Goal: Information Seeking & Learning: Learn about a topic

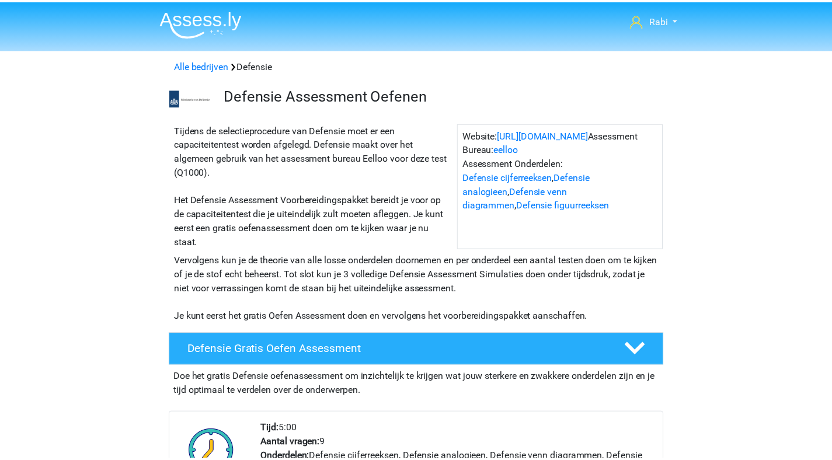
scroll to position [2354, 0]
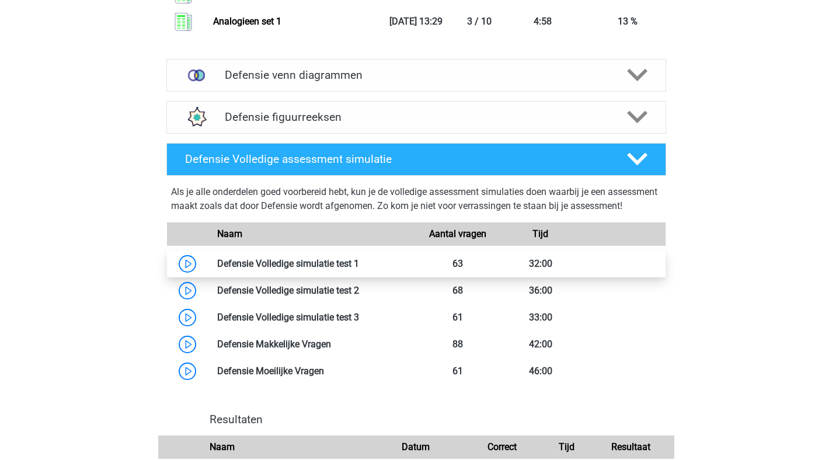
scroll to position [2442, 0]
click at [359, 268] on link at bounding box center [359, 262] width 0 height 11
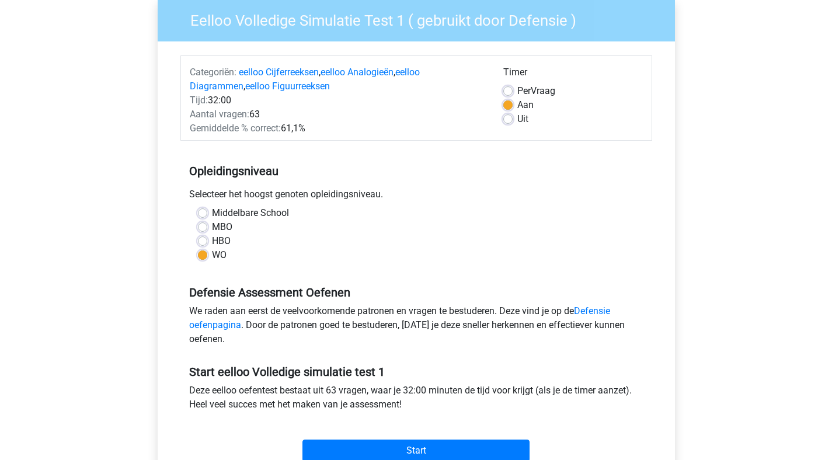
scroll to position [273, 0]
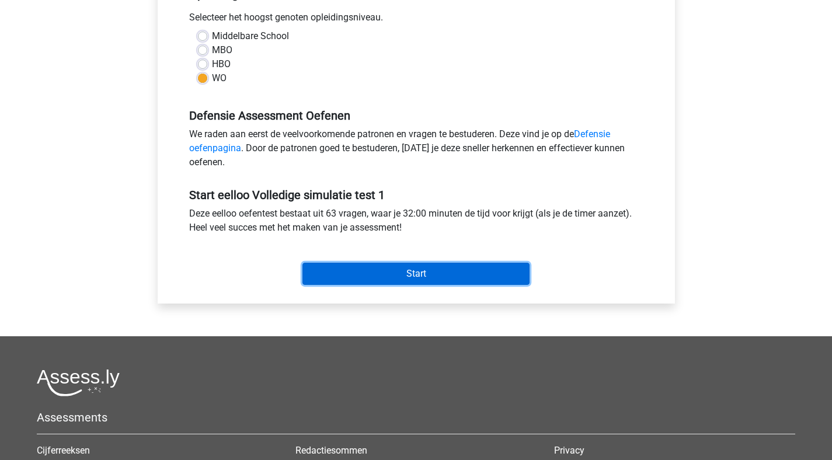
click at [414, 272] on input "Start" at bounding box center [415, 274] width 227 height 22
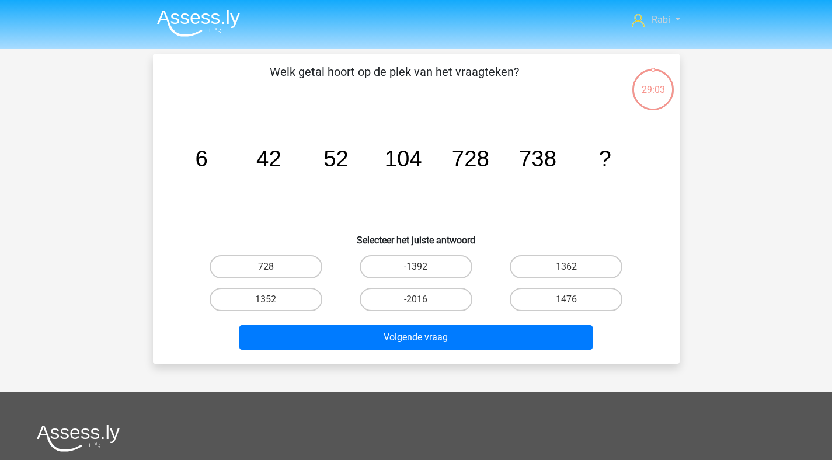
click at [661, 23] on span "Rabi" at bounding box center [660, 19] width 19 height 11
click at [193, 20] on img at bounding box center [198, 22] width 83 height 27
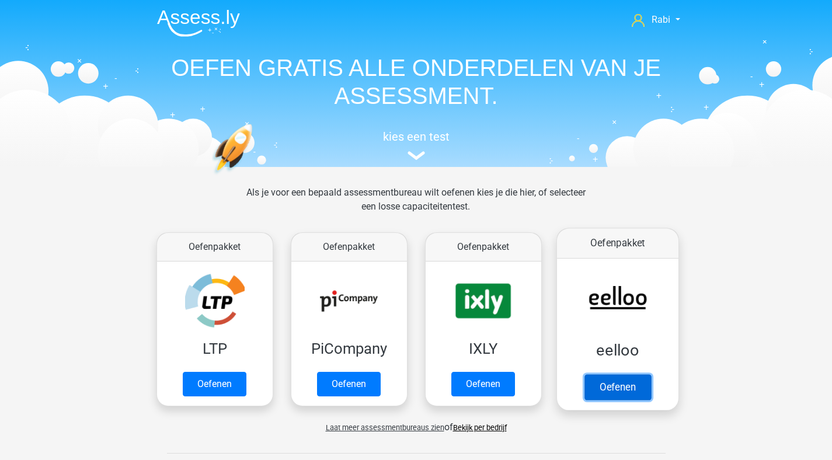
click at [614, 383] on link "Oefenen" at bounding box center [617, 387] width 67 height 26
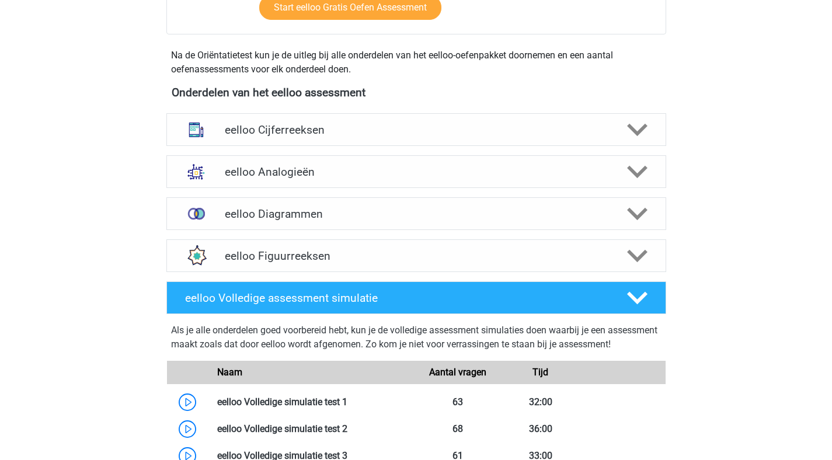
scroll to position [743, 0]
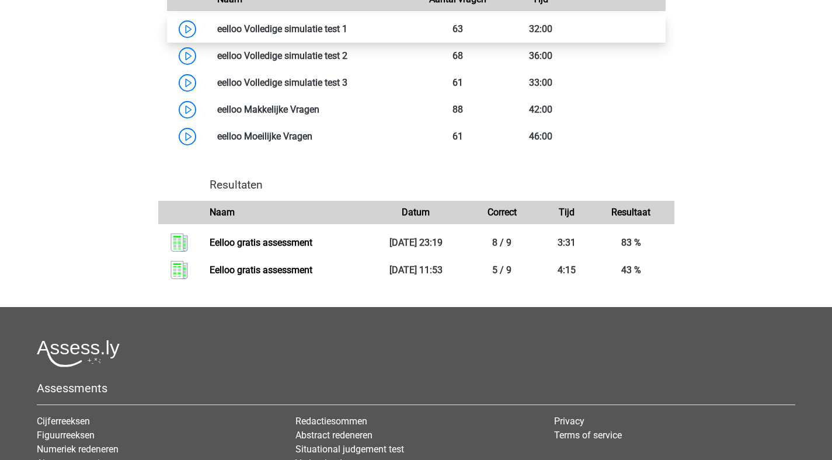
click at [347, 34] on link at bounding box center [347, 28] width 0 height 11
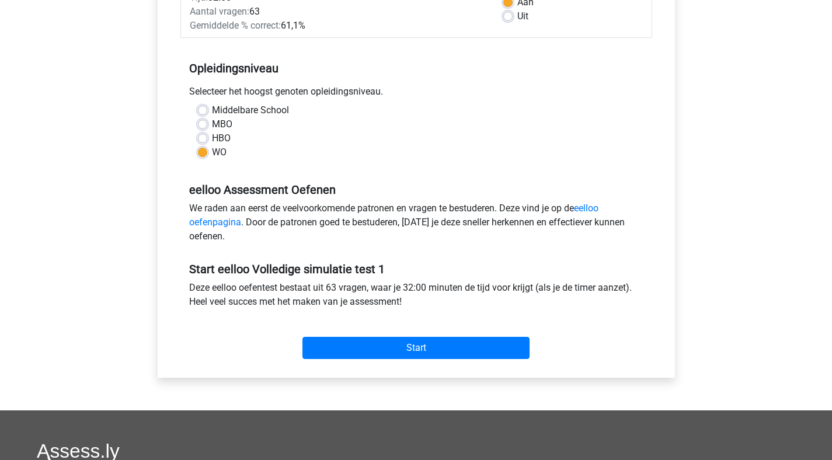
scroll to position [245, 0]
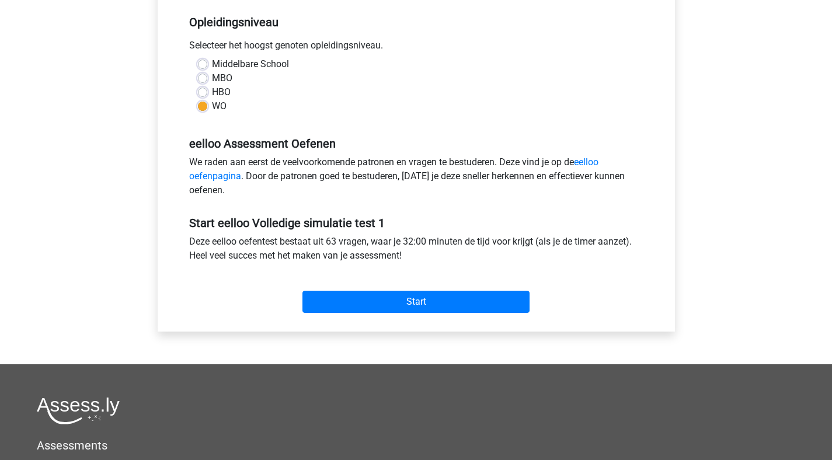
click at [399, 313] on div "Start" at bounding box center [416, 292] width 472 height 50
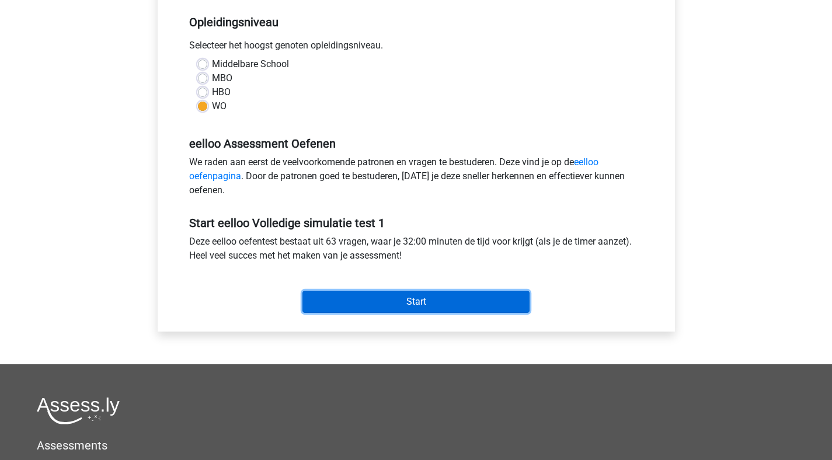
click at [410, 293] on input "Start" at bounding box center [415, 302] width 227 height 22
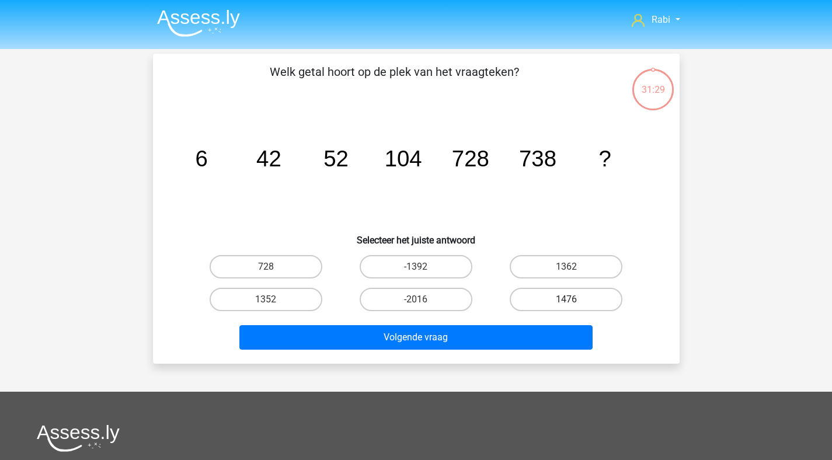
click at [574, 298] on label "1476" at bounding box center [565, 299] width 113 height 23
click at [574, 299] on input "1476" at bounding box center [570, 303] width 8 height 8
radio input "true"
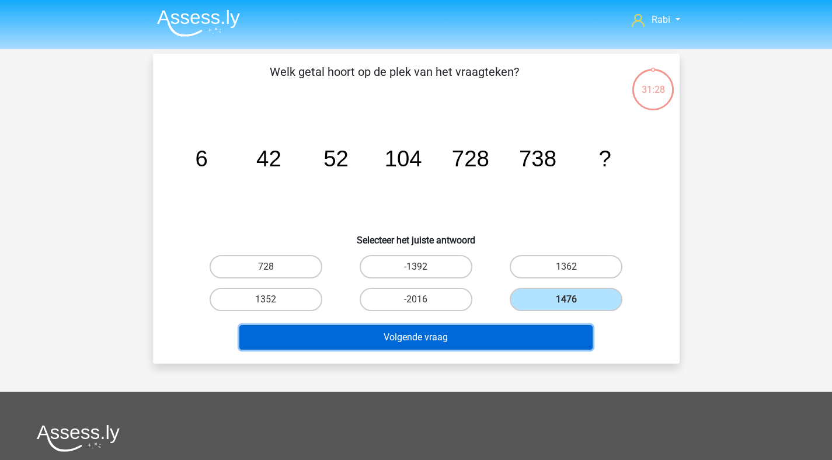
click at [444, 329] on button "Volgende vraag" at bounding box center [415, 337] width 353 height 25
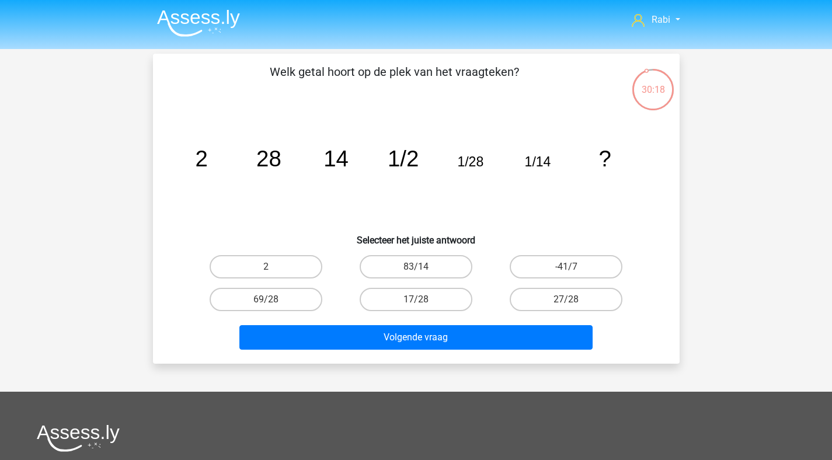
click at [267, 284] on div "69/28" at bounding box center [266, 299] width 150 height 33
click at [273, 266] on label "2" at bounding box center [266, 266] width 113 height 23
click at [273, 267] on input "2" at bounding box center [270, 271] width 8 height 8
radio input "true"
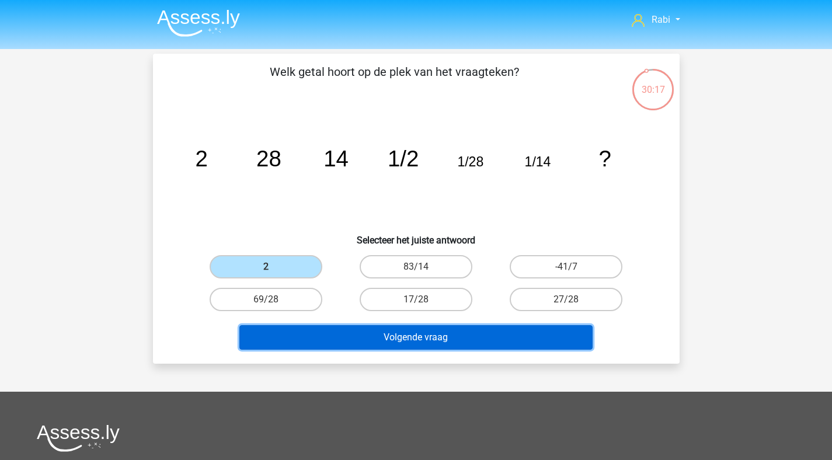
click at [386, 331] on button "Volgende vraag" at bounding box center [415, 337] width 353 height 25
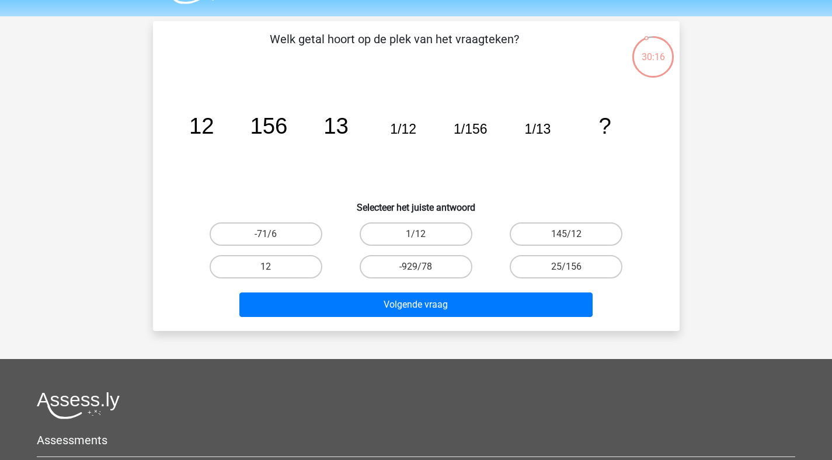
scroll to position [32, 0]
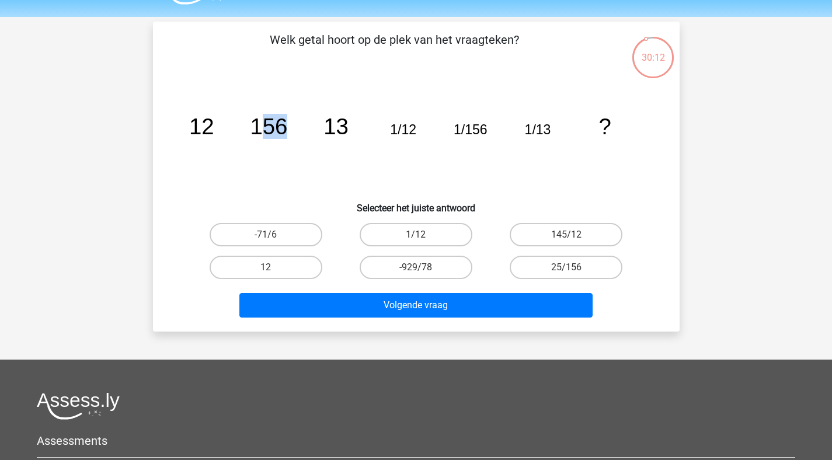
drag, startPoint x: 266, startPoint y: 134, endPoint x: 309, endPoint y: 136, distance: 43.8
click at [309, 136] on icon "image/svg+xml 12 156 13 1/12 1/156 1/13 ?" at bounding box center [416, 134] width 470 height 118
click at [274, 147] on icon "image/svg+xml 12 156 13 1/12 1/156 1/13 ?" at bounding box center [416, 134] width 470 height 118
click at [417, 238] on input "1/12" at bounding box center [419, 239] width 8 height 8
radio input "true"
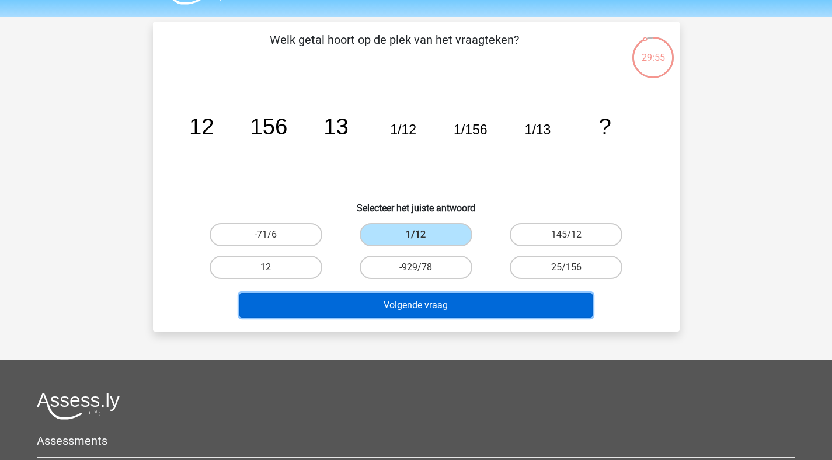
click at [428, 303] on button "Volgende vraag" at bounding box center [415, 305] width 353 height 25
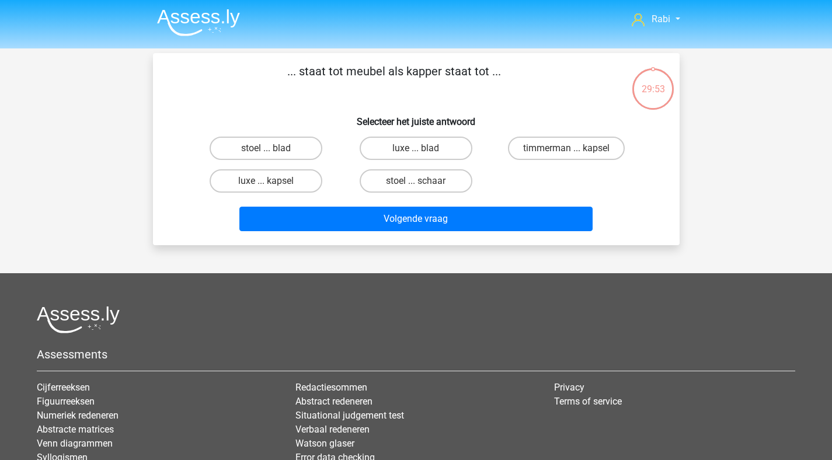
scroll to position [0, 0]
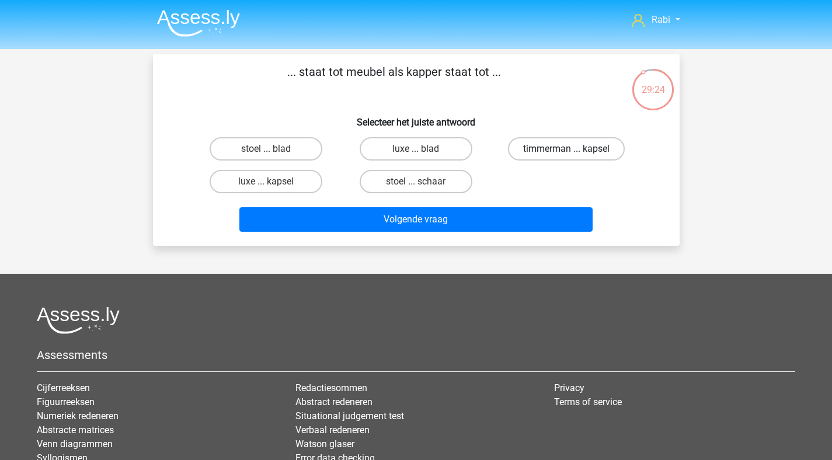
click at [553, 149] on label "timmerman ... kapsel" at bounding box center [566, 148] width 117 height 23
click at [566, 149] on input "timmerman ... kapsel" at bounding box center [570, 153] width 8 height 8
radio input "true"
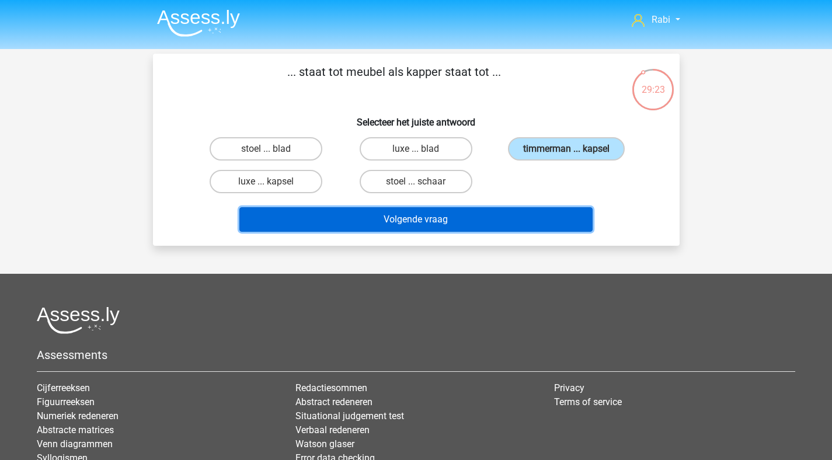
click at [459, 223] on button "Volgende vraag" at bounding box center [415, 219] width 353 height 25
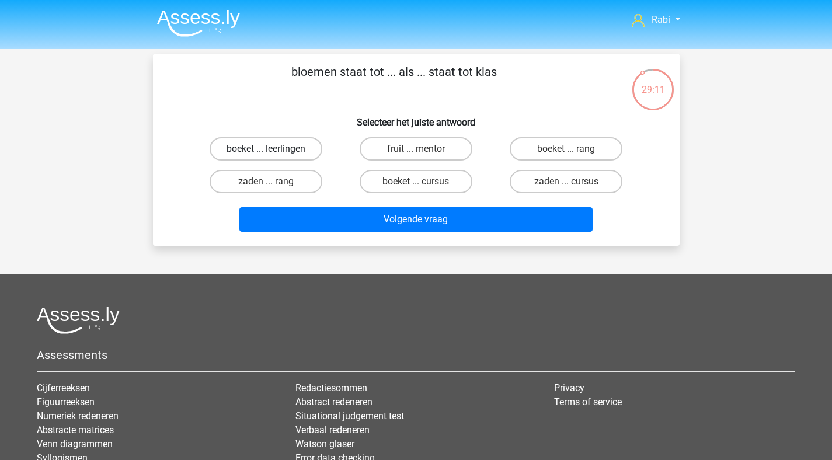
click at [277, 149] on label "boeket ... leerlingen" at bounding box center [266, 148] width 113 height 23
click at [273, 149] on input "boeket ... leerlingen" at bounding box center [270, 153] width 8 height 8
radio input "true"
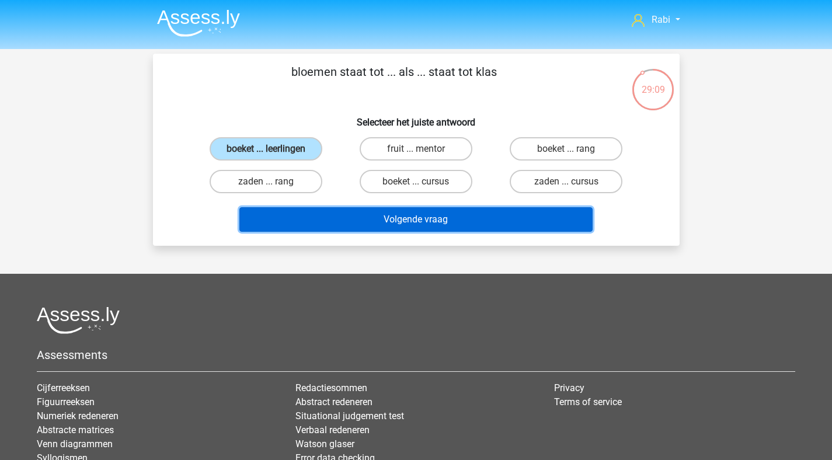
click at [404, 228] on button "Volgende vraag" at bounding box center [415, 219] width 353 height 25
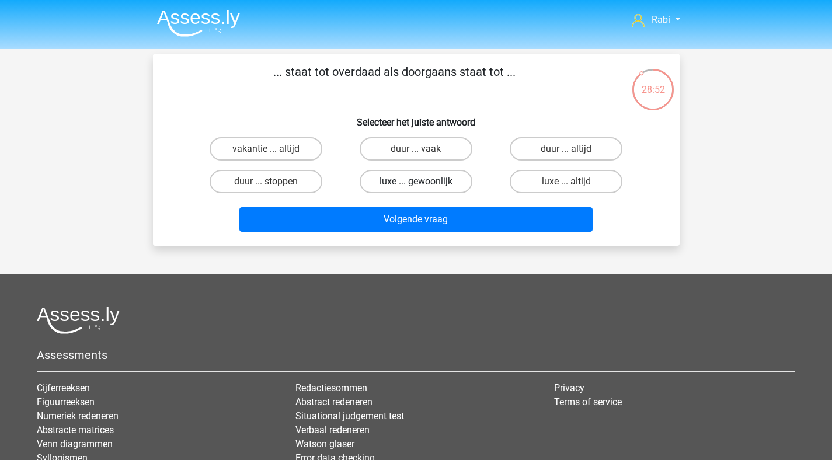
click at [440, 184] on label "luxe ... gewoonlijk" at bounding box center [415, 181] width 113 height 23
click at [423, 184] on input "luxe ... gewoonlijk" at bounding box center [419, 185] width 8 height 8
radio input "true"
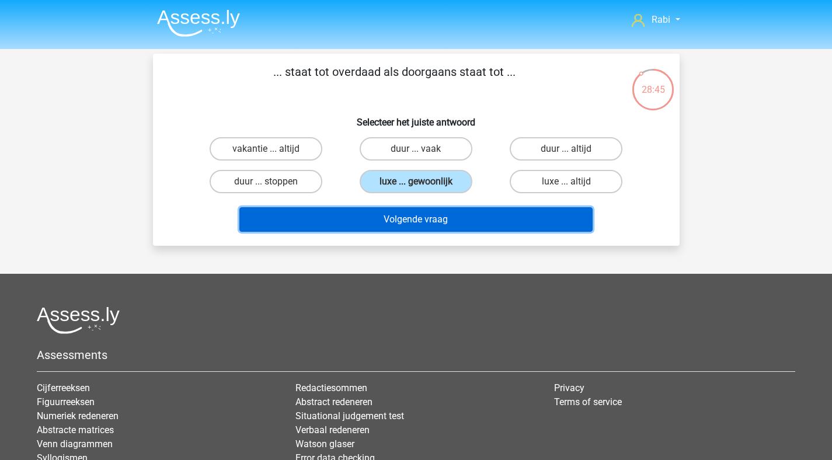
click at [422, 219] on button "Volgende vraag" at bounding box center [415, 219] width 353 height 25
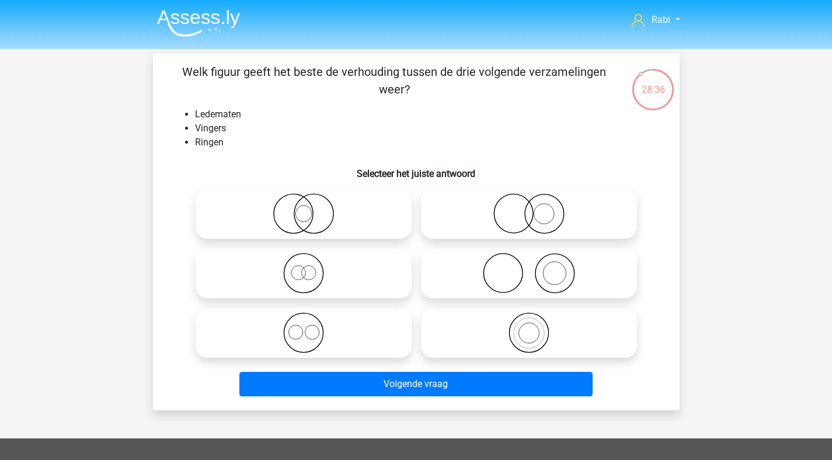
click at [562, 270] on icon at bounding box center [528, 273] width 207 height 41
click at [536, 267] on input "radio" at bounding box center [533, 264] width 8 height 8
radio input "true"
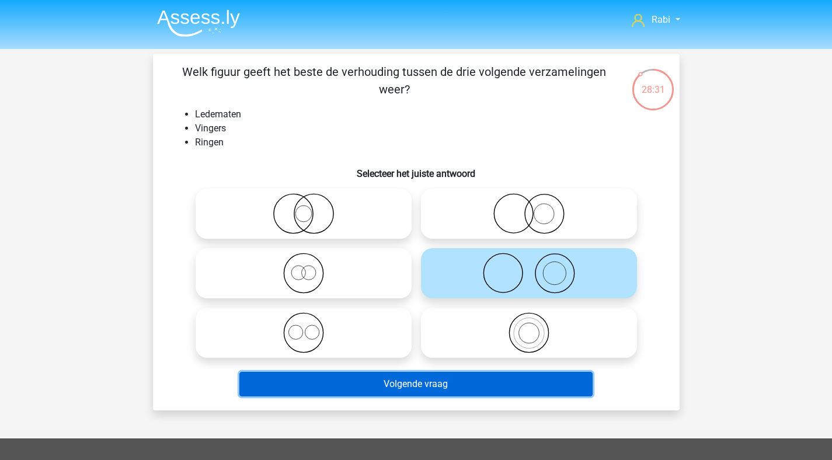
click at [406, 382] on button "Volgende vraag" at bounding box center [415, 384] width 353 height 25
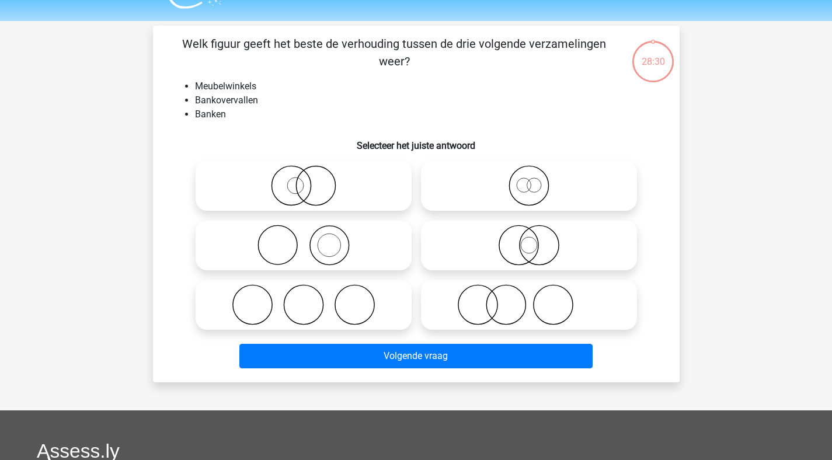
scroll to position [54, 0]
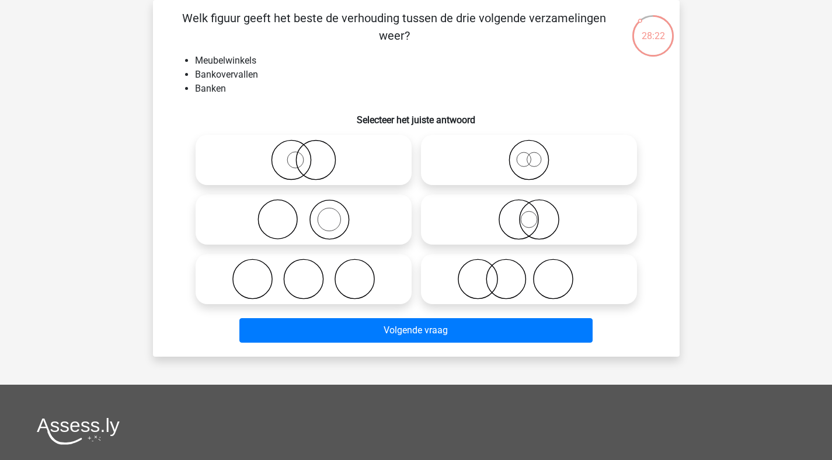
click at [327, 220] on icon at bounding box center [303, 219] width 207 height 41
click at [311, 214] on input "radio" at bounding box center [307, 210] width 8 height 8
radio input "true"
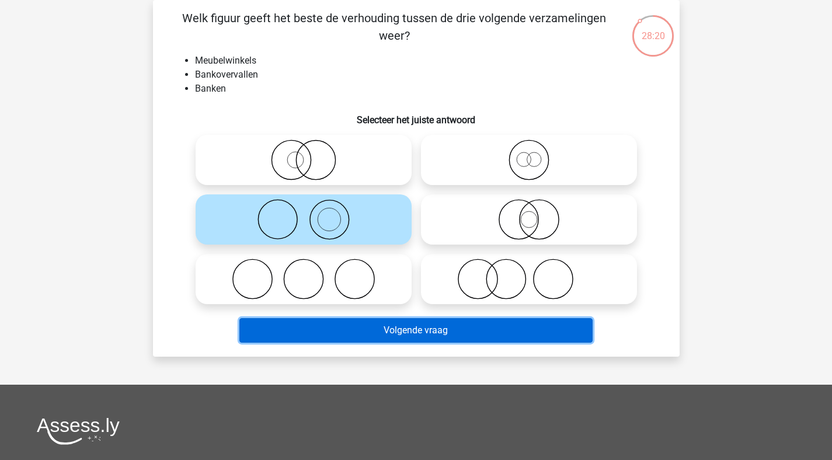
click at [469, 329] on button "Volgende vraag" at bounding box center [415, 330] width 353 height 25
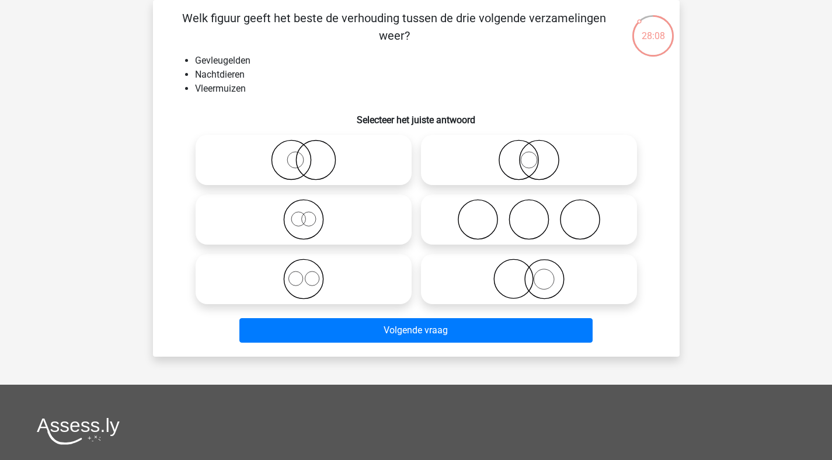
click at [529, 161] on icon at bounding box center [528, 159] width 207 height 41
click at [529, 154] on input "radio" at bounding box center [533, 150] width 8 height 8
radio input "true"
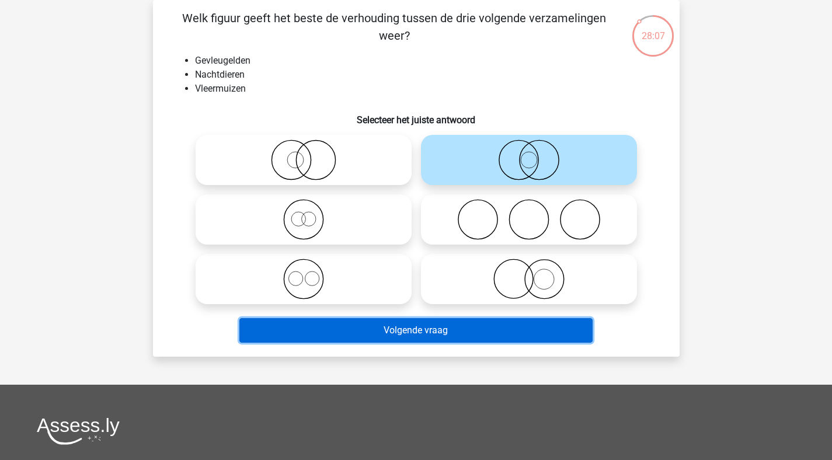
click at [444, 330] on button "Volgende vraag" at bounding box center [415, 330] width 353 height 25
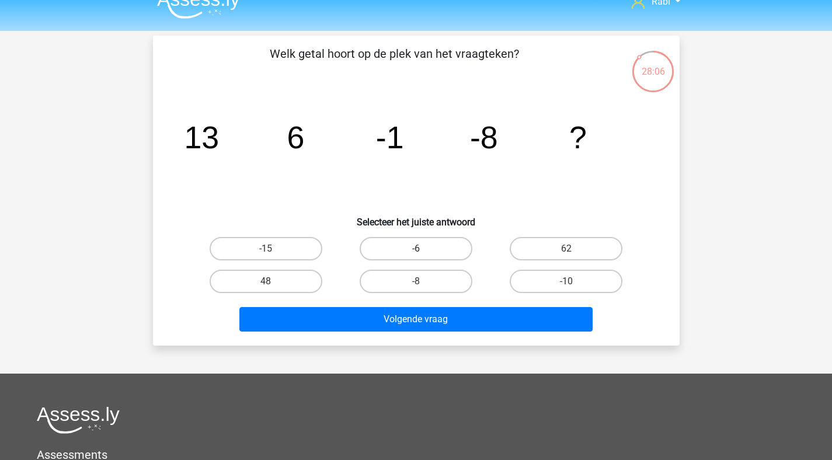
scroll to position [18, 0]
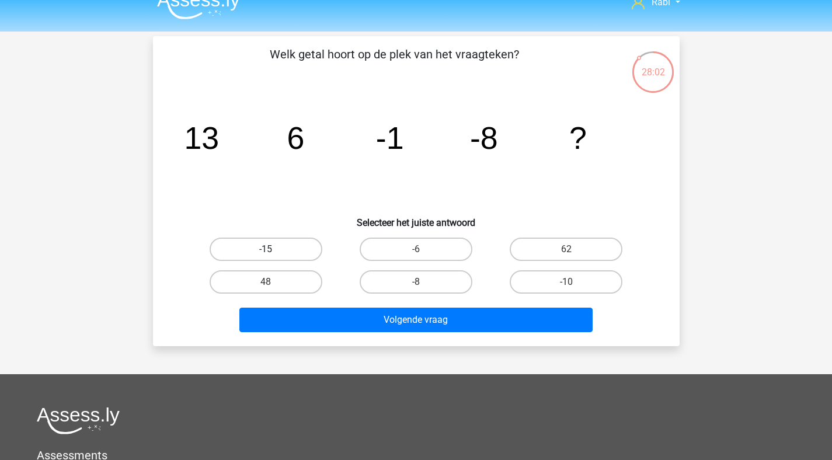
click at [261, 247] on label "-15" at bounding box center [266, 249] width 113 height 23
click at [266, 249] on input "-15" at bounding box center [270, 253] width 8 height 8
radio input "true"
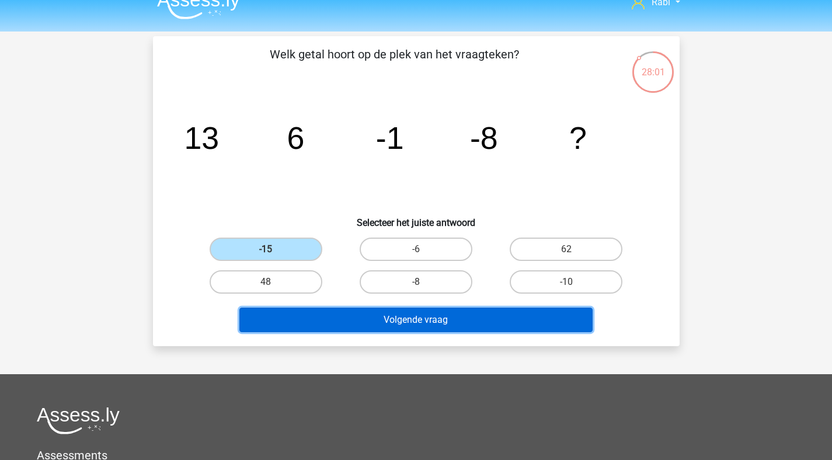
click at [372, 323] on button "Volgende vraag" at bounding box center [415, 320] width 353 height 25
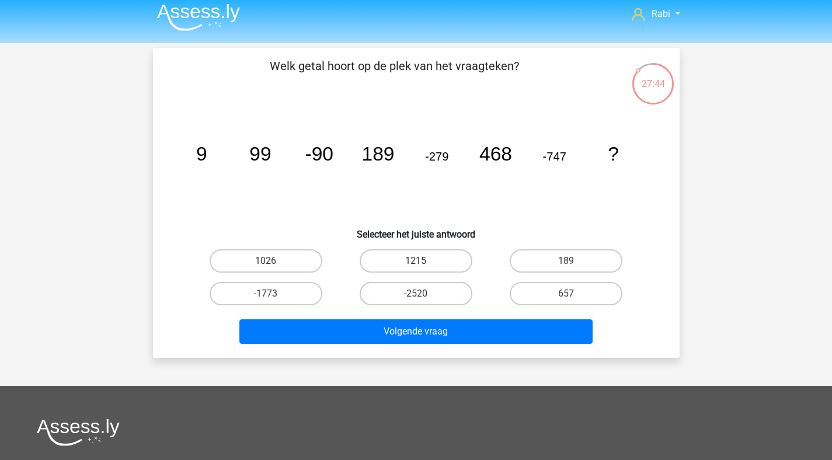
scroll to position [0, 0]
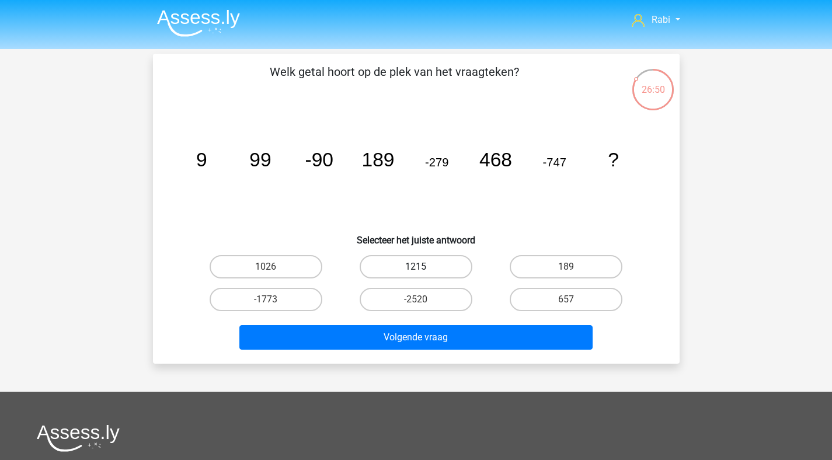
click at [399, 261] on label "1215" at bounding box center [415, 266] width 113 height 23
click at [415, 267] on input "1215" at bounding box center [419, 271] width 8 height 8
radio input "true"
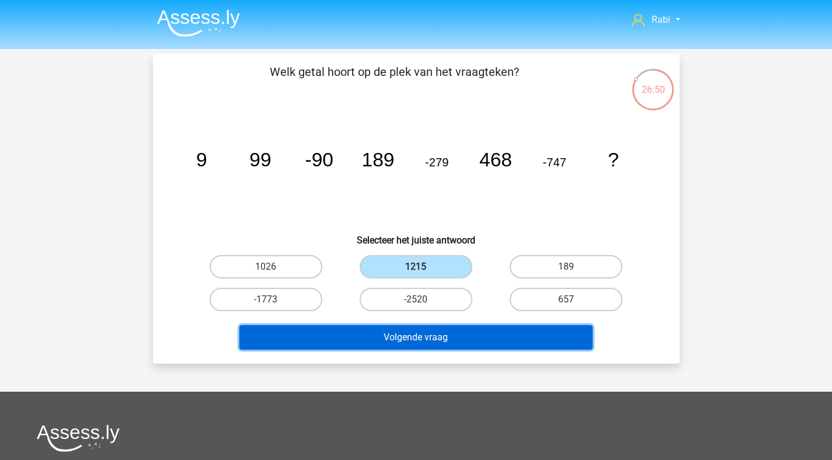
click at [430, 340] on button "Volgende vraag" at bounding box center [415, 337] width 353 height 25
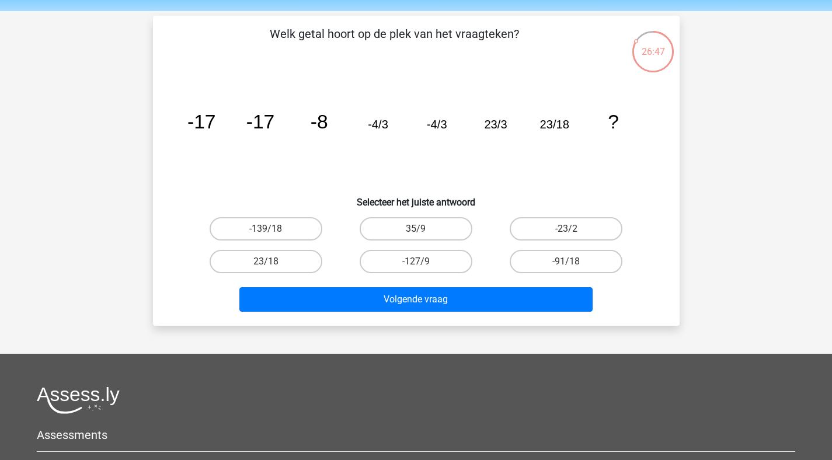
scroll to position [37, 0]
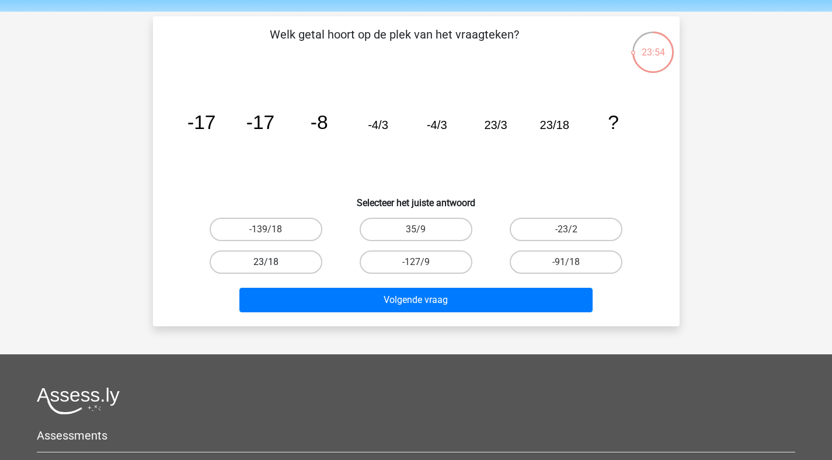
click at [295, 271] on label "23/18" at bounding box center [266, 261] width 113 height 23
click at [273, 270] on input "23/18" at bounding box center [270, 266] width 8 height 8
radio input "true"
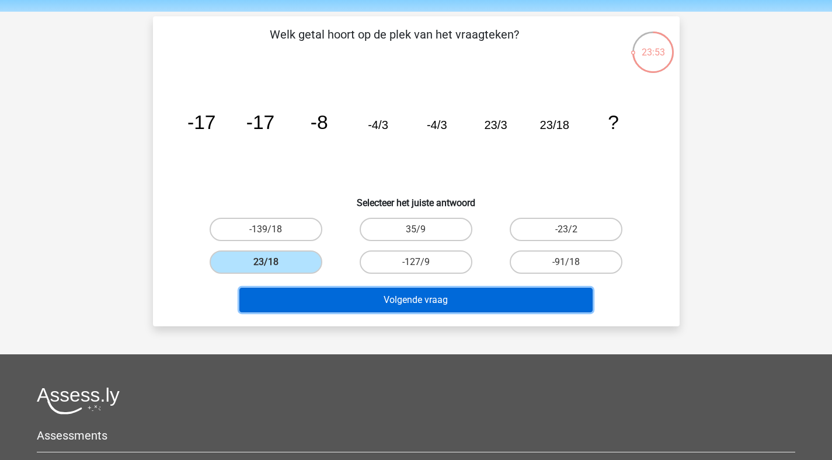
click at [366, 305] on button "Volgende vraag" at bounding box center [415, 300] width 353 height 25
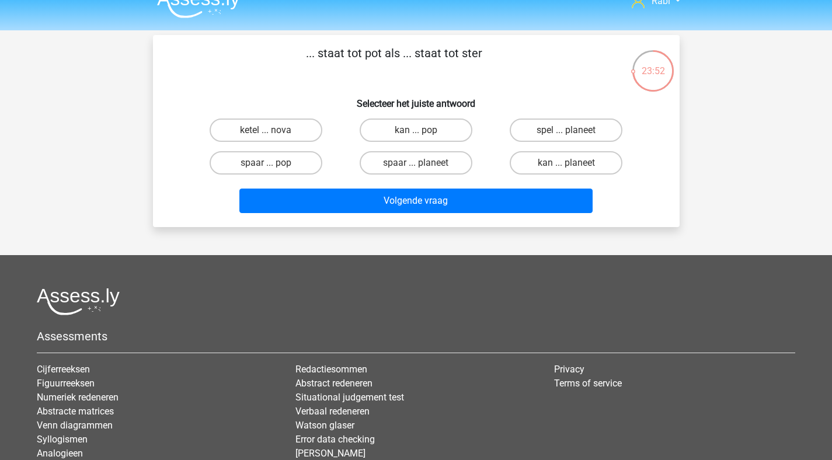
scroll to position [0, 0]
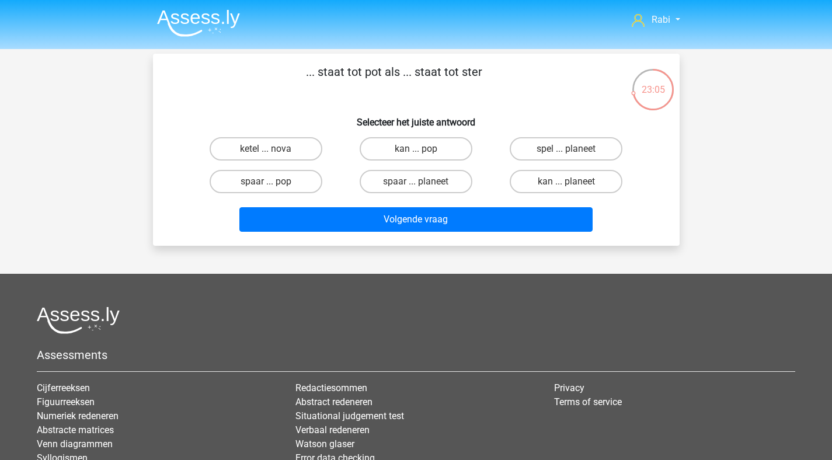
click at [273, 185] on input "spaar ... pop" at bounding box center [270, 185] width 8 height 8
radio input "true"
click at [421, 233] on div "Volgende vraag" at bounding box center [416, 221] width 451 height 29
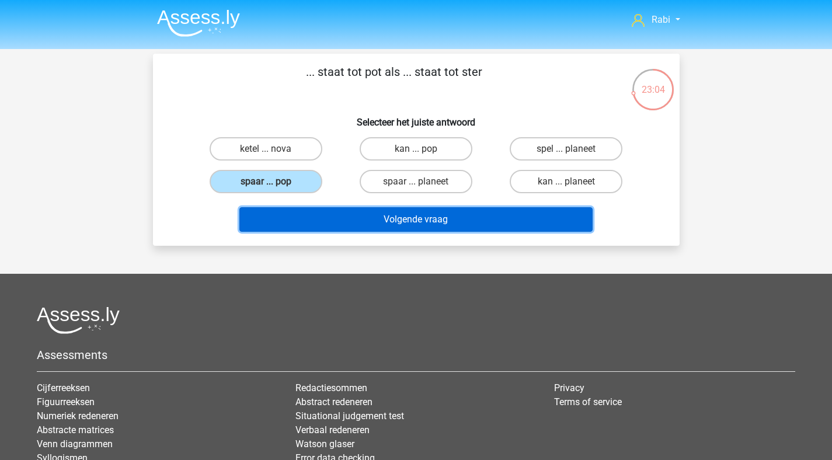
click at [430, 223] on button "Volgende vraag" at bounding box center [415, 219] width 353 height 25
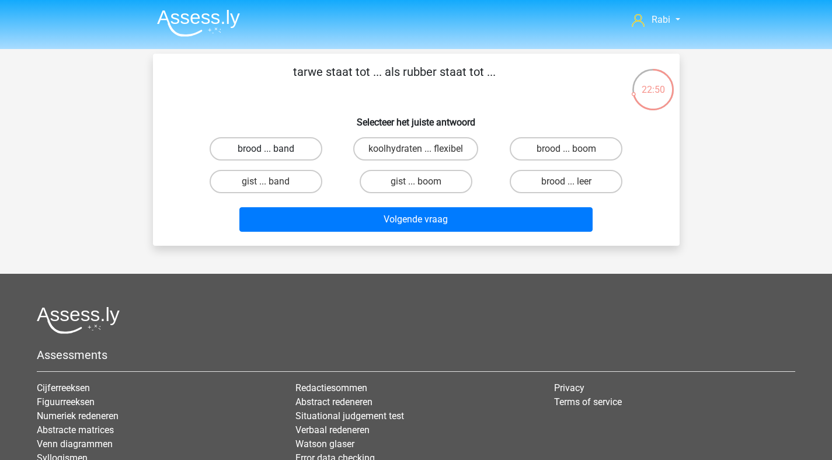
click at [294, 149] on label "brood ... band" at bounding box center [266, 148] width 113 height 23
click at [273, 149] on input "brood ... band" at bounding box center [270, 153] width 8 height 8
radio input "true"
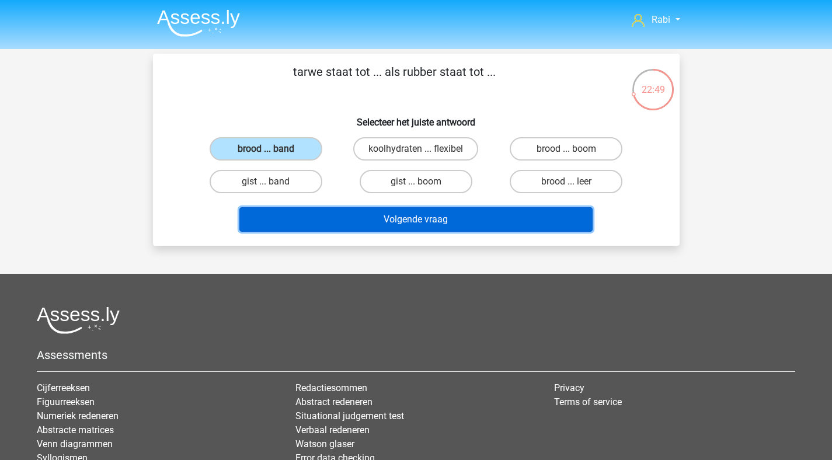
click at [442, 226] on button "Volgende vraag" at bounding box center [415, 219] width 353 height 25
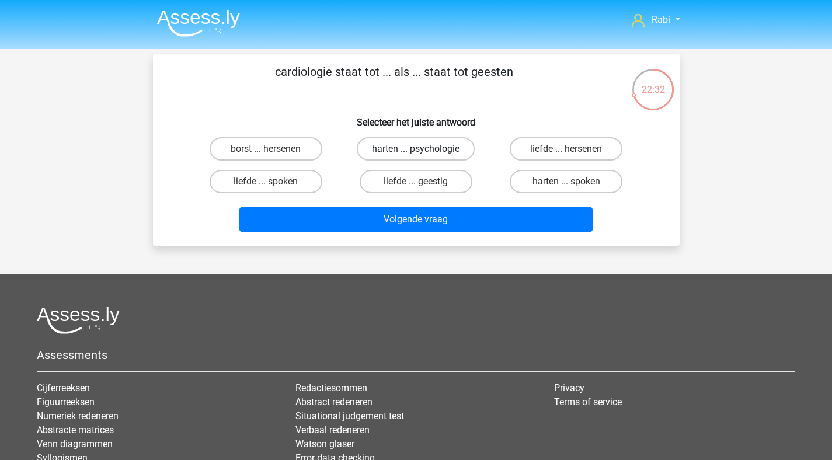
click at [405, 152] on label "harten ... psychologie" at bounding box center [416, 148] width 118 height 23
click at [415, 152] on input "harten ... psychologie" at bounding box center [419, 153] width 8 height 8
radio input "true"
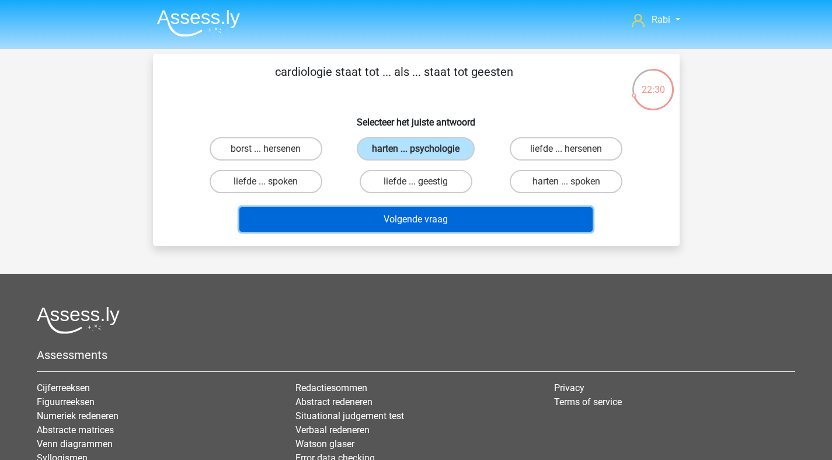
click at [432, 222] on button "Volgende vraag" at bounding box center [415, 219] width 353 height 25
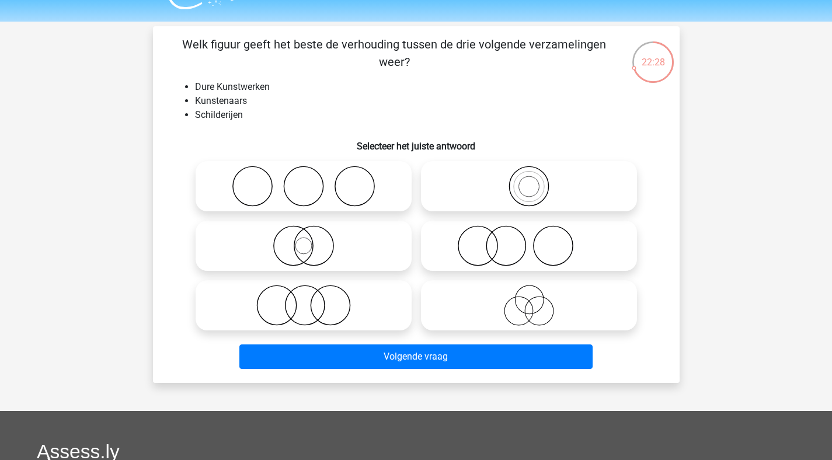
scroll to position [8, 0]
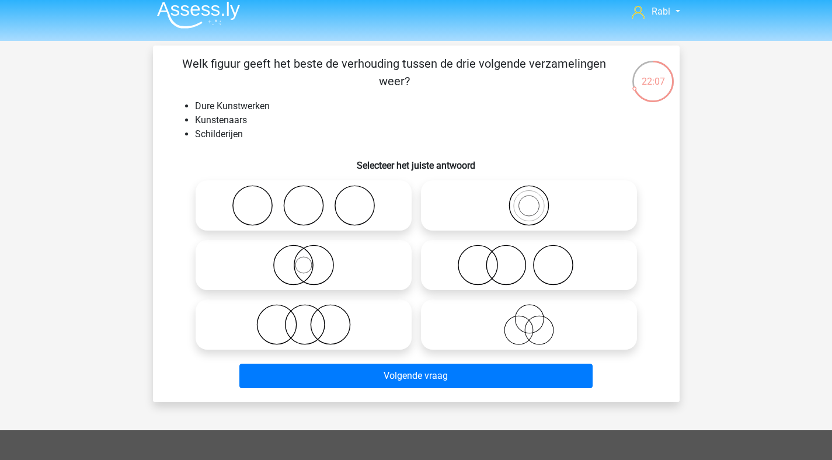
click at [314, 264] on icon at bounding box center [303, 265] width 207 height 41
click at [311, 259] on input "radio" at bounding box center [307, 256] width 8 height 8
radio input "true"
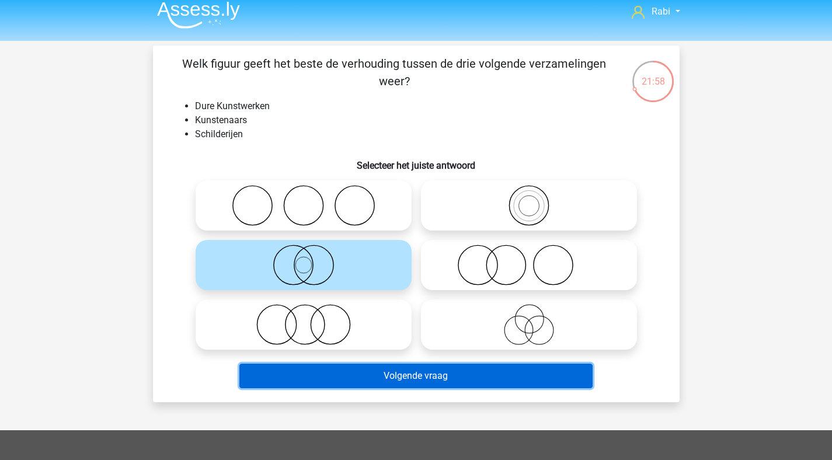
click at [446, 377] on button "Volgende vraag" at bounding box center [415, 376] width 353 height 25
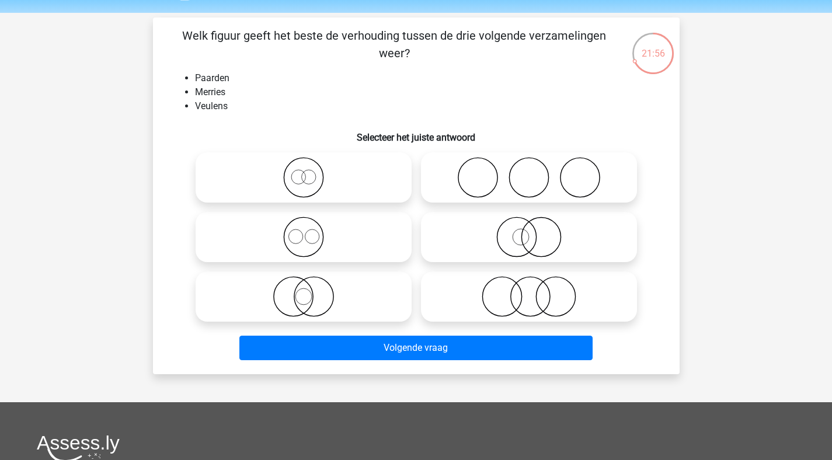
scroll to position [27, 0]
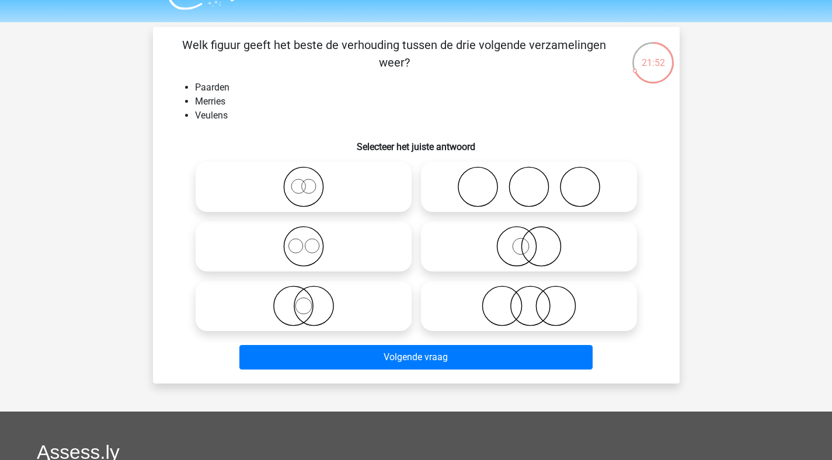
click at [315, 247] on icon at bounding box center [303, 246] width 207 height 41
click at [311, 240] on input "radio" at bounding box center [307, 237] width 8 height 8
radio input "true"
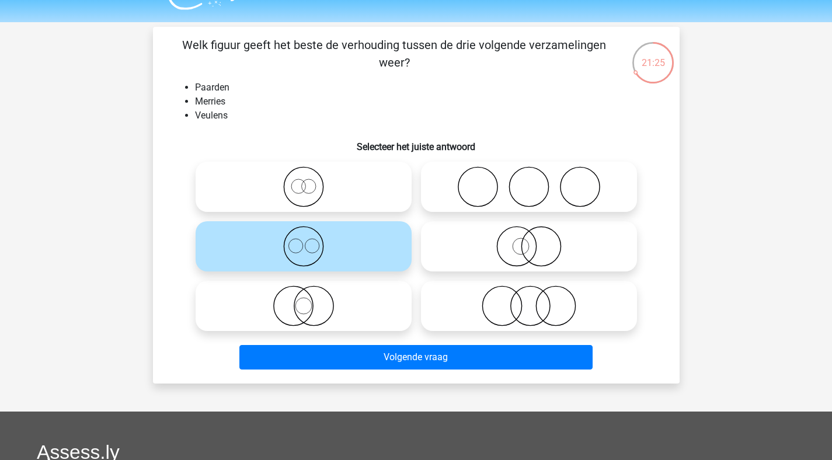
click at [348, 188] on icon at bounding box center [303, 186] width 207 height 41
click at [311, 181] on input "radio" at bounding box center [307, 177] width 8 height 8
radio input "true"
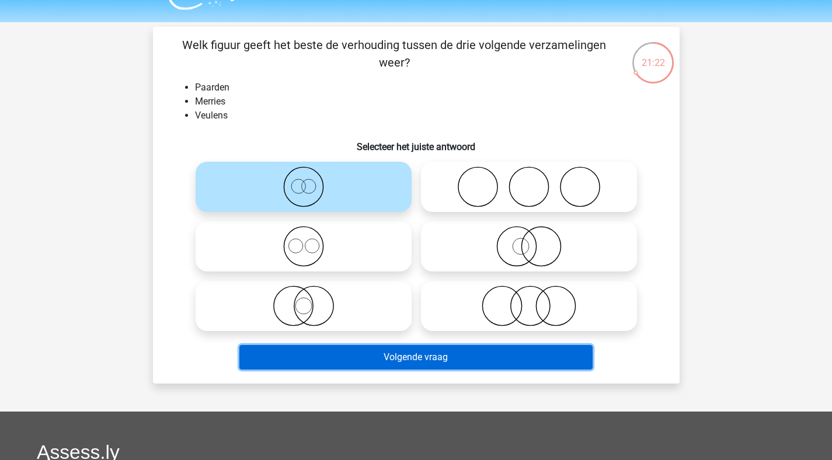
click at [417, 357] on button "Volgende vraag" at bounding box center [415, 357] width 353 height 25
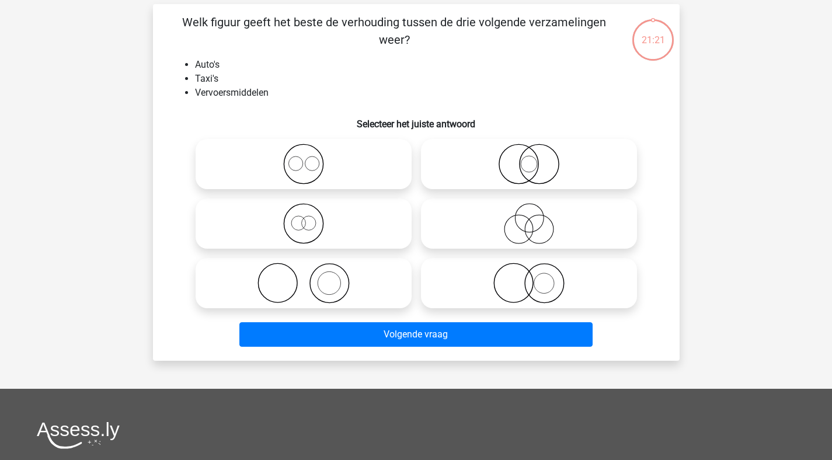
scroll to position [54, 0]
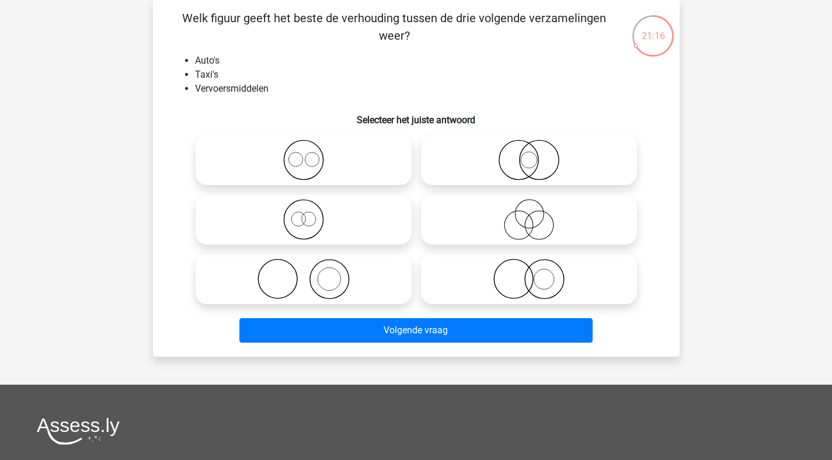
click at [307, 211] on input "radio" at bounding box center [307, 210] width 8 height 8
radio input "true"
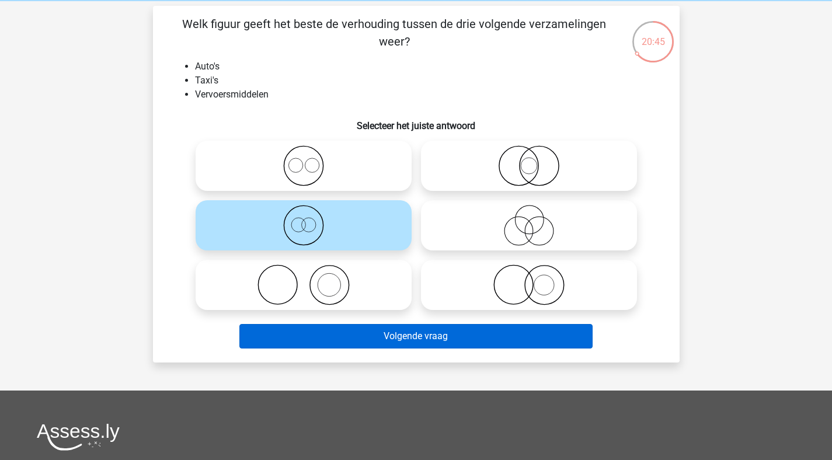
scroll to position [39, 0]
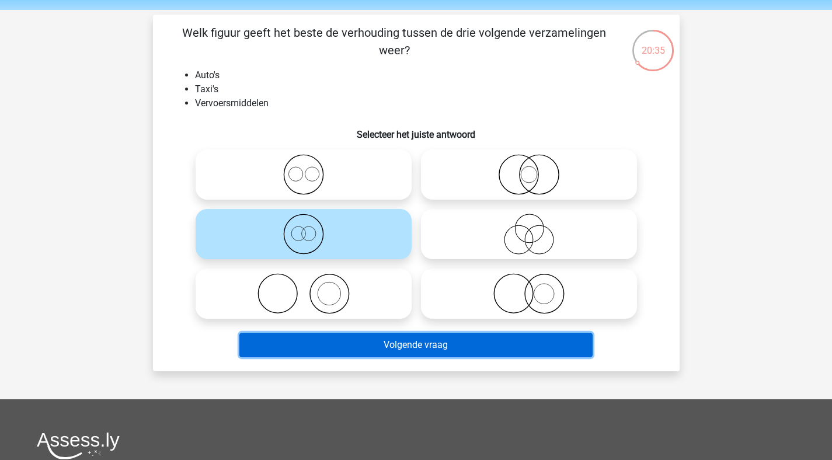
click at [398, 348] on button "Volgende vraag" at bounding box center [415, 345] width 353 height 25
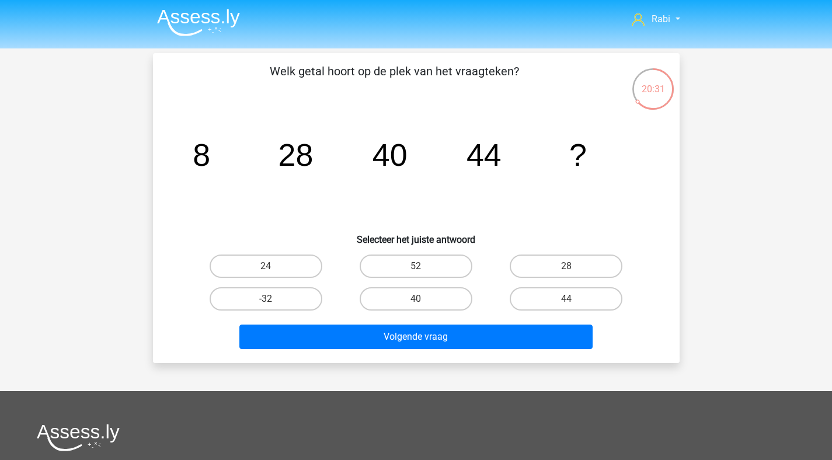
scroll to position [0, 0]
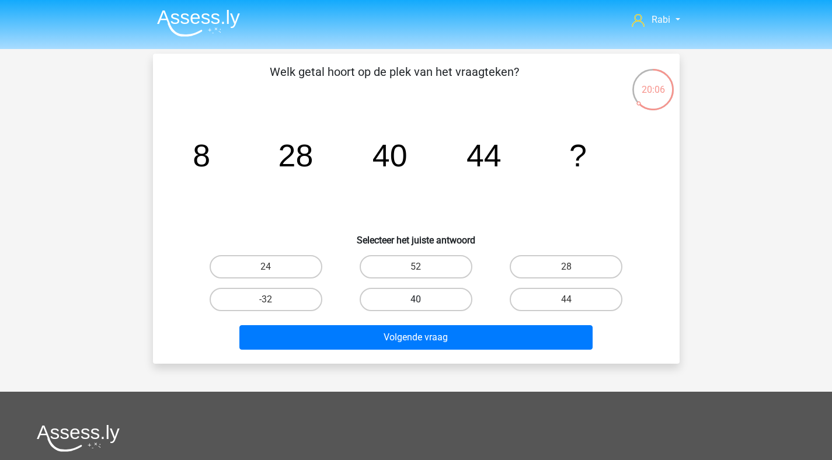
click at [432, 306] on label "40" at bounding box center [415, 299] width 113 height 23
click at [423, 306] on input "40" at bounding box center [419, 303] width 8 height 8
radio input "true"
click at [473, 350] on div "Volgende vraag" at bounding box center [416, 339] width 451 height 29
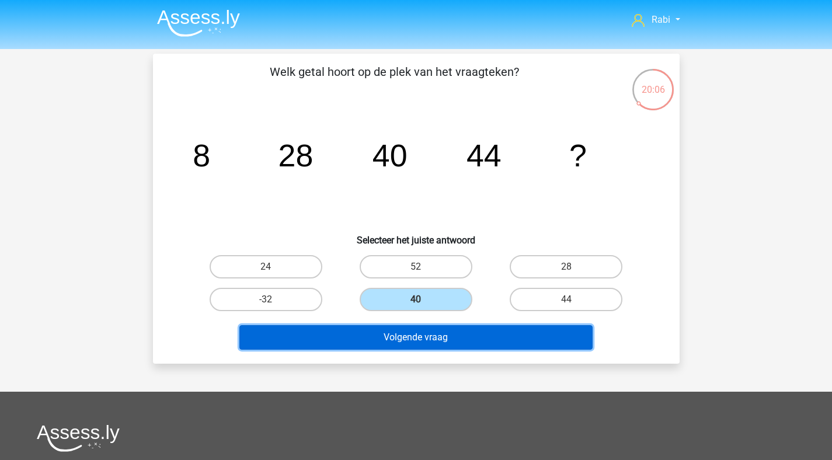
click at [466, 331] on button "Volgende vraag" at bounding box center [415, 337] width 353 height 25
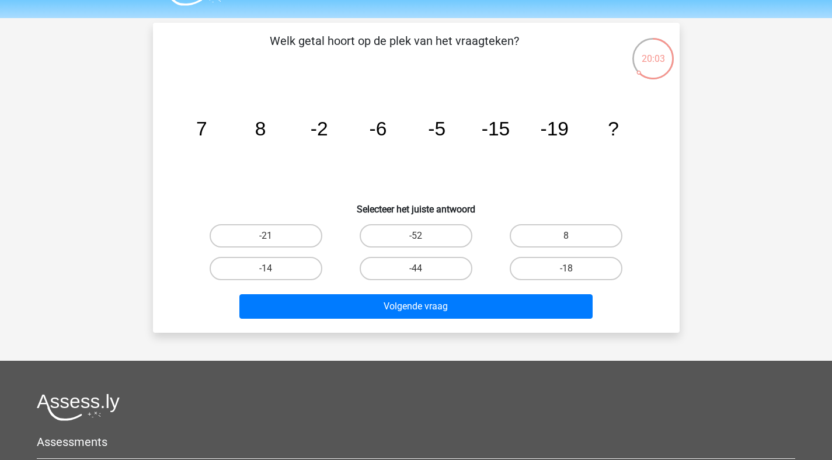
scroll to position [30, 0]
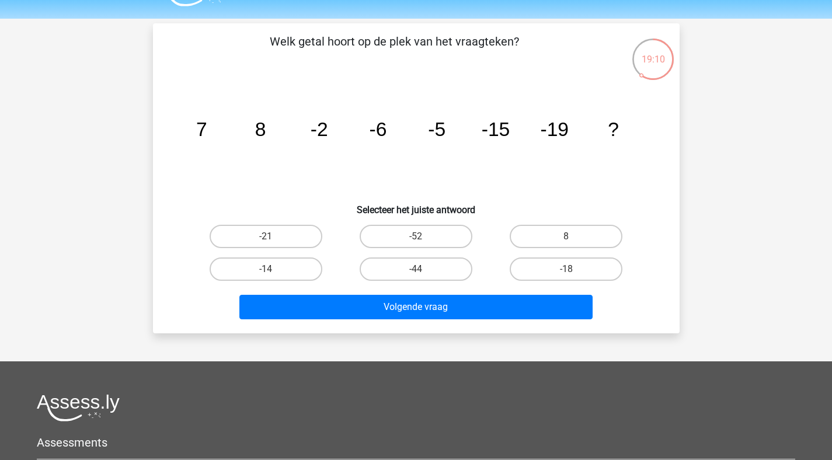
click at [571, 282] on div "-18" at bounding box center [566, 269] width 150 height 33
click at [571, 280] on label "-18" at bounding box center [565, 268] width 113 height 23
click at [571, 277] on input "-18" at bounding box center [570, 273] width 8 height 8
radio input "true"
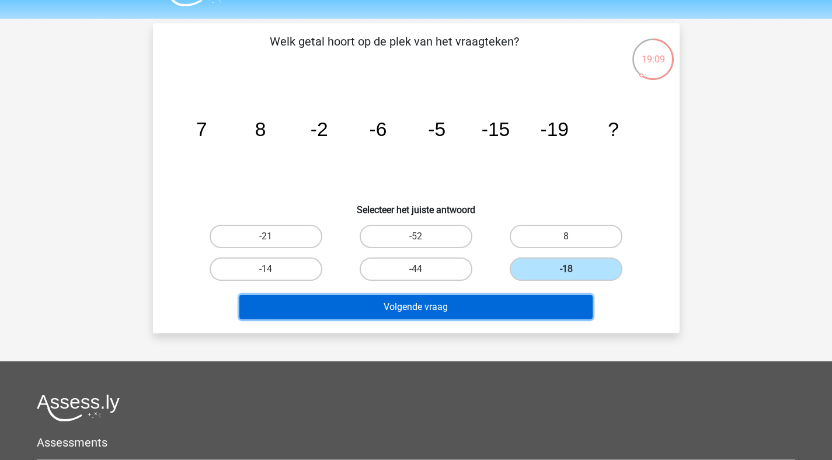
click at [506, 314] on button "Volgende vraag" at bounding box center [415, 307] width 353 height 25
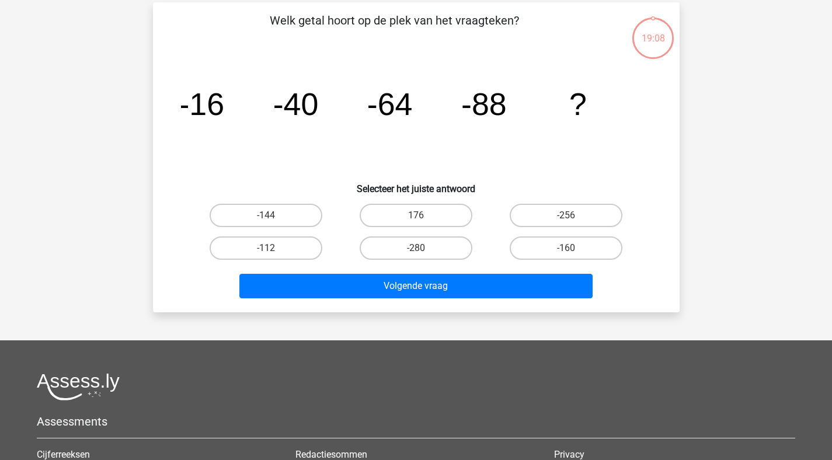
scroll to position [54, 0]
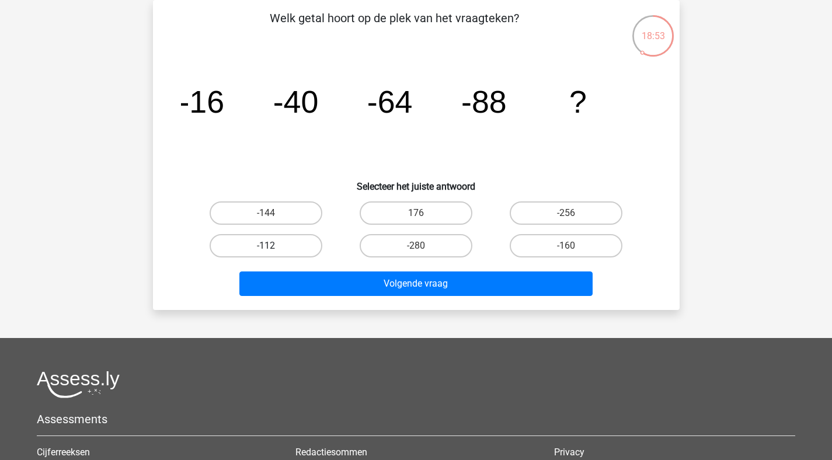
click at [285, 247] on label "-112" at bounding box center [266, 245] width 113 height 23
click at [273, 247] on input "-112" at bounding box center [270, 250] width 8 height 8
radio input "true"
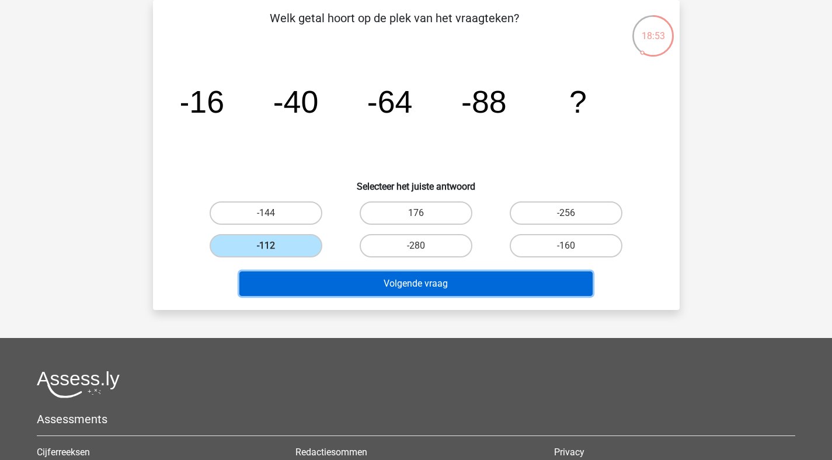
click at [390, 291] on button "Volgende vraag" at bounding box center [415, 283] width 353 height 25
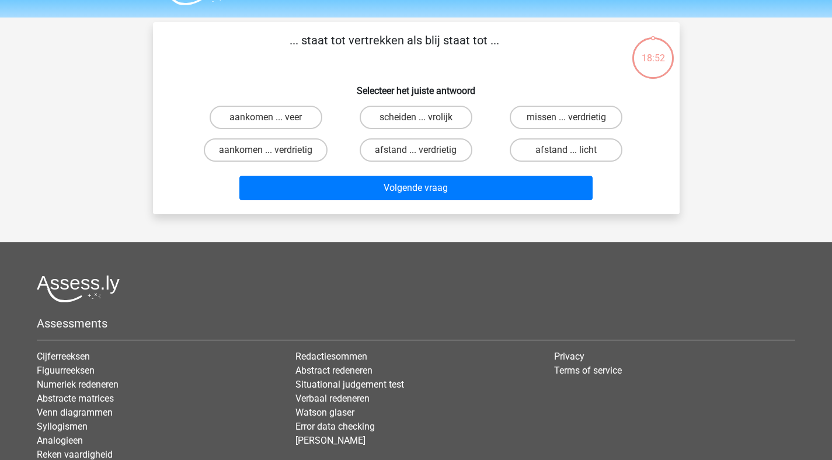
scroll to position [0, 0]
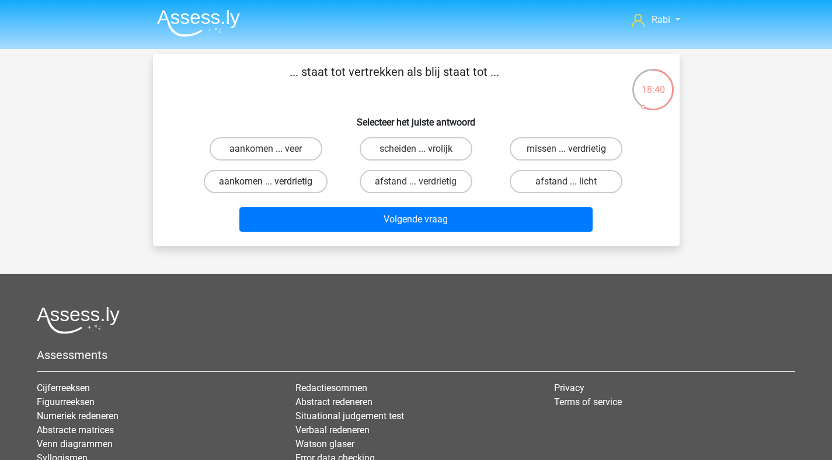
click at [279, 184] on label "aankomen ... verdrietig" at bounding box center [266, 181] width 124 height 23
click at [273, 184] on input "aankomen ... verdrietig" at bounding box center [270, 185] width 8 height 8
radio input "true"
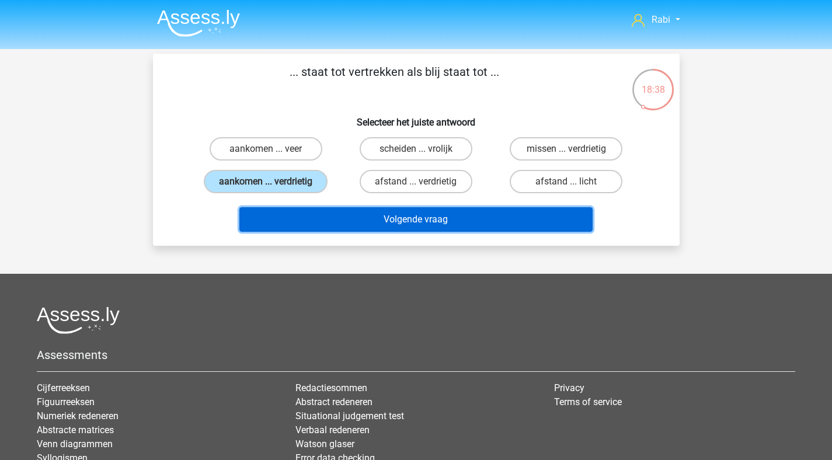
click at [427, 226] on button "Volgende vraag" at bounding box center [415, 219] width 353 height 25
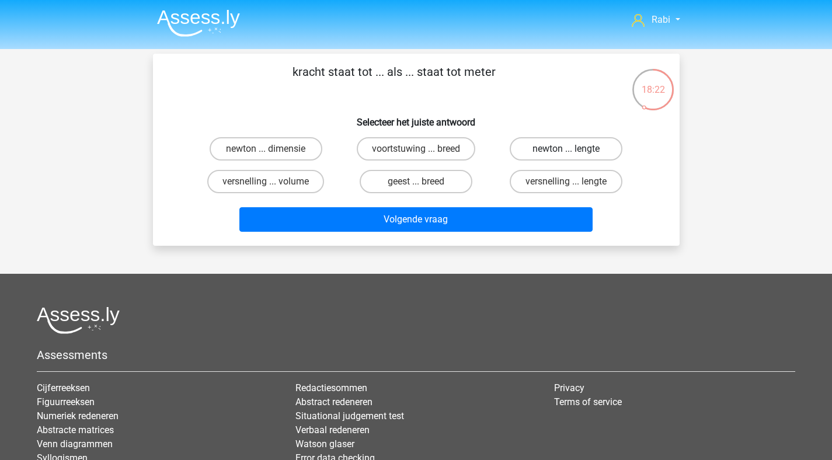
click at [554, 144] on label "newton ... lengte" at bounding box center [565, 148] width 113 height 23
click at [566, 149] on input "newton ... lengte" at bounding box center [570, 153] width 8 height 8
radio input "true"
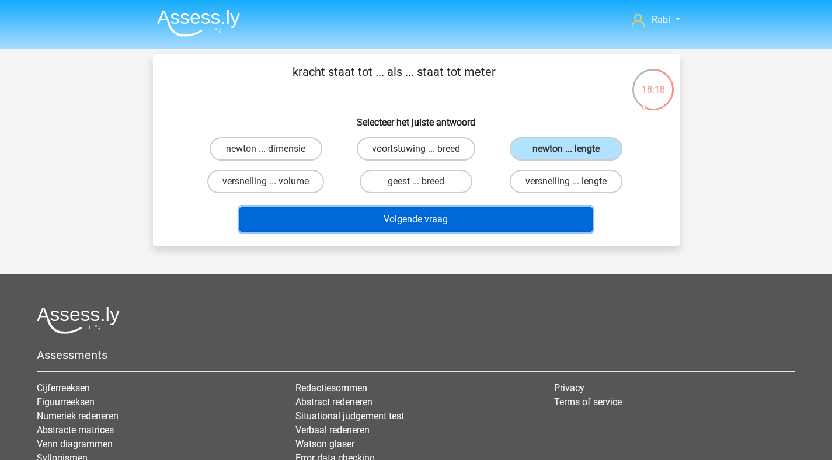
click at [392, 218] on button "Volgende vraag" at bounding box center [415, 219] width 353 height 25
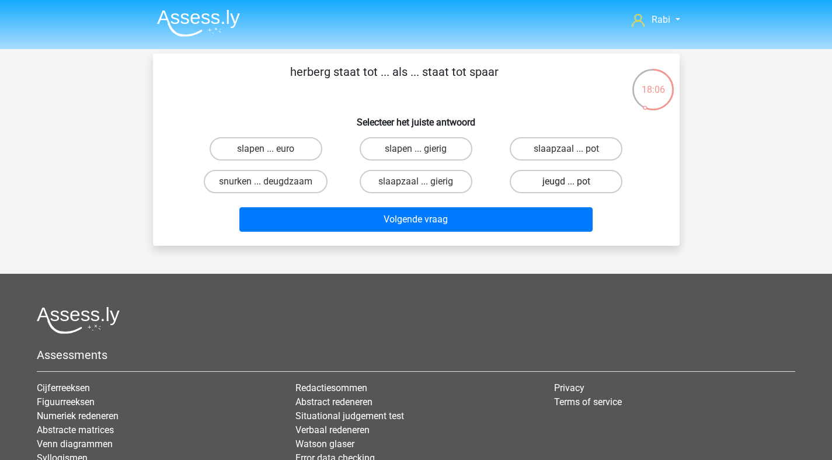
click at [558, 183] on label "jeugd ... pot" at bounding box center [565, 181] width 113 height 23
click at [566, 183] on input "jeugd ... pot" at bounding box center [570, 185] width 8 height 8
radio input "true"
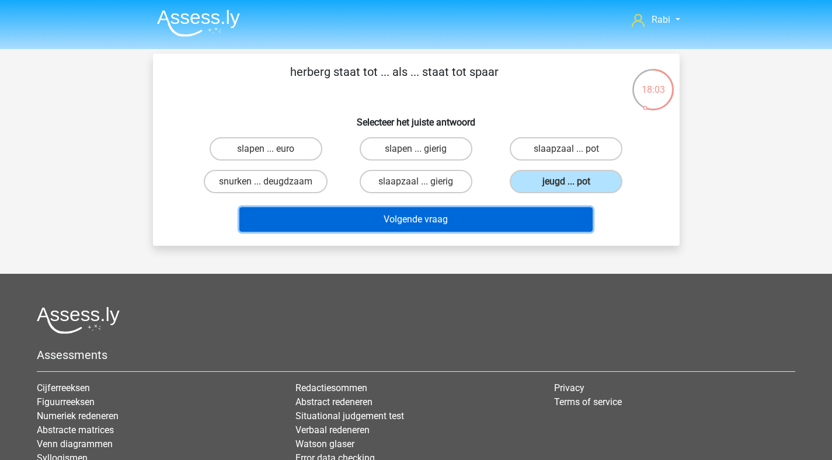
click at [467, 210] on button "Volgende vraag" at bounding box center [415, 219] width 353 height 25
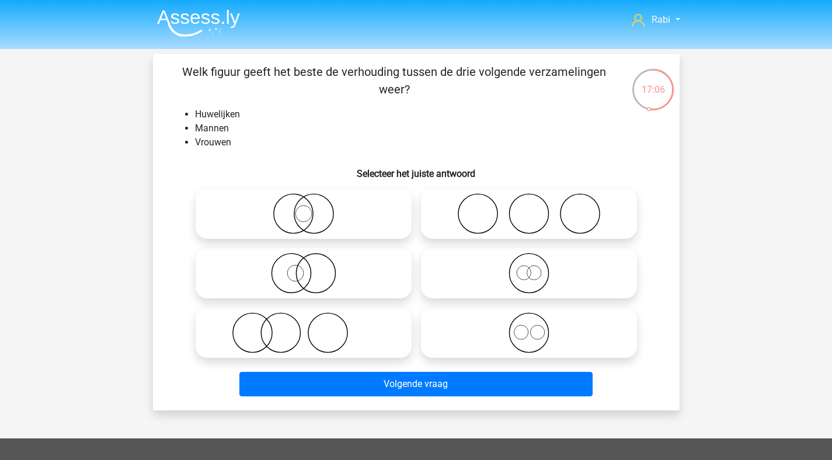
click at [546, 228] on icon at bounding box center [528, 213] width 207 height 41
click at [536, 208] on input "radio" at bounding box center [533, 204] width 8 height 8
radio input "true"
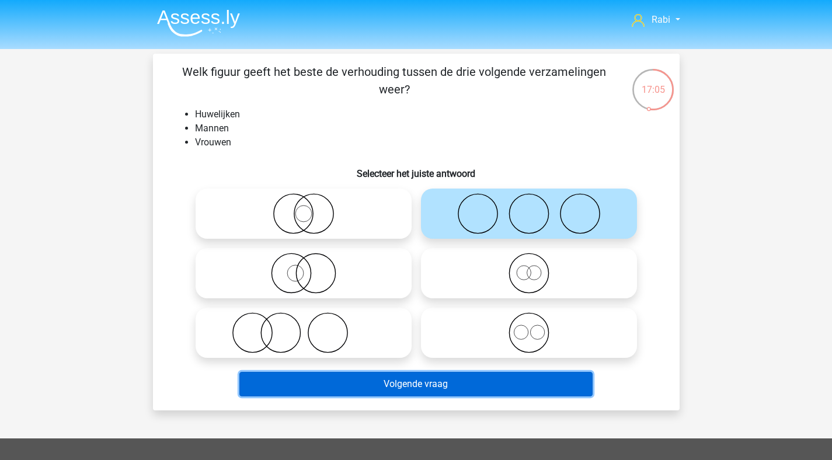
click at [412, 386] on button "Volgende vraag" at bounding box center [415, 384] width 353 height 25
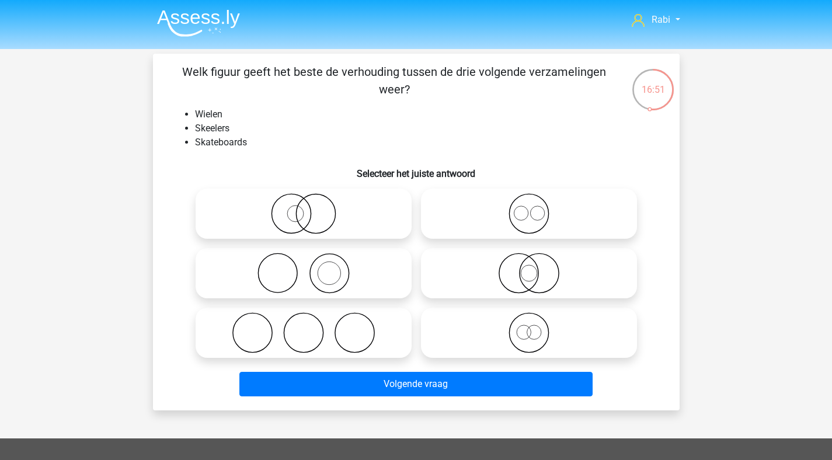
click at [547, 273] on icon at bounding box center [528, 273] width 207 height 41
click at [536, 267] on input "radio" at bounding box center [533, 264] width 8 height 8
radio input "true"
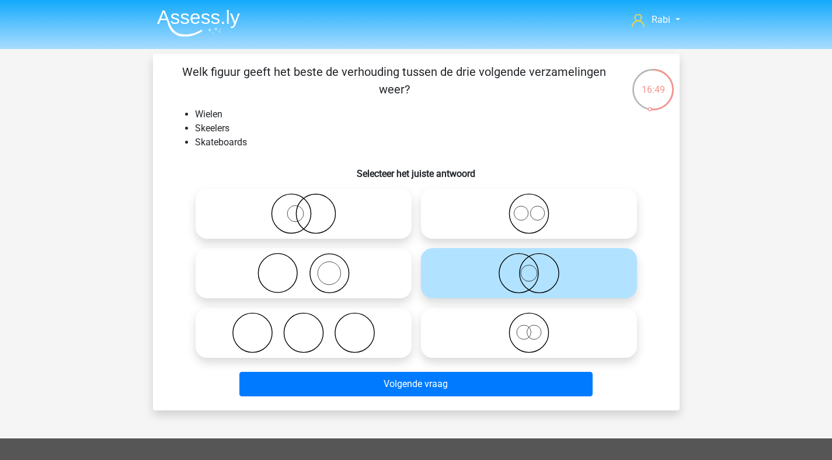
click at [528, 261] on icon at bounding box center [528, 273] width 207 height 41
click at [529, 261] on input "radio" at bounding box center [533, 264] width 8 height 8
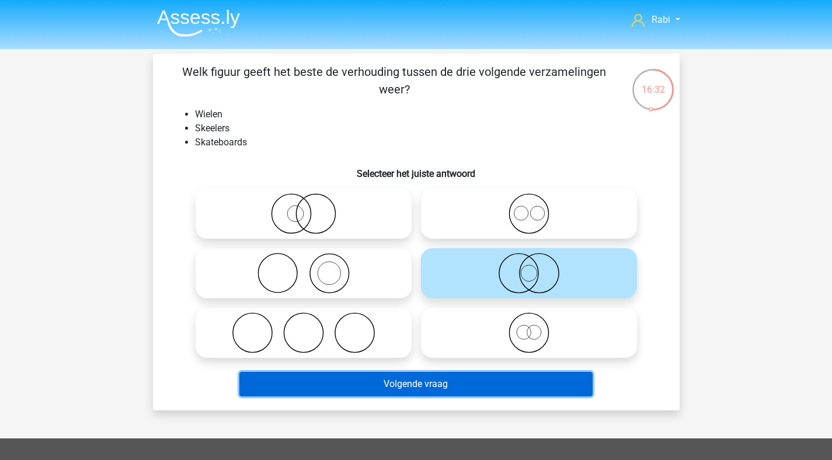
click at [438, 380] on button "Volgende vraag" at bounding box center [415, 384] width 353 height 25
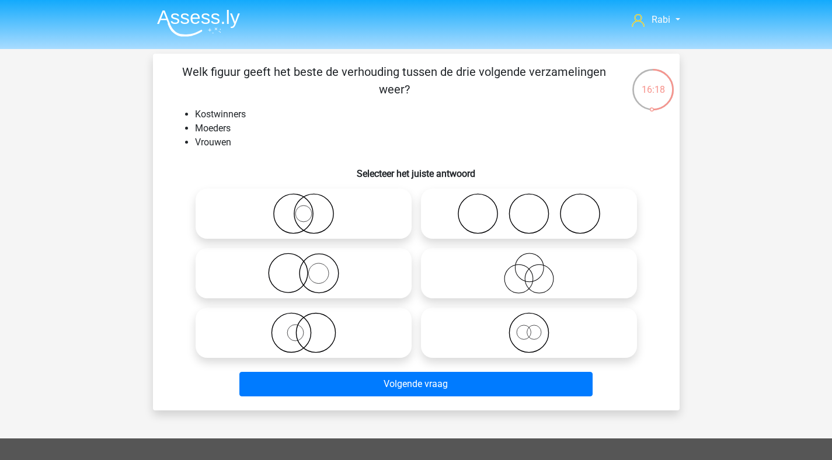
click at [354, 331] on icon at bounding box center [303, 332] width 207 height 41
click at [311, 327] on input "radio" at bounding box center [307, 323] width 8 height 8
radio input "true"
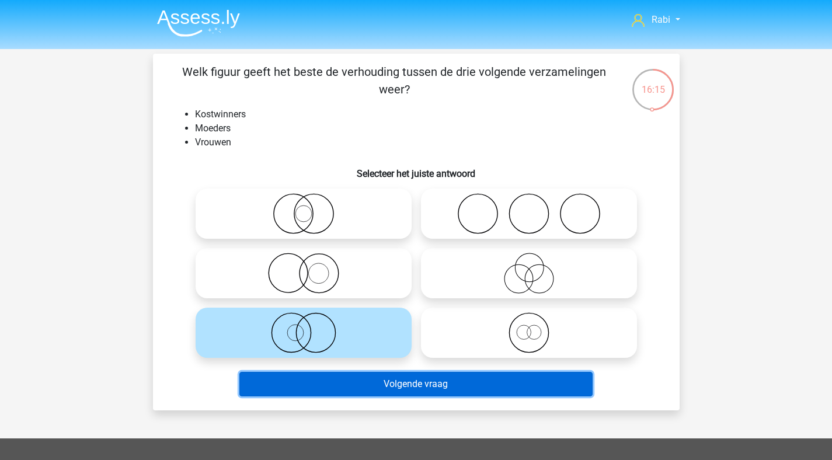
click at [441, 390] on button "Volgende vraag" at bounding box center [415, 384] width 353 height 25
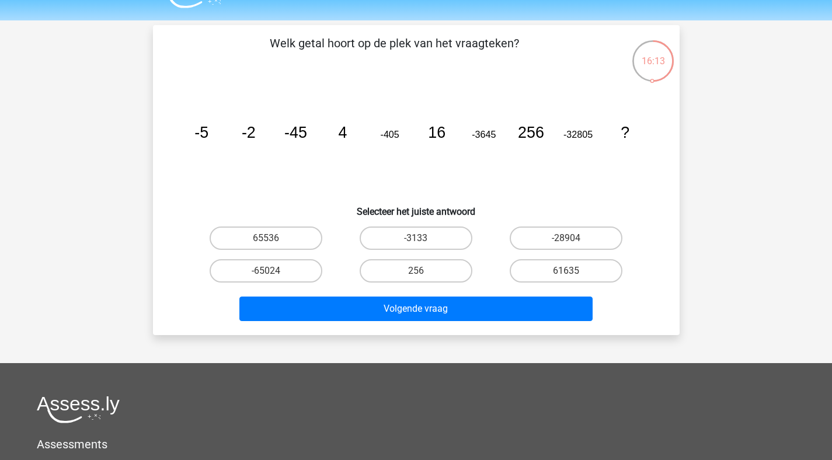
scroll to position [18, 0]
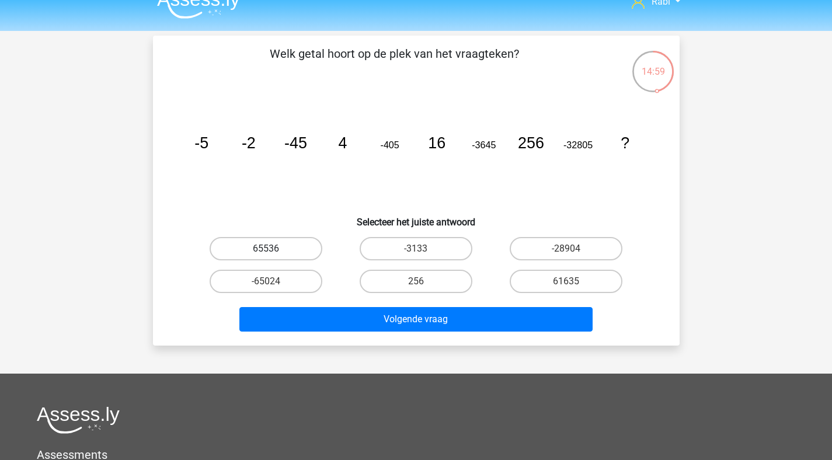
click at [282, 250] on label "65536" at bounding box center [266, 248] width 113 height 23
click at [273, 250] on input "65536" at bounding box center [270, 253] width 8 height 8
radio input "true"
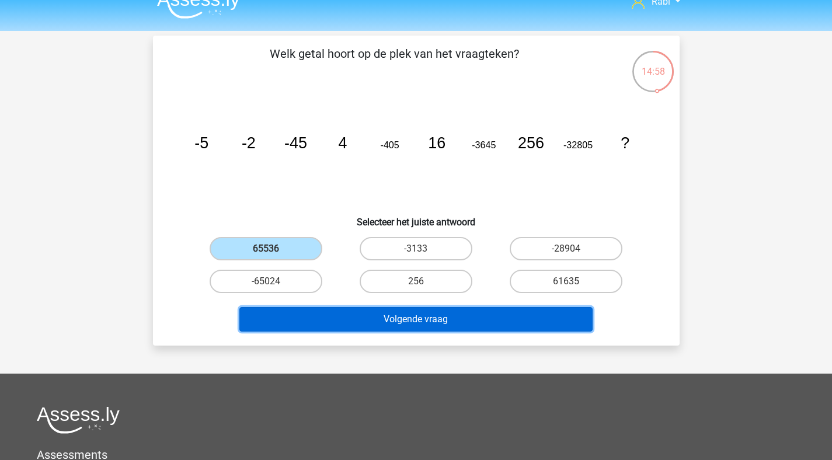
click at [373, 326] on button "Volgende vraag" at bounding box center [415, 319] width 353 height 25
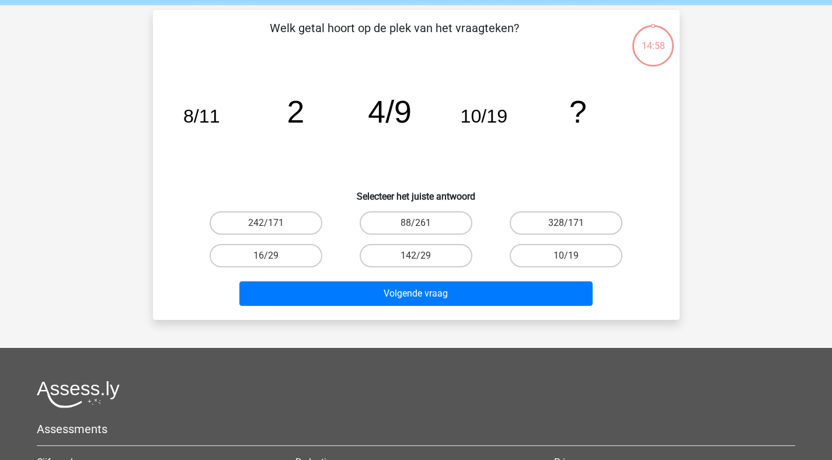
scroll to position [54, 0]
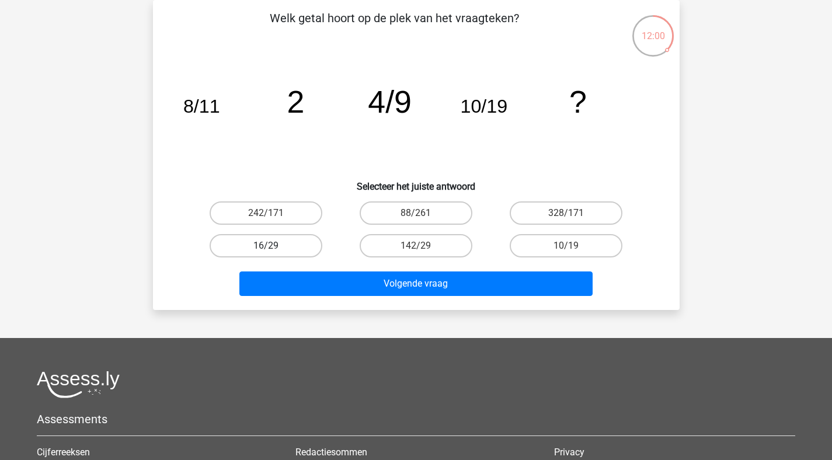
click at [294, 253] on label "16/29" at bounding box center [266, 245] width 113 height 23
click at [273, 253] on input "16/29" at bounding box center [270, 250] width 8 height 8
radio input "true"
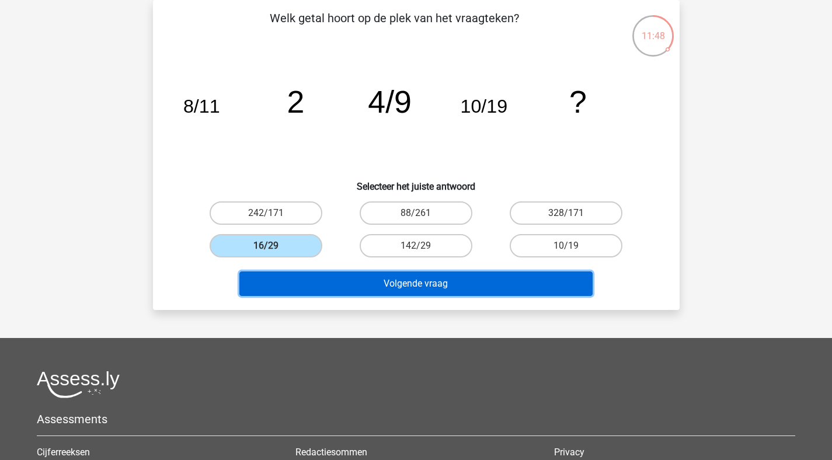
click at [390, 282] on button "Volgende vraag" at bounding box center [415, 283] width 353 height 25
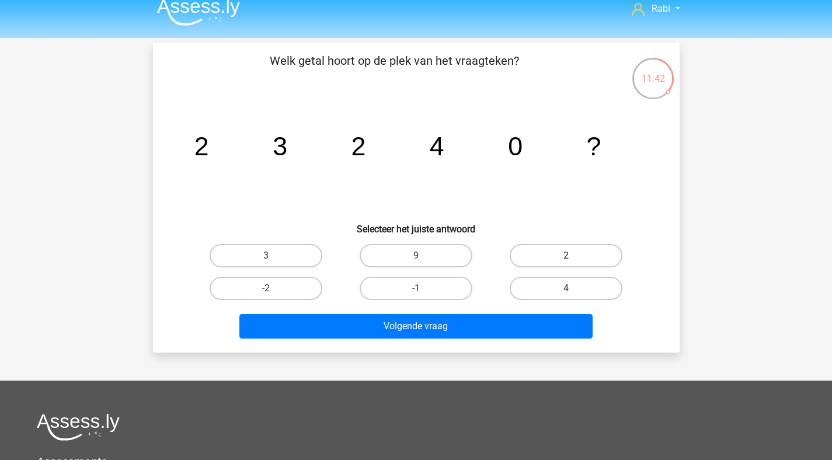
scroll to position [0, 0]
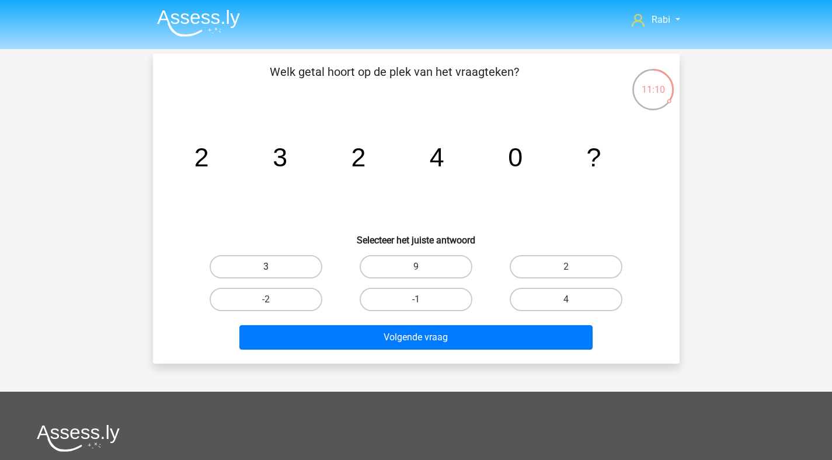
click at [286, 261] on label "3" at bounding box center [266, 266] width 113 height 23
click at [273, 267] on input "3" at bounding box center [270, 271] width 8 height 8
radio input "true"
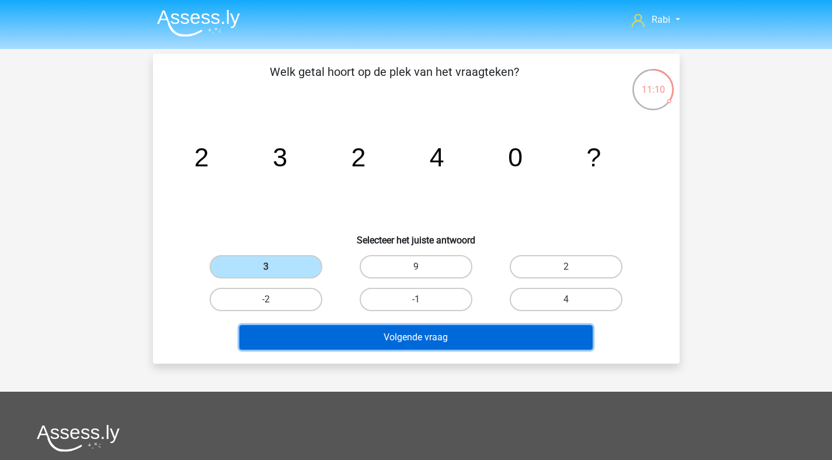
click at [377, 333] on button "Volgende vraag" at bounding box center [415, 337] width 353 height 25
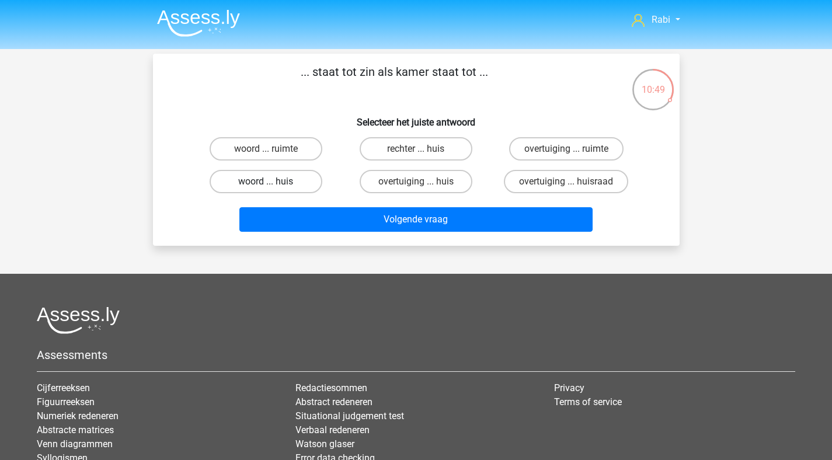
click at [280, 186] on label "woord ... huis" at bounding box center [266, 181] width 113 height 23
click at [273, 186] on input "woord ... huis" at bounding box center [270, 185] width 8 height 8
radio input "true"
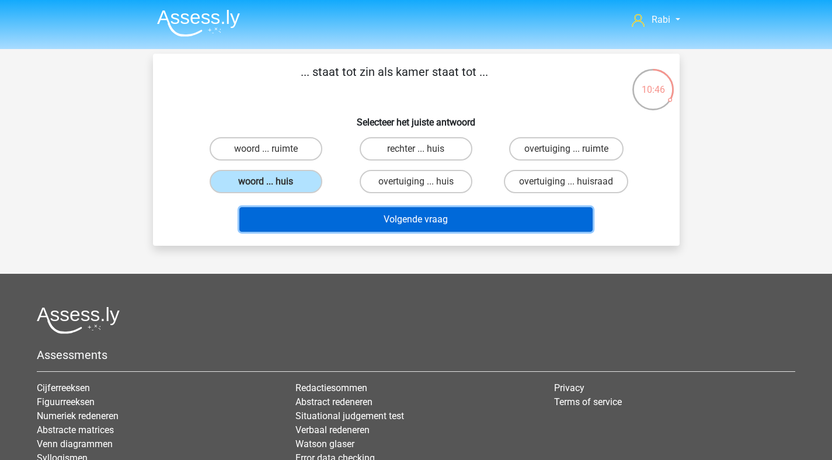
click at [421, 229] on button "Volgende vraag" at bounding box center [415, 219] width 353 height 25
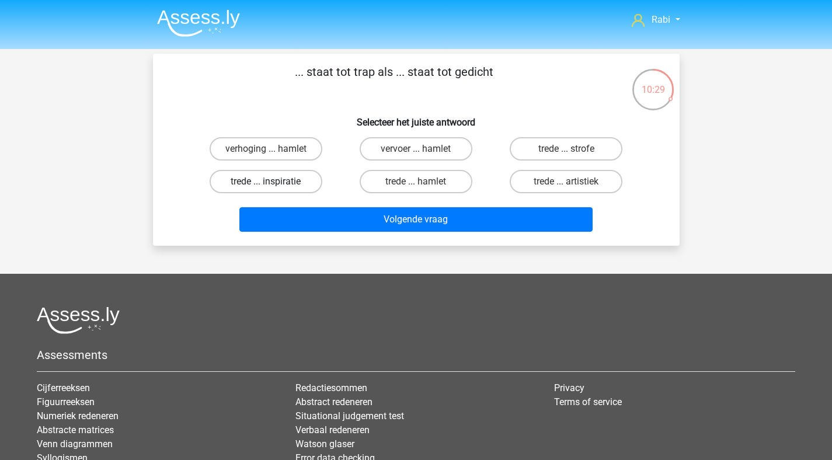
click at [280, 185] on label "trede ... inspiratie" at bounding box center [266, 181] width 113 height 23
click at [273, 185] on input "trede ... inspiratie" at bounding box center [270, 185] width 8 height 8
radio input "true"
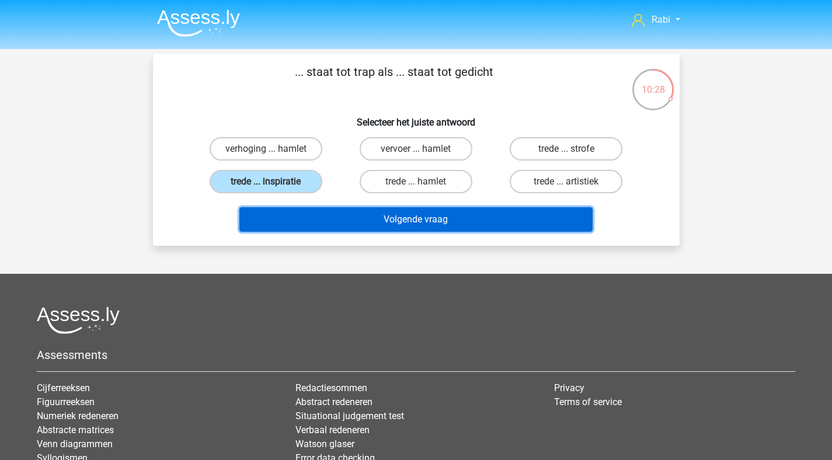
click at [391, 215] on button "Volgende vraag" at bounding box center [415, 219] width 353 height 25
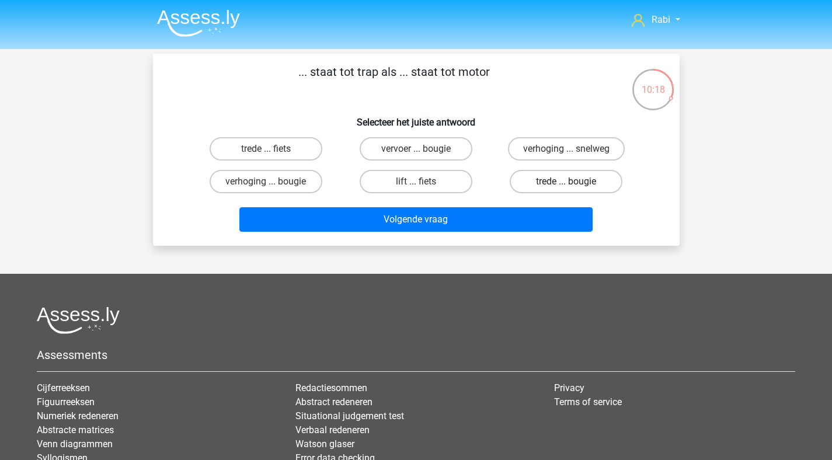
click at [545, 176] on label "trede ... bougie" at bounding box center [565, 181] width 113 height 23
click at [566, 181] on input "trede ... bougie" at bounding box center [570, 185] width 8 height 8
radio input "true"
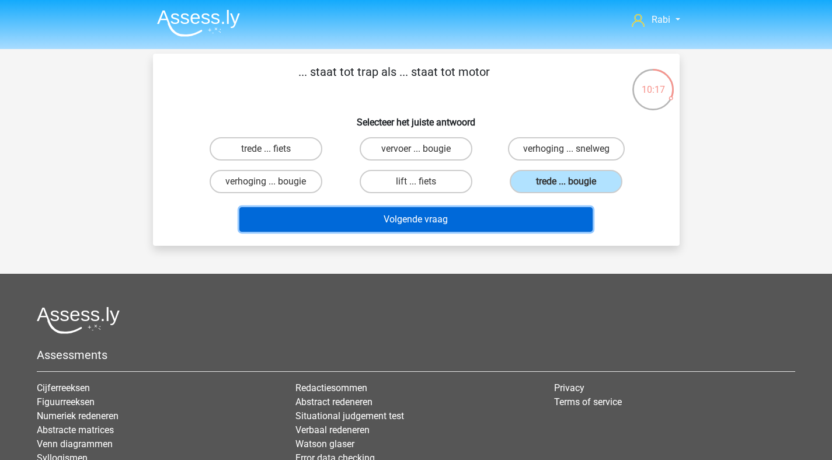
click at [473, 222] on button "Volgende vraag" at bounding box center [415, 219] width 353 height 25
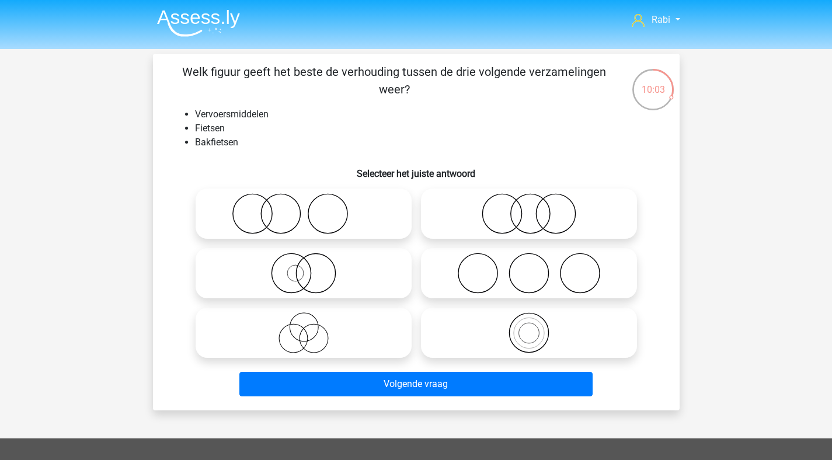
click at [354, 272] on icon at bounding box center [303, 273] width 207 height 41
click at [311, 267] on input "radio" at bounding box center [307, 264] width 8 height 8
radio input "true"
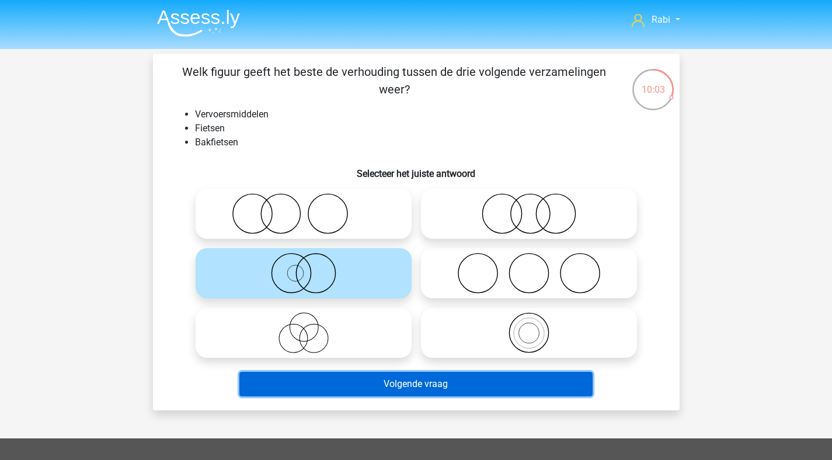
click at [418, 379] on button "Volgende vraag" at bounding box center [415, 384] width 353 height 25
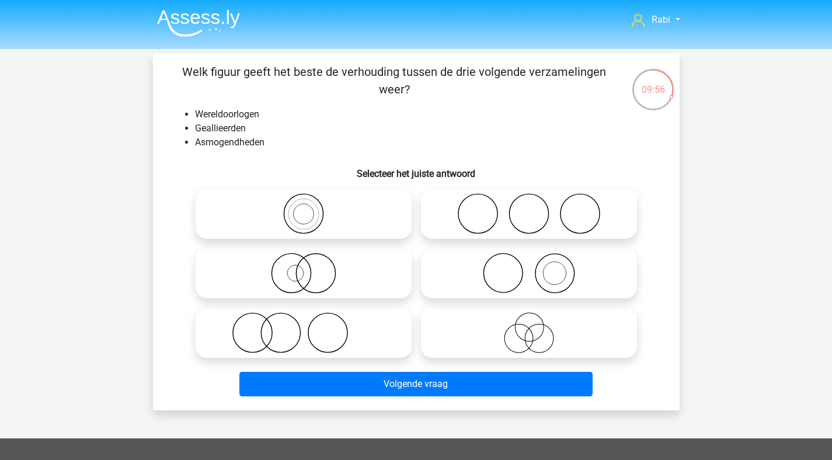
click at [528, 213] on icon at bounding box center [528, 213] width 207 height 41
click at [529, 208] on input "radio" at bounding box center [533, 204] width 8 height 8
radio input "true"
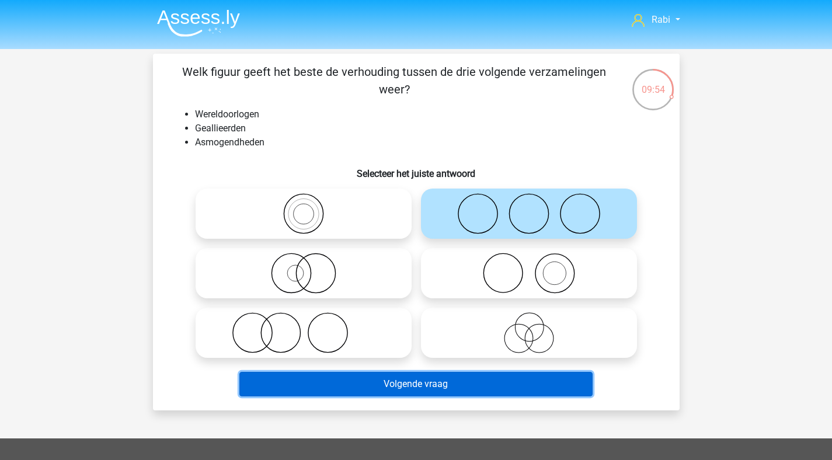
click at [404, 384] on button "Volgende vraag" at bounding box center [415, 384] width 353 height 25
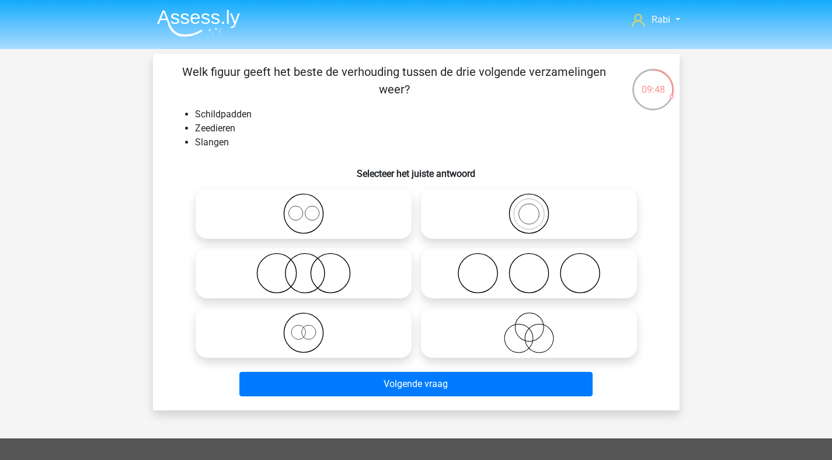
click at [319, 278] on icon at bounding box center [303, 273] width 207 height 41
click at [311, 267] on input "radio" at bounding box center [307, 264] width 8 height 8
radio input "true"
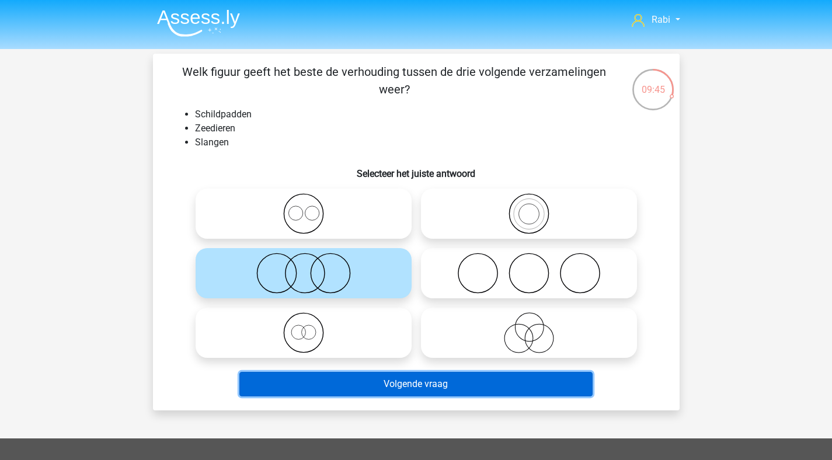
click at [443, 389] on button "Volgende vraag" at bounding box center [415, 384] width 353 height 25
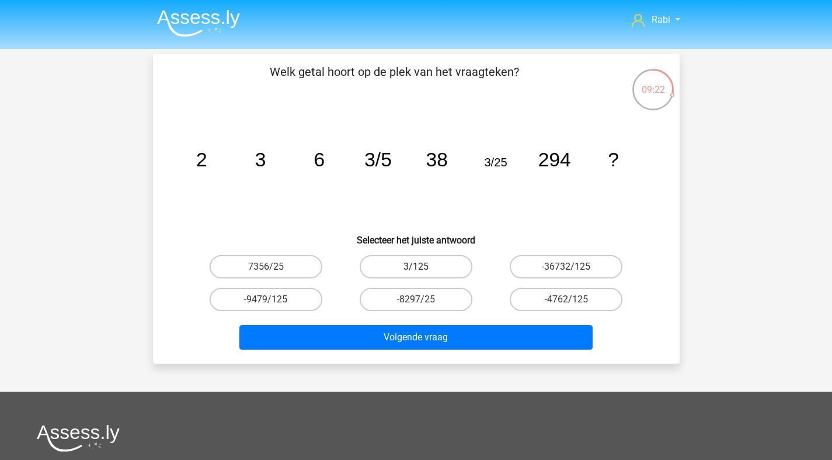
click at [451, 275] on label "3/125" at bounding box center [415, 266] width 113 height 23
click at [423, 274] on input "3/125" at bounding box center [419, 271] width 8 height 8
radio input "true"
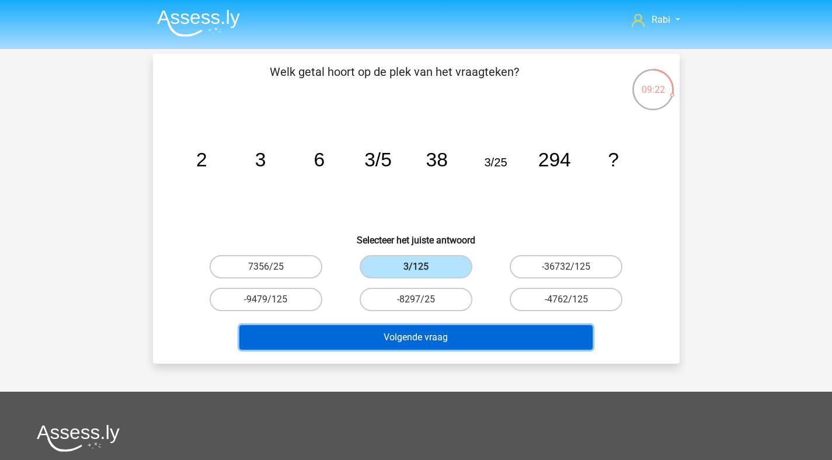
click at [479, 347] on button "Volgende vraag" at bounding box center [415, 337] width 353 height 25
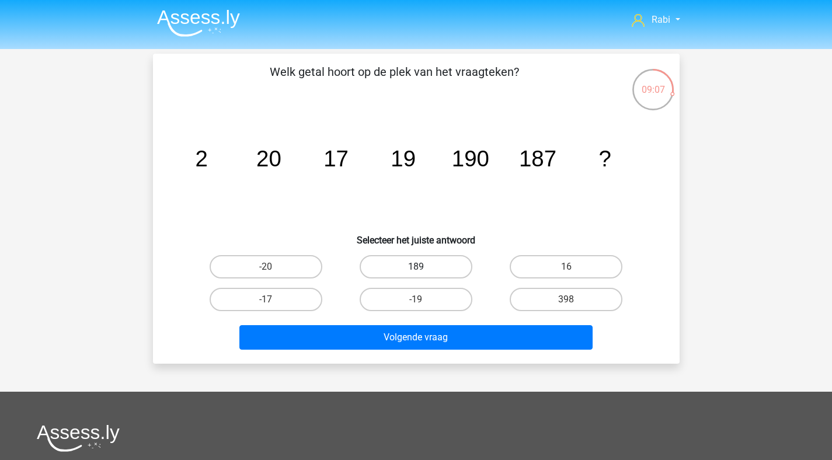
click at [440, 275] on label "189" at bounding box center [415, 266] width 113 height 23
click at [423, 274] on input "189" at bounding box center [419, 271] width 8 height 8
radio input "true"
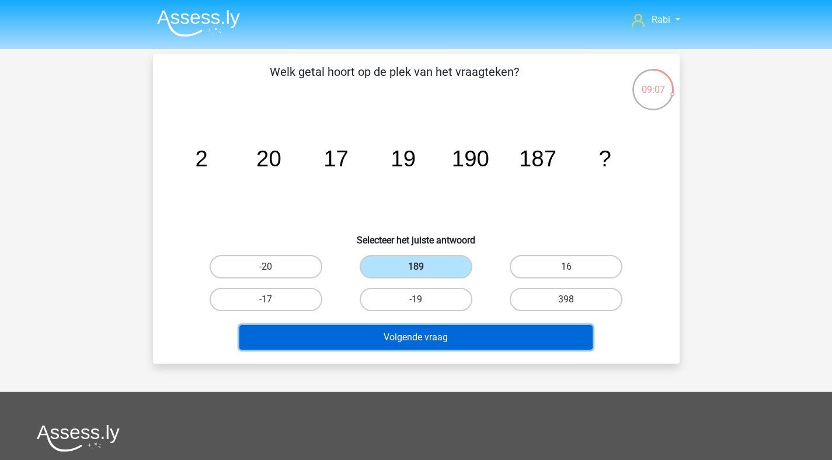
click at [460, 334] on button "Volgende vraag" at bounding box center [415, 337] width 353 height 25
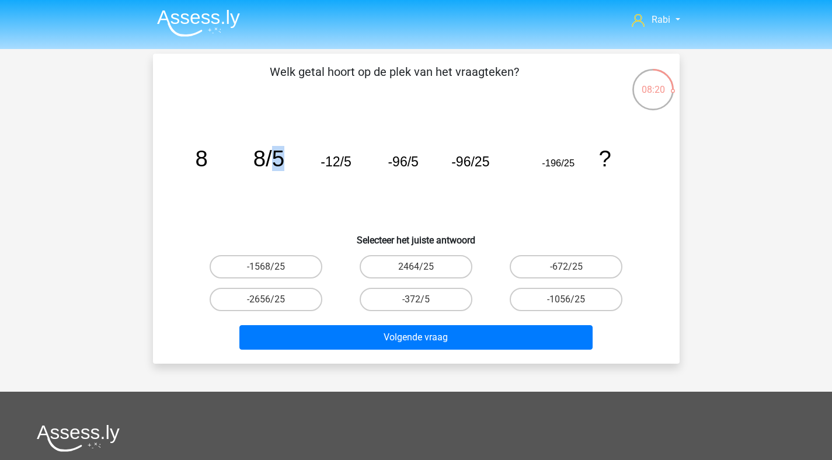
drag, startPoint x: 283, startPoint y: 164, endPoint x: 252, endPoint y: 166, distance: 31.0
click at [272, 164] on tspan "8/5" at bounding box center [268, 158] width 31 height 25
click at [239, 166] on icon "image/svg+xml 8 8/5 -12/5 -96/5 -96/25 -196/25 ?" at bounding box center [416, 166] width 470 height 118
click at [251, 268] on label "-1568/25" at bounding box center [266, 266] width 113 height 23
click at [266, 268] on input "-1568/25" at bounding box center [270, 271] width 8 height 8
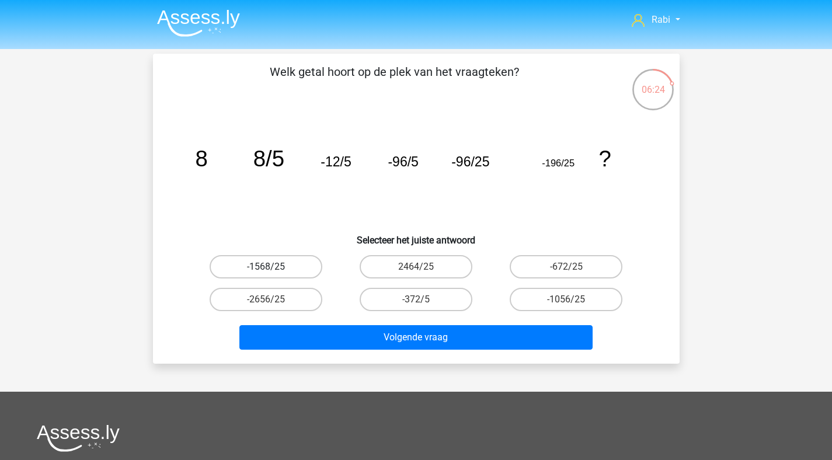
radio input "true"
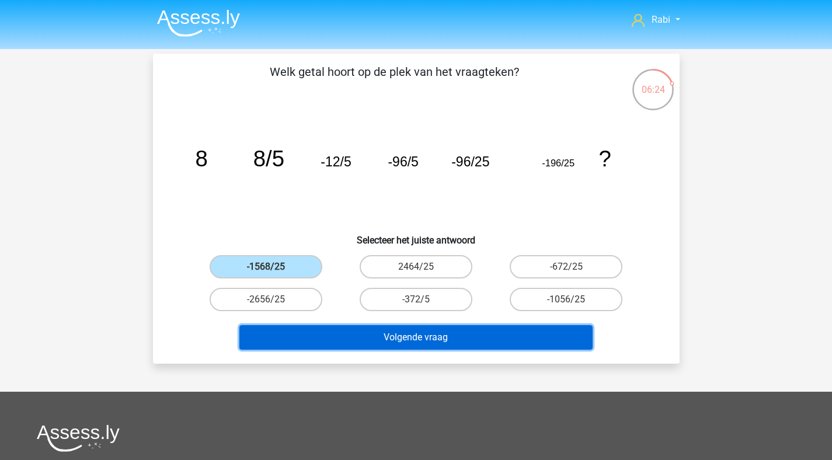
click at [372, 340] on button "Volgende vraag" at bounding box center [415, 337] width 353 height 25
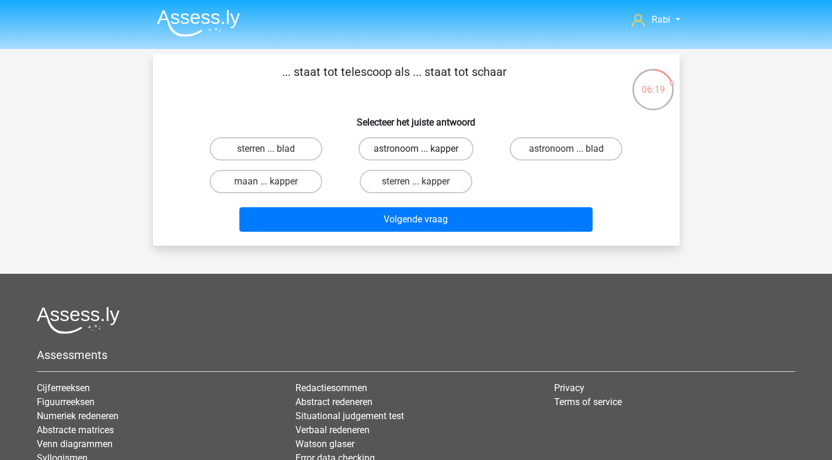
click at [414, 151] on label "astronoom ... kapper" at bounding box center [415, 148] width 115 height 23
click at [415, 151] on input "astronoom ... kapper" at bounding box center [419, 153] width 8 height 8
radio input "true"
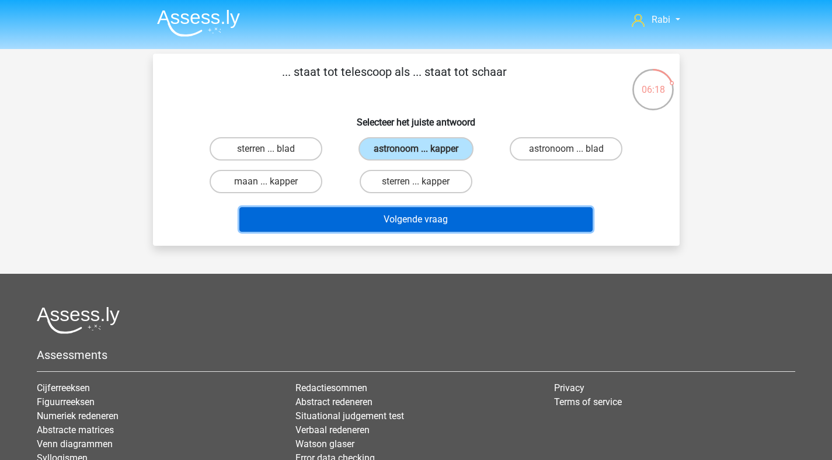
click at [438, 222] on button "Volgende vraag" at bounding box center [415, 219] width 353 height 25
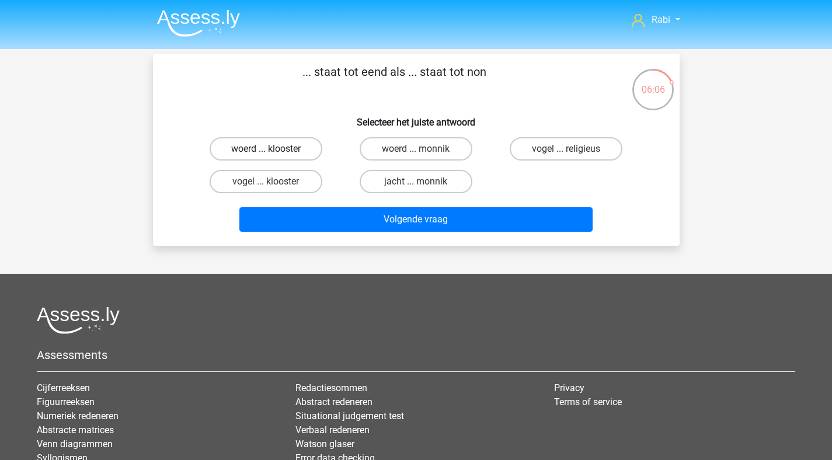
click at [280, 145] on label "woerd ... klooster" at bounding box center [266, 148] width 113 height 23
click at [273, 149] on input "woerd ... klooster" at bounding box center [270, 153] width 8 height 8
radio input "true"
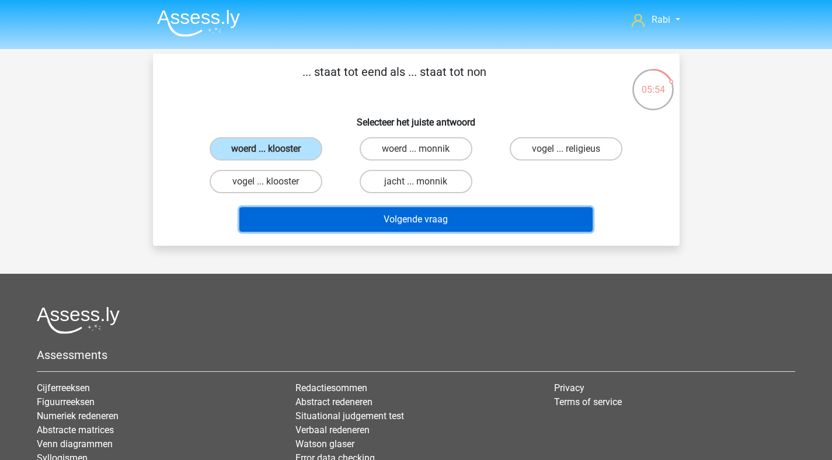
click at [432, 214] on button "Volgende vraag" at bounding box center [415, 219] width 353 height 25
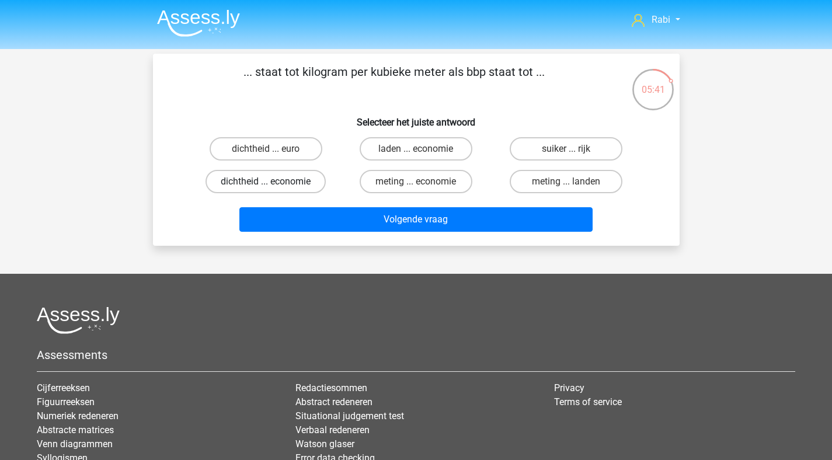
click at [287, 177] on label "dichtheid ... economie" at bounding box center [265, 181] width 120 height 23
click at [273, 181] on input "dichtheid ... economie" at bounding box center [270, 185] width 8 height 8
radio input "true"
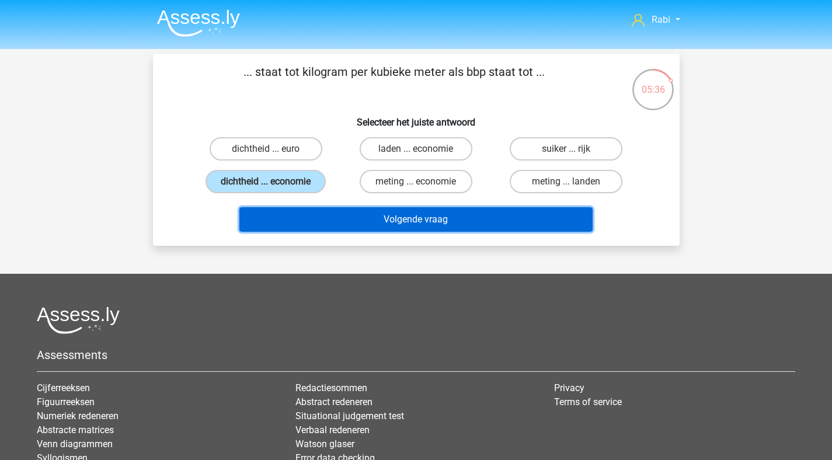
click at [430, 227] on button "Volgende vraag" at bounding box center [415, 219] width 353 height 25
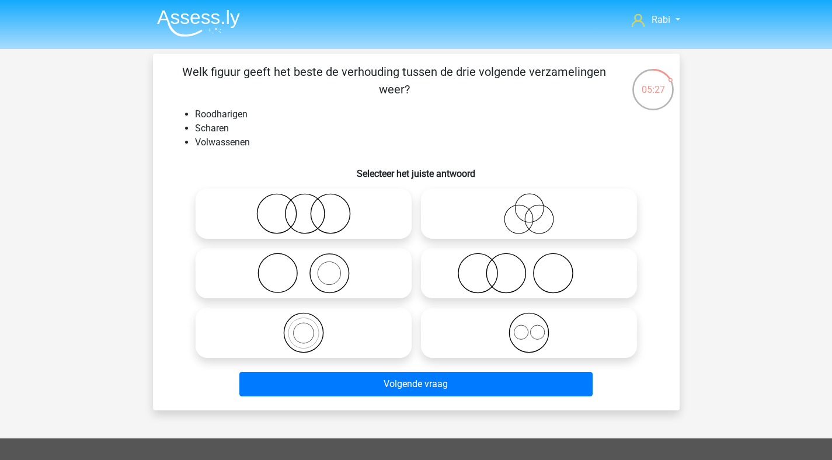
click at [490, 280] on icon at bounding box center [528, 273] width 207 height 41
click at [529, 267] on input "radio" at bounding box center [533, 264] width 8 height 8
radio input "true"
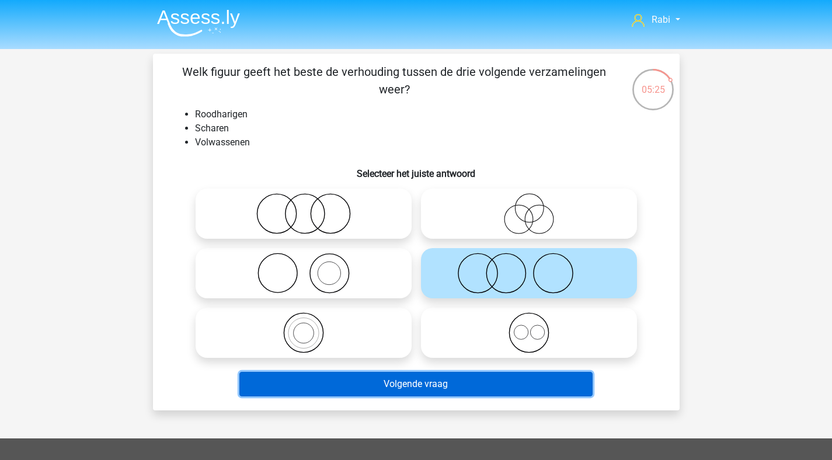
click at [413, 387] on button "Volgende vraag" at bounding box center [415, 384] width 353 height 25
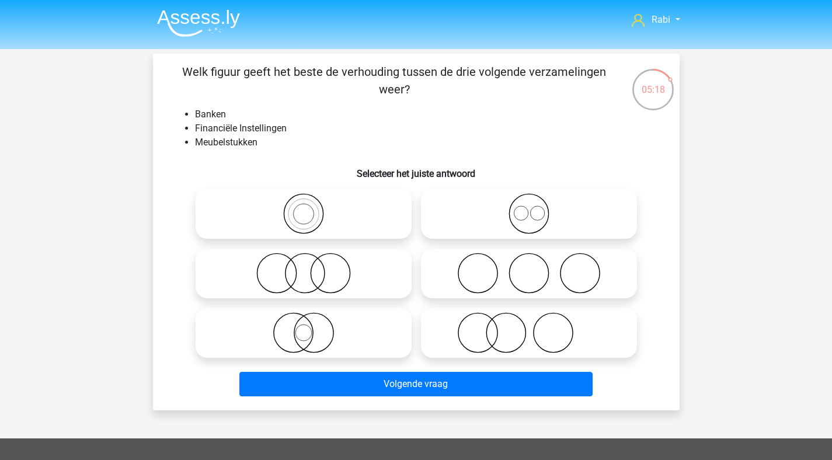
click at [494, 337] on icon at bounding box center [528, 332] width 207 height 41
click at [529, 327] on input "radio" at bounding box center [533, 323] width 8 height 8
radio input "true"
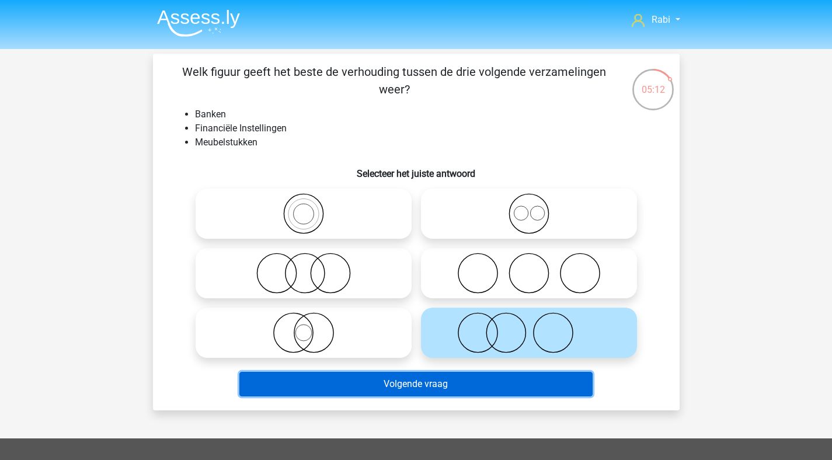
click at [407, 382] on button "Volgende vraag" at bounding box center [415, 384] width 353 height 25
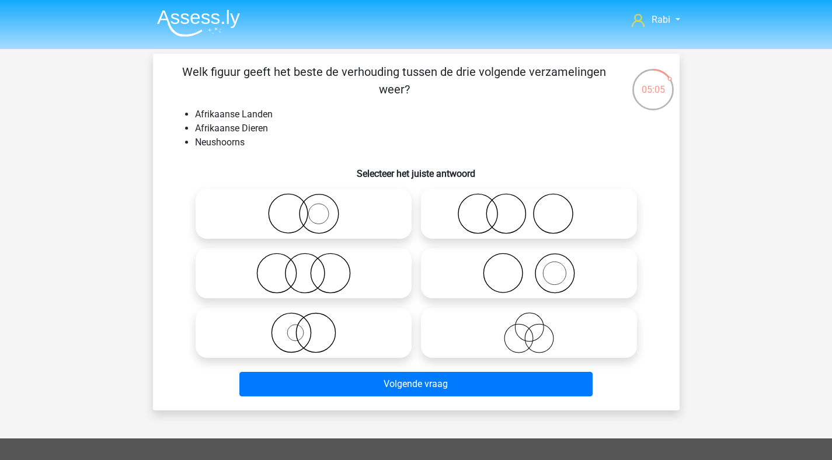
click at [559, 286] on icon at bounding box center [528, 273] width 207 height 41
click at [536, 267] on input "radio" at bounding box center [533, 264] width 8 height 8
radio input "true"
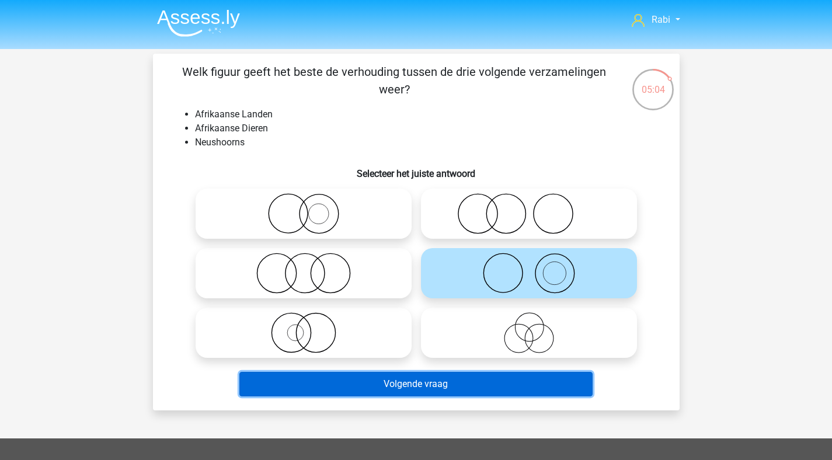
click at [460, 393] on button "Volgende vraag" at bounding box center [415, 384] width 353 height 25
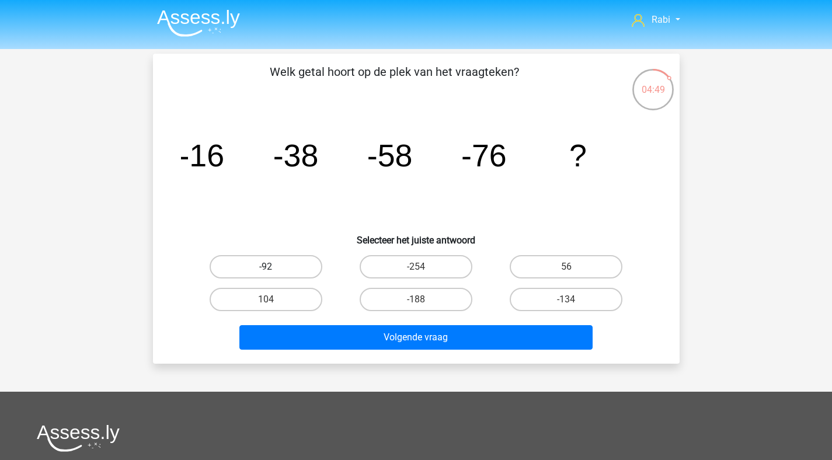
click at [291, 260] on label "-92" at bounding box center [266, 266] width 113 height 23
click at [273, 267] on input "-92" at bounding box center [270, 271] width 8 height 8
radio input "true"
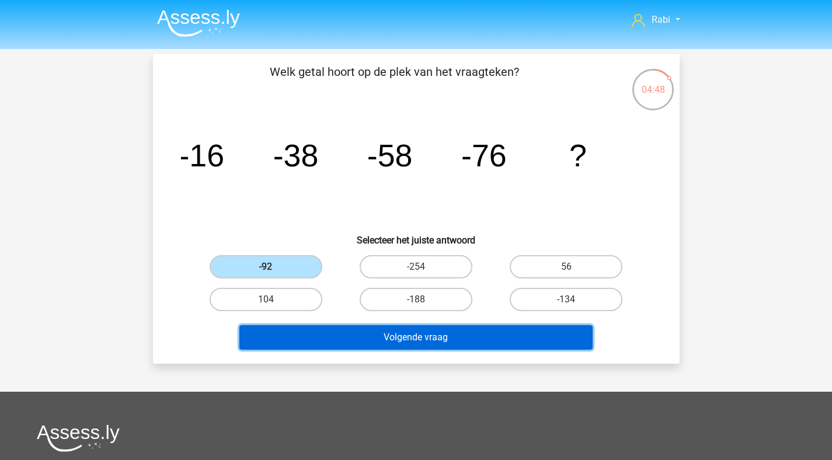
click at [387, 336] on button "Volgende vraag" at bounding box center [415, 337] width 353 height 25
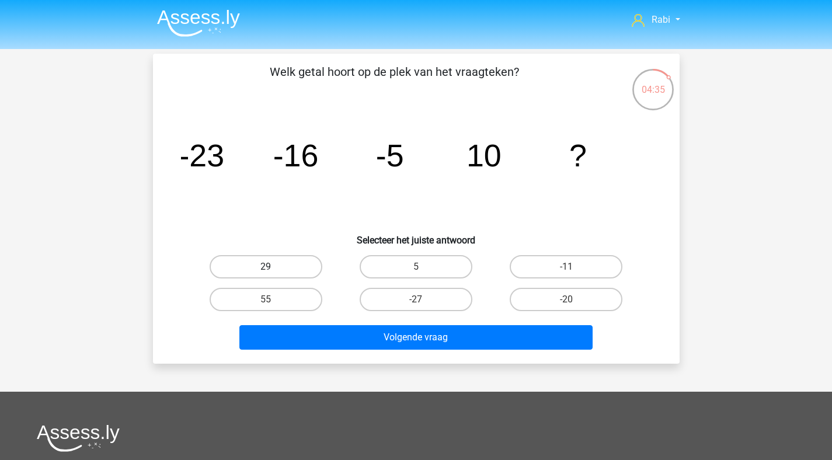
click at [291, 267] on label "29" at bounding box center [266, 266] width 113 height 23
click at [273, 267] on input "29" at bounding box center [270, 271] width 8 height 8
radio input "true"
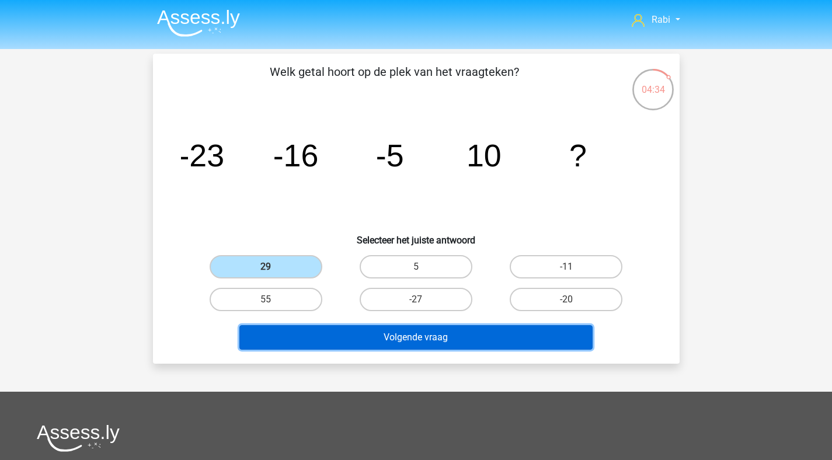
click at [376, 343] on button "Volgende vraag" at bounding box center [415, 337] width 353 height 25
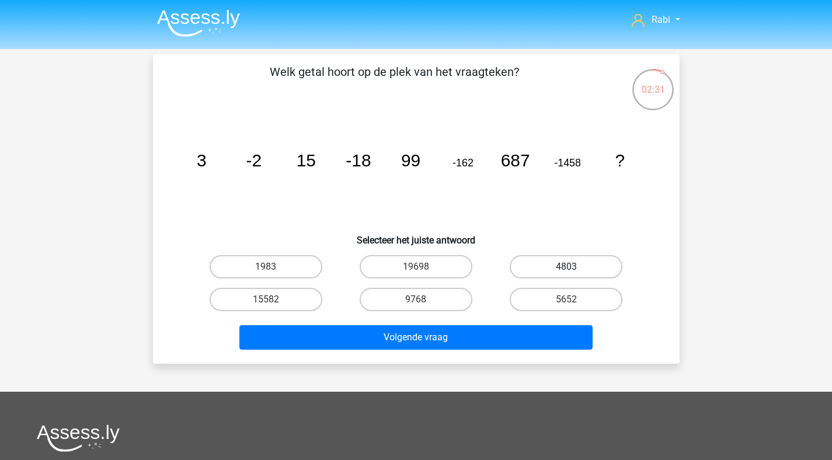
click at [550, 263] on label "4803" at bounding box center [565, 266] width 113 height 23
click at [566, 267] on input "4803" at bounding box center [570, 271] width 8 height 8
radio input "true"
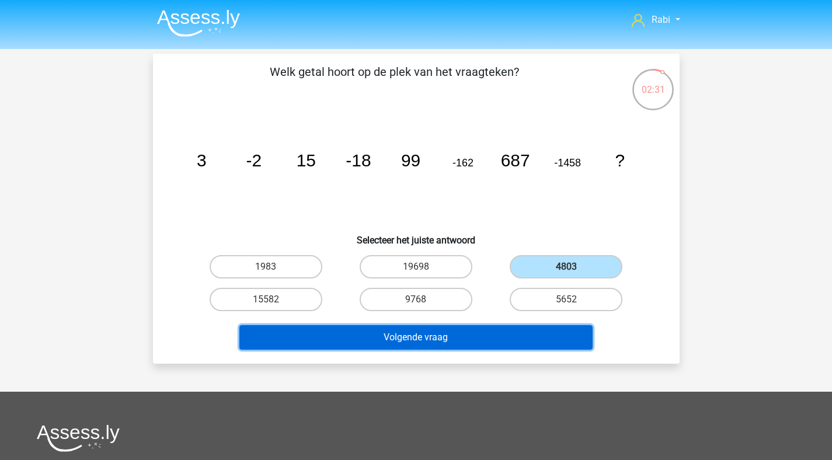
click at [463, 341] on button "Volgende vraag" at bounding box center [415, 337] width 353 height 25
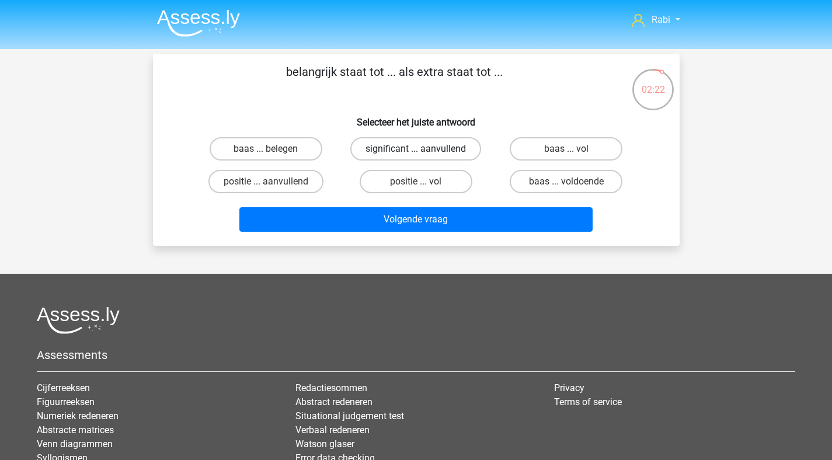
click at [401, 150] on label "significant ... aanvullend" at bounding box center [415, 148] width 131 height 23
click at [415, 150] on input "significant ... aanvullend" at bounding box center [419, 153] width 8 height 8
radio input "true"
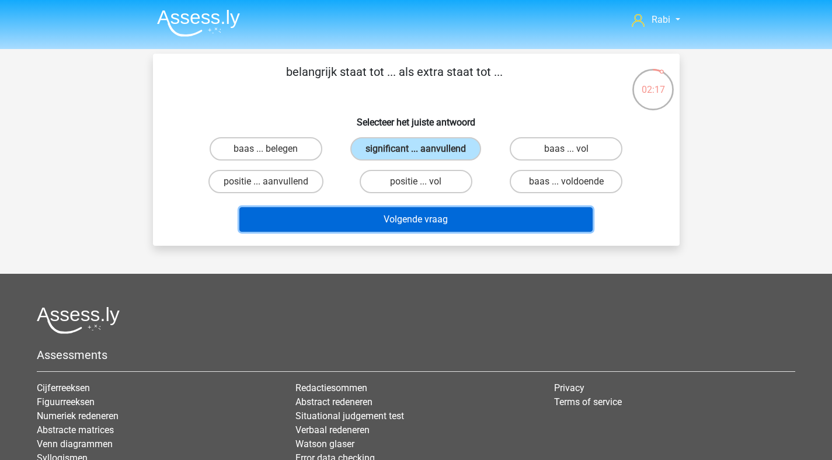
click at [404, 215] on button "Volgende vraag" at bounding box center [415, 219] width 353 height 25
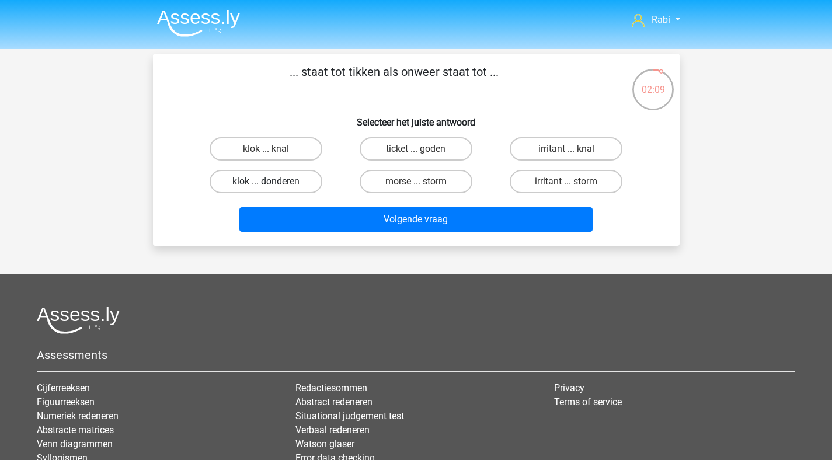
click at [274, 183] on label "klok ... donderen" at bounding box center [266, 181] width 113 height 23
click at [273, 183] on input "klok ... donderen" at bounding box center [270, 185] width 8 height 8
radio input "true"
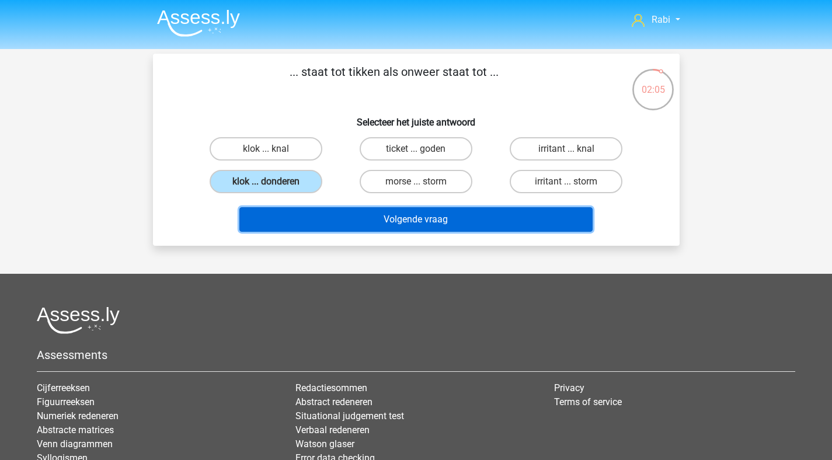
click at [427, 228] on button "Volgende vraag" at bounding box center [415, 219] width 353 height 25
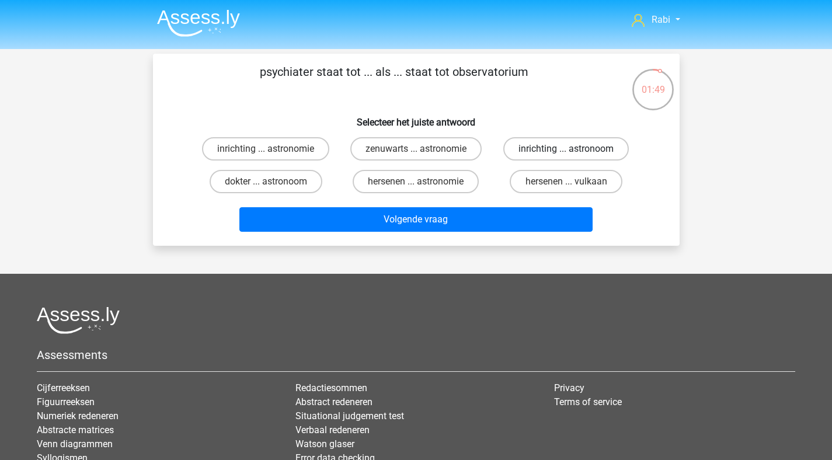
click at [600, 156] on label "inrichting ... astronoom" at bounding box center [565, 148] width 125 height 23
click at [574, 156] on input "inrichting ... astronoom" at bounding box center [570, 153] width 8 height 8
radio input "true"
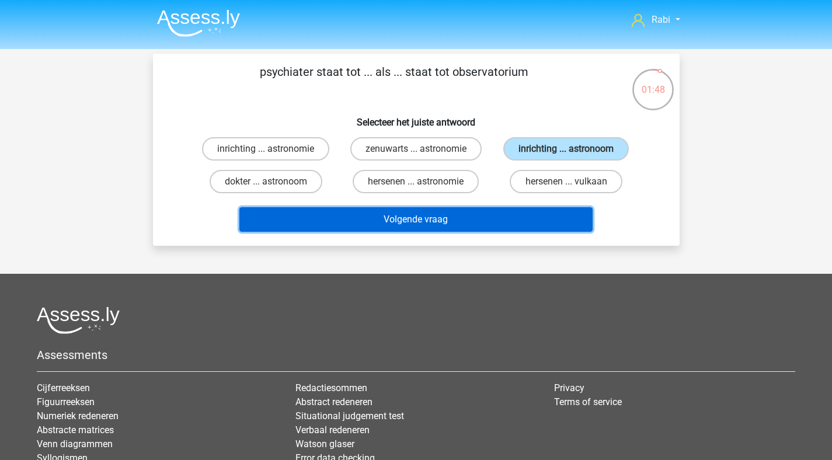
click at [481, 224] on button "Volgende vraag" at bounding box center [415, 219] width 353 height 25
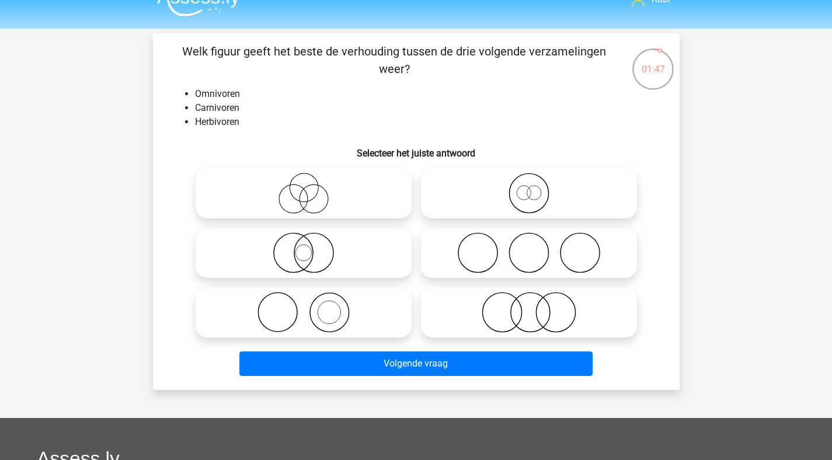
scroll to position [20, 0]
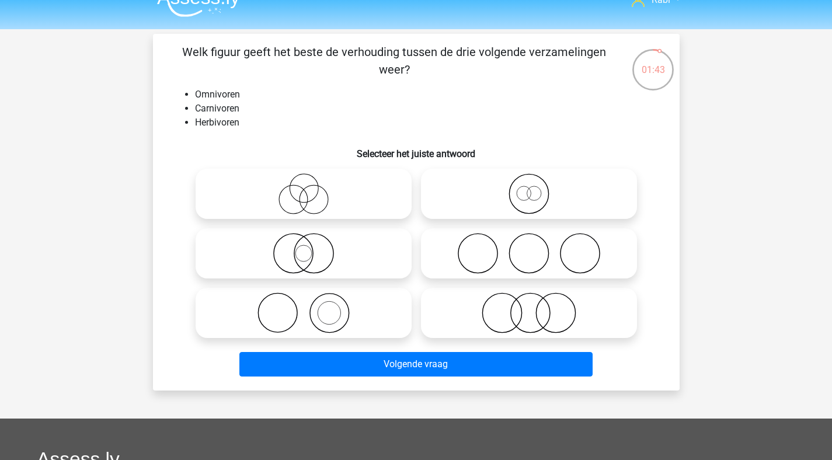
click at [537, 333] on label at bounding box center [529, 313] width 216 height 50
click at [536, 307] on input "radio" at bounding box center [533, 303] width 8 height 8
radio input "true"
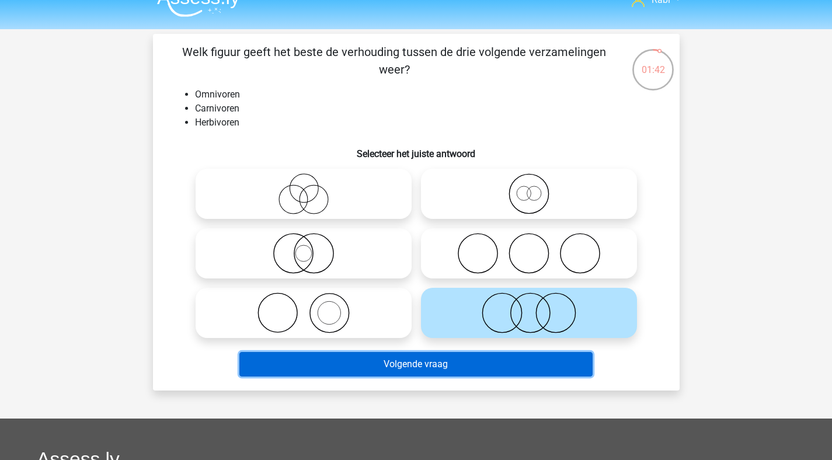
click at [498, 371] on button "Volgende vraag" at bounding box center [415, 364] width 353 height 25
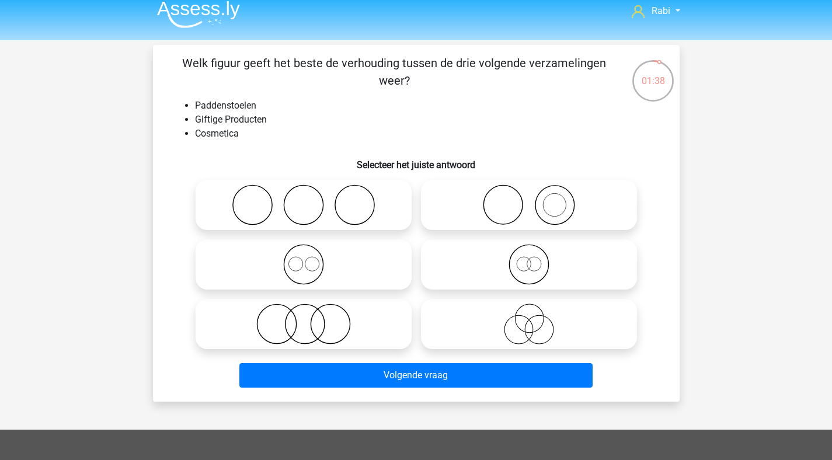
scroll to position [0, 0]
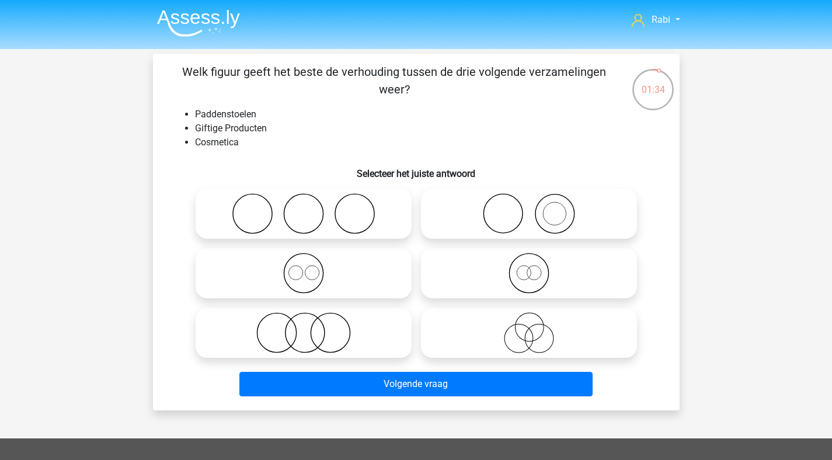
click at [525, 337] on circle at bounding box center [539, 338] width 29 height 29
click at [529, 327] on input "radio" at bounding box center [533, 323] width 8 height 8
radio input "true"
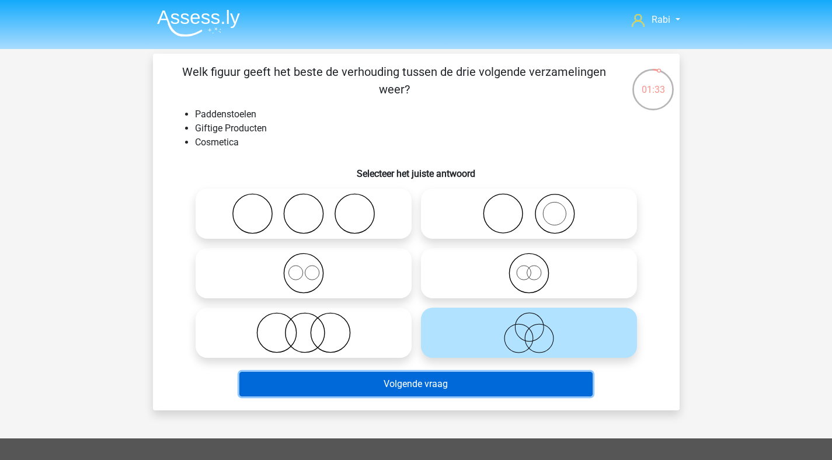
click at [468, 382] on button "Volgende vraag" at bounding box center [415, 384] width 353 height 25
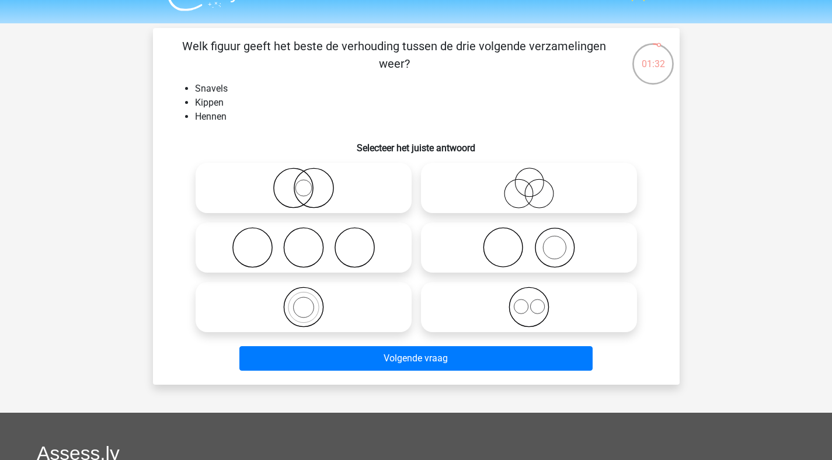
scroll to position [8, 0]
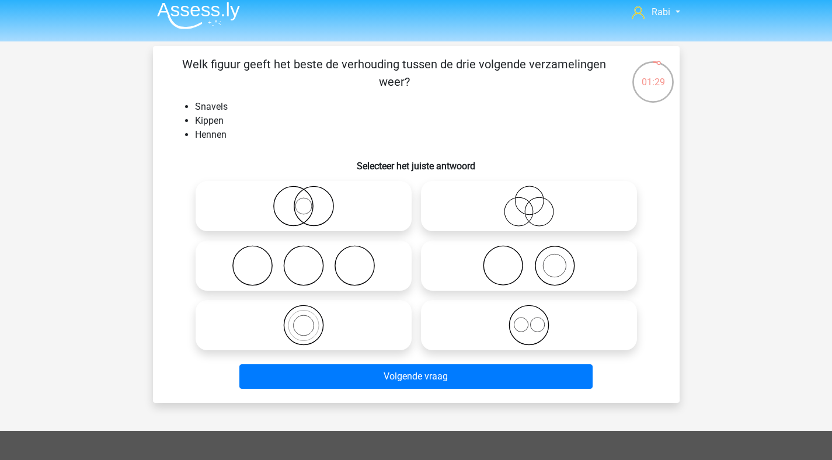
click at [326, 198] on icon at bounding box center [303, 206] width 207 height 41
click at [311, 198] on input "radio" at bounding box center [307, 197] width 8 height 8
radio input "true"
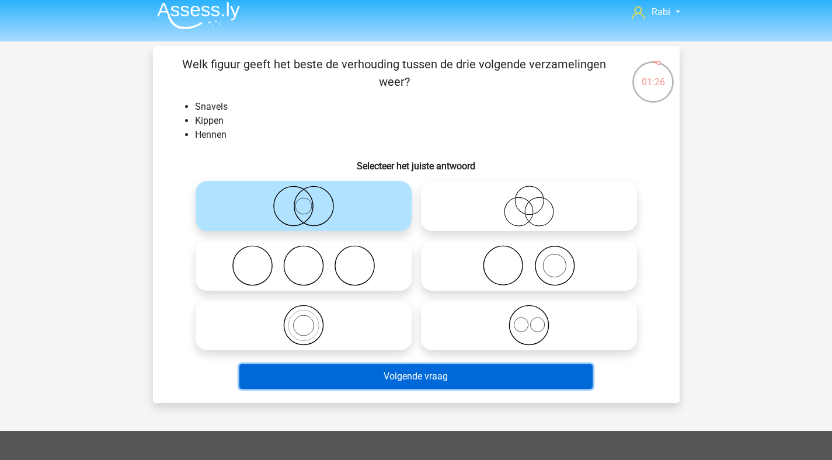
click at [435, 387] on button "Volgende vraag" at bounding box center [415, 376] width 353 height 25
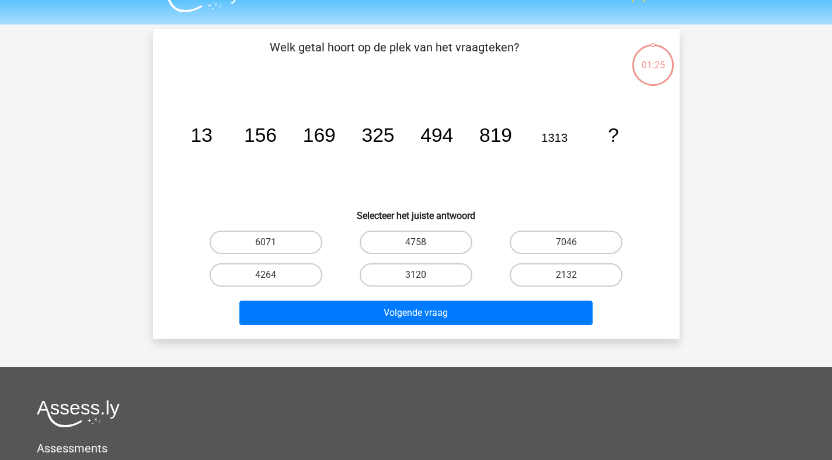
scroll to position [11, 0]
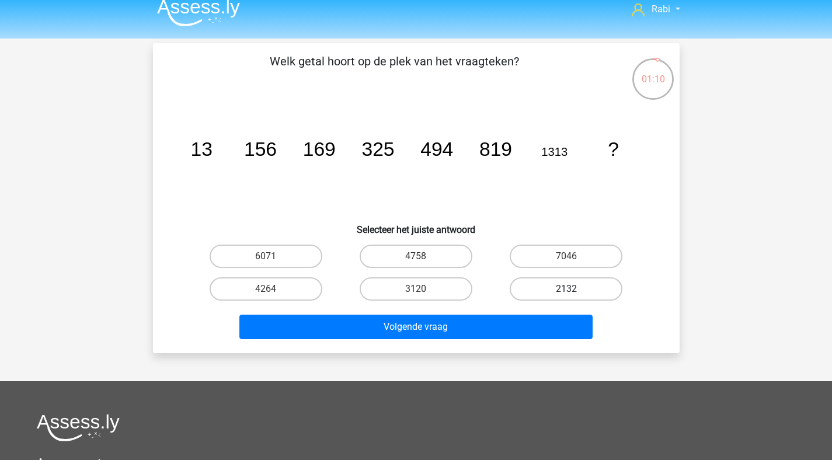
click at [542, 294] on label "2132" at bounding box center [565, 288] width 113 height 23
click at [566, 294] on input "2132" at bounding box center [570, 293] width 8 height 8
radio input "true"
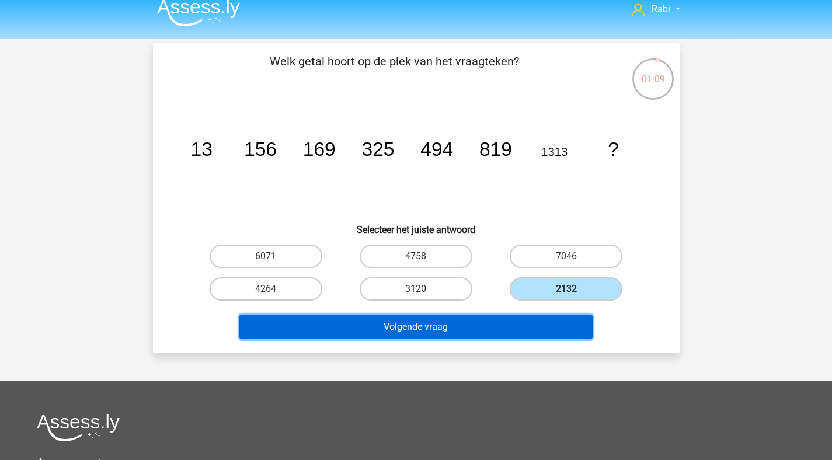
click at [509, 329] on button "Volgende vraag" at bounding box center [415, 327] width 353 height 25
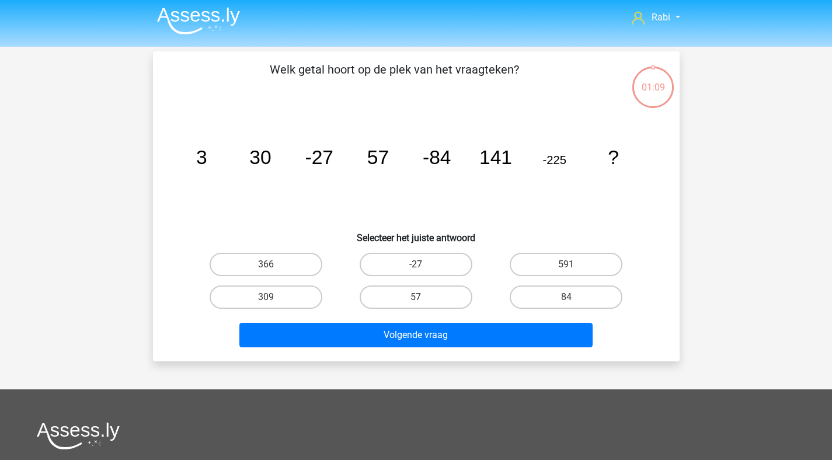
scroll to position [0, 0]
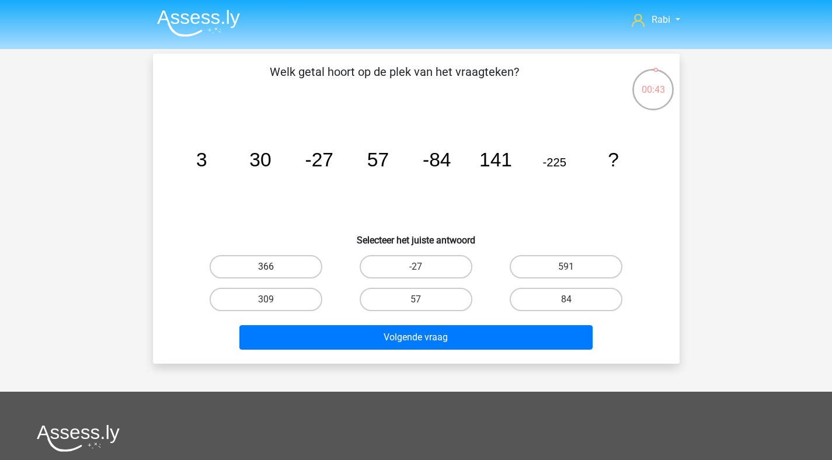
click at [260, 272] on label "366" at bounding box center [266, 266] width 113 height 23
click at [266, 272] on input "366" at bounding box center [270, 271] width 8 height 8
radio input "true"
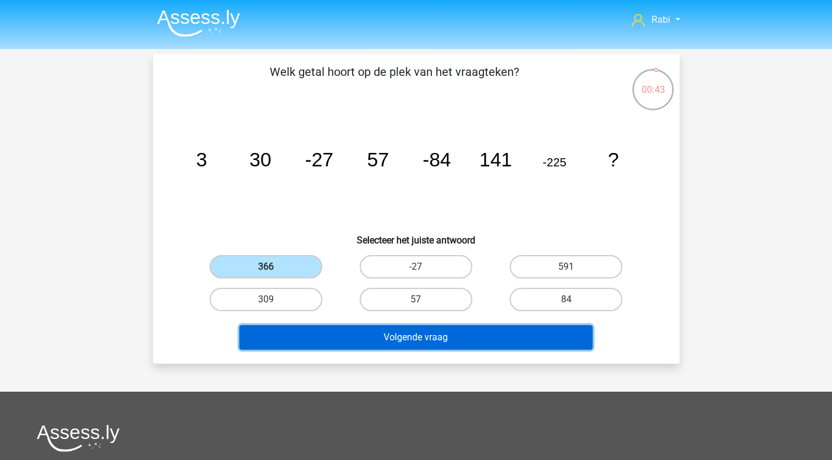
click at [365, 330] on button "Volgende vraag" at bounding box center [415, 337] width 353 height 25
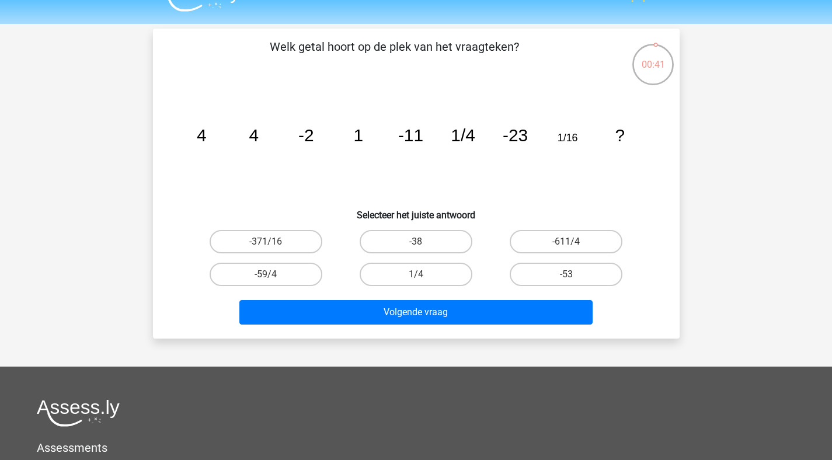
scroll to position [23, 0]
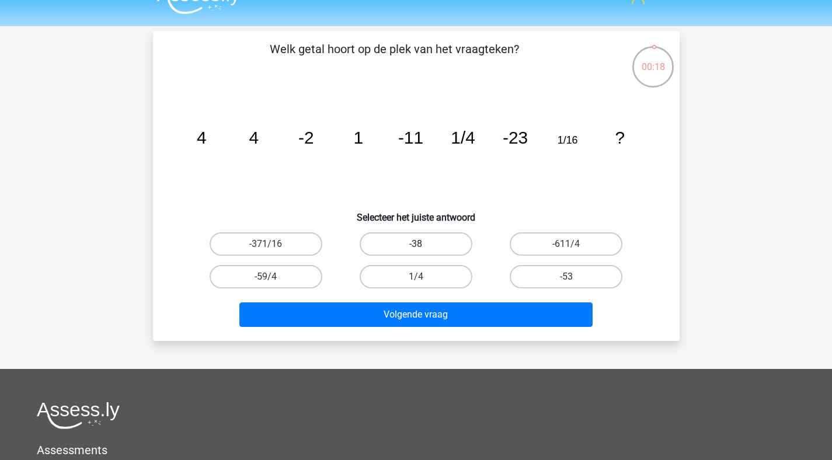
click at [404, 244] on label "-38" at bounding box center [415, 243] width 113 height 23
click at [415, 244] on input "-38" at bounding box center [419, 248] width 8 height 8
radio input "true"
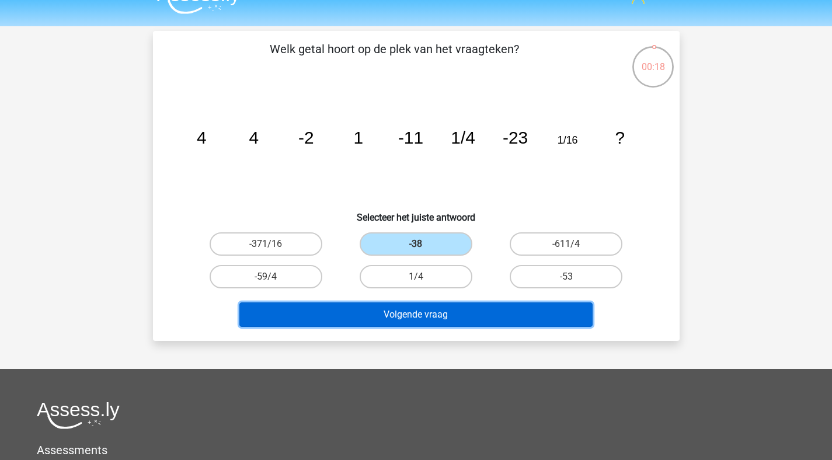
click at [415, 316] on button "Volgende vraag" at bounding box center [415, 314] width 353 height 25
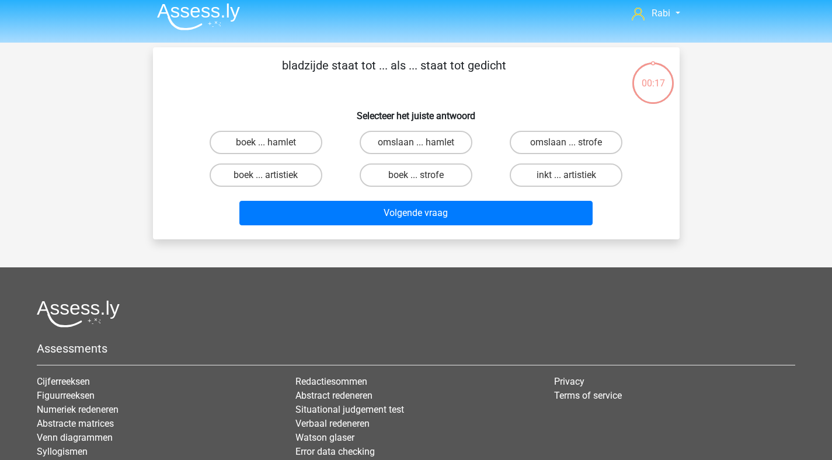
scroll to position [0, 0]
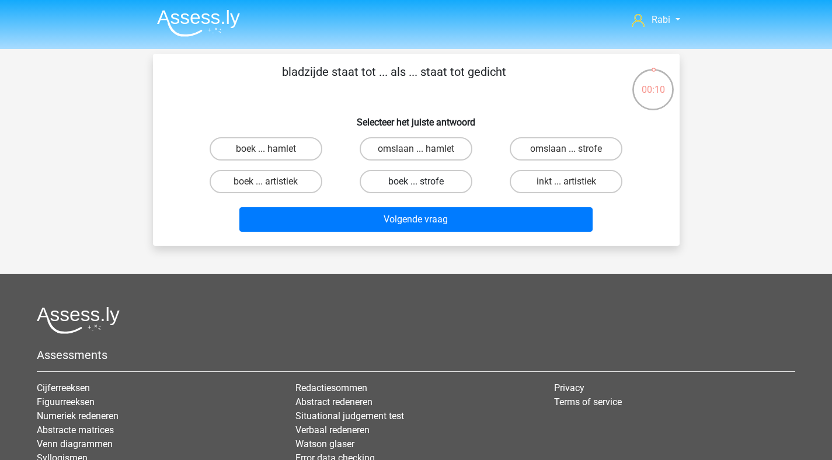
click at [440, 183] on label "boek ... strofe" at bounding box center [415, 181] width 113 height 23
click at [423, 183] on input "boek ... strofe" at bounding box center [419, 185] width 8 height 8
radio input "true"
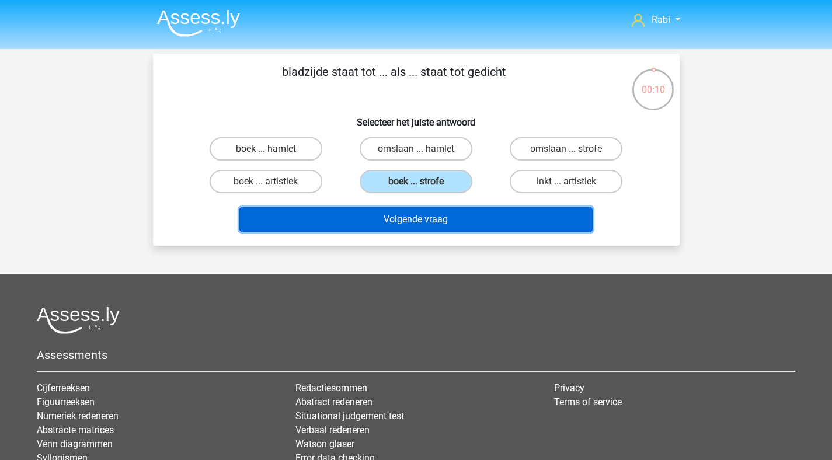
click at [434, 224] on button "Volgende vraag" at bounding box center [415, 219] width 353 height 25
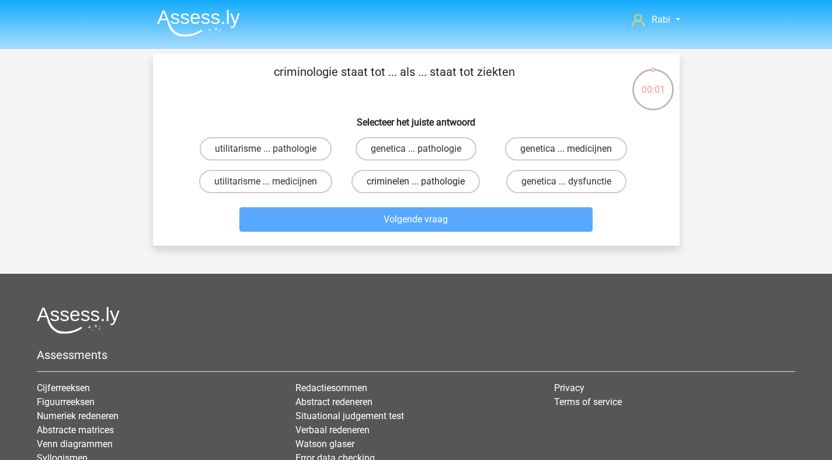
click at [409, 184] on label "criminelen ... pathologie" at bounding box center [415, 181] width 128 height 23
click at [415, 184] on input "criminelen ... pathologie" at bounding box center [419, 185] width 8 height 8
radio input "true"
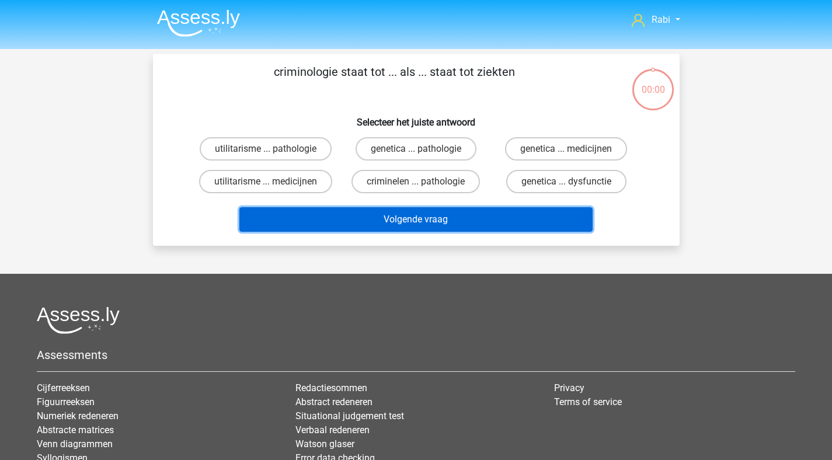
click at [412, 217] on button "Volgende vraag" at bounding box center [415, 219] width 353 height 25
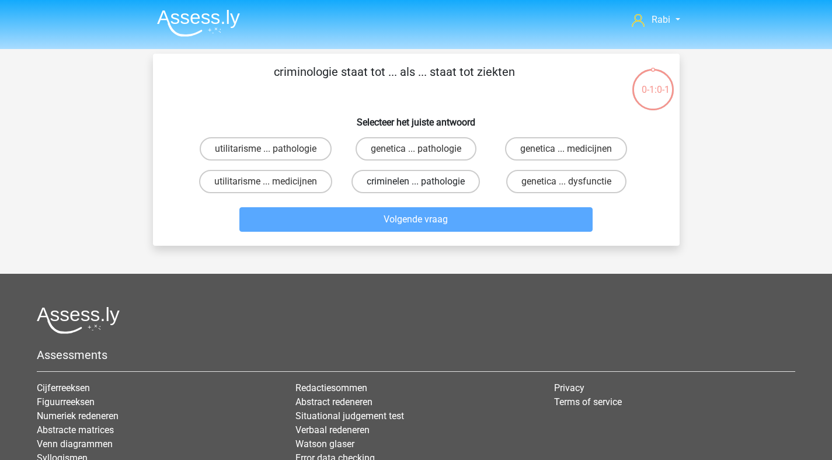
click at [383, 176] on label "criminelen ... pathologie" at bounding box center [415, 181] width 128 height 23
click at [415, 181] on input "criminelen ... pathologie" at bounding box center [419, 185] width 8 height 8
radio input "true"
click at [393, 198] on div "Volgende vraag" at bounding box center [416, 217] width 489 height 39
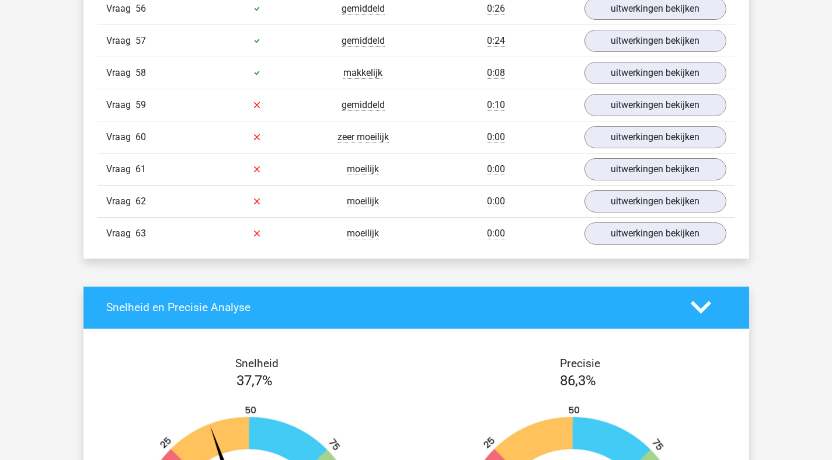
scroll to position [2785, 0]
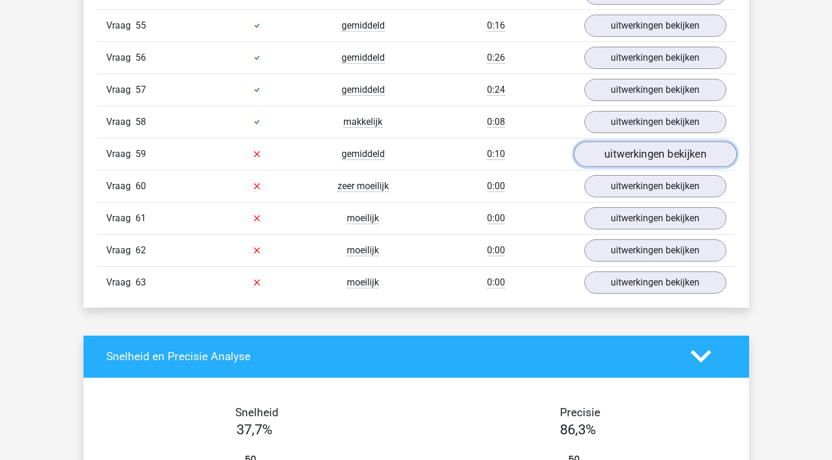
click at [617, 157] on link "uitwerkingen bekijken" at bounding box center [654, 154] width 163 height 26
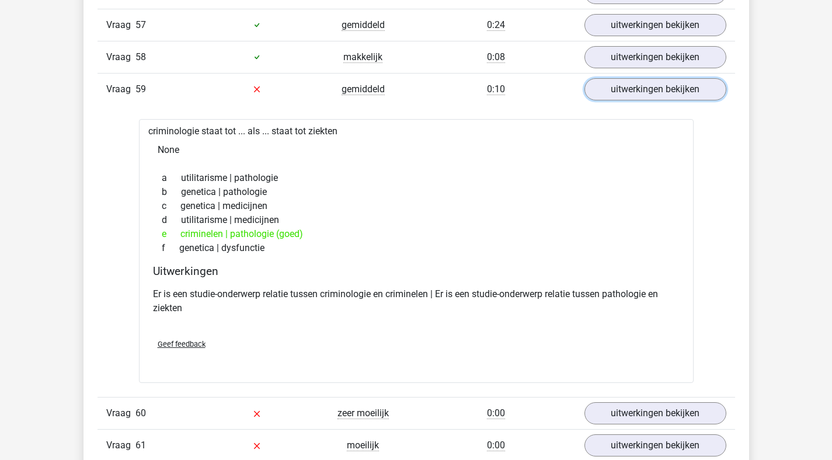
scroll to position [2857, 0]
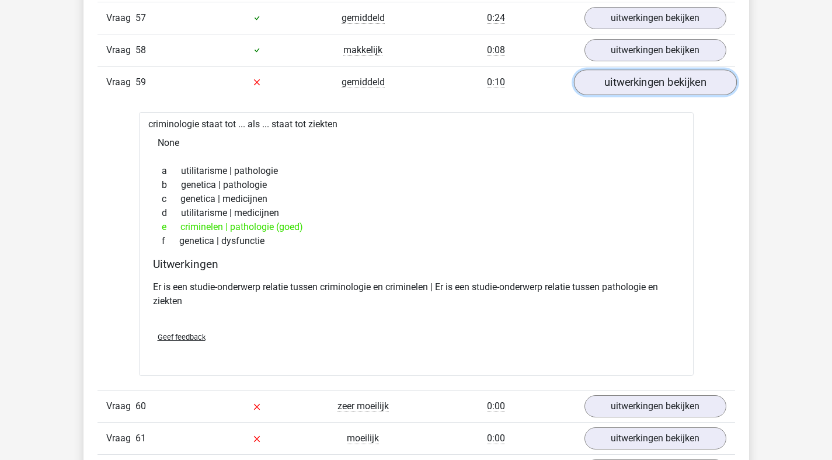
click at [624, 82] on link "uitwerkingen bekijken" at bounding box center [654, 82] width 163 height 26
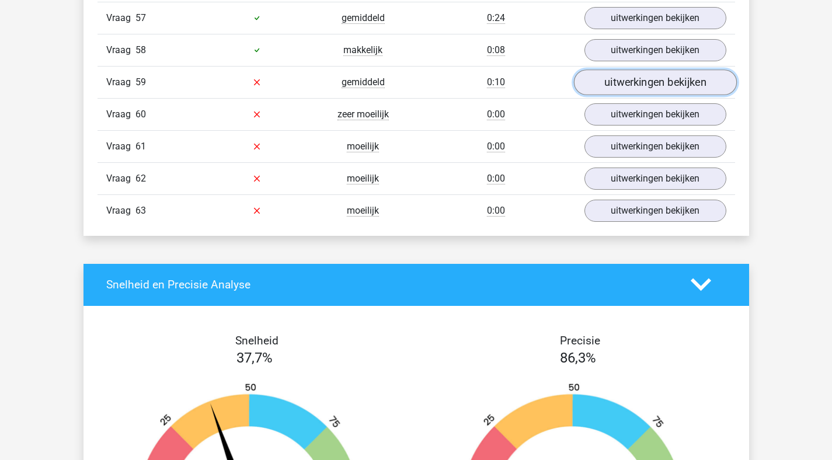
click at [619, 83] on link "uitwerkingen bekijken" at bounding box center [654, 82] width 163 height 26
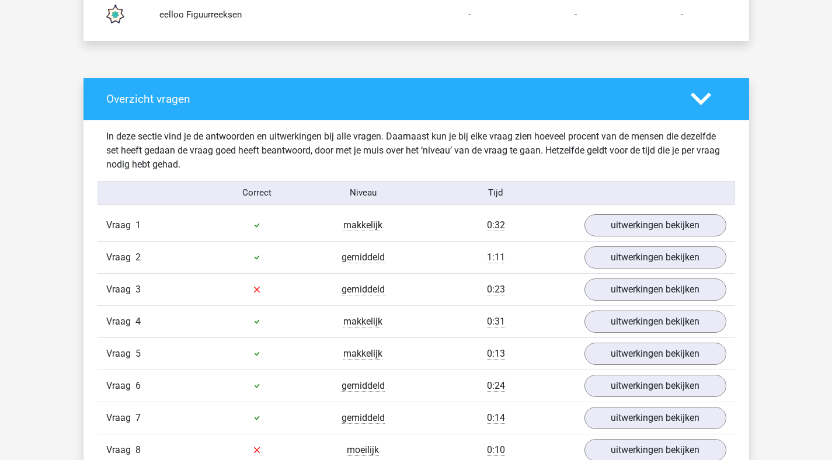
scroll to position [853, 0]
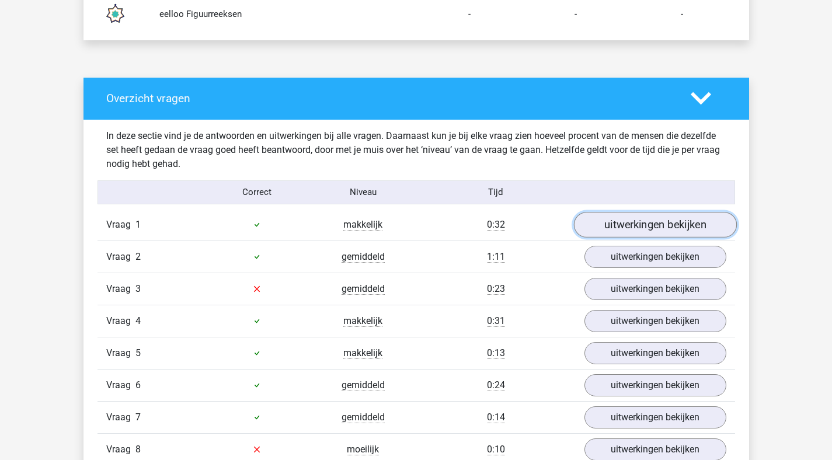
click at [606, 233] on link "uitwerkingen bekijken" at bounding box center [654, 225] width 163 height 26
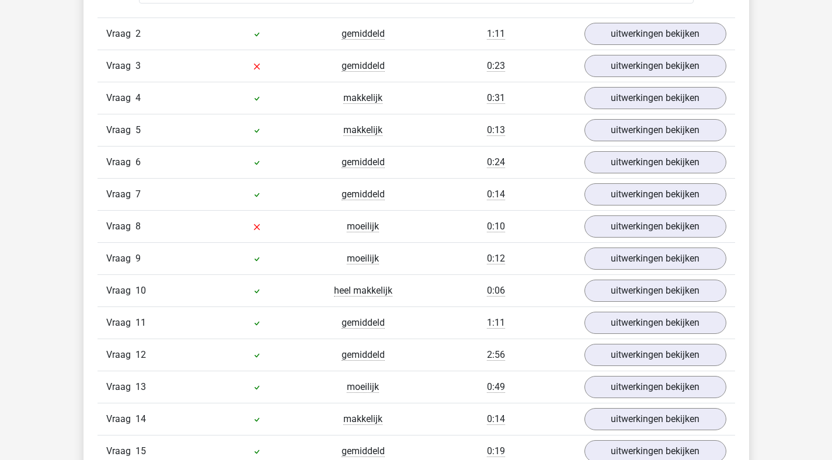
scroll to position [1340, 0]
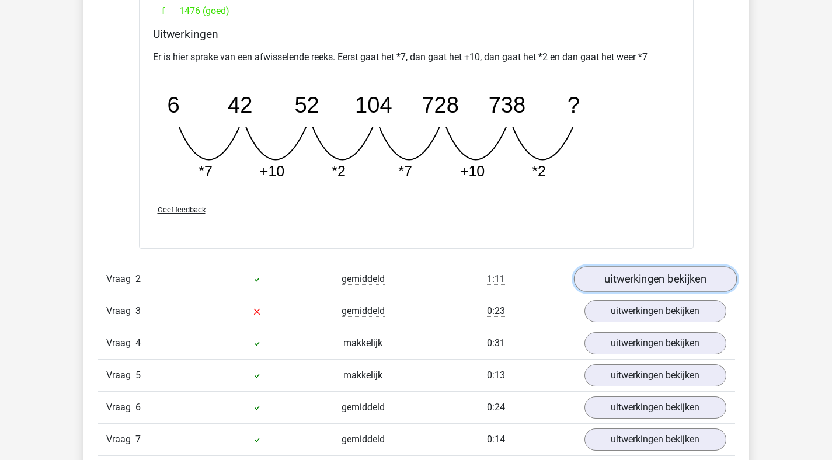
click at [632, 274] on link "uitwerkingen bekijken" at bounding box center [654, 279] width 163 height 26
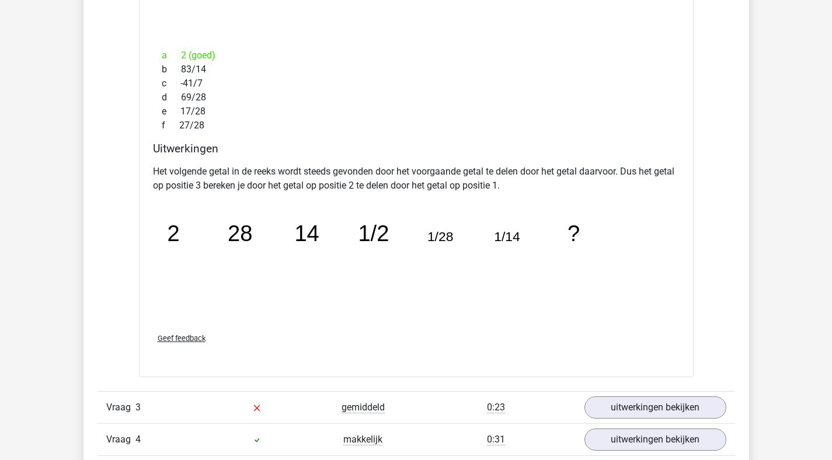
scroll to position [1915, 0]
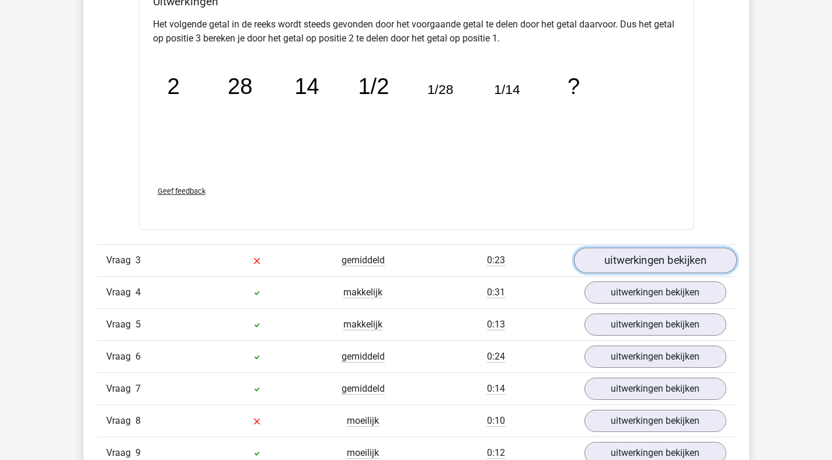
click at [675, 257] on link "uitwerkingen bekijken" at bounding box center [654, 260] width 163 height 26
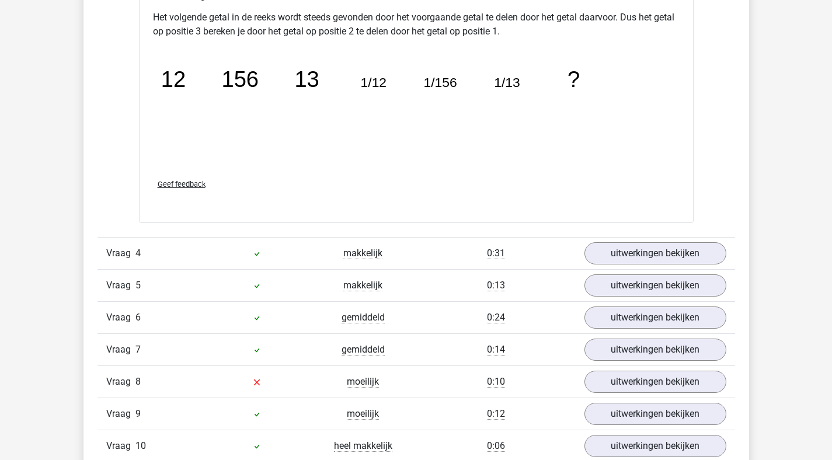
scroll to position [2479, 0]
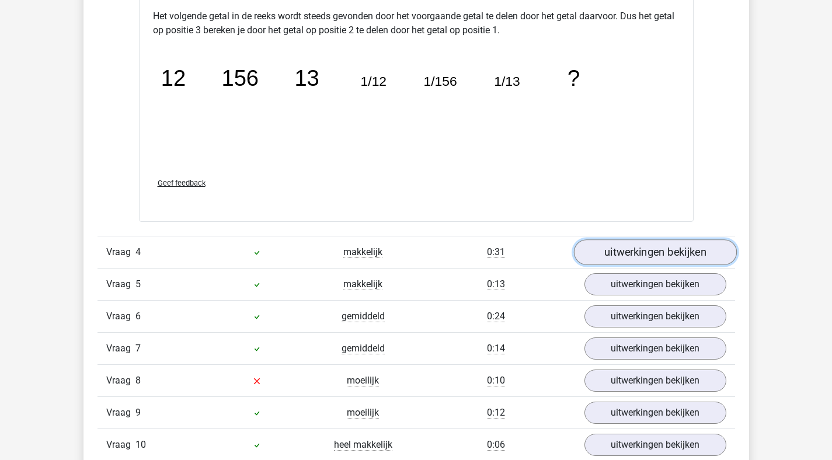
click at [635, 255] on link "uitwerkingen bekijken" at bounding box center [654, 252] width 163 height 26
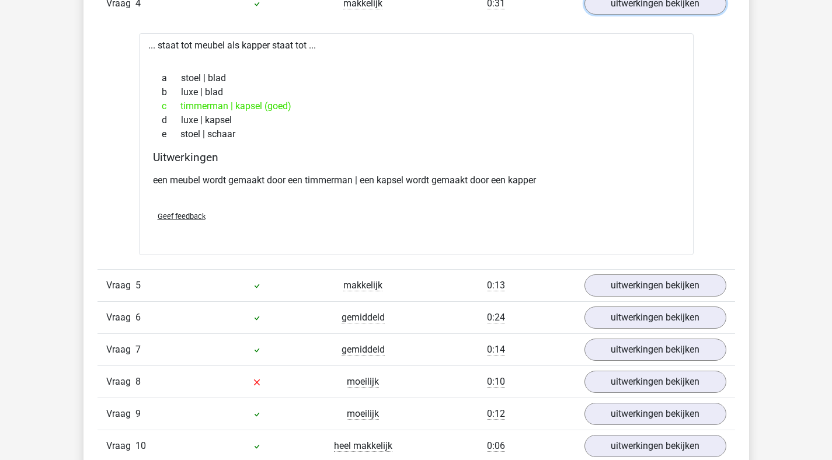
scroll to position [2732, 0]
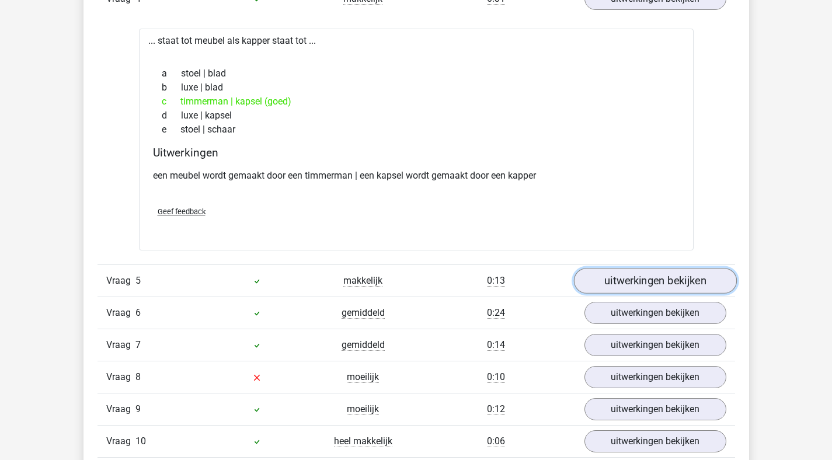
click at [666, 283] on link "uitwerkingen bekijken" at bounding box center [654, 281] width 163 height 26
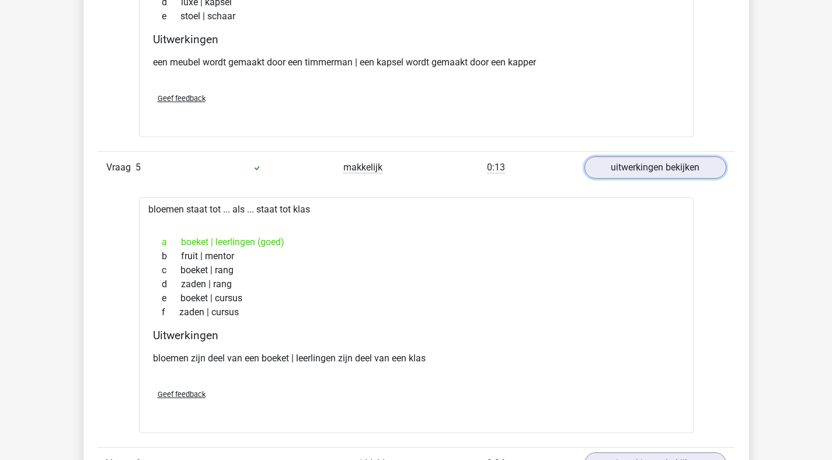
scroll to position [2933, 0]
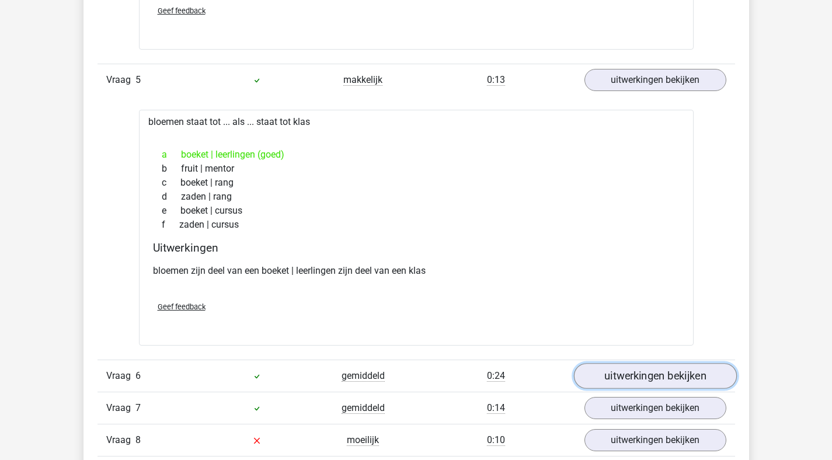
click at [621, 372] on link "uitwerkingen bekijken" at bounding box center [654, 376] width 163 height 26
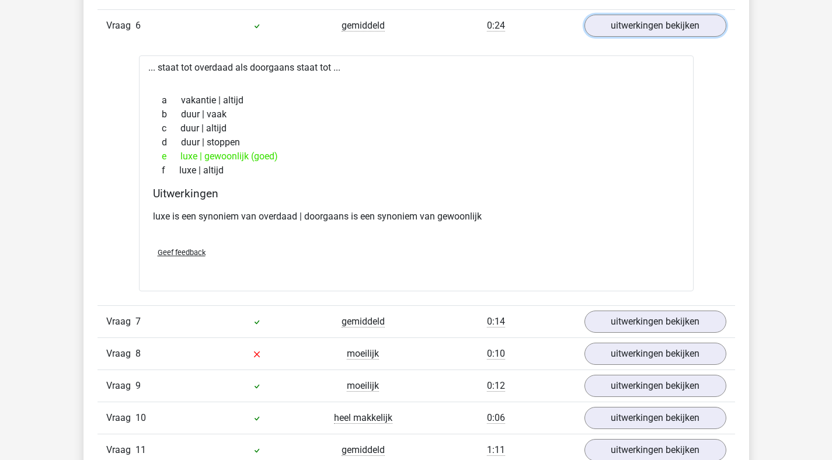
scroll to position [3309, 0]
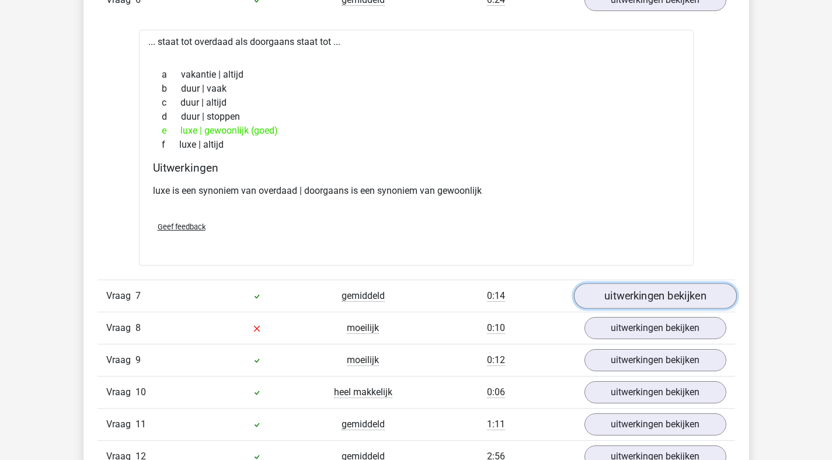
click at [629, 300] on link "uitwerkingen bekijken" at bounding box center [654, 297] width 163 height 26
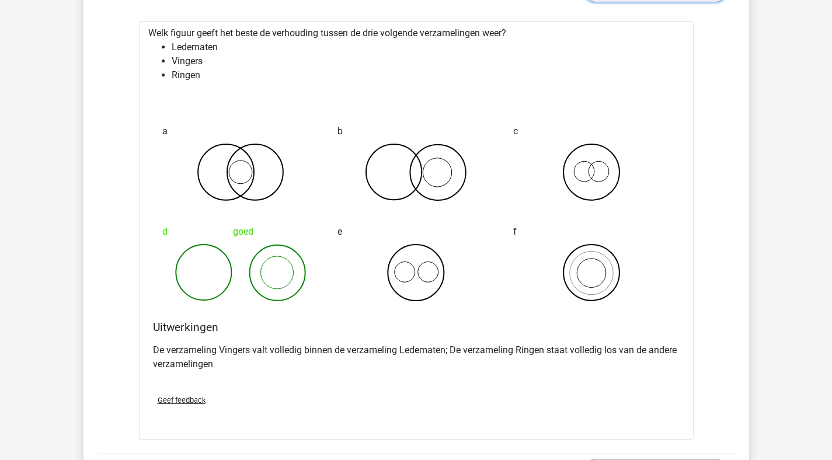
scroll to position [3981, 0]
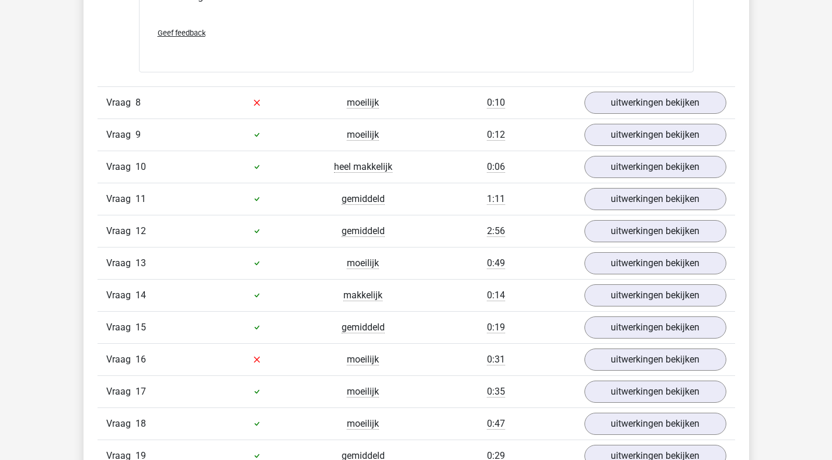
click at [633, 117] on div "Vraag 8 moeilijk 0:10 uitwerkingen bekijken" at bounding box center [415, 102] width 637 height 32
click at [641, 102] on link "uitwerkingen bekijken" at bounding box center [654, 103] width 163 height 26
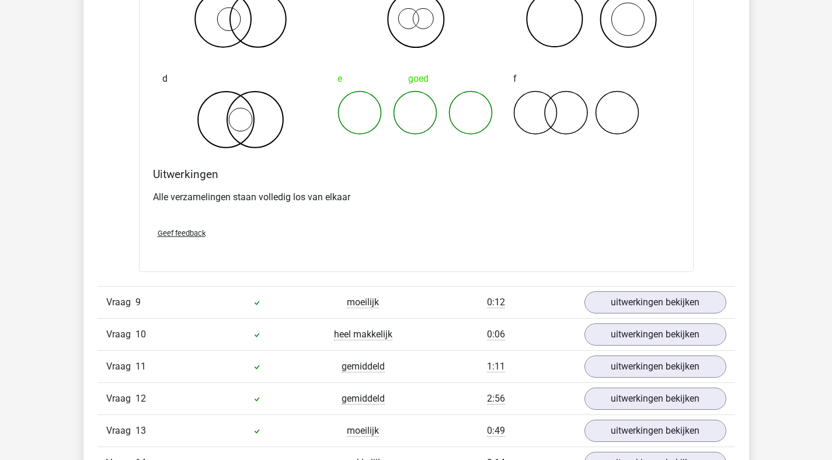
scroll to position [4280, 0]
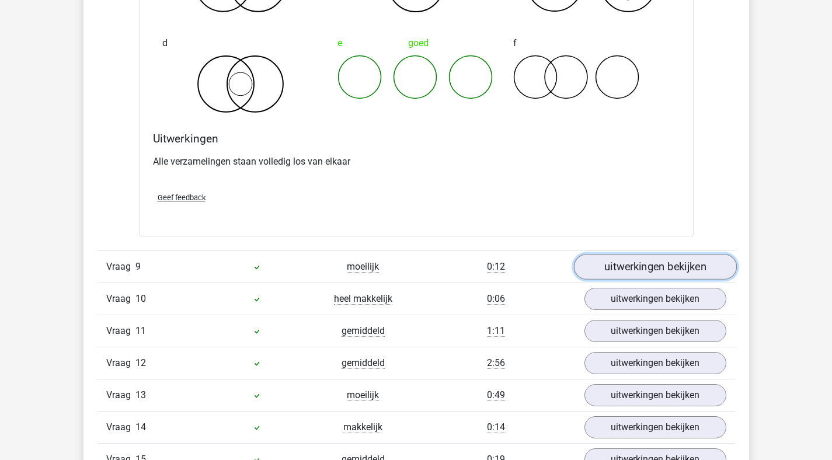
click at [619, 273] on link "uitwerkingen bekijken" at bounding box center [654, 267] width 163 height 26
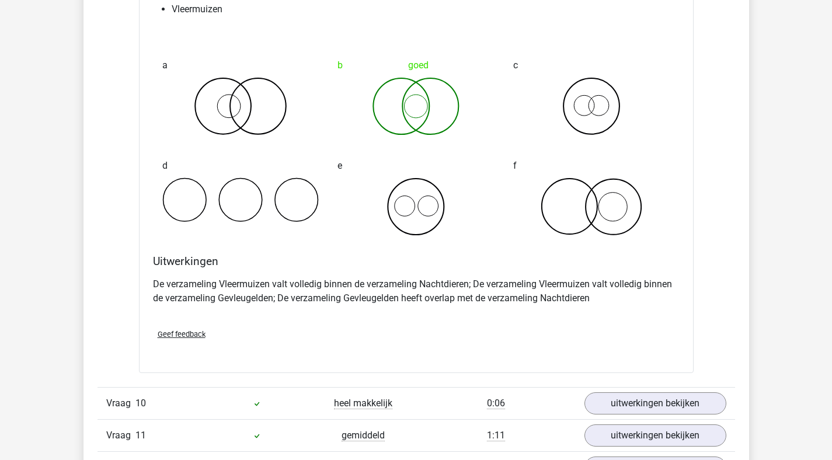
scroll to position [4623, 0]
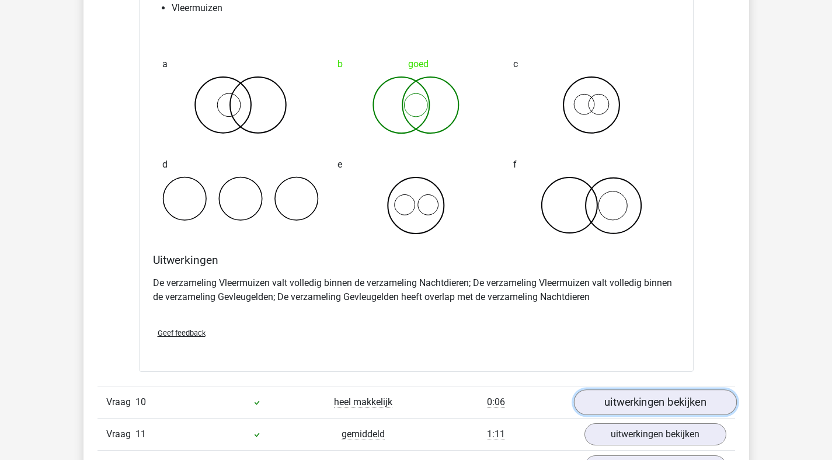
click at [627, 402] on link "uitwerkingen bekijken" at bounding box center [654, 402] width 163 height 26
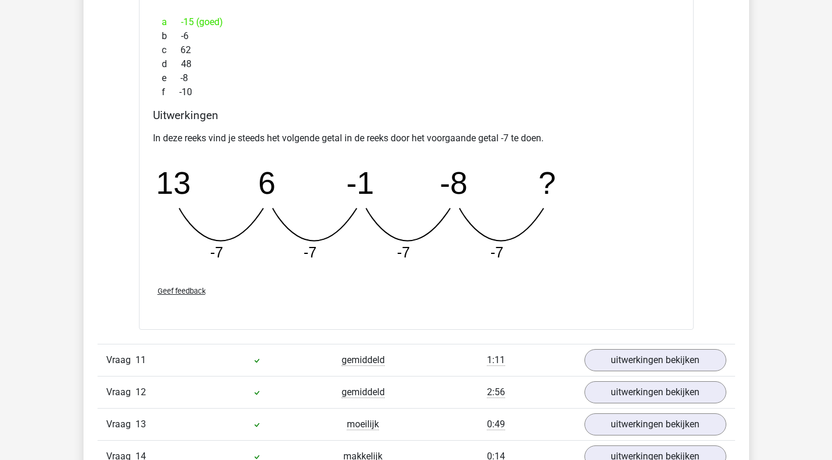
scroll to position [5347, 0]
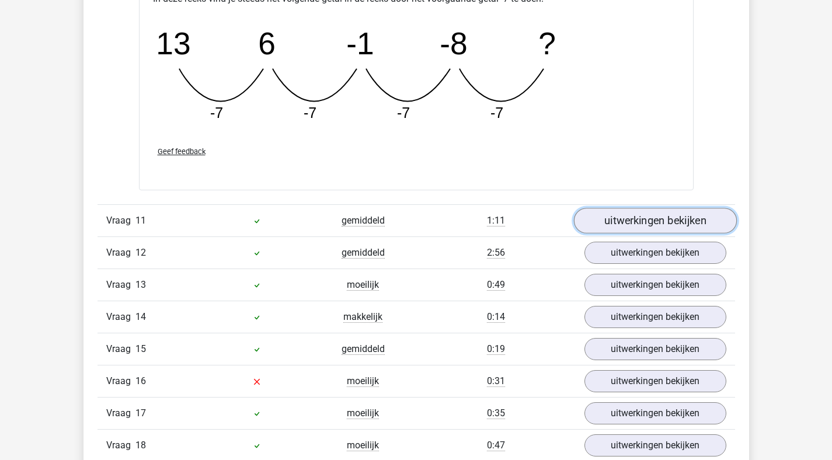
click at [608, 225] on link "uitwerkingen bekijken" at bounding box center [654, 221] width 163 height 26
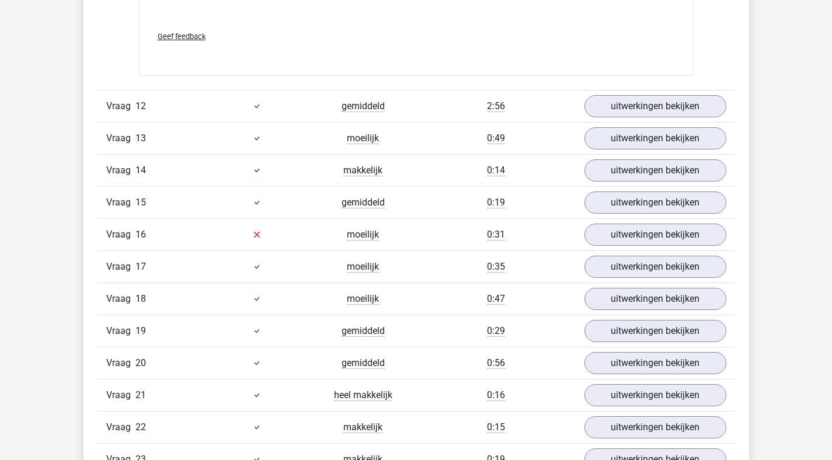
scroll to position [6017, 0]
click at [613, 109] on link "uitwerkingen bekijken" at bounding box center [654, 106] width 163 height 26
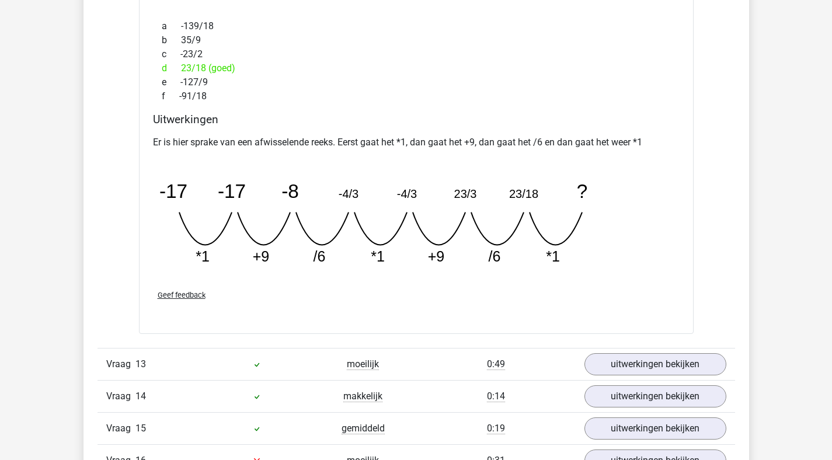
scroll to position [6303, 0]
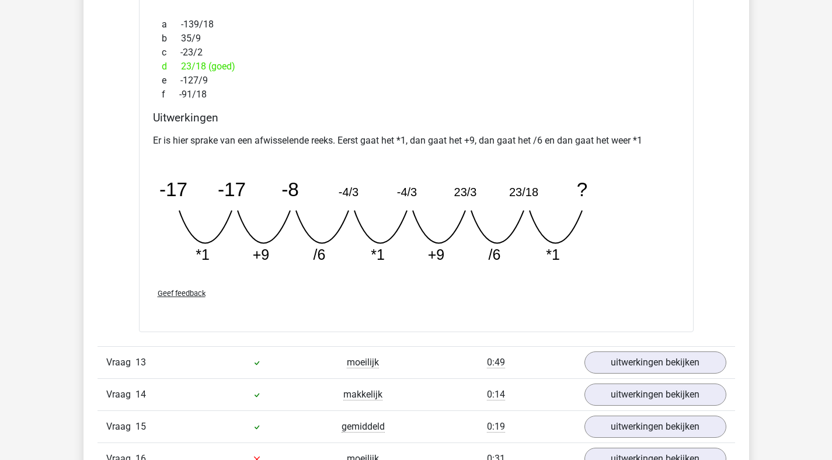
click at [621, 375] on div "Vraag 13 moeilijk 0:49 uitwerkingen bekijken" at bounding box center [415, 362] width 637 height 32
click at [613, 364] on link "uitwerkingen bekijken" at bounding box center [654, 363] width 163 height 26
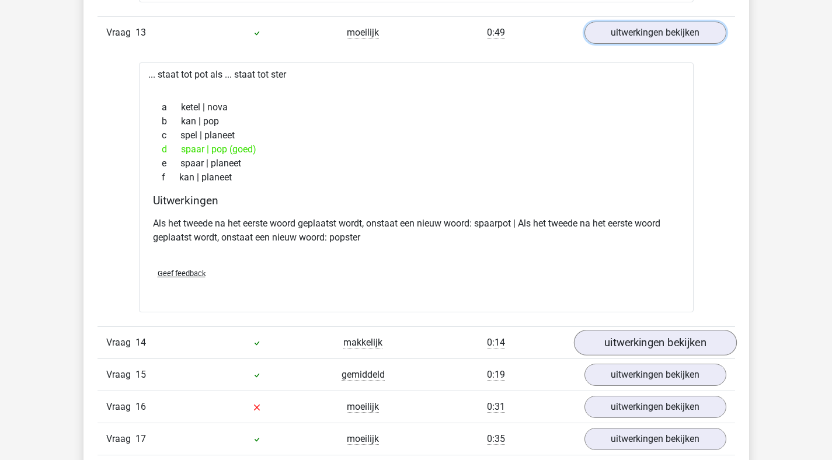
scroll to position [6660, 0]
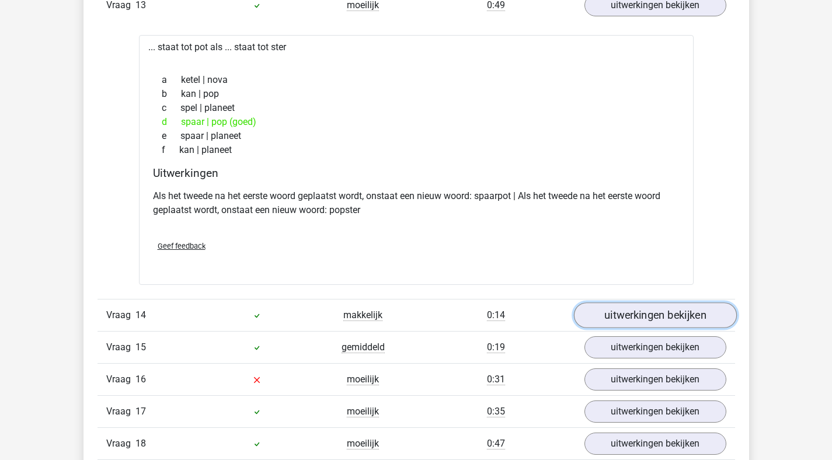
click at [636, 305] on link "uitwerkingen bekijken" at bounding box center [654, 316] width 163 height 26
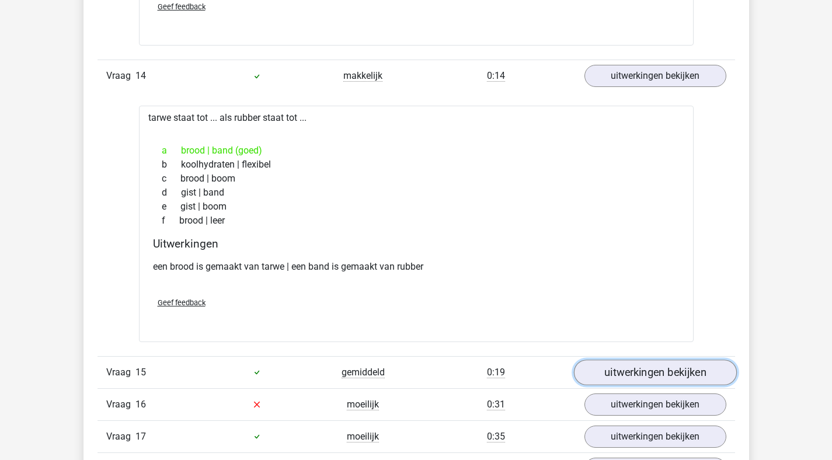
click at [626, 369] on link "uitwerkingen bekijken" at bounding box center [654, 372] width 163 height 26
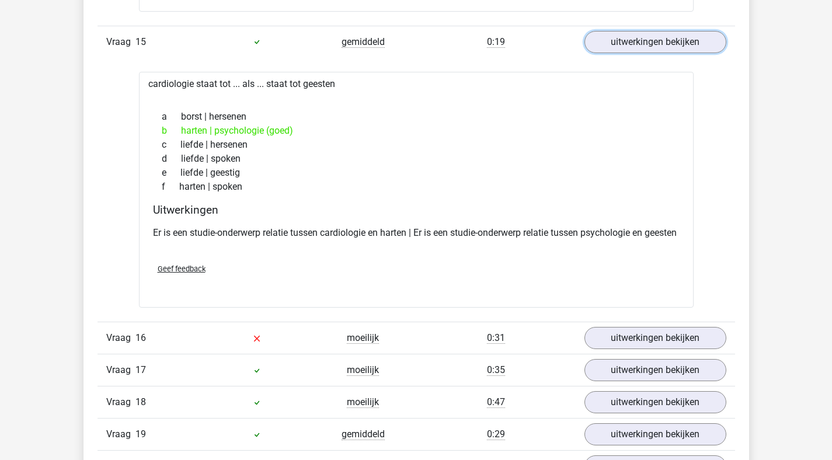
scroll to position [7246, 0]
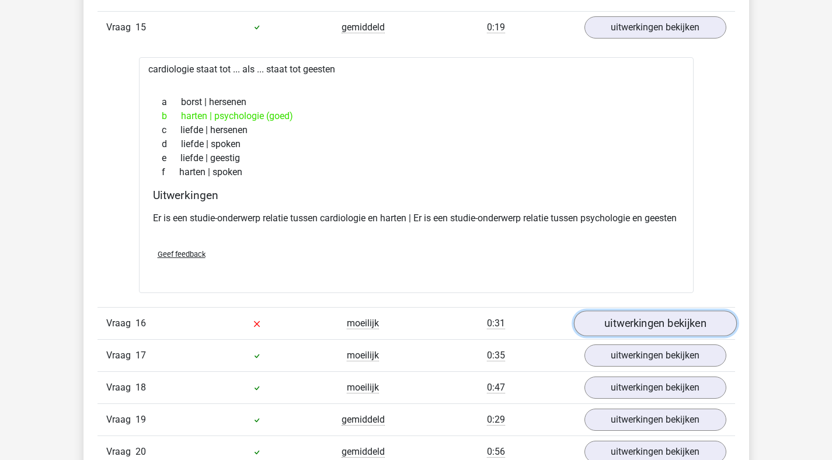
click at [605, 336] on link "uitwerkingen bekijken" at bounding box center [654, 323] width 163 height 26
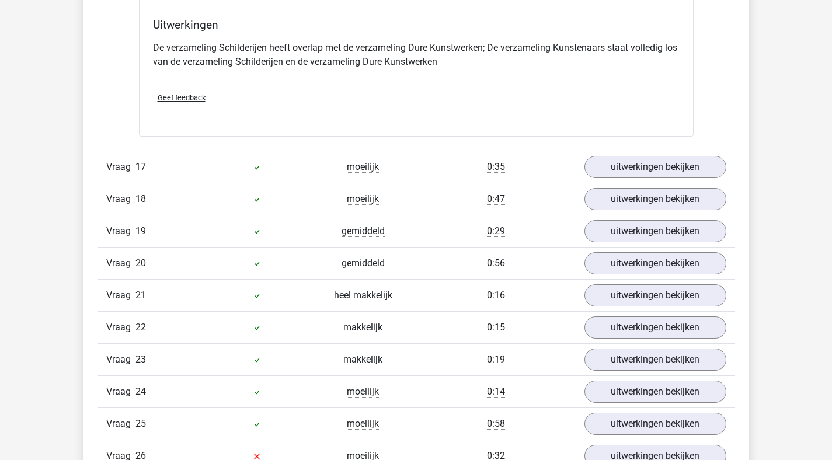
scroll to position [7879, 0]
click at [610, 179] on link "uitwerkingen bekijken" at bounding box center [654, 166] width 163 height 26
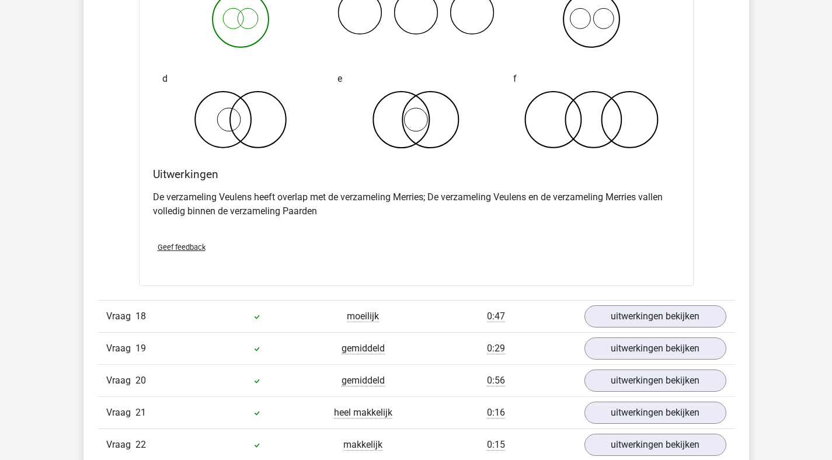
scroll to position [8244, 0]
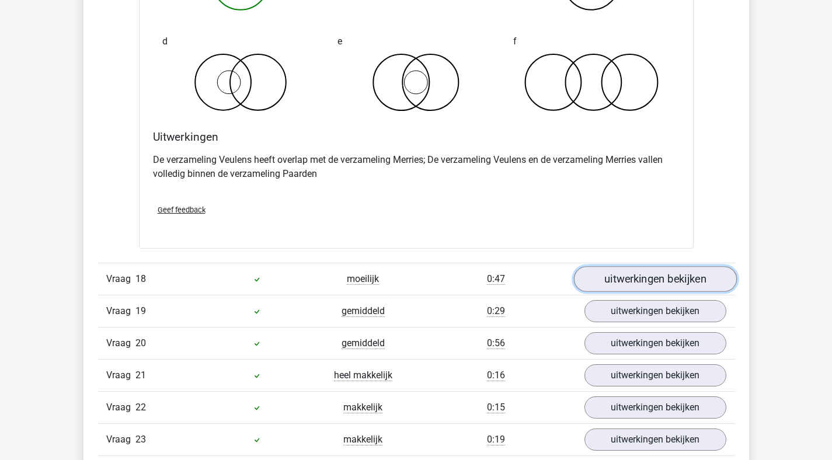
click at [644, 292] on link "uitwerkingen bekijken" at bounding box center [654, 279] width 163 height 26
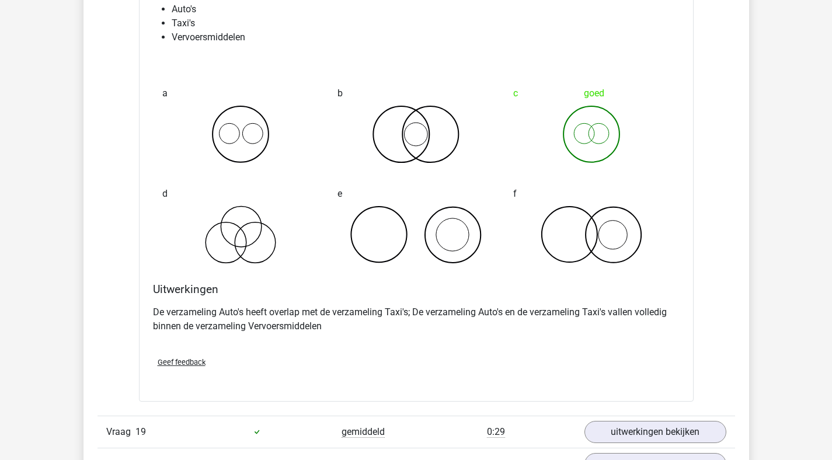
scroll to position [8541, 0]
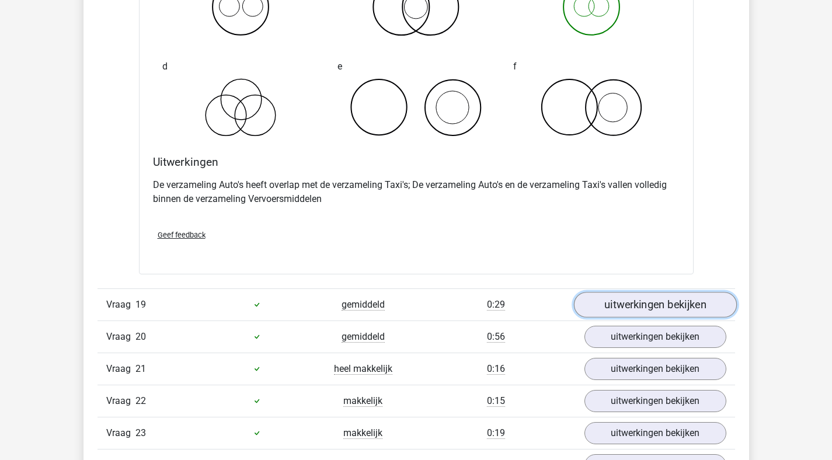
click at [612, 317] on link "uitwerkingen bekijken" at bounding box center [654, 305] width 163 height 26
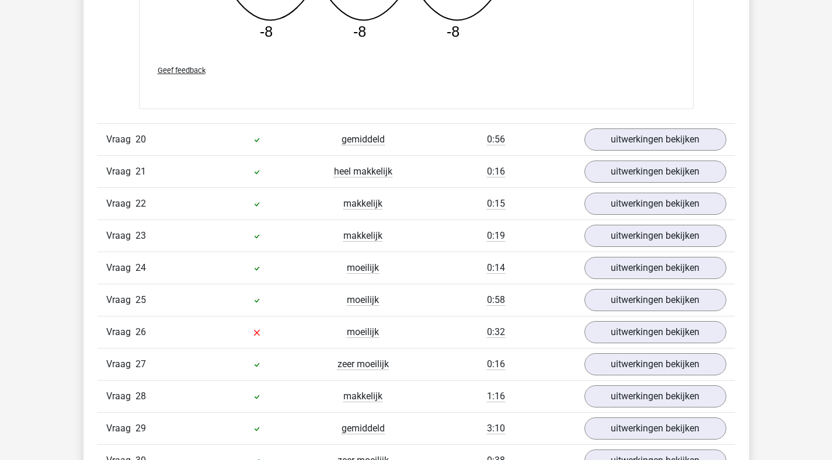
scroll to position [9527, 0]
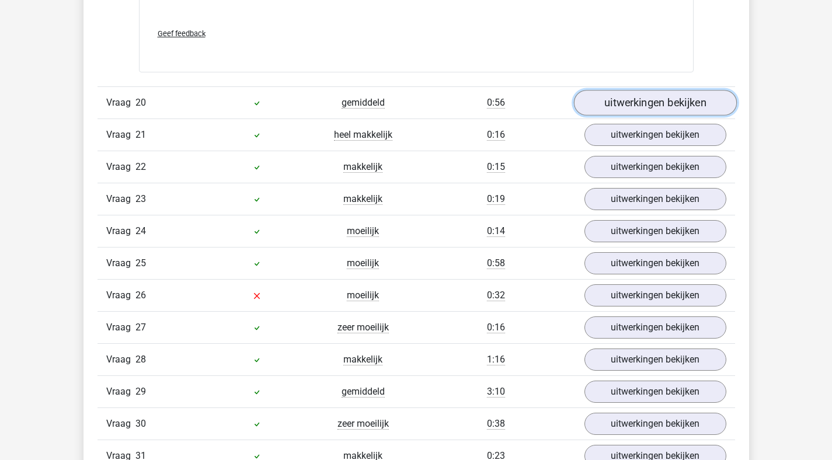
click at [634, 116] on link "uitwerkingen bekijken" at bounding box center [654, 103] width 163 height 26
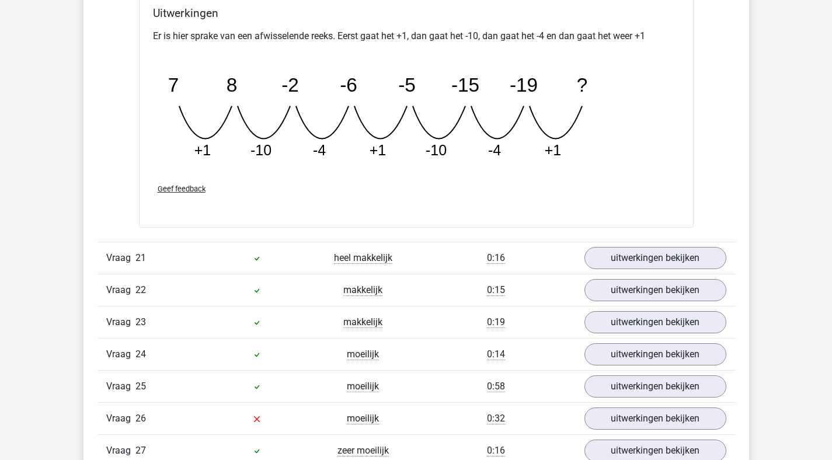
scroll to position [9919, 0]
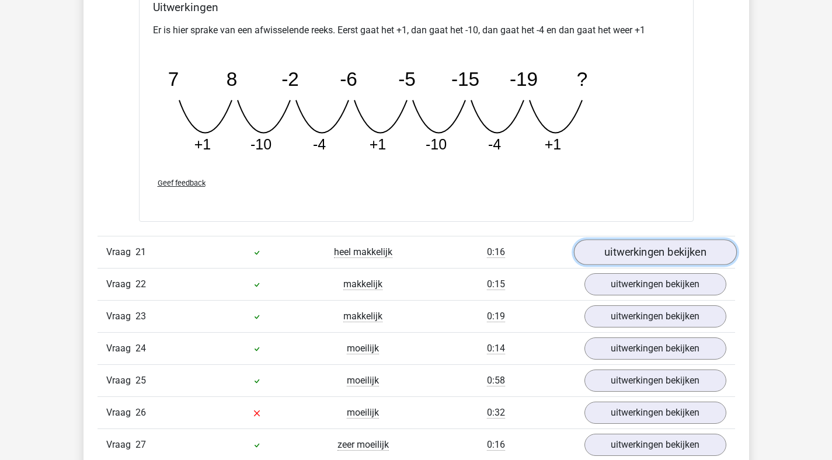
click at [631, 260] on link "uitwerkingen bekijken" at bounding box center [654, 252] width 163 height 26
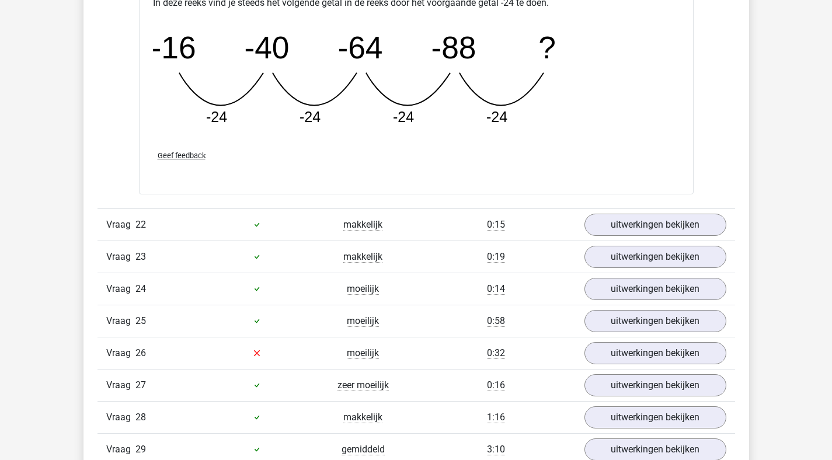
scroll to position [10585, 0]
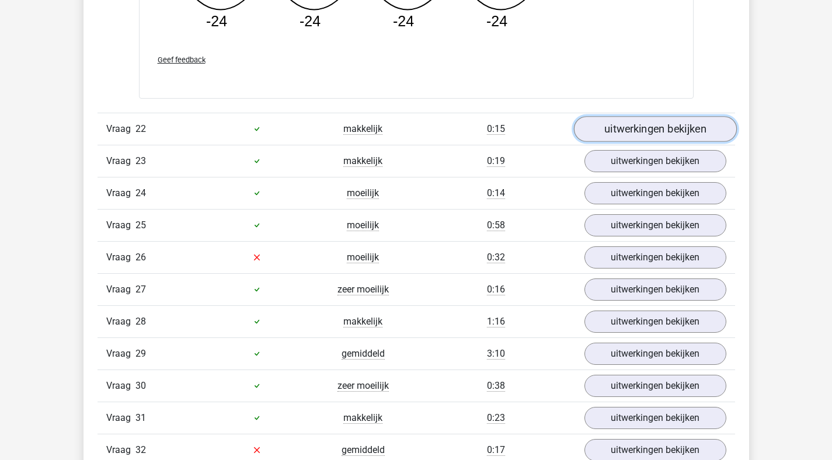
click at [666, 141] on link "uitwerkingen bekijken" at bounding box center [654, 129] width 163 height 26
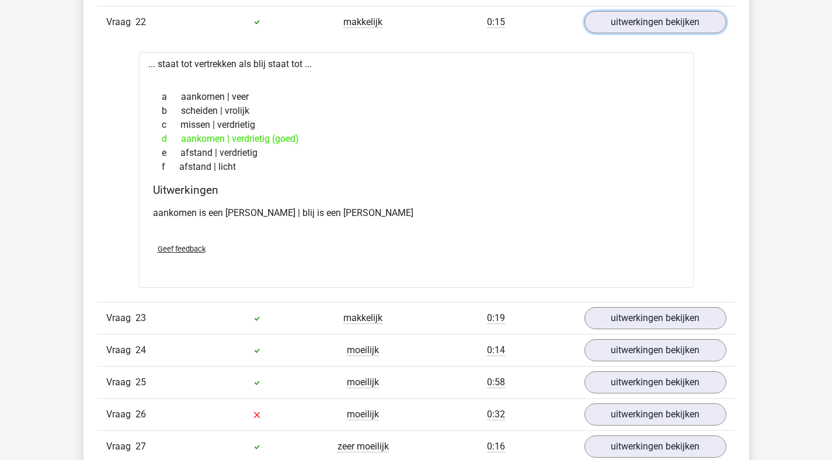
scroll to position [10694, 0]
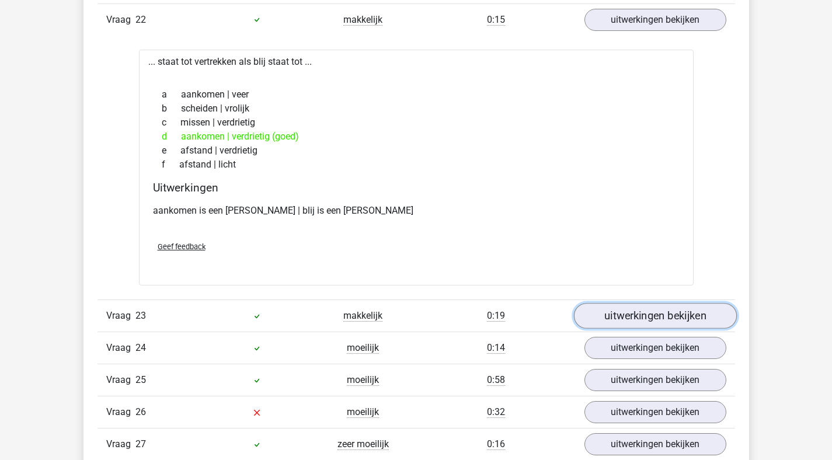
click at [610, 321] on link "uitwerkingen bekijken" at bounding box center [654, 316] width 163 height 26
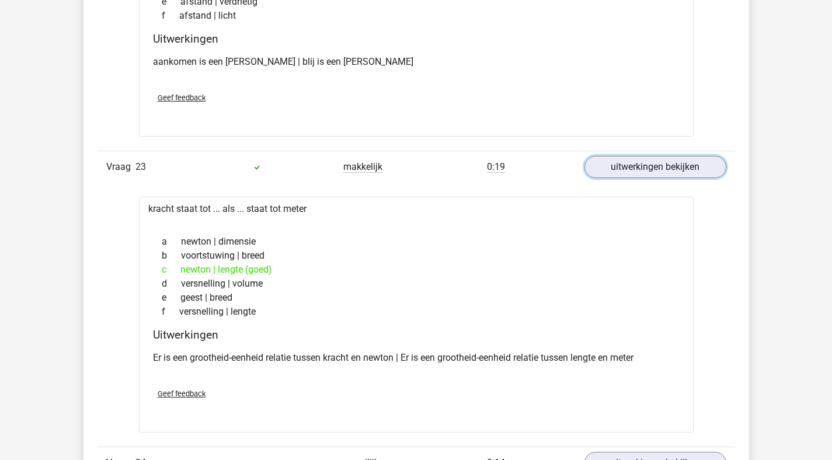
scroll to position [11088, 0]
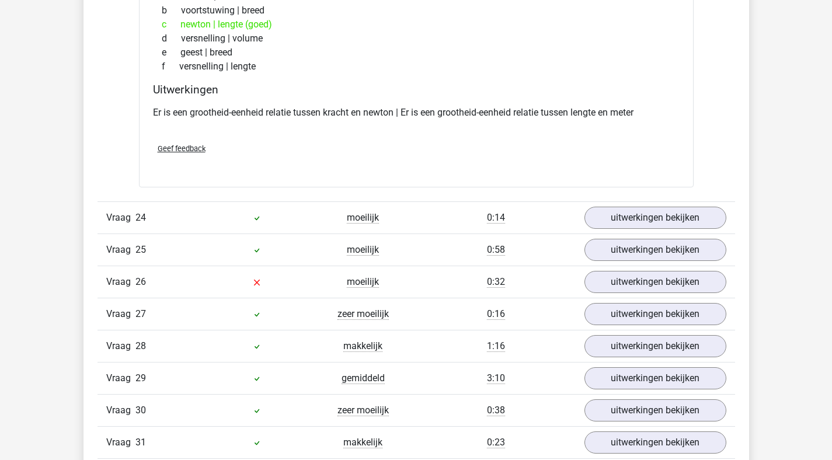
click at [657, 215] on div "Vraag 24 moeilijk 0:14 uitwerkingen bekijken" at bounding box center [415, 217] width 637 height 32
click at [655, 224] on link "uitwerkingen bekijken" at bounding box center [654, 218] width 163 height 26
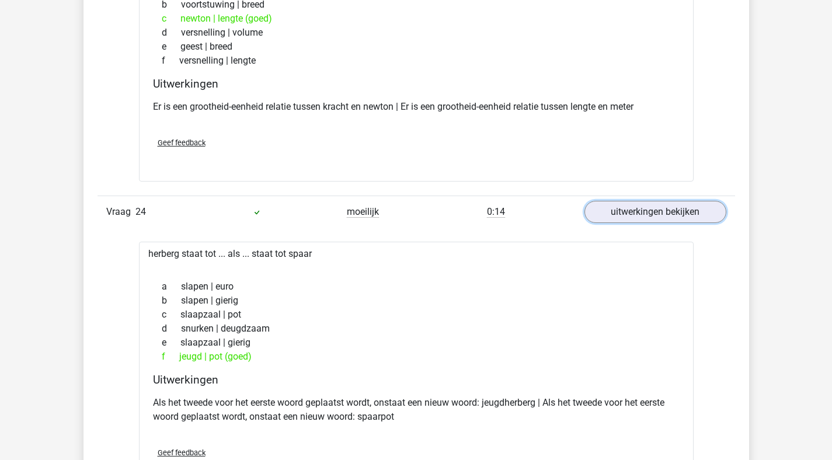
scroll to position [11260, 0]
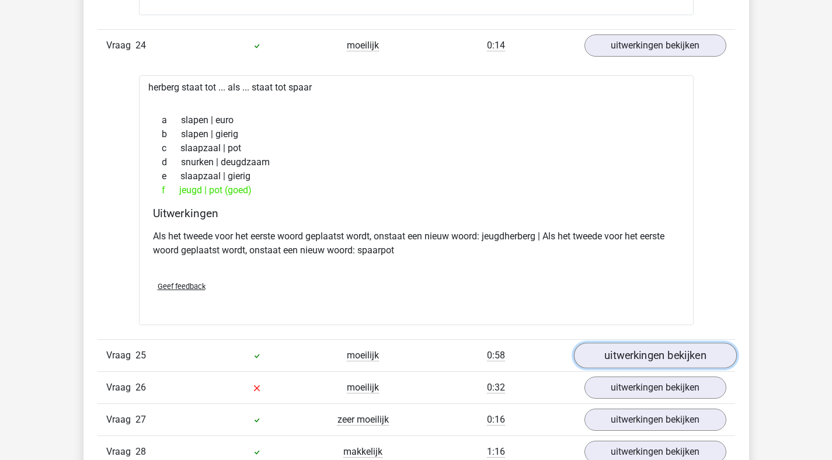
click at [665, 369] on link "uitwerkingen bekijken" at bounding box center [654, 356] width 163 height 26
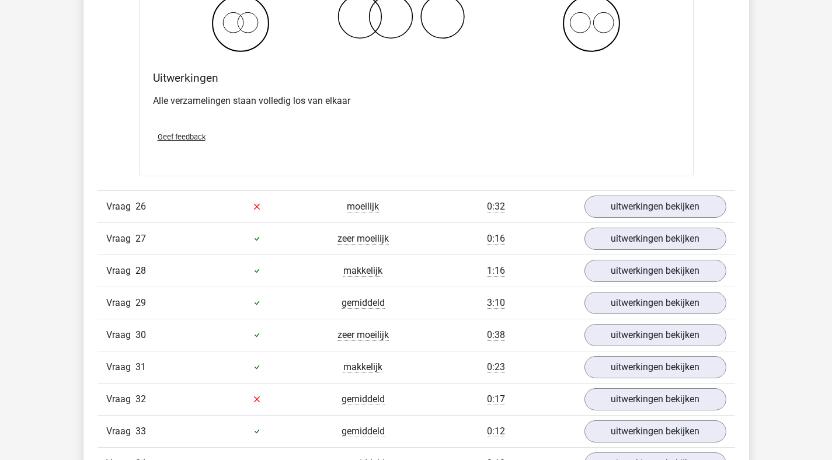
scroll to position [11882, 0]
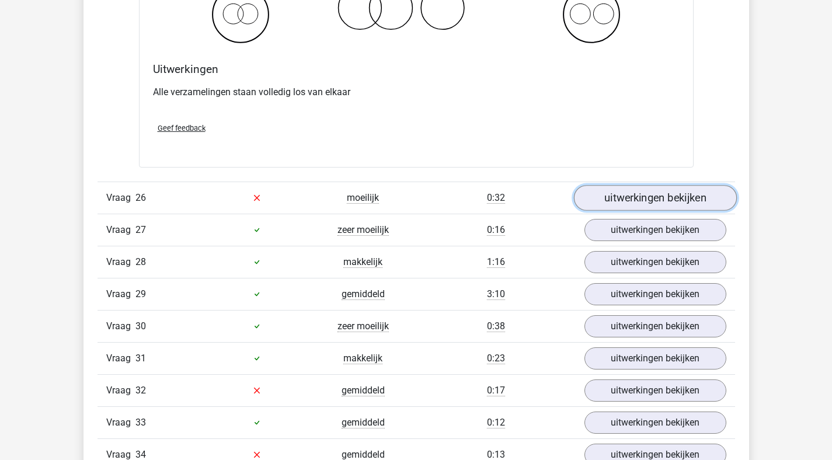
click at [606, 211] on link "uitwerkingen bekijken" at bounding box center [654, 198] width 163 height 26
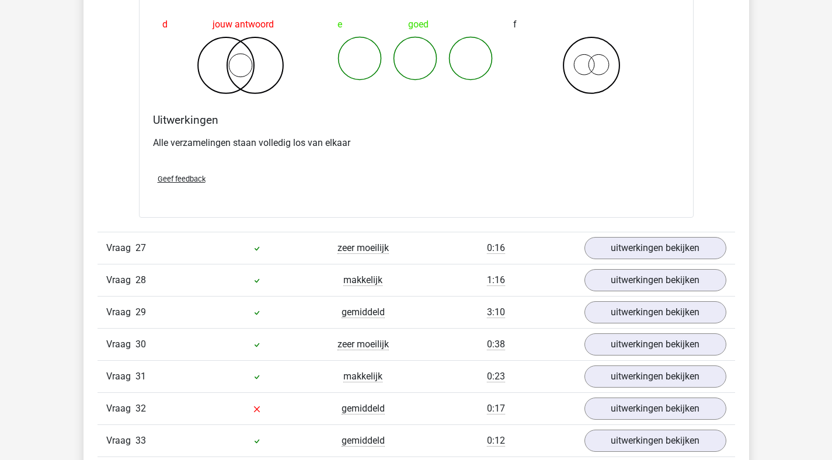
scroll to position [12297, 0]
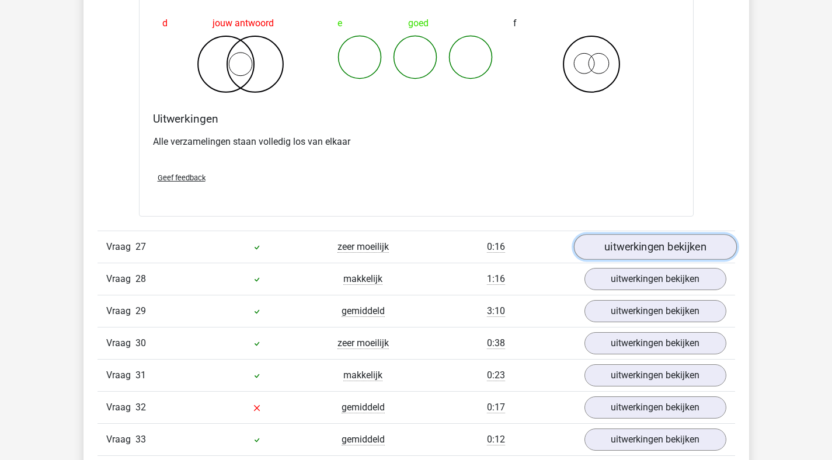
click at [635, 260] on link "uitwerkingen bekijken" at bounding box center [654, 247] width 163 height 26
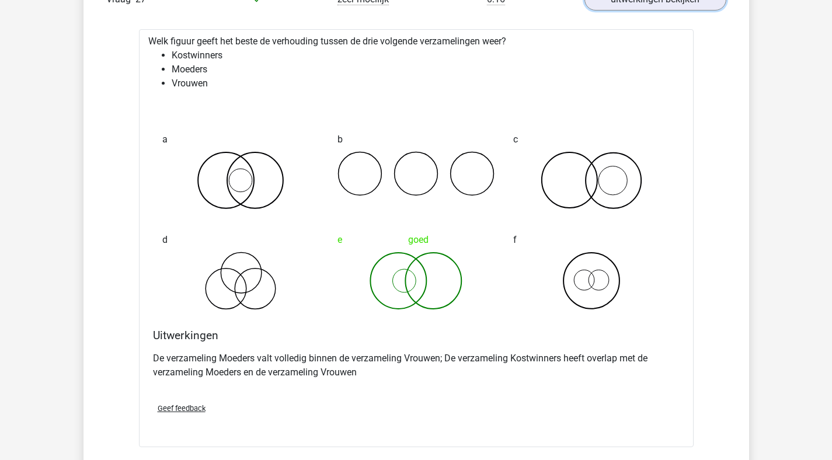
scroll to position [12804, 0]
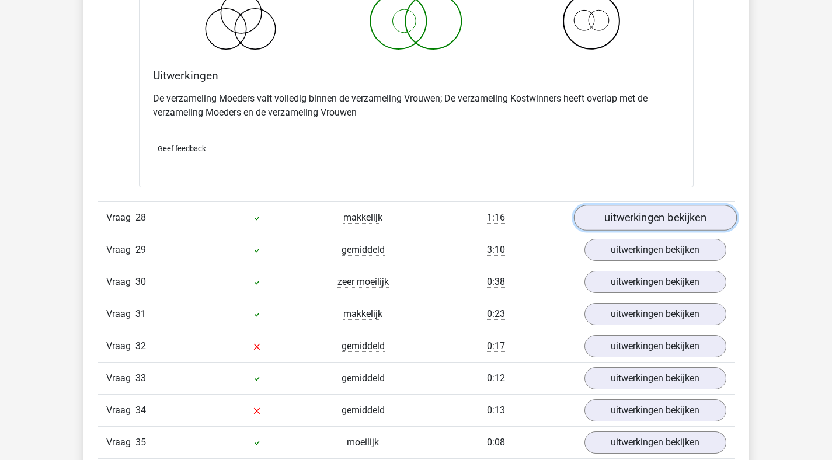
click at [647, 231] on link "uitwerkingen bekijken" at bounding box center [654, 218] width 163 height 26
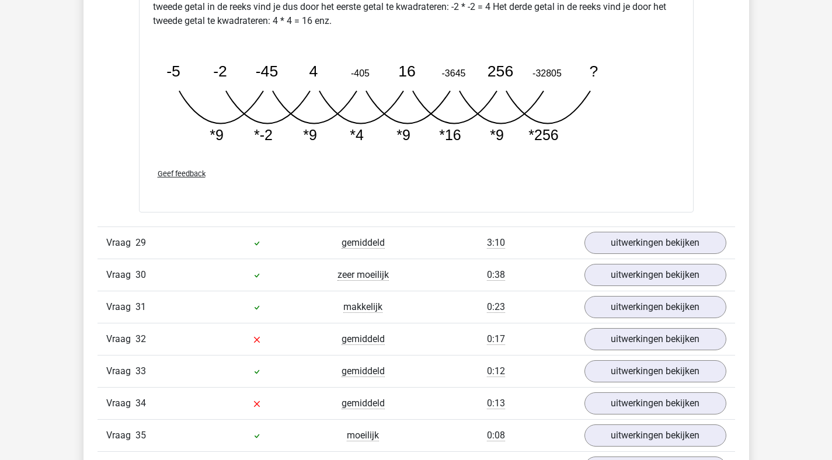
scroll to position [13484, 0]
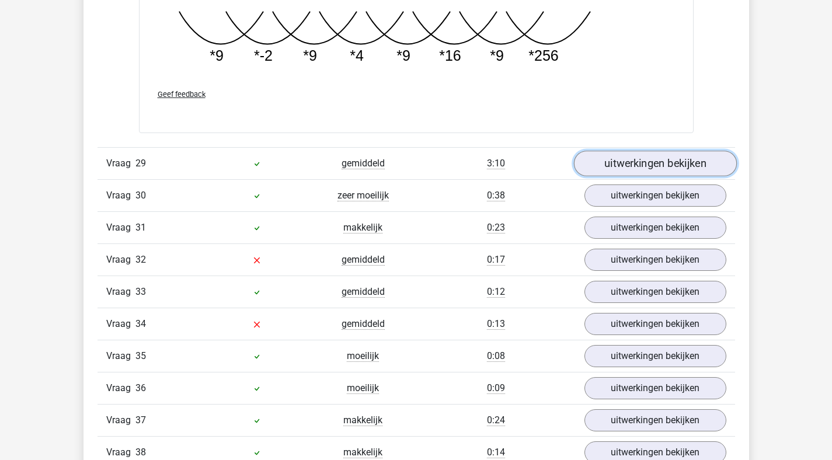
click at [670, 176] on link "uitwerkingen bekijken" at bounding box center [654, 164] width 163 height 26
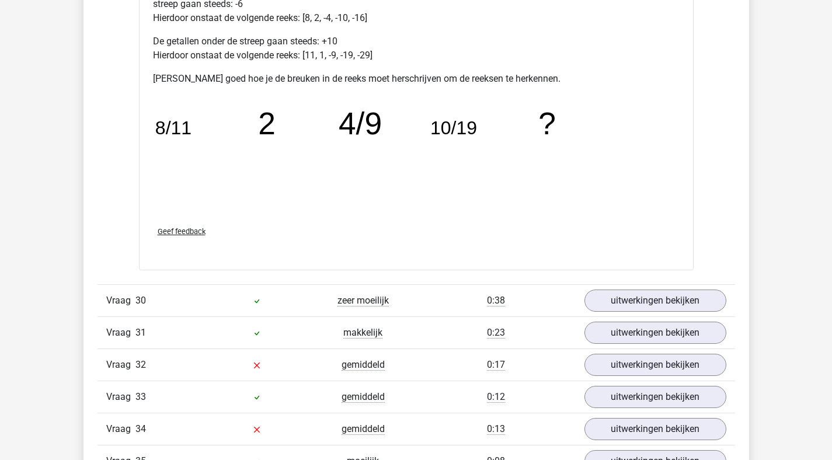
scroll to position [14187, 0]
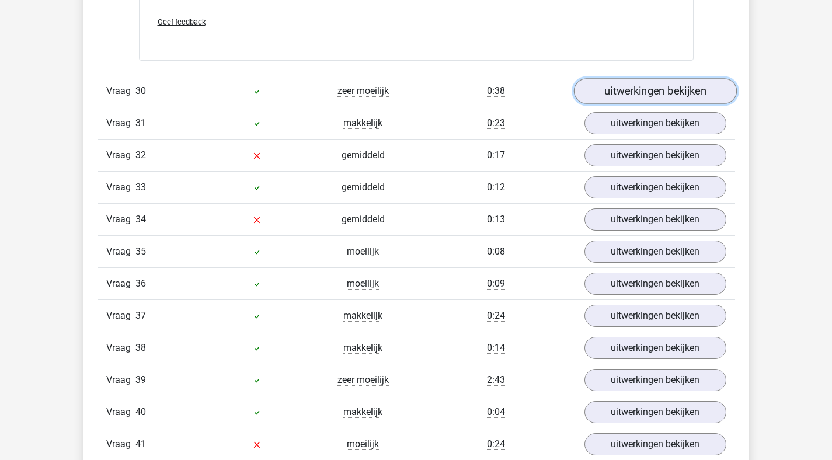
click at [624, 104] on link "uitwerkingen bekijken" at bounding box center [654, 92] width 163 height 26
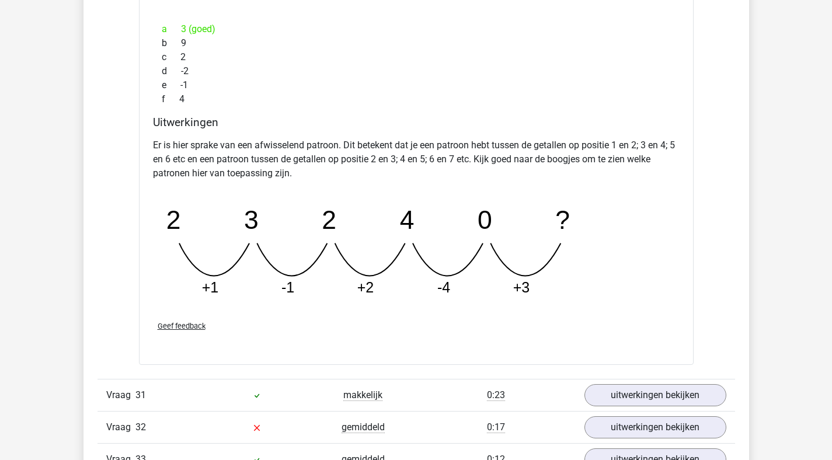
scroll to position [14463, 0]
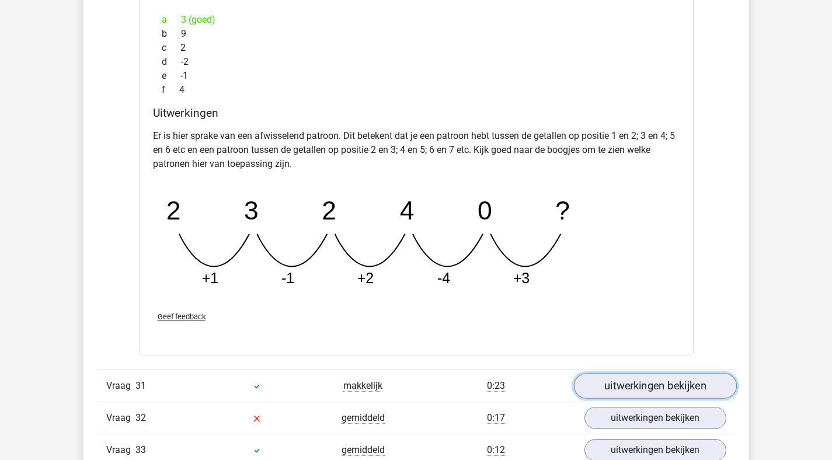
click at [639, 399] on link "uitwerkingen bekijken" at bounding box center [654, 386] width 163 height 26
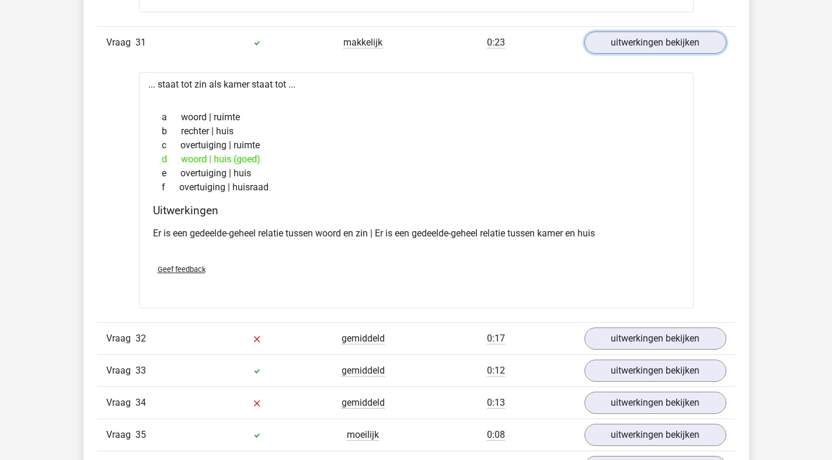
scroll to position [14869, 0]
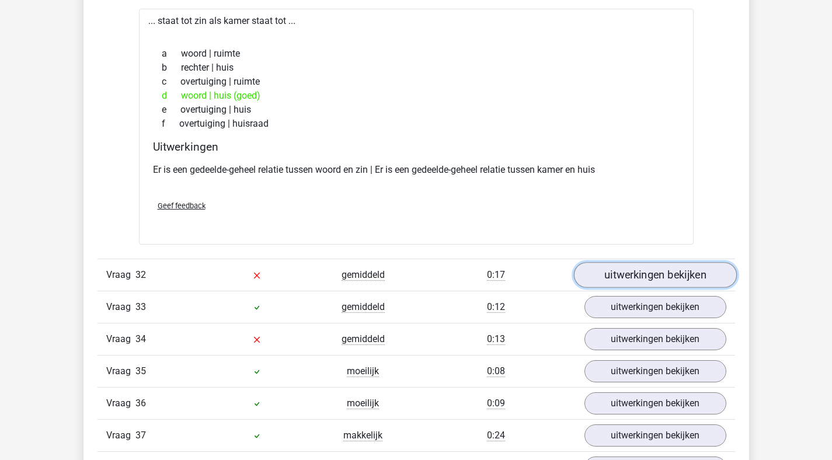
click at [644, 288] on link "uitwerkingen bekijken" at bounding box center [654, 276] width 163 height 26
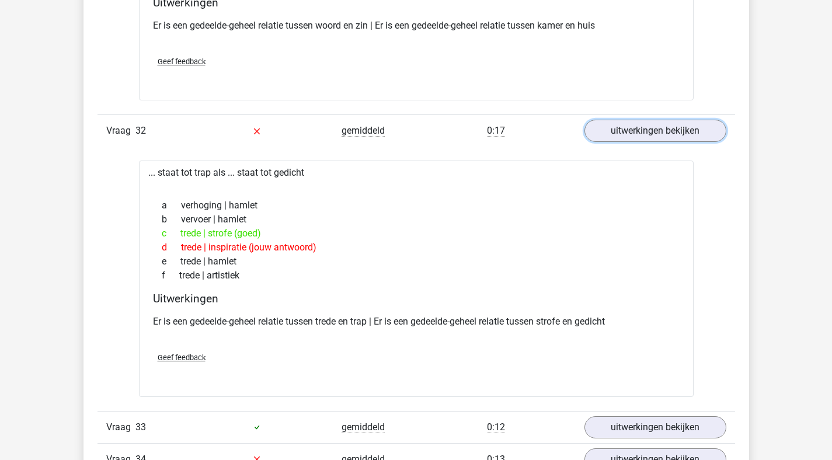
scroll to position [15016, 0]
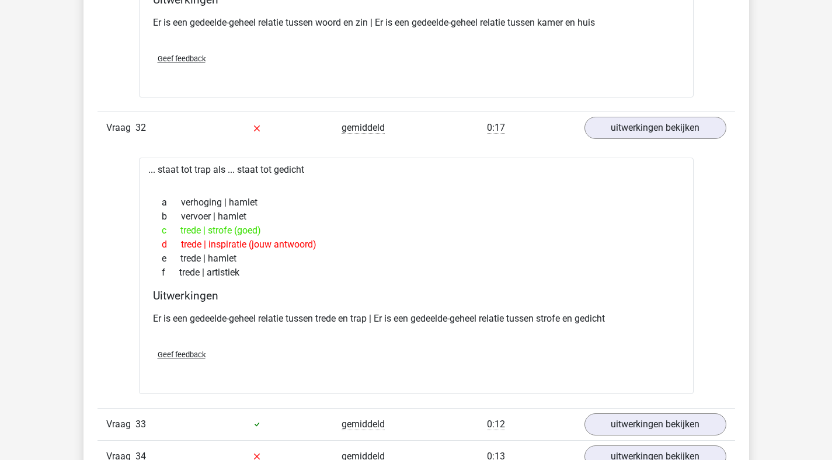
drag, startPoint x: 190, startPoint y: 248, endPoint x: 368, endPoint y: 238, distance: 178.3
click at [368, 238] on div "c trede | strofe (goed)" at bounding box center [416, 231] width 526 height 14
click at [335, 302] on h4 "Uitwerkingen" at bounding box center [416, 295] width 526 height 13
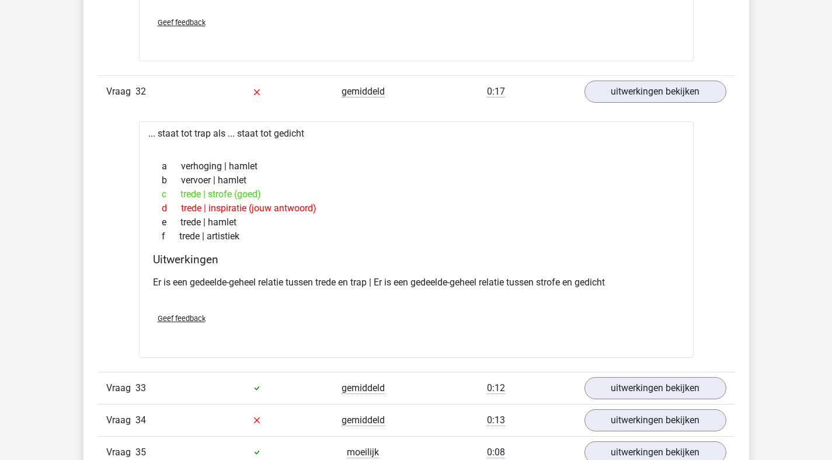
scroll to position [15118, 0]
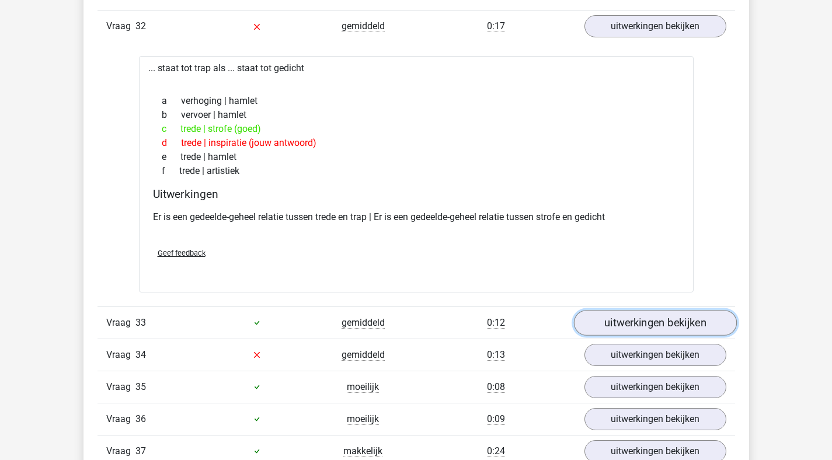
click at [608, 336] on link "uitwerkingen bekijken" at bounding box center [654, 323] width 163 height 26
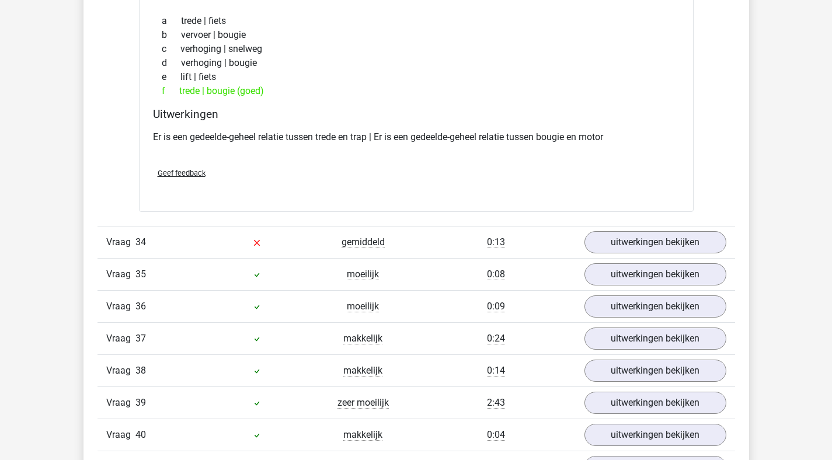
scroll to position [15498, 0]
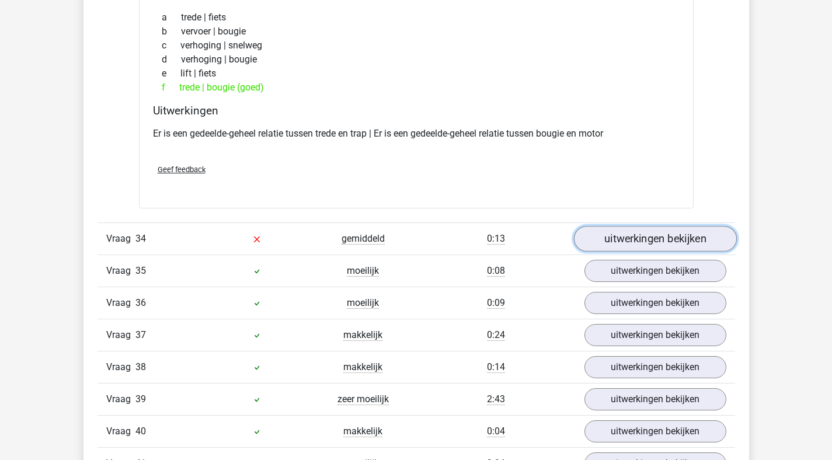
click at [666, 252] on link "uitwerkingen bekijken" at bounding box center [654, 239] width 163 height 26
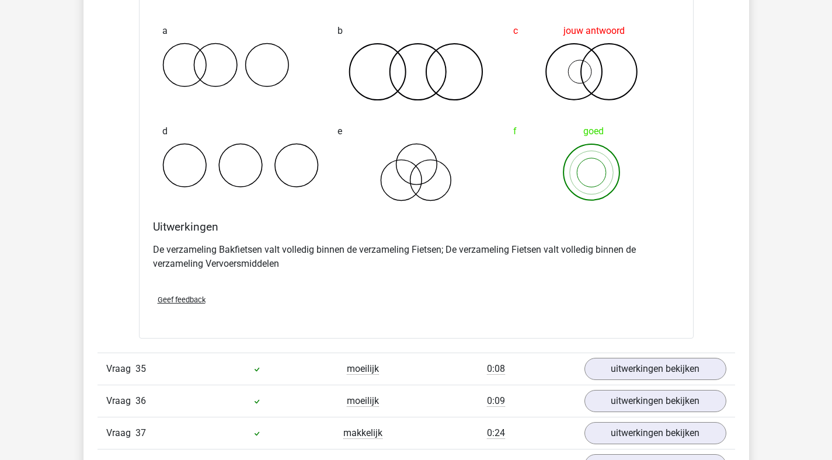
scroll to position [15877, 0]
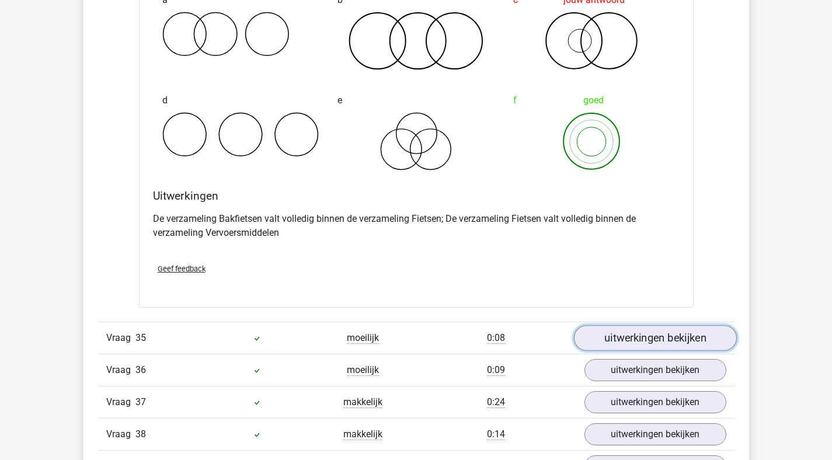
click at [619, 351] on link "uitwerkingen bekijken" at bounding box center [654, 338] width 163 height 26
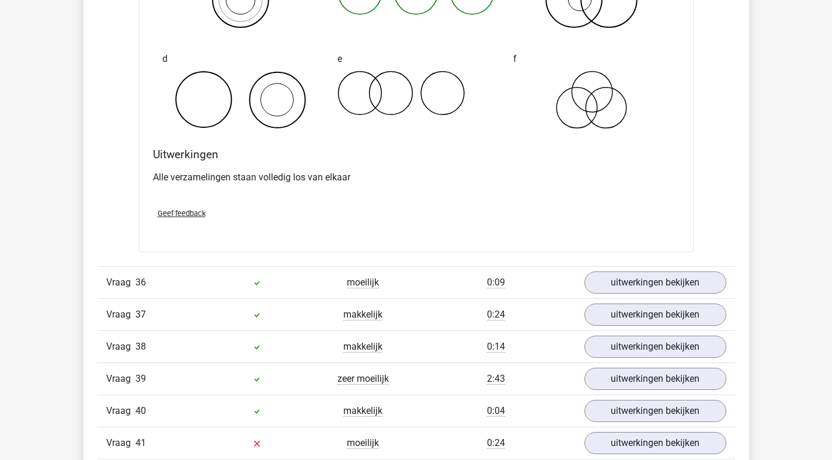
scroll to position [16444, 0]
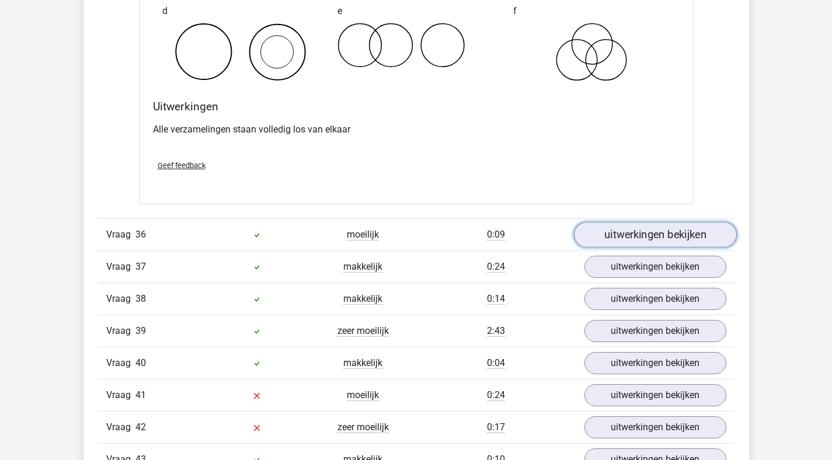
click at [624, 243] on link "uitwerkingen bekijken" at bounding box center [654, 235] width 163 height 26
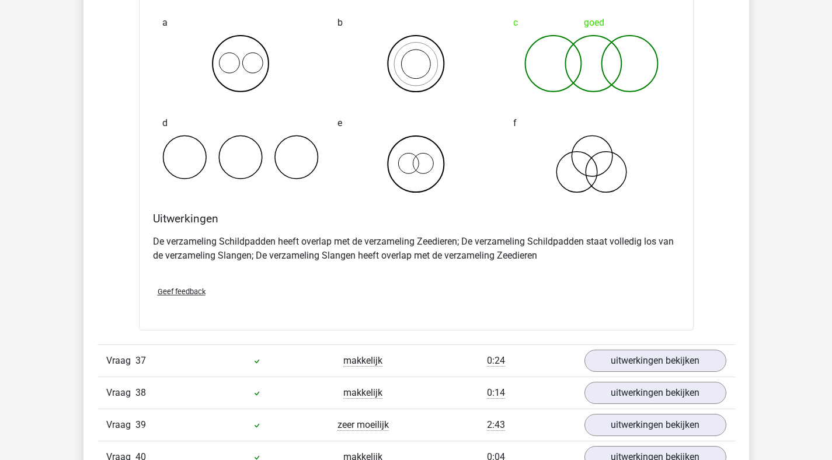
scroll to position [16798, 0]
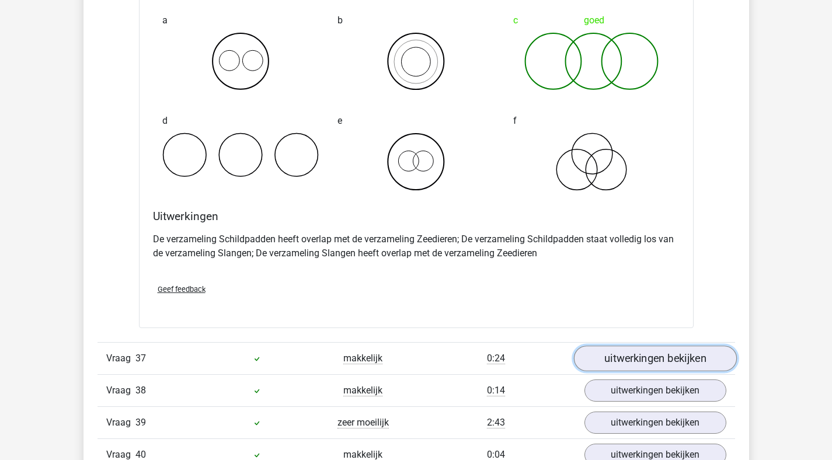
click at [613, 361] on link "uitwerkingen bekijken" at bounding box center [654, 359] width 163 height 26
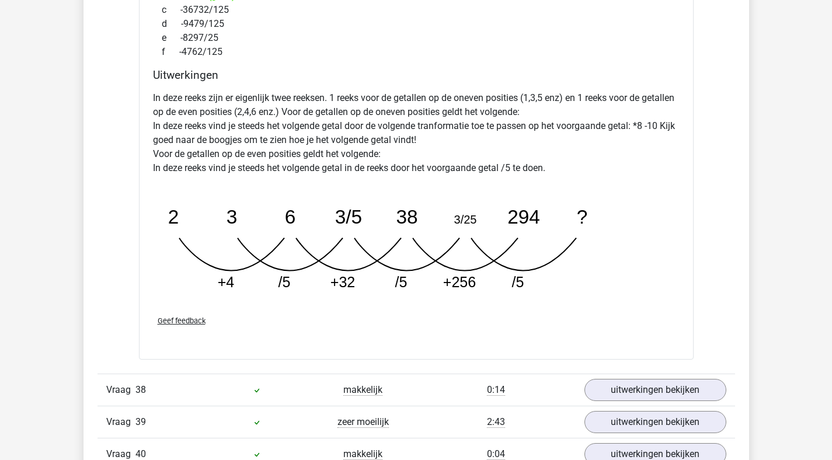
scroll to position [17461, 0]
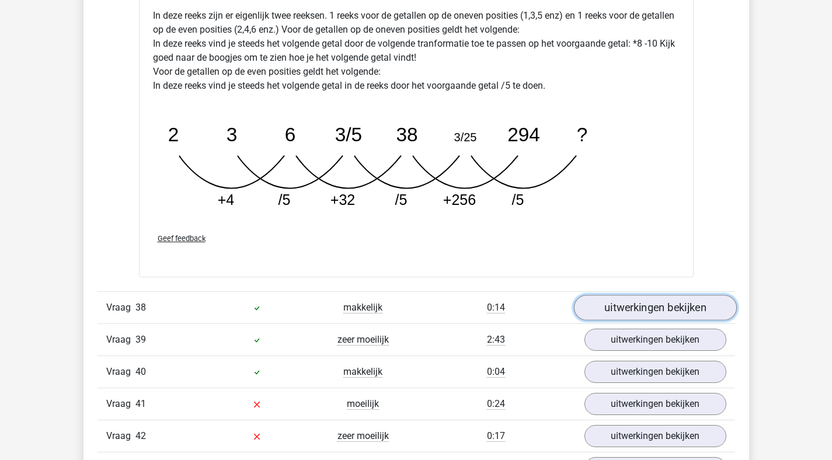
click at [626, 318] on link "uitwerkingen bekijken" at bounding box center [654, 308] width 163 height 26
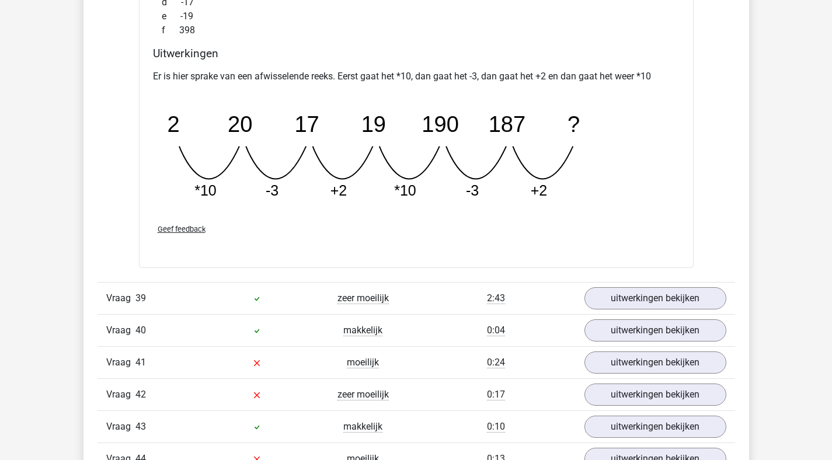
scroll to position [18013, 0]
click at [612, 310] on link "uitwerkingen bekijken" at bounding box center [654, 298] width 163 height 26
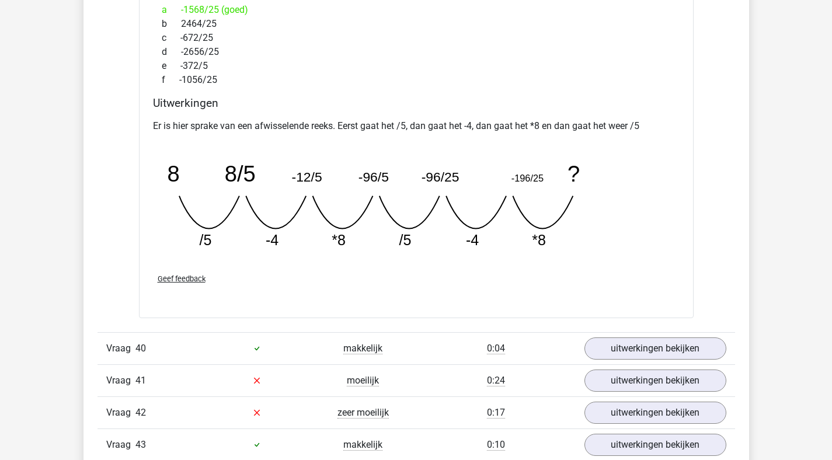
scroll to position [18506, 0]
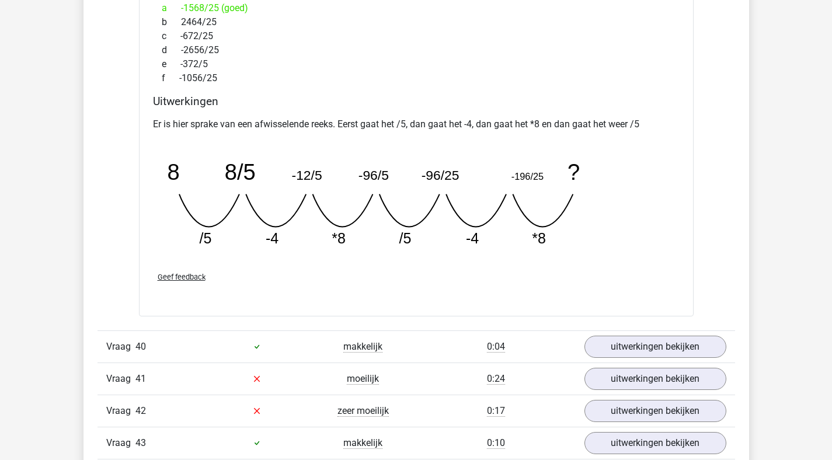
click at [670, 345] on div "Vraag 40 makkelijk 0:04 uitwerkingen bekijken" at bounding box center [415, 346] width 637 height 32
click at [669, 345] on div "Vraag 40 makkelijk 0:04 uitwerkingen bekijken" at bounding box center [415, 346] width 637 height 32
click at [666, 346] on div "Vraag 40 makkelijk 0:04 uitwerkingen bekijken" at bounding box center [415, 346] width 637 height 32
click at [661, 354] on link "uitwerkingen bekijken" at bounding box center [654, 347] width 163 height 26
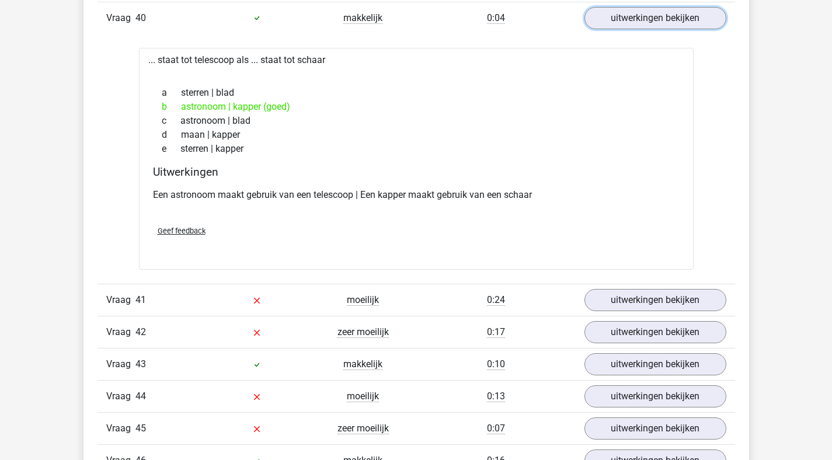
scroll to position [18901, 0]
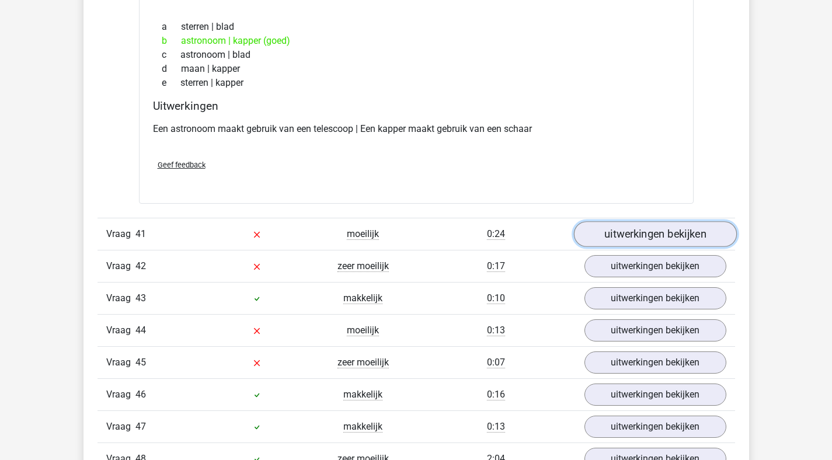
click at [632, 247] on link "uitwerkingen bekijken" at bounding box center [654, 234] width 163 height 26
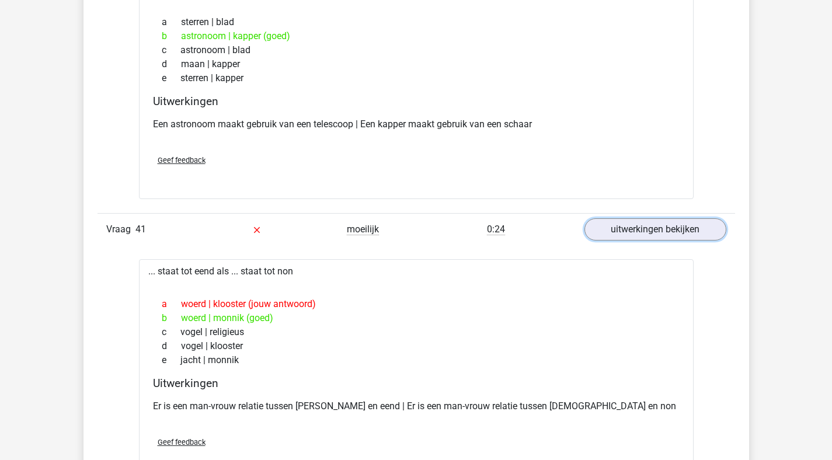
scroll to position [18906, 0]
drag, startPoint x: 218, startPoint y: 334, endPoint x: 327, endPoint y: 336, distance: 109.2
click at [327, 324] on div "b woerd | monnik (goed)" at bounding box center [416, 317] width 526 height 14
click at [319, 366] on div "e jacht | monnik" at bounding box center [416, 359] width 526 height 14
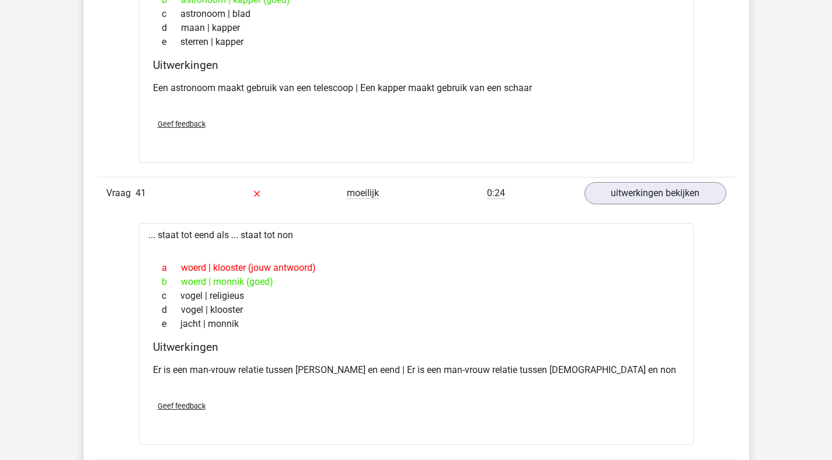
scroll to position [19100, 0]
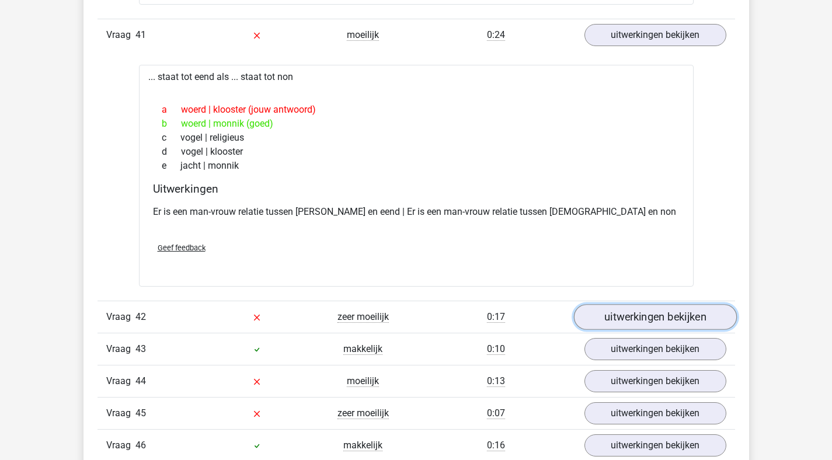
click at [657, 330] on link "uitwerkingen bekijken" at bounding box center [654, 317] width 163 height 26
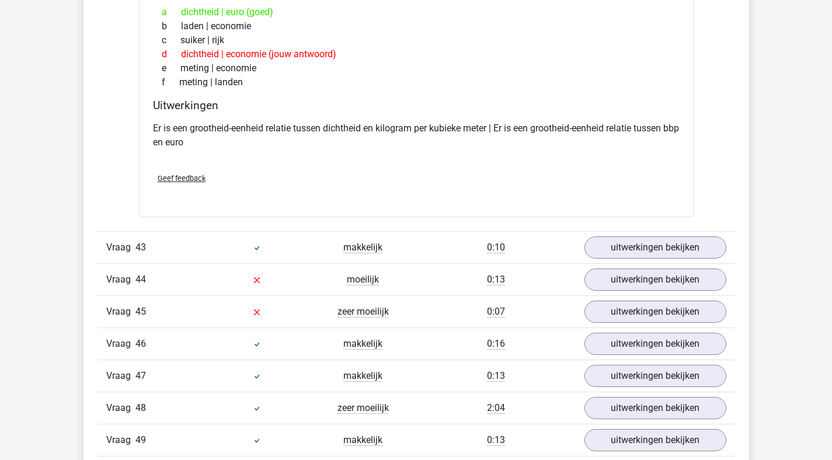
scroll to position [19480, 0]
click at [635, 256] on link "uitwerkingen bekijken" at bounding box center [654, 246] width 163 height 26
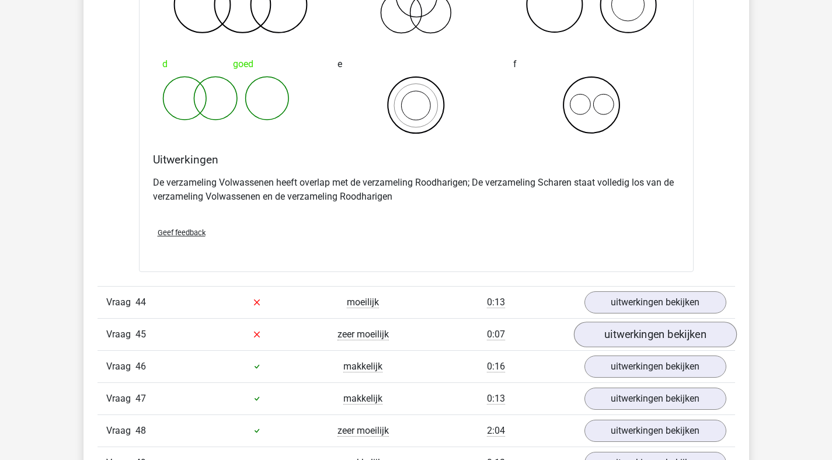
scroll to position [19906, 0]
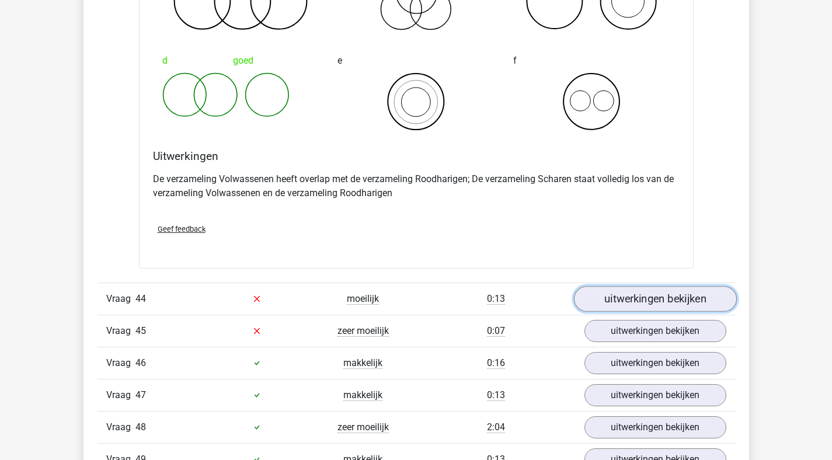
click at [650, 312] on link "uitwerkingen bekijken" at bounding box center [654, 299] width 163 height 26
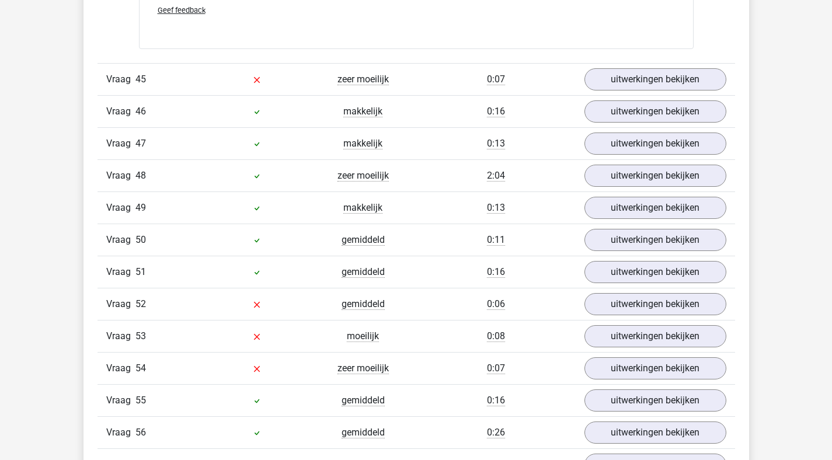
scroll to position [20604, 0]
click at [648, 92] on link "uitwerkingen bekijken" at bounding box center [654, 79] width 163 height 26
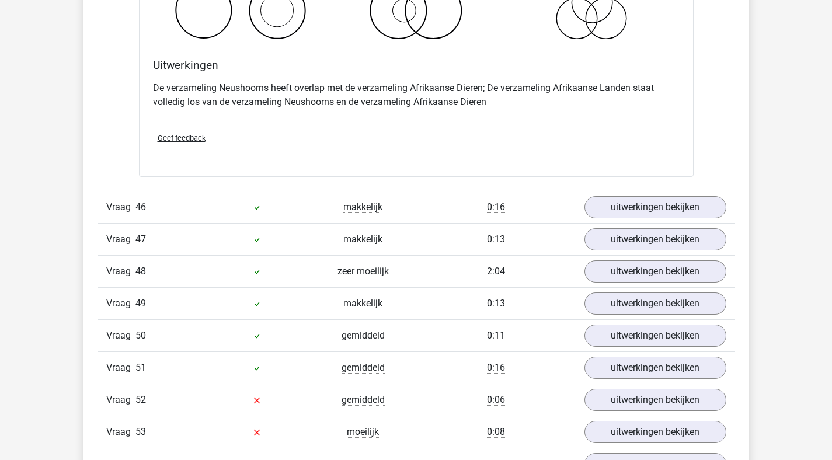
scroll to position [20954, 0]
click at [630, 219] on link "uitwerkingen bekijken" at bounding box center [654, 207] width 163 height 26
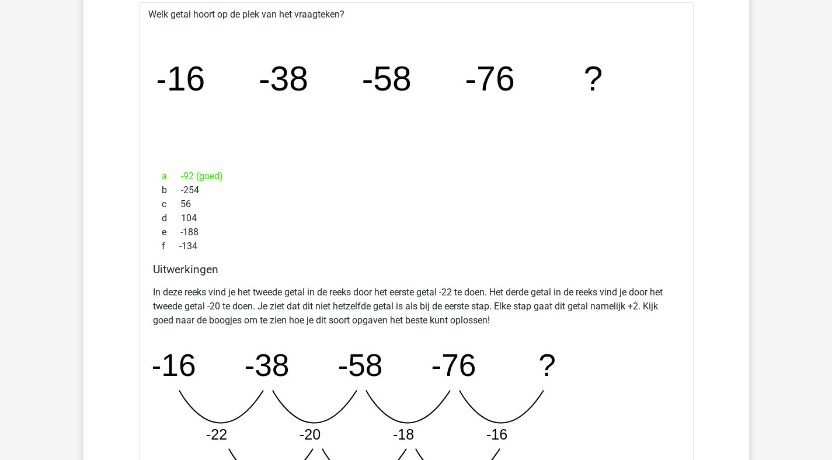
scroll to position [21458, 0]
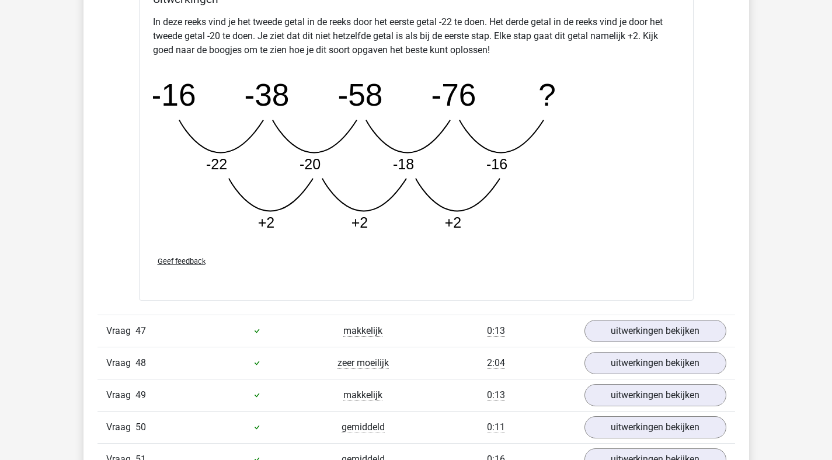
click at [624, 363] on div "Vraag 48 zeer moeilijk 2:04 uitwerkingen bekijken" at bounding box center [415, 363] width 637 height 32
click at [630, 344] on link "uitwerkingen bekijken" at bounding box center [654, 331] width 163 height 26
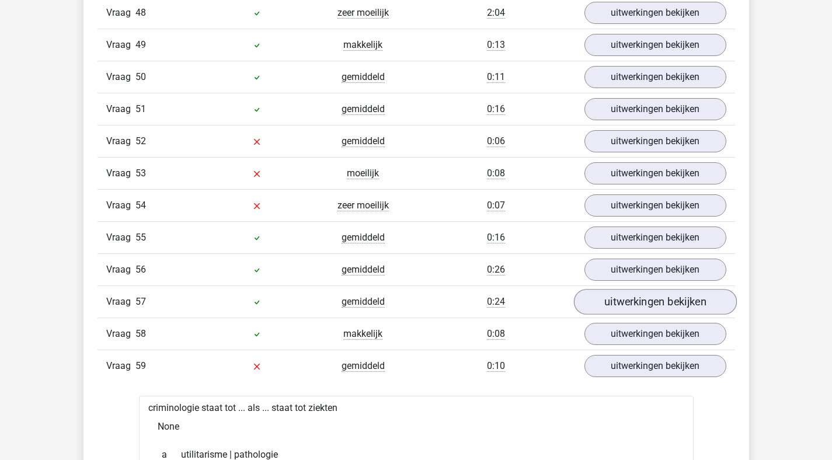
scroll to position [22230, 0]
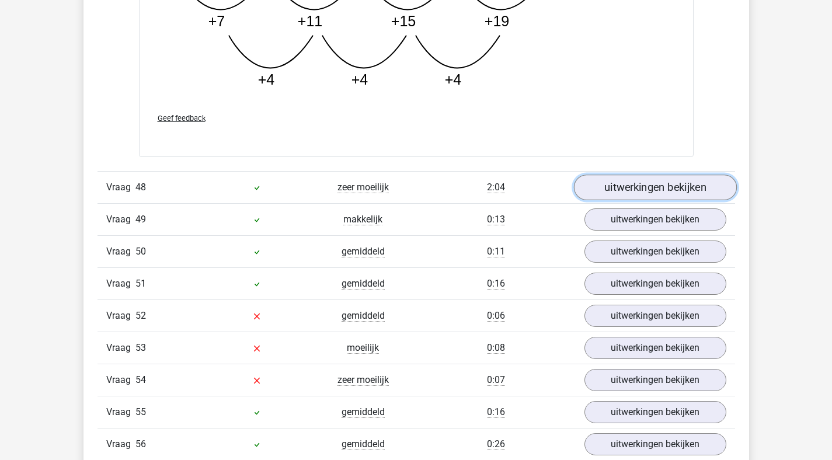
click at [623, 201] on link "uitwerkingen bekijken" at bounding box center [654, 188] width 163 height 26
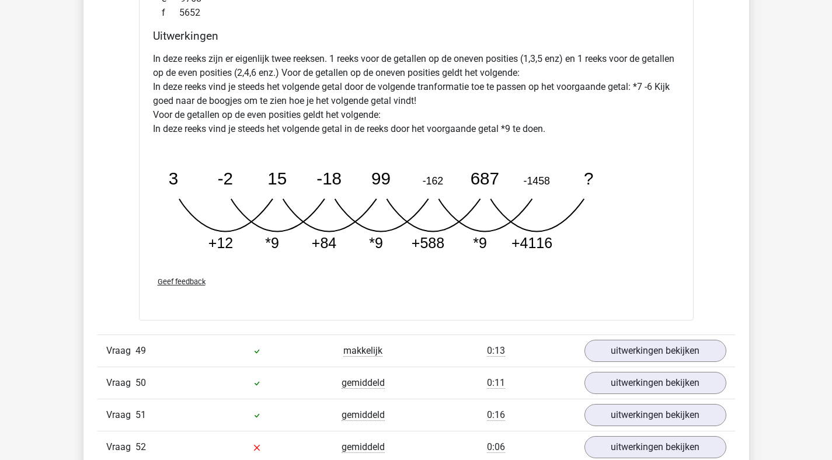
scroll to position [22740, 0]
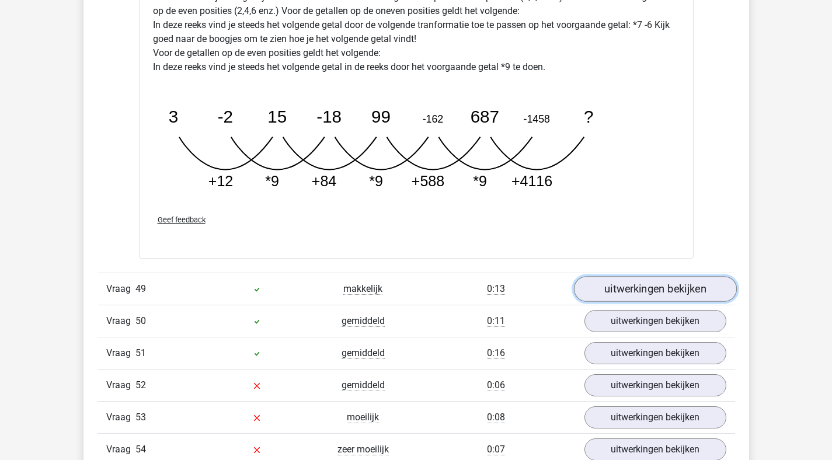
click at [628, 302] on link "uitwerkingen bekijken" at bounding box center [654, 289] width 163 height 26
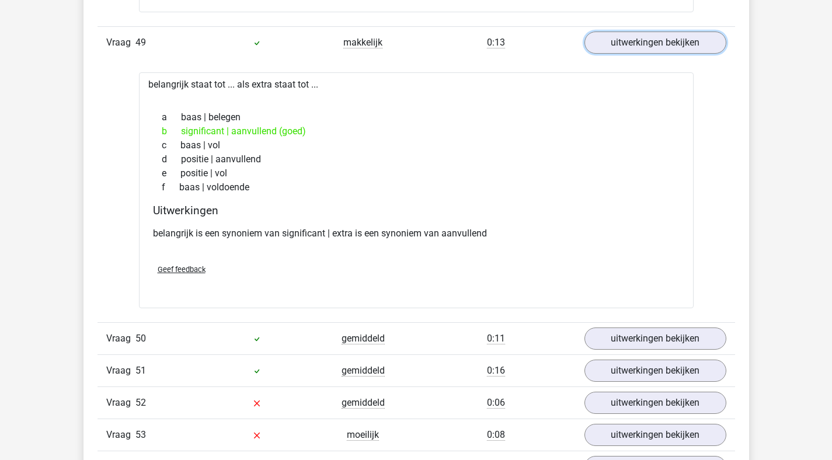
scroll to position [22990, 0]
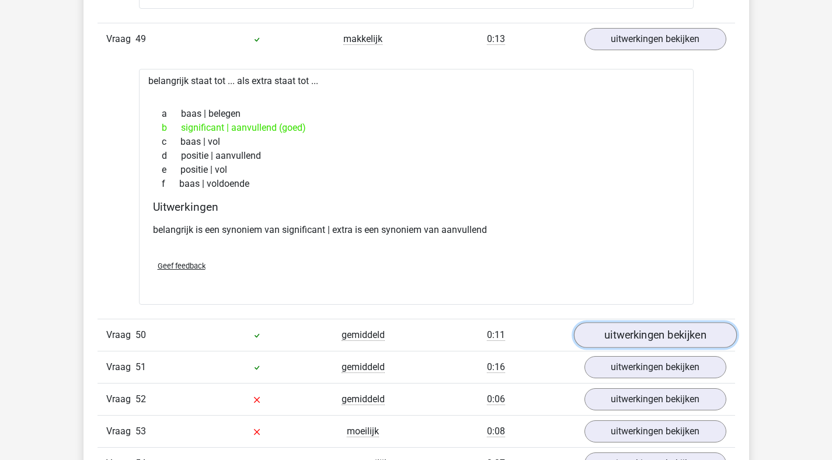
click at [624, 348] on link "uitwerkingen bekijken" at bounding box center [654, 335] width 163 height 26
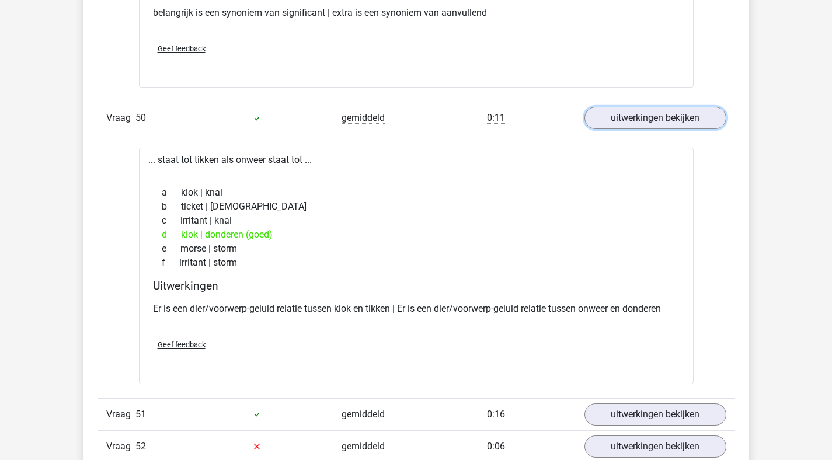
scroll to position [23431, 0]
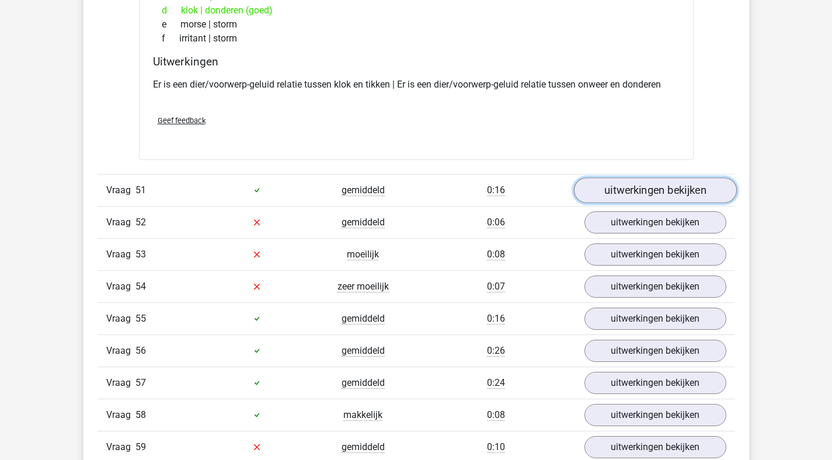
click at [641, 203] on link "uitwerkingen bekijken" at bounding box center [654, 190] width 163 height 26
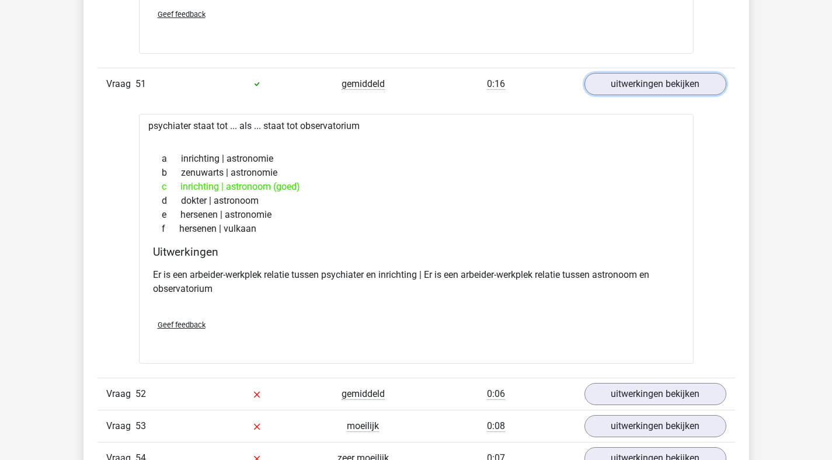
scroll to position [23633, 0]
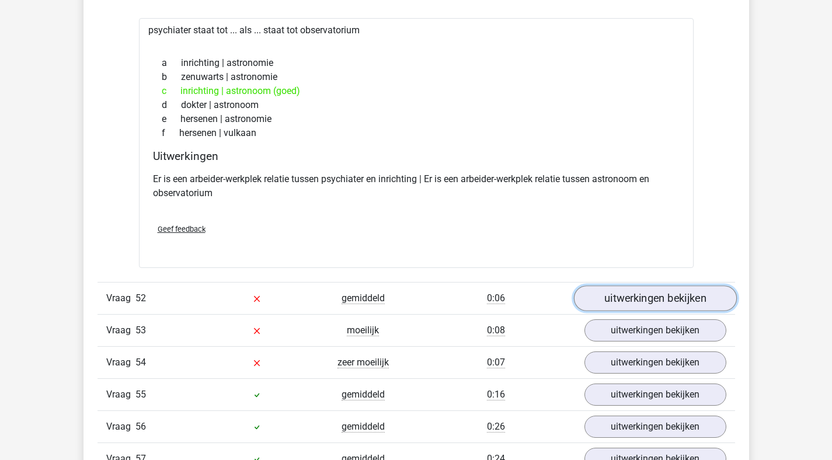
click at [623, 308] on link "uitwerkingen bekijken" at bounding box center [654, 298] width 163 height 26
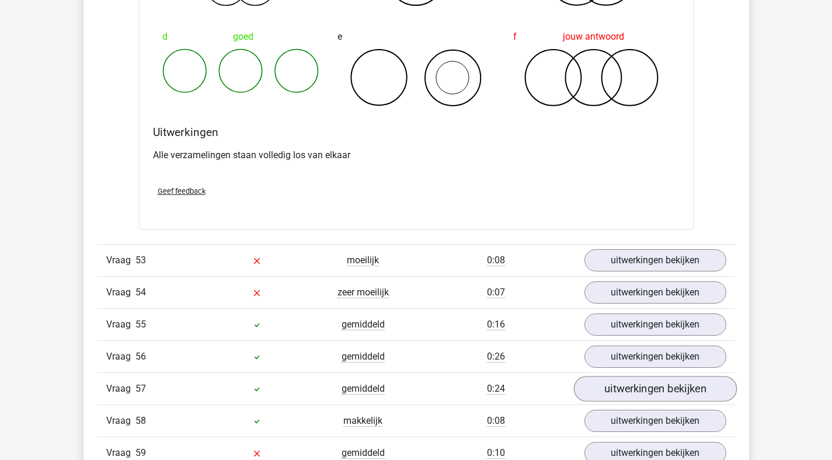
scroll to position [24184, 0]
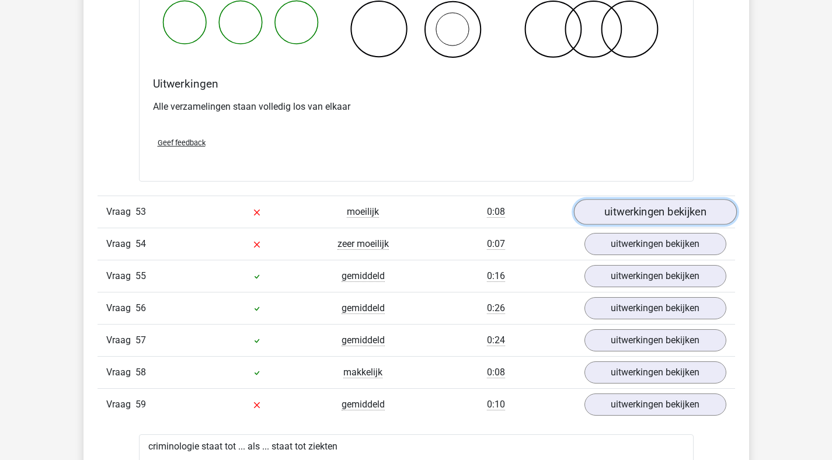
click at [667, 225] on link "uitwerkingen bekijken" at bounding box center [654, 212] width 163 height 26
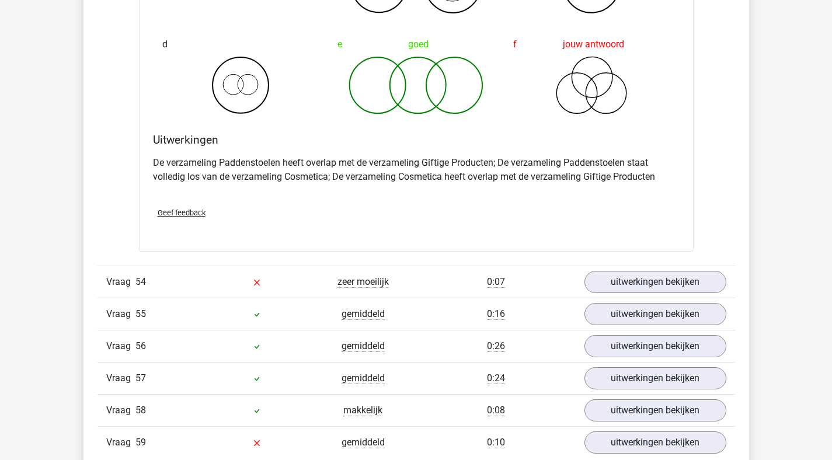
scroll to position [24599, 0]
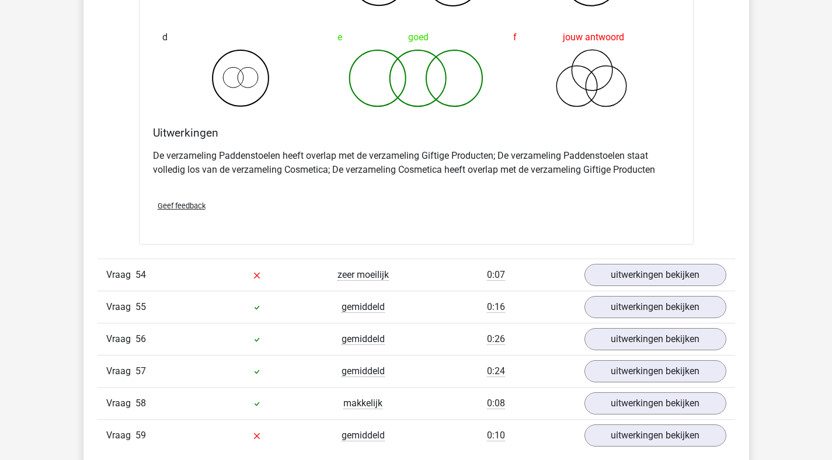
click at [606, 306] on div "Vraag 55 gemiddeld 0:16 uitwerkingen bekijken" at bounding box center [415, 307] width 637 height 32
click at [613, 288] on link "uitwerkingen bekijken" at bounding box center [654, 275] width 163 height 26
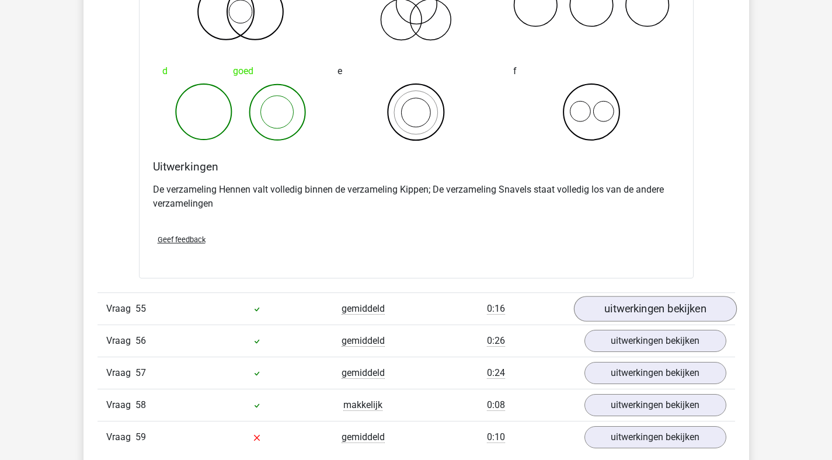
scroll to position [25218, 0]
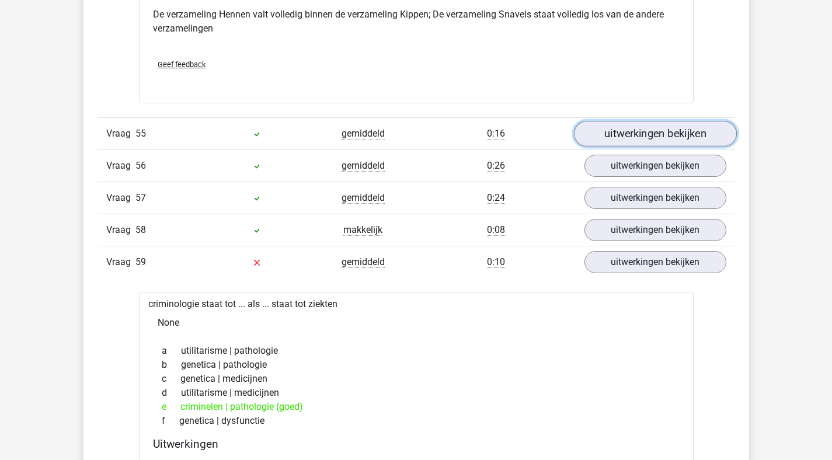
click at [649, 147] on link "uitwerkingen bekijken" at bounding box center [654, 134] width 163 height 26
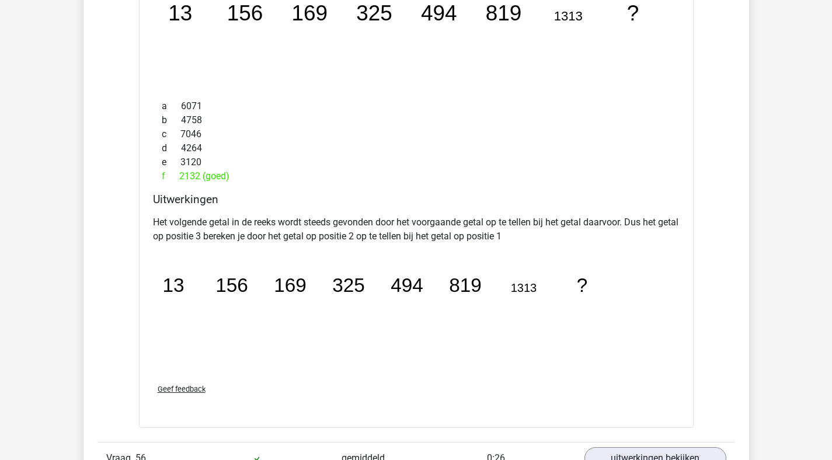
scroll to position [25672, 0]
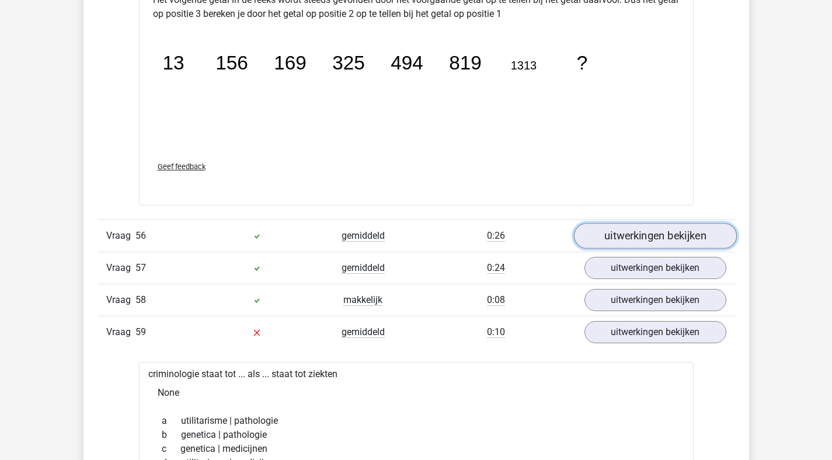
click at [636, 243] on link "uitwerkingen bekijken" at bounding box center [654, 236] width 163 height 26
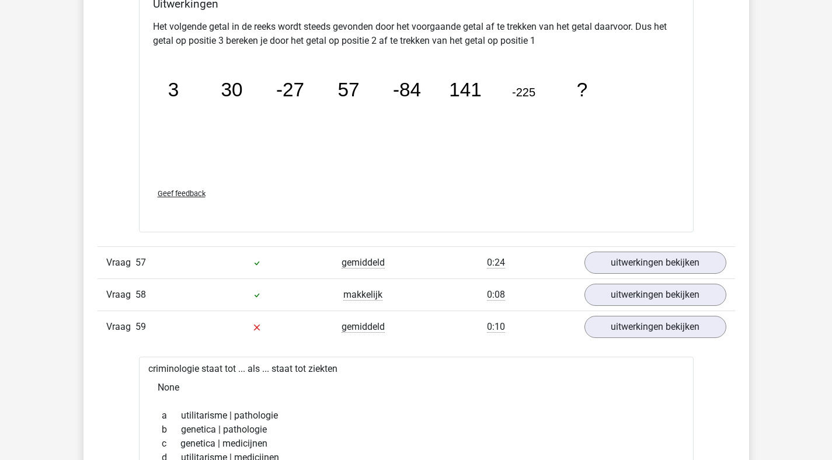
scroll to position [26233, 0]
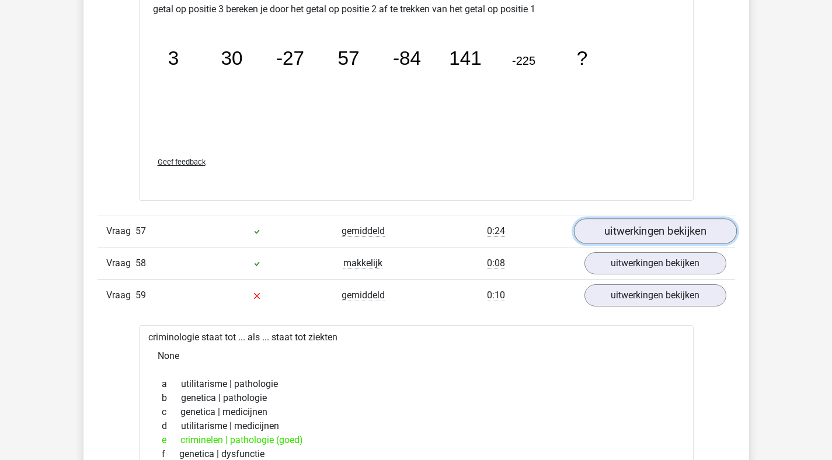
click at [653, 238] on link "uitwerkingen bekijken" at bounding box center [654, 231] width 163 height 26
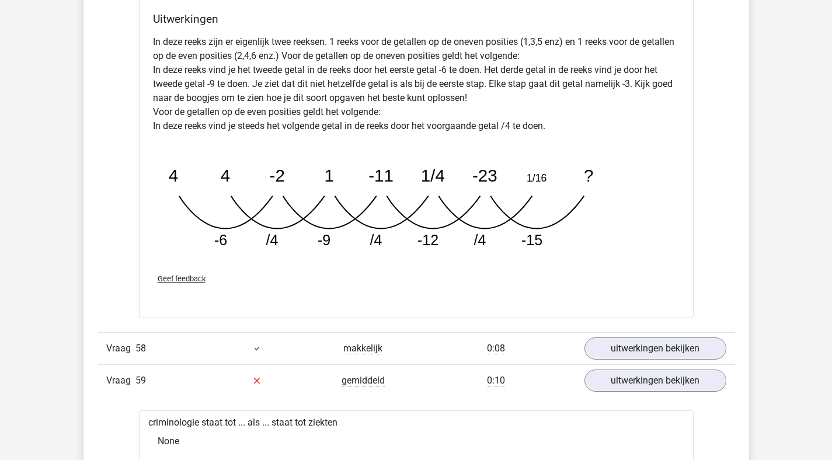
scroll to position [26814, 0]
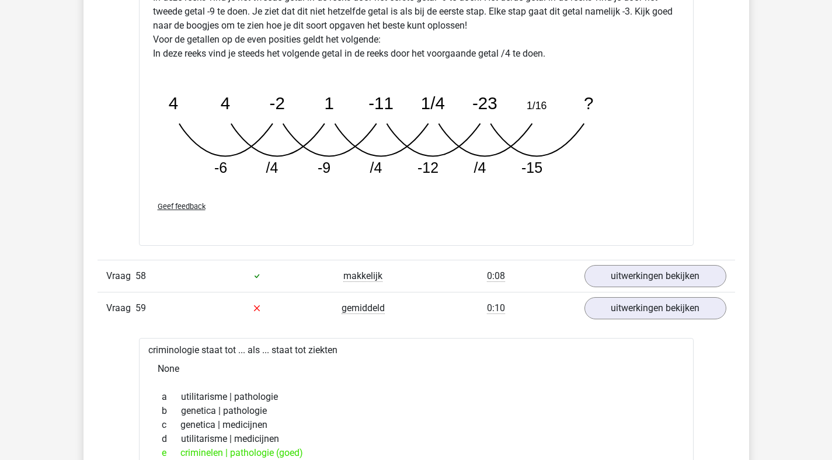
click at [640, 292] on div "Vraag 58 makkelijk 0:08 uitwerkingen bekijken" at bounding box center [415, 276] width 637 height 32
click at [626, 281] on link "uitwerkingen bekijken" at bounding box center [654, 276] width 163 height 26
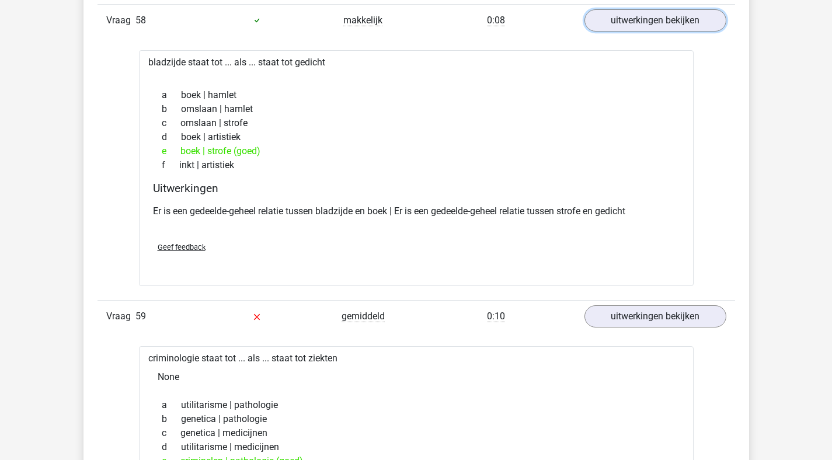
scroll to position [27080, 0]
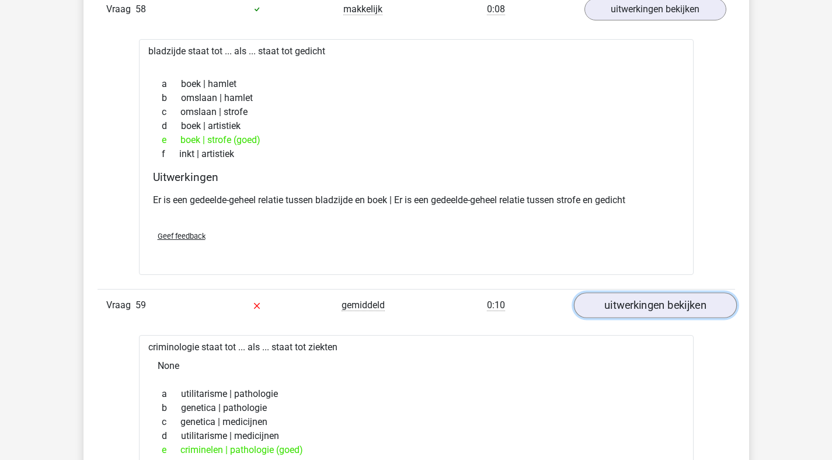
click at [615, 318] on link "uitwerkingen bekijken" at bounding box center [654, 305] width 163 height 26
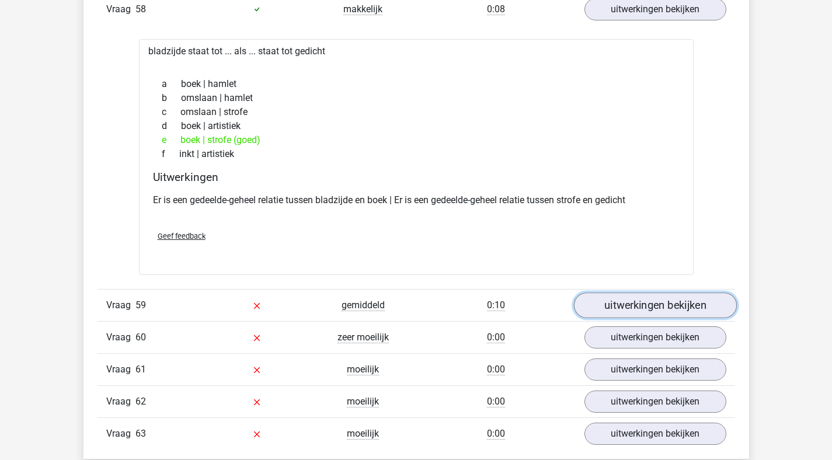
click at [607, 318] on link "uitwerkingen bekijken" at bounding box center [654, 305] width 163 height 26
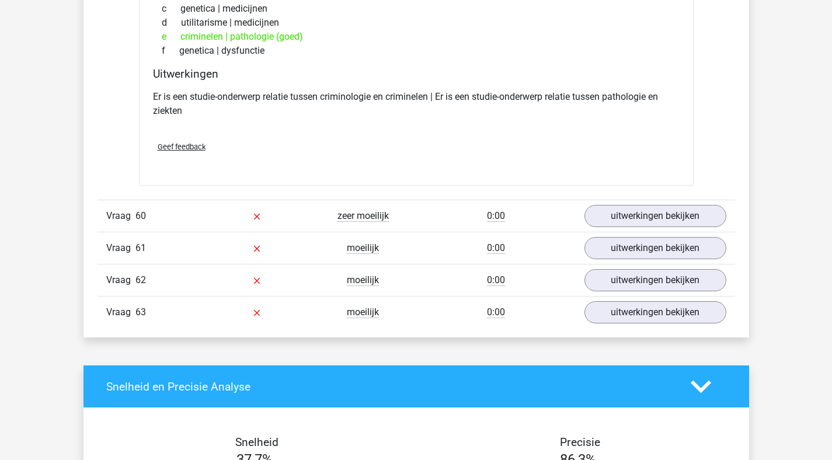
scroll to position [27536, 0]
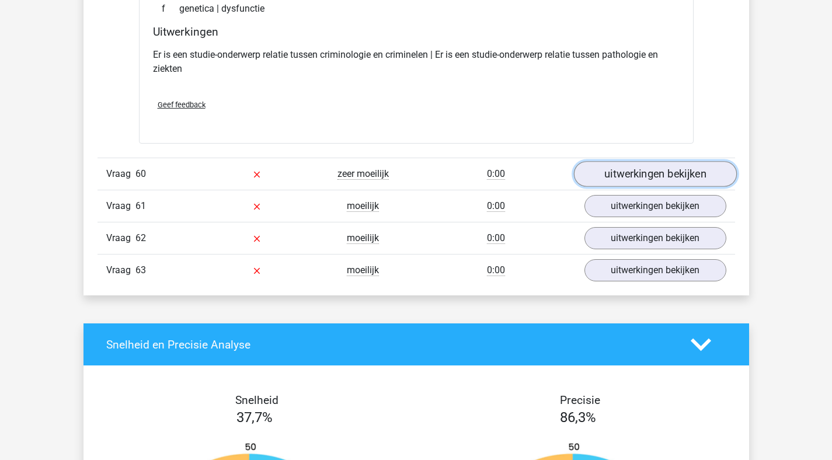
click at [619, 187] on link "uitwerkingen bekijken" at bounding box center [654, 174] width 163 height 26
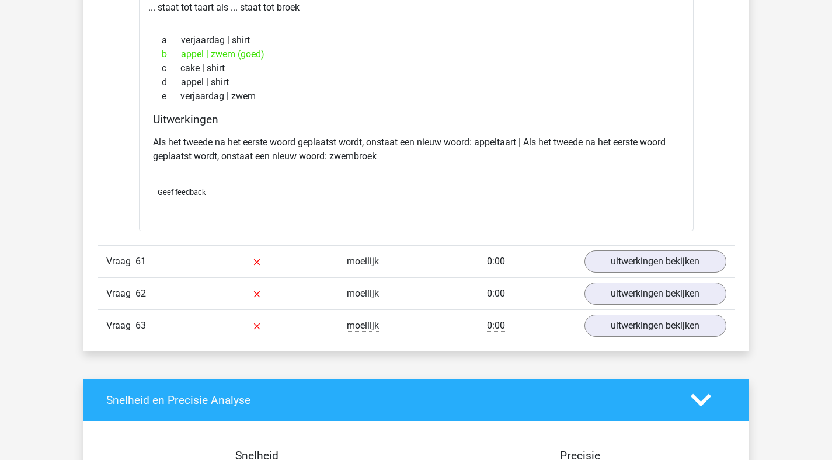
scroll to position [27794, 0]
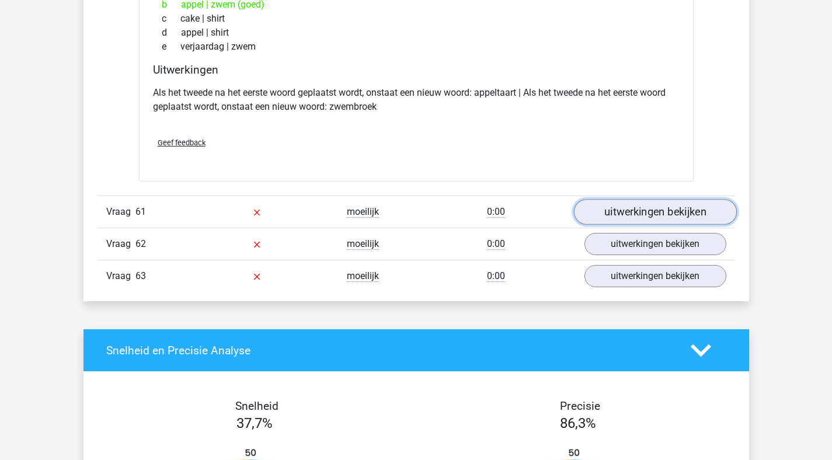
click at [619, 225] on link "uitwerkingen bekijken" at bounding box center [654, 212] width 163 height 26
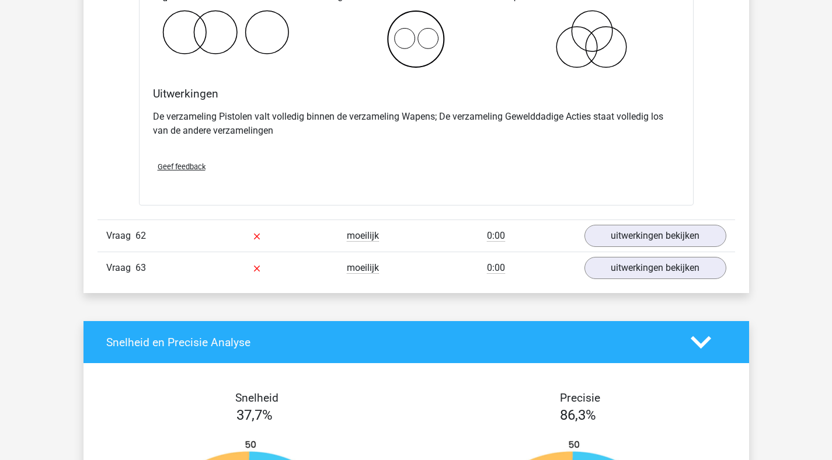
scroll to position [28339, 0]
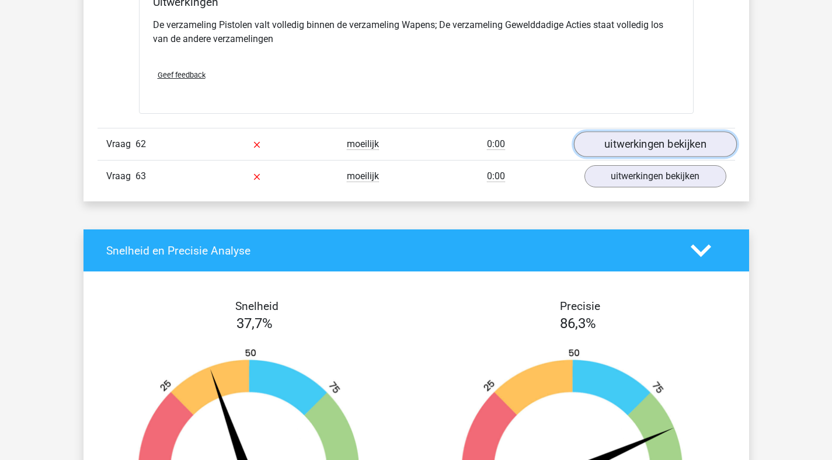
click at [650, 152] on link "uitwerkingen bekijken" at bounding box center [654, 145] width 163 height 26
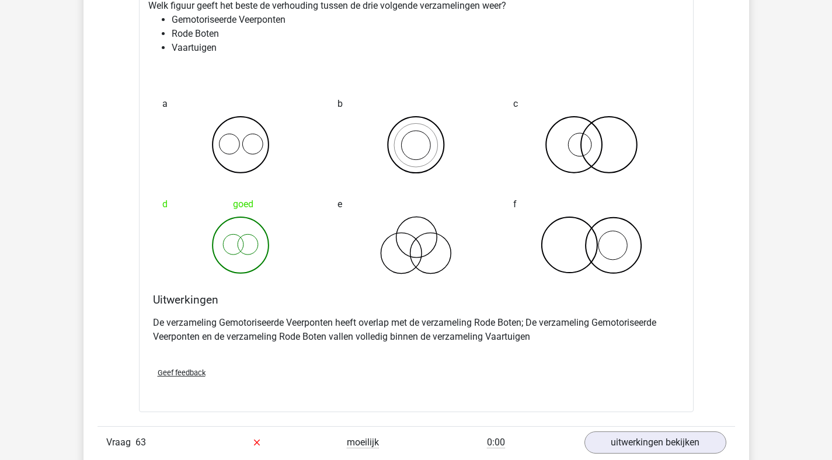
scroll to position [28573, 0]
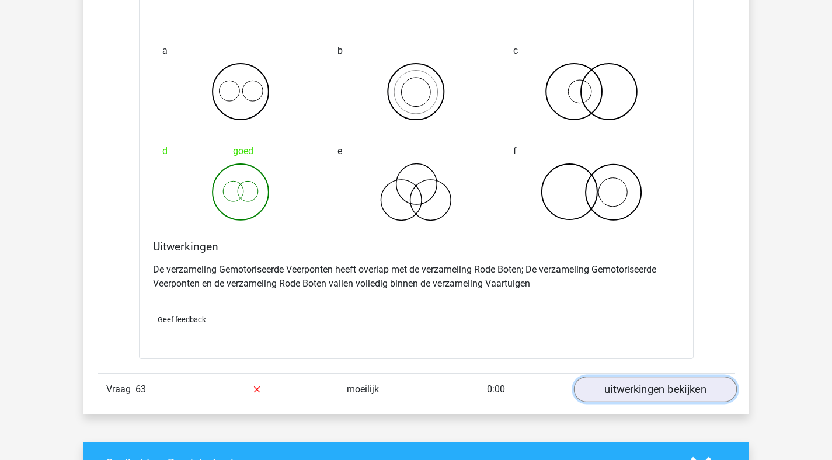
click at [615, 402] on link "uitwerkingen bekijken" at bounding box center [654, 389] width 163 height 26
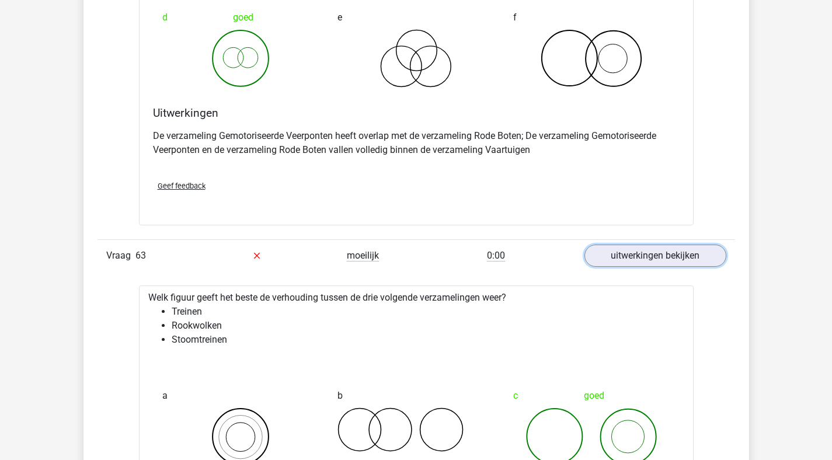
scroll to position [28933, 0]
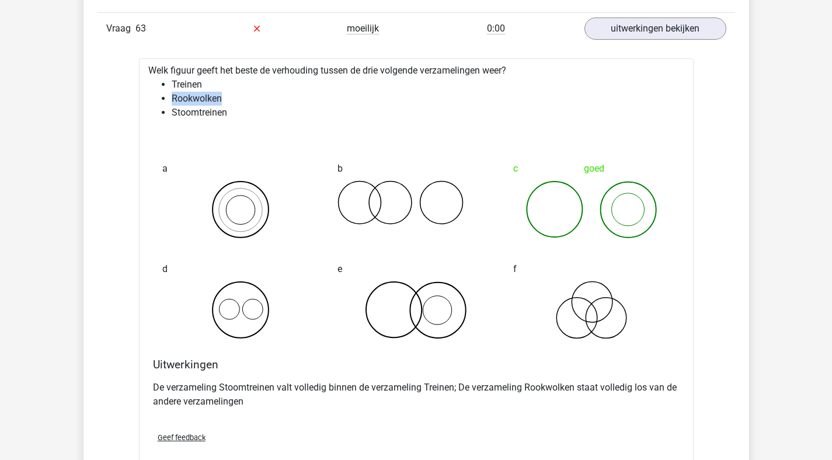
drag, startPoint x: 173, startPoint y: 111, endPoint x: 284, endPoint y: 111, distance: 110.3
click at [284, 106] on li "Rookwolken" at bounding box center [428, 99] width 512 height 14
click at [215, 136] on div "Welk figuur geeft het beste de verhouding tussen de drie volgende verzamelingen…" at bounding box center [416, 267] width 554 height 418
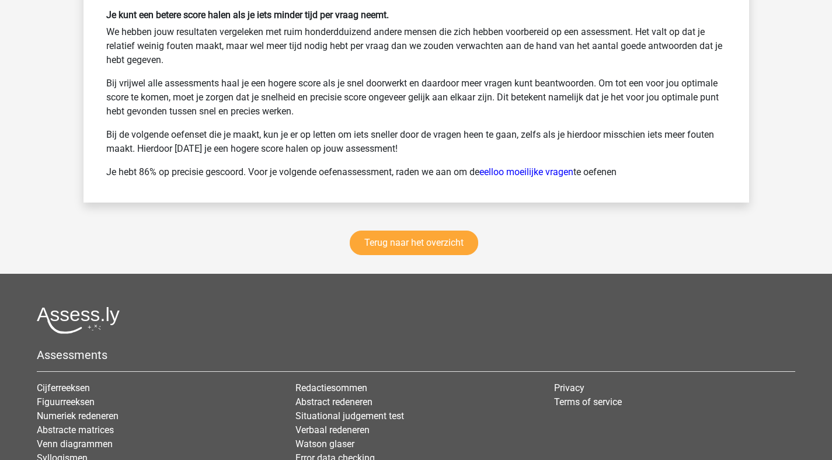
scroll to position [29910, 0]
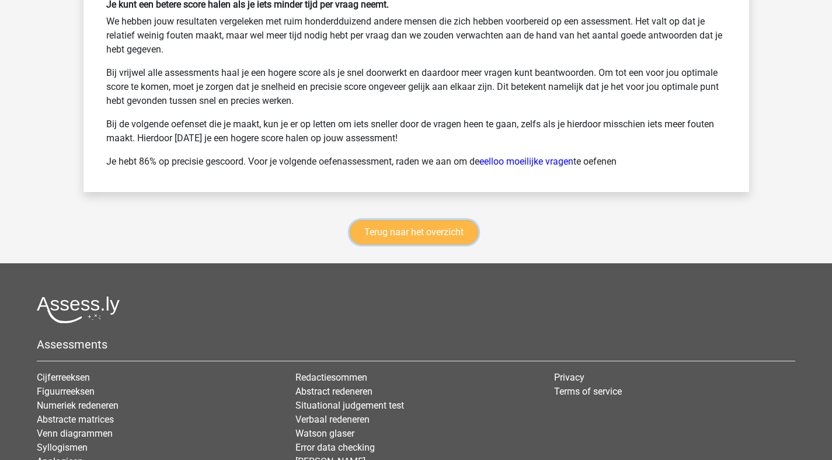
click at [462, 245] on link "Terug naar het overzicht" at bounding box center [414, 232] width 128 height 25
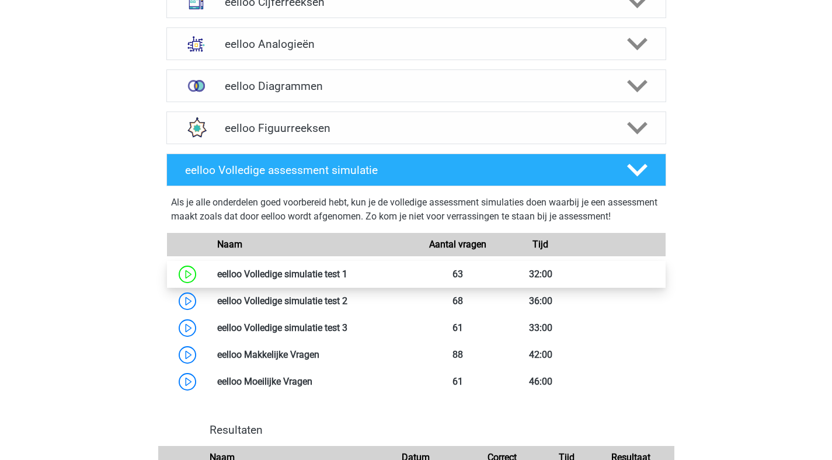
scroll to position [516, 0]
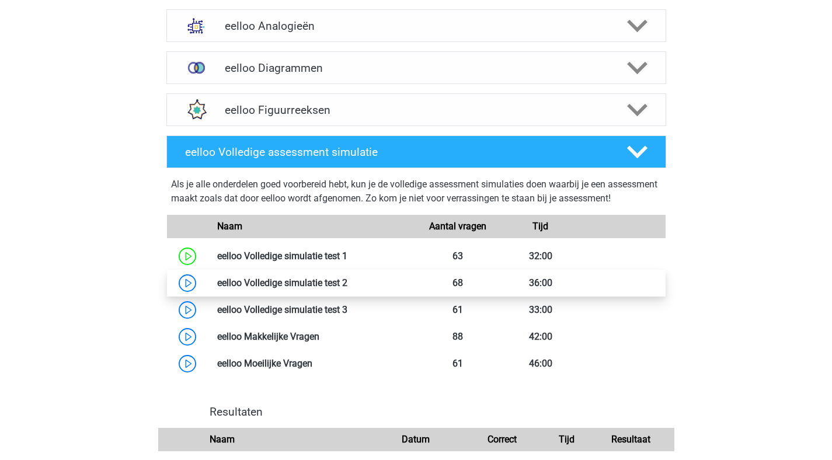
click at [347, 288] on link at bounding box center [347, 282] width 0 height 11
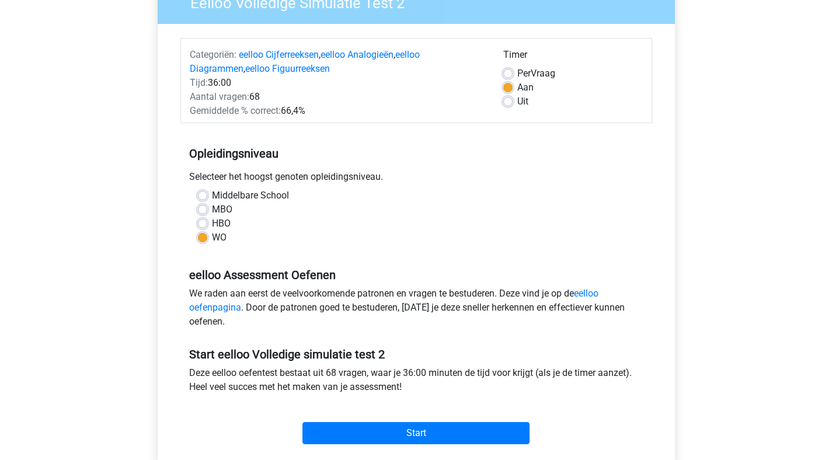
scroll to position [114, 0]
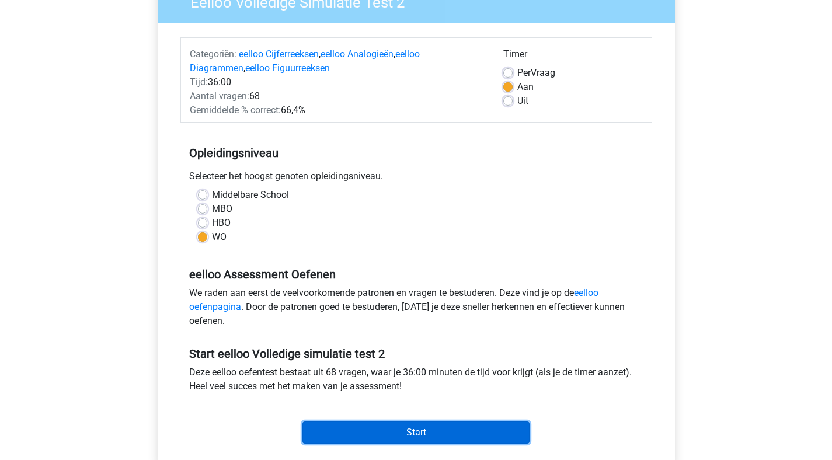
click at [411, 430] on input "Start" at bounding box center [415, 432] width 227 height 22
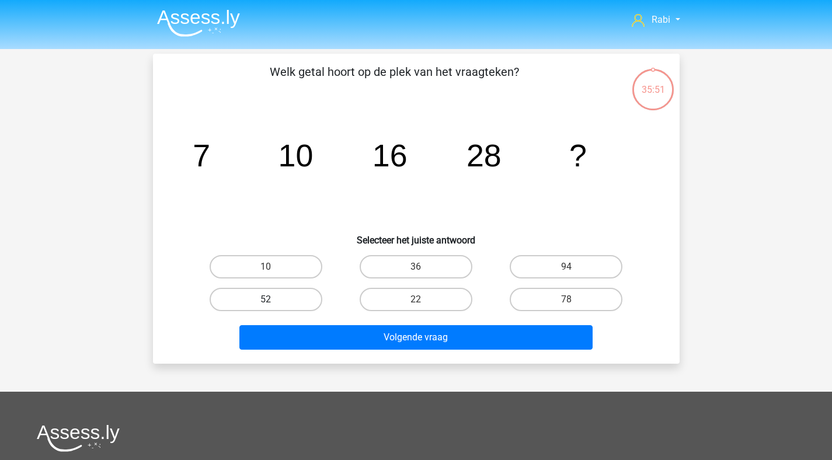
click at [285, 305] on label "52" at bounding box center [266, 299] width 113 height 23
click at [273, 305] on input "52" at bounding box center [270, 303] width 8 height 8
radio input "true"
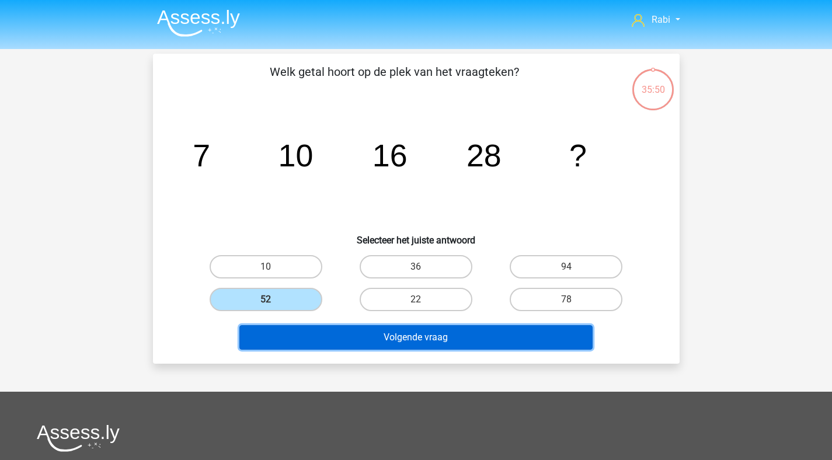
click at [397, 348] on button "Volgende vraag" at bounding box center [415, 337] width 353 height 25
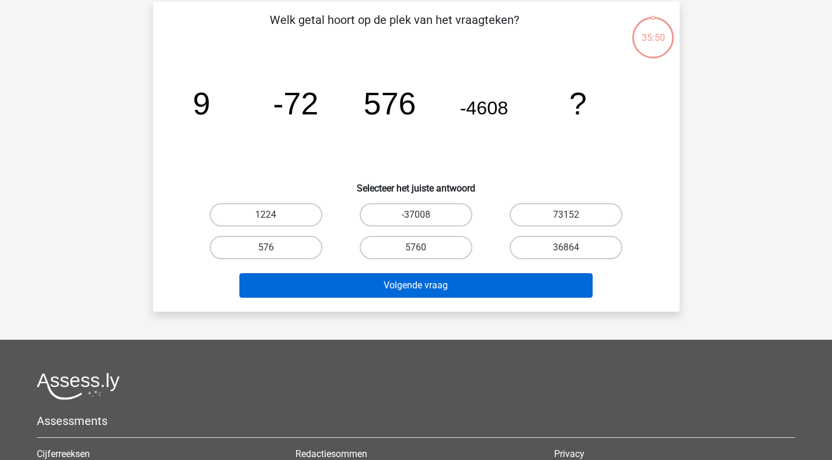
scroll to position [54, 0]
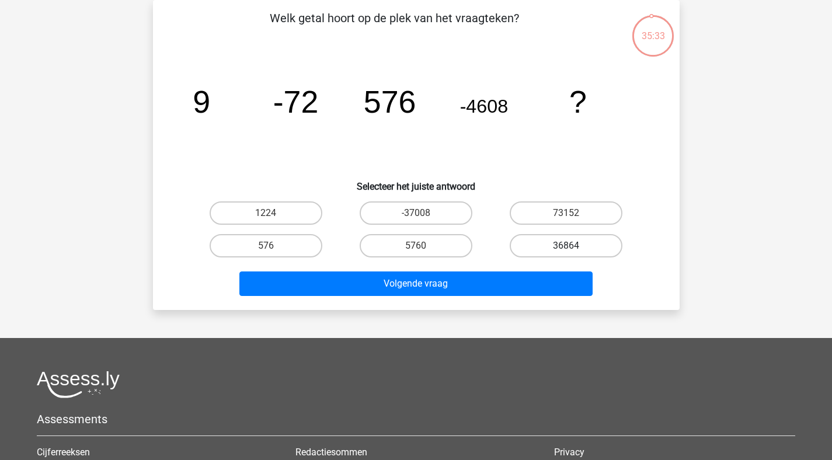
click at [565, 252] on label "36864" at bounding box center [565, 245] width 113 height 23
click at [566, 252] on input "36864" at bounding box center [570, 250] width 8 height 8
radio input "true"
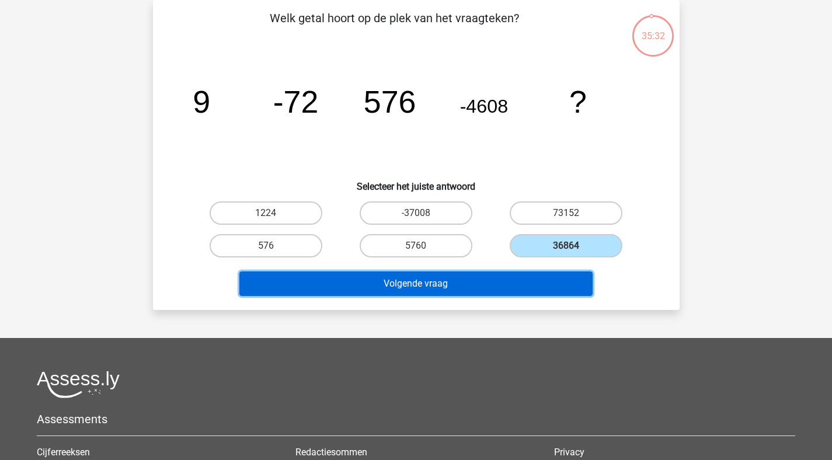
click at [523, 293] on button "Volgende vraag" at bounding box center [415, 283] width 353 height 25
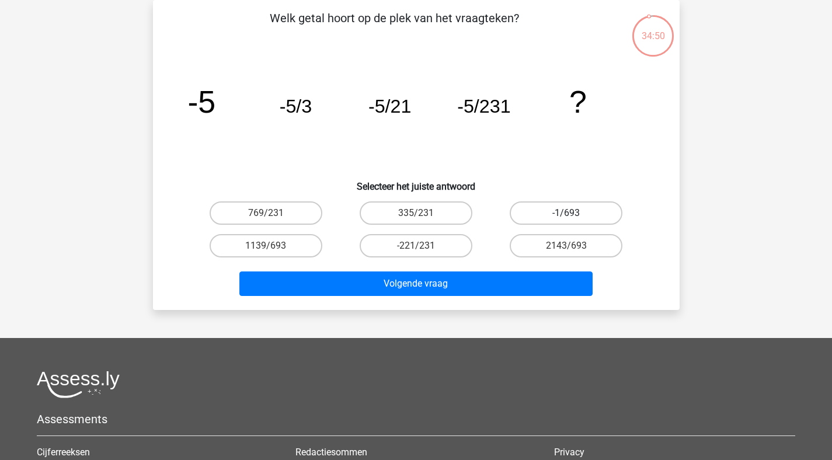
click at [602, 221] on label "-1/693" at bounding box center [565, 212] width 113 height 23
click at [574, 221] on input "-1/693" at bounding box center [570, 217] width 8 height 8
radio input "true"
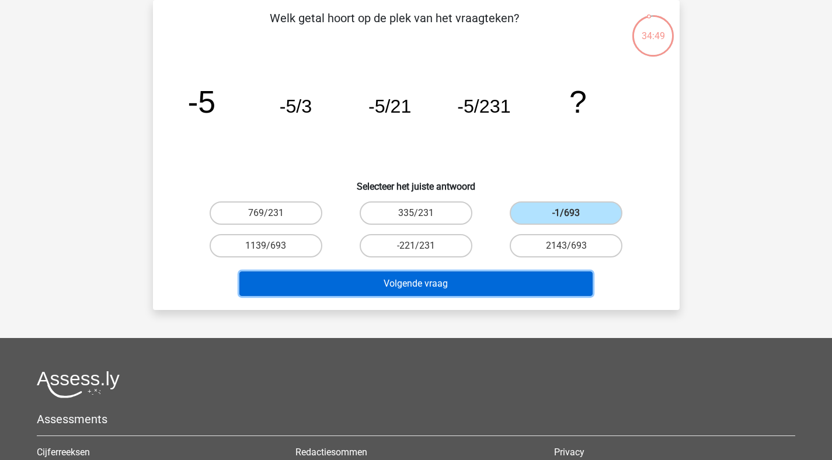
click at [502, 287] on button "Volgende vraag" at bounding box center [415, 283] width 353 height 25
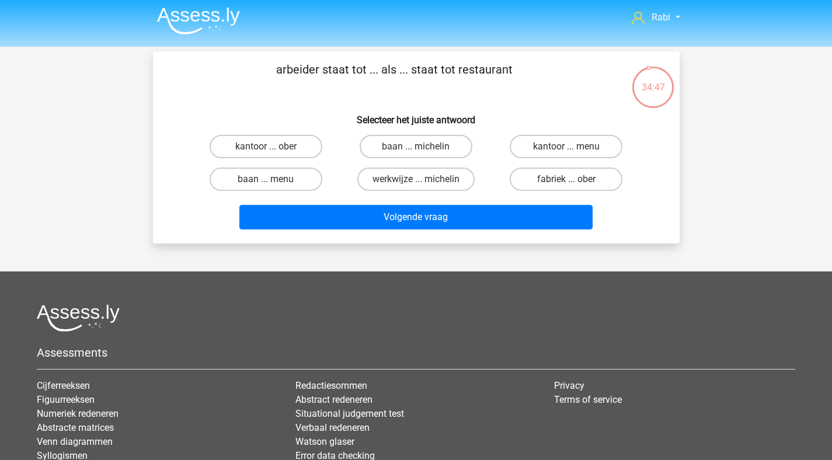
scroll to position [0, 0]
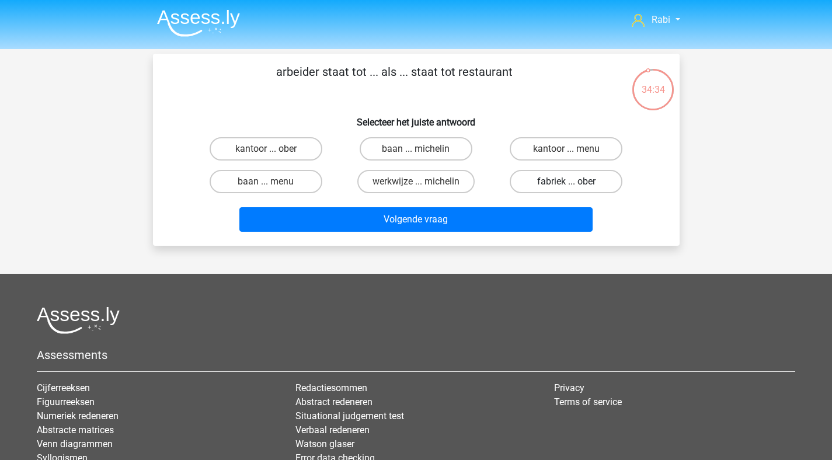
click at [575, 188] on label "fabriek ... ober" at bounding box center [565, 181] width 113 height 23
click at [574, 188] on input "fabriek ... ober" at bounding box center [570, 185] width 8 height 8
radio input "true"
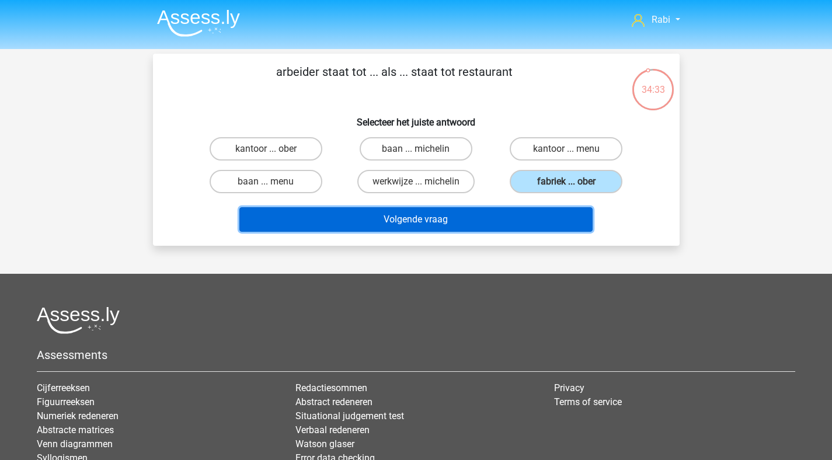
click at [437, 225] on button "Volgende vraag" at bounding box center [415, 219] width 353 height 25
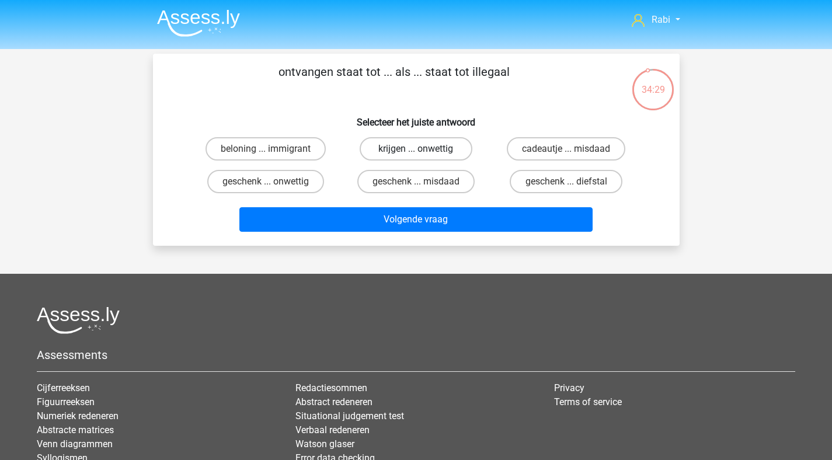
click at [408, 152] on label "krijgen ... onwettig" at bounding box center [415, 148] width 113 height 23
click at [415, 152] on input "krijgen ... onwettig" at bounding box center [419, 153] width 8 height 8
radio input "true"
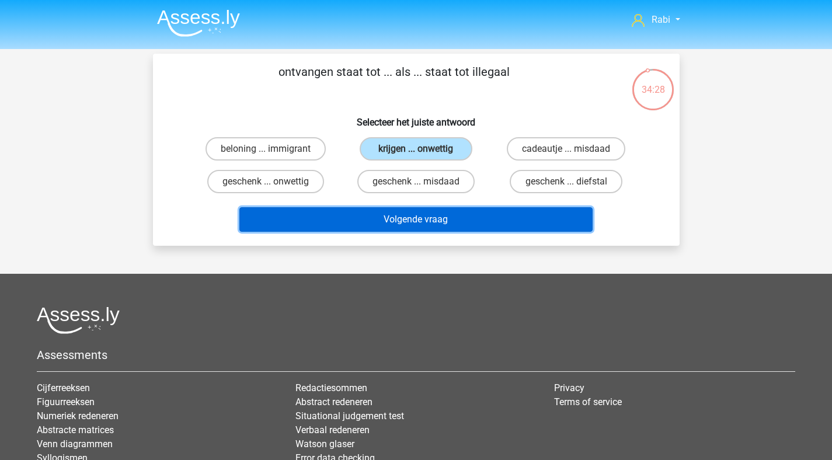
click at [453, 224] on button "Volgende vraag" at bounding box center [415, 219] width 353 height 25
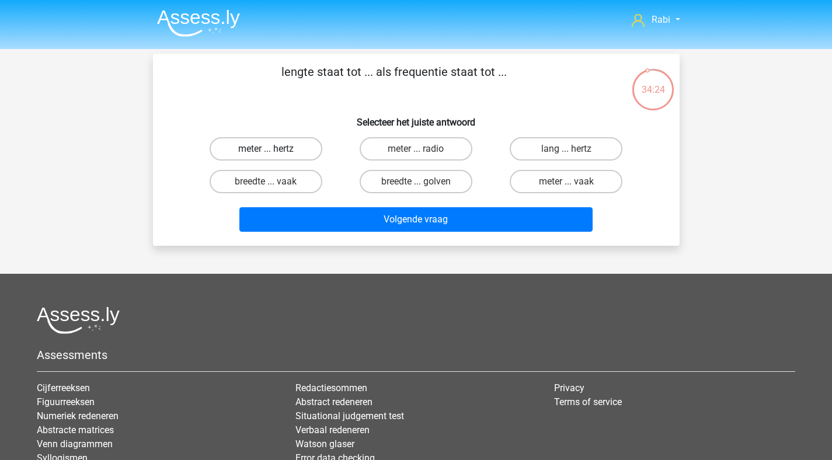
click at [287, 152] on label "meter ... hertz" at bounding box center [266, 148] width 113 height 23
click at [273, 152] on input "meter ... hertz" at bounding box center [270, 153] width 8 height 8
radio input "true"
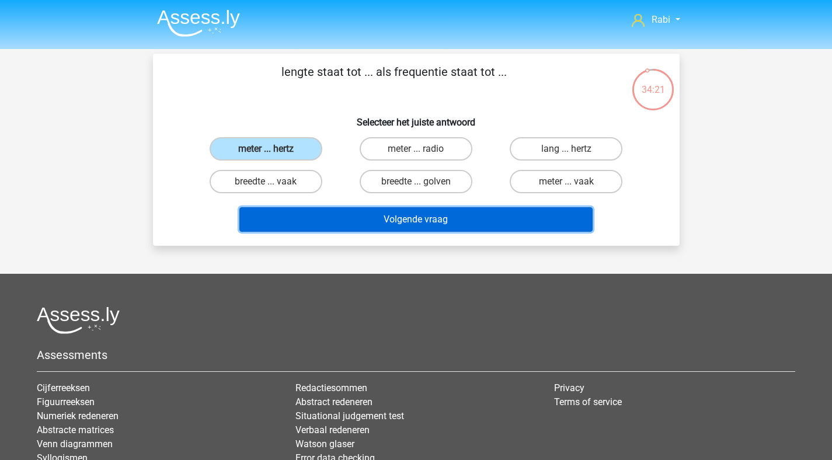
click at [427, 221] on button "Volgende vraag" at bounding box center [415, 219] width 353 height 25
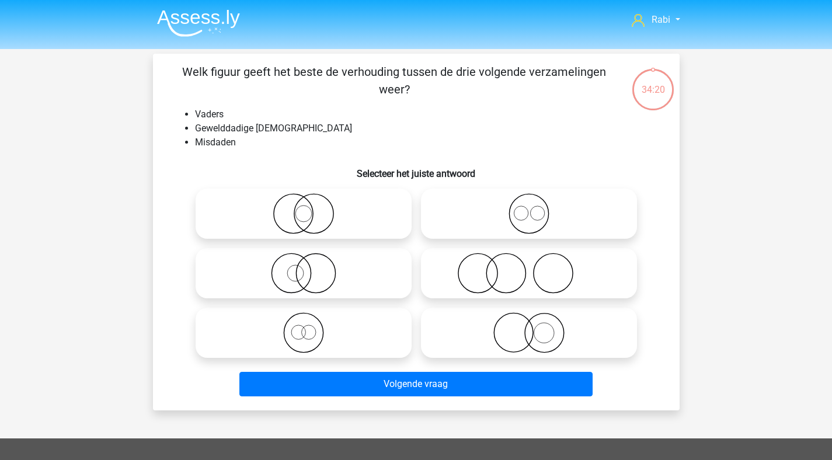
scroll to position [54, 0]
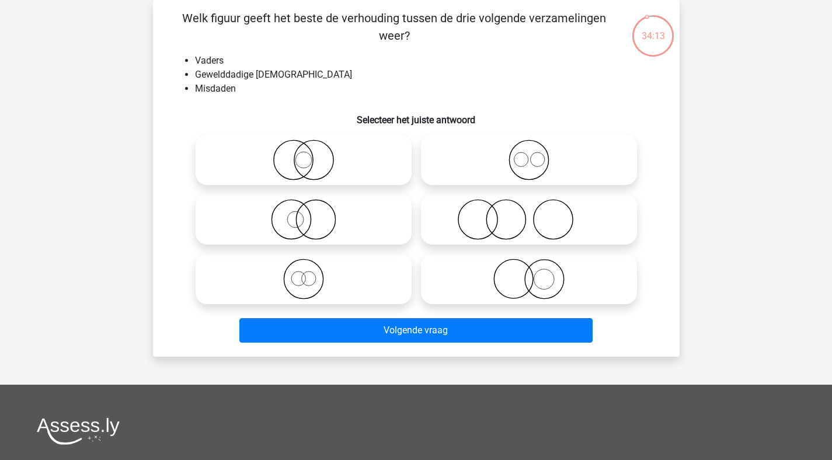
click at [522, 226] on icon at bounding box center [528, 219] width 207 height 41
click at [529, 214] on input "radio" at bounding box center [533, 210] width 8 height 8
radio input "true"
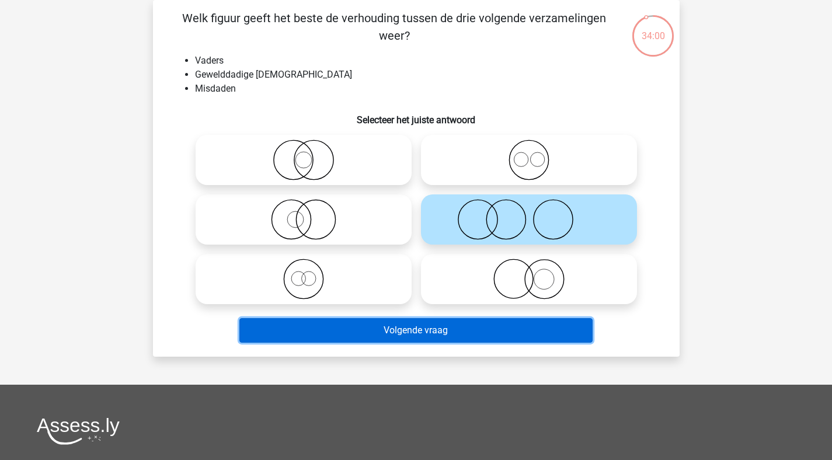
click at [425, 334] on button "Volgende vraag" at bounding box center [415, 330] width 353 height 25
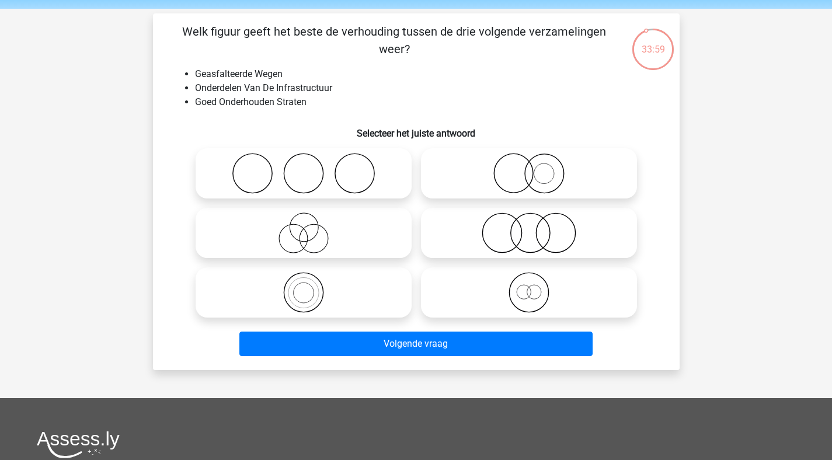
scroll to position [39, 0]
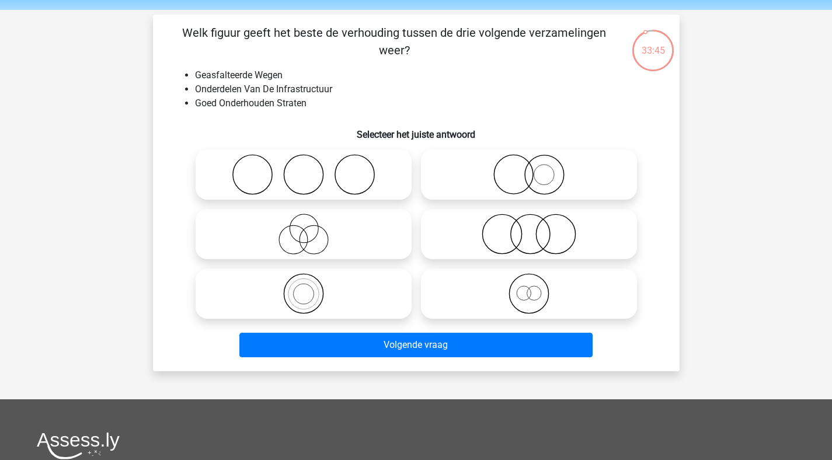
click at [319, 230] on icon at bounding box center [303, 234] width 207 height 41
click at [311, 228] on input "radio" at bounding box center [307, 225] width 8 height 8
radio input "true"
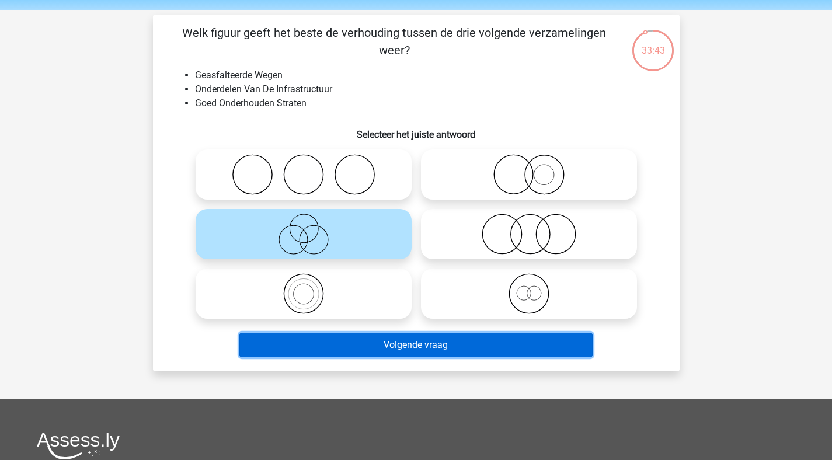
click at [416, 345] on button "Volgende vraag" at bounding box center [415, 345] width 353 height 25
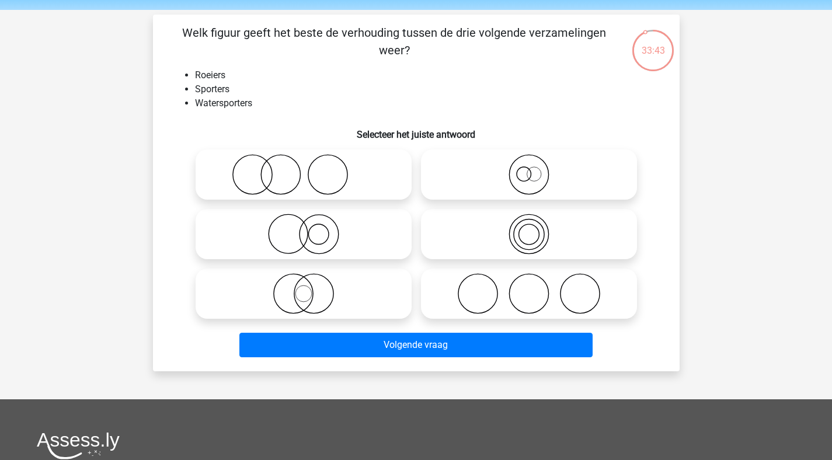
scroll to position [54, 0]
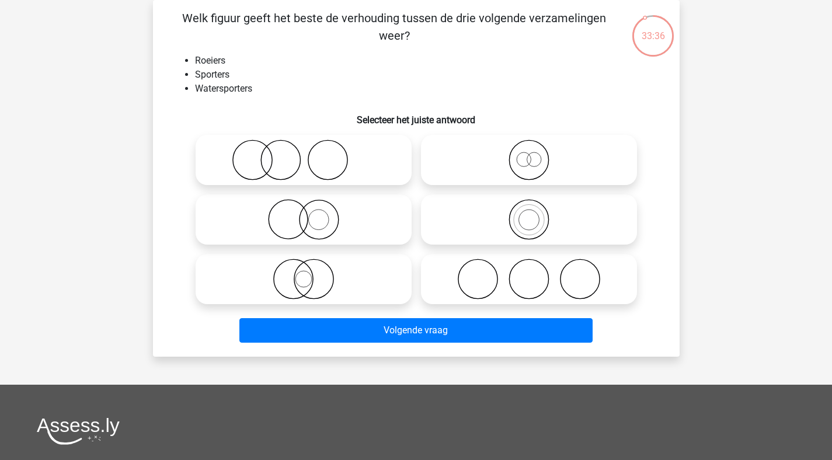
click at [532, 207] on input "radio" at bounding box center [533, 210] width 8 height 8
radio input "true"
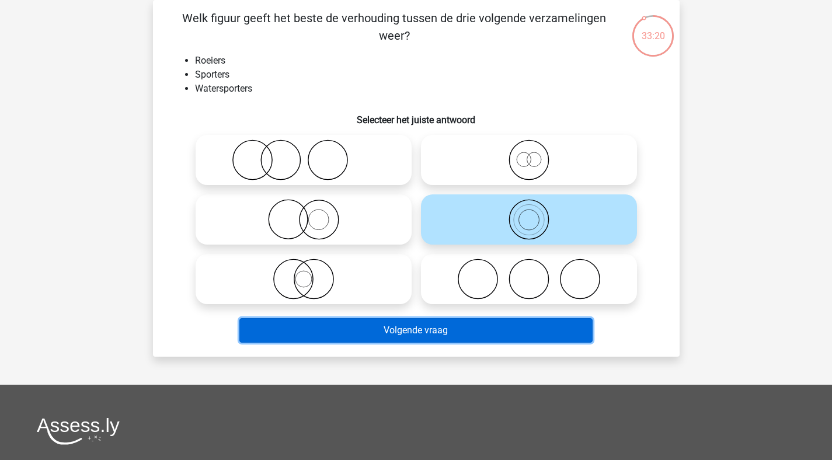
click at [435, 335] on button "Volgende vraag" at bounding box center [415, 330] width 353 height 25
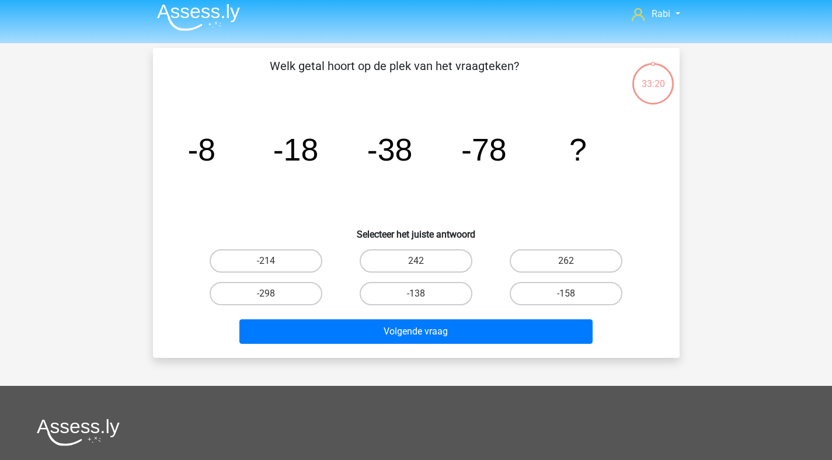
scroll to position [0, 0]
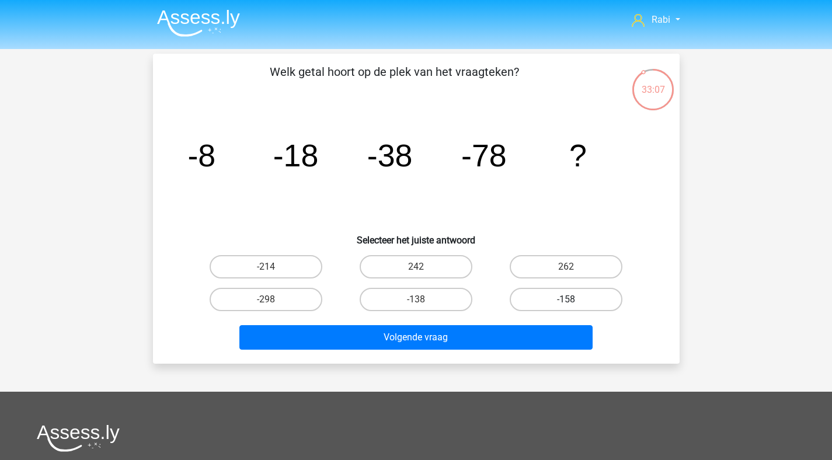
click at [586, 292] on label "-158" at bounding box center [565, 299] width 113 height 23
click at [574, 299] on input "-158" at bounding box center [570, 303] width 8 height 8
radio input "true"
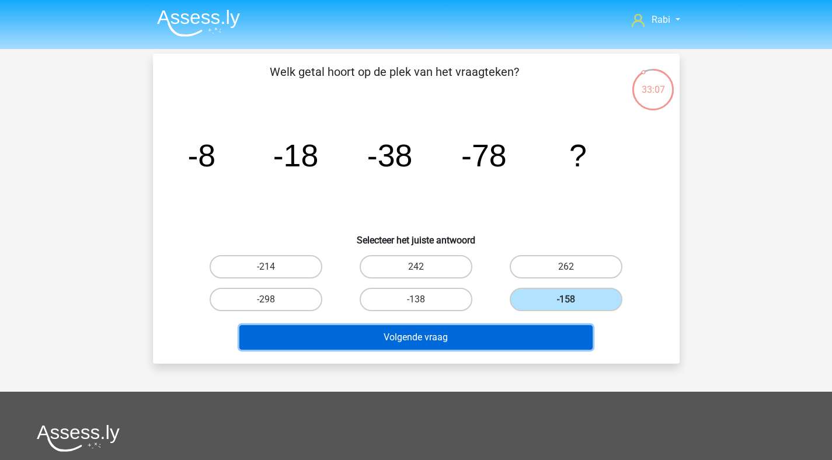
click at [475, 333] on button "Volgende vraag" at bounding box center [415, 337] width 353 height 25
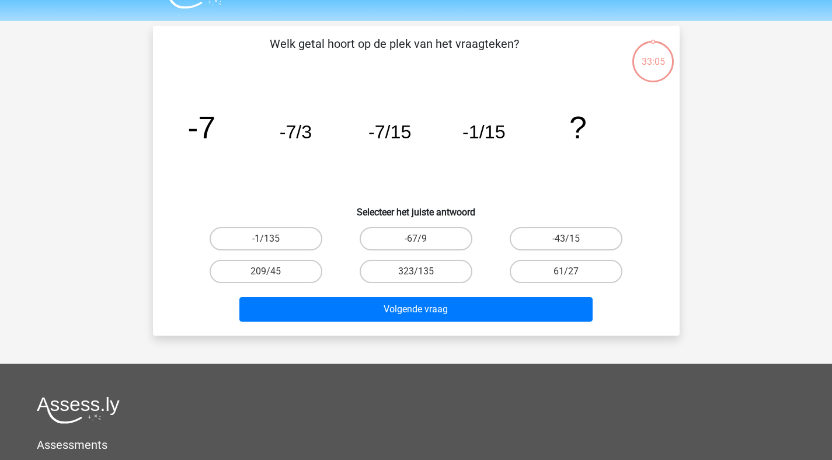
scroll to position [54, 0]
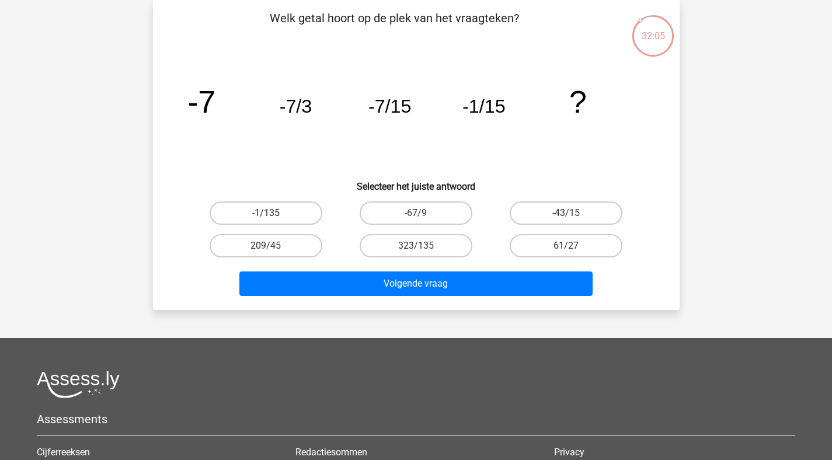
click at [261, 217] on label "-1/135" at bounding box center [266, 212] width 113 height 23
click at [266, 217] on input "-1/135" at bounding box center [270, 217] width 8 height 8
radio input "true"
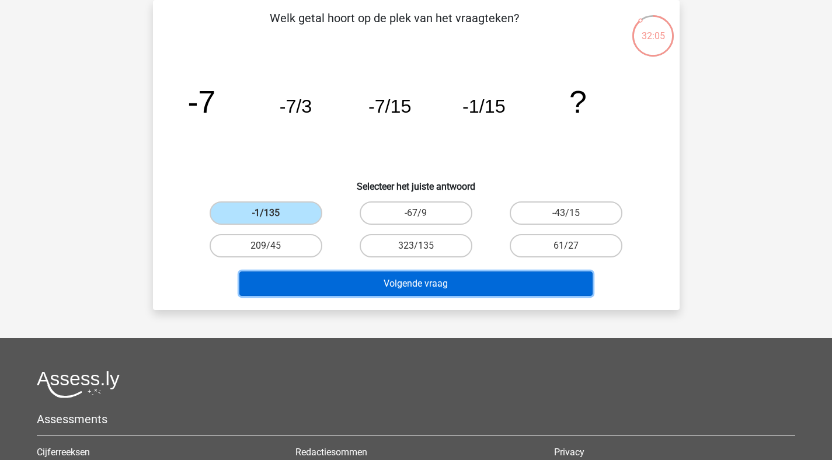
click at [386, 294] on button "Volgende vraag" at bounding box center [415, 283] width 353 height 25
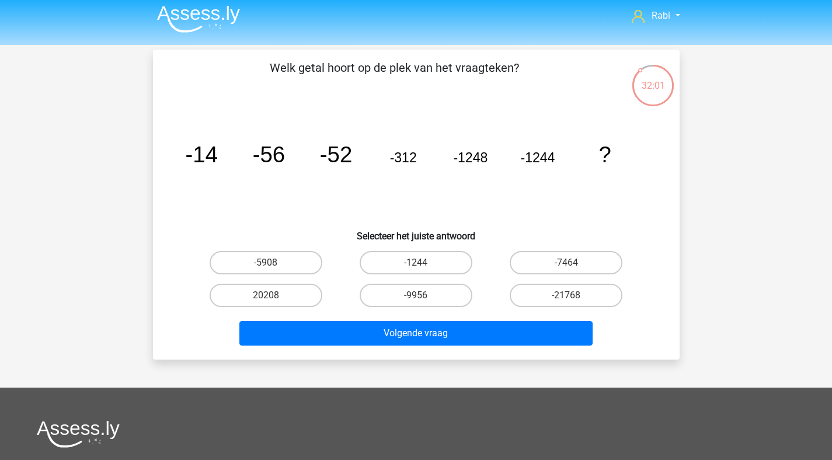
scroll to position [0, 0]
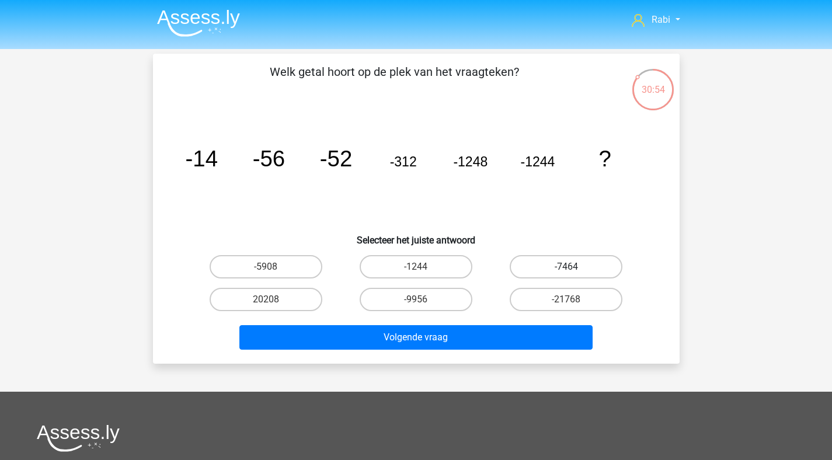
click at [552, 260] on label "-7464" at bounding box center [565, 266] width 113 height 23
click at [566, 267] on input "-7464" at bounding box center [570, 271] width 8 height 8
radio input "true"
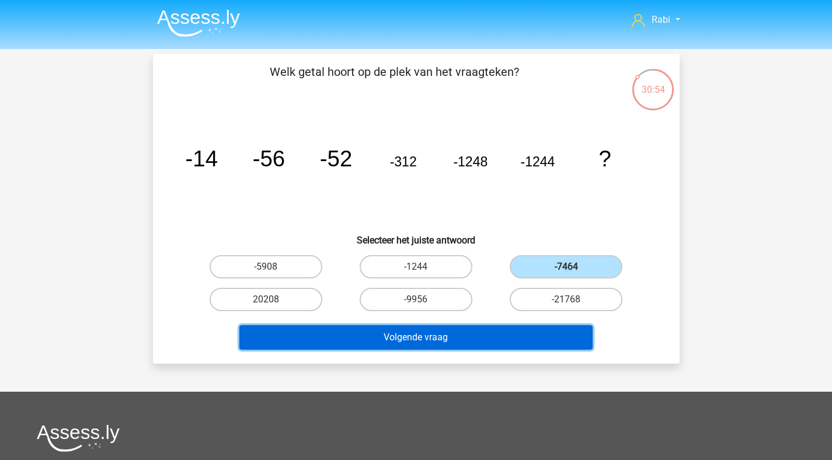
click at [447, 341] on button "Volgende vraag" at bounding box center [415, 337] width 353 height 25
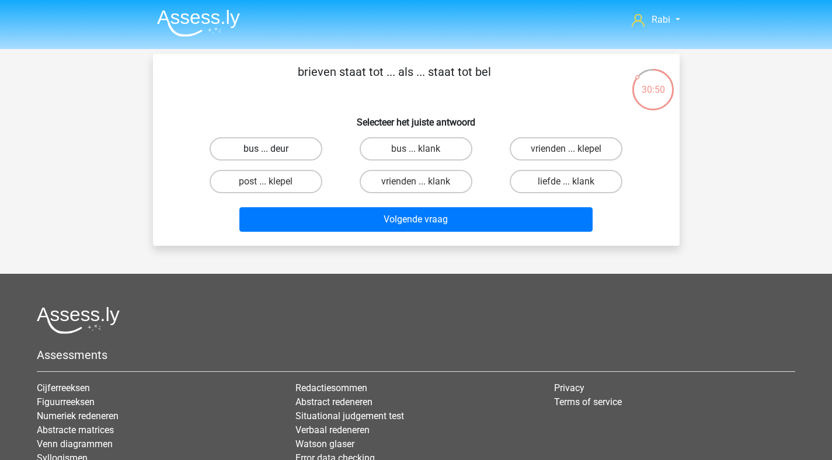
click at [282, 153] on label "bus ... deur" at bounding box center [266, 148] width 113 height 23
click at [273, 153] on input "bus ... deur" at bounding box center [270, 153] width 8 height 8
radio input "true"
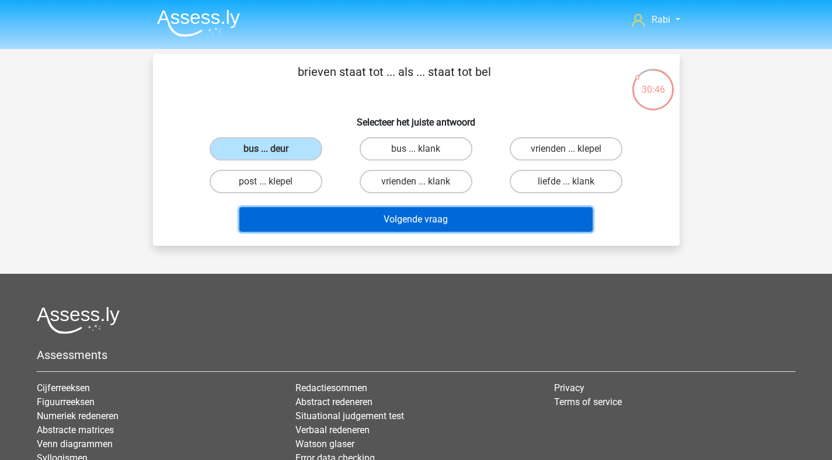
click at [401, 222] on button "Volgende vraag" at bounding box center [415, 219] width 353 height 25
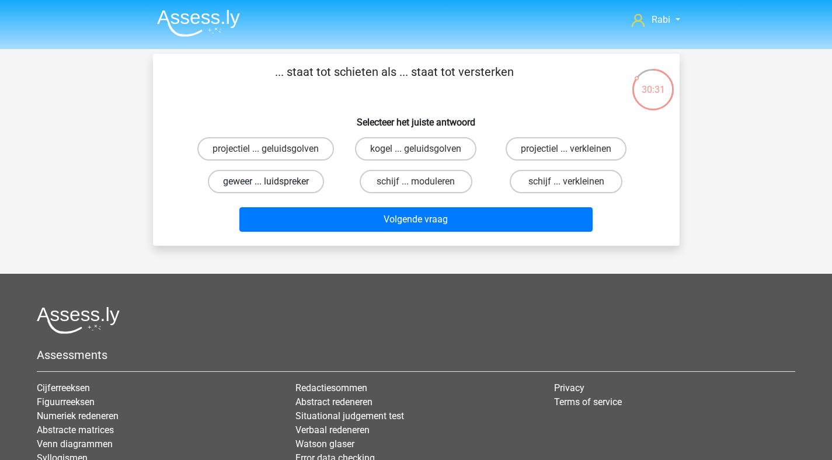
click at [272, 180] on label "geweer ... luidspreker" at bounding box center [266, 181] width 116 height 23
click at [272, 181] on input "geweer ... luidspreker" at bounding box center [270, 185] width 8 height 8
radio input "true"
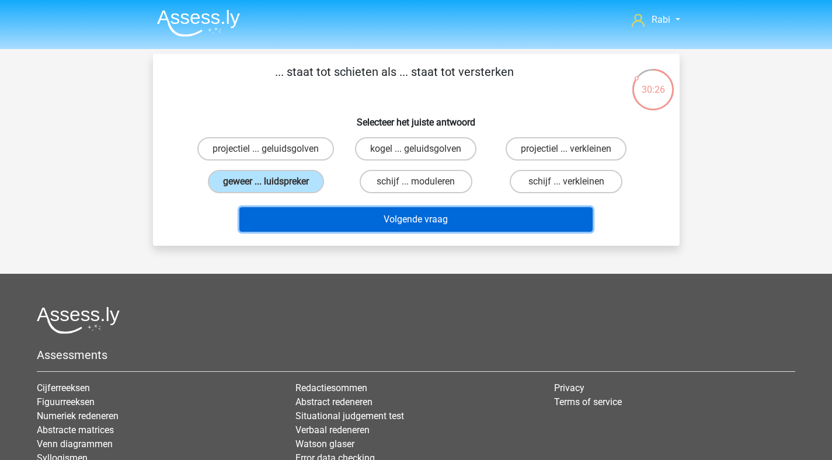
click at [428, 215] on button "Volgende vraag" at bounding box center [415, 219] width 353 height 25
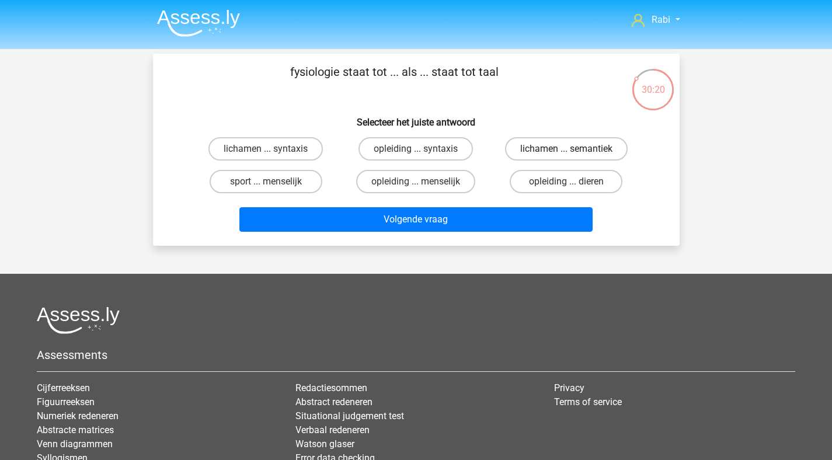
click at [561, 155] on label "lichamen ... semantiek" at bounding box center [566, 148] width 123 height 23
click at [566, 155] on input "lichamen ... semantiek" at bounding box center [570, 153] width 8 height 8
radio input "true"
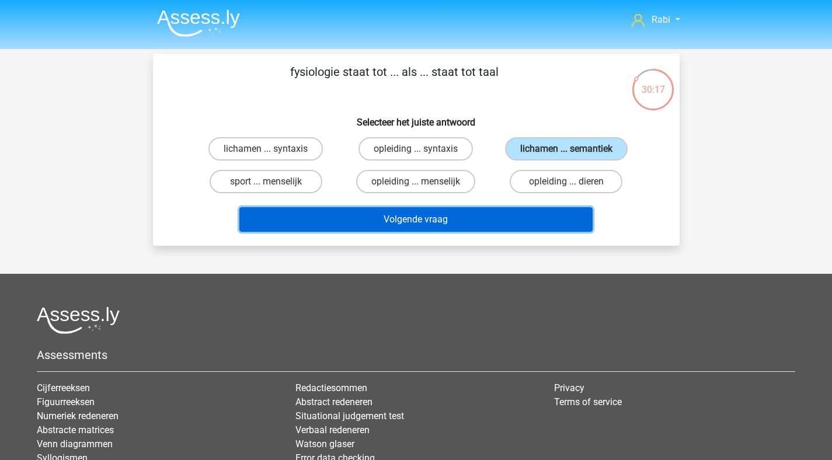
click at [405, 224] on button "Volgende vraag" at bounding box center [415, 219] width 353 height 25
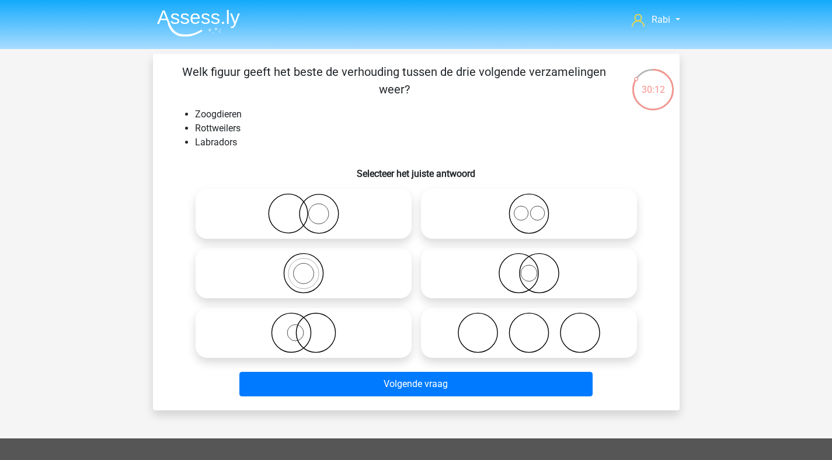
click at [563, 210] on icon at bounding box center [528, 213] width 207 height 41
click at [536, 208] on input "radio" at bounding box center [533, 204] width 8 height 8
radio input "true"
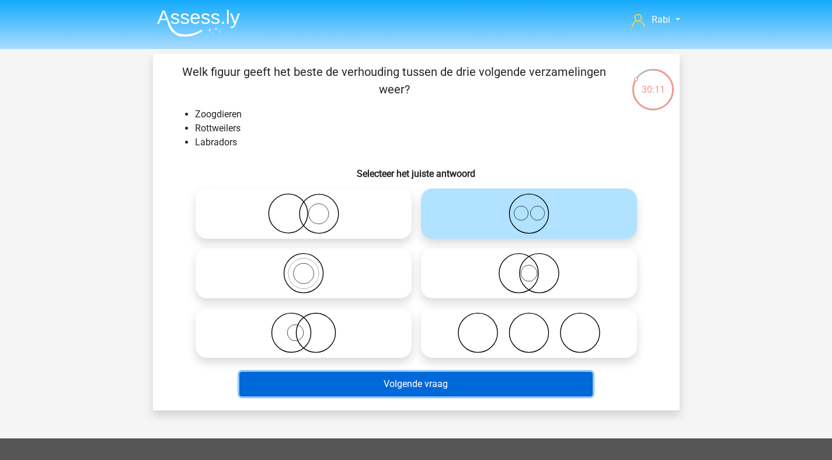
click at [440, 384] on button "Volgende vraag" at bounding box center [415, 384] width 353 height 25
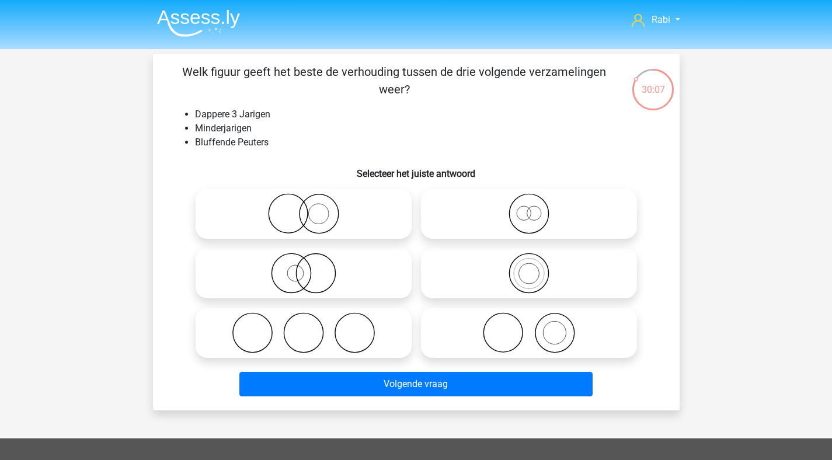
click at [539, 214] on icon at bounding box center [528, 213] width 207 height 41
click at [536, 208] on input "radio" at bounding box center [533, 204] width 8 height 8
radio input "true"
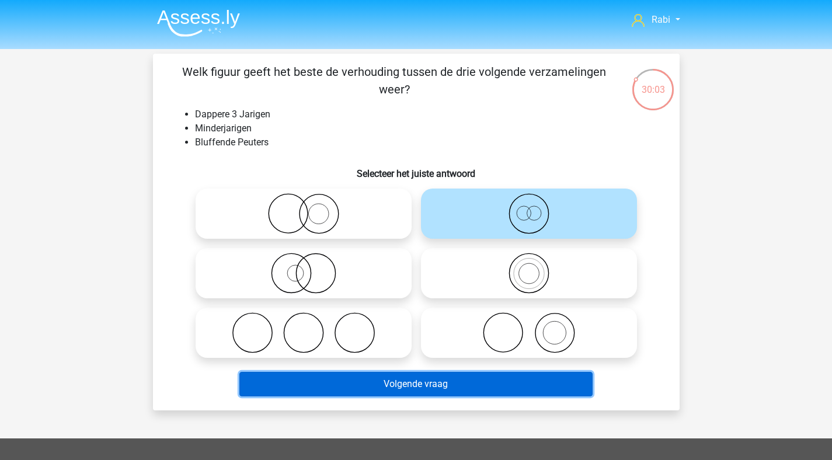
click at [430, 385] on button "Volgende vraag" at bounding box center [415, 384] width 353 height 25
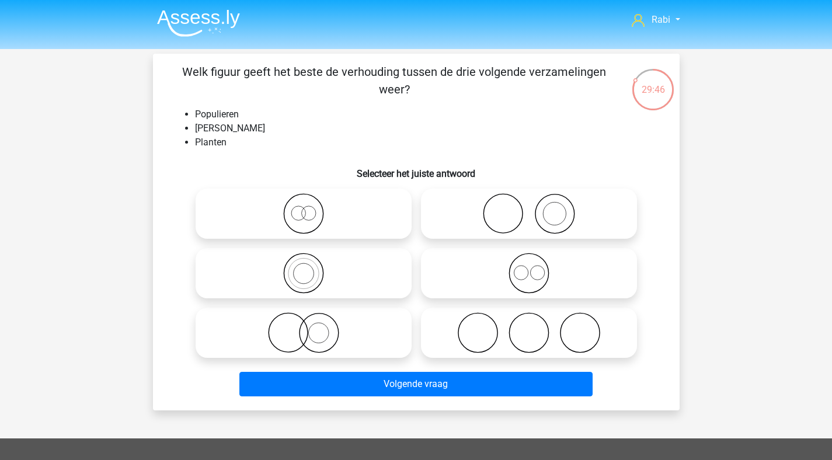
click at [551, 204] on icon at bounding box center [528, 213] width 207 height 41
click at [536, 204] on input "radio" at bounding box center [533, 204] width 8 height 8
radio input "true"
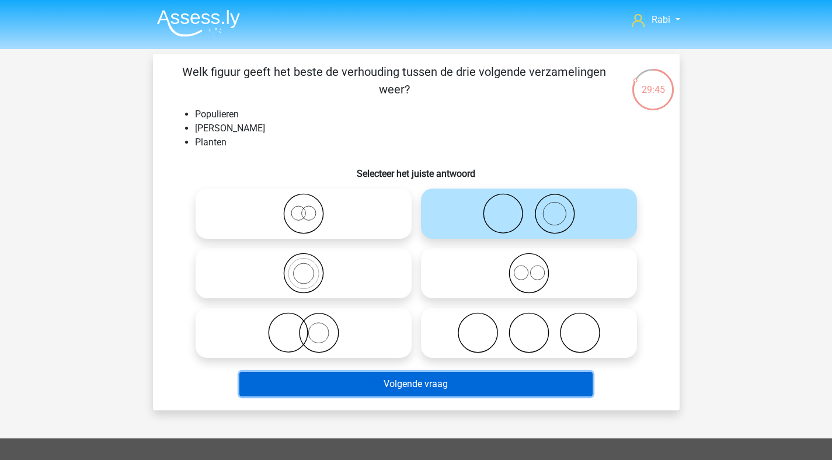
click at [454, 391] on button "Volgende vraag" at bounding box center [415, 384] width 353 height 25
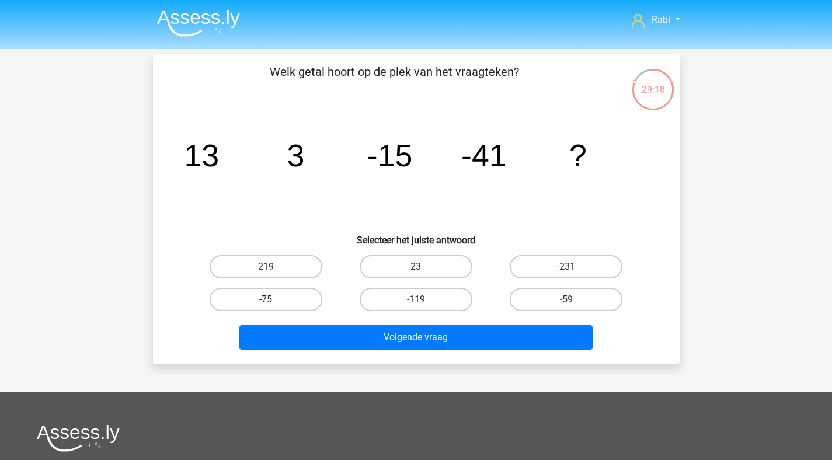
click at [282, 305] on label "-75" at bounding box center [266, 299] width 113 height 23
click at [273, 305] on input "-75" at bounding box center [270, 303] width 8 height 8
radio input "true"
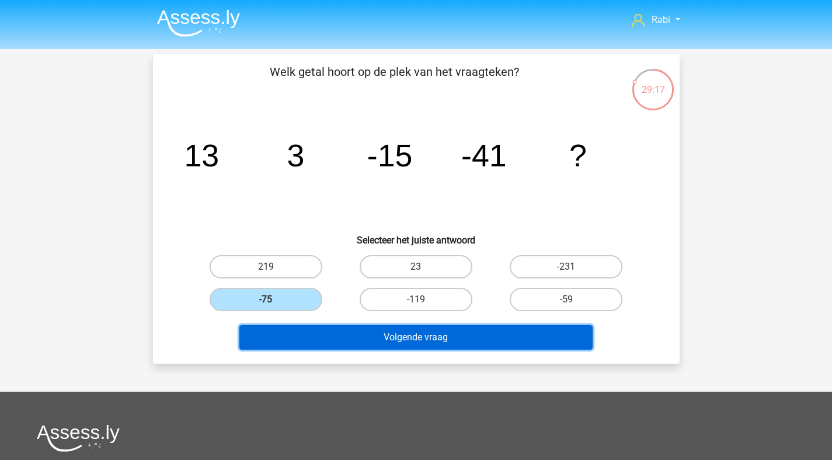
click at [380, 337] on button "Volgende vraag" at bounding box center [415, 337] width 353 height 25
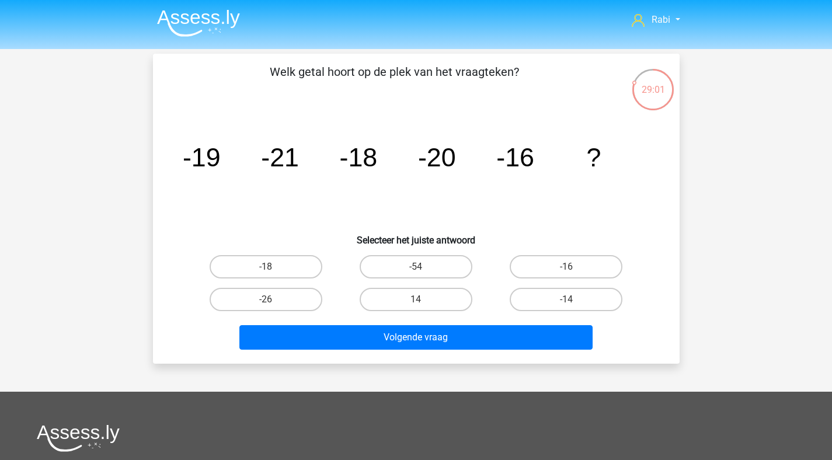
drag, startPoint x: 296, startPoint y: 268, endPoint x: 316, endPoint y: 286, distance: 26.5
click at [296, 268] on label "-18" at bounding box center [266, 266] width 113 height 23
click at [273, 268] on input "-18" at bounding box center [270, 271] width 8 height 8
radio input "true"
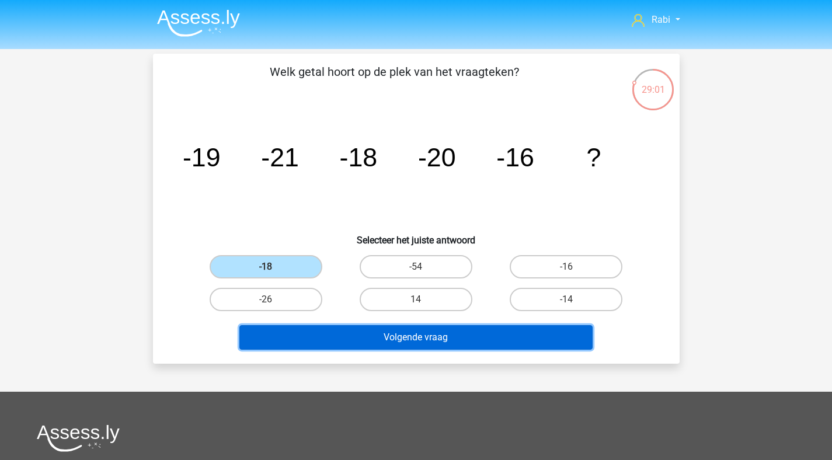
click at [406, 336] on button "Volgende vraag" at bounding box center [415, 337] width 353 height 25
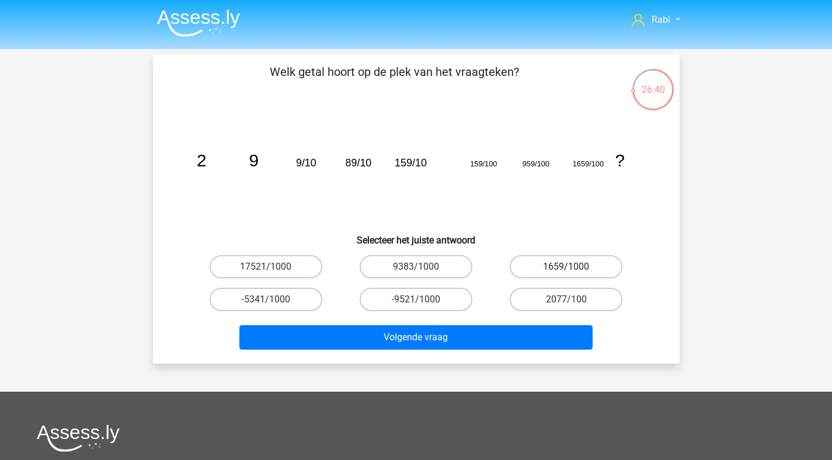
click at [554, 267] on label "1659/1000" at bounding box center [565, 266] width 113 height 23
click at [566, 267] on input "1659/1000" at bounding box center [570, 271] width 8 height 8
radio input "true"
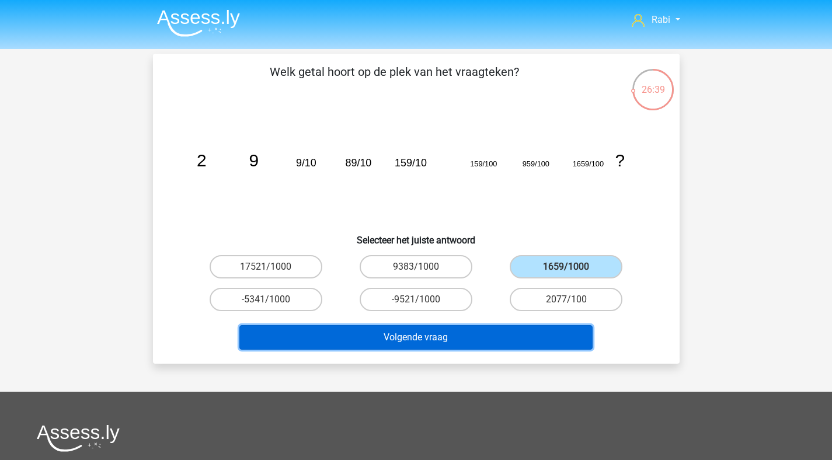
click at [474, 347] on button "Volgende vraag" at bounding box center [415, 337] width 353 height 25
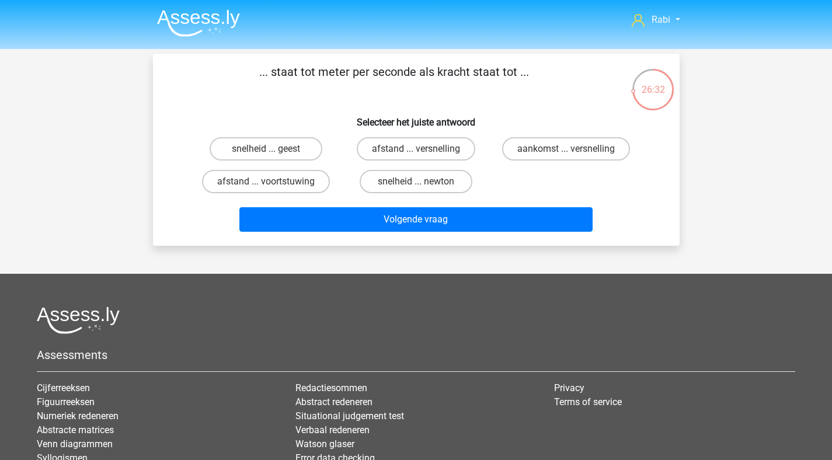
click at [421, 183] on input "snelheid ... newton" at bounding box center [419, 185] width 8 height 8
radio input "true"
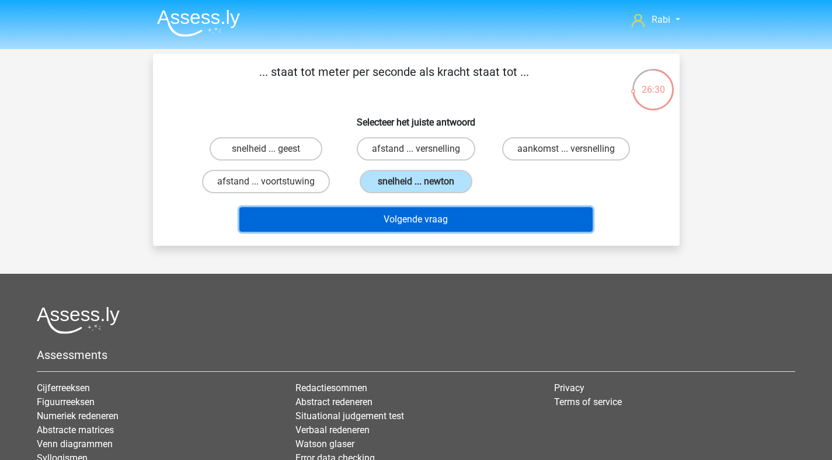
click at [441, 222] on button "Volgende vraag" at bounding box center [415, 219] width 353 height 25
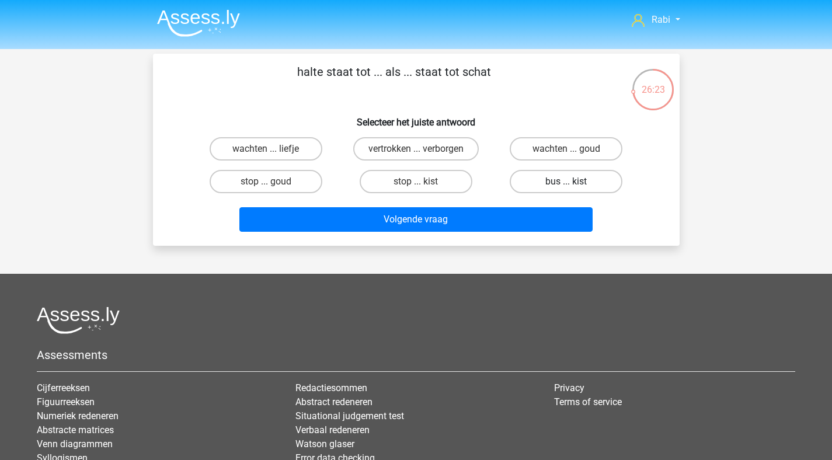
click at [564, 182] on label "bus ... kist" at bounding box center [565, 181] width 113 height 23
click at [566, 182] on input "bus ... kist" at bounding box center [570, 185] width 8 height 8
radio input "true"
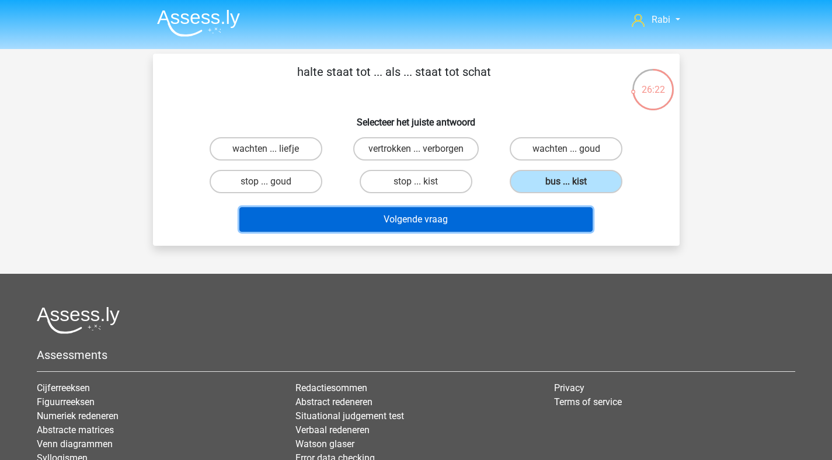
click at [473, 217] on button "Volgende vraag" at bounding box center [415, 219] width 353 height 25
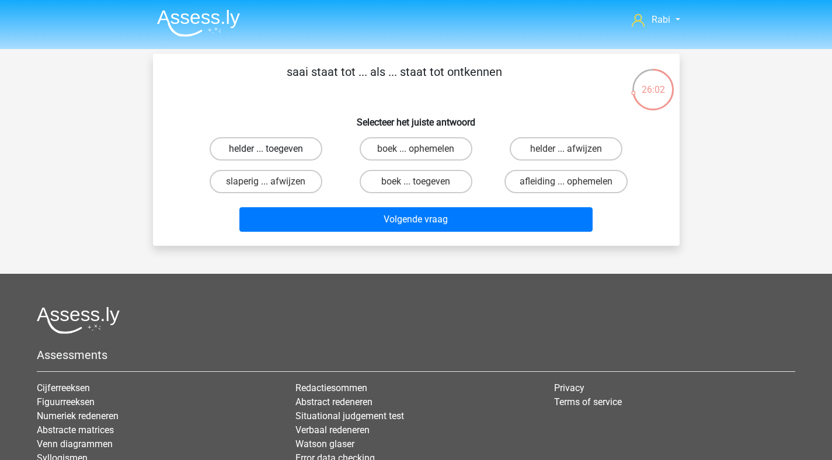
click at [264, 144] on label "helder ... toegeven" at bounding box center [266, 148] width 113 height 23
click at [266, 149] on input "helder ... toegeven" at bounding box center [270, 153] width 8 height 8
radio input "true"
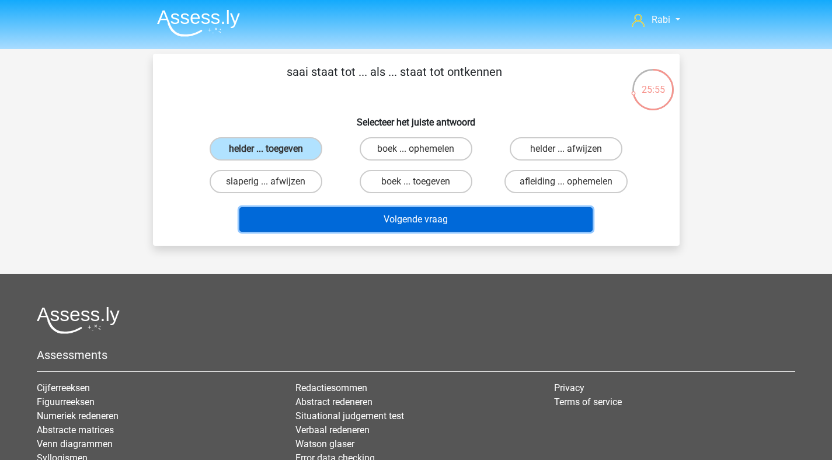
click at [404, 231] on button "Volgende vraag" at bounding box center [415, 219] width 353 height 25
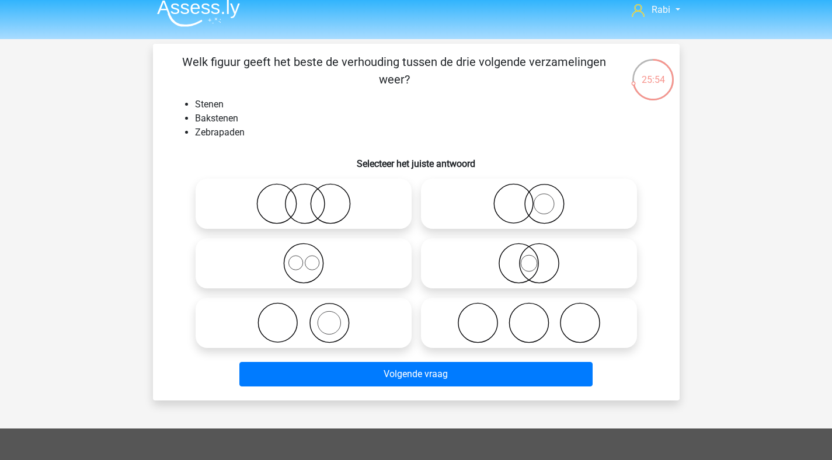
scroll to position [9, 0]
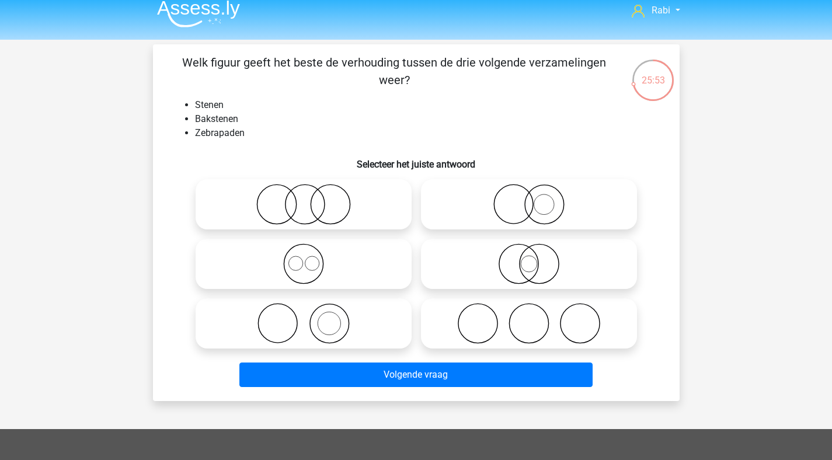
click at [540, 334] on icon at bounding box center [528, 323] width 207 height 41
click at [536, 317] on input "radio" at bounding box center [533, 314] width 8 height 8
radio input "true"
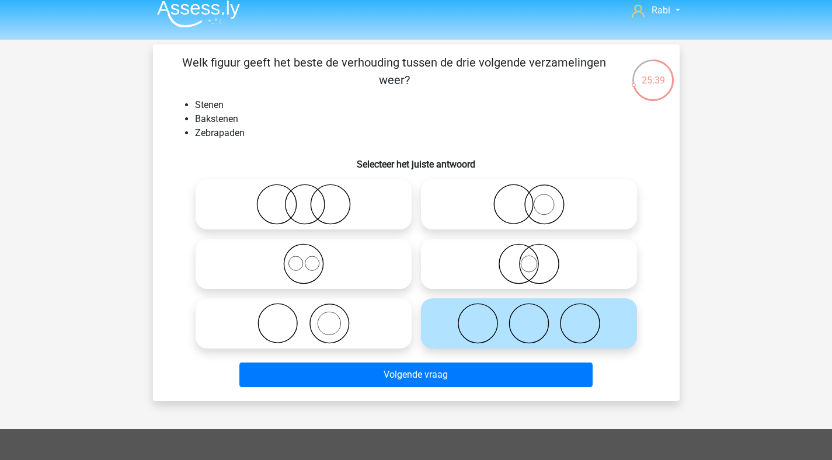
click at [337, 337] on icon at bounding box center [303, 323] width 207 height 41
click at [311, 317] on input "radio" at bounding box center [307, 314] width 8 height 8
radio input "true"
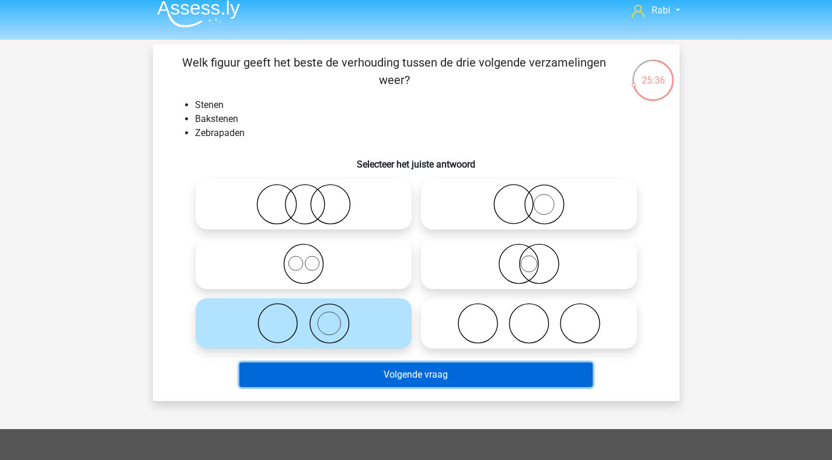
click at [409, 380] on button "Volgende vraag" at bounding box center [415, 374] width 353 height 25
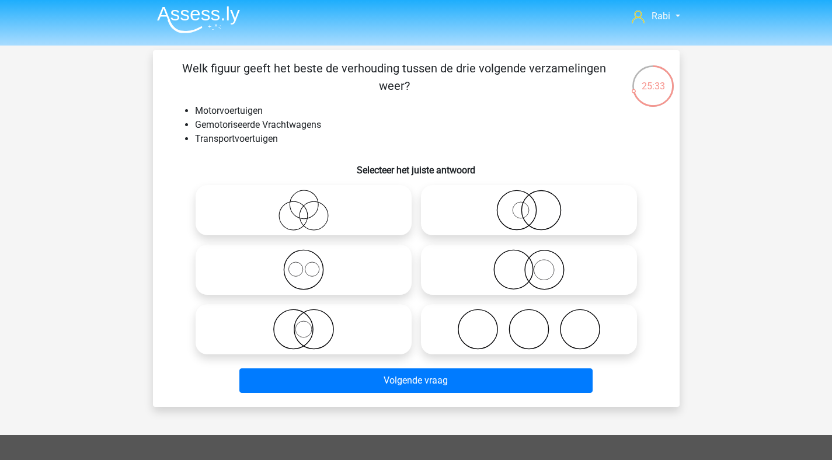
scroll to position [0, 0]
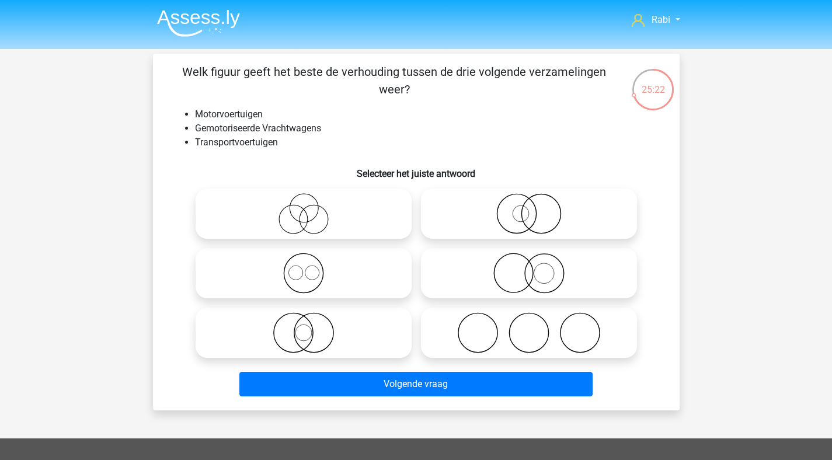
click at [317, 272] on icon at bounding box center [303, 273] width 207 height 41
click at [311, 267] on input "radio" at bounding box center [307, 264] width 8 height 8
radio input "true"
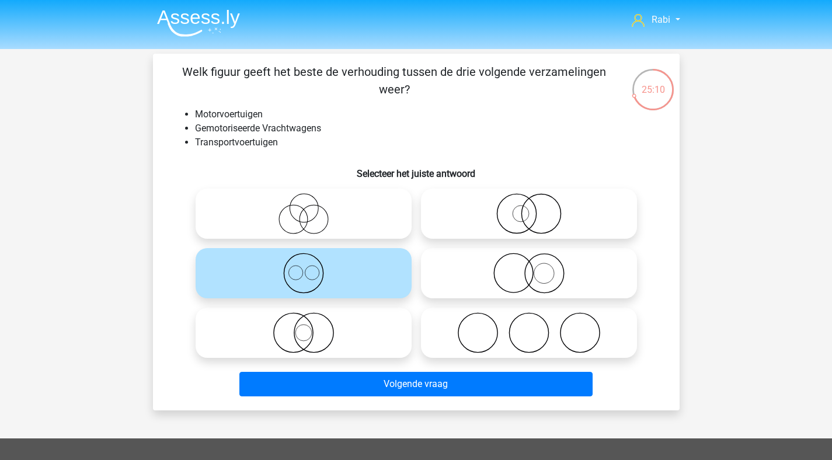
click at [347, 323] on icon at bounding box center [303, 332] width 207 height 41
click at [311, 323] on input "radio" at bounding box center [307, 323] width 8 height 8
radio input "true"
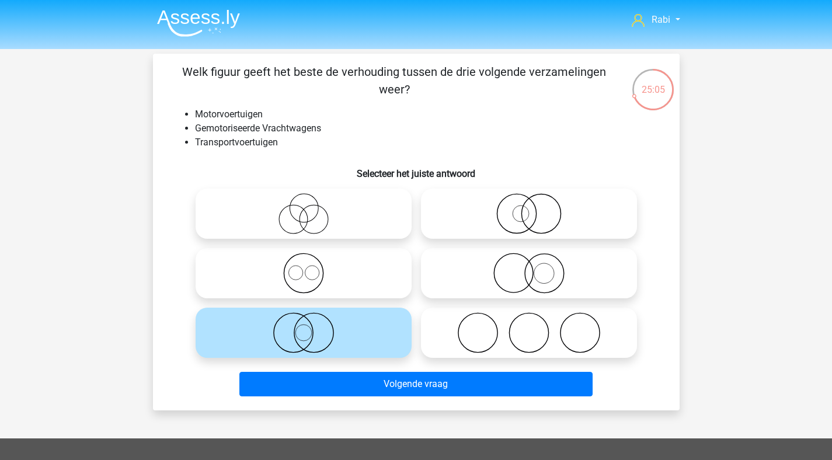
click at [339, 273] on icon at bounding box center [303, 273] width 207 height 41
click at [311, 267] on input "radio" at bounding box center [307, 264] width 8 height 8
radio input "true"
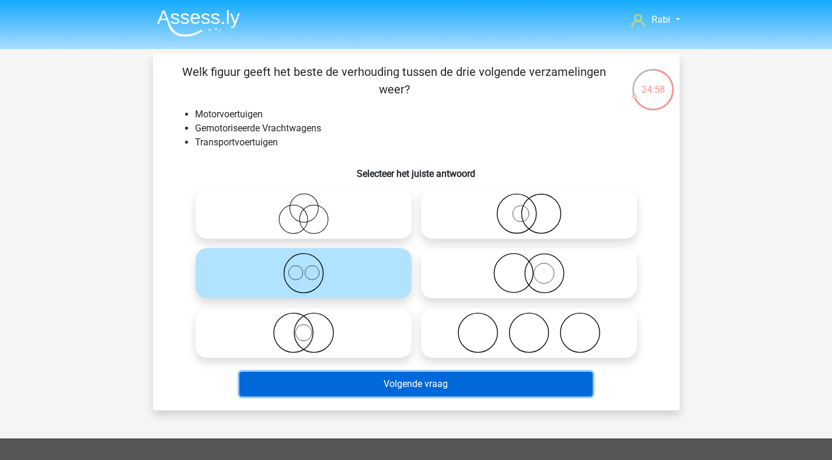
click at [414, 385] on button "Volgende vraag" at bounding box center [415, 384] width 353 height 25
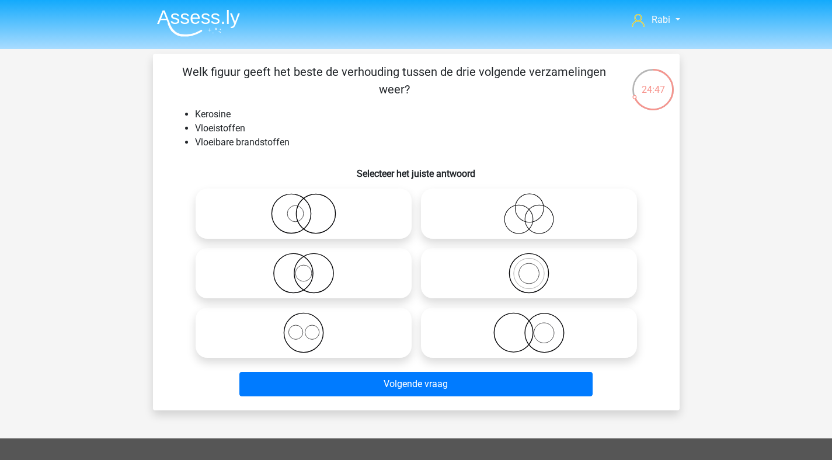
click at [303, 217] on icon at bounding box center [303, 213] width 207 height 41
click at [303, 208] on input "radio" at bounding box center [307, 204] width 8 height 8
radio input "true"
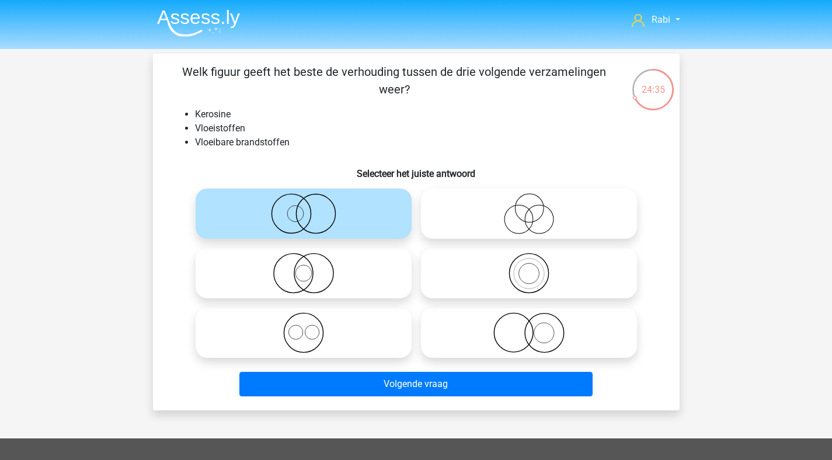
click at [328, 286] on circle at bounding box center [313, 273] width 39 height 39
click at [311, 267] on input "radio" at bounding box center [307, 264] width 8 height 8
radio input "true"
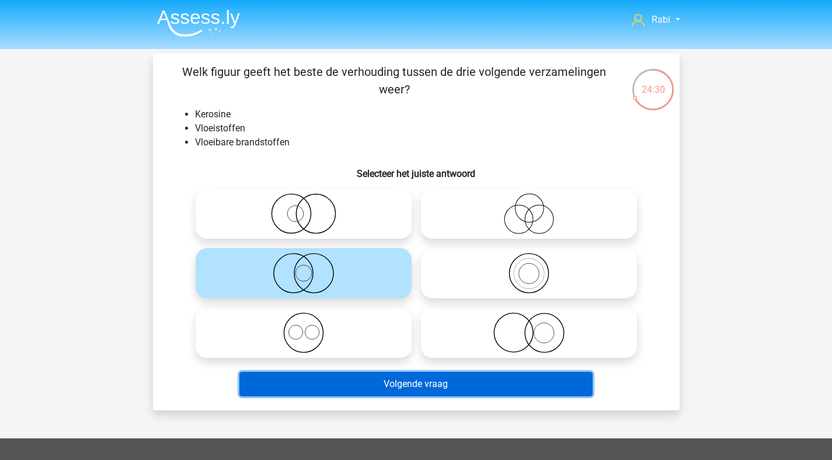
click at [410, 389] on button "Volgende vraag" at bounding box center [415, 384] width 353 height 25
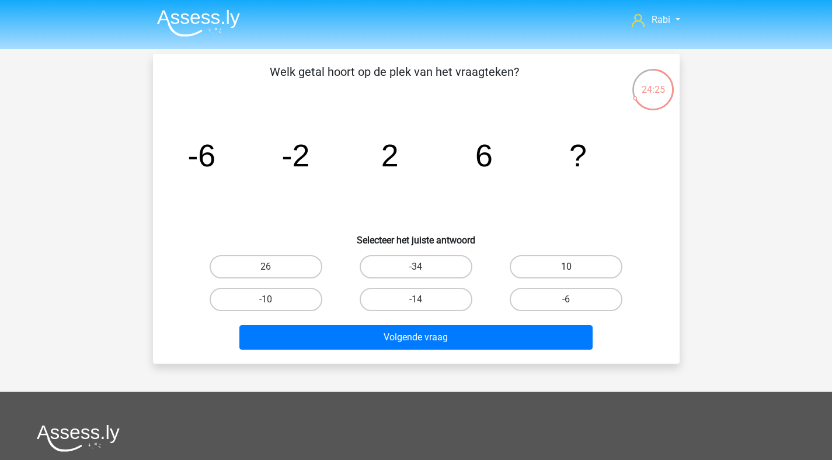
click at [563, 266] on label "10" at bounding box center [565, 266] width 113 height 23
click at [566, 267] on input "10" at bounding box center [570, 271] width 8 height 8
radio input "true"
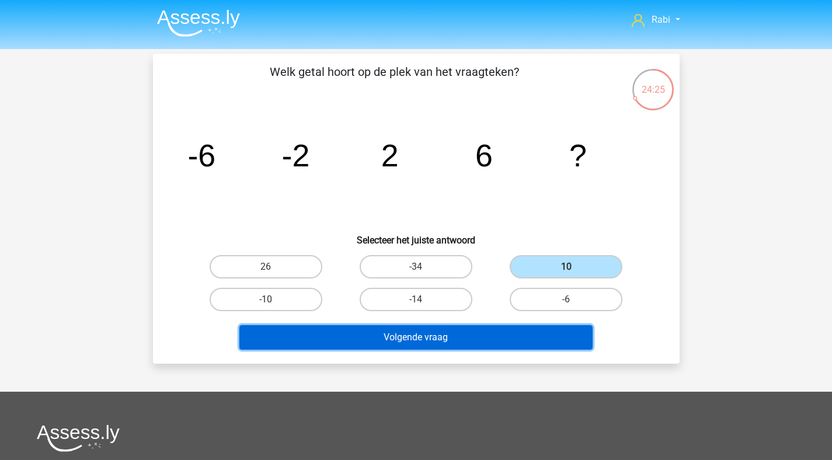
click at [420, 334] on button "Volgende vraag" at bounding box center [415, 337] width 353 height 25
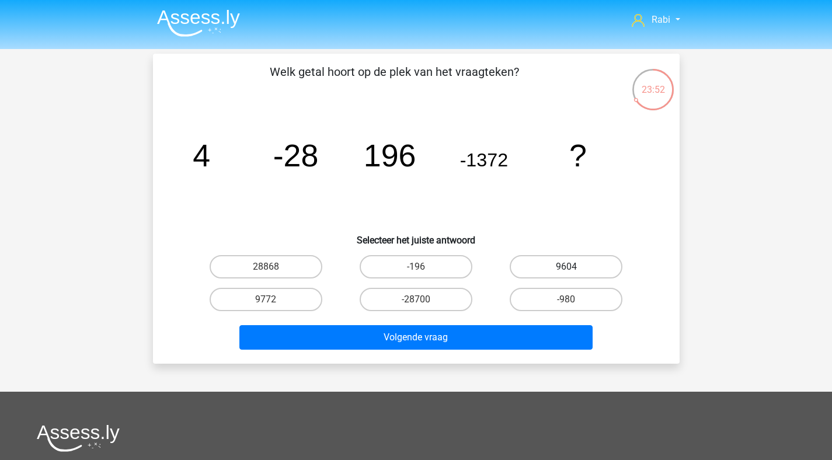
click at [588, 272] on label "9604" at bounding box center [565, 266] width 113 height 23
click at [574, 272] on input "9604" at bounding box center [570, 271] width 8 height 8
radio input "true"
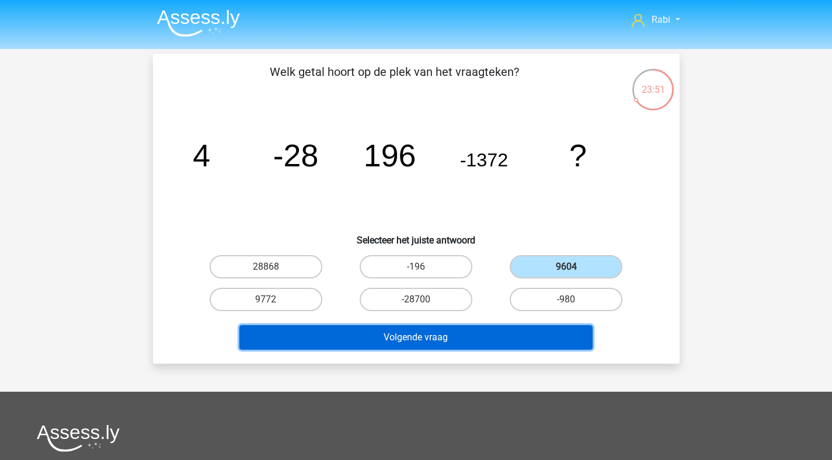
click at [446, 333] on button "Volgende vraag" at bounding box center [415, 337] width 353 height 25
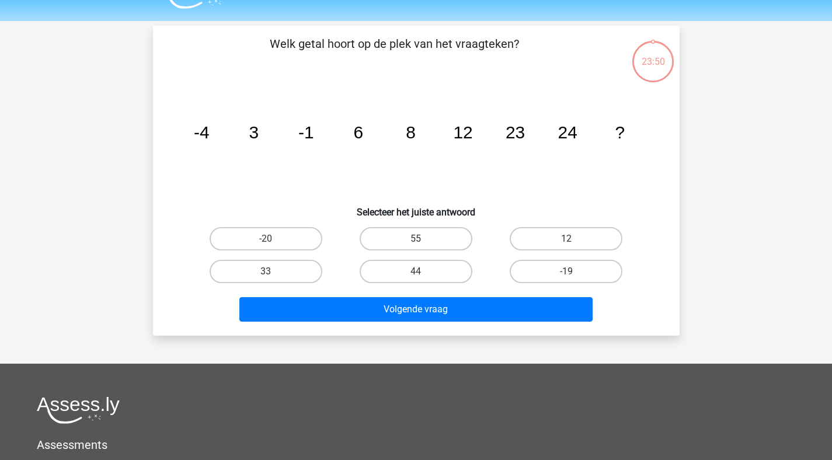
scroll to position [54, 0]
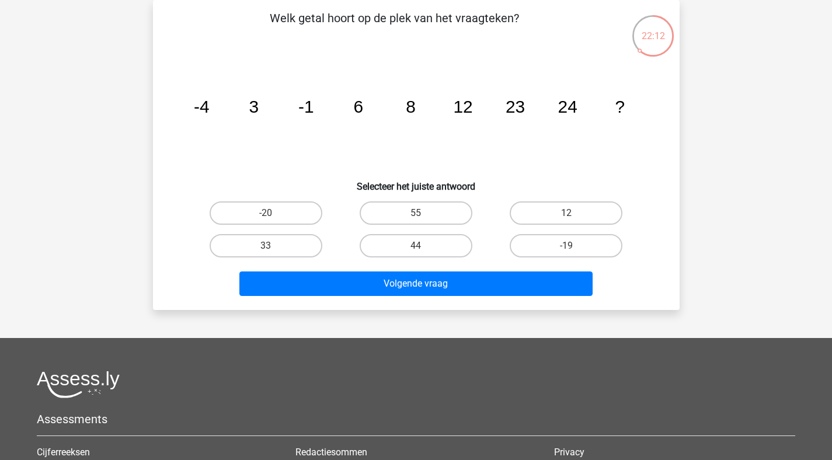
click at [422, 249] on input "44" at bounding box center [419, 250] width 8 height 8
radio input "true"
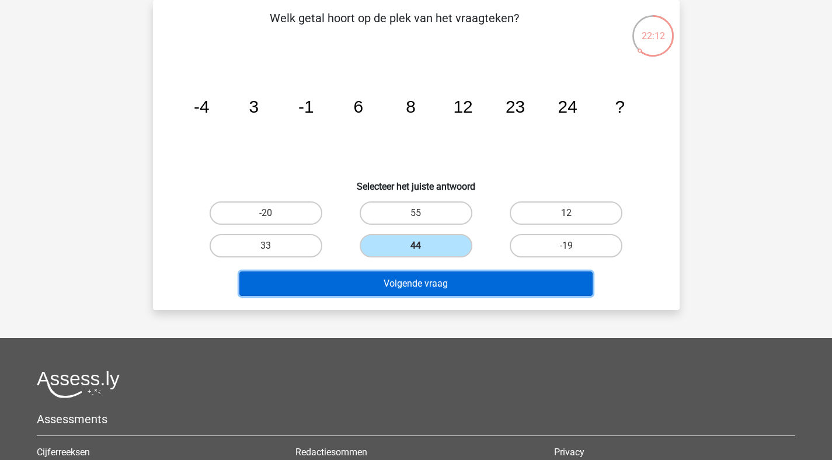
click at [418, 282] on button "Volgende vraag" at bounding box center [415, 283] width 353 height 25
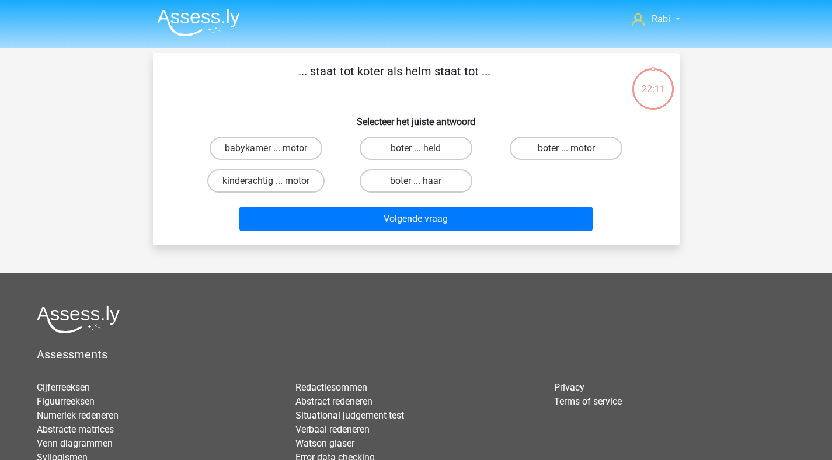
scroll to position [0, 0]
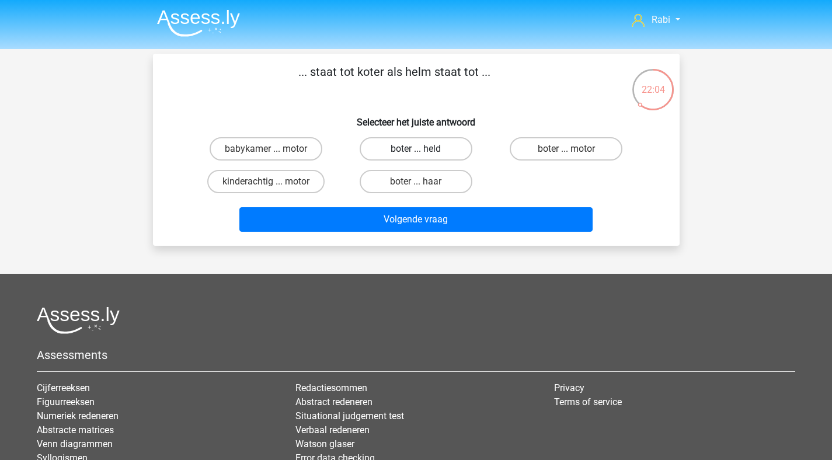
click at [437, 149] on label "boter ... held" at bounding box center [415, 148] width 113 height 23
click at [423, 149] on input "boter ... held" at bounding box center [419, 153] width 8 height 8
radio input "true"
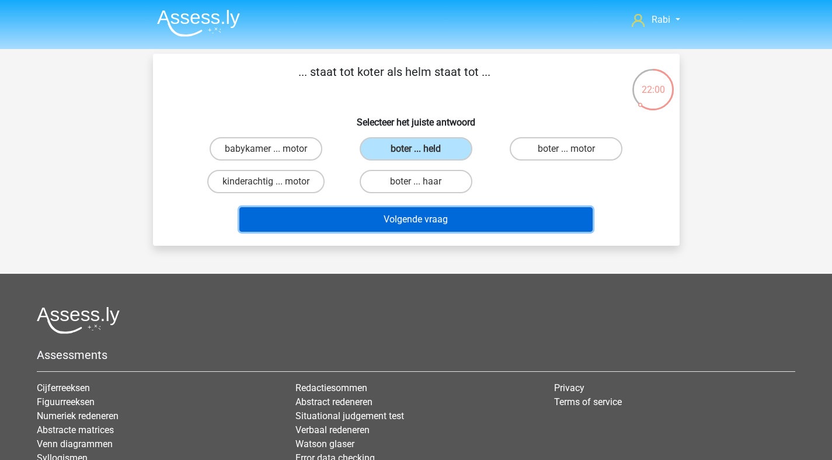
click at [426, 221] on button "Volgende vraag" at bounding box center [415, 219] width 353 height 25
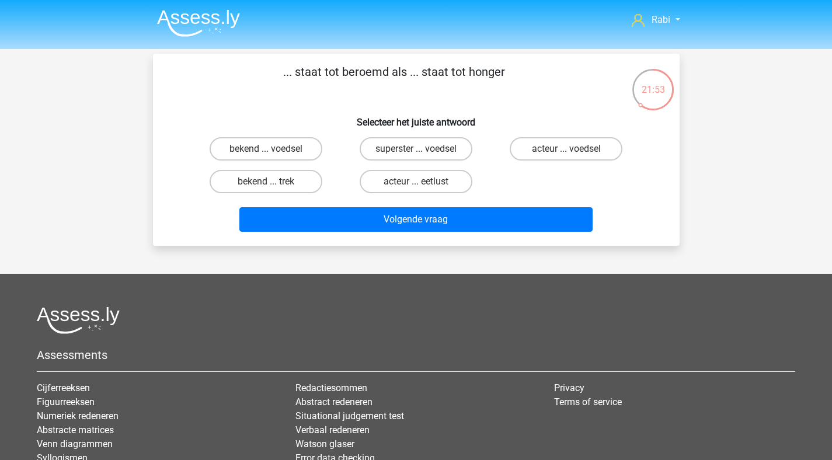
click at [268, 185] on input "bekend ... trek" at bounding box center [270, 185] width 8 height 8
radio input "true"
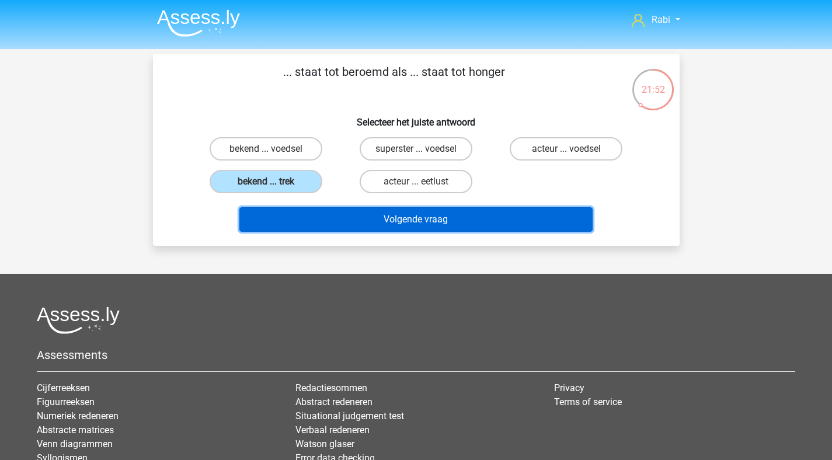
click at [455, 219] on button "Volgende vraag" at bounding box center [415, 219] width 353 height 25
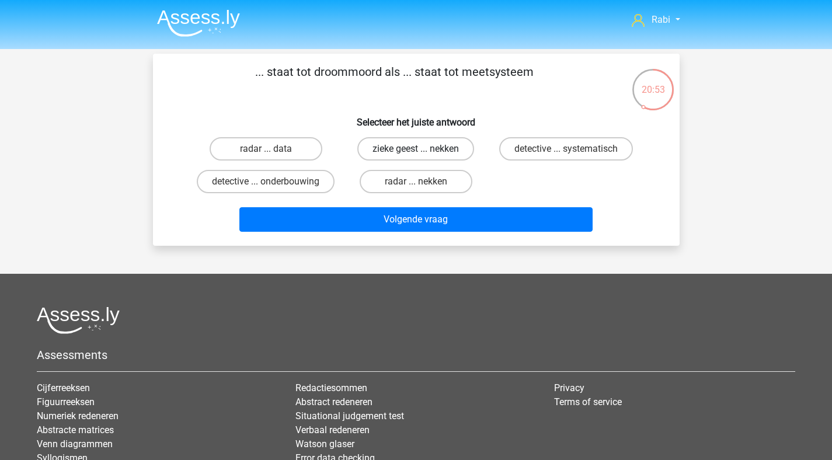
click at [451, 151] on label "zieke geest ... nekken" at bounding box center [415, 148] width 117 height 23
click at [423, 151] on input "zieke geest ... nekken" at bounding box center [419, 153] width 8 height 8
radio input "true"
click at [544, 158] on label "detective ... systematisch" at bounding box center [566, 148] width 134 height 23
click at [566, 156] on input "detective ... systematisch" at bounding box center [570, 153] width 8 height 8
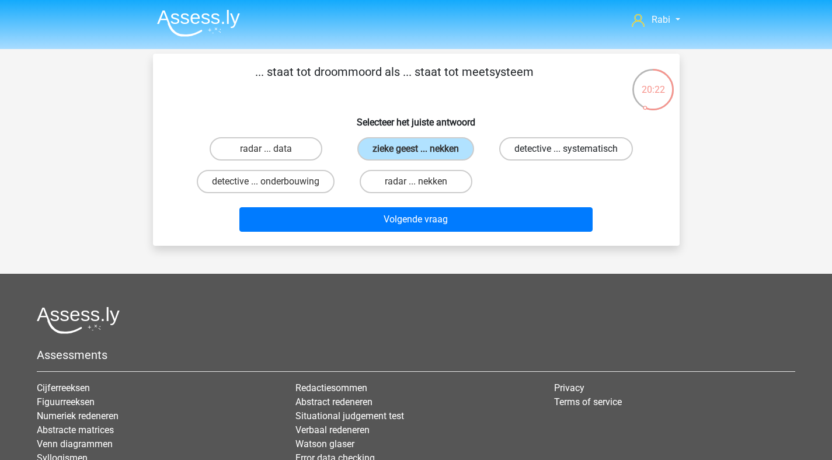
radio input "true"
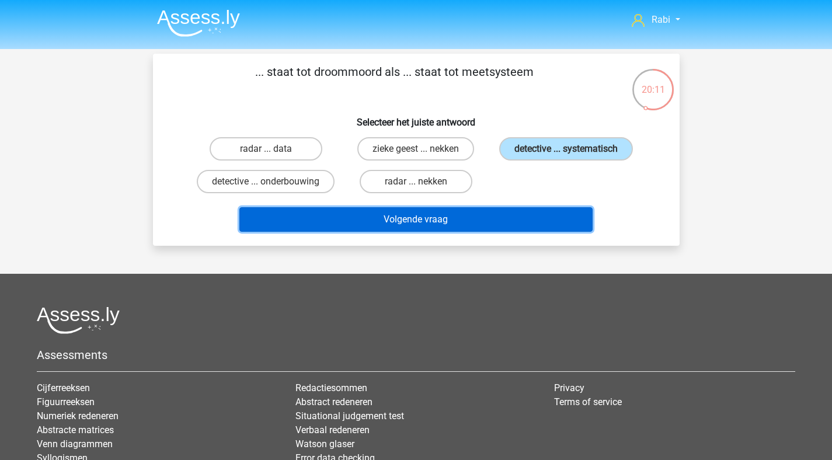
click at [394, 225] on button "Volgende vraag" at bounding box center [415, 219] width 353 height 25
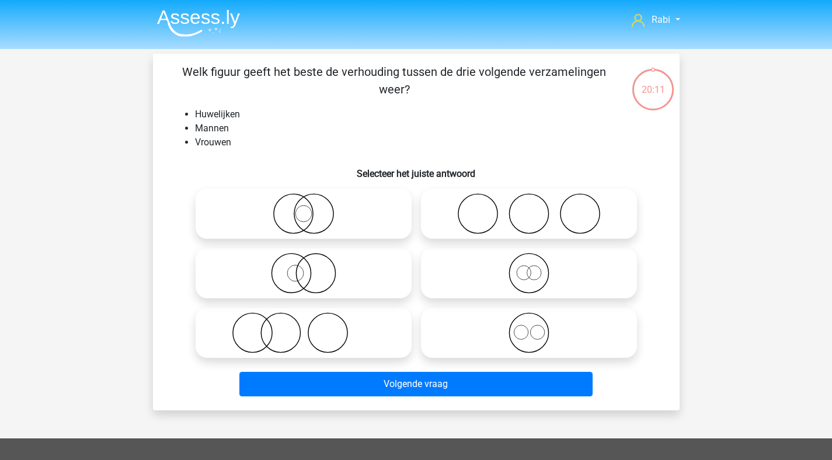
scroll to position [54, 0]
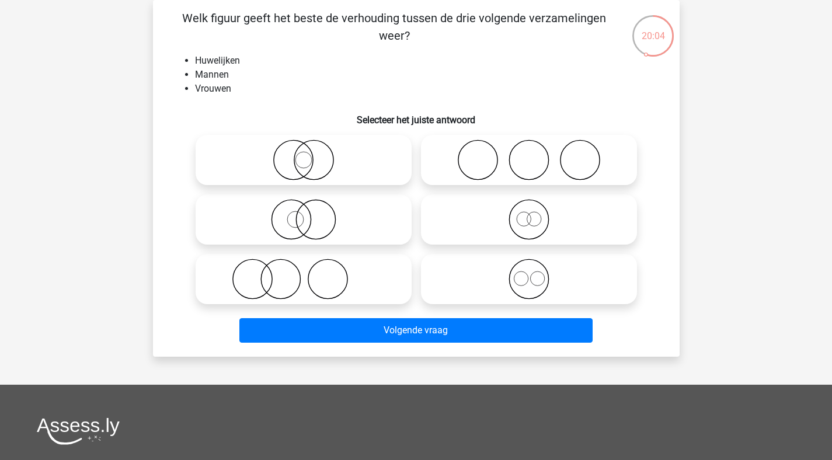
click at [529, 166] on icon at bounding box center [528, 159] width 207 height 41
click at [529, 154] on input "radio" at bounding box center [533, 150] width 8 height 8
radio input "true"
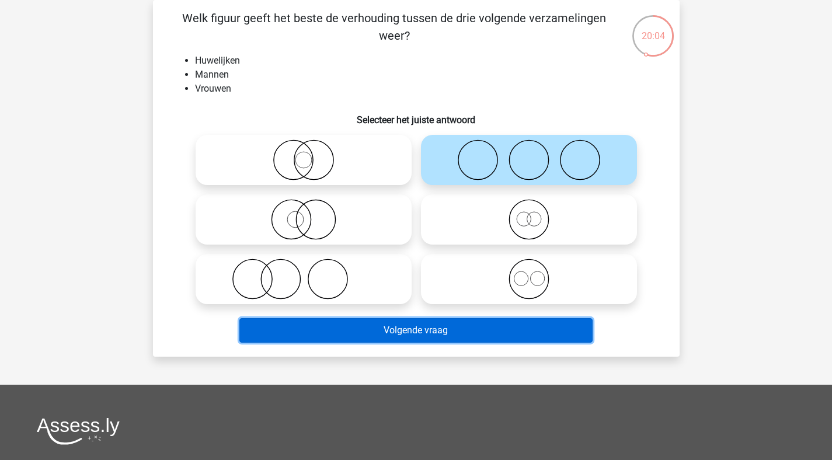
click at [397, 338] on button "Volgende vraag" at bounding box center [415, 330] width 353 height 25
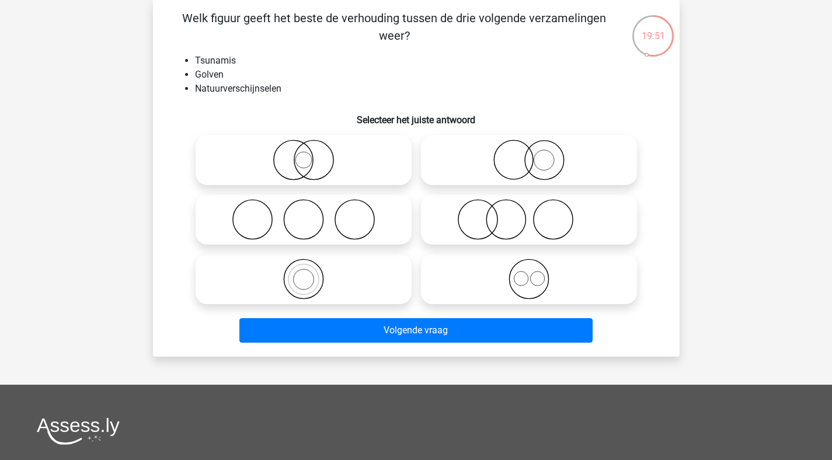
click at [518, 229] on icon at bounding box center [528, 219] width 207 height 41
click at [529, 214] on input "radio" at bounding box center [533, 210] width 8 height 8
radio input "true"
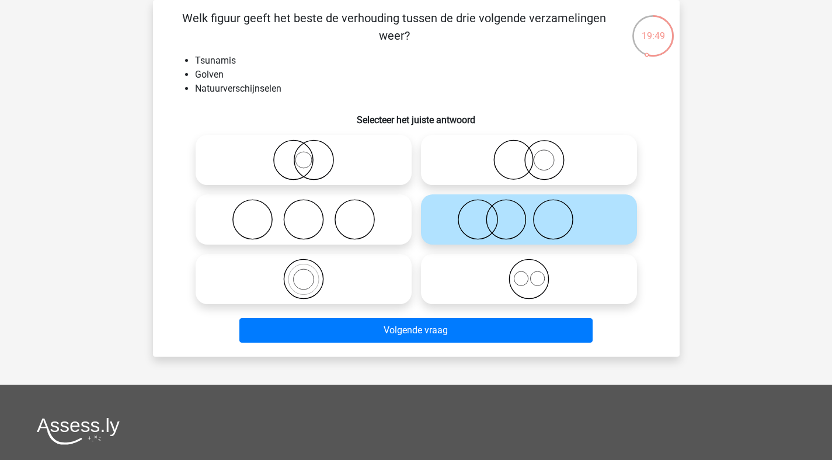
click at [570, 172] on icon at bounding box center [528, 159] width 207 height 41
click at [536, 154] on input "radio" at bounding box center [533, 150] width 8 height 8
radio input "true"
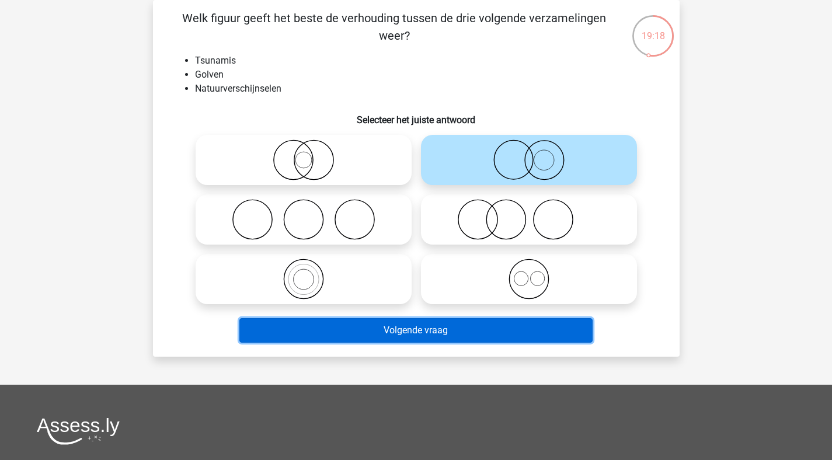
click at [431, 332] on button "Volgende vraag" at bounding box center [415, 330] width 353 height 25
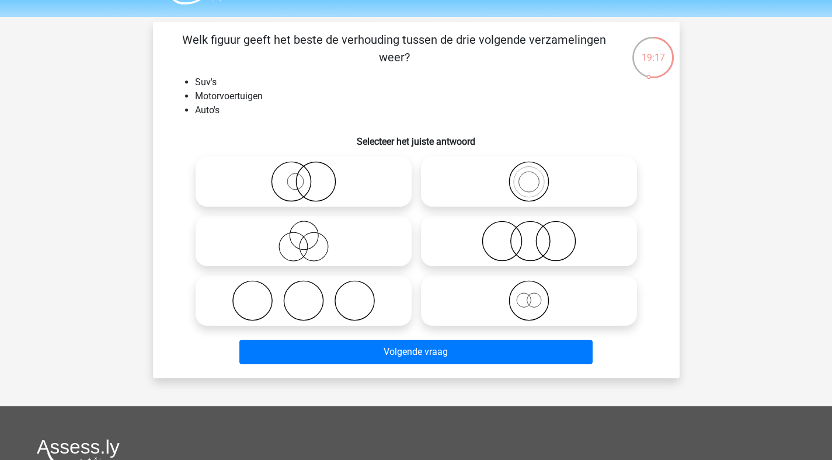
scroll to position [18, 0]
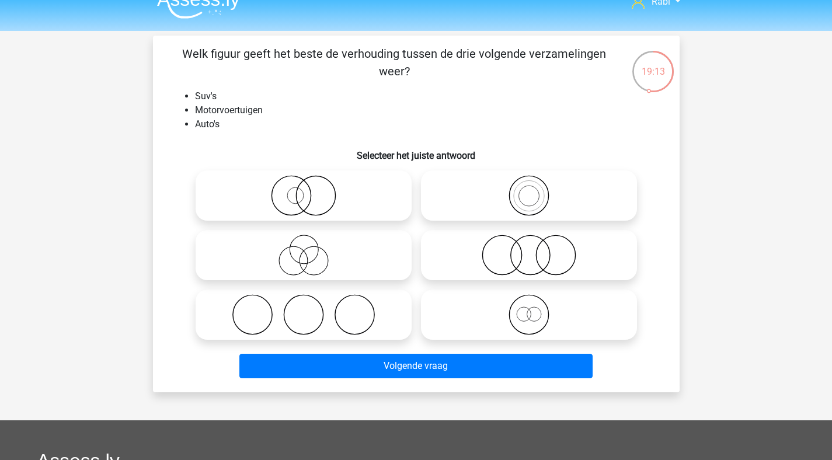
click at [519, 190] on icon at bounding box center [528, 195] width 207 height 41
click at [529, 190] on input "radio" at bounding box center [533, 186] width 8 height 8
radio input "true"
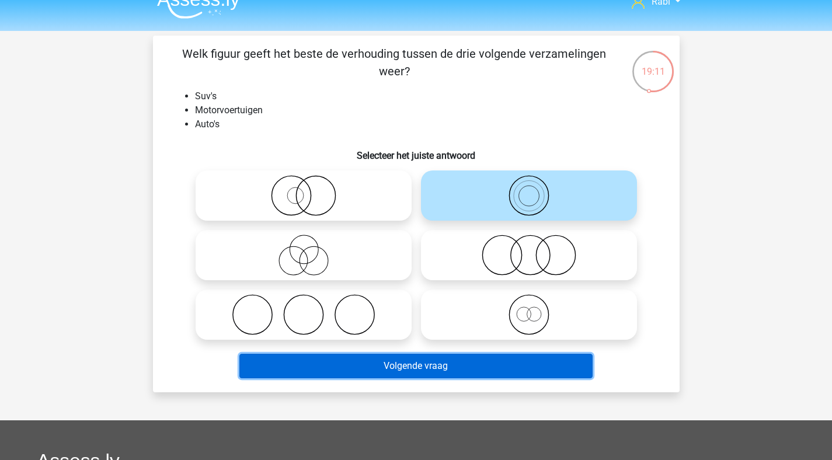
click at [434, 364] on button "Volgende vraag" at bounding box center [415, 366] width 353 height 25
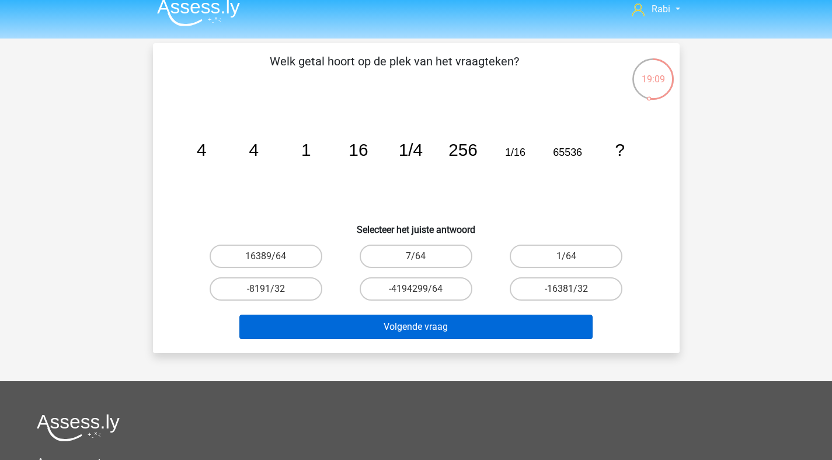
scroll to position [0, 0]
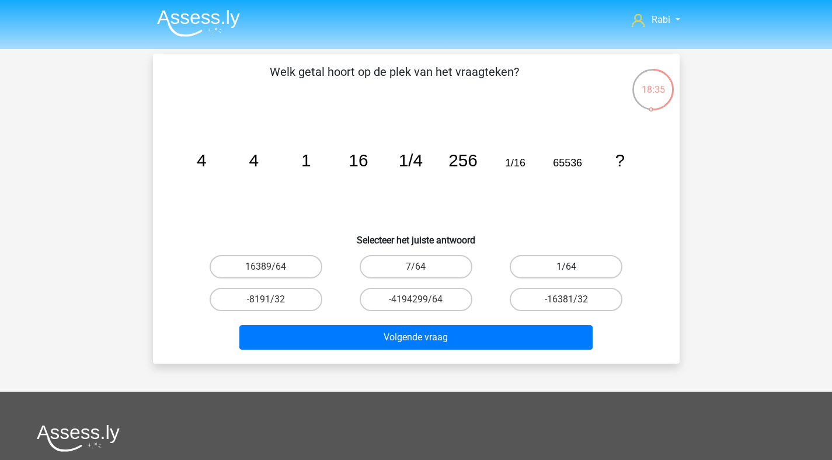
click at [548, 257] on label "1/64" at bounding box center [565, 266] width 113 height 23
click at [566, 267] on input "1/64" at bounding box center [570, 271] width 8 height 8
radio input "true"
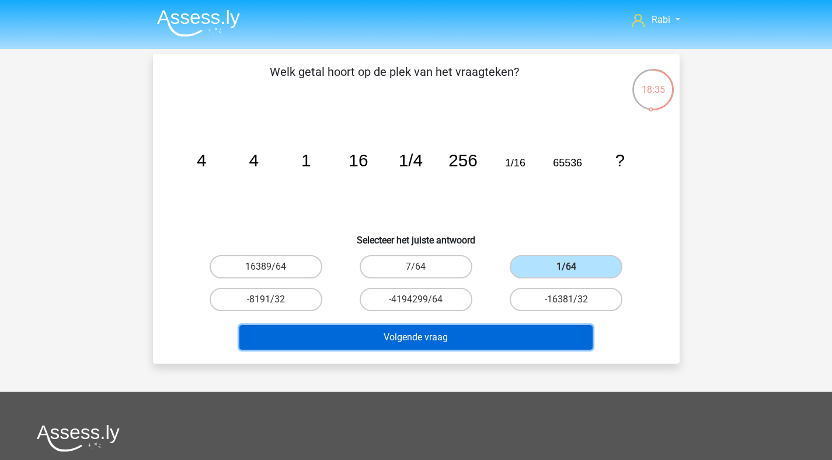
click at [391, 337] on button "Volgende vraag" at bounding box center [415, 337] width 353 height 25
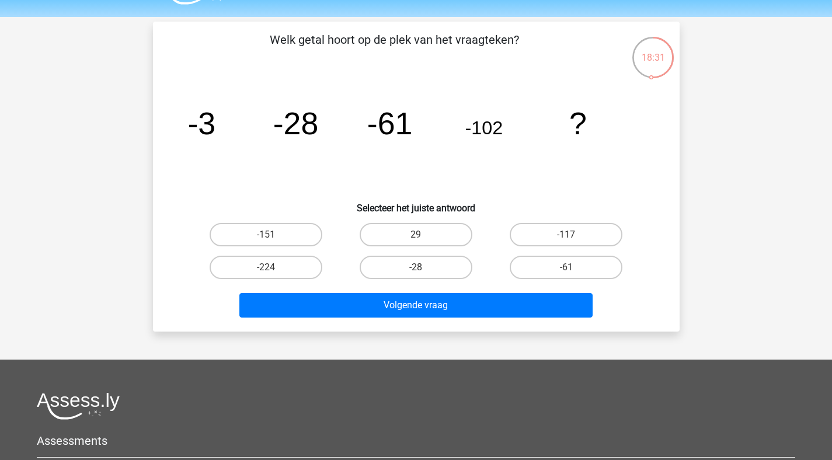
scroll to position [30, 0]
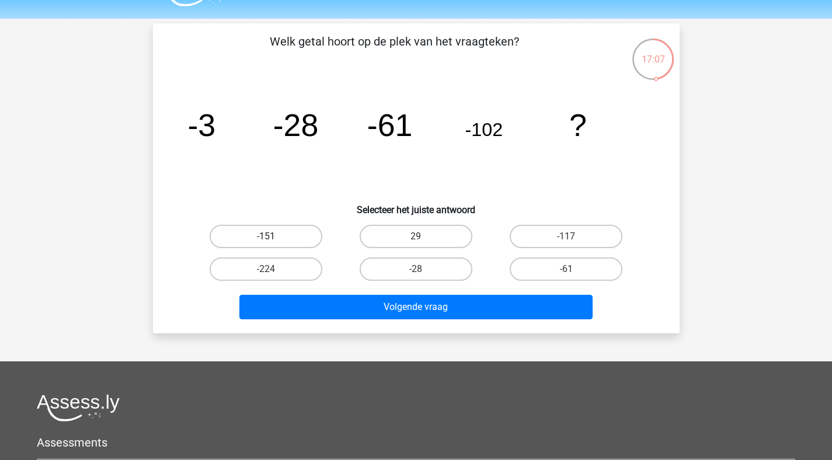
click at [303, 240] on label "-151" at bounding box center [266, 236] width 113 height 23
click at [273, 240] on input "-151" at bounding box center [270, 240] width 8 height 8
radio input "true"
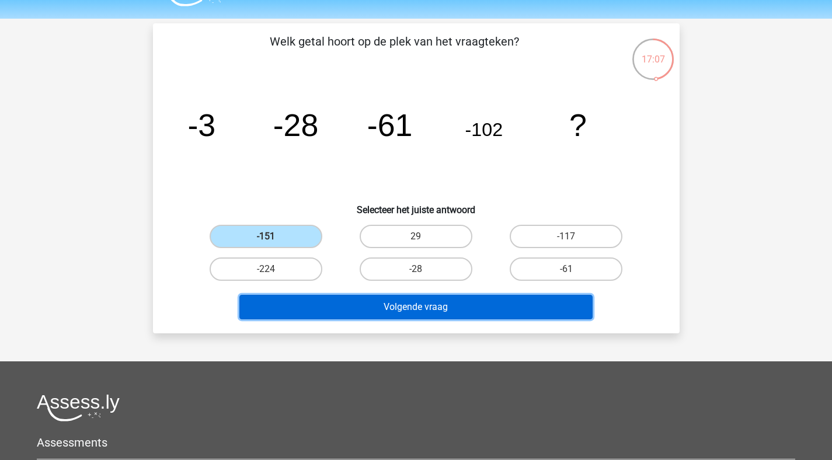
click at [417, 312] on button "Volgende vraag" at bounding box center [415, 307] width 353 height 25
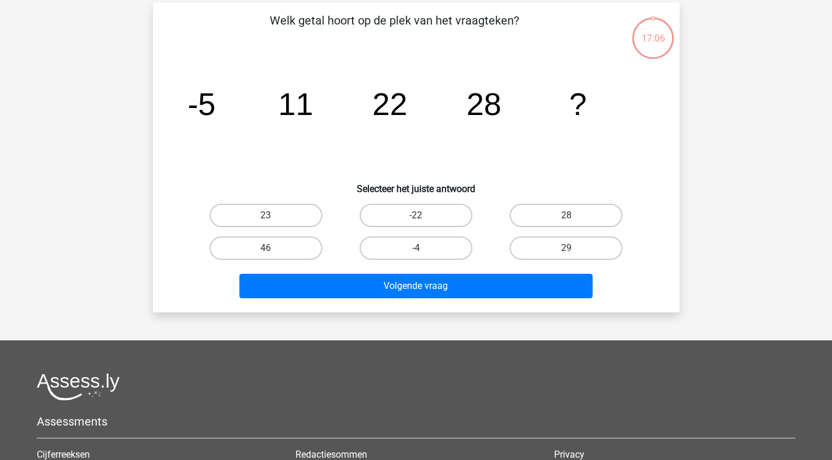
scroll to position [54, 0]
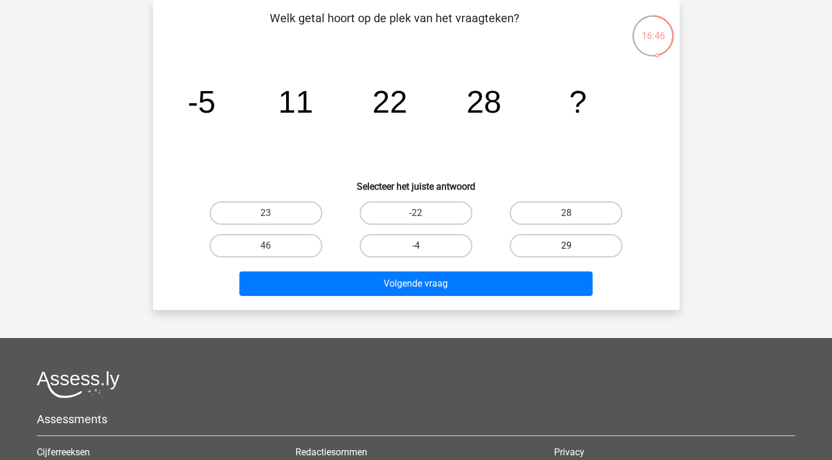
click at [564, 238] on label "29" at bounding box center [565, 245] width 113 height 23
click at [566, 246] on input "29" at bounding box center [570, 250] width 8 height 8
radio input "true"
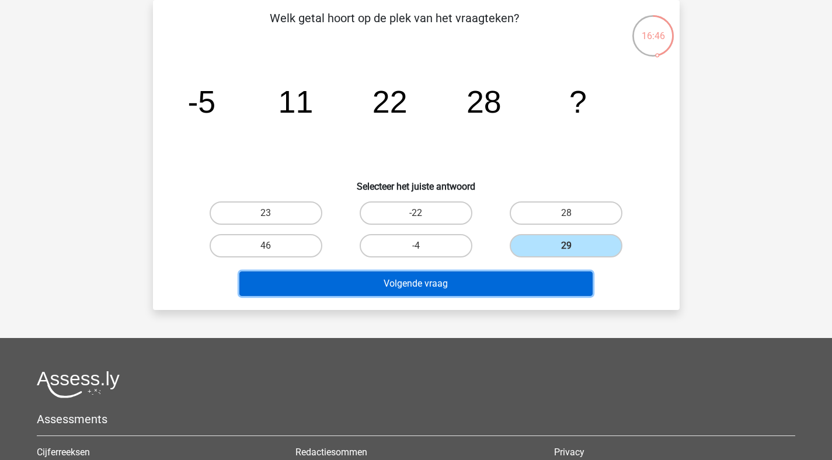
click at [481, 291] on button "Volgende vraag" at bounding box center [415, 283] width 353 height 25
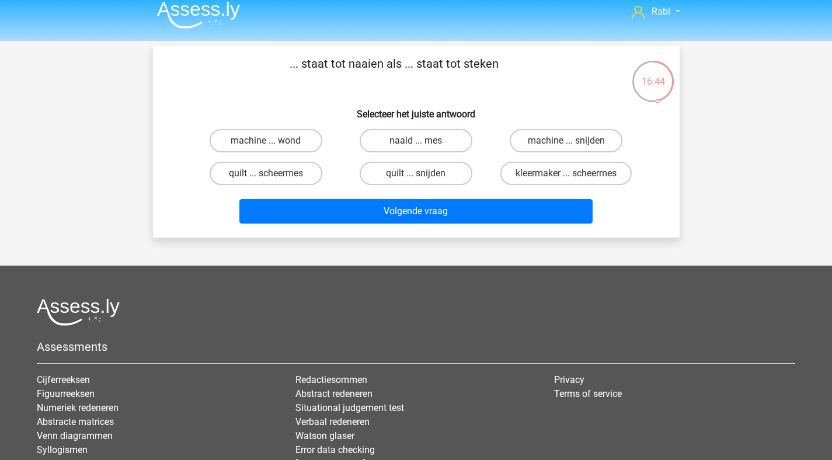
scroll to position [0, 0]
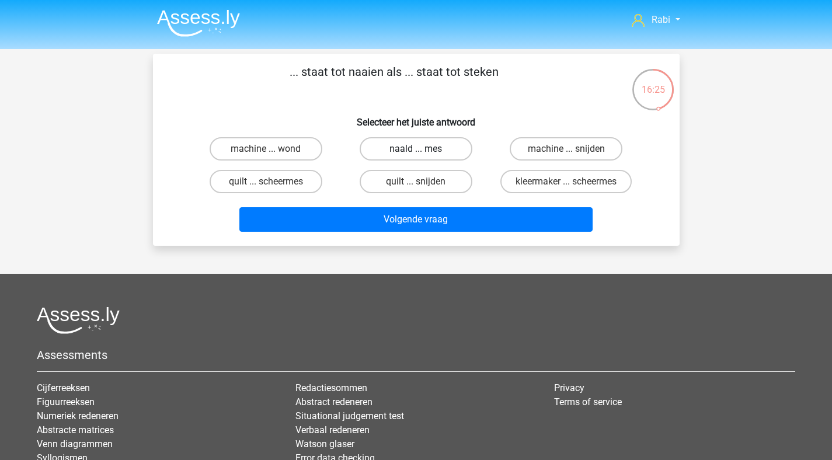
click at [424, 148] on label "naald ... mes" at bounding box center [415, 148] width 113 height 23
click at [423, 149] on input "naald ... mes" at bounding box center [419, 153] width 8 height 8
radio input "true"
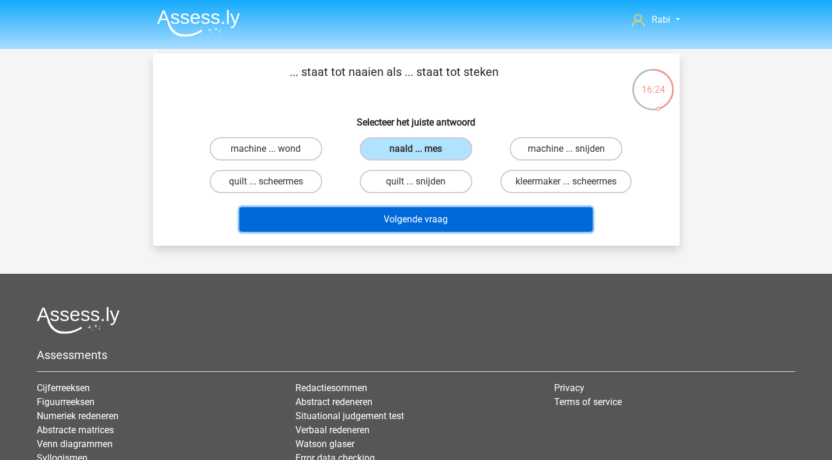
click at [416, 225] on button "Volgende vraag" at bounding box center [415, 219] width 353 height 25
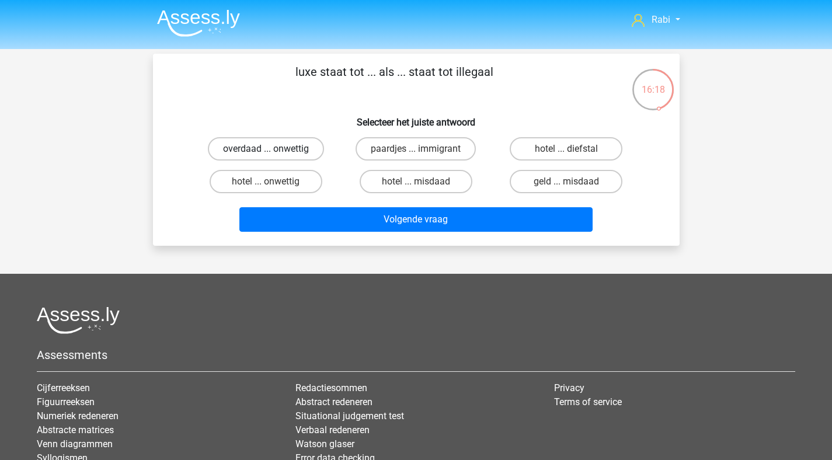
click at [293, 152] on label "overdaad ... onwettig" at bounding box center [266, 148] width 116 height 23
click at [273, 152] on input "overdaad ... onwettig" at bounding box center [270, 153] width 8 height 8
radio input "true"
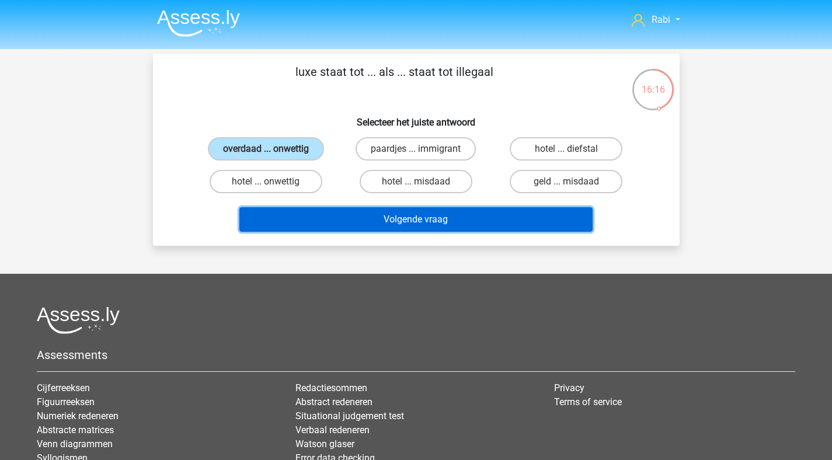
click at [415, 224] on button "Volgende vraag" at bounding box center [415, 219] width 353 height 25
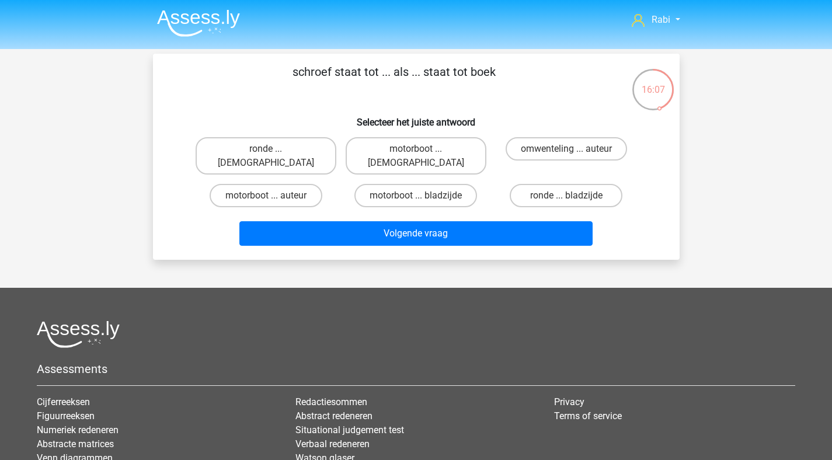
click at [423, 195] on input "motorboot ... bladzijde" at bounding box center [419, 199] width 8 height 8
radio input "true"
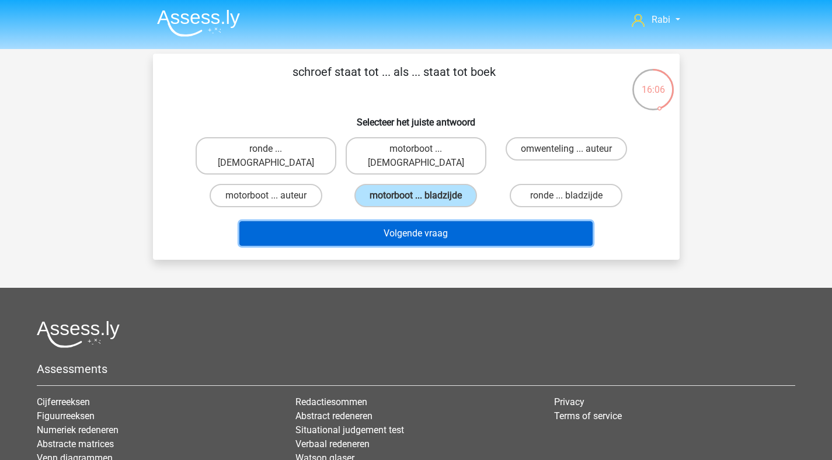
click at [417, 224] on button "Volgende vraag" at bounding box center [415, 233] width 353 height 25
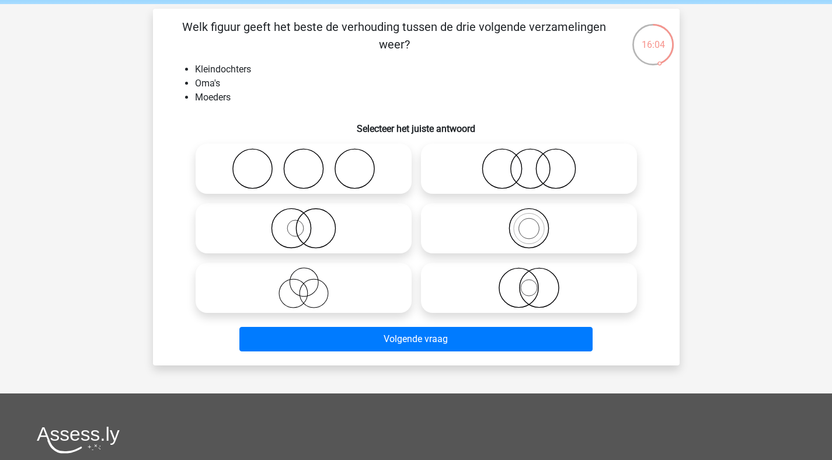
scroll to position [33, 0]
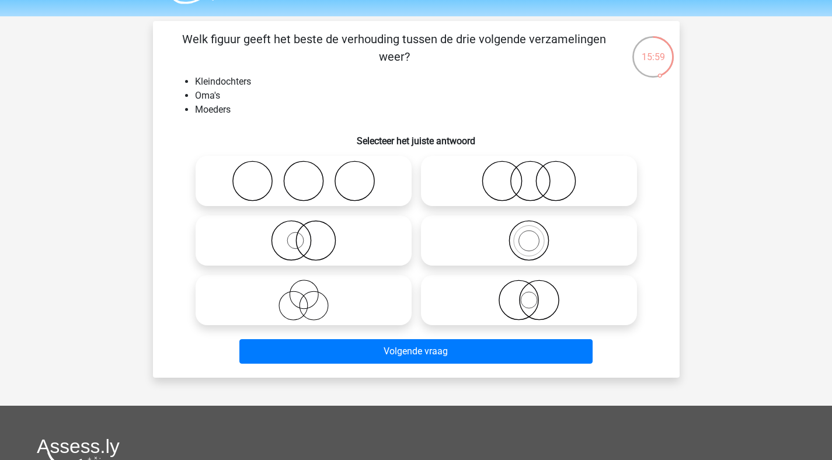
click at [547, 249] on icon at bounding box center [528, 240] width 207 height 41
click at [536, 235] on input "radio" at bounding box center [533, 231] width 8 height 8
radio input "true"
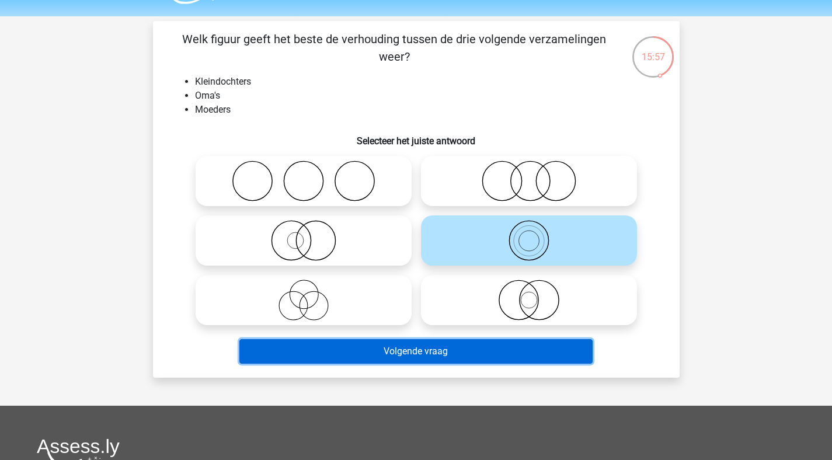
click at [449, 354] on button "Volgende vraag" at bounding box center [415, 351] width 353 height 25
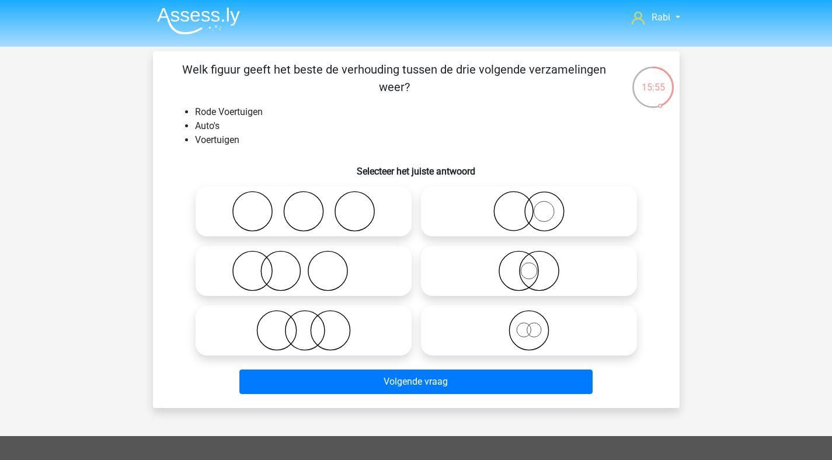
scroll to position [0, 0]
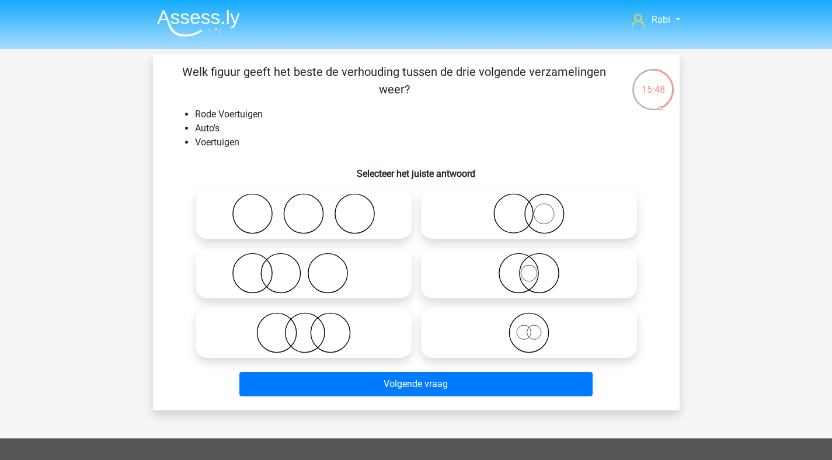
click at [553, 339] on icon at bounding box center [528, 332] width 207 height 41
click at [536, 327] on input "radio" at bounding box center [533, 323] width 8 height 8
radio input "true"
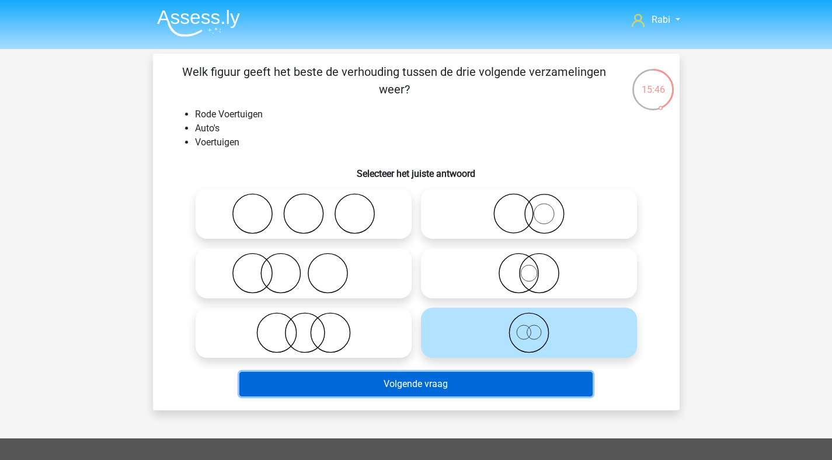
click at [418, 390] on button "Volgende vraag" at bounding box center [415, 384] width 353 height 25
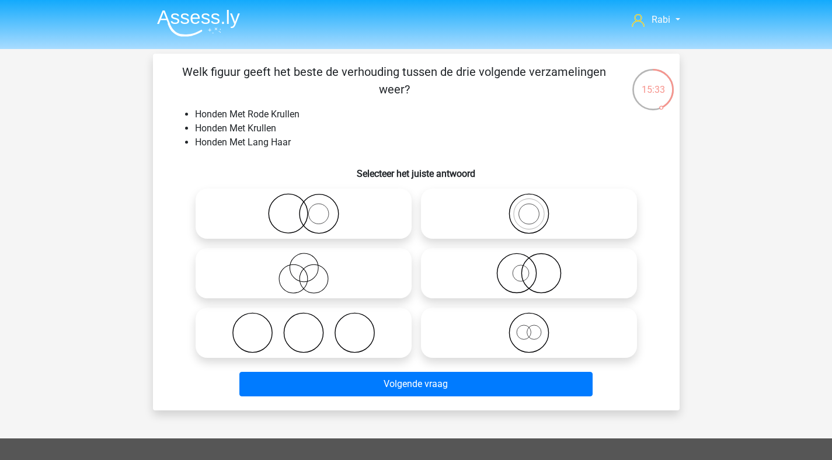
click at [337, 344] on icon at bounding box center [303, 332] width 207 height 41
click at [311, 327] on input "radio" at bounding box center [307, 323] width 8 height 8
radio input "true"
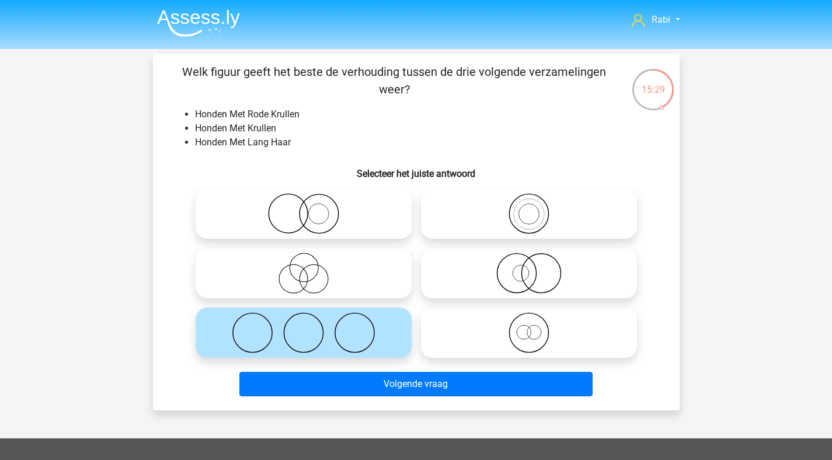
click at [551, 282] on icon at bounding box center [528, 273] width 207 height 41
click at [536, 267] on input "radio" at bounding box center [533, 264] width 8 height 8
radio input "true"
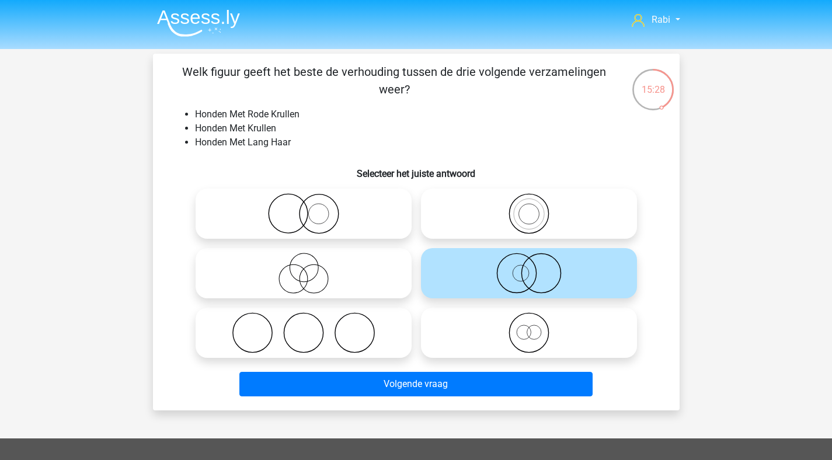
click at [301, 216] on icon at bounding box center [303, 213] width 207 height 41
click at [303, 208] on input "radio" at bounding box center [307, 204] width 8 height 8
radio input "true"
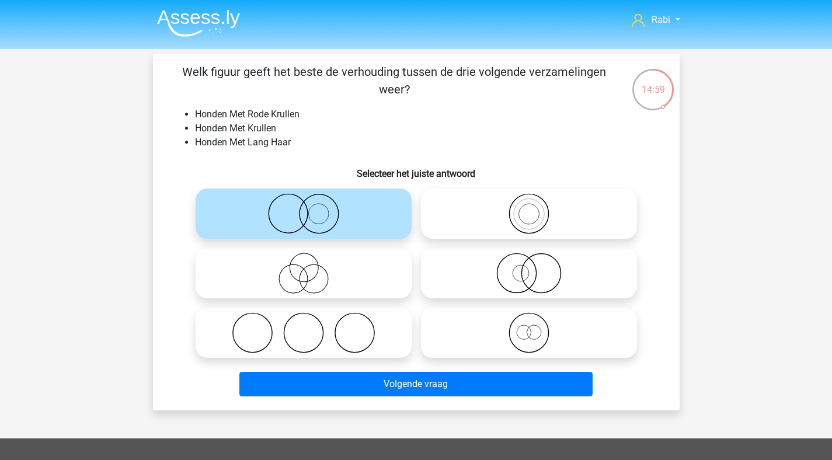
click at [536, 268] on icon at bounding box center [528, 273] width 207 height 41
click at [536, 267] on input "radio" at bounding box center [533, 264] width 8 height 8
radio input "true"
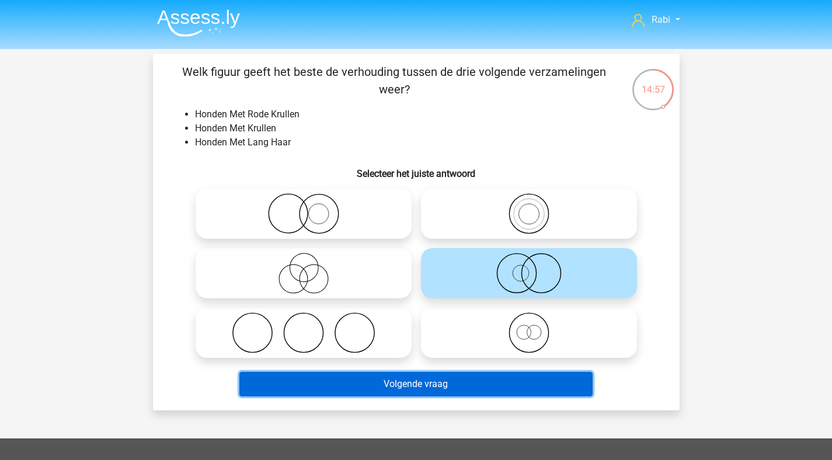
click at [459, 379] on button "Volgende vraag" at bounding box center [415, 384] width 353 height 25
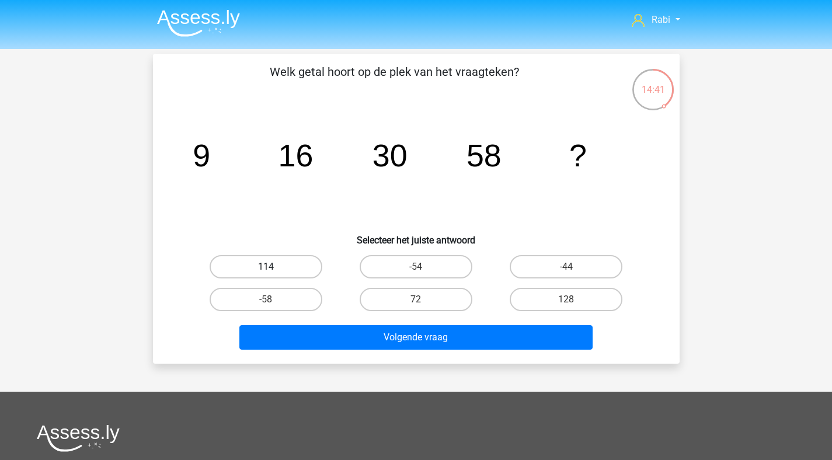
click at [295, 262] on label "114" at bounding box center [266, 266] width 113 height 23
click at [273, 267] on input "114" at bounding box center [270, 271] width 8 height 8
radio input "true"
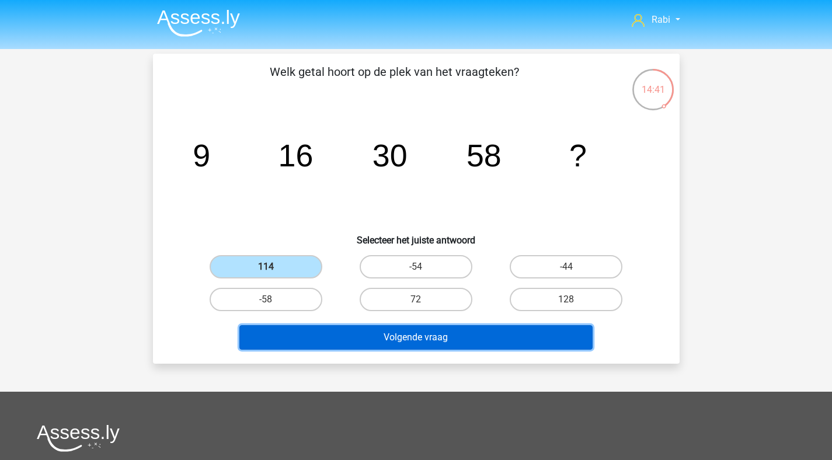
click at [383, 331] on button "Volgende vraag" at bounding box center [415, 337] width 353 height 25
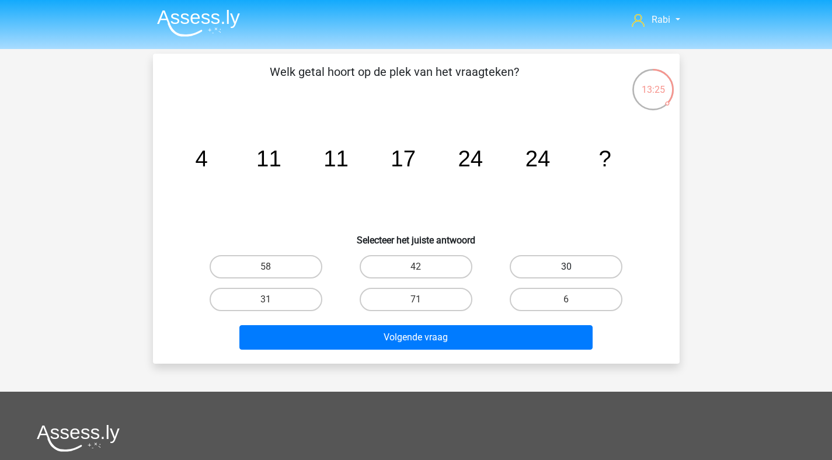
click at [550, 264] on label "30" at bounding box center [565, 266] width 113 height 23
click at [566, 267] on input "30" at bounding box center [570, 271] width 8 height 8
radio input "true"
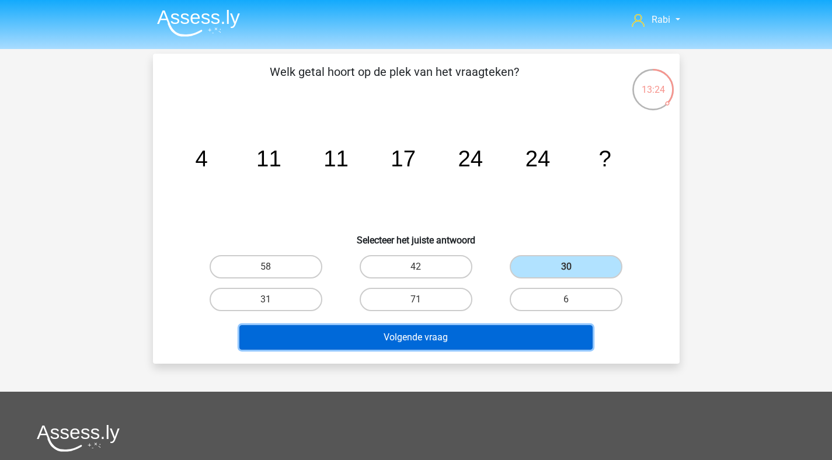
click at [417, 337] on button "Volgende vraag" at bounding box center [415, 337] width 353 height 25
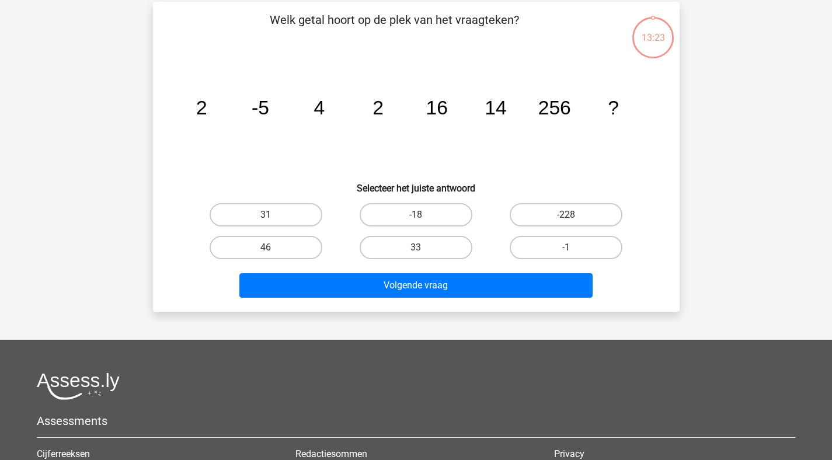
scroll to position [54, 0]
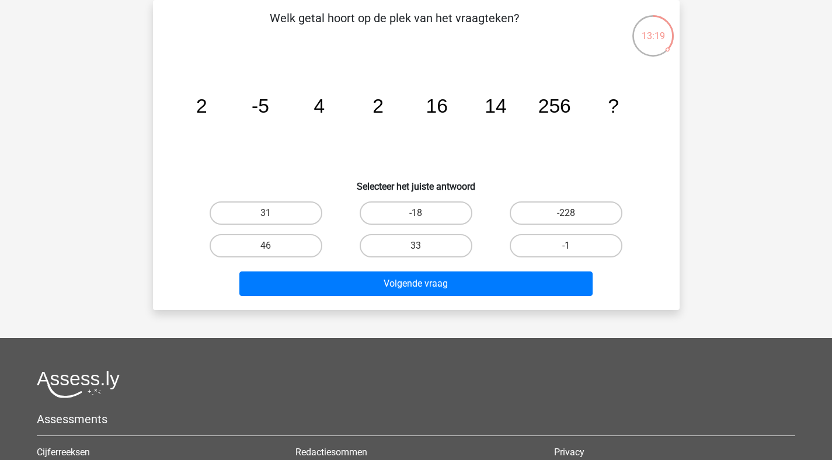
click at [558, 110] on tspan "256" at bounding box center [553, 106] width 33 height 22
click at [305, 208] on label "31" at bounding box center [266, 212] width 113 height 23
click at [273, 213] on input "31" at bounding box center [270, 217] width 8 height 8
radio input "true"
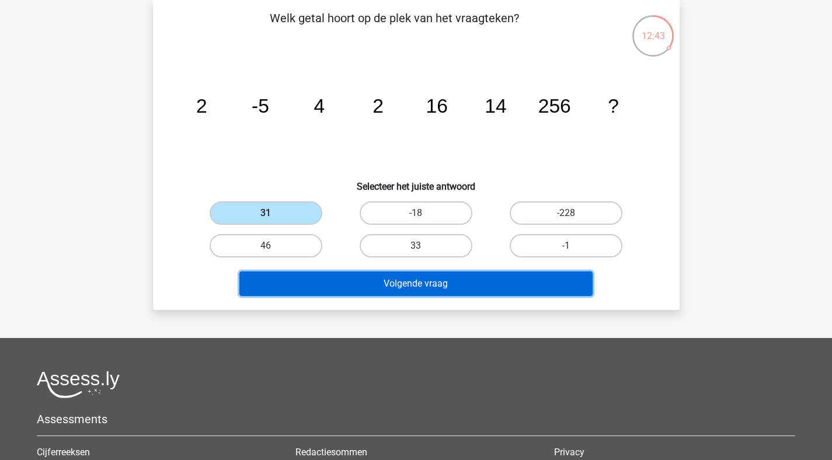
click at [372, 285] on button "Volgende vraag" at bounding box center [415, 283] width 353 height 25
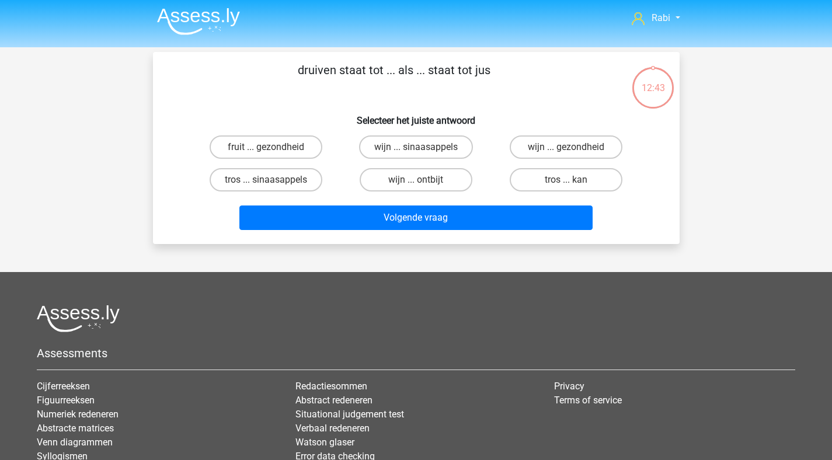
scroll to position [0, 0]
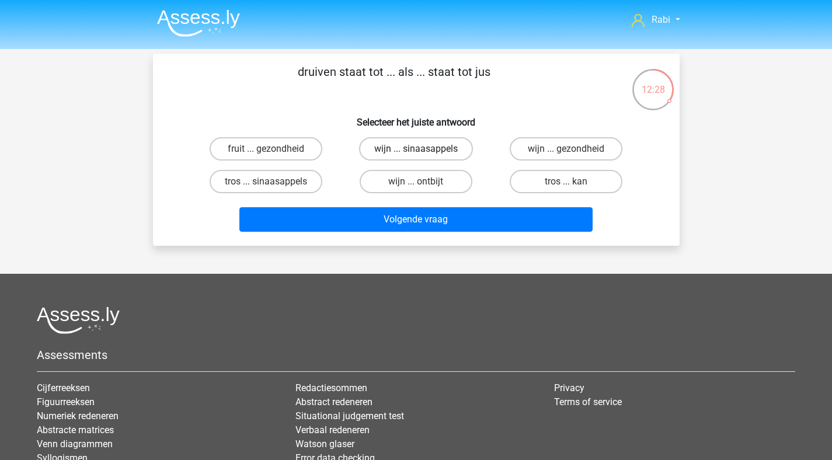
click at [444, 148] on label "wijn ... sinaasappels" at bounding box center [416, 148] width 114 height 23
click at [423, 149] on input "wijn ... sinaasappels" at bounding box center [419, 153] width 8 height 8
radio input "true"
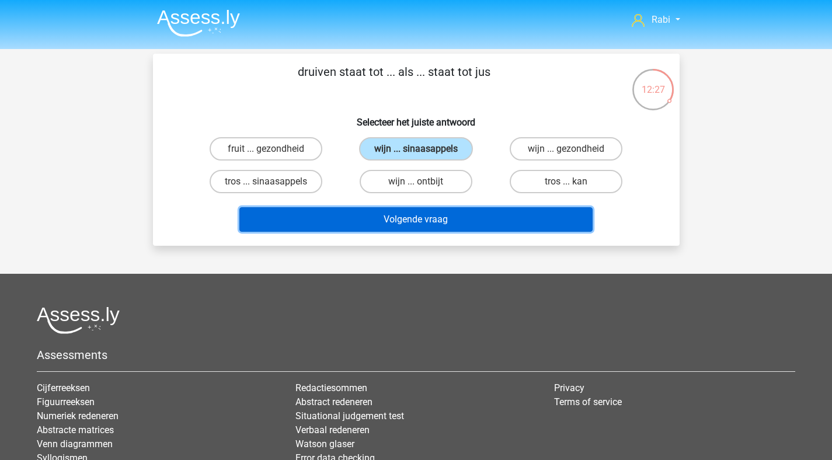
click at [425, 228] on button "Volgende vraag" at bounding box center [415, 219] width 353 height 25
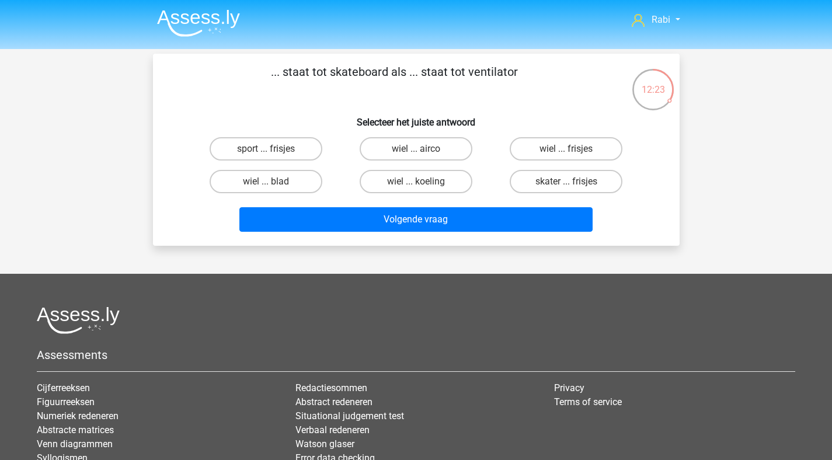
drag, startPoint x: 302, startPoint y: 186, endPoint x: 324, endPoint y: 197, distance: 24.8
click at [302, 186] on label "wiel ... blad" at bounding box center [266, 181] width 113 height 23
click at [273, 186] on input "wiel ... blad" at bounding box center [270, 185] width 8 height 8
radio input "true"
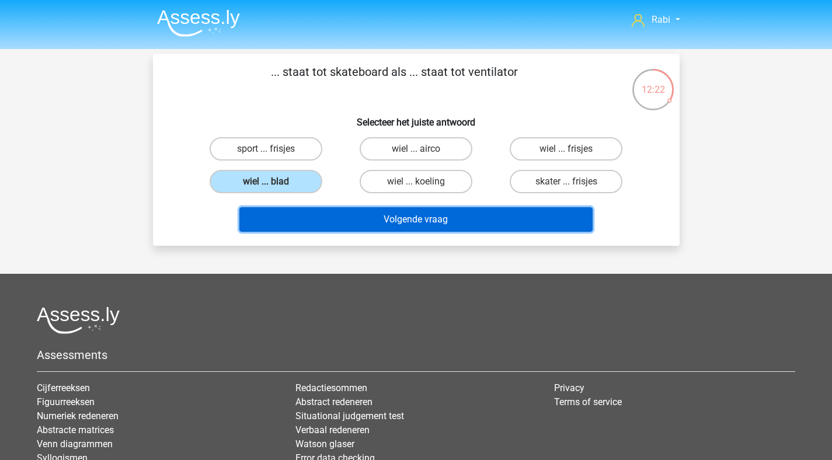
click at [424, 224] on button "Volgende vraag" at bounding box center [415, 219] width 353 height 25
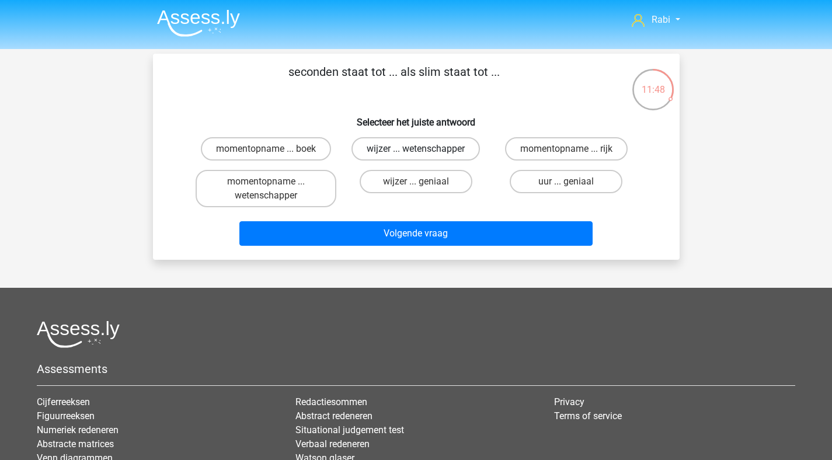
click at [425, 145] on label "wijzer ... wetenschapper" at bounding box center [415, 148] width 128 height 23
click at [423, 149] on input "wijzer ... wetenschapper" at bounding box center [419, 153] width 8 height 8
radio input "true"
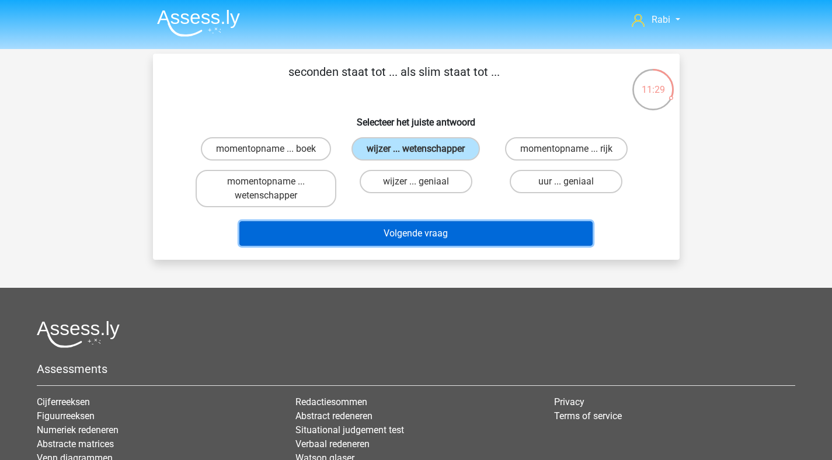
click at [425, 240] on button "Volgende vraag" at bounding box center [415, 233] width 353 height 25
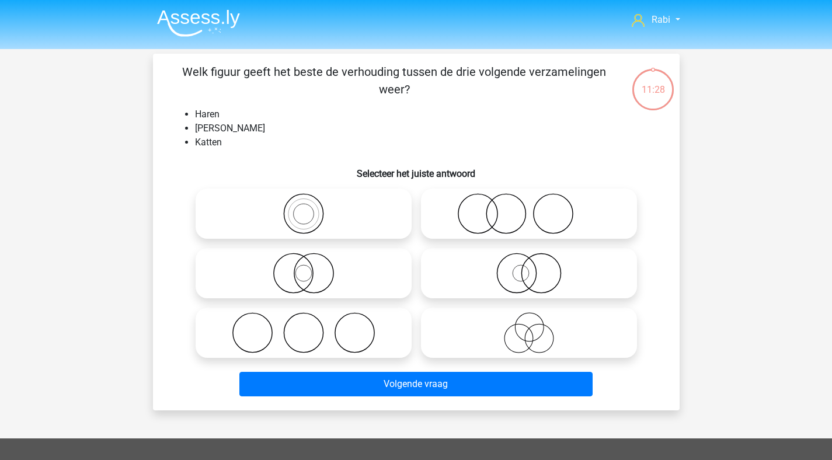
scroll to position [54, 0]
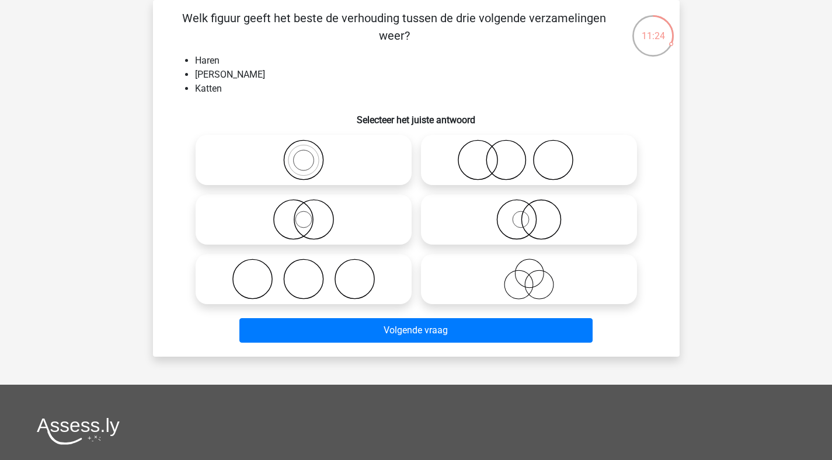
click at [357, 295] on icon at bounding box center [303, 279] width 207 height 41
click at [311, 273] on input "radio" at bounding box center [307, 270] width 8 height 8
radio input "true"
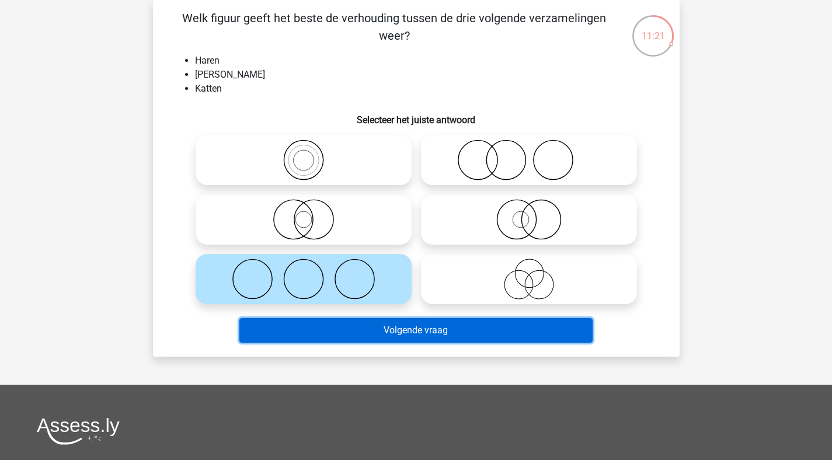
click at [390, 324] on button "Volgende vraag" at bounding box center [415, 330] width 353 height 25
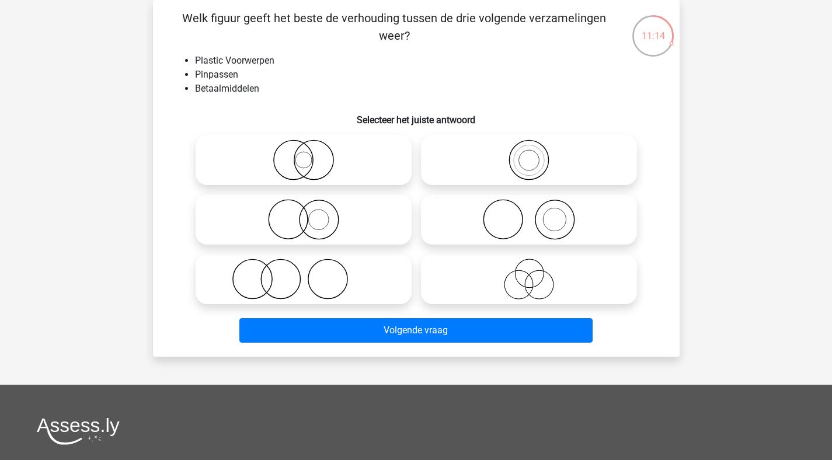
click at [305, 167] on icon at bounding box center [303, 159] width 207 height 41
click at [305, 154] on input "radio" at bounding box center [307, 150] width 8 height 8
radio input "true"
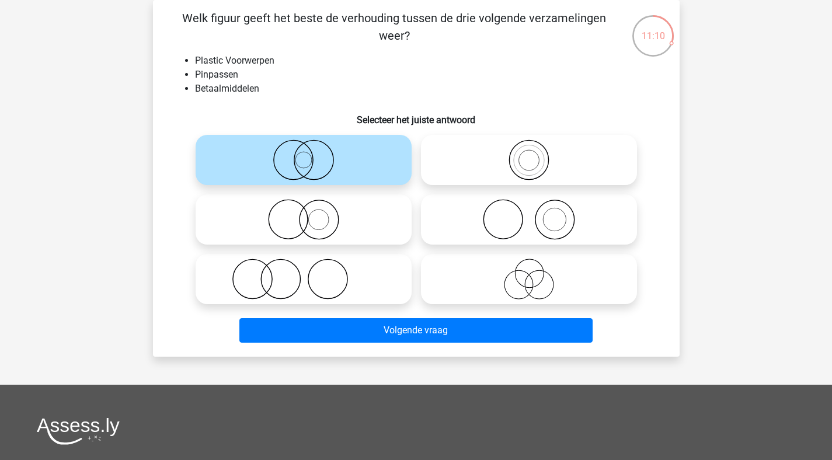
click at [448, 343] on div "Volgende vraag" at bounding box center [416, 332] width 451 height 29
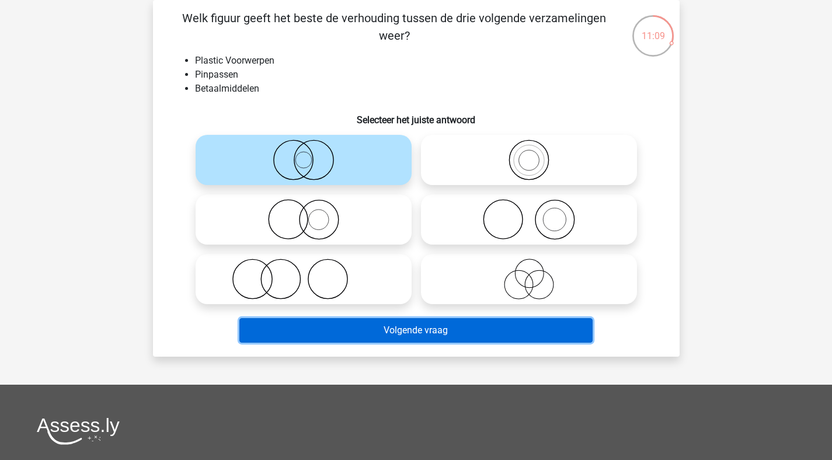
click at [451, 337] on button "Volgende vraag" at bounding box center [415, 330] width 353 height 25
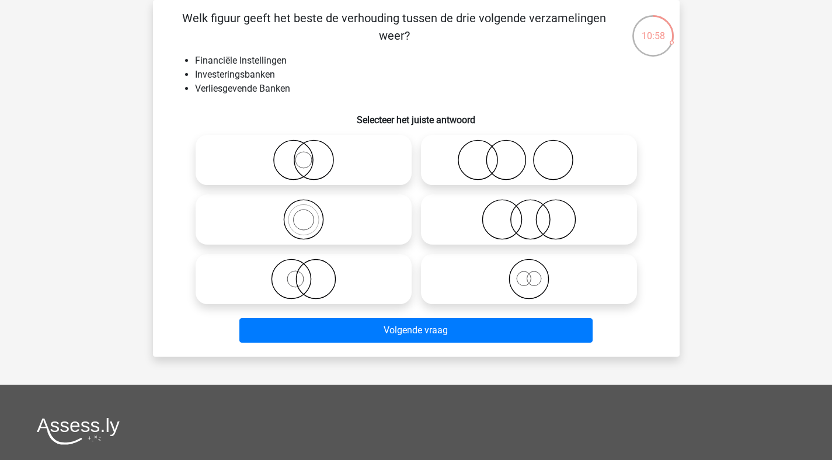
click at [535, 231] on icon at bounding box center [528, 219] width 207 height 41
click at [535, 214] on input "radio" at bounding box center [533, 210] width 8 height 8
radio input "true"
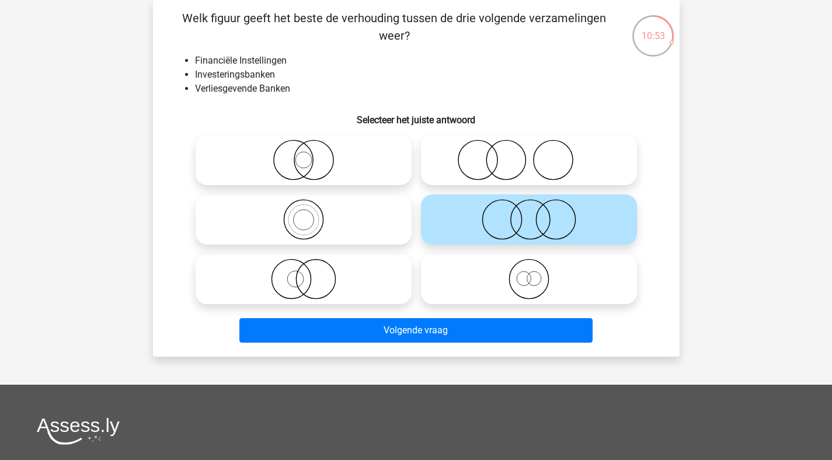
click at [502, 268] on icon at bounding box center [528, 279] width 207 height 41
click at [529, 268] on input "radio" at bounding box center [533, 270] width 8 height 8
radio input "true"
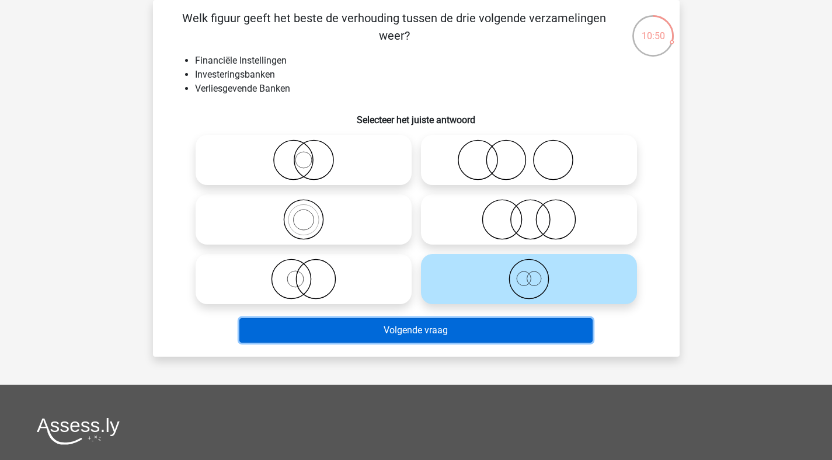
click at [424, 330] on button "Volgende vraag" at bounding box center [415, 330] width 353 height 25
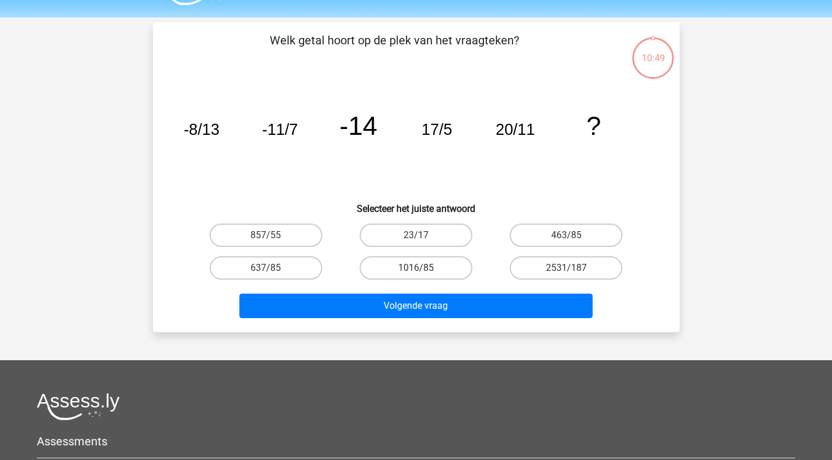
scroll to position [14, 0]
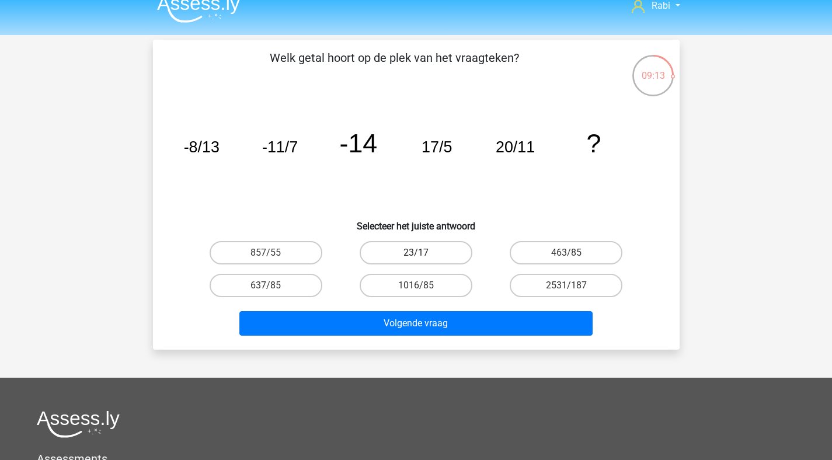
click at [384, 259] on label "23/17" at bounding box center [415, 252] width 113 height 23
click at [415, 259] on input "23/17" at bounding box center [419, 257] width 8 height 8
radio input "true"
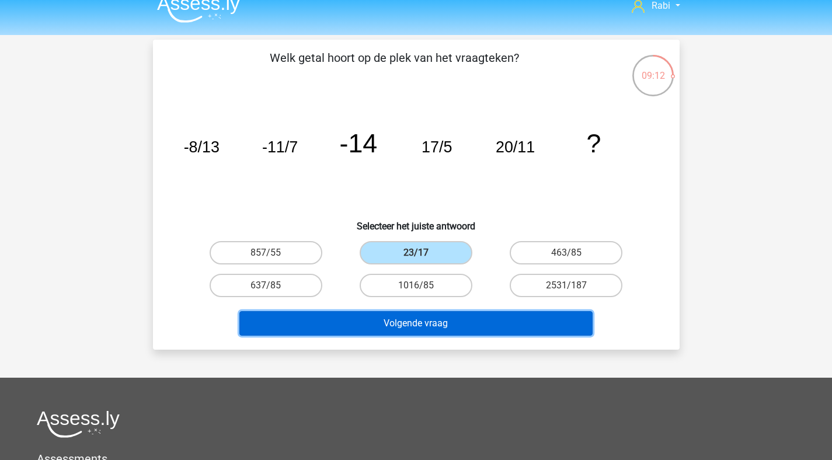
click at [382, 317] on button "Volgende vraag" at bounding box center [415, 323] width 353 height 25
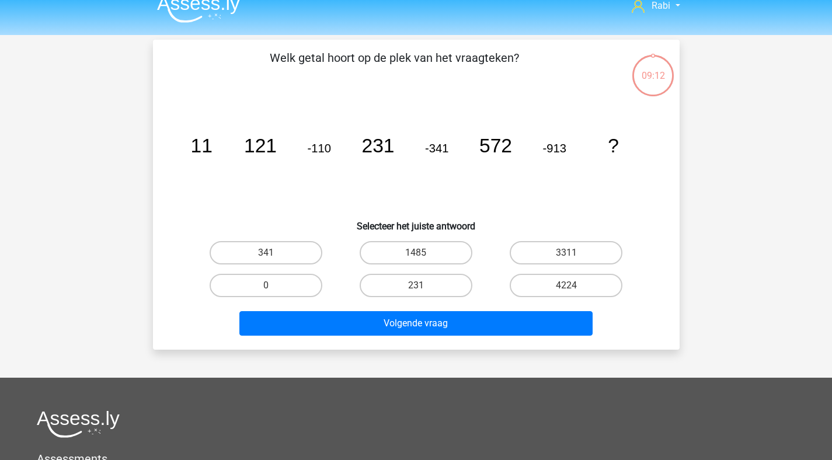
scroll to position [54, 0]
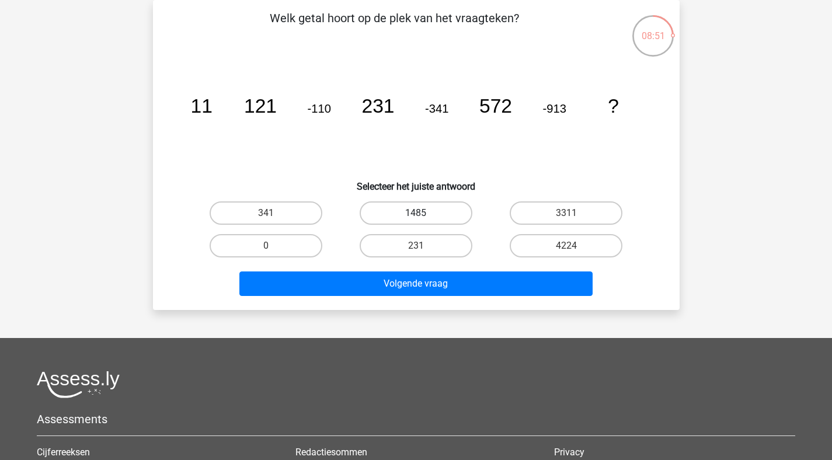
click at [450, 210] on label "1485" at bounding box center [415, 212] width 113 height 23
click at [423, 213] on input "1485" at bounding box center [419, 217] width 8 height 8
radio input "true"
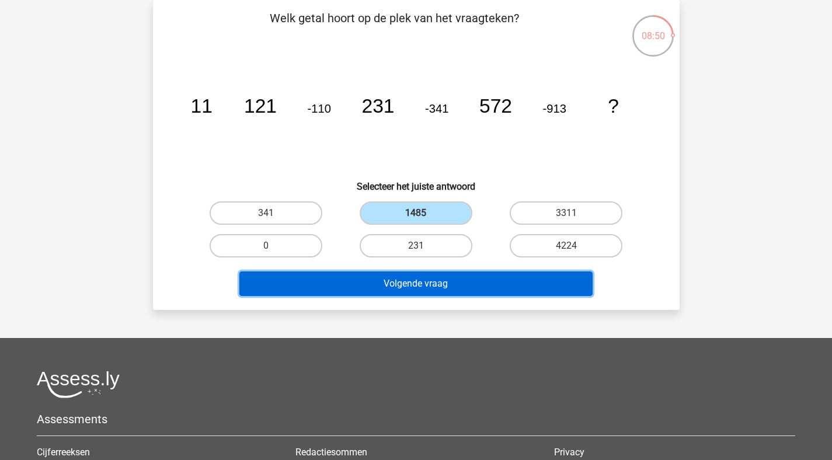
click at [458, 274] on button "Volgende vraag" at bounding box center [415, 283] width 353 height 25
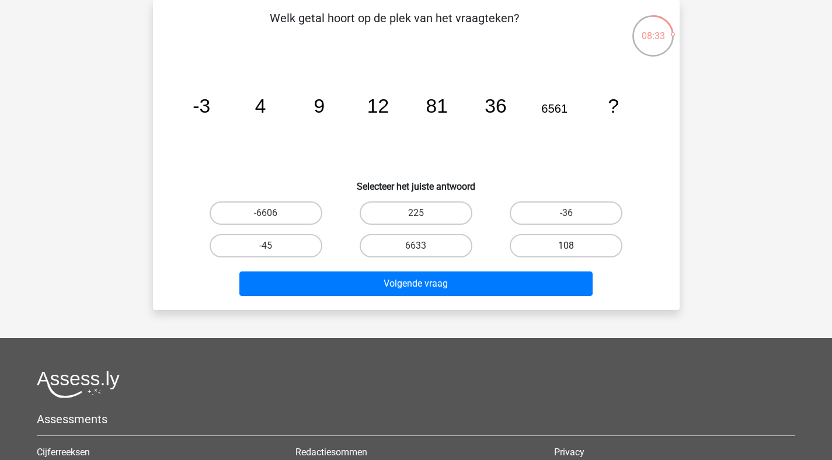
click at [547, 247] on label "108" at bounding box center [565, 245] width 113 height 23
click at [566, 247] on input "108" at bounding box center [570, 250] width 8 height 8
radio input "true"
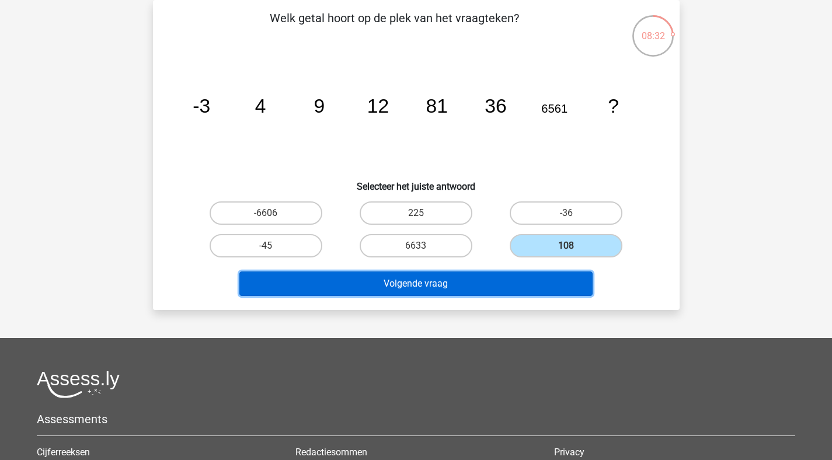
click at [478, 280] on button "Volgende vraag" at bounding box center [415, 283] width 353 height 25
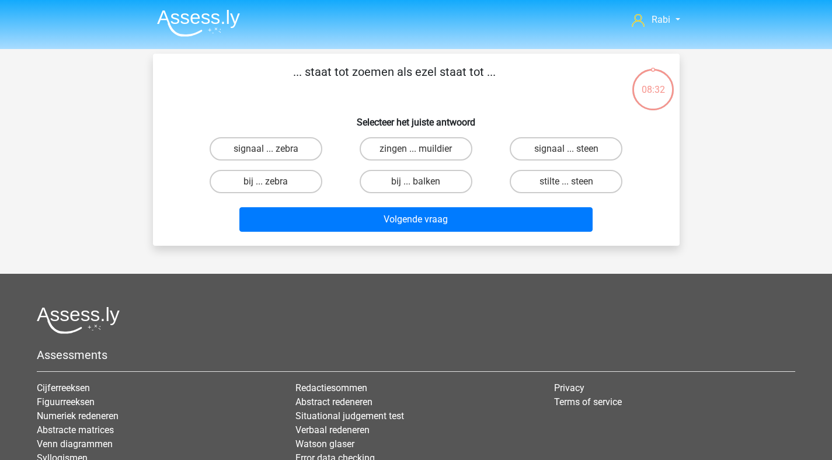
scroll to position [0, 0]
click at [438, 182] on label "bij ... balken" at bounding box center [415, 181] width 113 height 23
click at [423, 182] on input "bij ... balken" at bounding box center [419, 185] width 8 height 8
radio input "true"
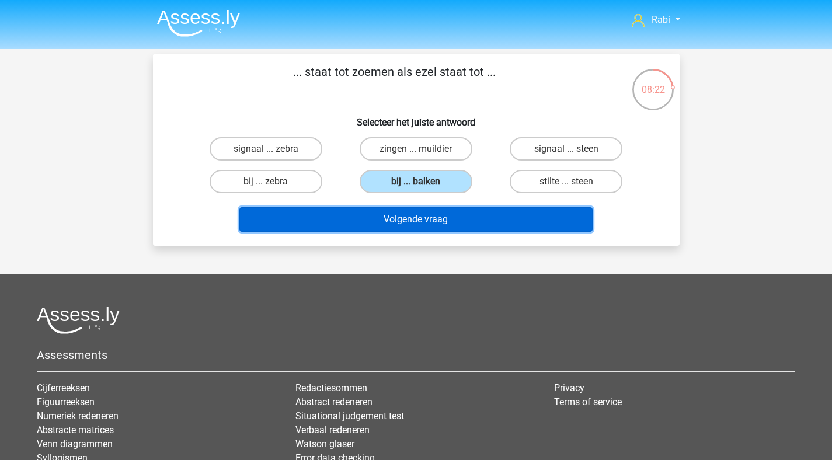
click at [421, 227] on button "Volgende vraag" at bounding box center [415, 219] width 353 height 25
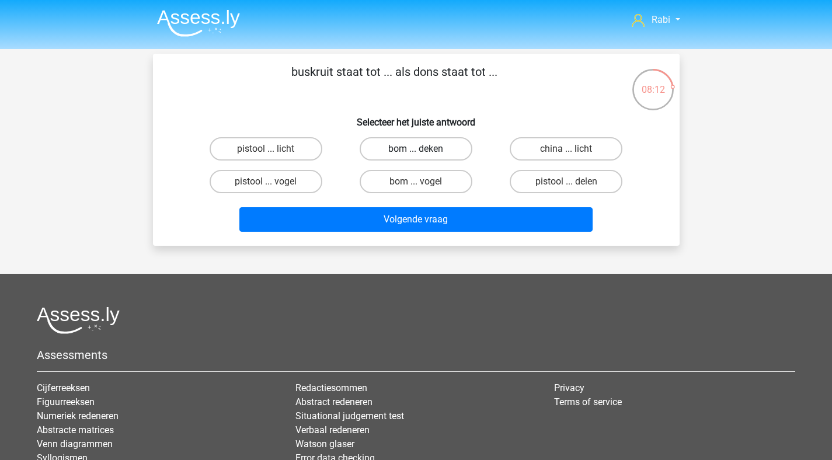
click at [423, 148] on label "bom ... deken" at bounding box center [415, 148] width 113 height 23
click at [423, 149] on input "bom ... deken" at bounding box center [419, 153] width 8 height 8
radio input "true"
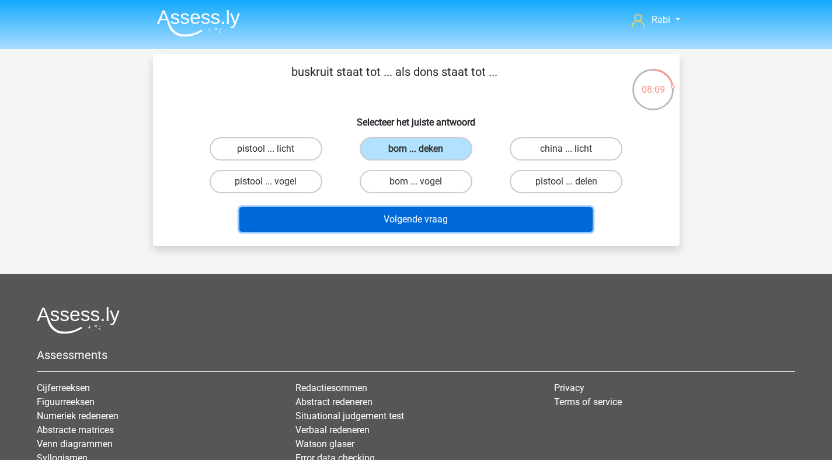
click at [464, 226] on button "Volgende vraag" at bounding box center [415, 219] width 353 height 25
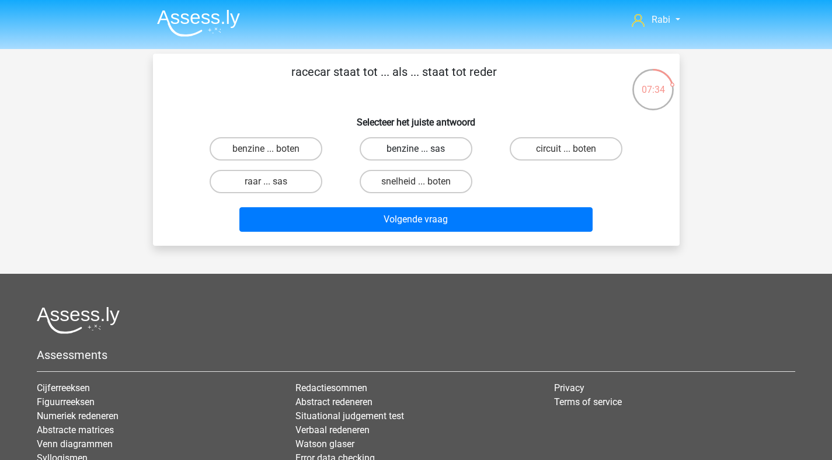
click at [421, 145] on label "benzine ... sas" at bounding box center [415, 148] width 113 height 23
click at [421, 149] on input "benzine ... sas" at bounding box center [419, 153] width 8 height 8
radio input "true"
click at [560, 151] on label "circuit ... boten" at bounding box center [565, 148] width 113 height 23
click at [566, 151] on input "circuit ... boten" at bounding box center [570, 153] width 8 height 8
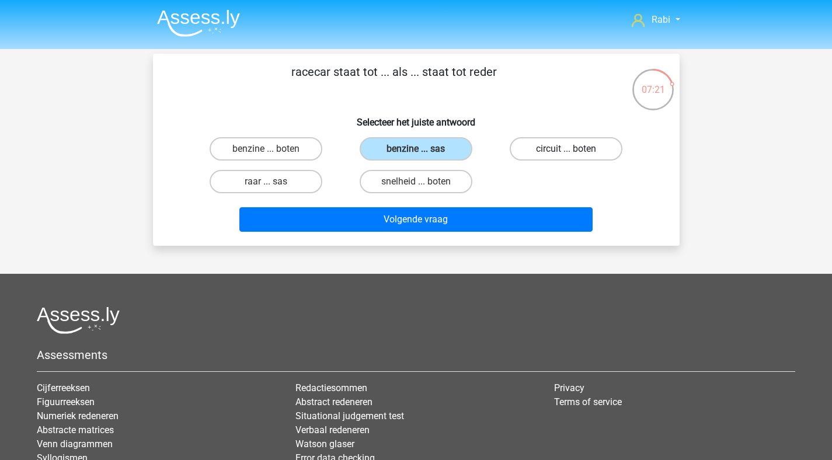
radio input "true"
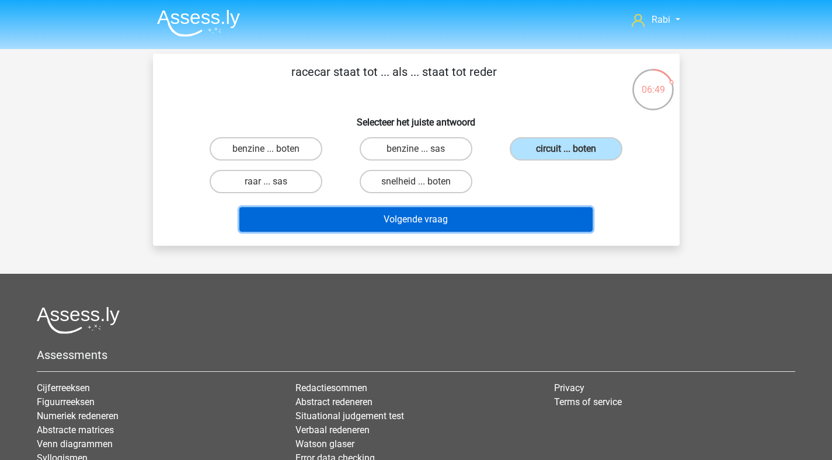
click at [474, 221] on button "Volgende vraag" at bounding box center [415, 219] width 353 height 25
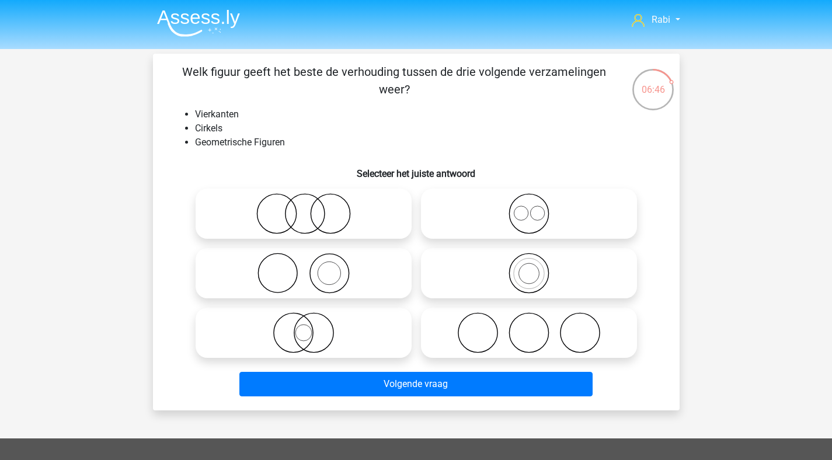
click at [324, 191] on label at bounding box center [303, 213] width 216 height 50
click at [311, 200] on input "radio" at bounding box center [307, 204] width 8 height 8
radio input "true"
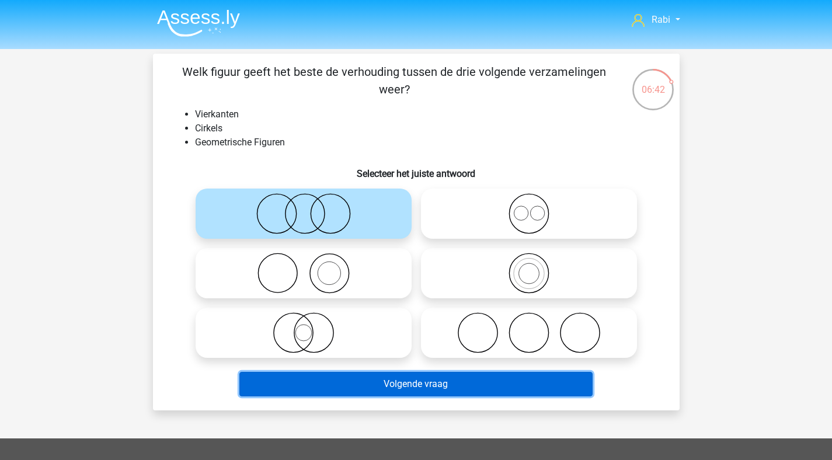
click at [452, 386] on button "Volgende vraag" at bounding box center [415, 384] width 353 height 25
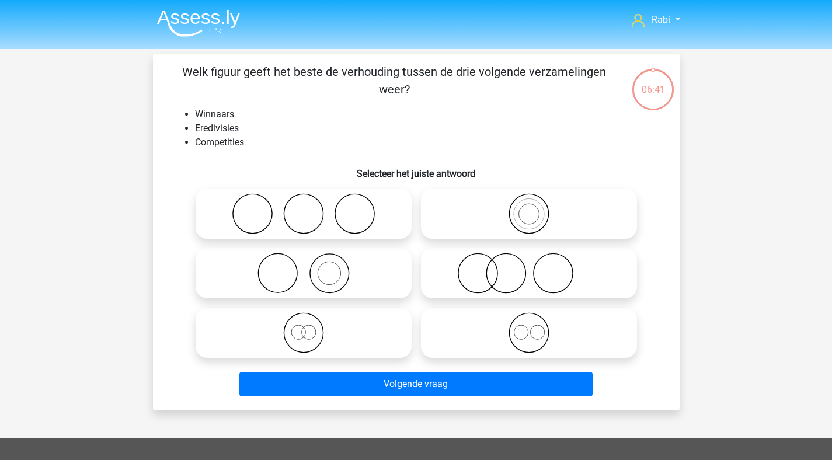
scroll to position [54, 0]
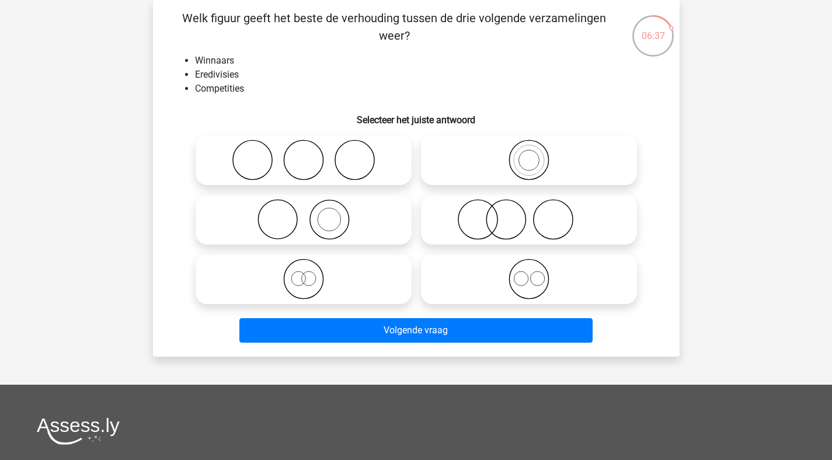
click at [364, 174] on icon at bounding box center [303, 159] width 207 height 41
click at [311, 154] on input "radio" at bounding box center [307, 150] width 8 height 8
radio input "true"
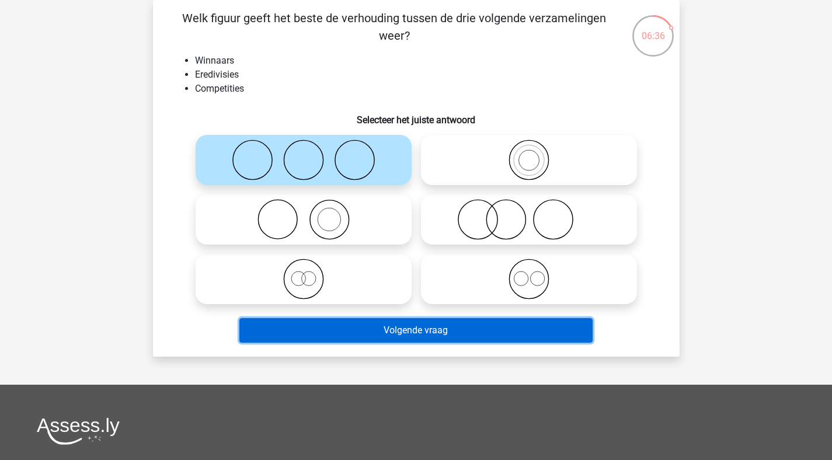
click at [418, 329] on button "Volgende vraag" at bounding box center [415, 330] width 353 height 25
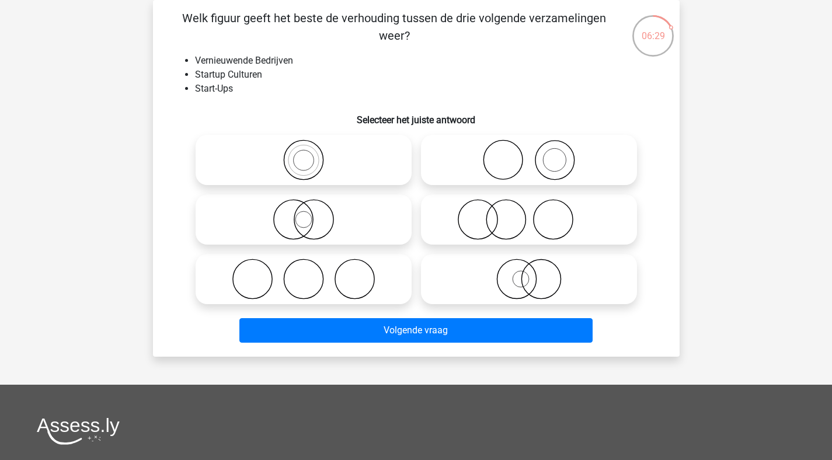
click at [491, 228] on icon at bounding box center [528, 219] width 207 height 41
click at [529, 214] on input "radio" at bounding box center [533, 210] width 8 height 8
radio input "true"
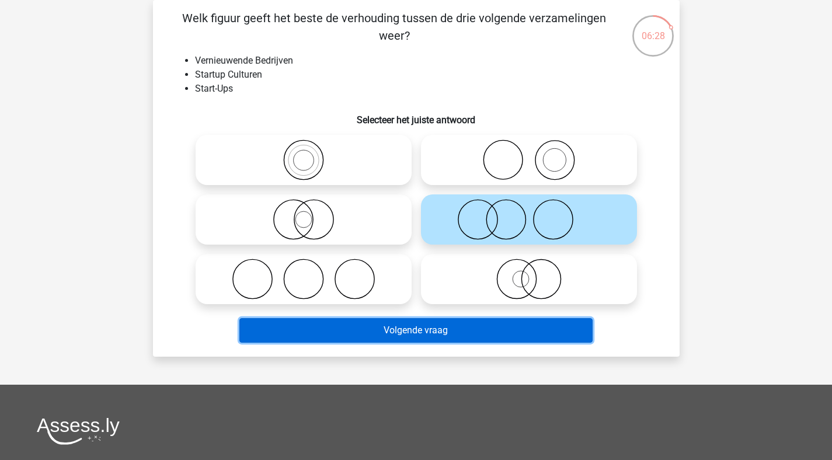
click at [428, 330] on button "Volgende vraag" at bounding box center [415, 330] width 353 height 25
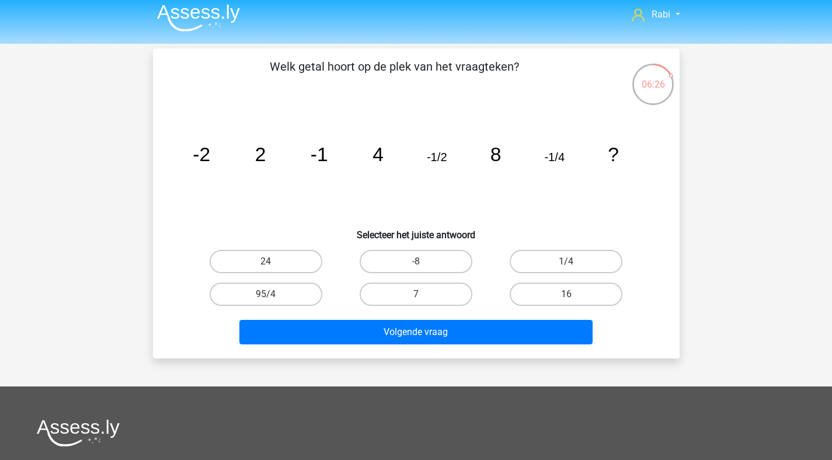
scroll to position [0, 0]
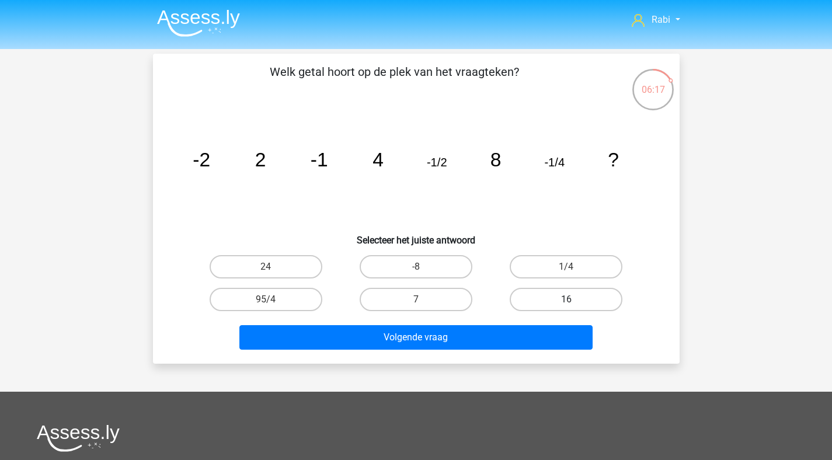
click at [571, 293] on label "16" at bounding box center [565, 299] width 113 height 23
click at [571, 299] on input "16" at bounding box center [570, 303] width 8 height 8
radio input "true"
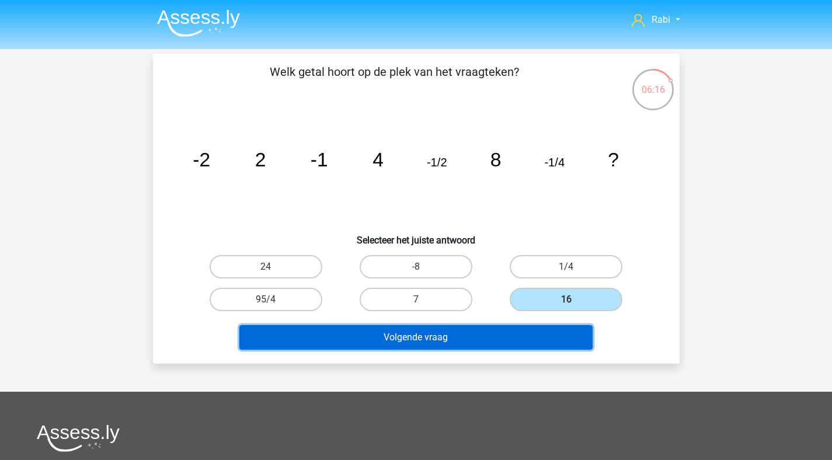
click at [486, 333] on button "Volgende vraag" at bounding box center [415, 337] width 353 height 25
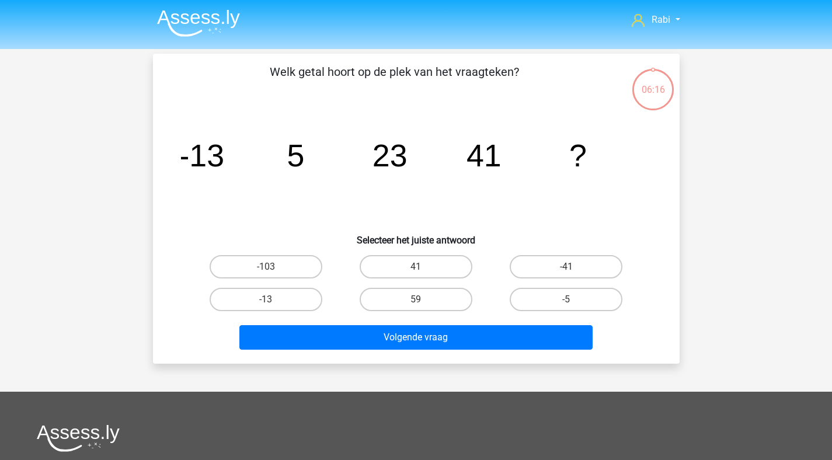
scroll to position [54, 0]
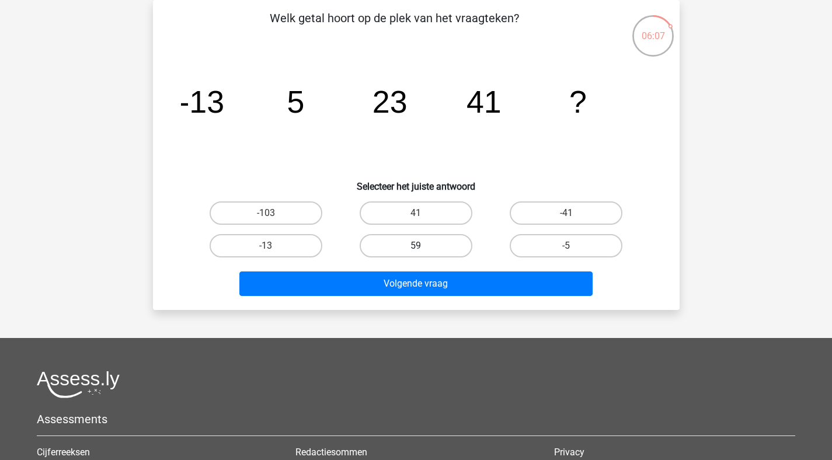
click at [423, 253] on label "59" at bounding box center [415, 245] width 113 height 23
click at [423, 253] on input "59" at bounding box center [419, 250] width 8 height 8
radio input "true"
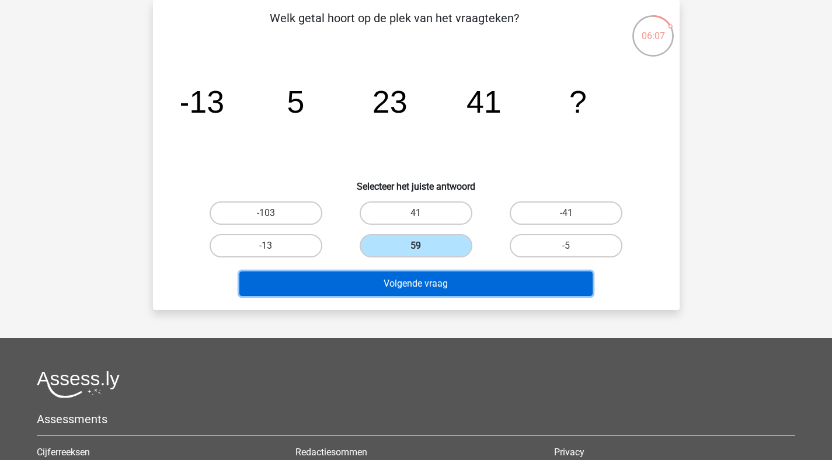
click at [432, 290] on button "Volgende vraag" at bounding box center [415, 283] width 353 height 25
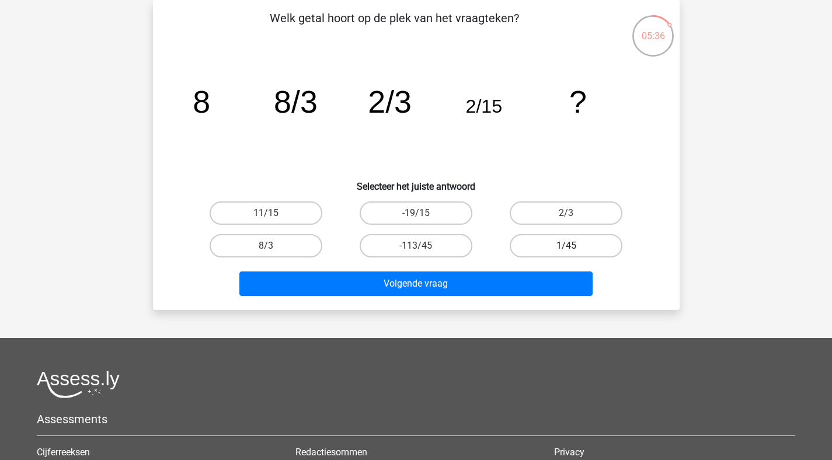
click at [575, 252] on label "1/45" at bounding box center [565, 245] width 113 height 23
click at [574, 252] on input "1/45" at bounding box center [570, 250] width 8 height 8
radio input "true"
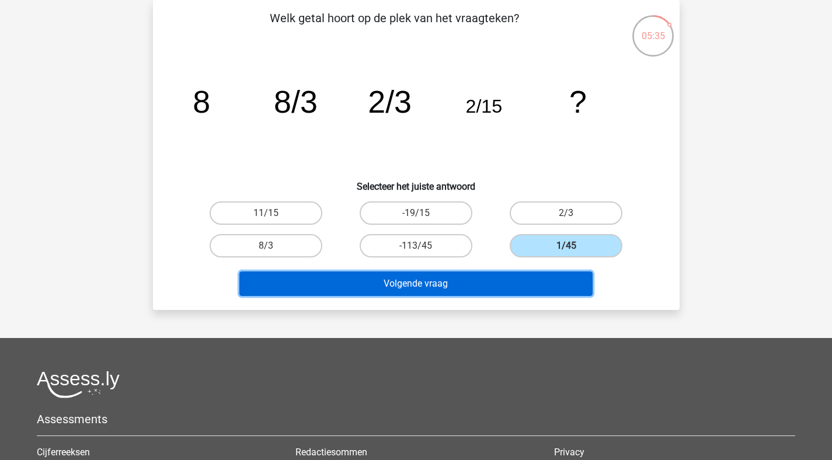
click at [512, 283] on button "Volgende vraag" at bounding box center [415, 283] width 353 height 25
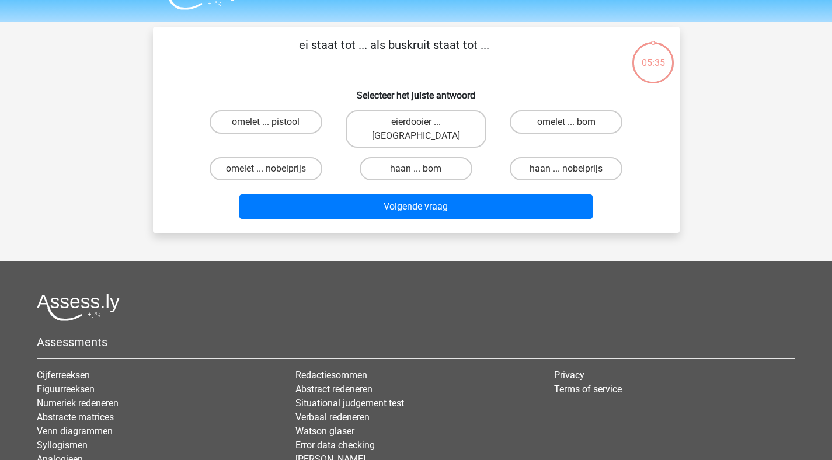
scroll to position [0, 0]
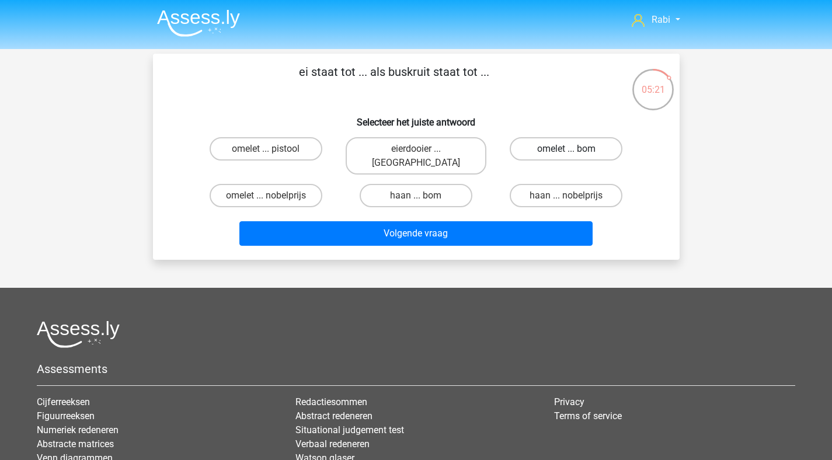
click at [539, 151] on label "omelet ... bom" at bounding box center [565, 148] width 113 height 23
click at [566, 151] on input "omelet ... bom" at bounding box center [570, 153] width 8 height 8
radio input "true"
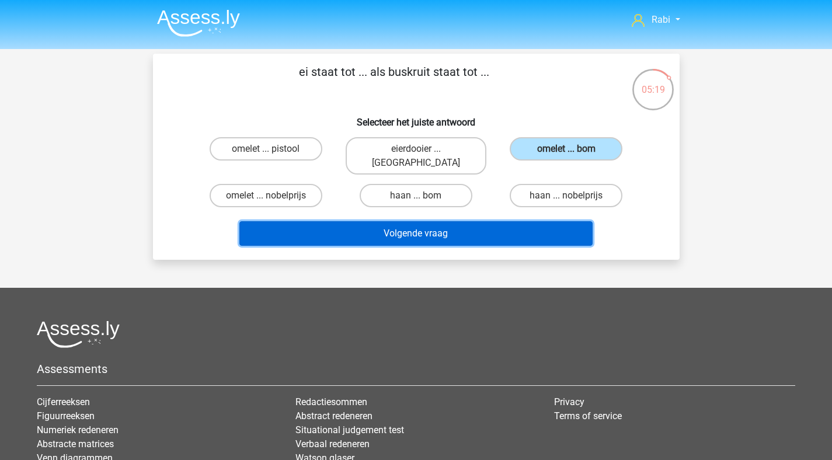
click at [439, 225] on button "Volgende vraag" at bounding box center [415, 233] width 353 height 25
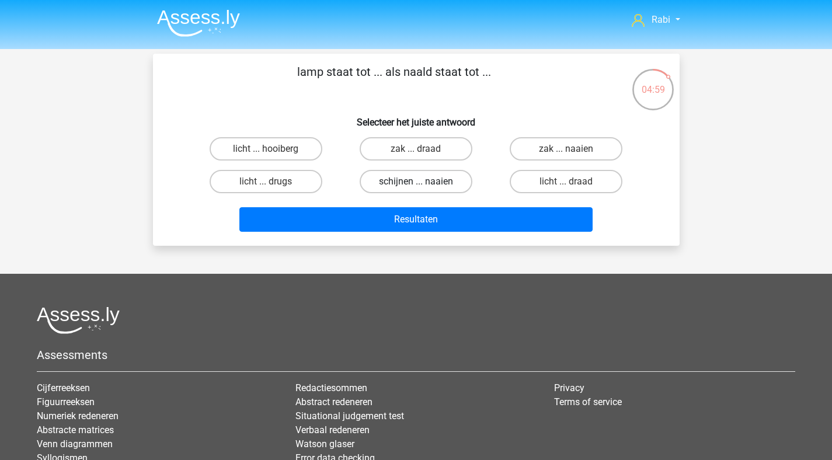
click at [414, 179] on label "schijnen ... naaien" at bounding box center [415, 181] width 113 height 23
click at [415, 181] on input "schijnen ... naaien" at bounding box center [419, 185] width 8 height 8
radio input "true"
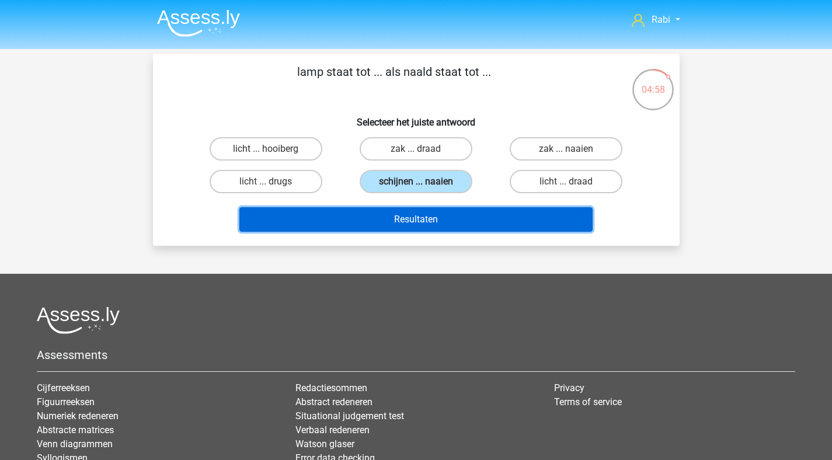
click at [453, 218] on button "Resultaten" at bounding box center [415, 219] width 353 height 25
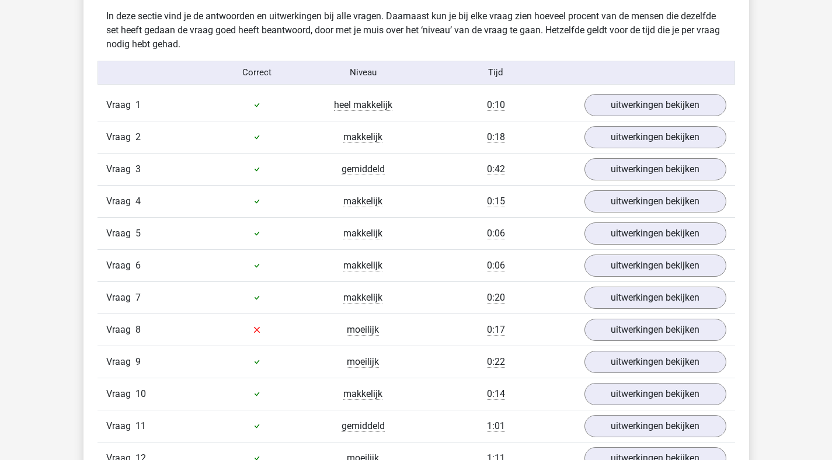
scroll to position [976, 0]
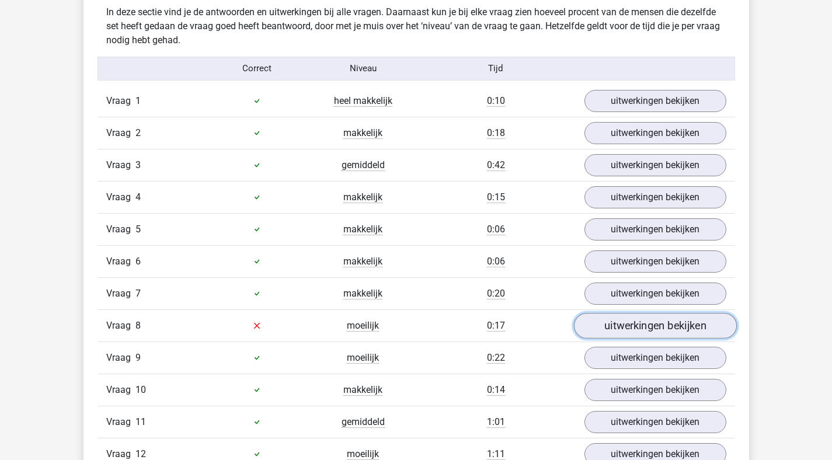
click at [609, 331] on link "uitwerkingen bekijken" at bounding box center [654, 326] width 163 height 26
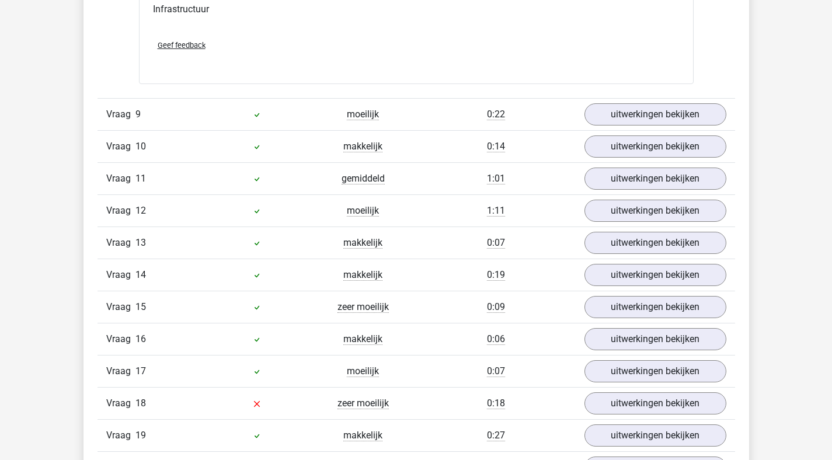
scroll to position [1680, 0]
click at [610, 399] on link "uitwerkingen bekijken" at bounding box center [654, 403] width 163 height 26
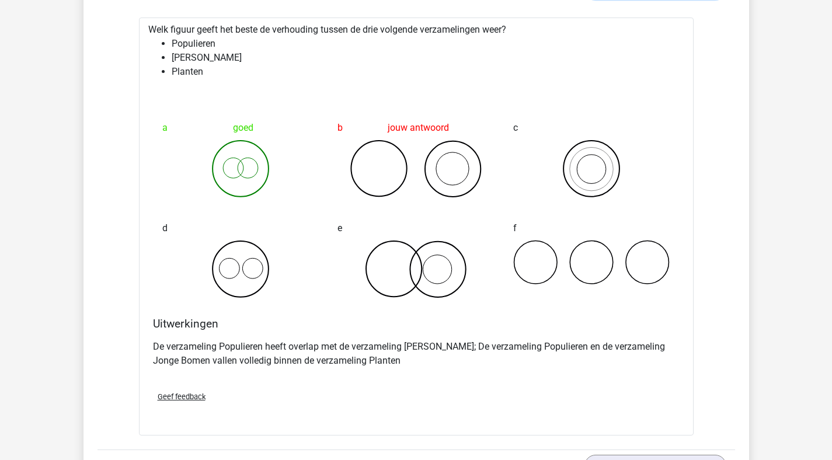
scroll to position [2458, 0]
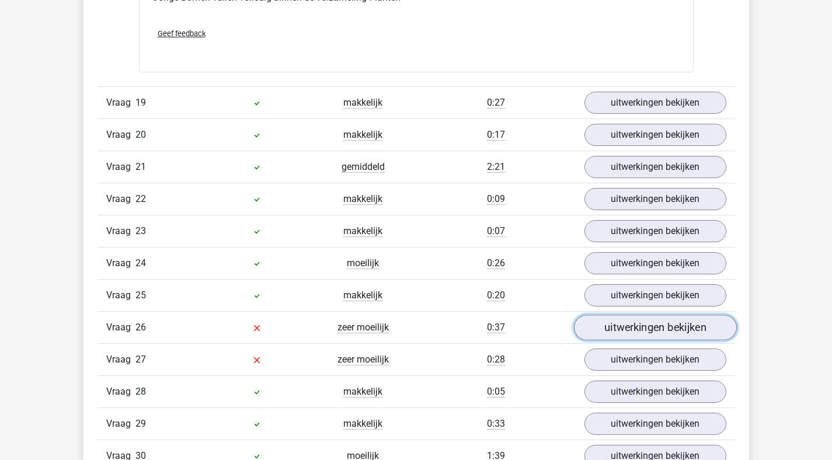
click at [597, 327] on link "uitwerkingen bekijken" at bounding box center [654, 328] width 163 height 26
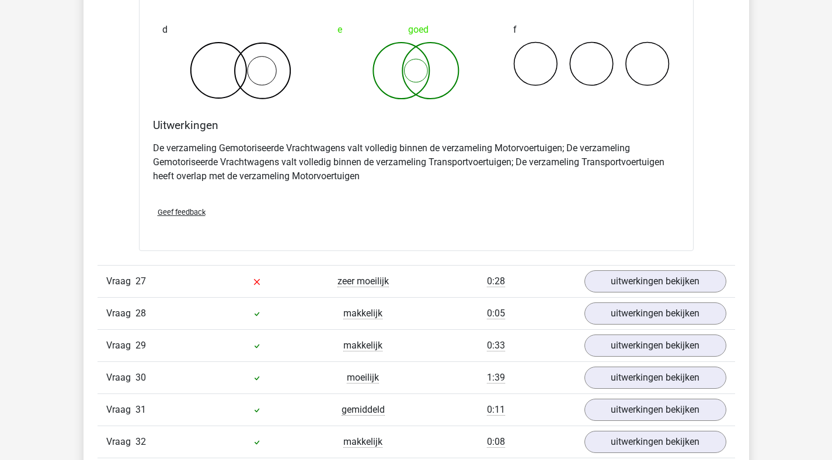
scroll to position [3174, 0]
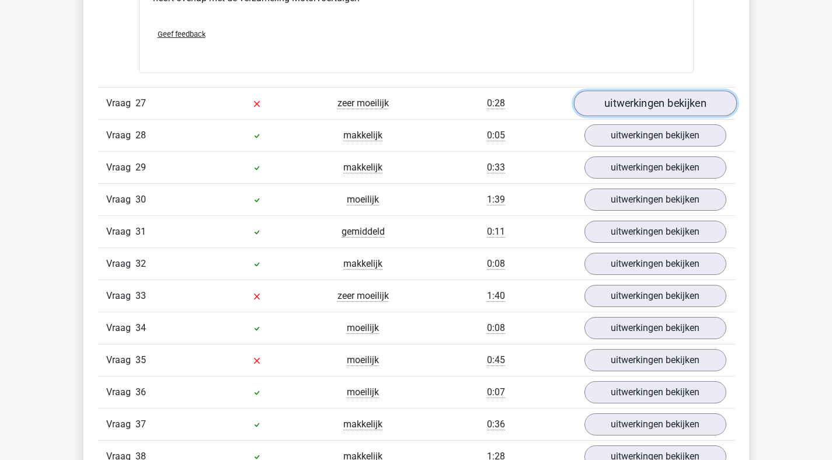
click at [643, 102] on link "uitwerkingen bekijken" at bounding box center [654, 103] width 163 height 26
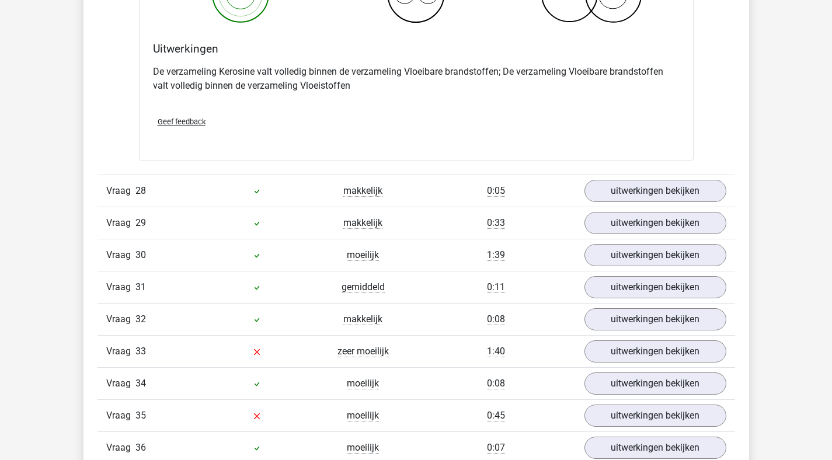
scroll to position [3657, 0]
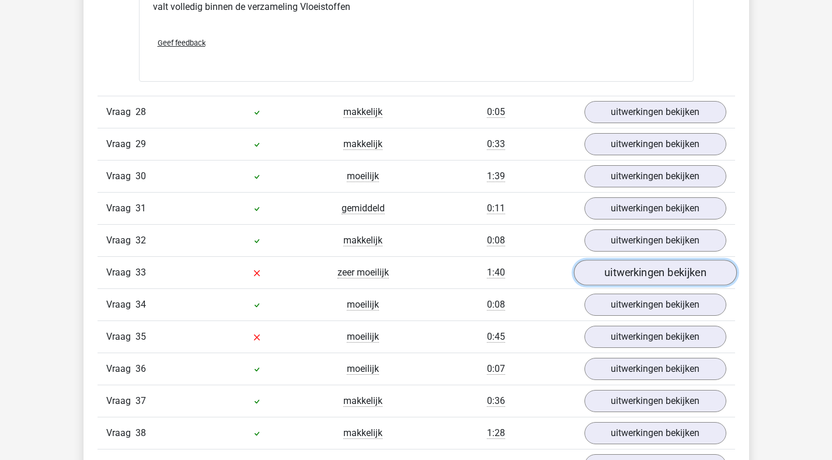
click at [627, 266] on link "uitwerkingen bekijken" at bounding box center [654, 273] width 163 height 26
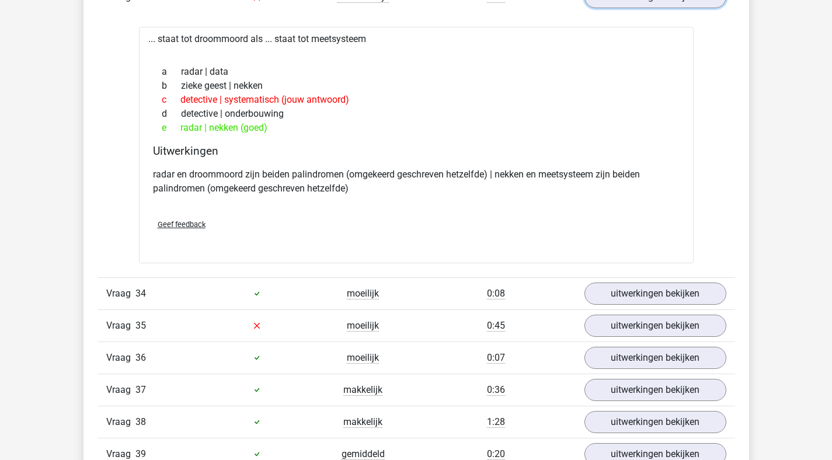
scroll to position [3982, 0]
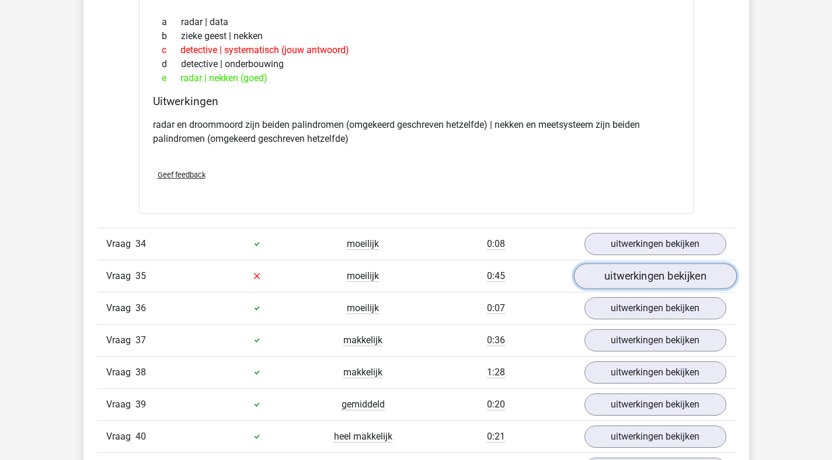
click at [638, 270] on link "uitwerkingen bekijken" at bounding box center [654, 276] width 163 height 26
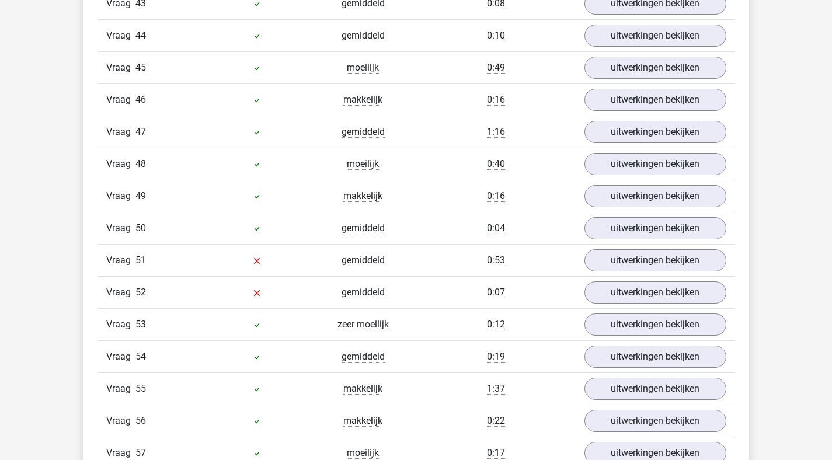
scroll to position [4960, 0]
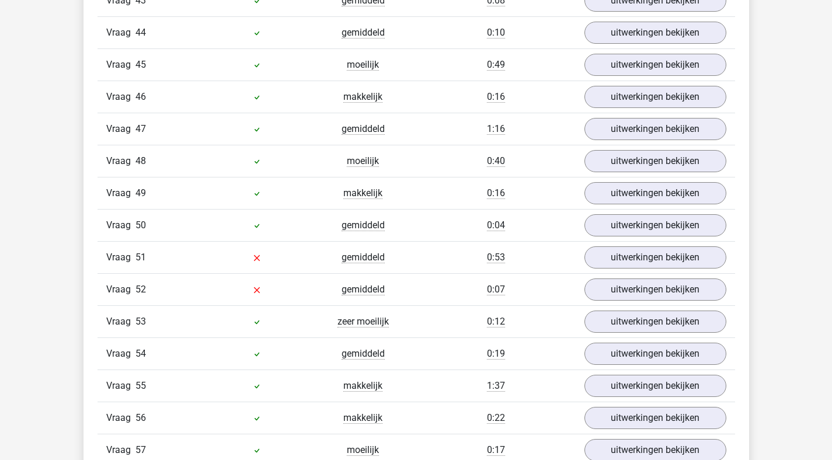
click at [630, 268] on div "Vraag 51 gemiddeld 0:53 uitwerkingen bekijken" at bounding box center [415, 257] width 637 height 32
click at [633, 261] on link "uitwerkingen bekijken" at bounding box center [654, 258] width 163 height 26
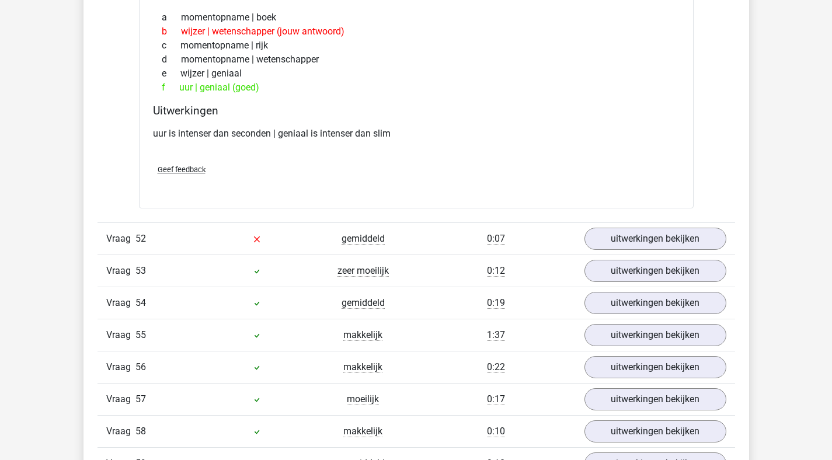
scroll to position [5301, 0]
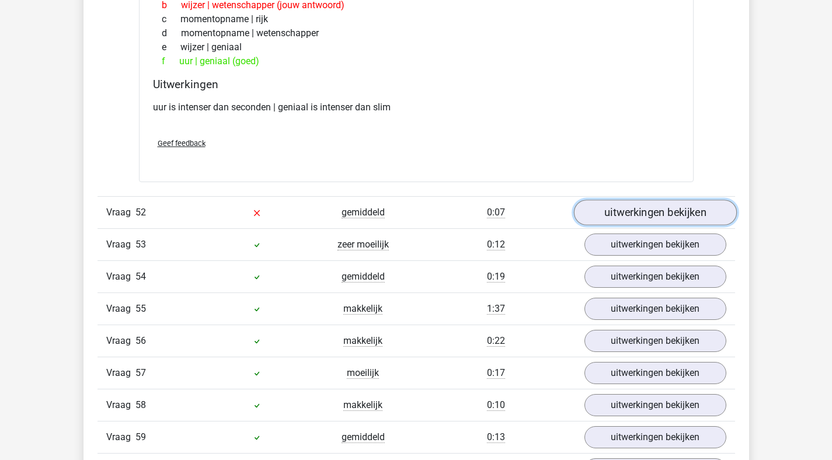
click at [612, 219] on link "uitwerkingen bekijken" at bounding box center [654, 213] width 163 height 26
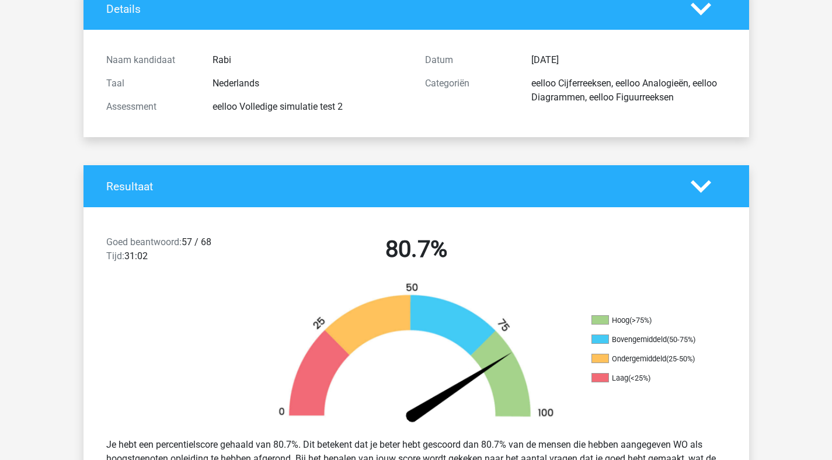
scroll to position [139, 0]
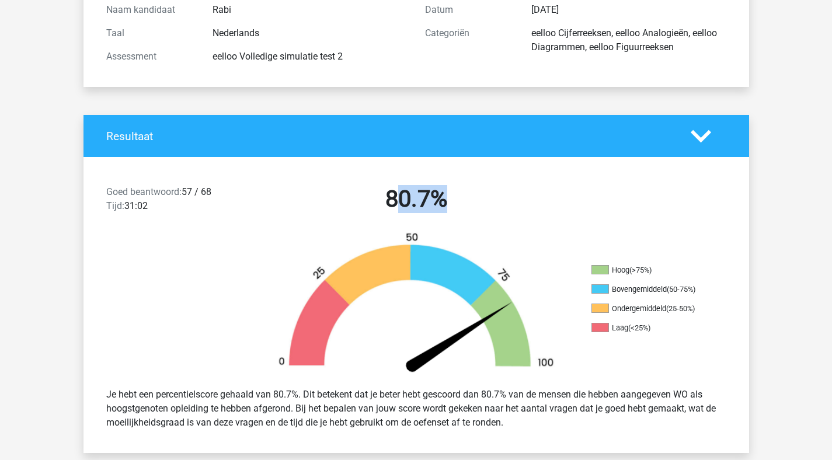
drag, startPoint x: 421, startPoint y: 201, endPoint x: 480, endPoint y: 208, distance: 58.7
click at [480, 208] on h2 "80.7%" at bounding box center [416, 199] width 301 height 28
click at [471, 216] on div "80.7%" at bounding box center [416, 201] width 319 height 33
drag, startPoint x: 456, startPoint y: 200, endPoint x: 369, endPoint y: 184, distance: 88.9
click at [369, 184] on div "Goed beantwoord: 57 / 68 Tijd: 31:02 80.7%" at bounding box center [415, 201] width 665 height 61
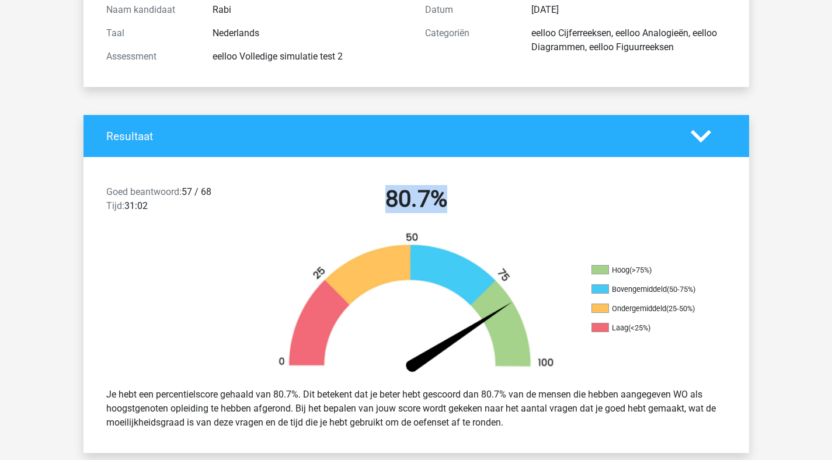
click at [375, 210] on h2 "80.7%" at bounding box center [416, 199] width 301 height 28
drag, startPoint x: 377, startPoint y: 201, endPoint x: 525, endPoint y: 200, distance: 147.6
click at [525, 200] on h2 "80.7%" at bounding box center [416, 199] width 301 height 28
click at [522, 202] on h2 "80.7%" at bounding box center [416, 199] width 301 height 28
drag, startPoint x: 484, startPoint y: 198, endPoint x: 344, endPoint y: 190, distance: 140.3
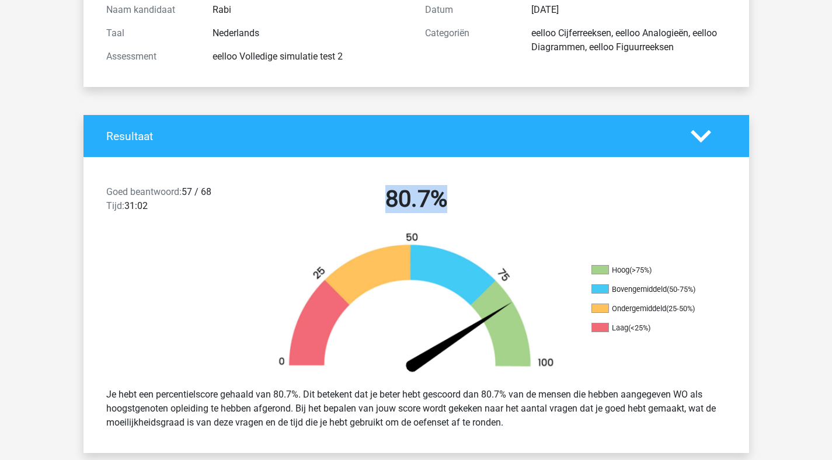
click at [344, 190] on h2 "80.7%" at bounding box center [416, 199] width 301 height 28
click at [368, 223] on div "Goed beantwoord: 57 / 68 Tijd: 31:02 80.7%" at bounding box center [415, 201] width 665 height 61
drag, startPoint x: 383, startPoint y: 201, endPoint x: 502, endPoint y: 215, distance: 119.8
click at [502, 215] on div "80.7%" at bounding box center [416, 201] width 319 height 33
click at [486, 237] on img at bounding box center [416, 305] width 315 height 146
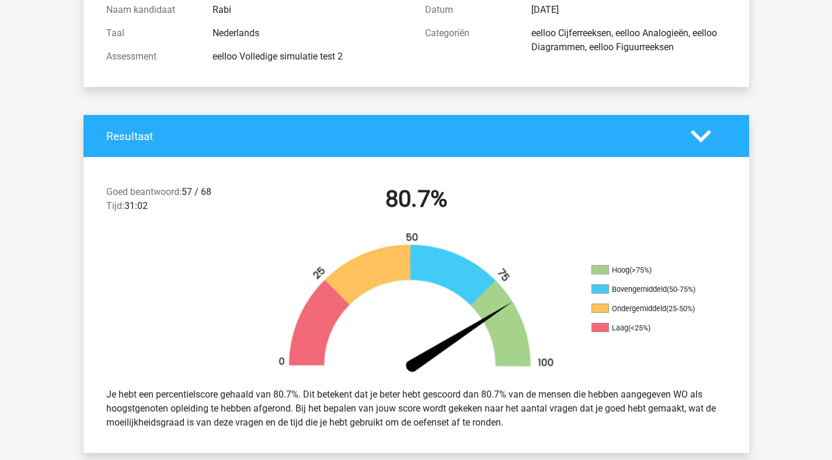
click at [457, 203] on h2 "80.7%" at bounding box center [416, 199] width 301 height 28
drag, startPoint x: 445, startPoint y: 196, endPoint x: 362, endPoint y: 199, distance: 82.9
click at [362, 199] on h2 "80.7%" at bounding box center [416, 199] width 301 height 28
click at [476, 237] on img at bounding box center [416, 305] width 315 height 146
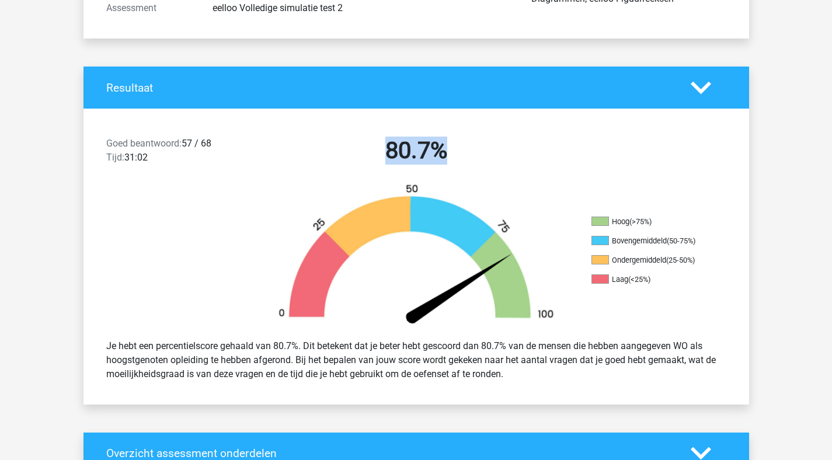
scroll to position [222, 0]
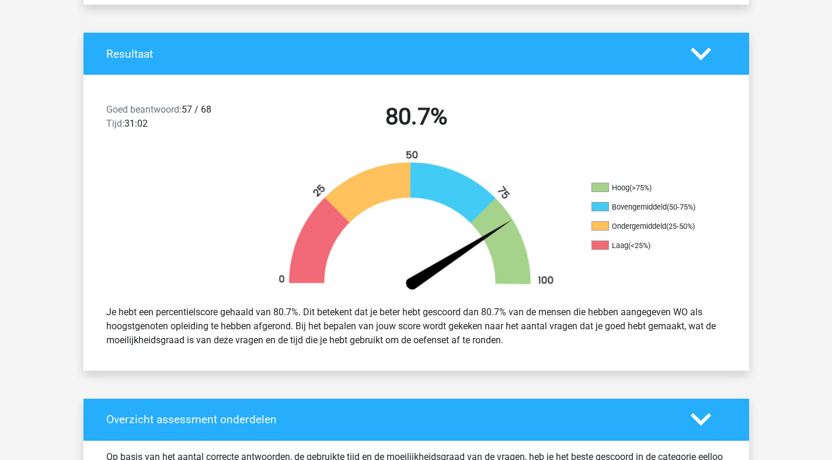
click at [624, 162] on div "Hoog (>75%) Bovengemiddeld (50-75%) Ondergemiddeld (25-50%) Laag (<25%)" at bounding box center [415, 222] width 665 height 146
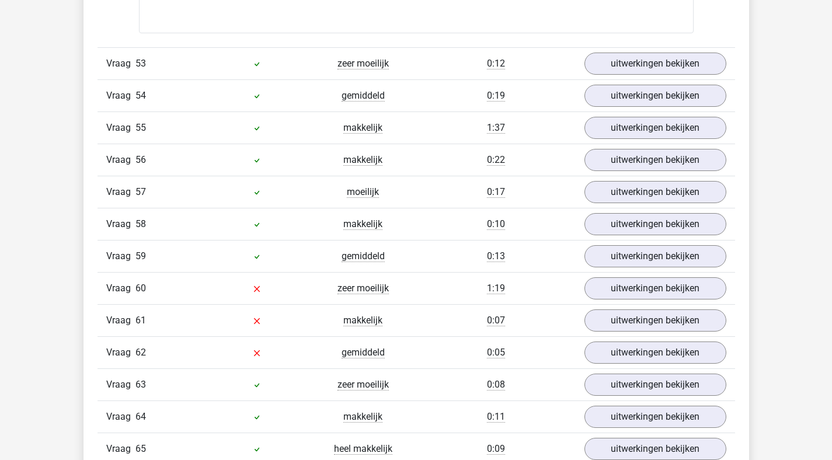
scroll to position [5927, 0]
click at [659, 62] on link "uitwerkingen bekijken" at bounding box center [654, 65] width 163 height 26
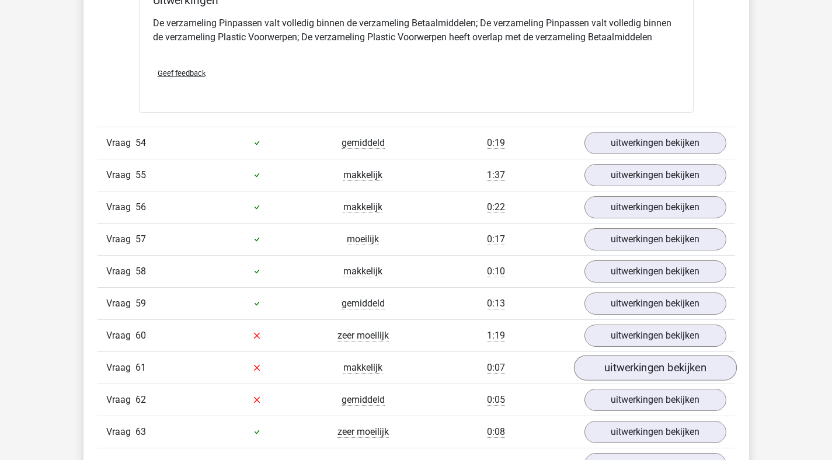
scroll to position [6431, 0]
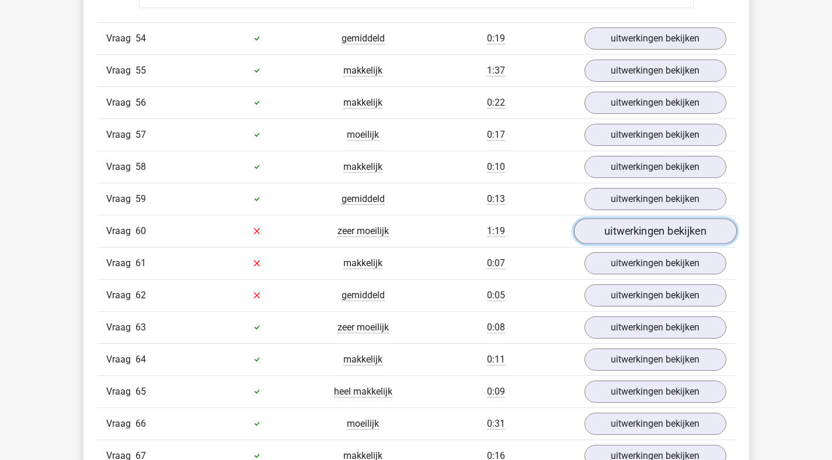
click at [636, 228] on link "uitwerkingen bekijken" at bounding box center [654, 231] width 163 height 26
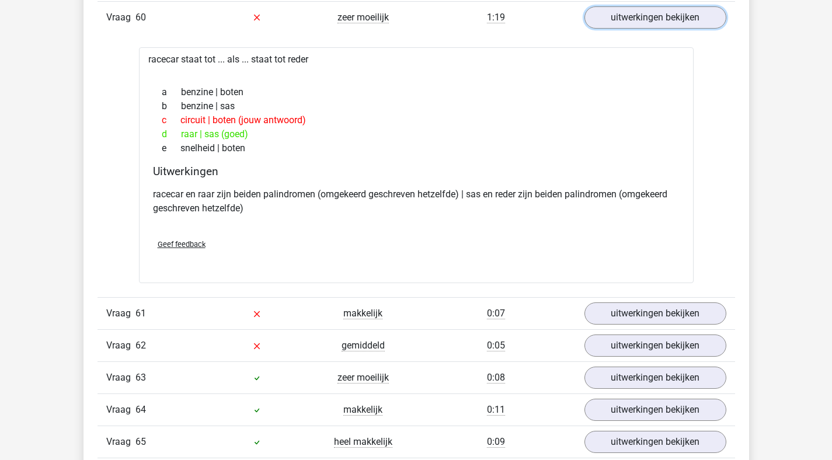
scroll to position [6747, 0]
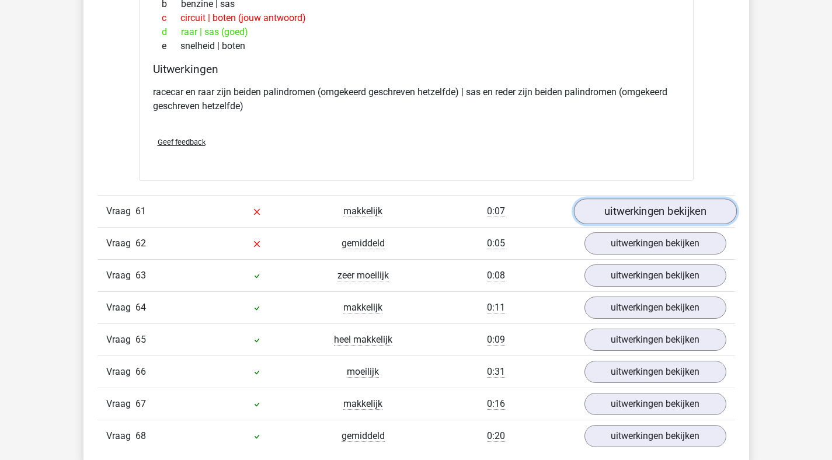
click at [649, 201] on link "uitwerkingen bekijken" at bounding box center [654, 211] width 163 height 26
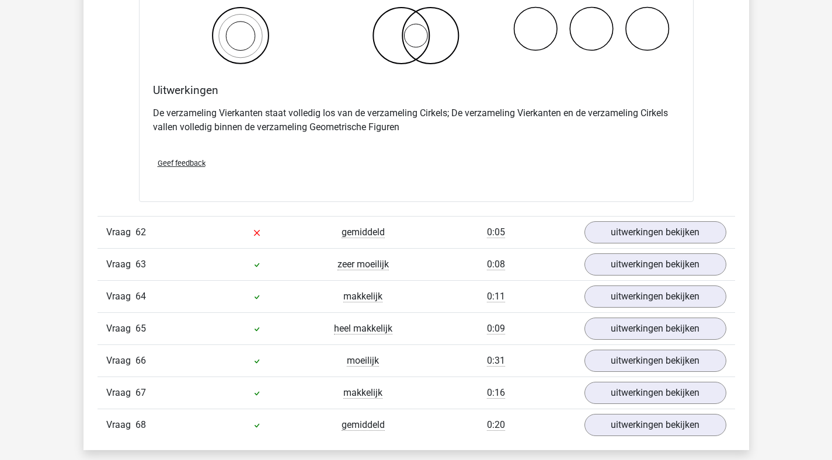
scroll to position [7241, 0]
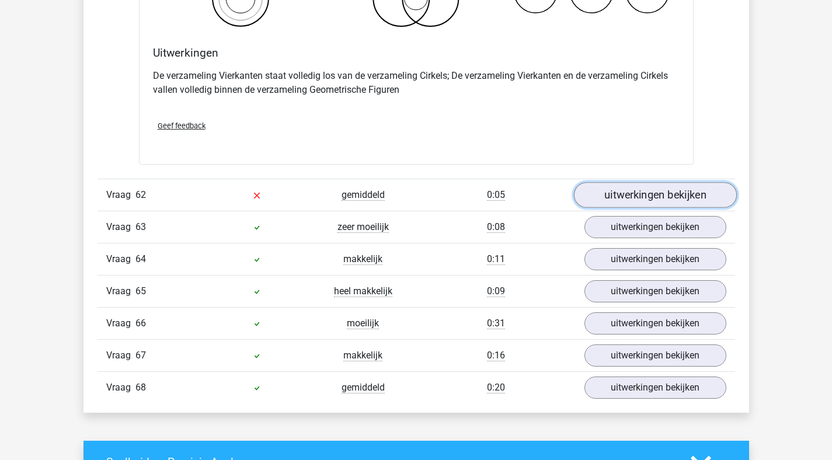
click at [639, 190] on link "uitwerkingen bekijken" at bounding box center [654, 195] width 163 height 26
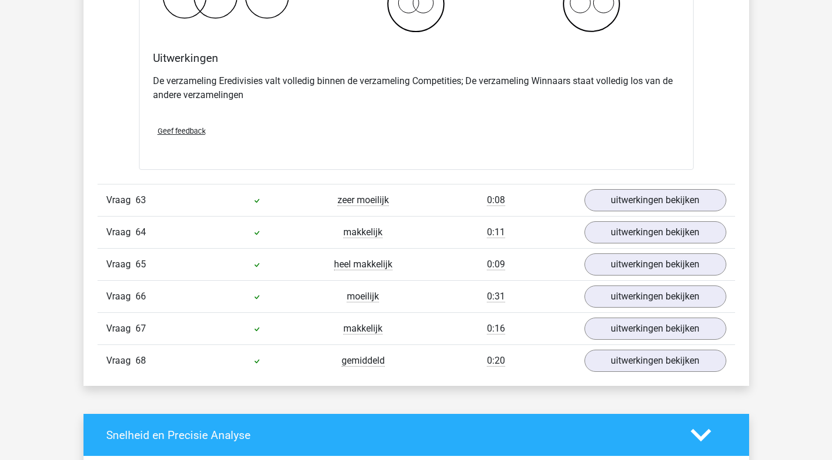
scroll to position [7719, 0]
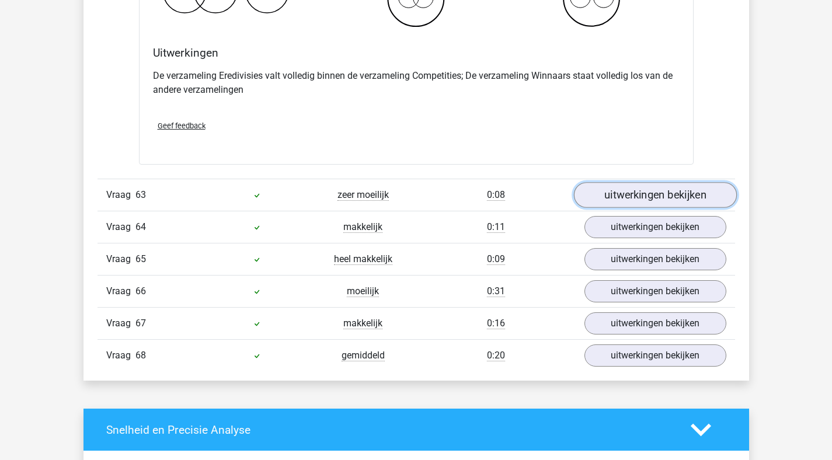
click at [597, 193] on link "uitwerkingen bekijken" at bounding box center [654, 195] width 163 height 26
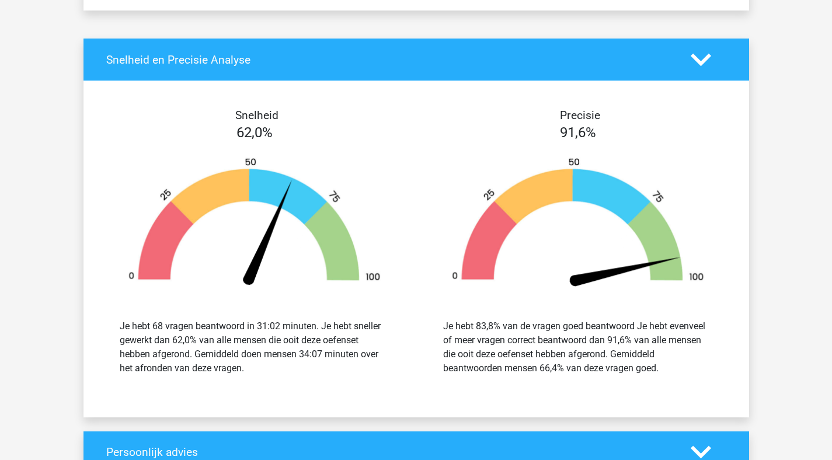
scroll to position [8921, 0]
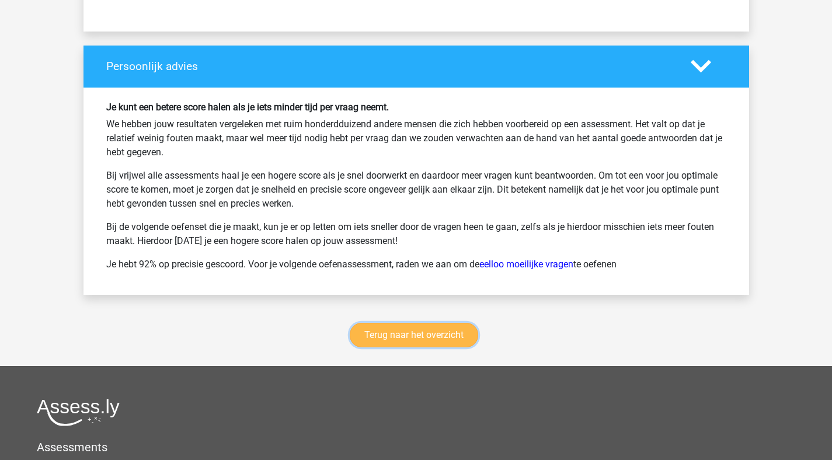
click at [423, 332] on link "Terug naar het overzicht" at bounding box center [414, 335] width 128 height 25
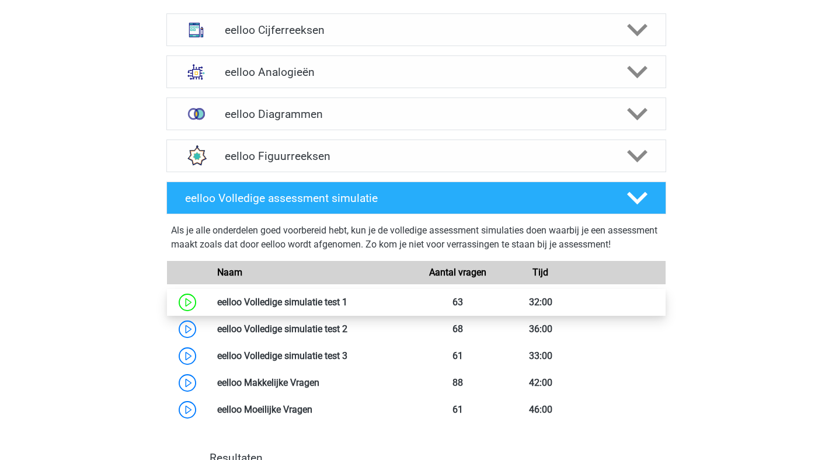
scroll to position [480, 0]
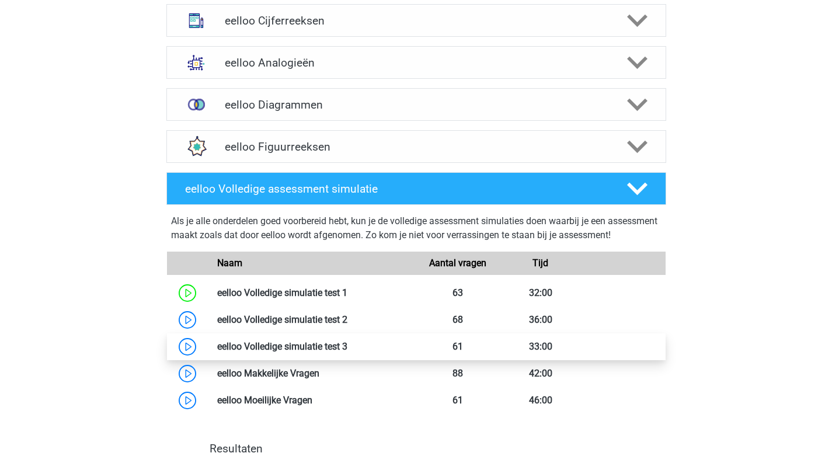
click at [347, 352] on link at bounding box center [347, 346] width 0 height 11
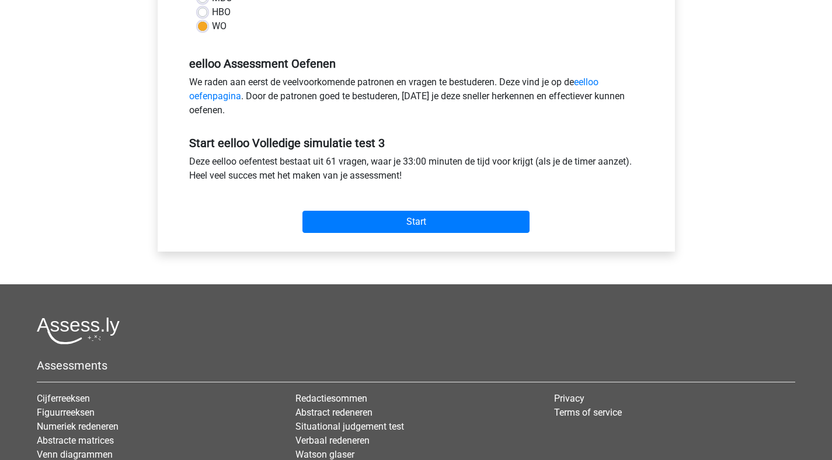
scroll to position [232, 0]
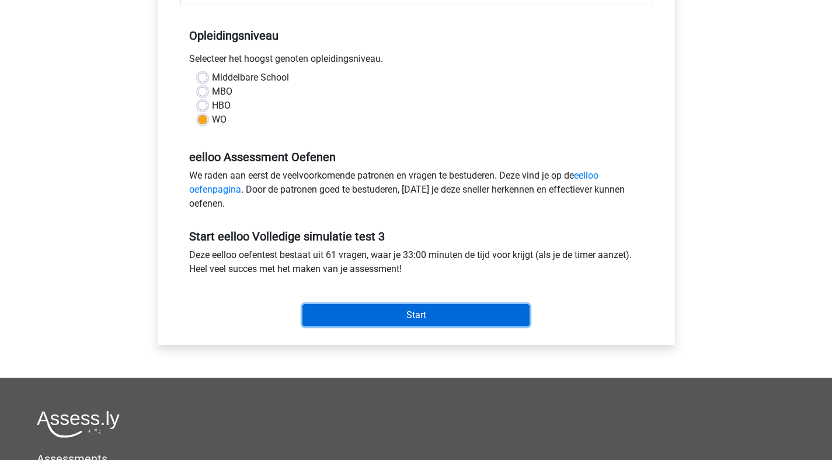
click at [420, 323] on input "Start" at bounding box center [415, 315] width 227 height 22
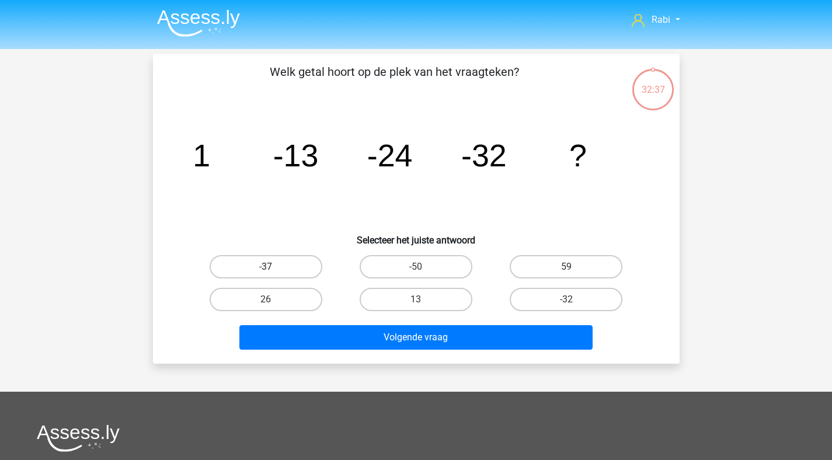
click at [317, 261] on label "-37" at bounding box center [266, 266] width 113 height 23
click at [273, 267] on input "-37" at bounding box center [270, 271] width 8 height 8
radio input "true"
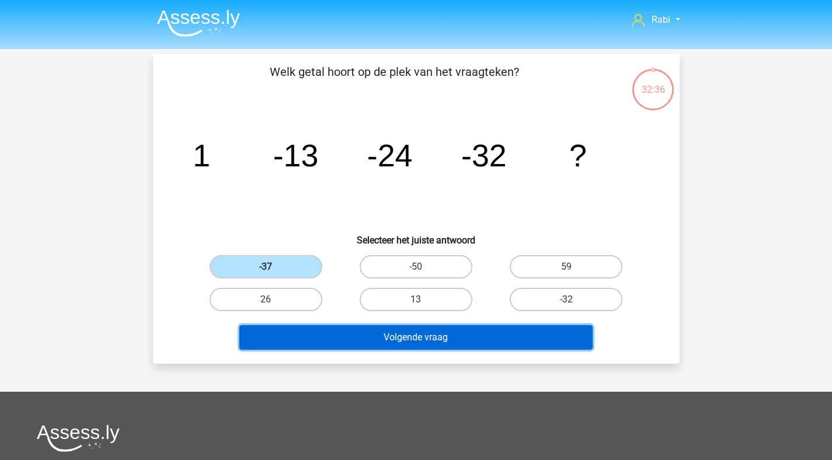
click at [379, 336] on button "Volgende vraag" at bounding box center [415, 337] width 353 height 25
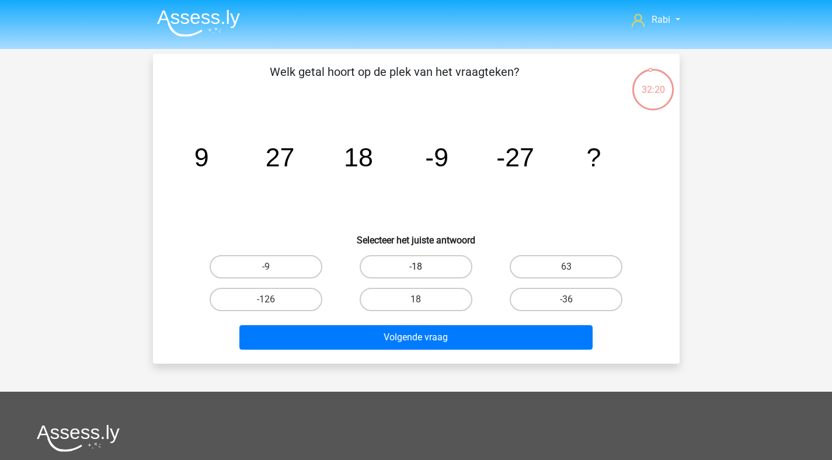
click at [443, 260] on label "-18" at bounding box center [415, 266] width 113 height 23
click at [423, 267] on input "-18" at bounding box center [419, 271] width 8 height 8
radio input "true"
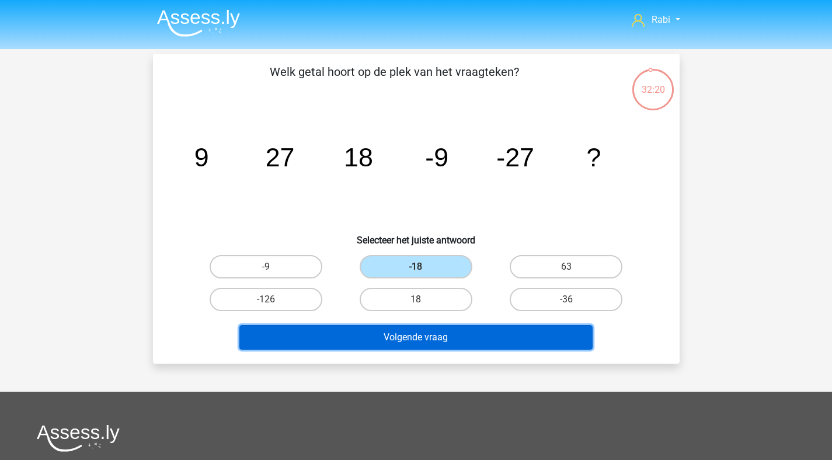
click at [454, 333] on button "Volgende vraag" at bounding box center [415, 337] width 353 height 25
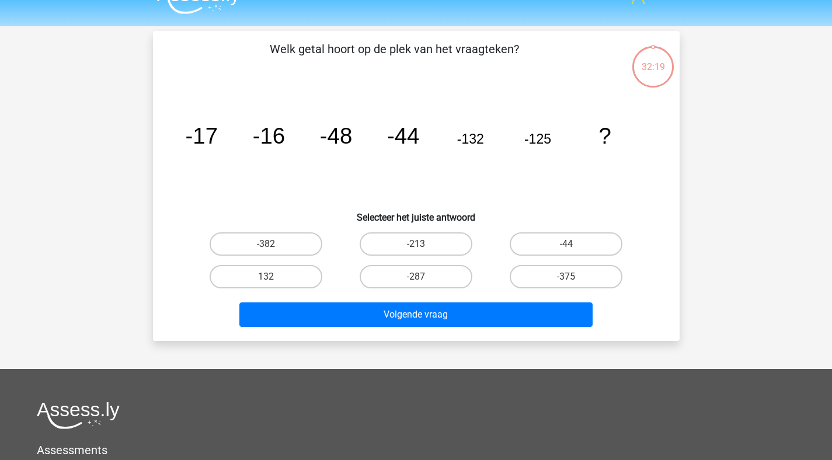
scroll to position [6, 0]
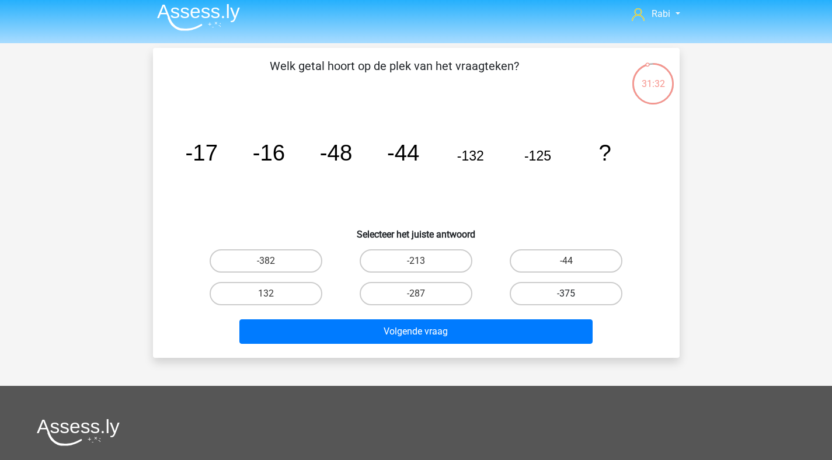
click at [555, 295] on label "-375" at bounding box center [565, 293] width 113 height 23
click at [566, 295] on input "-375" at bounding box center [570, 298] width 8 height 8
radio input "true"
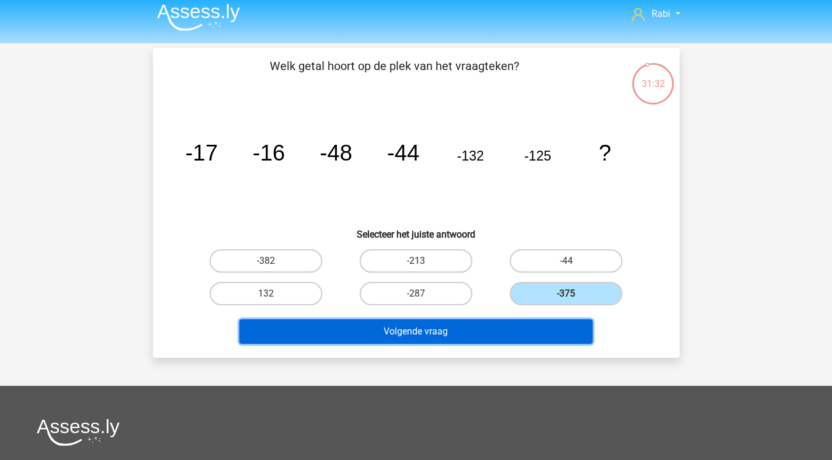
click at [494, 334] on button "Volgende vraag" at bounding box center [415, 331] width 353 height 25
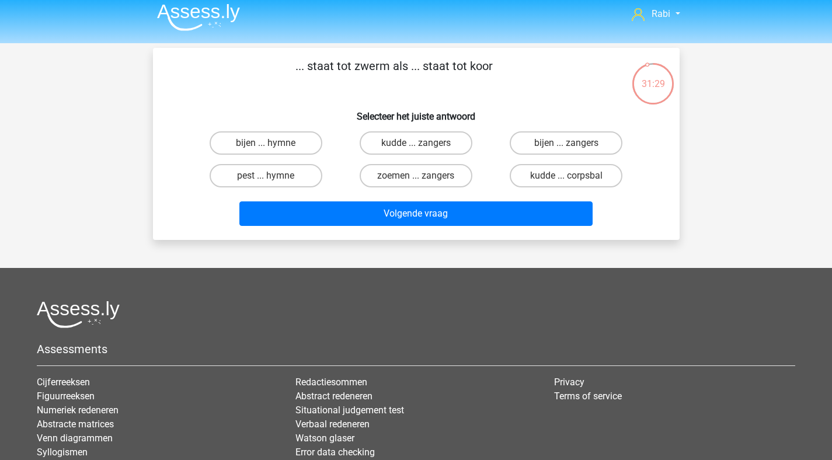
scroll to position [0, 0]
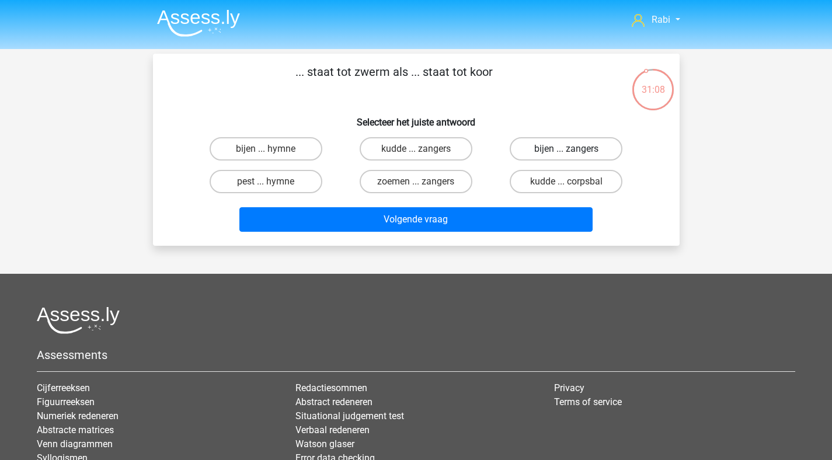
click at [576, 148] on label "bijen ... zangers" at bounding box center [565, 148] width 113 height 23
click at [574, 149] on input "bijen ... zangers" at bounding box center [570, 153] width 8 height 8
radio input "true"
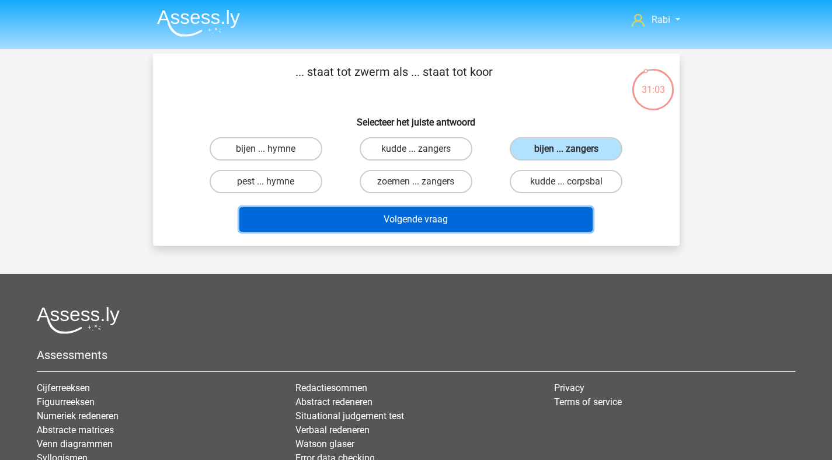
click at [425, 230] on button "Volgende vraag" at bounding box center [415, 219] width 353 height 25
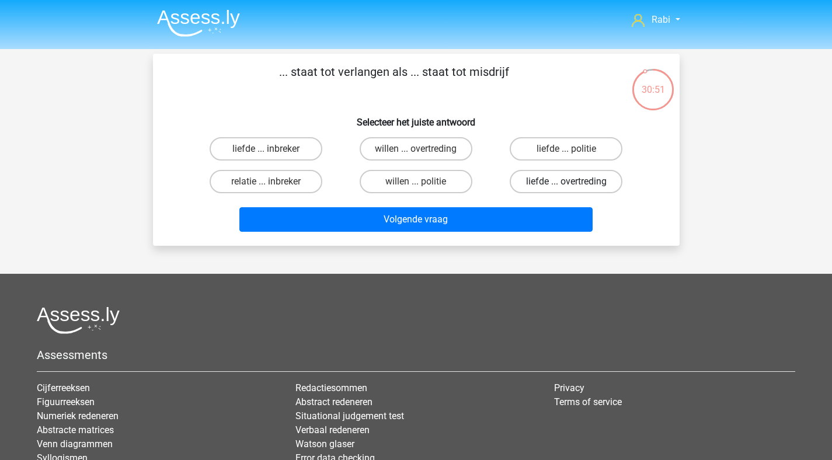
click at [550, 186] on label "liefde ... overtreding" at bounding box center [565, 181] width 113 height 23
click at [566, 186] on input "liefde ... overtreding" at bounding box center [570, 185] width 8 height 8
radio input "true"
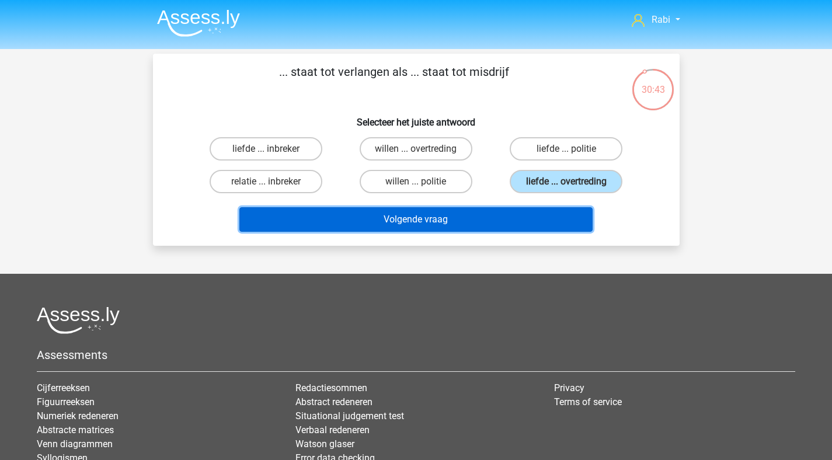
click at [430, 222] on button "Volgende vraag" at bounding box center [415, 219] width 353 height 25
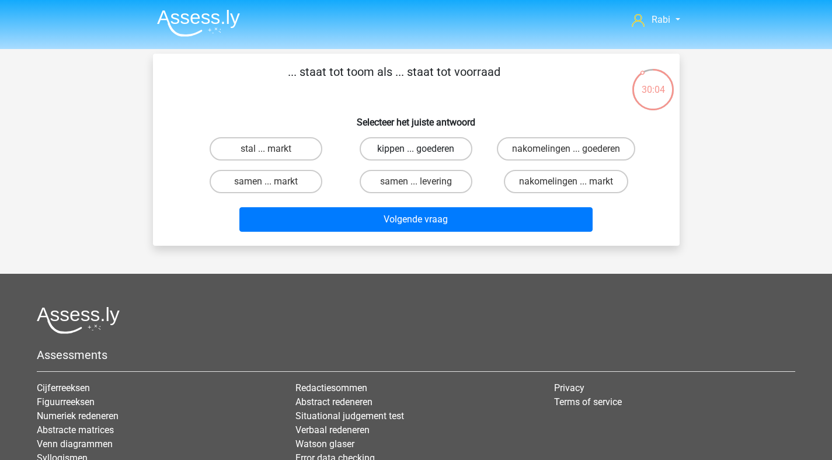
click at [438, 151] on label "kippen ... goederen" at bounding box center [415, 148] width 113 height 23
click at [423, 151] on input "kippen ... goederen" at bounding box center [419, 153] width 8 height 8
radio input "true"
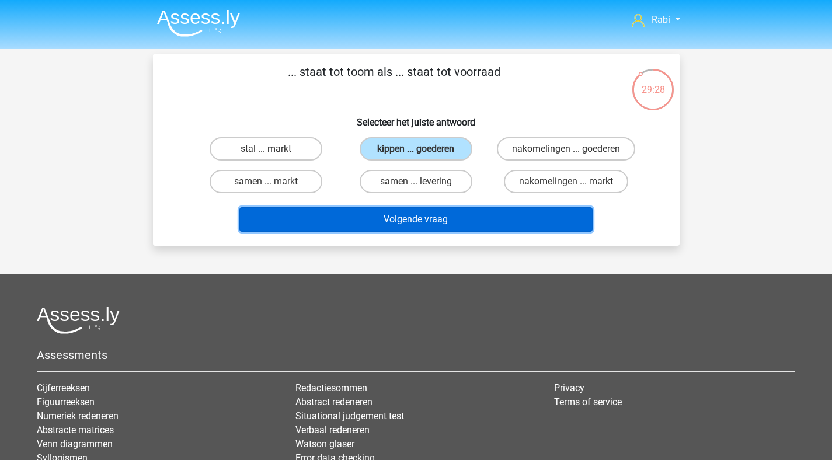
click at [424, 224] on button "Volgende vraag" at bounding box center [415, 219] width 353 height 25
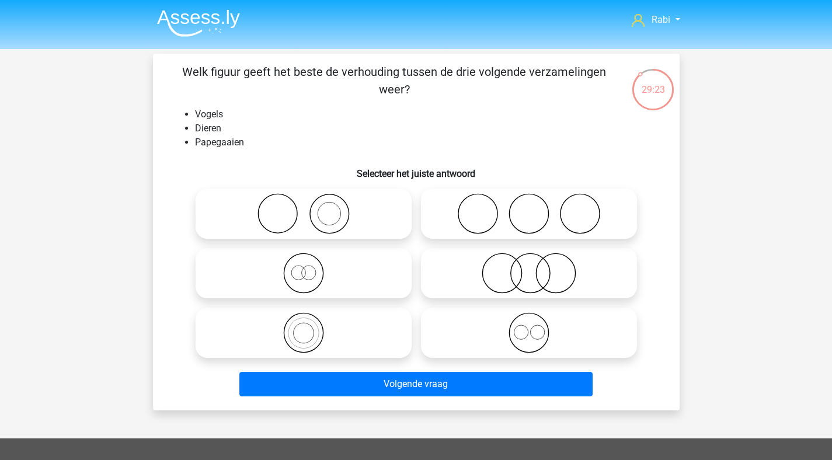
click at [314, 336] on icon at bounding box center [303, 332] width 207 height 41
click at [311, 327] on input "radio" at bounding box center [307, 323] width 8 height 8
radio input "true"
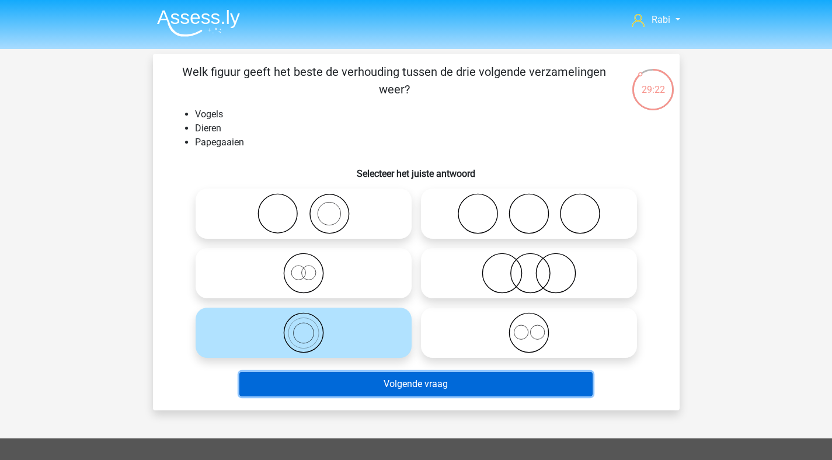
click at [412, 393] on button "Volgende vraag" at bounding box center [415, 384] width 353 height 25
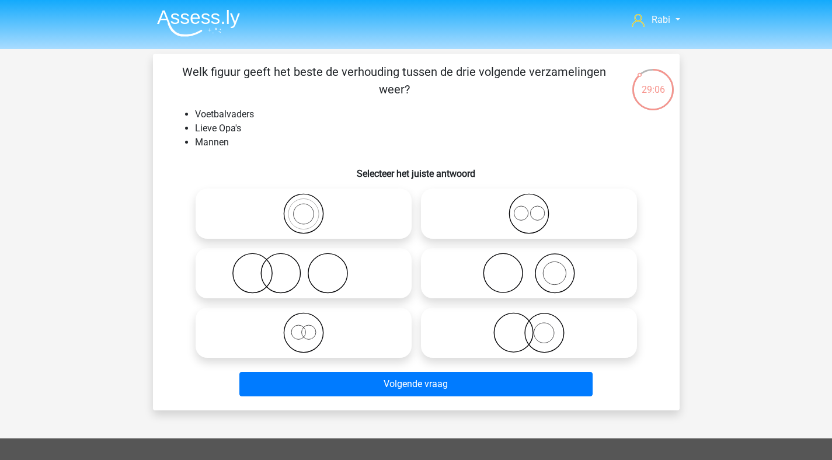
click at [544, 212] on icon at bounding box center [528, 213] width 207 height 41
click at [536, 208] on input "radio" at bounding box center [533, 204] width 8 height 8
radio input "true"
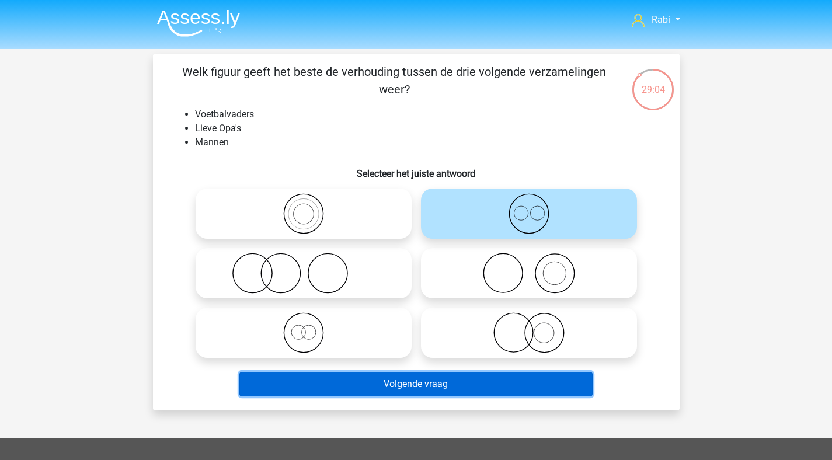
click at [424, 389] on button "Volgende vraag" at bounding box center [415, 384] width 353 height 25
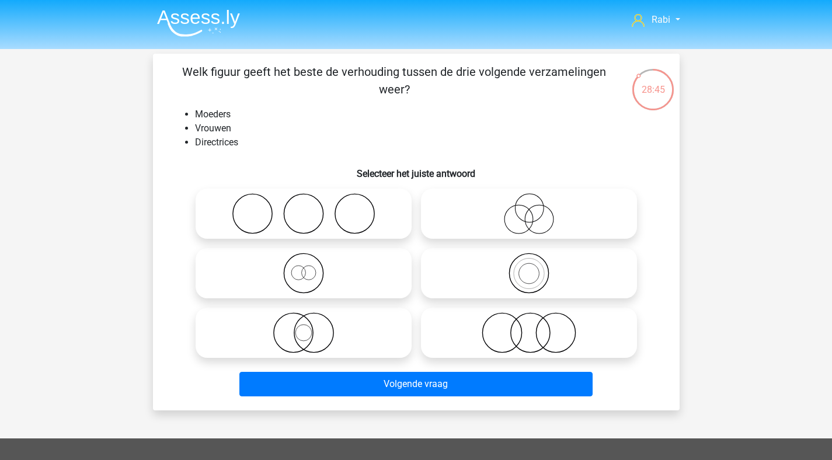
click at [335, 342] on icon at bounding box center [303, 332] width 207 height 41
click at [311, 327] on input "radio" at bounding box center [307, 323] width 8 height 8
radio input "true"
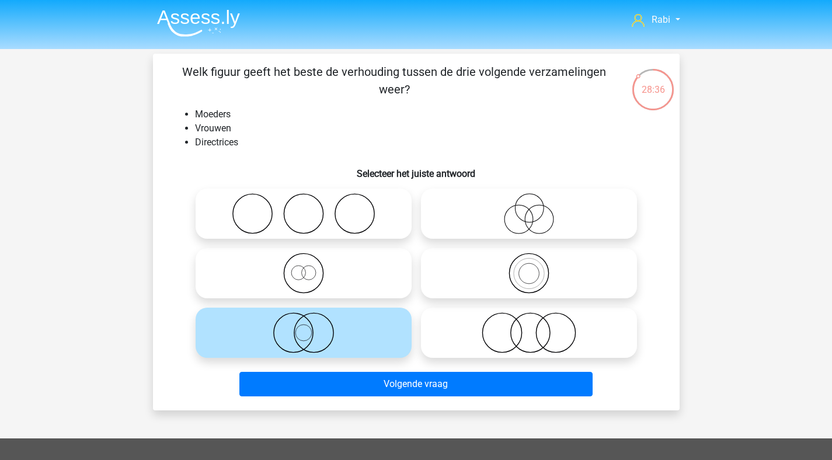
click at [503, 205] on icon at bounding box center [528, 213] width 207 height 41
click at [529, 205] on input "radio" at bounding box center [533, 204] width 8 height 8
radio input "true"
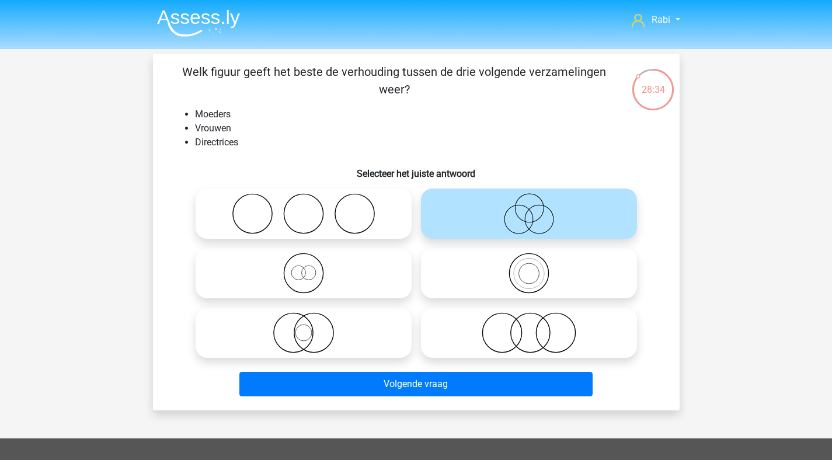
click at [372, 273] on icon at bounding box center [303, 273] width 207 height 41
click at [311, 267] on input "radio" at bounding box center [307, 264] width 8 height 8
radio input "true"
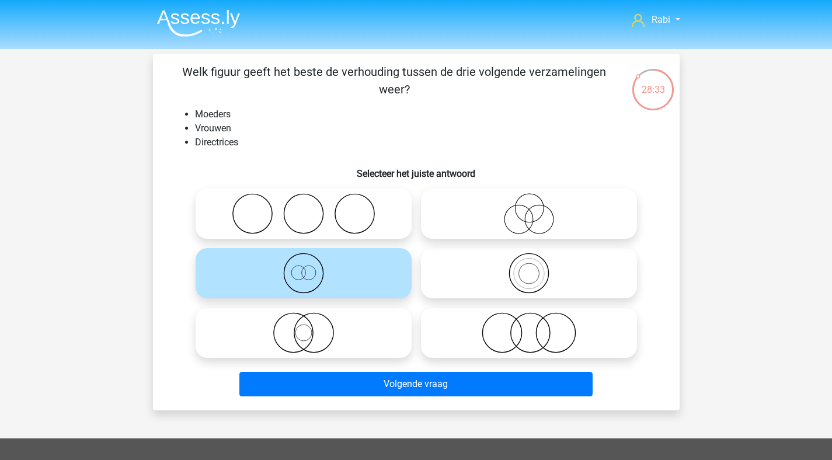
click at [369, 317] on icon at bounding box center [303, 332] width 207 height 41
click at [311, 319] on input "radio" at bounding box center [307, 323] width 8 height 8
radio input "true"
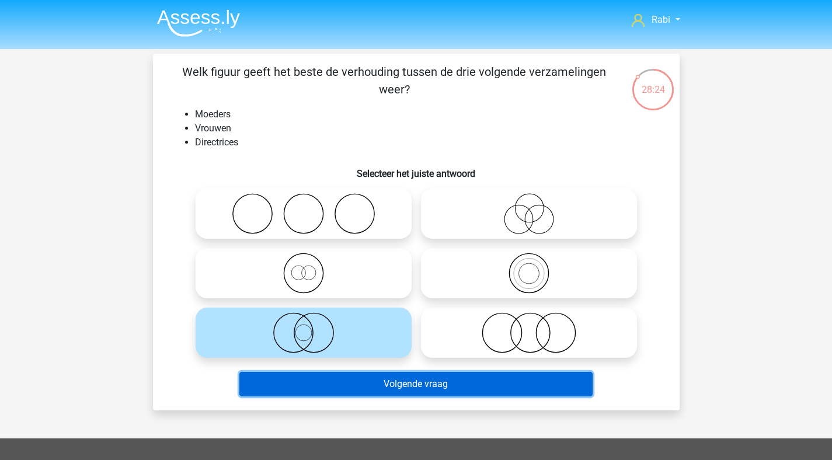
click at [397, 390] on button "Volgende vraag" at bounding box center [415, 384] width 353 height 25
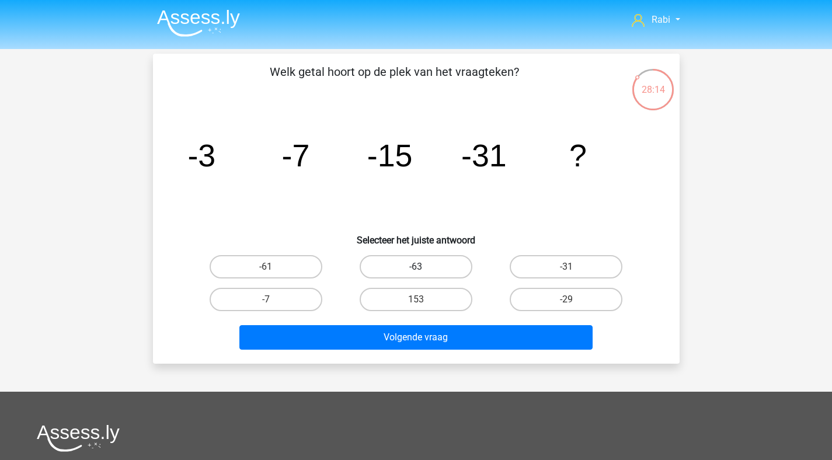
click at [459, 268] on label "-63" at bounding box center [415, 266] width 113 height 23
click at [423, 268] on input "-63" at bounding box center [419, 271] width 8 height 8
radio input "true"
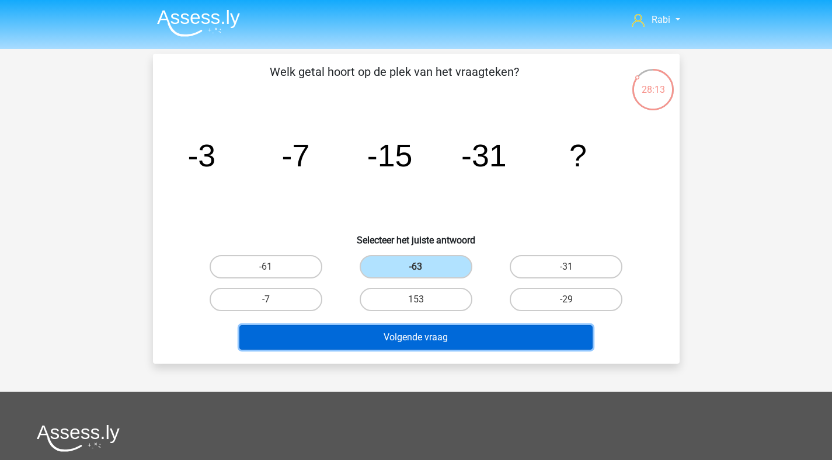
click at [470, 329] on button "Volgende vraag" at bounding box center [415, 337] width 353 height 25
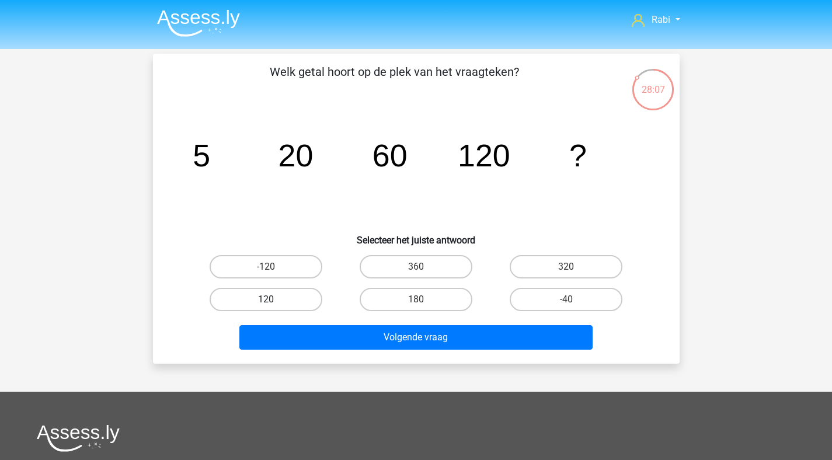
click at [297, 295] on label "120" at bounding box center [266, 299] width 113 height 23
click at [273, 299] on input "120" at bounding box center [270, 303] width 8 height 8
radio input "true"
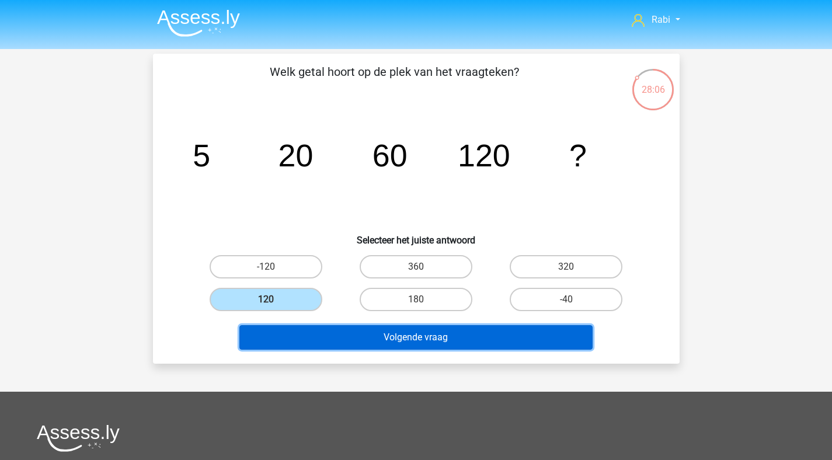
click at [396, 338] on button "Volgende vraag" at bounding box center [415, 337] width 353 height 25
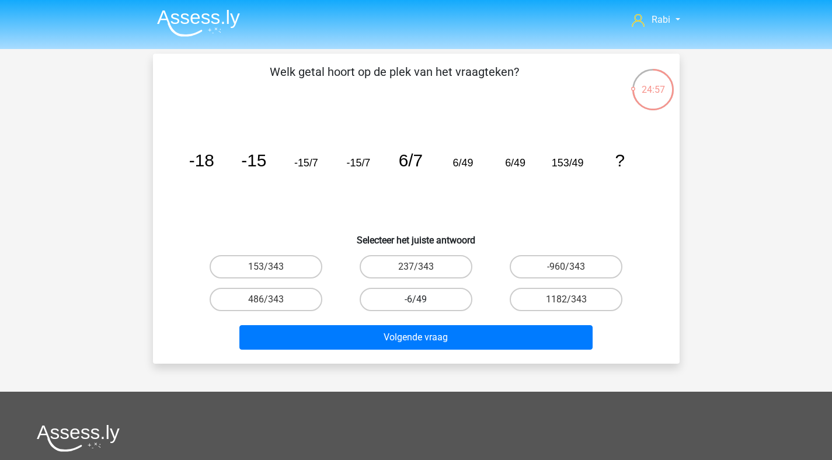
click at [431, 299] on label "-6/49" at bounding box center [415, 299] width 113 height 23
click at [423, 299] on input "-6/49" at bounding box center [419, 303] width 8 height 8
radio input "true"
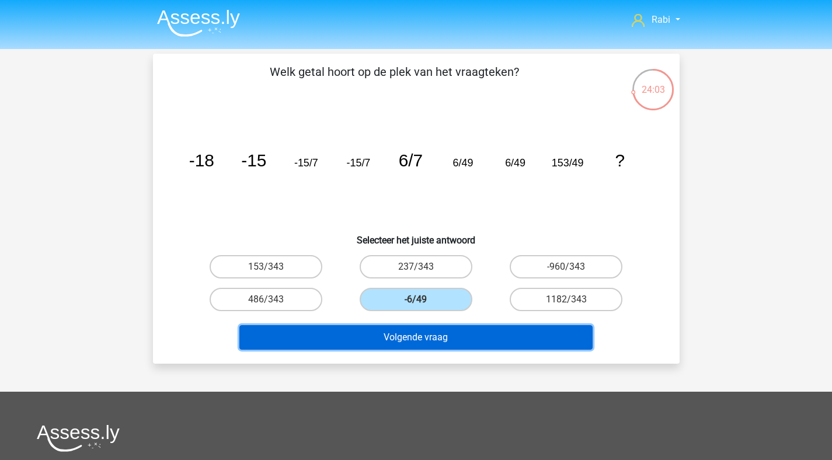
click at [378, 331] on button "Volgende vraag" at bounding box center [415, 337] width 353 height 25
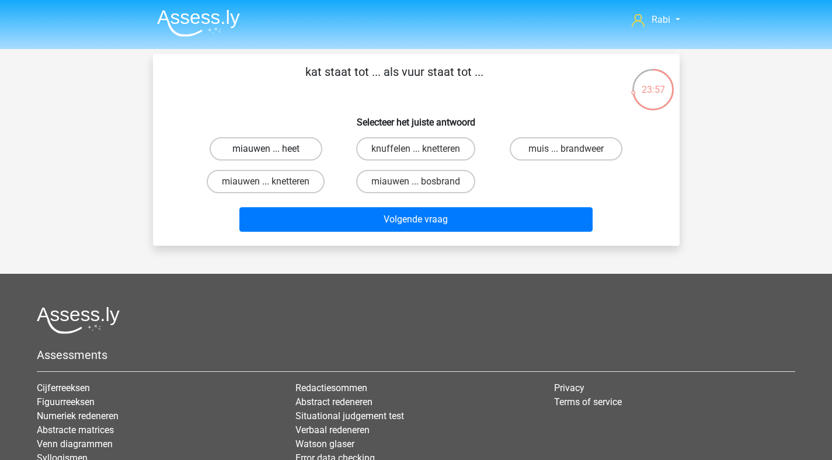
click at [270, 148] on label "miauwen ... heet" at bounding box center [266, 148] width 113 height 23
click at [270, 149] on input "miauwen ... heet" at bounding box center [270, 153] width 8 height 8
radio input "true"
drag, startPoint x: 296, startPoint y: 181, endPoint x: 313, endPoint y: 194, distance: 21.7
click at [296, 181] on label "miauwen ... knetteren" at bounding box center [266, 181] width 118 height 23
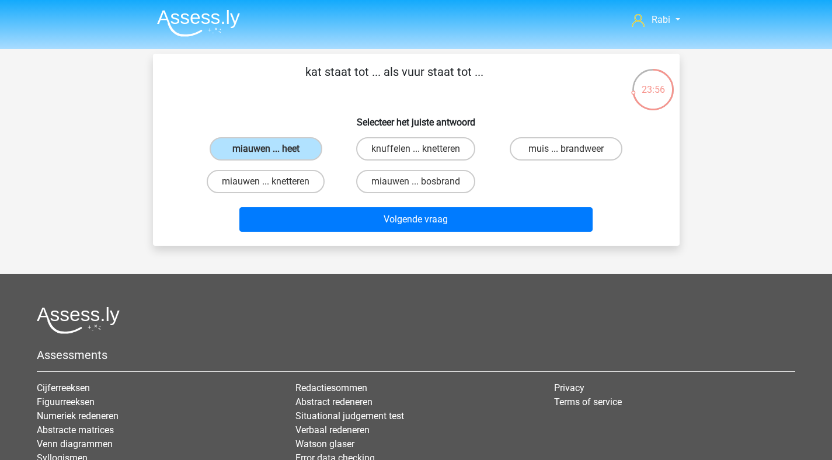
click at [273, 181] on input "miauwen ... knetteren" at bounding box center [270, 185] width 8 height 8
radio input "true"
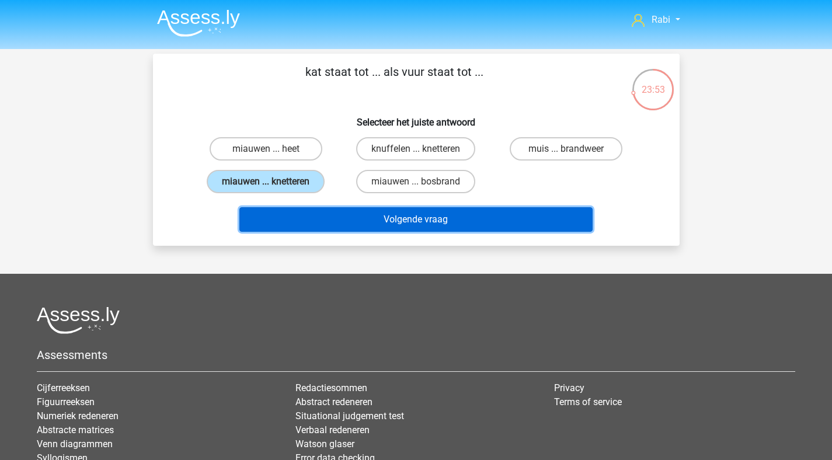
click at [424, 219] on button "Volgende vraag" at bounding box center [415, 219] width 353 height 25
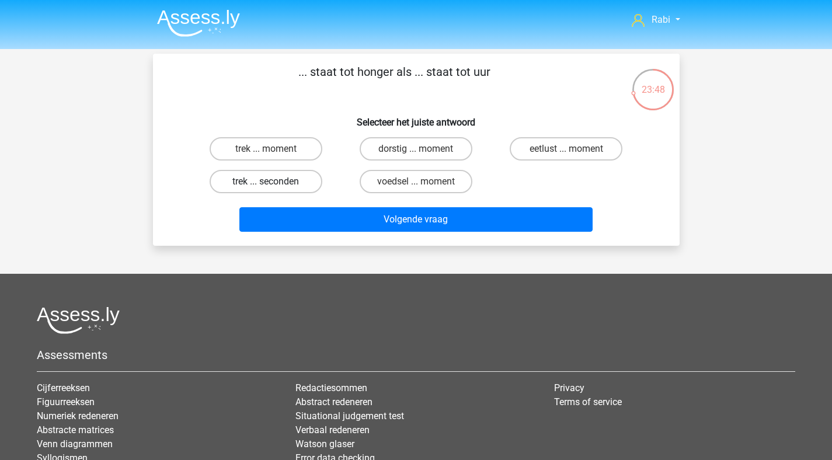
click at [280, 184] on label "trek ... seconden" at bounding box center [266, 181] width 113 height 23
click at [273, 184] on input "trek ... seconden" at bounding box center [270, 185] width 8 height 8
radio input "true"
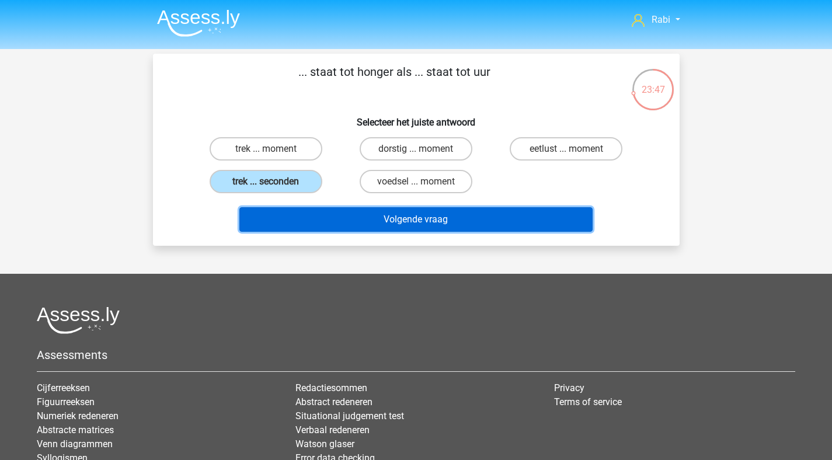
click at [418, 227] on button "Volgende vraag" at bounding box center [415, 219] width 353 height 25
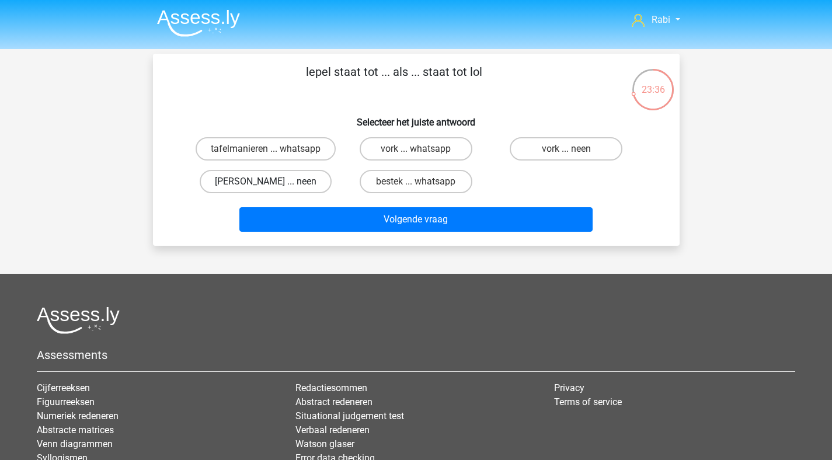
click at [277, 188] on label "[PERSON_NAME] ... neen" at bounding box center [266, 181] width 132 height 23
click at [273, 188] on input "[PERSON_NAME] ... neen" at bounding box center [270, 185] width 8 height 8
radio input "true"
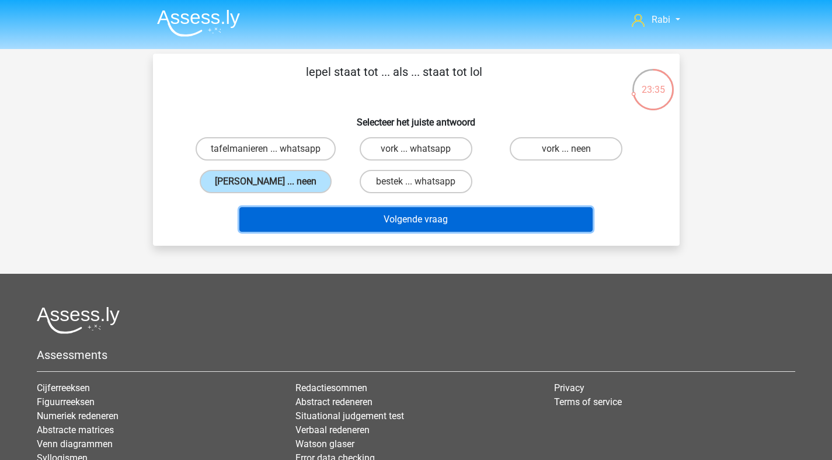
click at [413, 224] on button "Volgende vraag" at bounding box center [415, 219] width 353 height 25
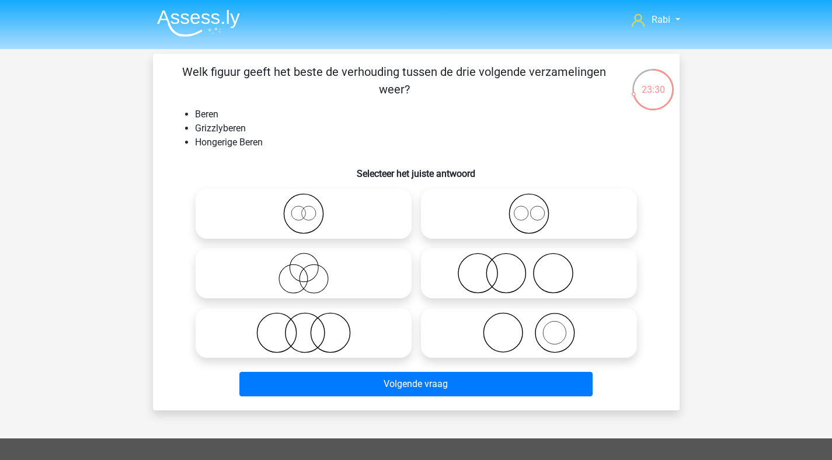
click at [267, 210] on icon at bounding box center [303, 213] width 207 height 41
click at [303, 208] on input "radio" at bounding box center [307, 204] width 8 height 8
radio input "true"
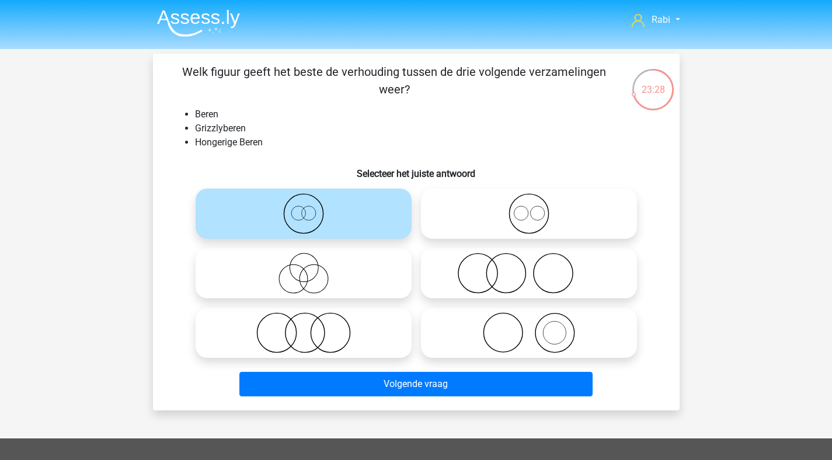
click at [508, 211] on icon at bounding box center [528, 213] width 207 height 41
click at [529, 208] on input "radio" at bounding box center [533, 204] width 8 height 8
radio input "true"
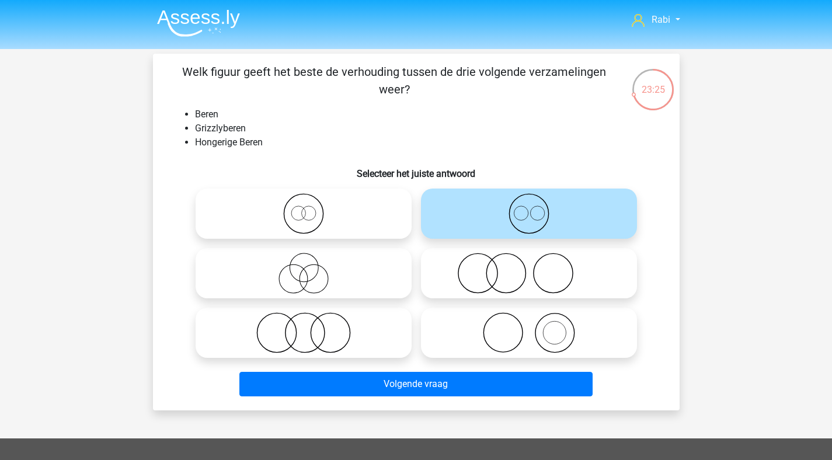
drag, startPoint x: 320, startPoint y: 219, endPoint x: 325, endPoint y: 225, distance: 8.3
click at [321, 219] on icon at bounding box center [303, 213] width 207 height 41
click at [311, 208] on input "radio" at bounding box center [307, 204] width 8 height 8
radio input "true"
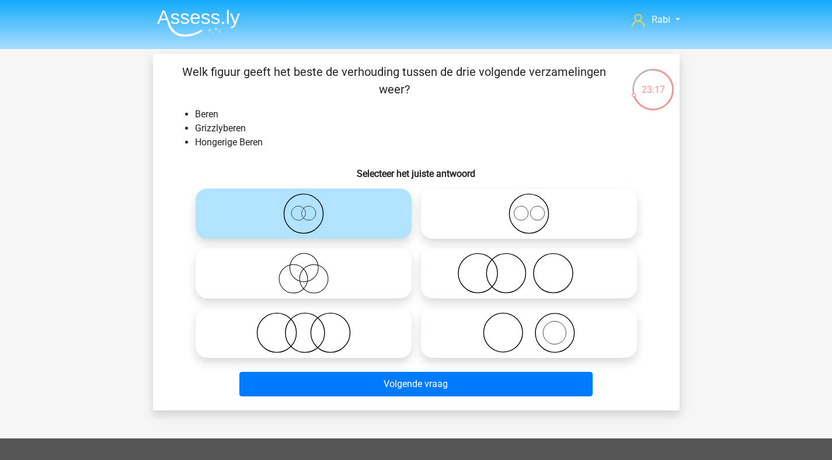
click at [518, 212] on icon at bounding box center [528, 213] width 207 height 41
click at [529, 208] on input "radio" at bounding box center [533, 204] width 8 height 8
radio input "true"
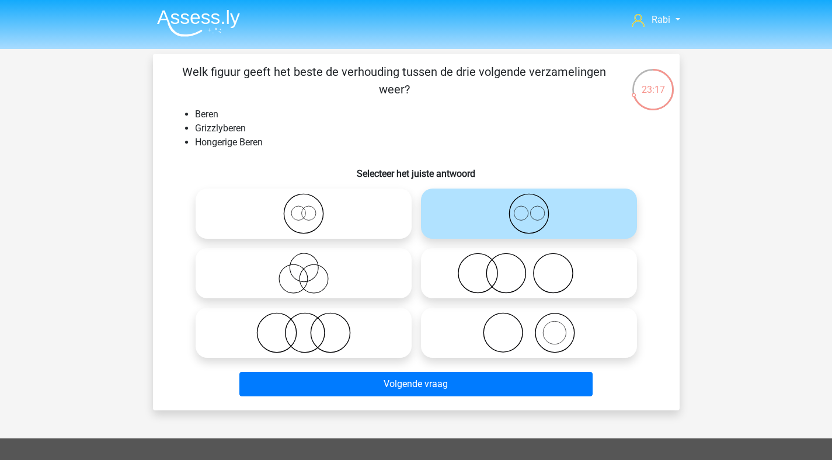
click at [389, 224] on icon at bounding box center [303, 213] width 207 height 41
click at [311, 208] on input "radio" at bounding box center [307, 204] width 8 height 8
radio input "true"
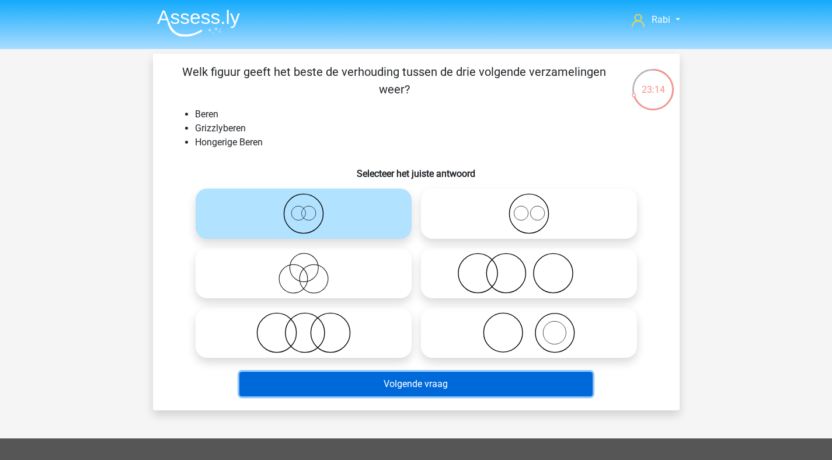
click at [415, 390] on button "Volgende vraag" at bounding box center [415, 384] width 353 height 25
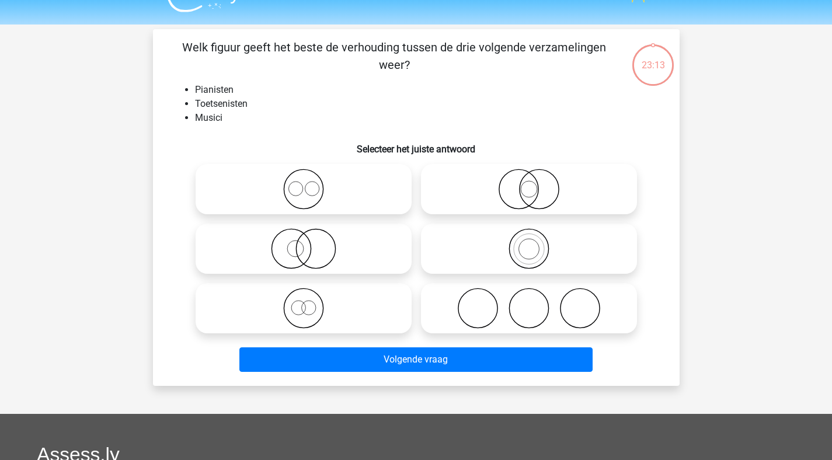
scroll to position [5, 0]
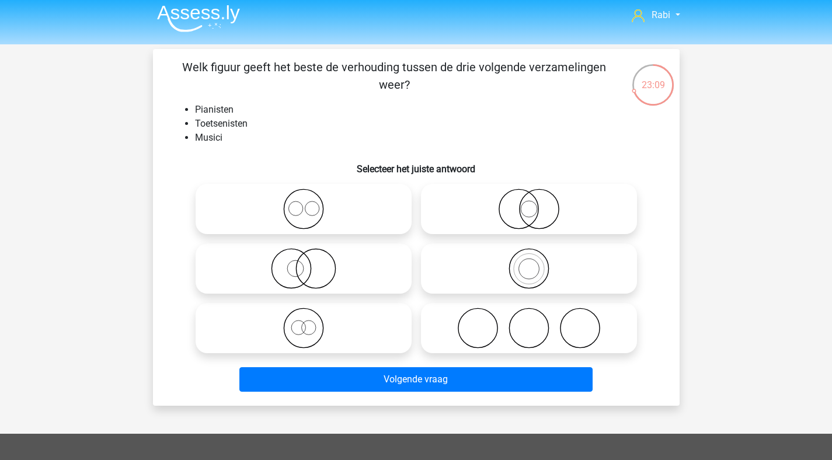
click at [324, 201] on icon at bounding box center [303, 208] width 207 height 41
click at [311, 201] on input "radio" at bounding box center [307, 199] width 8 height 8
radio input "true"
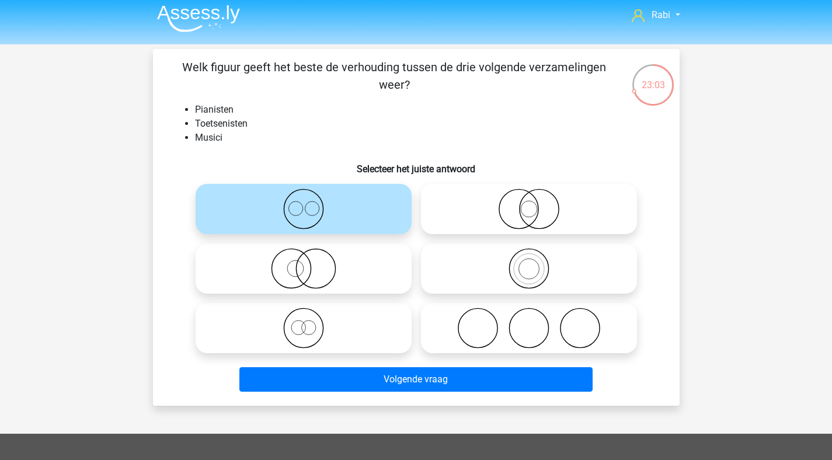
click at [475, 282] on icon at bounding box center [528, 268] width 207 height 41
click at [529, 263] on input "radio" at bounding box center [533, 259] width 8 height 8
radio input "true"
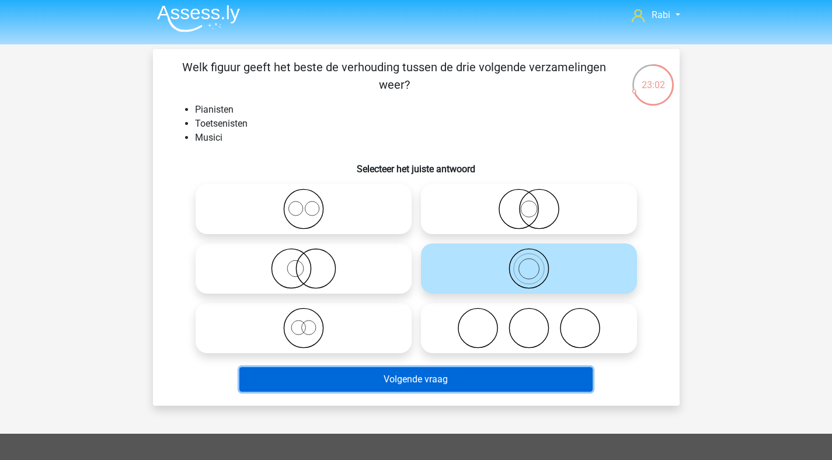
click at [406, 385] on button "Volgende vraag" at bounding box center [415, 379] width 353 height 25
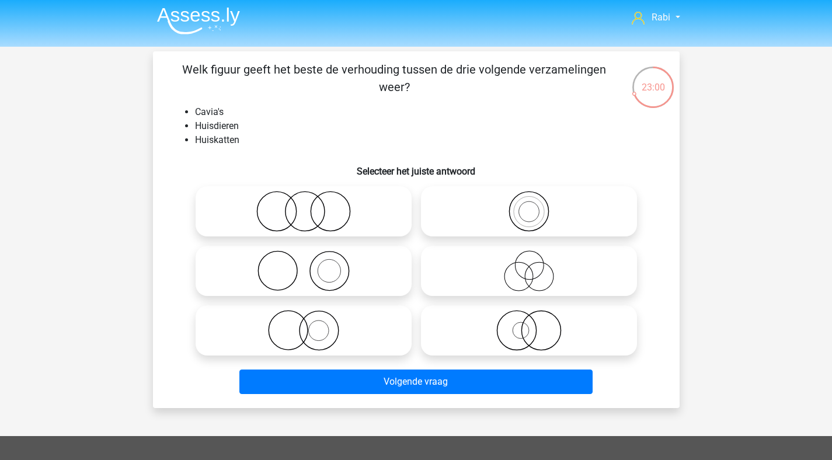
scroll to position [0, 0]
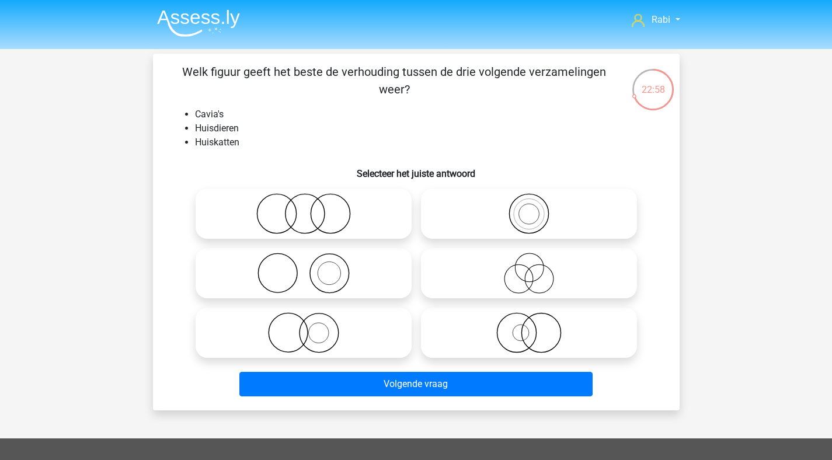
click at [345, 285] on circle at bounding box center [328, 273] width 39 height 39
click at [311, 267] on input "radio" at bounding box center [307, 264] width 8 height 8
radio input "true"
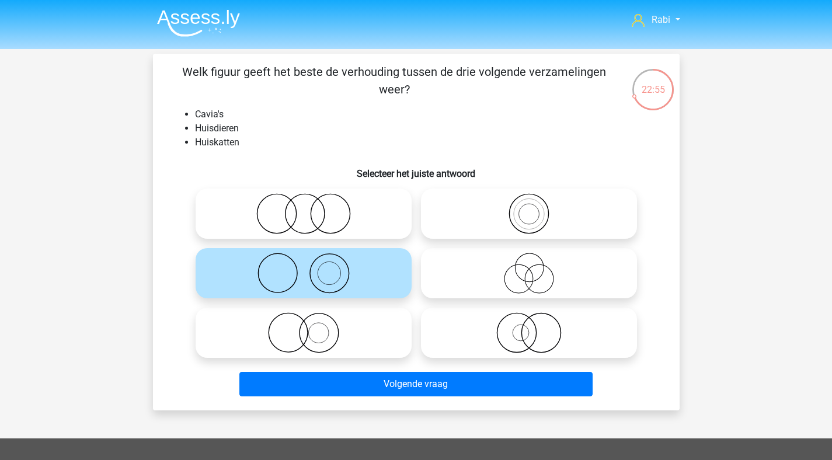
click at [325, 200] on icon at bounding box center [303, 213] width 207 height 41
click at [311, 200] on input "radio" at bounding box center [307, 204] width 8 height 8
radio input "true"
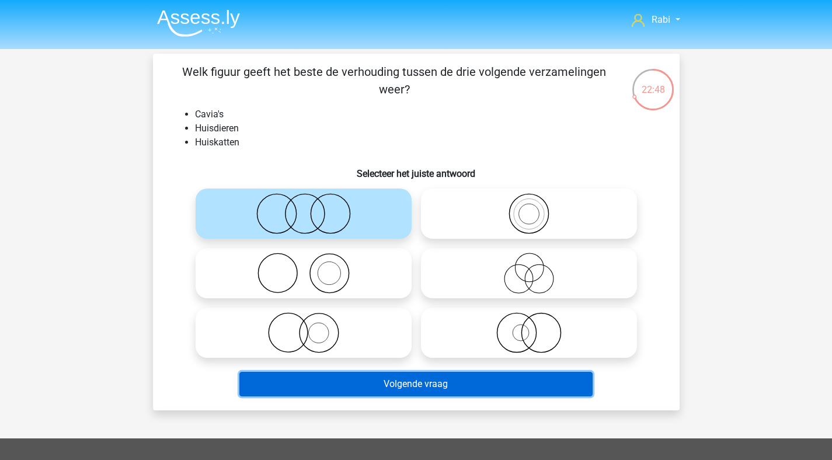
click at [438, 391] on button "Volgende vraag" at bounding box center [415, 384] width 353 height 25
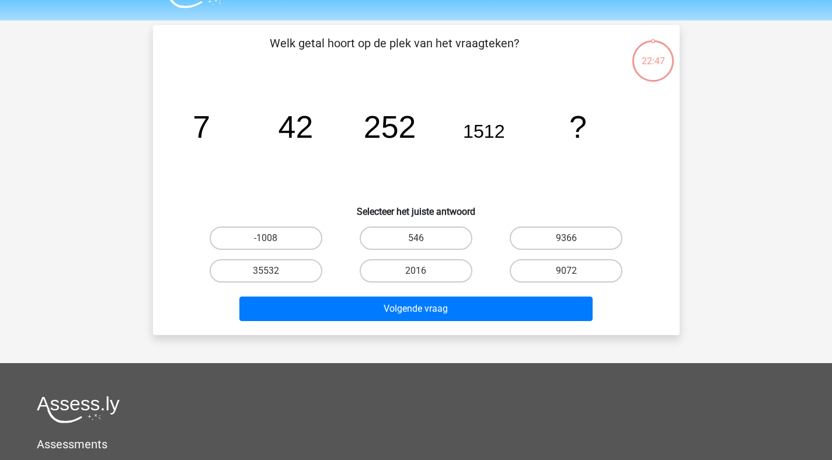
scroll to position [54, 0]
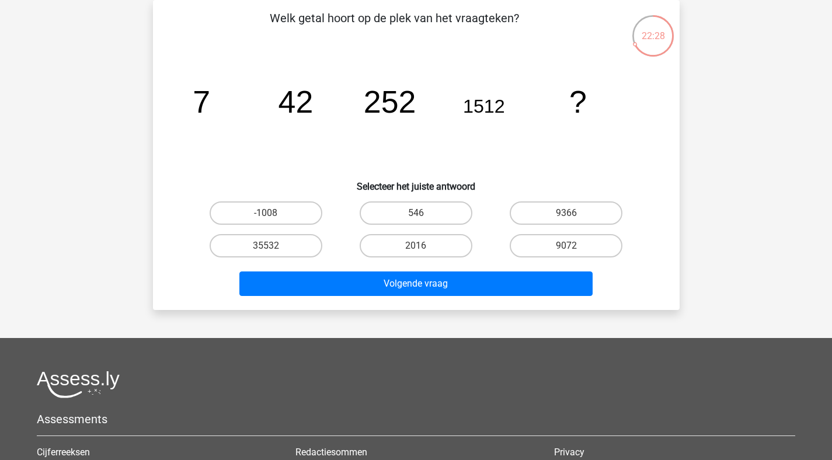
click at [567, 250] on input "9072" at bounding box center [570, 250] width 8 height 8
radio input "true"
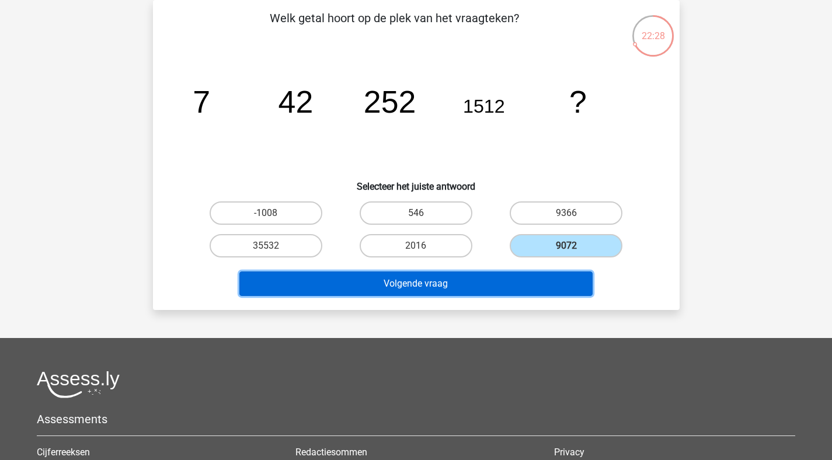
click at [435, 292] on button "Volgende vraag" at bounding box center [415, 283] width 353 height 25
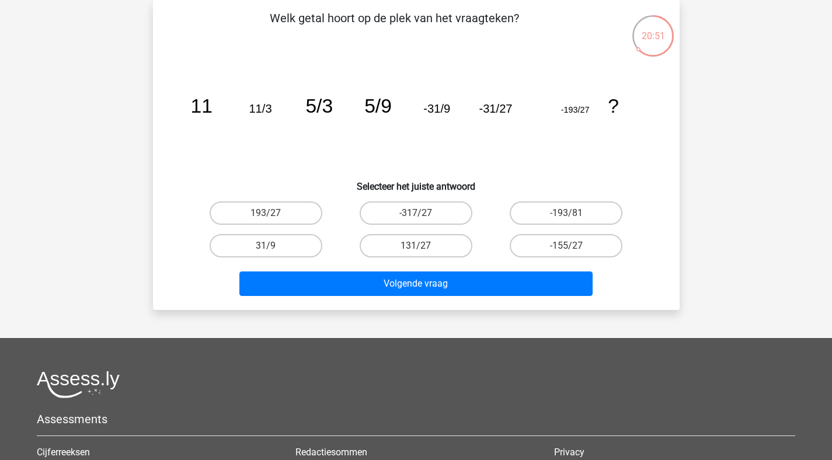
click at [568, 217] on input "-193/81" at bounding box center [570, 217] width 8 height 8
radio input "true"
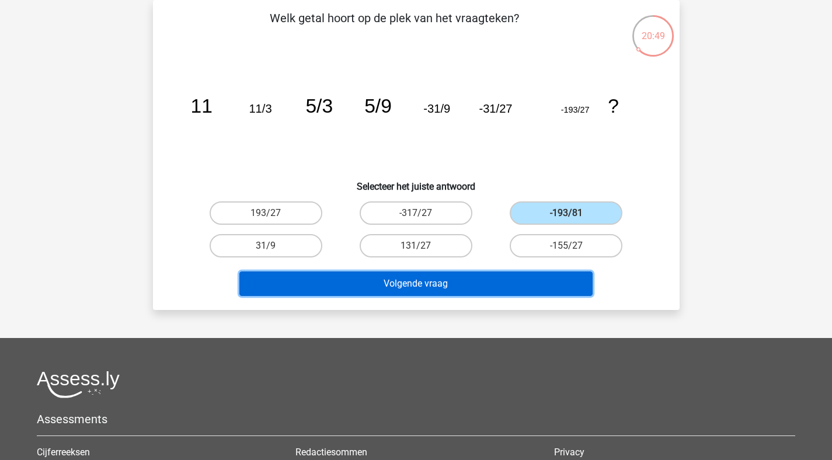
click at [449, 277] on button "Volgende vraag" at bounding box center [415, 283] width 353 height 25
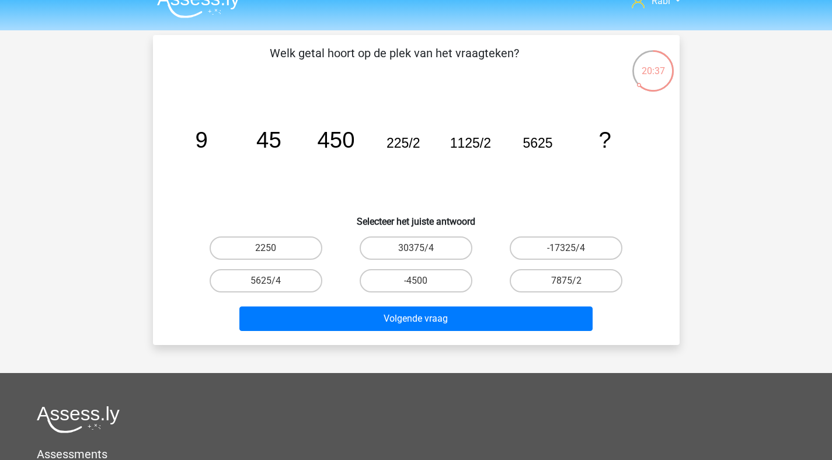
scroll to position [18, 0]
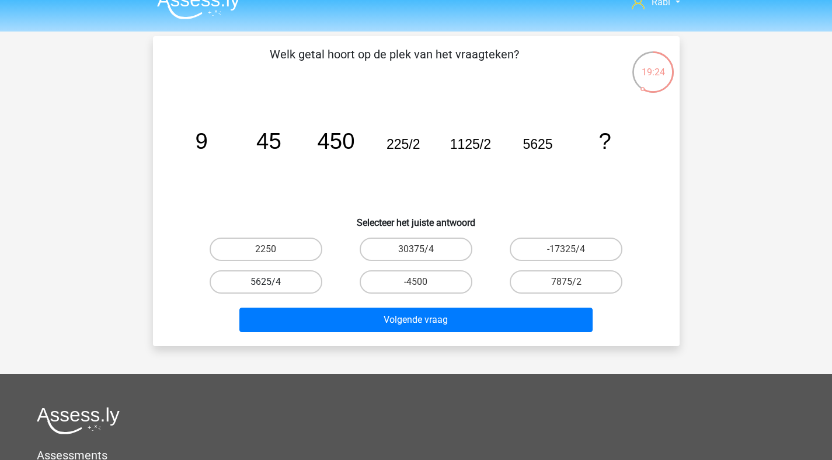
click at [322, 281] on div "5625/4" at bounding box center [265, 281] width 141 height 23
click at [310, 282] on label "5625/4" at bounding box center [266, 281] width 113 height 23
click at [273, 282] on input "5625/4" at bounding box center [270, 286] width 8 height 8
radio input "true"
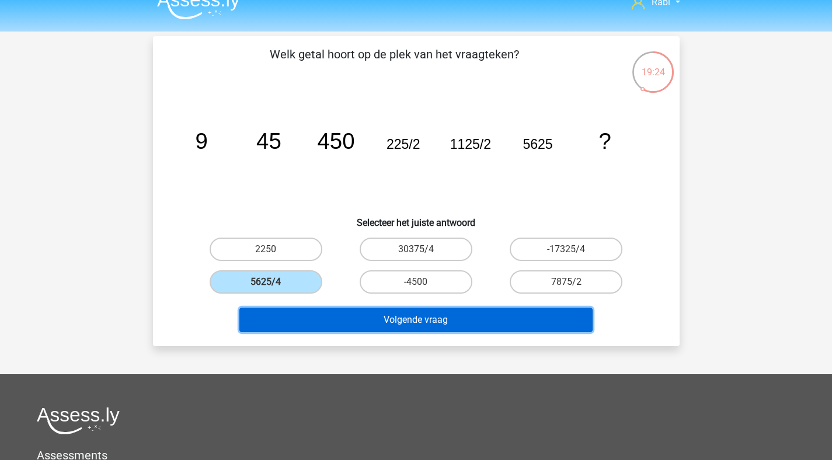
click at [350, 326] on button "Volgende vraag" at bounding box center [415, 320] width 353 height 25
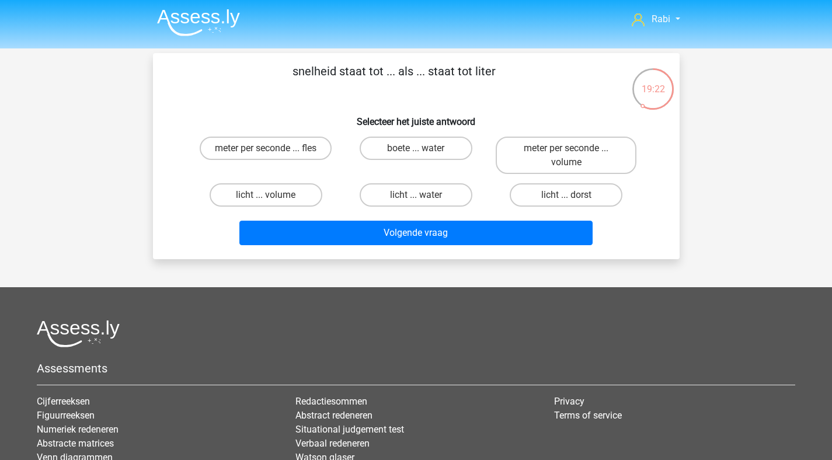
scroll to position [0, 0]
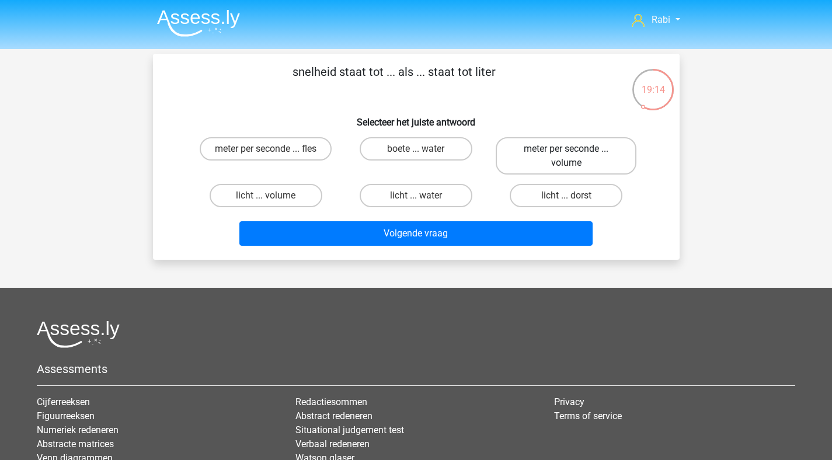
click at [542, 152] on label "meter per seconde ... volume" at bounding box center [565, 155] width 141 height 37
click at [566, 152] on input "meter per seconde ... volume" at bounding box center [570, 153] width 8 height 8
radio input "true"
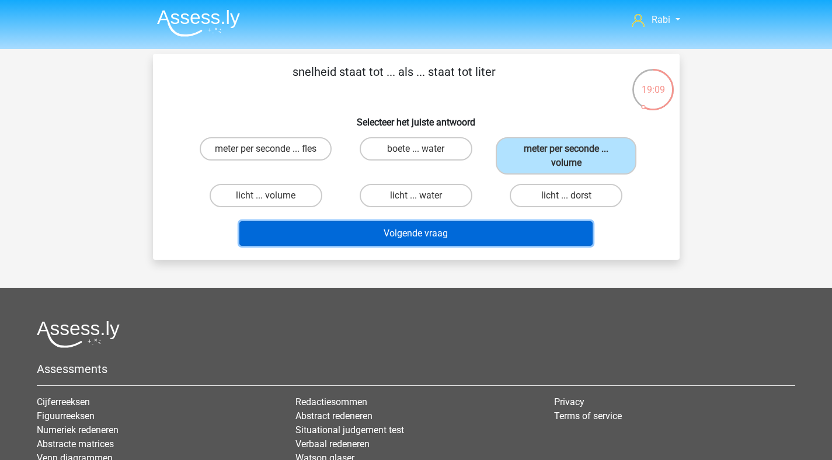
click at [389, 239] on button "Volgende vraag" at bounding box center [415, 233] width 353 height 25
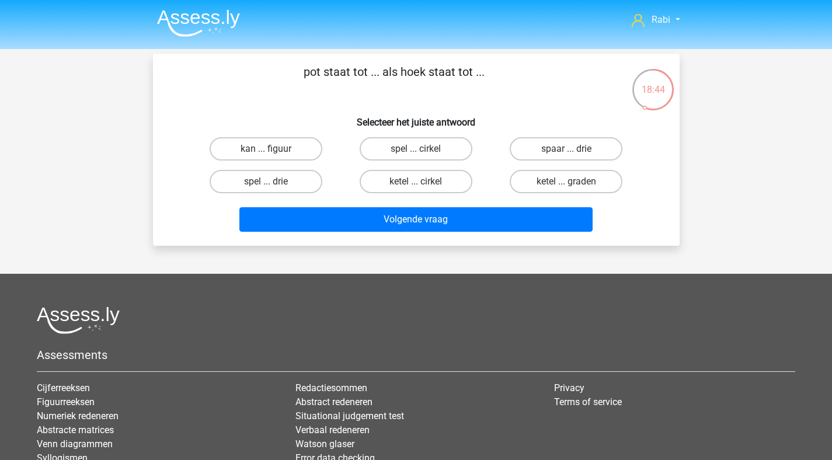
click at [571, 153] on input "spaar ... drie" at bounding box center [570, 153] width 8 height 8
radio input "true"
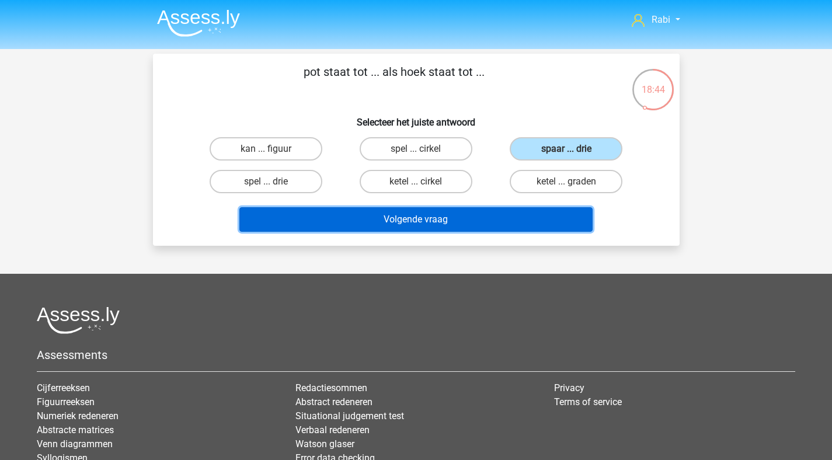
click at [474, 226] on button "Volgende vraag" at bounding box center [415, 219] width 353 height 25
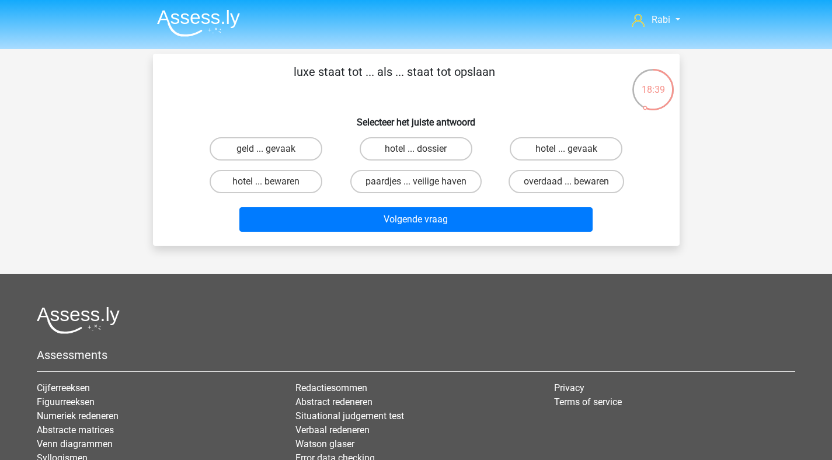
click at [567, 186] on input "overdaad ... bewaren" at bounding box center [570, 185] width 8 height 8
radio input "true"
click at [436, 234] on div "Volgende vraag" at bounding box center [416, 221] width 451 height 29
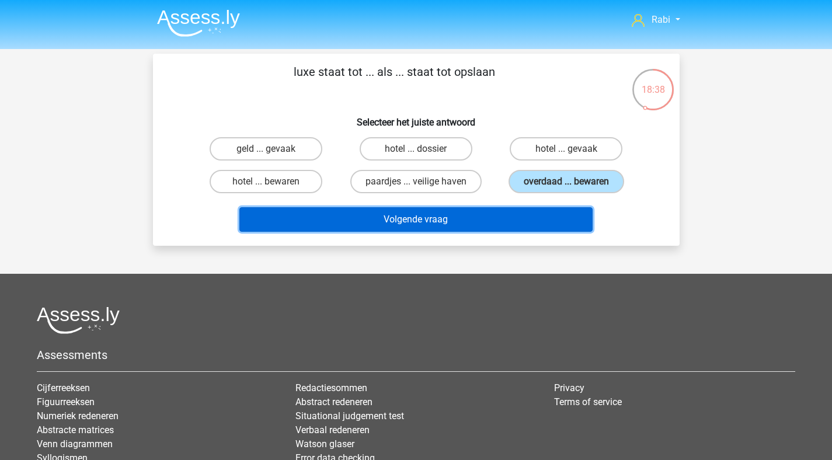
click at [442, 223] on button "Volgende vraag" at bounding box center [415, 219] width 353 height 25
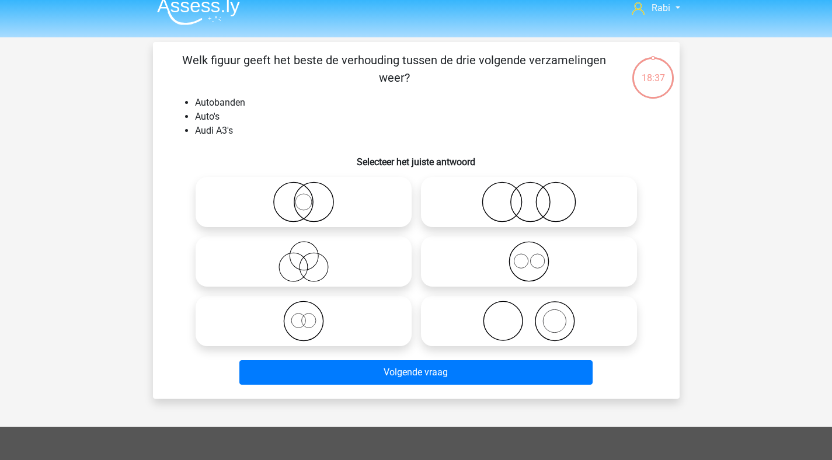
scroll to position [1, 0]
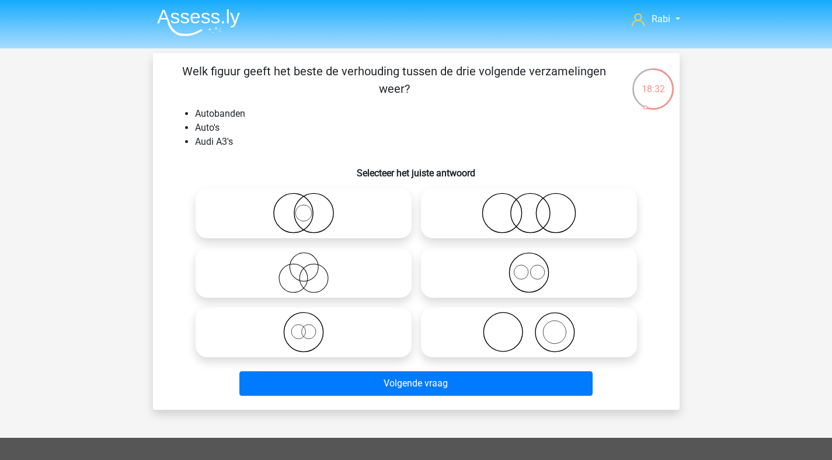
click at [561, 327] on icon at bounding box center [528, 332] width 207 height 41
click at [536, 326] on input "radio" at bounding box center [533, 323] width 8 height 8
radio input "true"
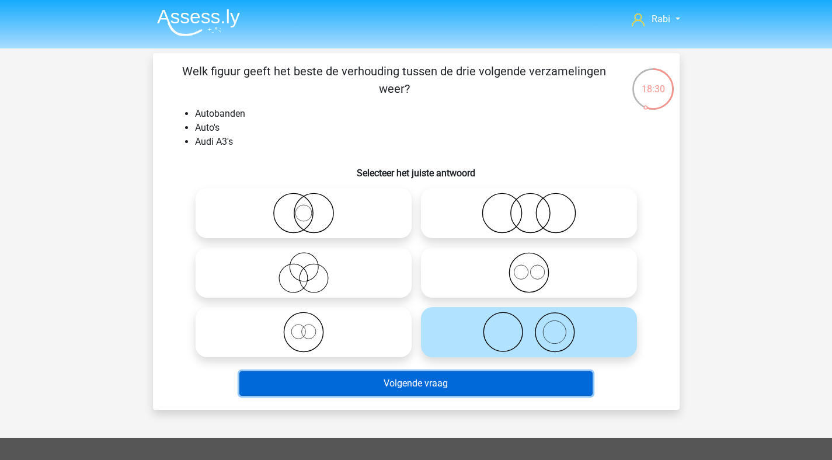
click at [390, 389] on button "Volgende vraag" at bounding box center [415, 383] width 353 height 25
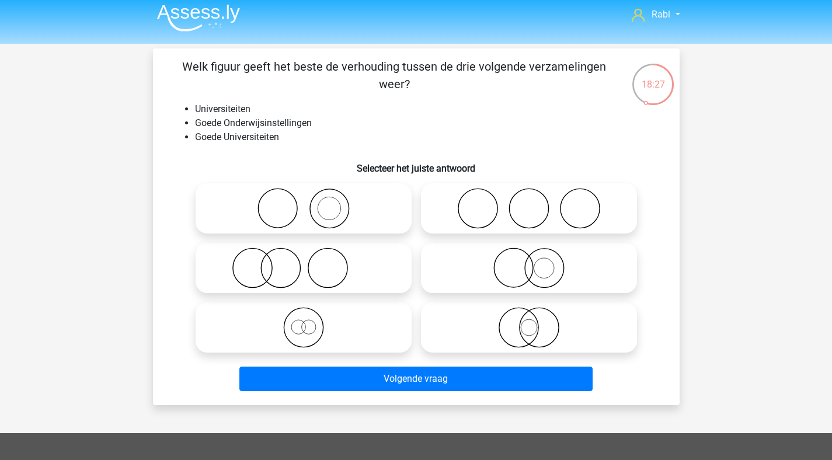
scroll to position [0, 0]
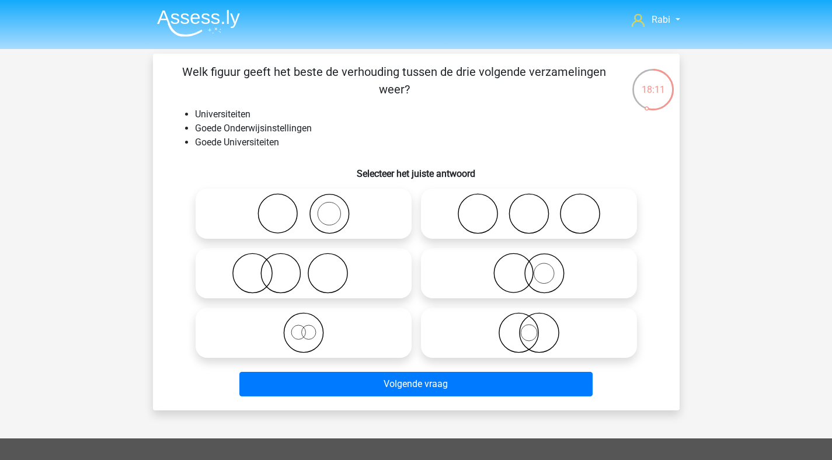
click at [546, 278] on icon at bounding box center [528, 273] width 207 height 41
click at [536, 267] on input "radio" at bounding box center [533, 264] width 8 height 8
radio input "true"
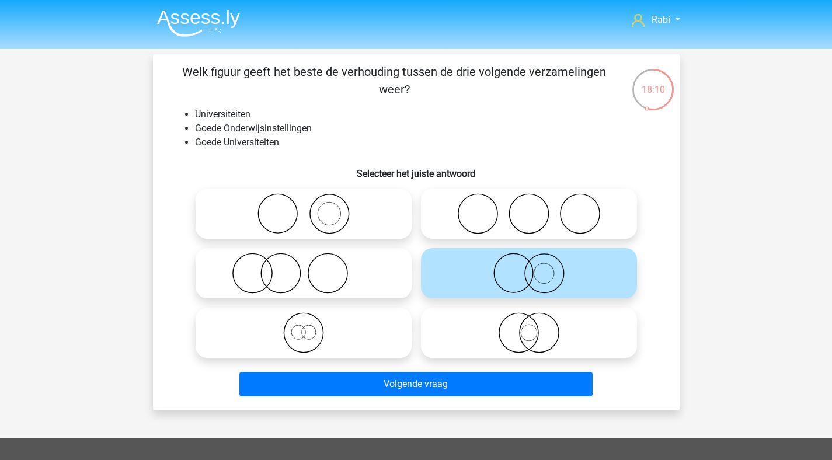
click at [529, 325] on input "radio" at bounding box center [533, 323] width 8 height 8
radio input "true"
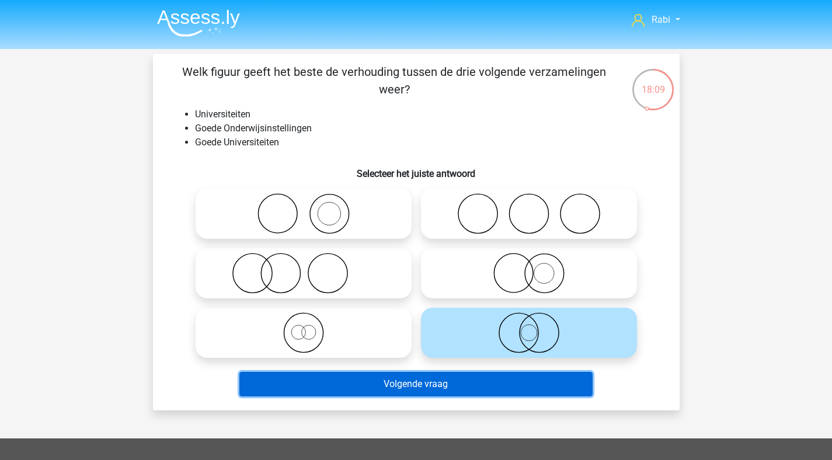
click at [506, 378] on button "Volgende vraag" at bounding box center [415, 384] width 353 height 25
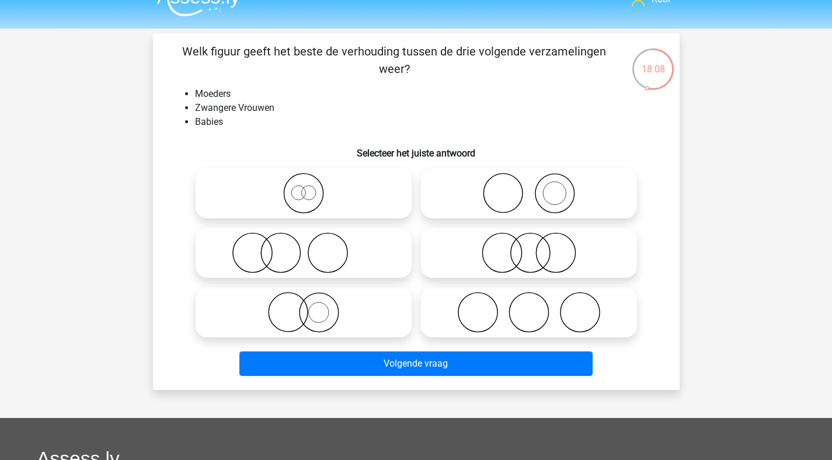
scroll to position [14, 0]
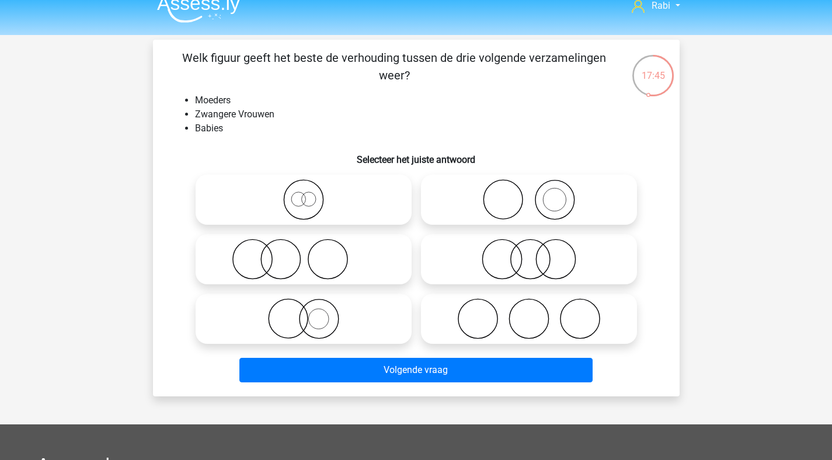
click at [303, 256] on icon at bounding box center [303, 259] width 207 height 41
click at [303, 253] on input "radio" at bounding box center [307, 250] width 8 height 8
radio input "true"
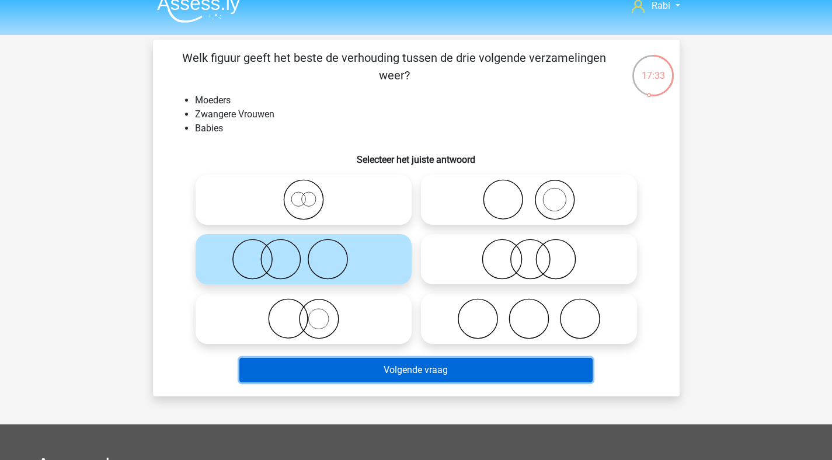
click at [411, 374] on button "Volgende vraag" at bounding box center [415, 370] width 353 height 25
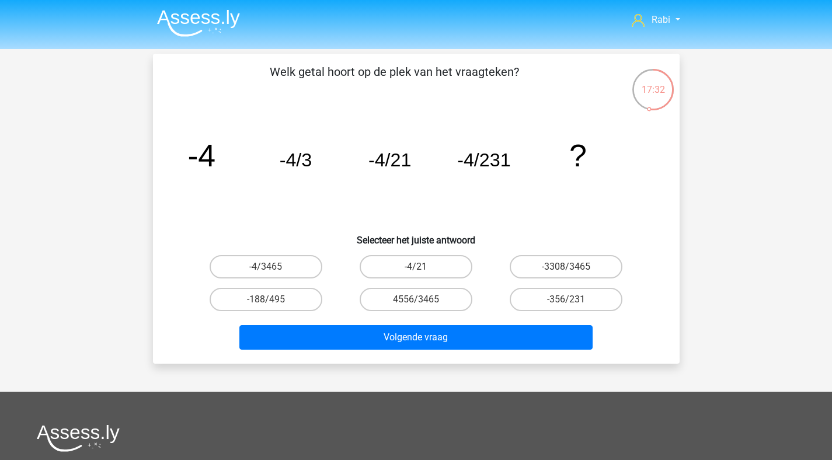
scroll to position [0, 0]
click at [298, 261] on label "-4/3465" at bounding box center [266, 266] width 113 height 23
click at [273, 267] on input "-4/3465" at bounding box center [270, 271] width 8 height 8
radio input "true"
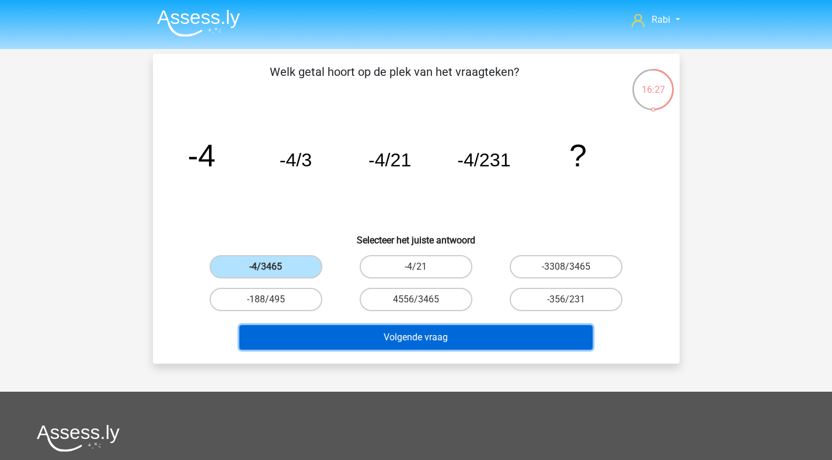
click at [383, 341] on button "Volgende vraag" at bounding box center [415, 337] width 353 height 25
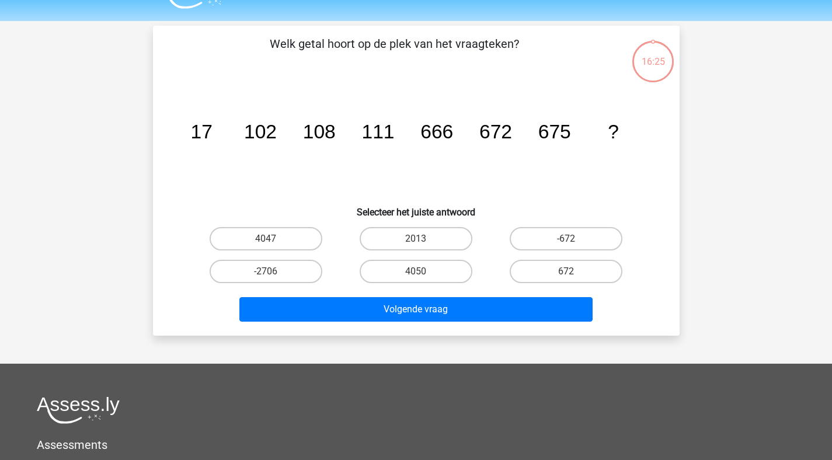
scroll to position [54, 0]
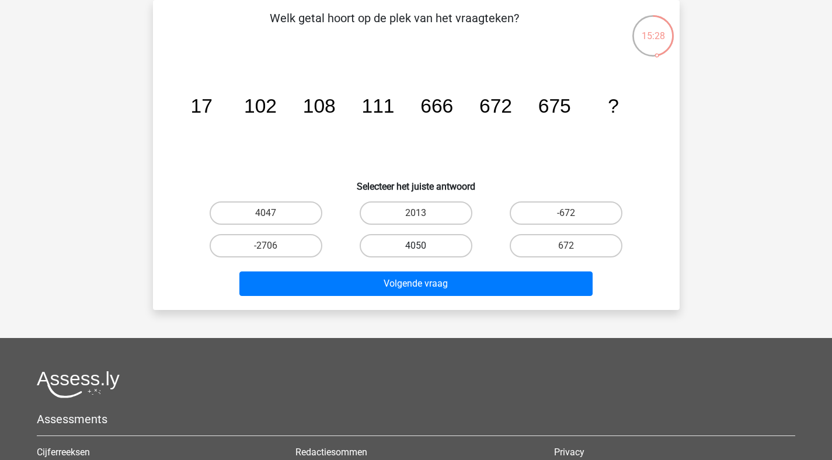
click at [410, 244] on label "4050" at bounding box center [415, 245] width 113 height 23
click at [415, 246] on input "4050" at bounding box center [419, 250] width 8 height 8
radio input "true"
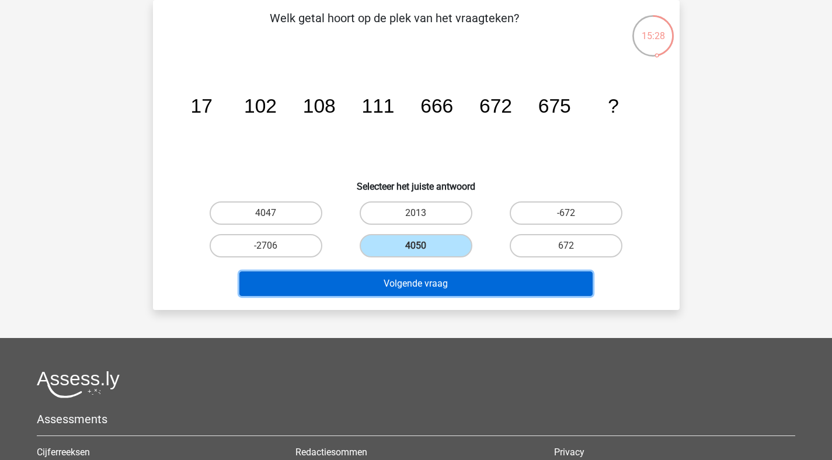
click at [420, 277] on button "Volgende vraag" at bounding box center [415, 283] width 353 height 25
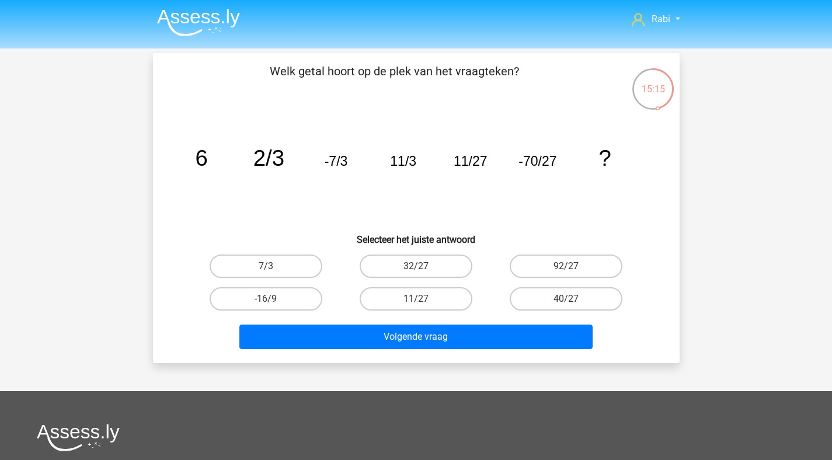
scroll to position [0, 0]
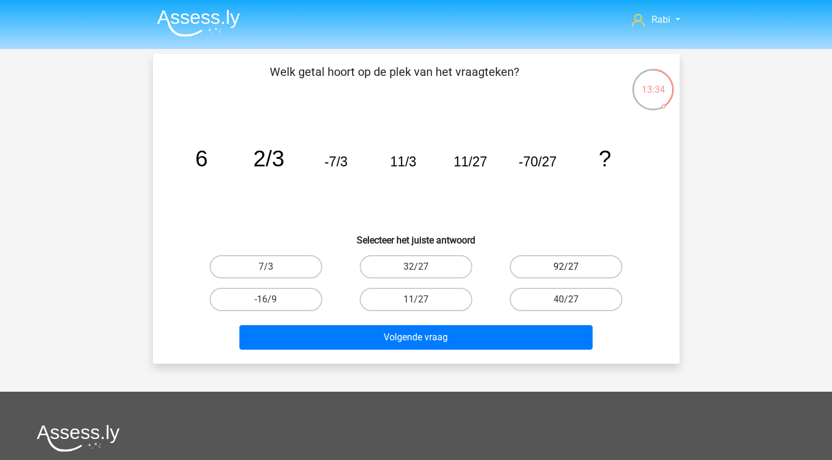
click at [564, 268] on label "92/27" at bounding box center [565, 266] width 113 height 23
click at [566, 268] on input "92/27" at bounding box center [570, 271] width 8 height 8
radio input "true"
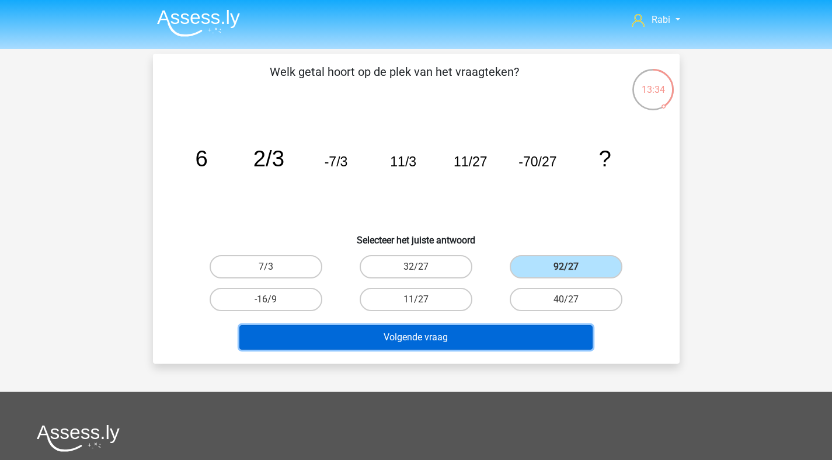
click at [448, 336] on button "Volgende vraag" at bounding box center [415, 337] width 353 height 25
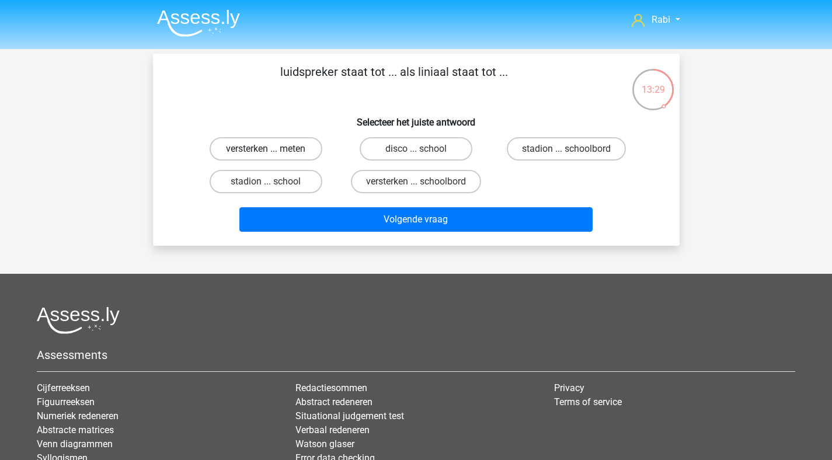
click at [276, 152] on label "versterken ... meten" at bounding box center [266, 148] width 113 height 23
click at [273, 152] on input "versterken ... meten" at bounding box center [270, 153] width 8 height 8
radio input "true"
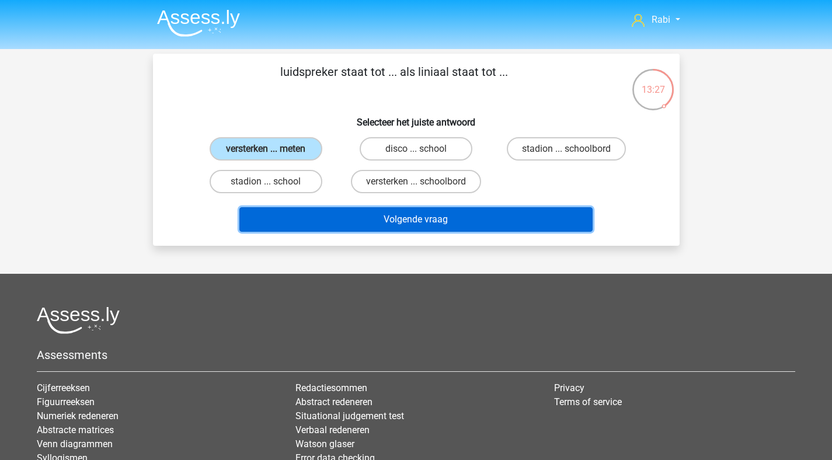
click at [430, 219] on button "Volgende vraag" at bounding box center [415, 219] width 353 height 25
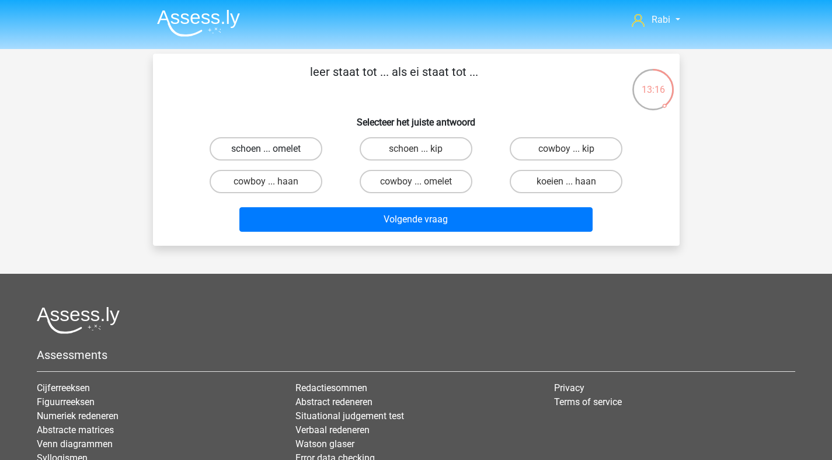
click at [298, 147] on label "schoen ... omelet" at bounding box center [266, 148] width 113 height 23
click at [273, 149] on input "schoen ... omelet" at bounding box center [270, 153] width 8 height 8
radio input "true"
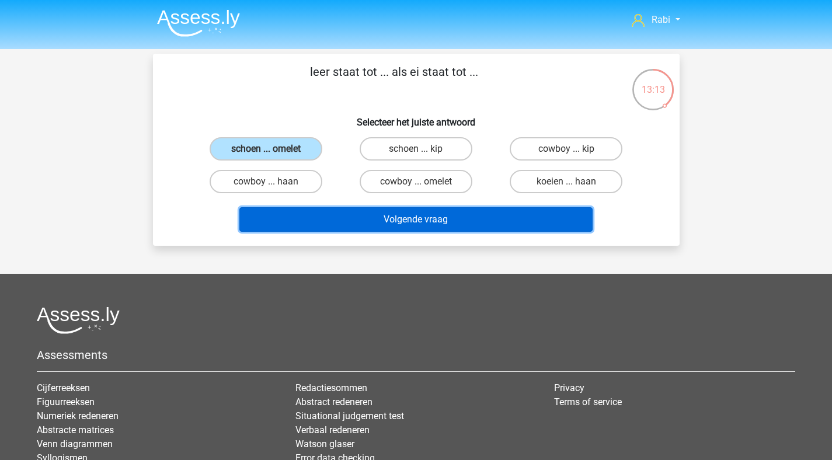
click at [413, 221] on button "Volgende vraag" at bounding box center [415, 219] width 353 height 25
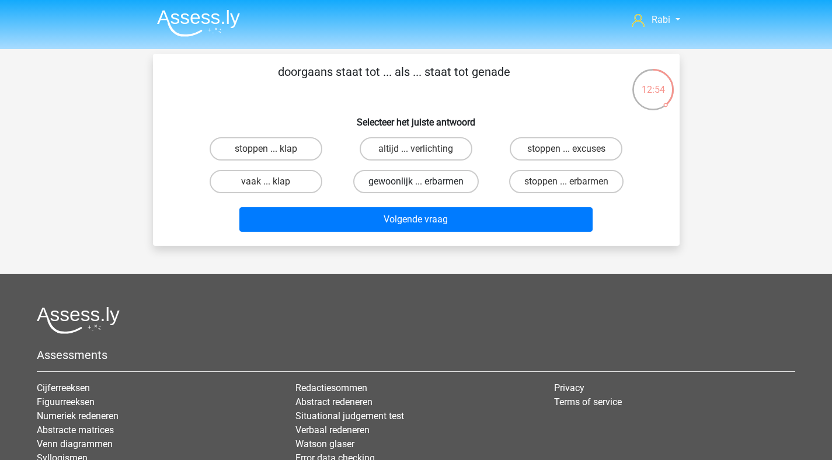
click at [447, 178] on label "gewoonlijk ... erbarmen" at bounding box center [415, 181] width 125 height 23
click at [423, 181] on input "gewoonlijk ... erbarmen" at bounding box center [419, 185] width 8 height 8
radio input "true"
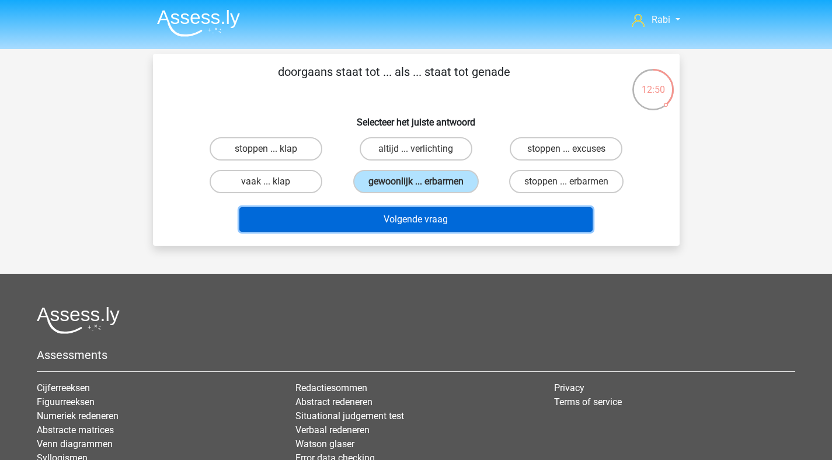
click at [397, 219] on button "Volgende vraag" at bounding box center [415, 219] width 353 height 25
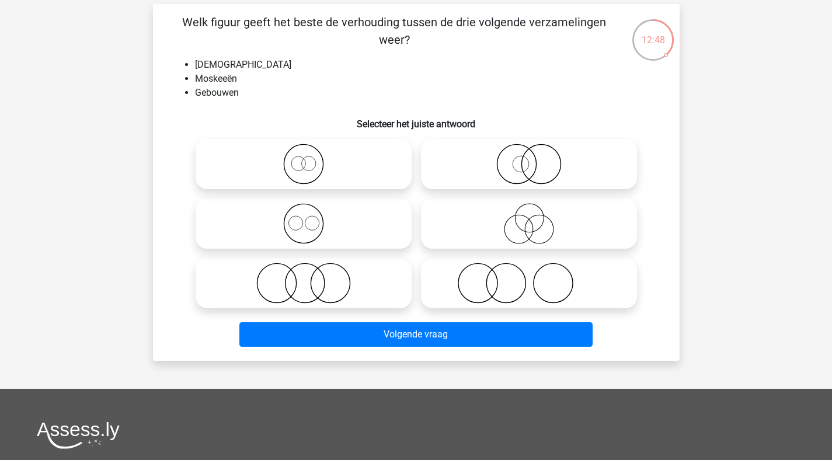
scroll to position [49, 0]
click at [348, 227] on icon at bounding box center [303, 224] width 207 height 41
click at [311, 218] on input "radio" at bounding box center [307, 215] width 8 height 8
radio input "true"
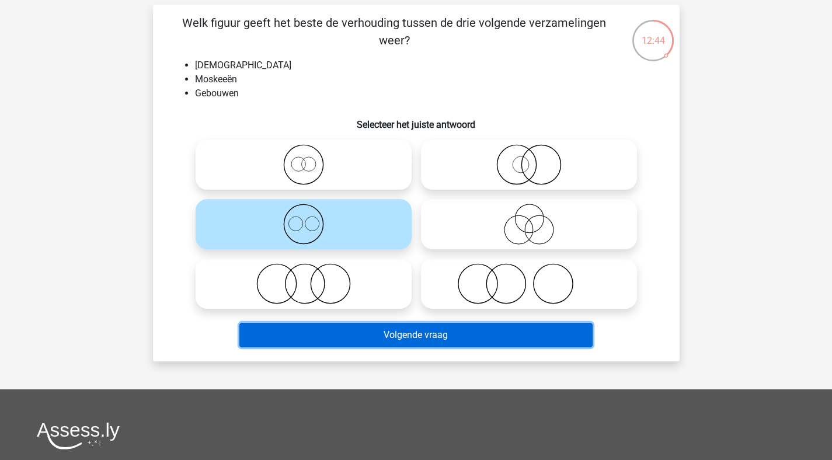
click at [432, 335] on button "Volgende vraag" at bounding box center [415, 335] width 353 height 25
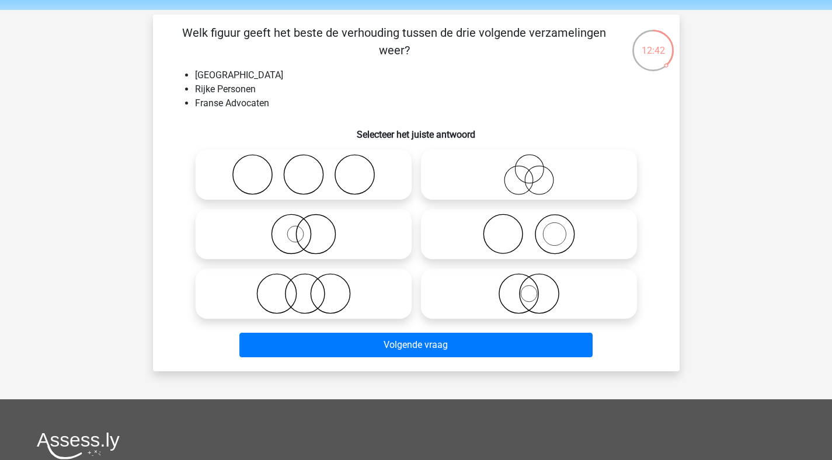
scroll to position [20, 0]
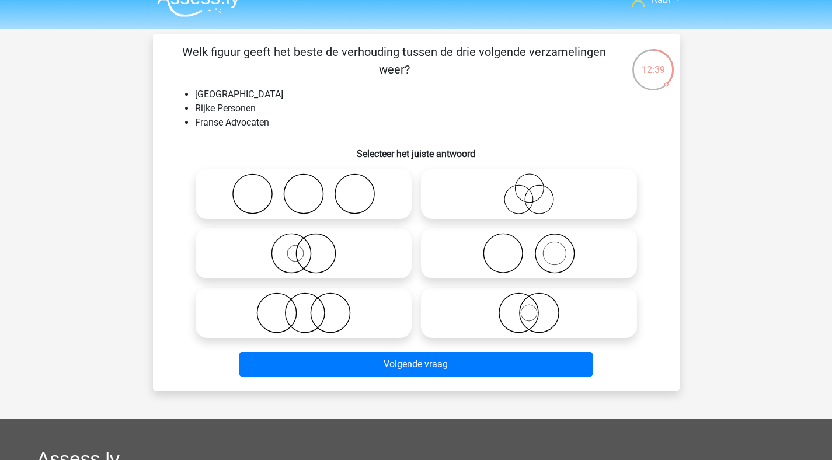
click at [307, 179] on icon at bounding box center [303, 193] width 207 height 41
click at [307, 180] on input "radio" at bounding box center [307, 184] width 8 height 8
radio input "true"
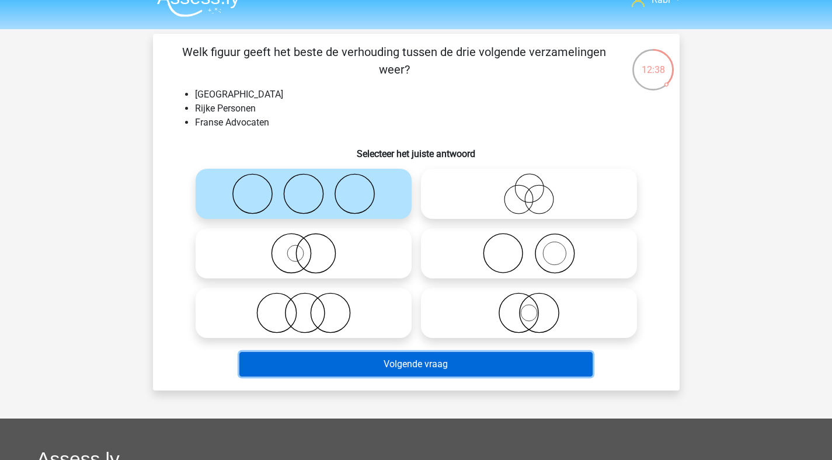
click at [403, 364] on button "Volgende vraag" at bounding box center [415, 364] width 353 height 25
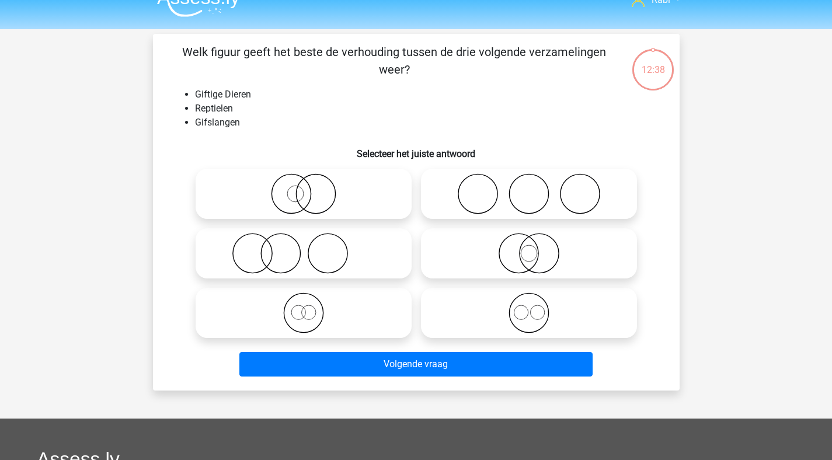
scroll to position [54, 0]
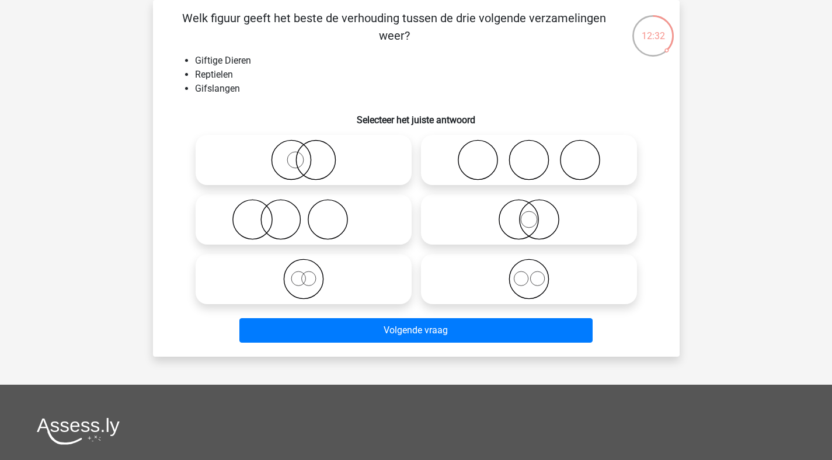
click at [545, 239] on icon at bounding box center [528, 219] width 207 height 41
click at [536, 214] on input "radio" at bounding box center [533, 210] width 8 height 8
radio input "true"
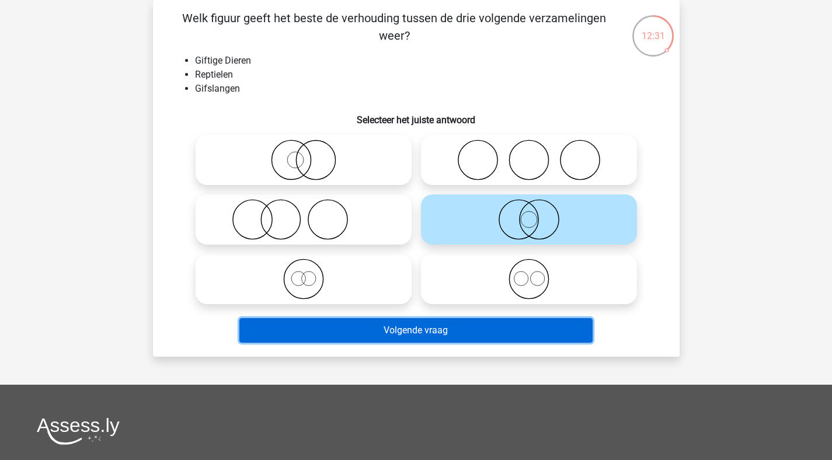
click at [437, 335] on button "Volgende vraag" at bounding box center [415, 330] width 353 height 25
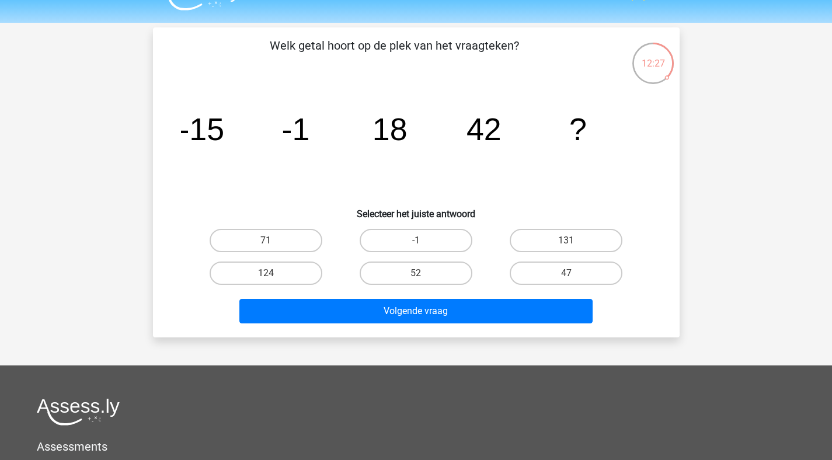
scroll to position [0, 0]
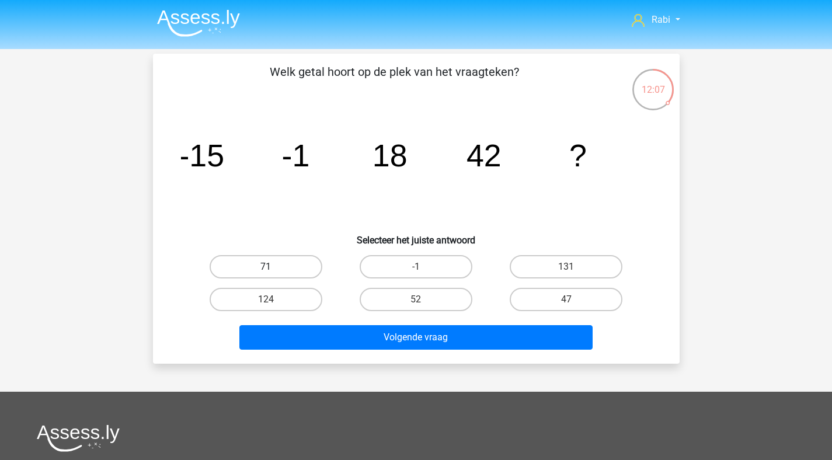
click at [270, 263] on label "71" at bounding box center [266, 266] width 113 height 23
click at [270, 267] on input "71" at bounding box center [270, 271] width 8 height 8
radio input "true"
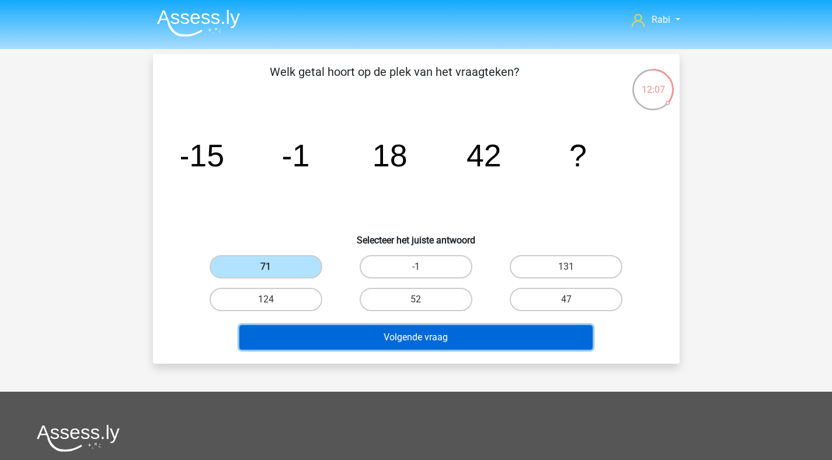
click at [398, 331] on button "Volgende vraag" at bounding box center [415, 337] width 353 height 25
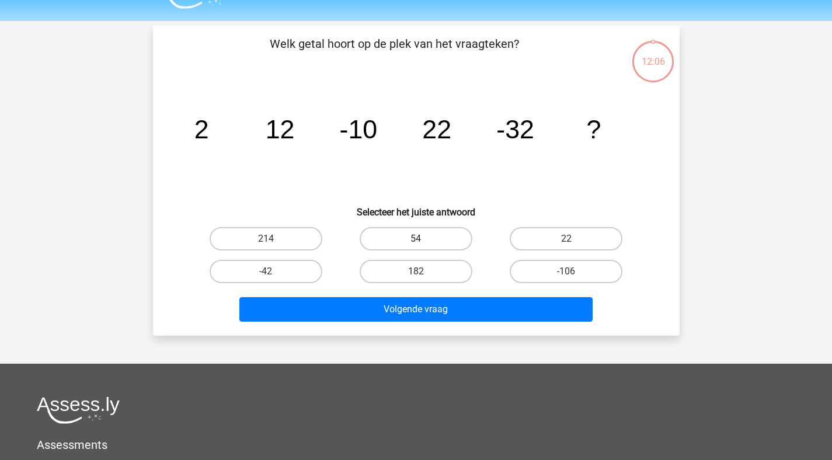
scroll to position [54, 0]
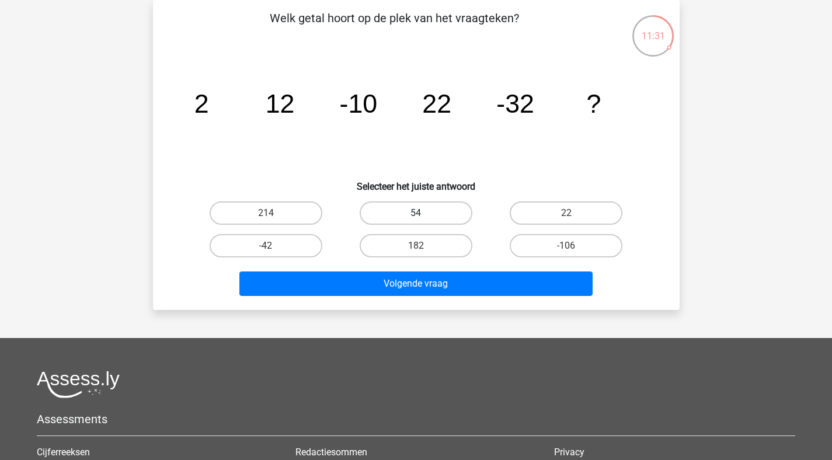
click at [431, 210] on label "54" at bounding box center [415, 212] width 113 height 23
click at [423, 213] on input "54" at bounding box center [419, 217] width 8 height 8
radio input "true"
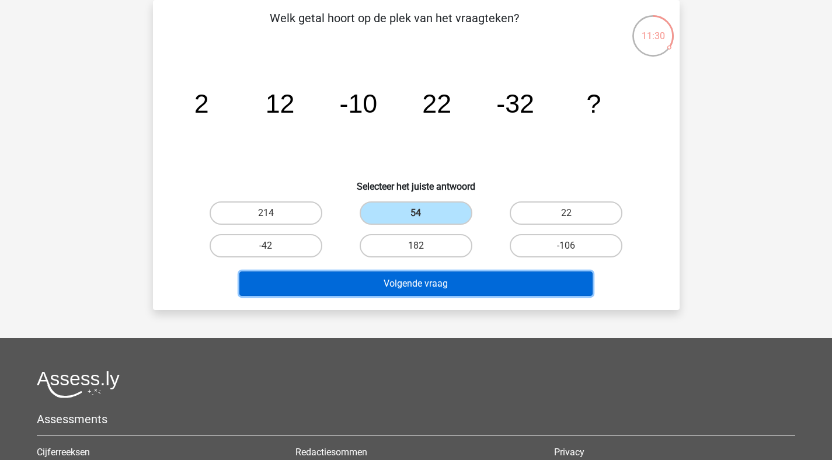
click at [460, 277] on button "Volgende vraag" at bounding box center [415, 283] width 353 height 25
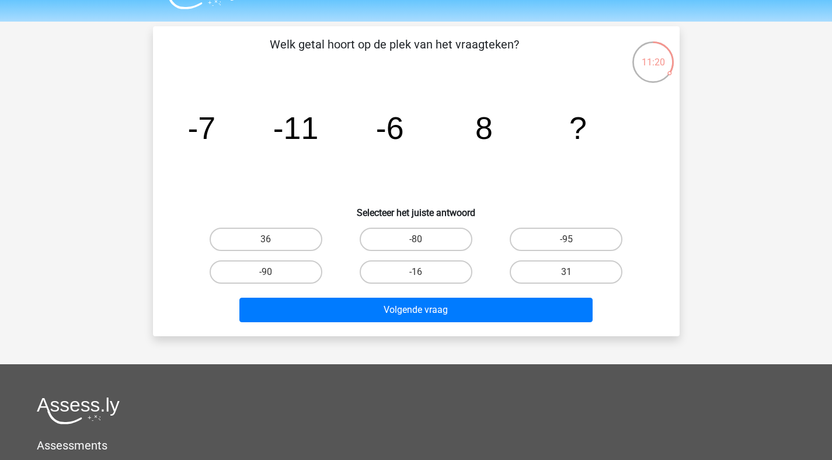
scroll to position [27, 0]
click at [572, 274] on input "31" at bounding box center [570, 277] width 8 height 8
radio input "true"
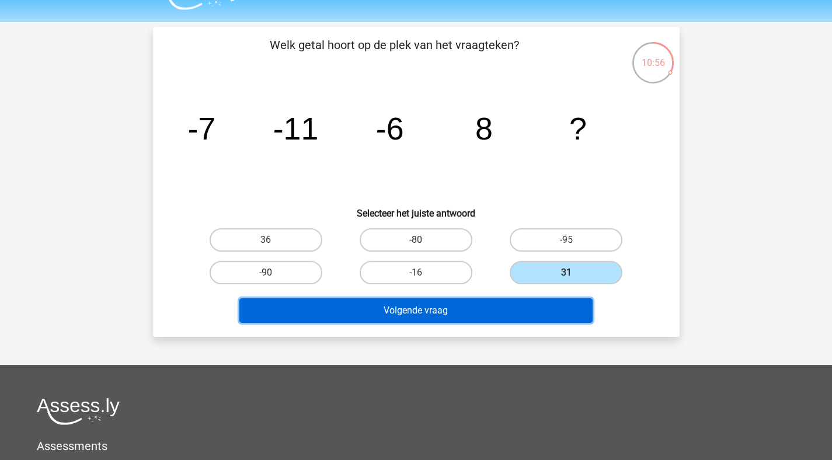
click at [465, 305] on button "Volgende vraag" at bounding box center [415, 310] width 353 height 25
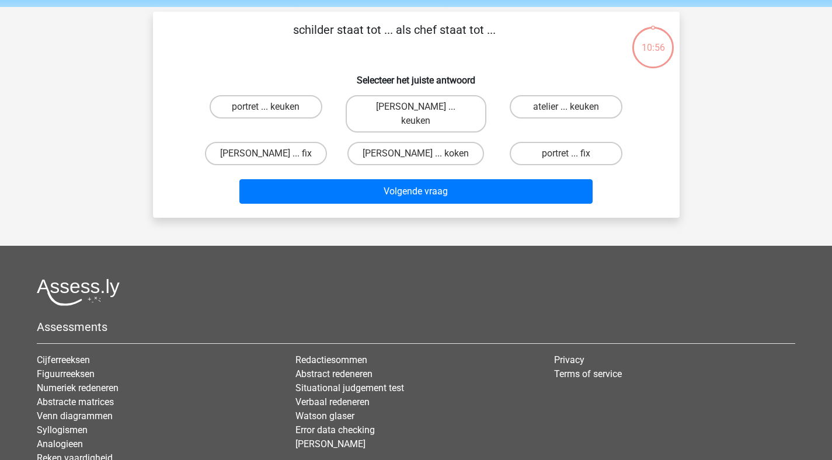
scroll to position [0, 0]
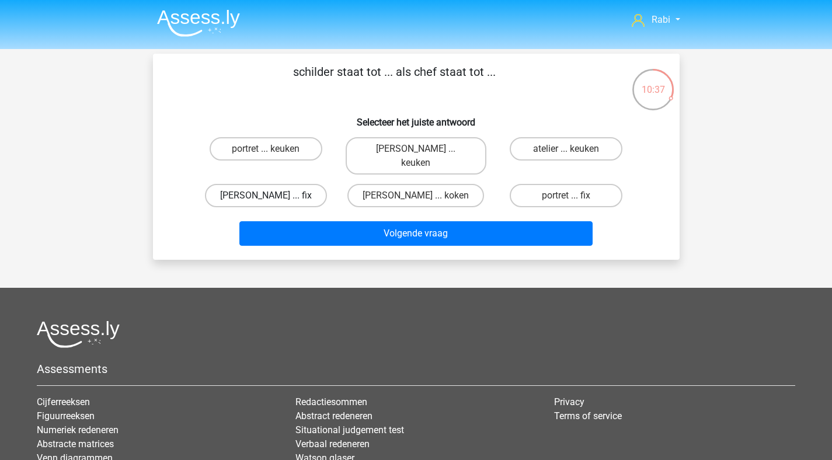
click at [287, 186] on label "Mona Lisa ... fix" at bounding box center [266, 195] width 122 height 23
click at [273, 195] on input "Mona Lisa ... fix" at bounding box center [270, 199] width 8 height 8
radio input "true"
click at [563, 156] on label "atelier ... keuken" at bounding box center [565, 148] width 113 height 23
click at [566, 156] on input "atelier ... keuken" at bounding box center [570, 153] width 8 height 8
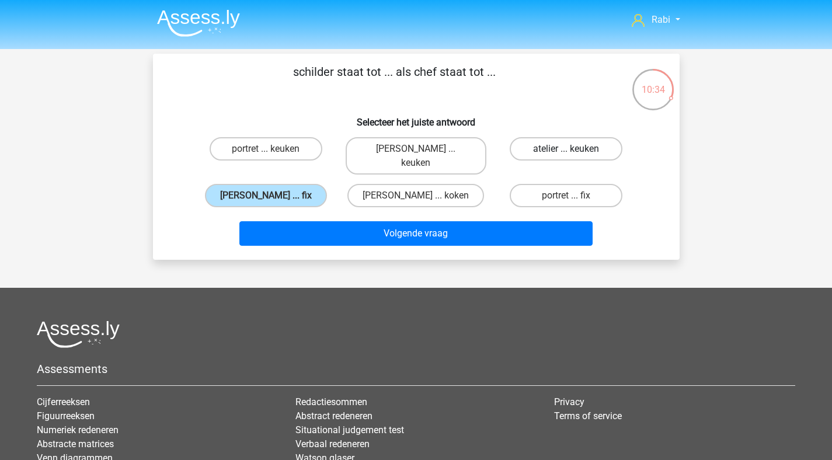
radio input "true"
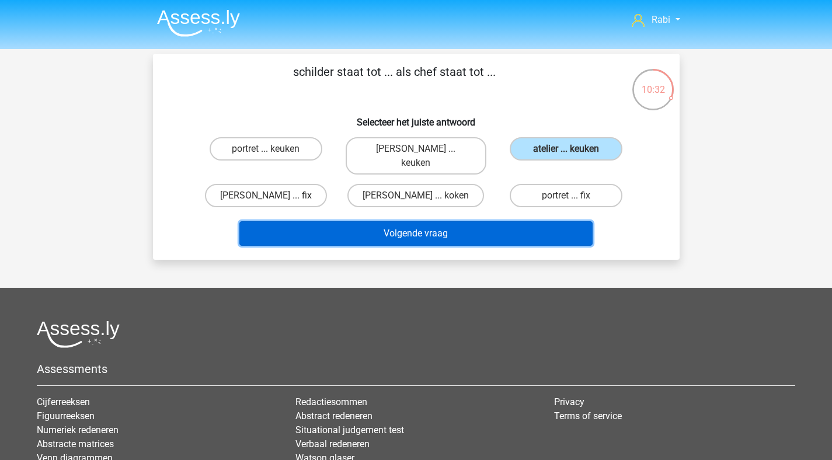
click at [432, 222] on button "Volgende vraag" at bounding box center [415, 233] width 353 height 25
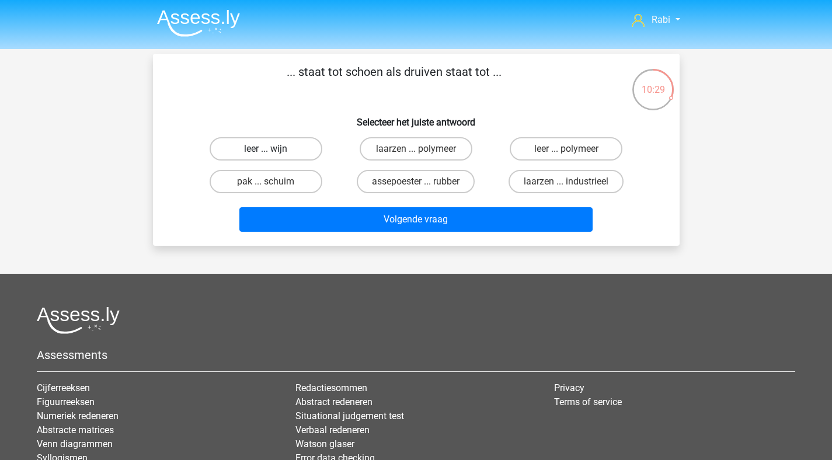
click at [290, 150] on label "leer ... wijn" at bounding box center [266, 148] width 113 height 23
click at [273, 150] on input "leer ... wijn" at bounding box center [270, 153] width 8 height 8
radio input "true"
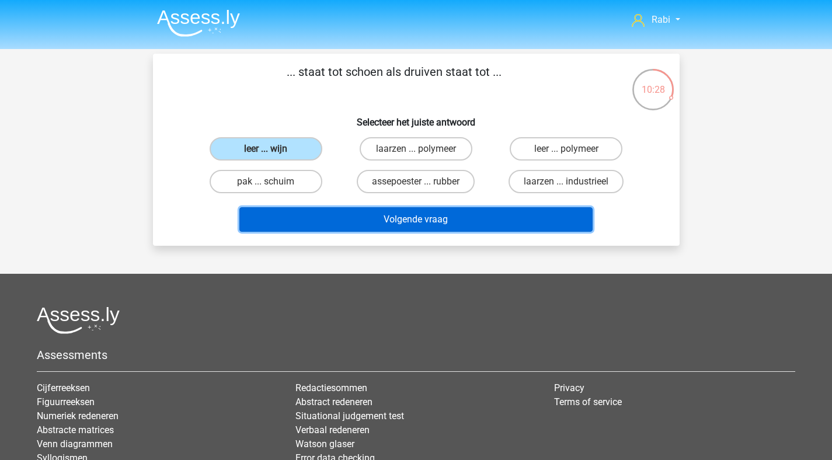
click at [414, 227] on button "Volgende vraag" at bounding box center [415, 219] width 353 height 25
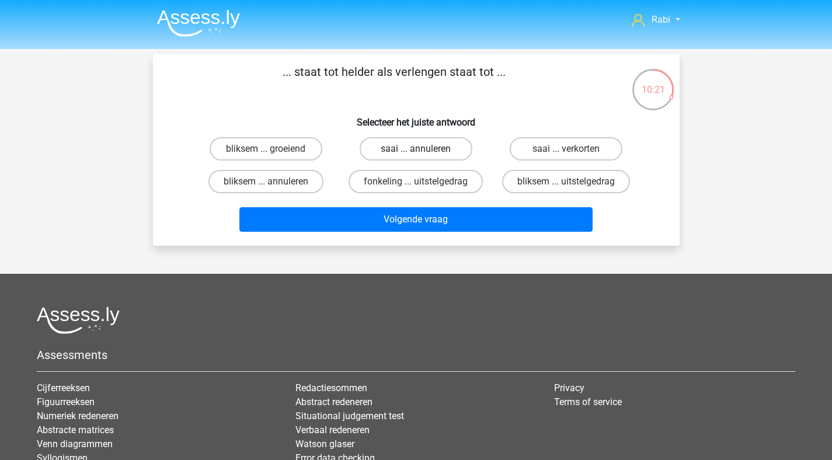
click at [401, 147] on label "saai ... annuleren" at bounding box center [415, 148] width 113 height 23
click at [415, 149] on input "saai ... annuleren" at bounding box center [419, 153] width 8 height 8
radio input "true"
click at [540, 149] on label "saai ... verkorten" at bounding box center [565, 148] width 113 height 23
click at [566, 149] on input "saai ... verkorten" at bounding box center [570, 153] width 8 height 8
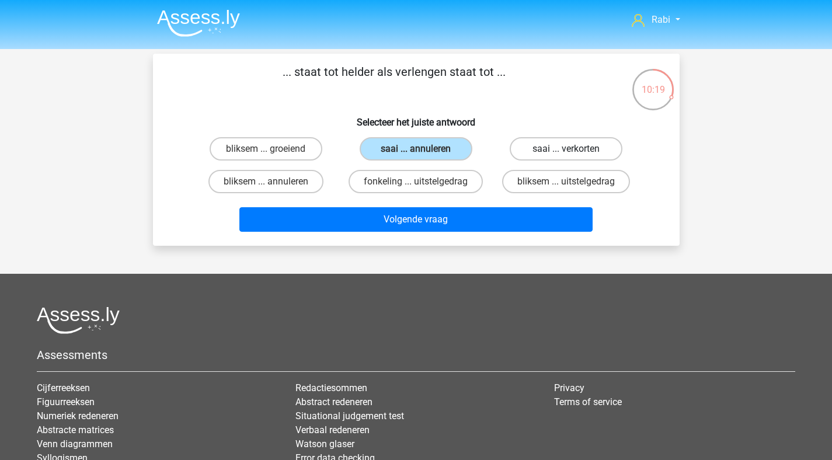
radio input "true"
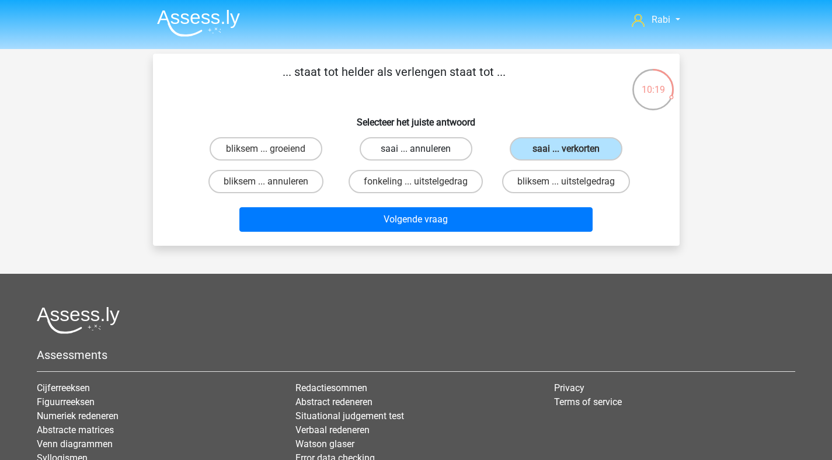
click at [439, 145] on label "saai ... annuleren" at bounding box center [415, 148] width 113 height 23
click at [423, 149] on input "saai ... annuleren" at bounding box center [419, 153] width 8 height 8
radio input "true"
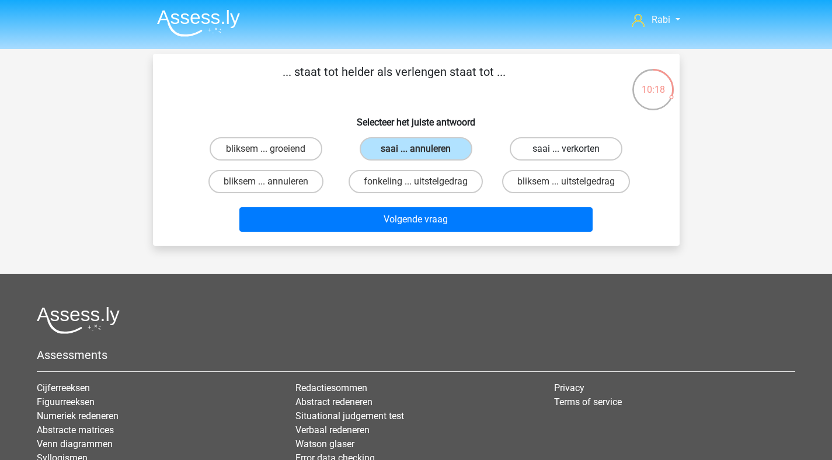
click at [591, 148] on label "saai ... verkorten" at bounding box center [565, 148] width 113 height 23
click at [574, 149] on input "saai ... verkorten" at bounding box center [570, 153] width 8 height 8
radio input "true"
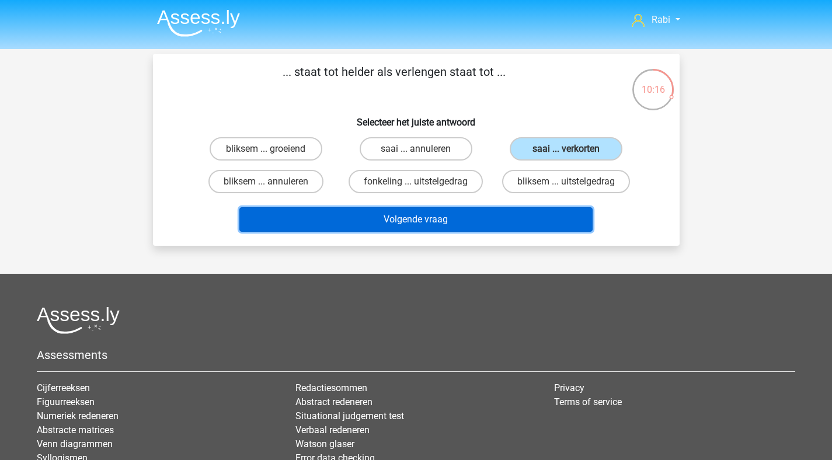
click at [424, 220] on button "Volgende vraag" at bounding box center [415, 219] width 353 height 25
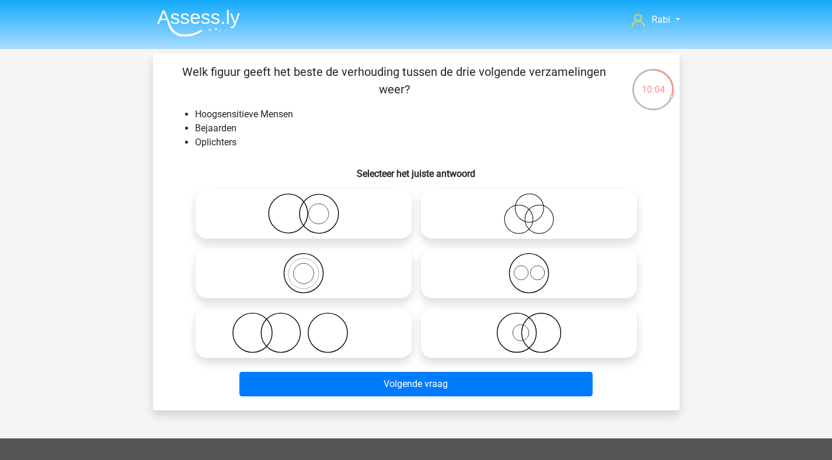
click at [536, 215] on icon at bounding box center [528, 213] width 207 height 41
click at [536, 208] on input "radio" at bounding box center [533, 204] width 8 height 8
radio input "true"
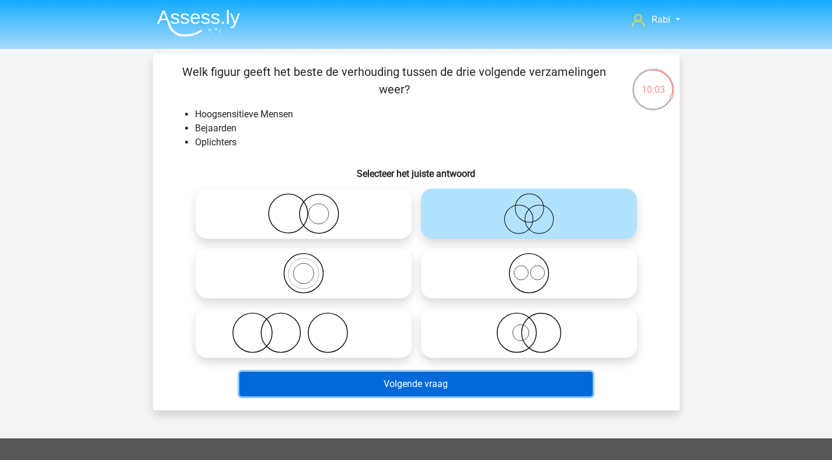
click at [421, 380] on button "Volgende vraag" at bounding box center [415, 384] width 353 height 25
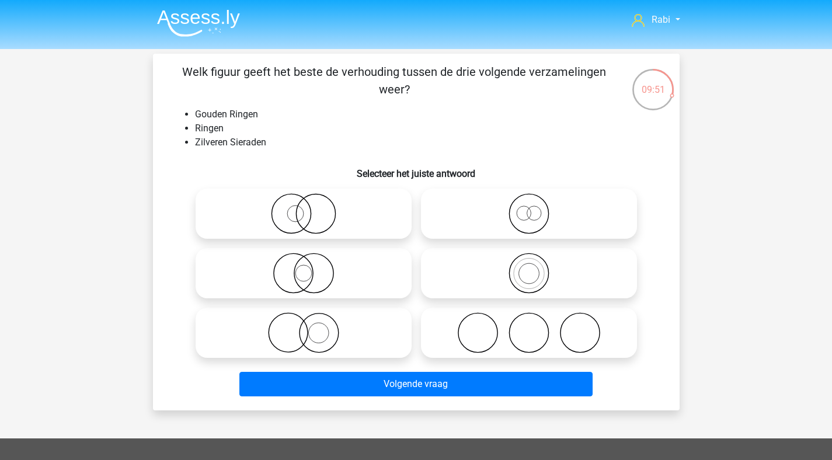
click at [336, 319] on icon at bounding box center [303, 332] width 207 height 41
click at [311, 319] on input "radio" at bounding box center [307, 323] width 8 height 8
radio input "true"
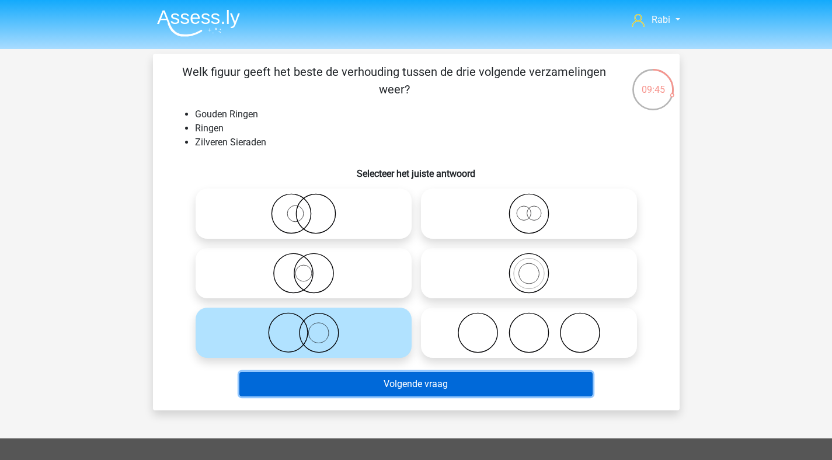
click at [427, 382] on button "Volgende vraag" at bounding box center [415, 384] width 353 height 25
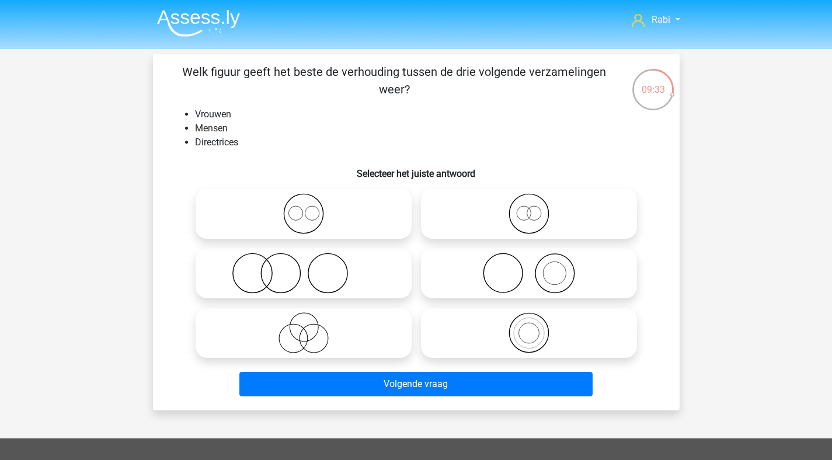
click at [557, 338] on icon at bounding box center [528, 332] width 207 height 41
click at [536, 327] on input "radio" at bounding box center [533, 323] width 8 height 8
radio input "true"
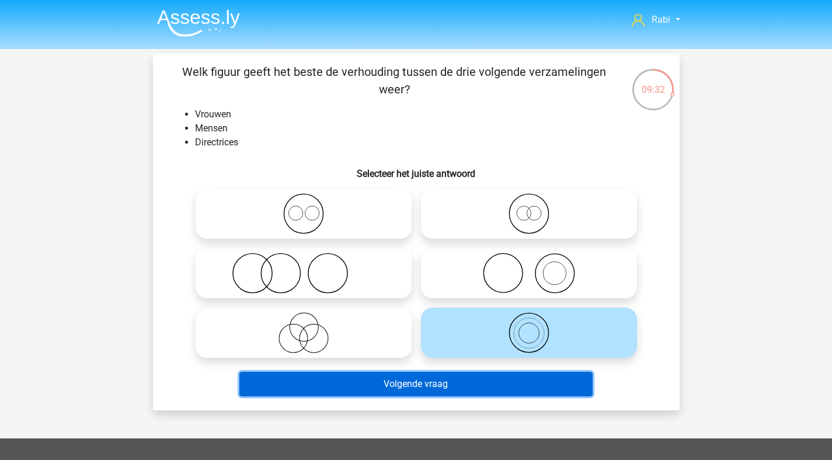
click at [473, 393] on button "Volgende vraag" at bounding box center [415, 384] width 353 height 25
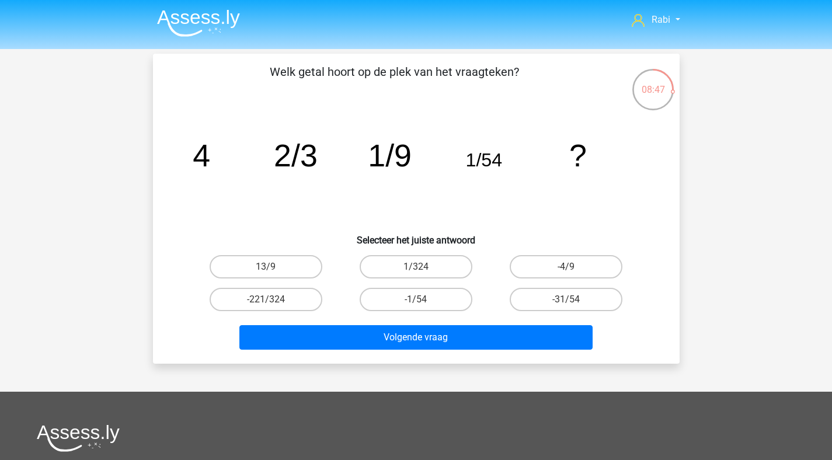
click at [444, 280] on div "1/324" at bounding box center [416, 266] width 150 height 33
click at [445, 277] on label "1/324" at bounding box center [415, 266] width 113 height 23
click at [423, 274] on input "1/324" at bounding box center [419, 271] width 8 height 8
radio input "true"
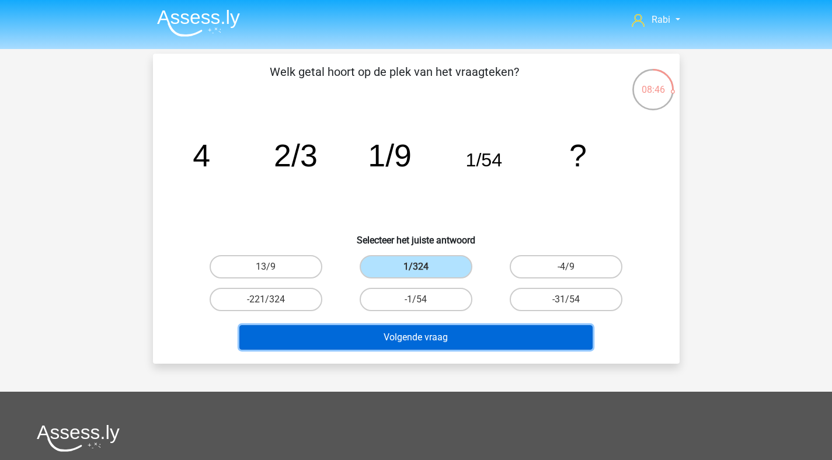
click at [478, 340] on button "Volgende vraag" at bounding box center [415, 337] width 353 height 25
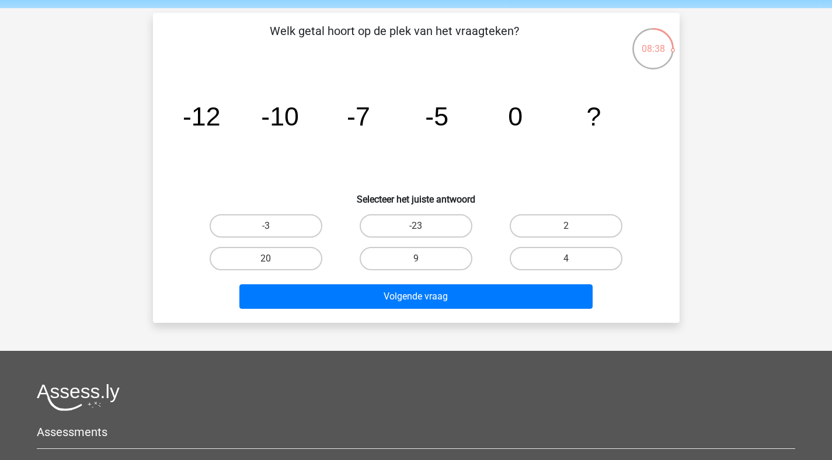
scroll to position [39, 0]
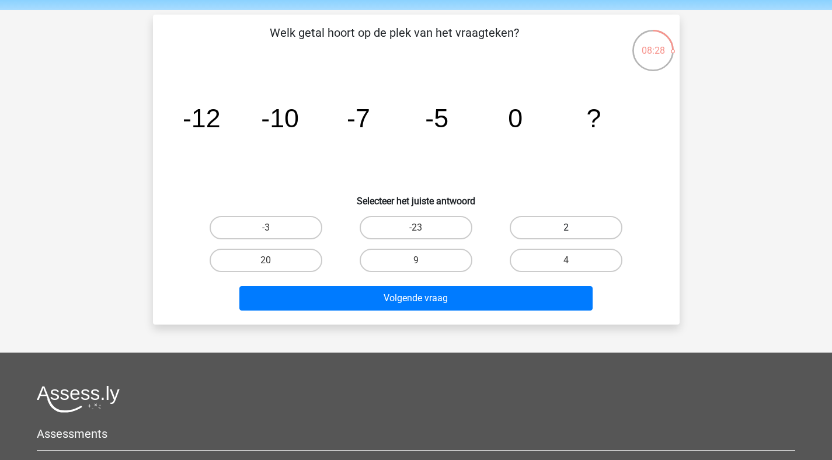
click at [578, 218] on label "2" at bounding box center [565, 227] width 113 height 23
click at [574, 228] on input "2" at bounding box center [570, 232] width 8 height 8
radio input "true"
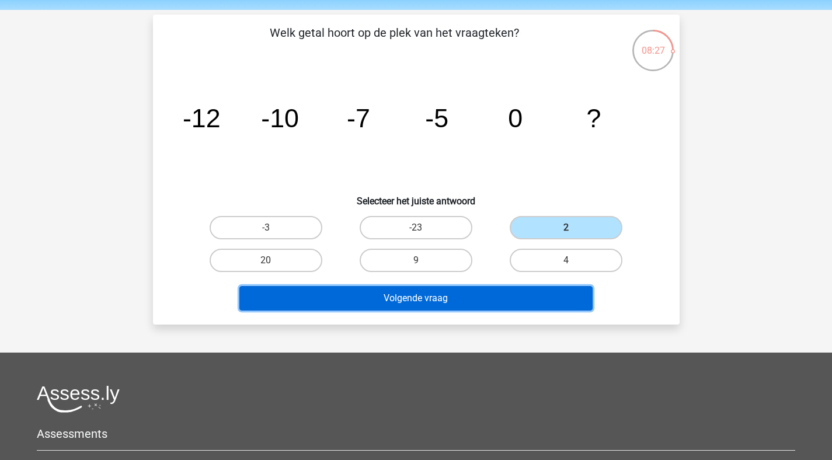
click at [481, 301] on button "Volgende vraag" at bounding box center [415, 298] width 353 height 25
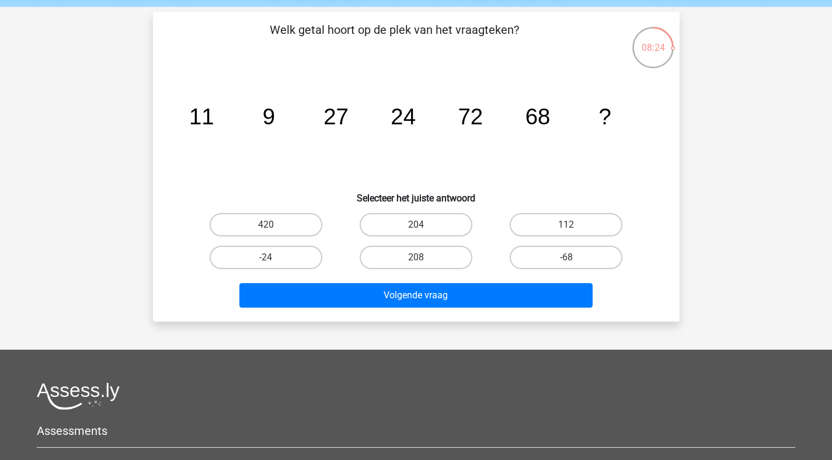
scroll to position [41, 0]
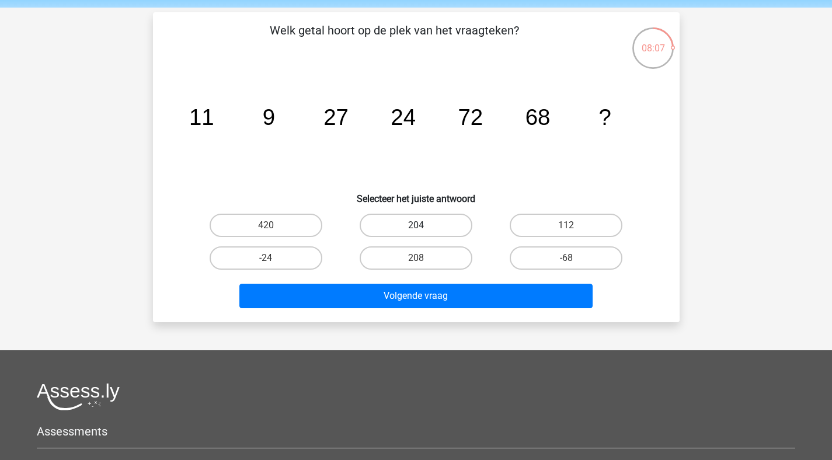
click at [441, 224] on label "204" at bounding box center [415, 225] width 113 height 23
click at [423, 225] on input "204" at bounding box center [419, 229] width 8 height 8
radio input "true"
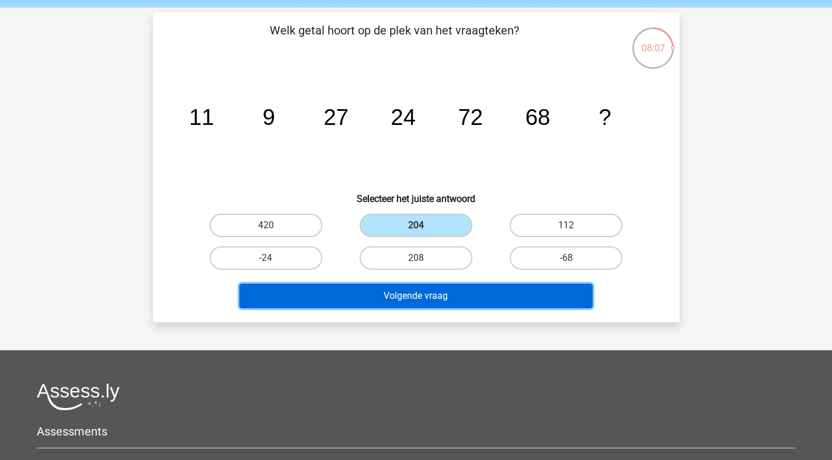
click at [442, 295] on button "Volgende vraag" at bounding box center [415, 296] width 353 height 25
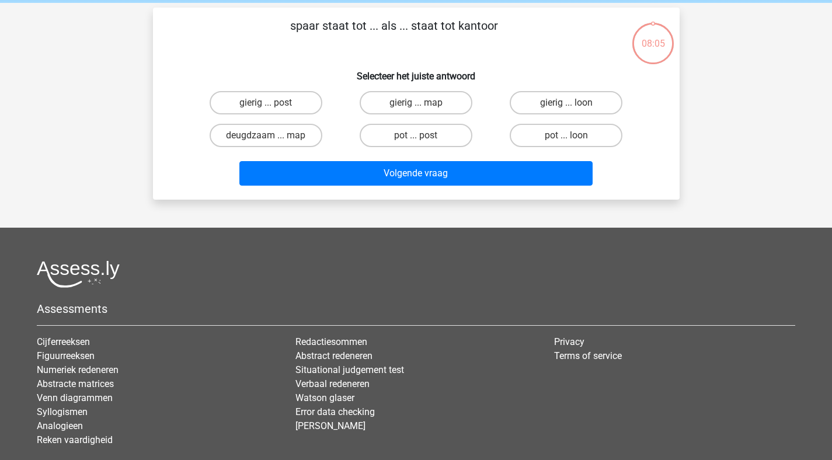
scroll to position [0, 0]
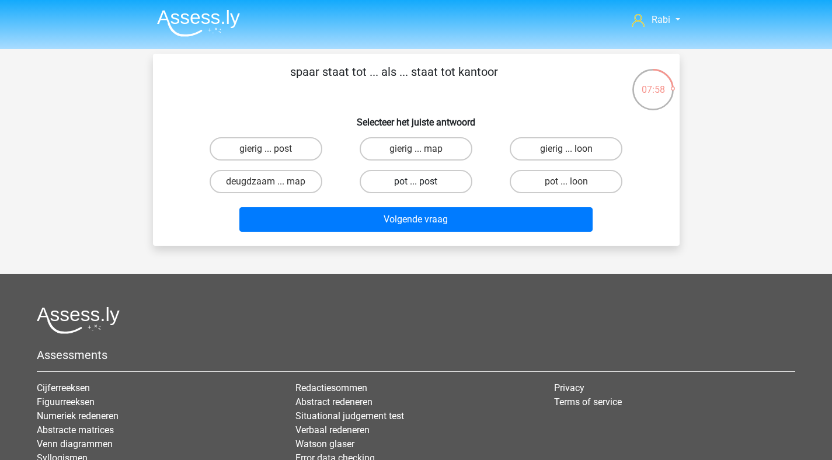
click at [430, 183] on label "pot ... post" at bounding box center [415, 181] width 113 height 23
click at [423, 183] on input "pot ... post" at bounding box center [419, 185] width 8 height 8
radio input "true"
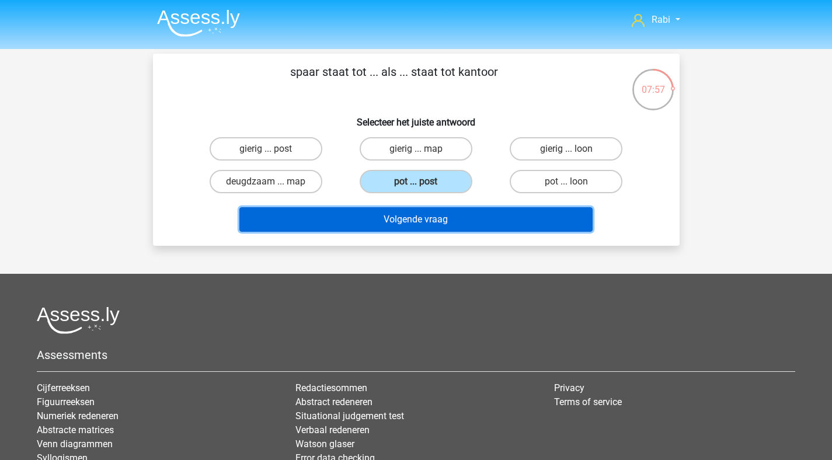
click at [423, 208] on button "Volgende vraag" at bounding box center [415, 219] width 353 height 25
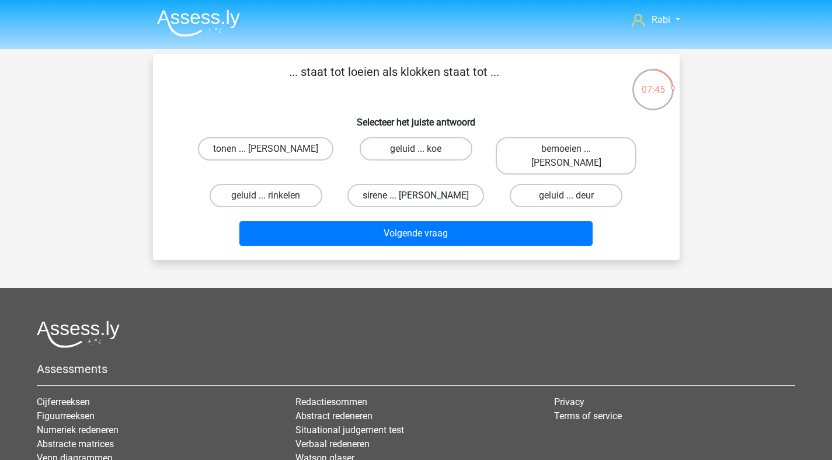
click at [428, 184] on label "sirene ... luiden" at bounding box center [415, 195] width 137 height 23
click at [423, 195] on input "sirene ... luiden" at bounding box center [419, 199] width 8 height 8
radio input "true"
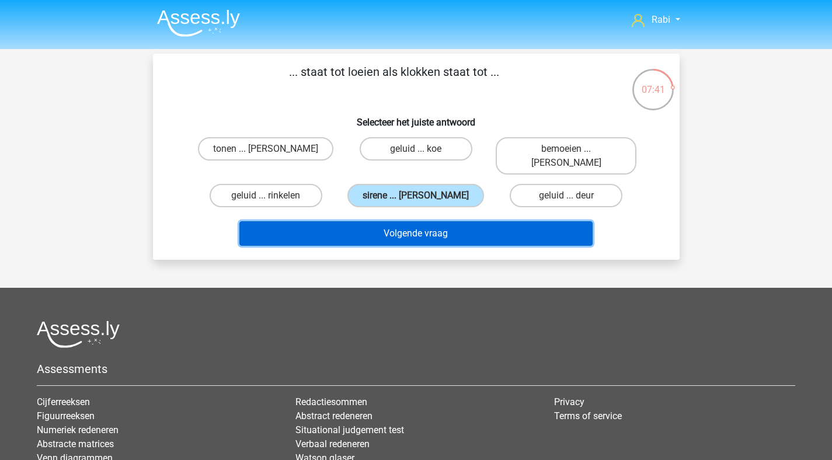
click at [423, 229] on button "Volgende vraag" at bounding box center [415, 233] width 353 height 25
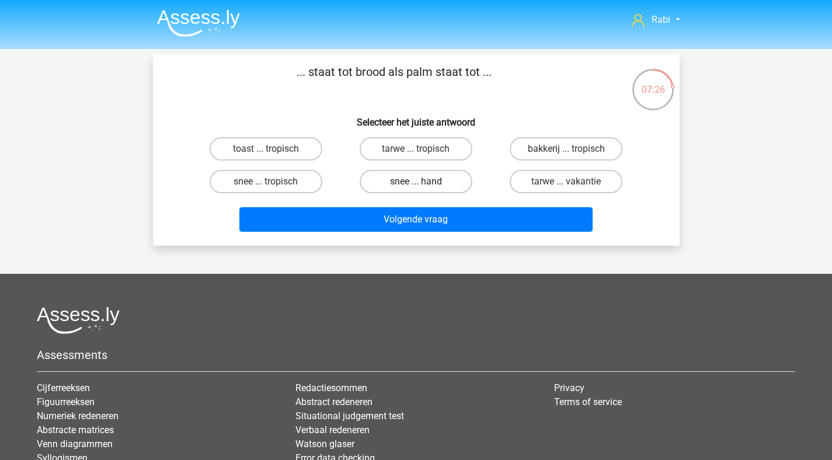
click at [402, 187] on label "snee ... hand" at bounding box center [415, 181] width 113 height 23
click at [415, 187] on input "snee ... hand" at bounding box center [419, 185] width 8 height 8
radio input "true"
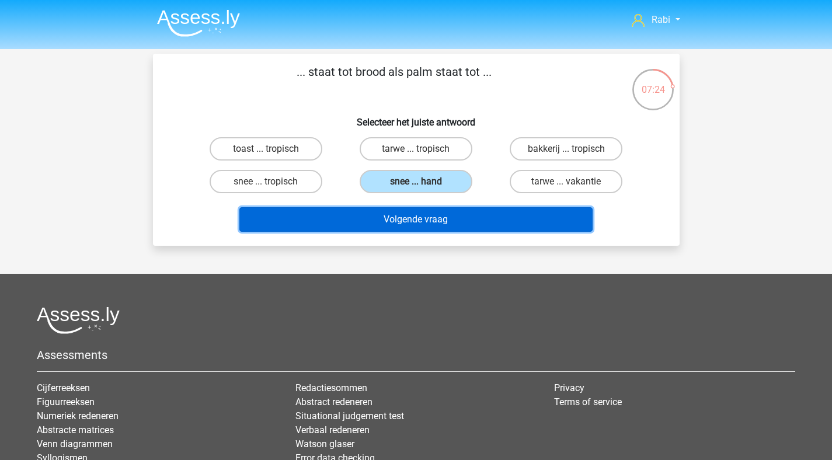
click at [414, 214] on button "Volgende vraag" at bounding box center [415, 219] width 353 height 25
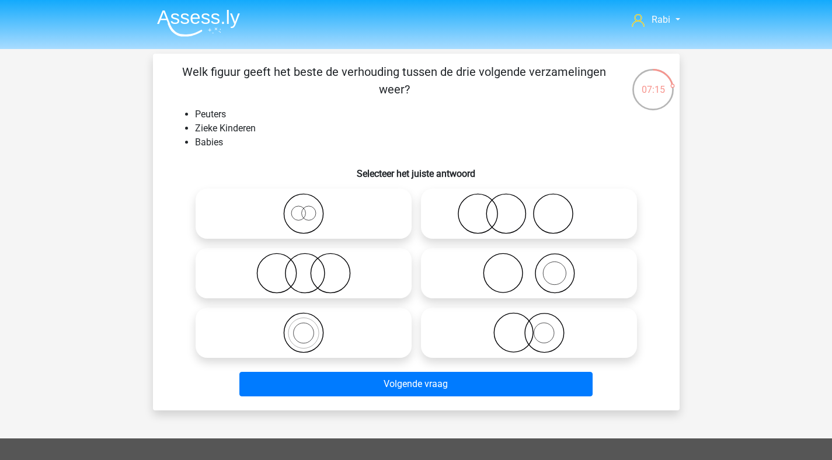
click at [341, 217] on icon at bounding box center [303, 213] width 207 height 41
click at [311, 208] on input "radio" at bounding box center [307, 204] width 8 height 8
radio input "true"
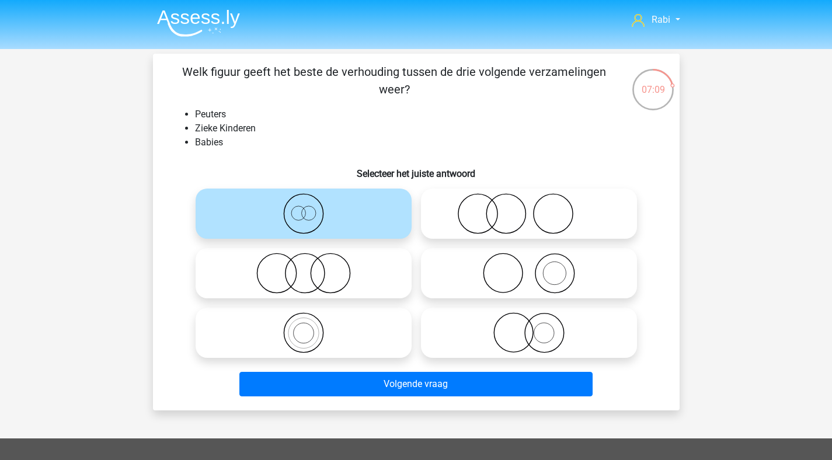
click at [316, 275] on icon at bounding box center [303, 273] width 207 height 41
click at [311, 267] on input "radio" at bounding box center [307, 264] width 8 height 8
radio input "true"
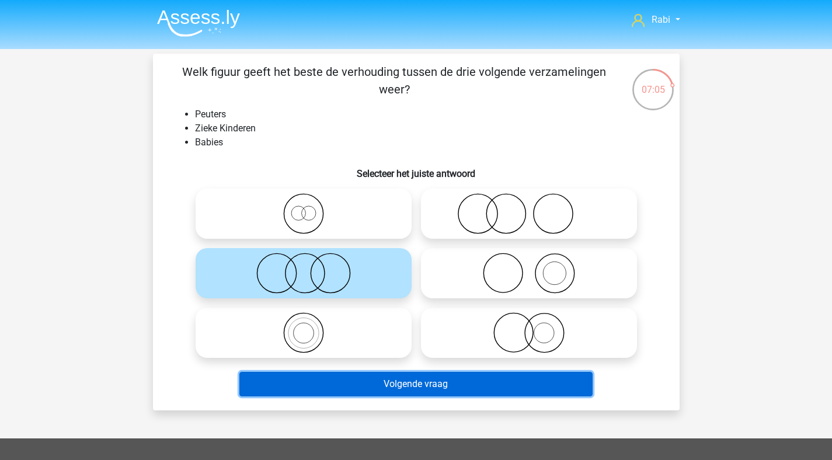
click at [384, 379] on button "Volgende vraag" at bounding box center [415, 384] width 353 height 25
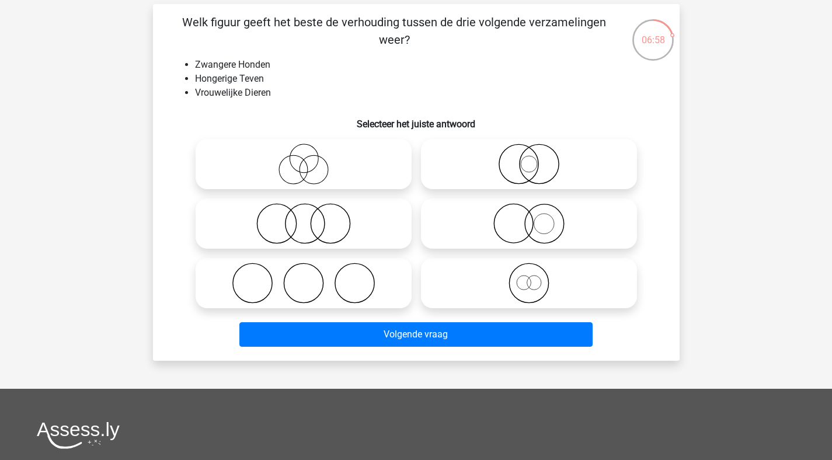
scroll to position [49, 0]
click at [542, 275] on icon at bounding box center [528, 283] width 207 height 41
click at [536, 275] on input "radio" at bounding box center [533, 274] width 8 height 8
radio input "true"
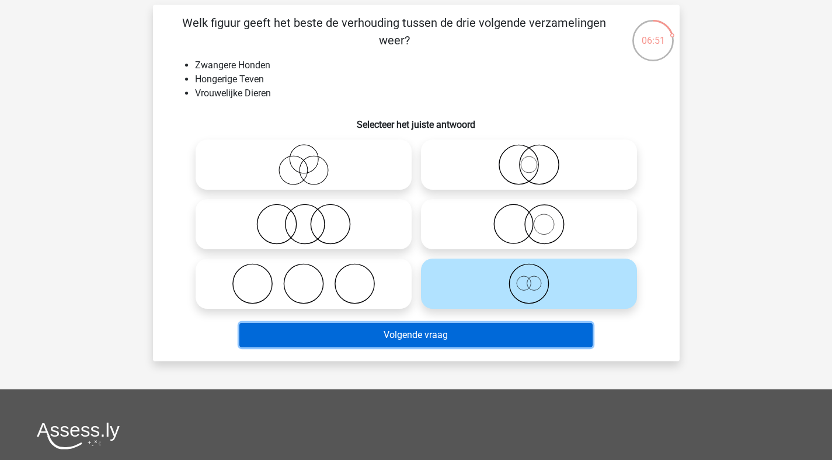
click at [358, 335] on button "Volgende vraag" at bounding box center [415, 335] width 353 height 25
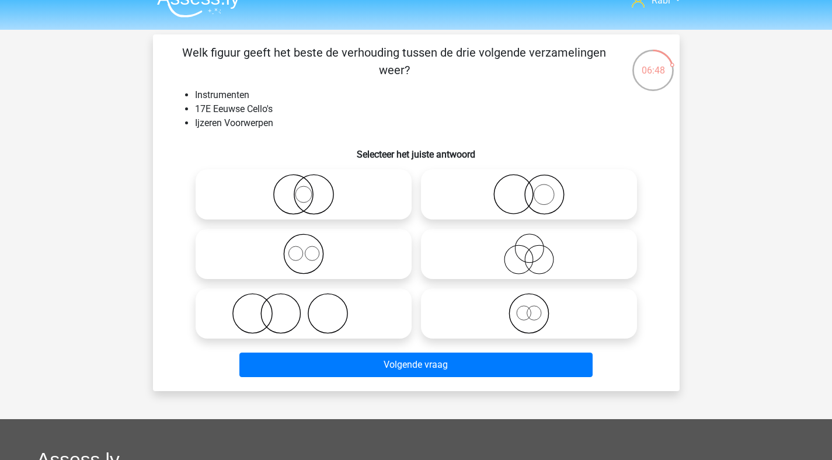
scroll to position [0, 0]
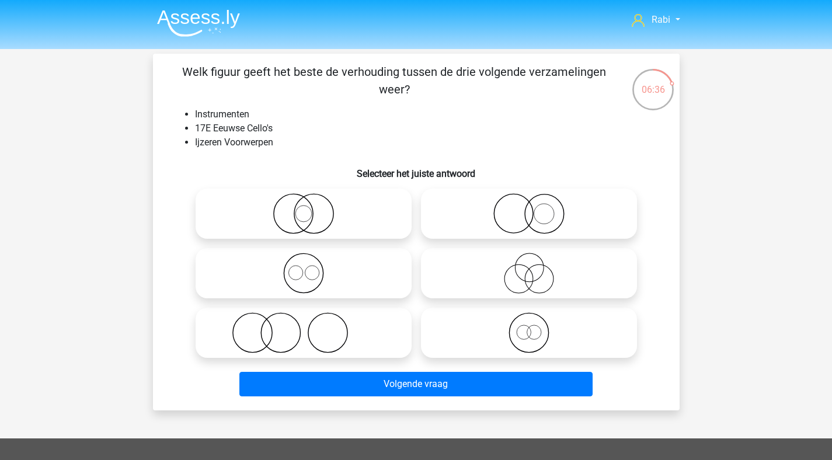
click at [533, 208] on icon at bounding box center [528, 213] width 207 height 41
click at [533, 208] on input "radio" at bounding box center [533, 204] width 8 height 8
radio input "true"
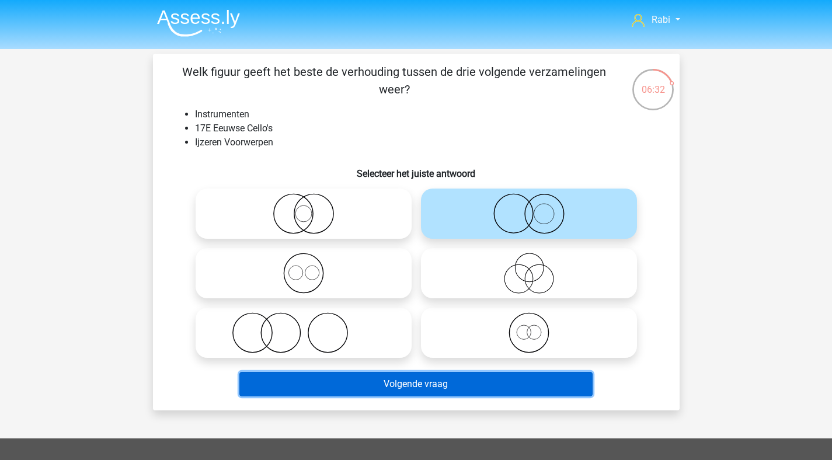
click at [388, 390] on button "Volgende vraag" at bounding box center [415, 384] width 353 height 25
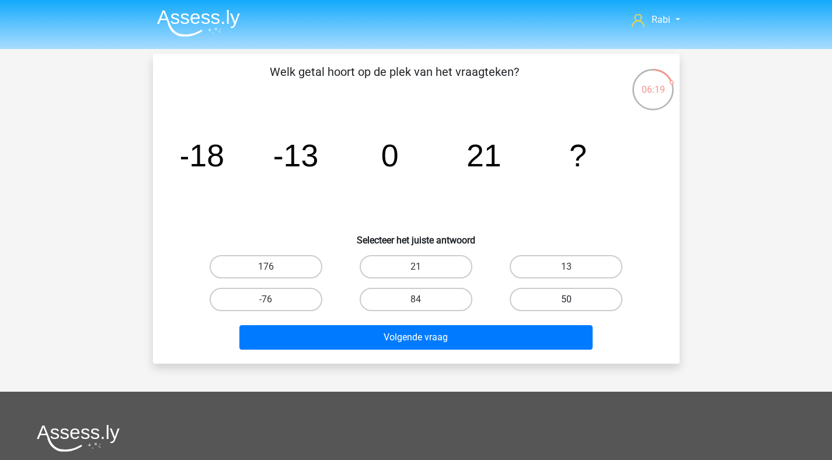
click at [526, 297] on label "50" at bounding box center [565, 299] width 113 height 23
click at [566, 299] on input "50" at bounding box center [570, 303] width 8 height 8
radio input "true"
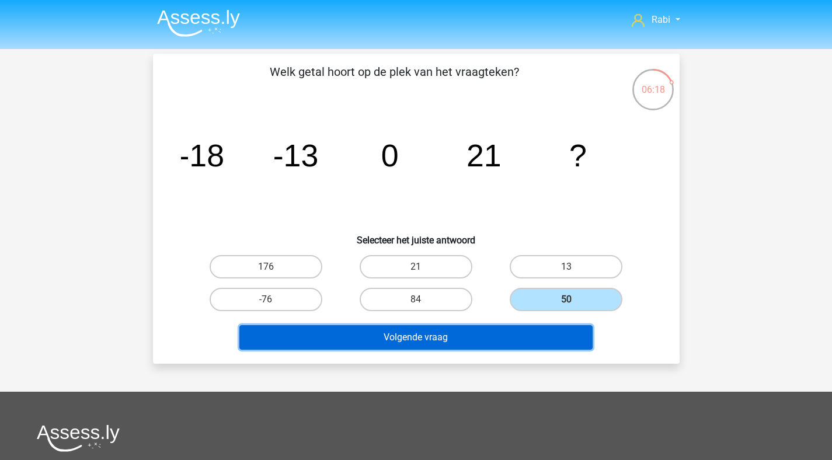
click at [459, 333] on button "Volgende vraag" at bounding box center [415, 337] width 353 height 25
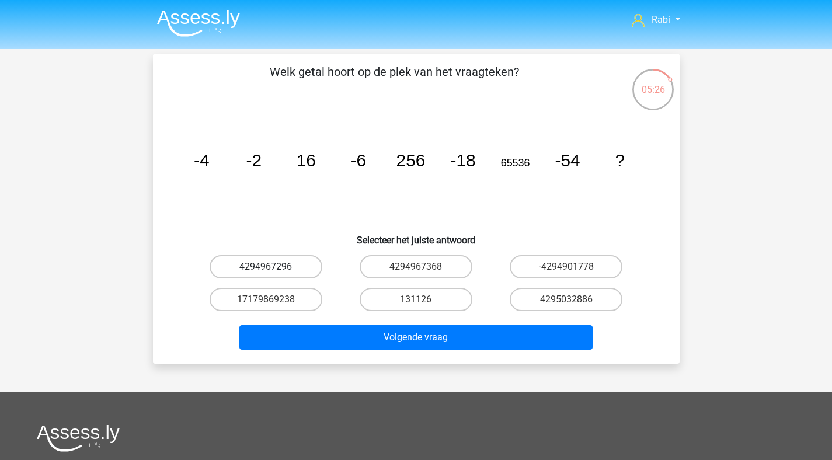
click at [308, 271] on label "4294967296" at bounding box center [266, 266] width 113 height 23
click at [273, 271] on input "4294967296" at bounding box center [270, 271] width 8 height 8
radio input "true"
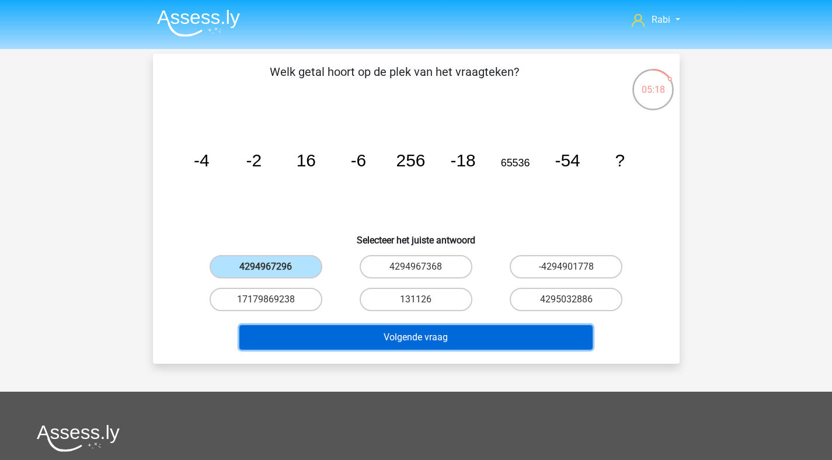
click at [428, 337] on button "Volgende vraag" at bounding box center [415, 337] width 353 height 25
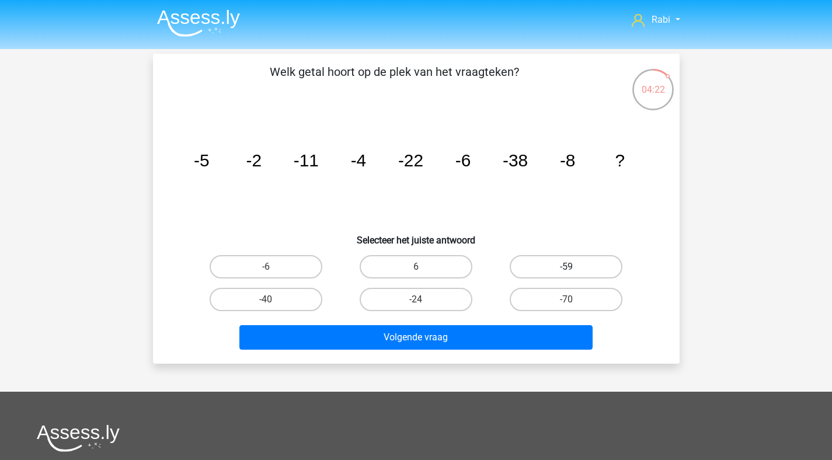
click at [546, 258] on label "-59" at bounding box center [565, 266] width 113 height 23
click at [566, 267] on input "-59" at bounding box center [570, 271] width 8 height 8
radio input "true"
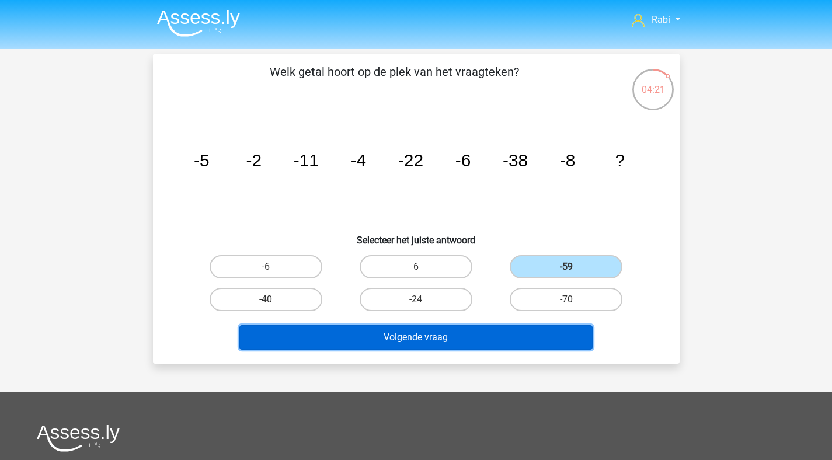
click at [478, 336] on button "Volgende vraag" at bounding box center [415, 337] width 353 height 25
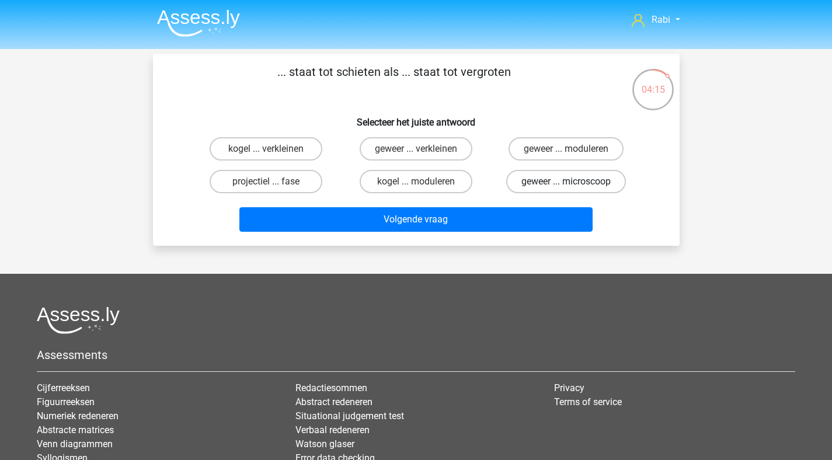
click at [554, 181] on label "geweer ... microscoop" at bounding box center [566, 181] width 120 height 23
click at [566, 181] on input "geweer ... microscoop" at bounding box center [570, 185] width 8 height 8
radio input "true"
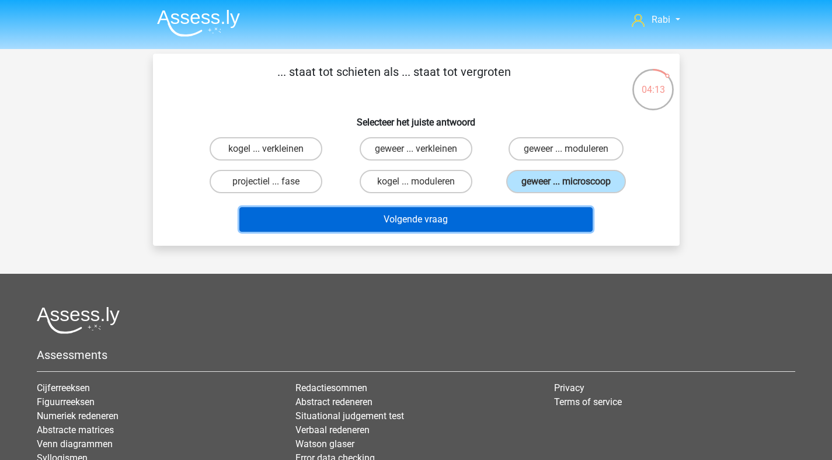
click at [426, 230] on button "Volgende vraag" at bounding box center [415, 219] width 353 height 25
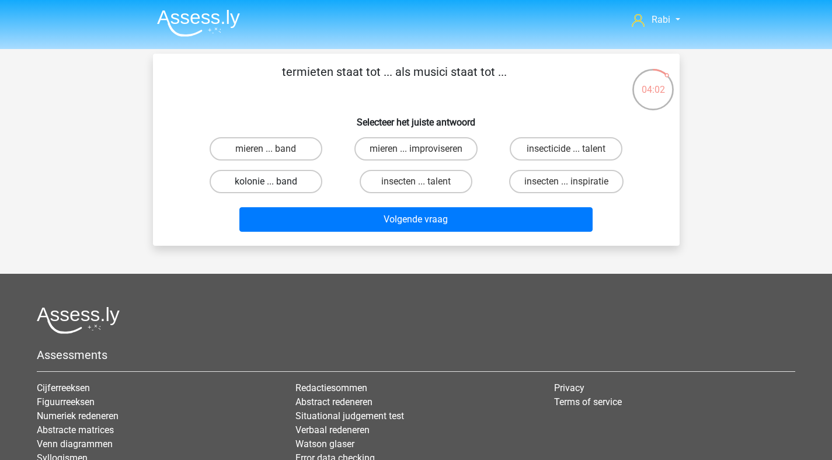
click at [297, 188] on label "kolonie ... band" at bounding box center [266, 181] width 113 height 23
click at [273, 188] on input "kolonie ... band" at bounding box center [270, 185] width 8 height 8
radio input "true"
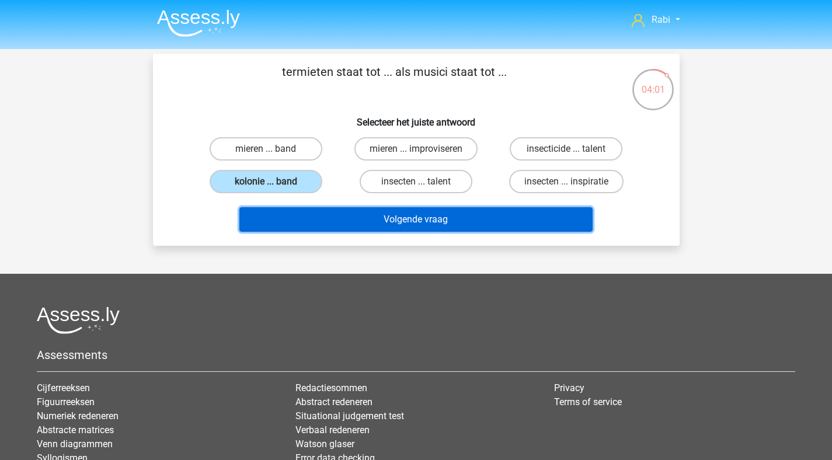
click at [396, 222] on button "Volgende vraag" at bounding box center [415, 219] width 353 height 25
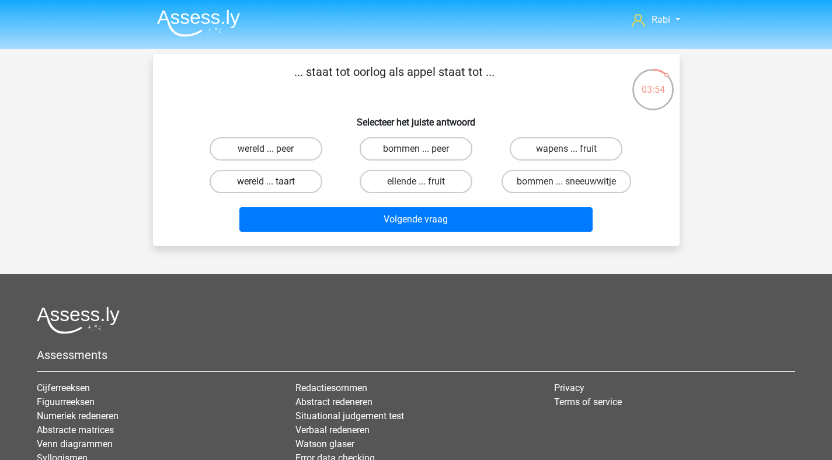
click at [292, 188] on label "wereld ... taart" at bounding box center [266, 181] width 113 height 23
click at [273, 188] on input "wereld ... taart" at bounding box center [270, 185] width 8 height 8
radio input "true"
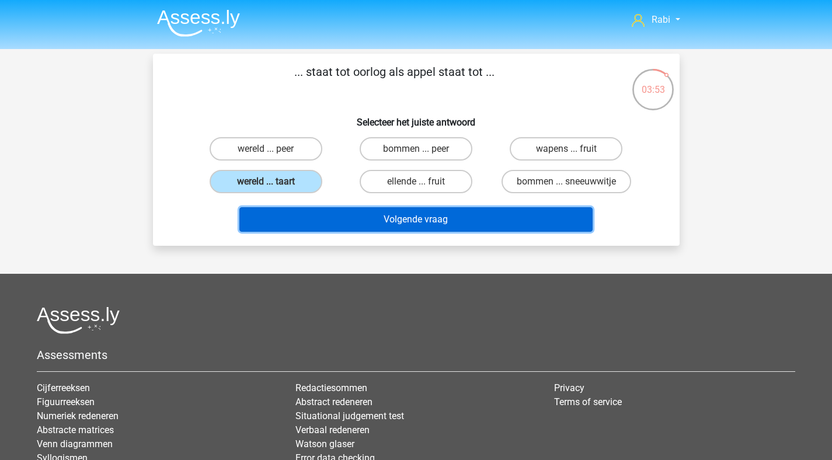
click at [414, 217] on button "Volgende vraag" at bounding box center [415, 219] width 353 height 25
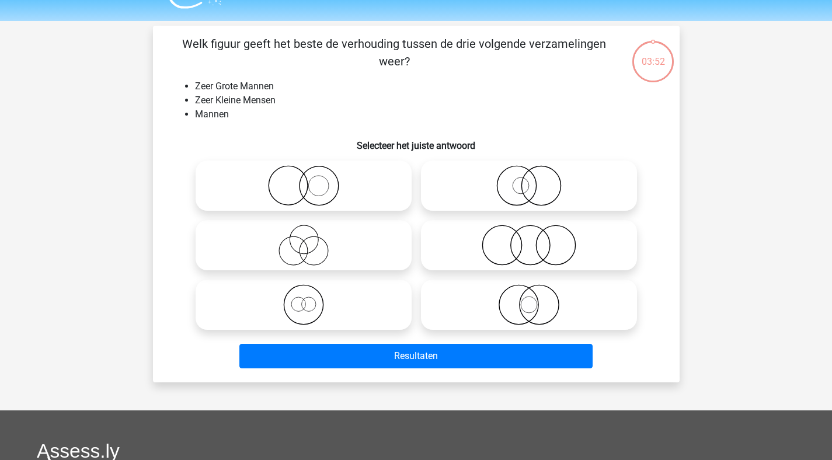
scroll to position [54, 0]
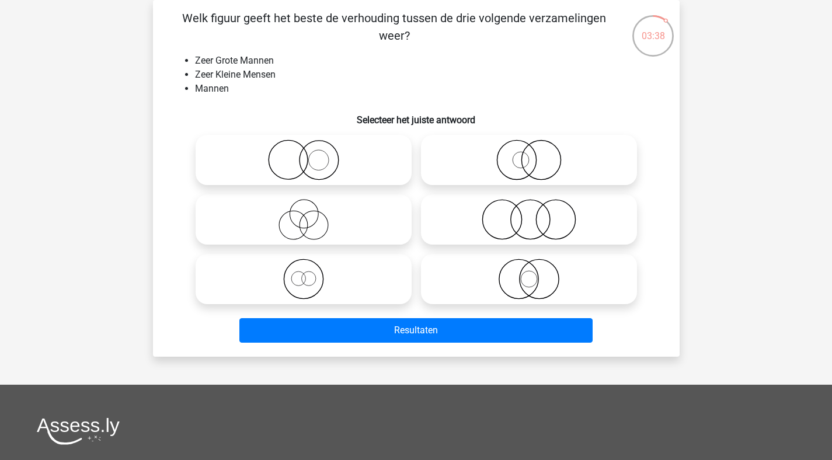
click at [326, 151] on icon at bounding box center [303, 159] width 207 height 41
click at [311, 151] on input "radio" at bounding box center [307, 150] width 8 height 8
radio input "true"
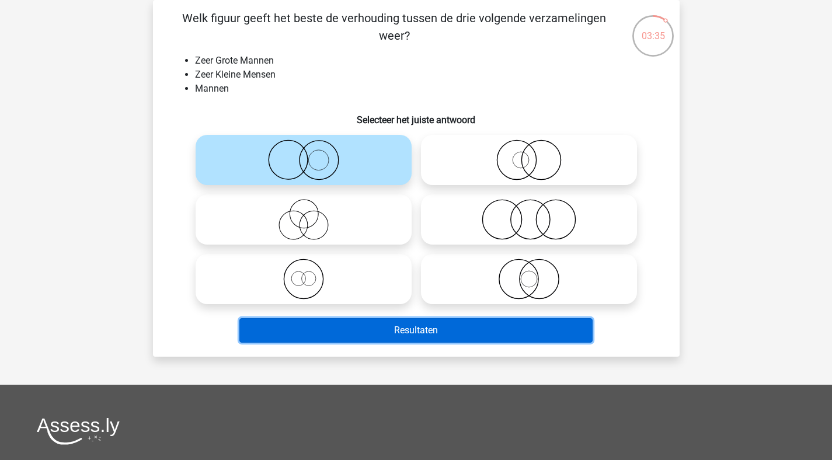
click at [451, 327] on button "Resultaten" at bounding box center [415, 330] width 353 height 25
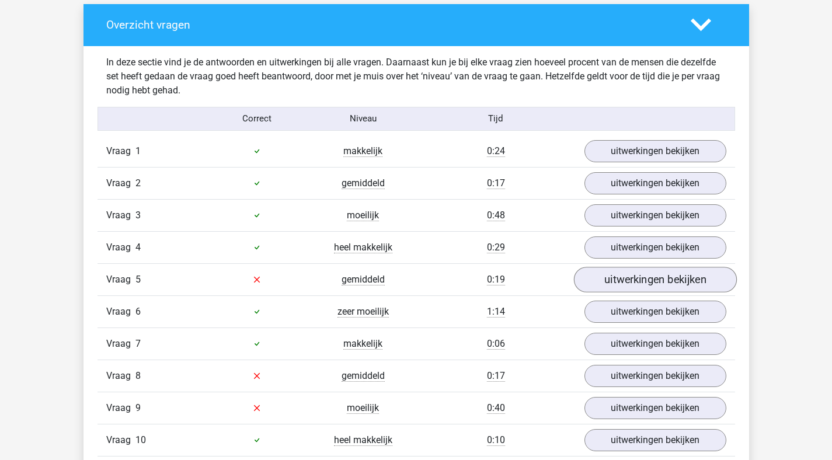
scroll to position [927, 0]
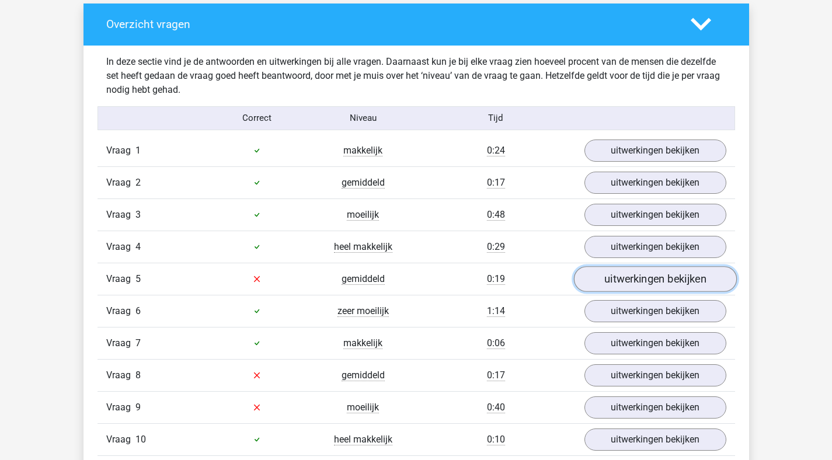
click at [667, 281] on link "uitwerkingen bekijken" at bounding box center [654, 279] width 163 height 26
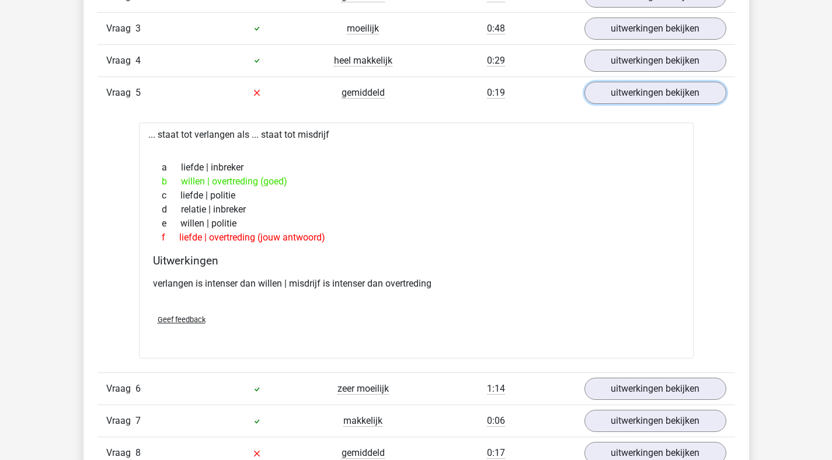
scroll to position [1275, 0]
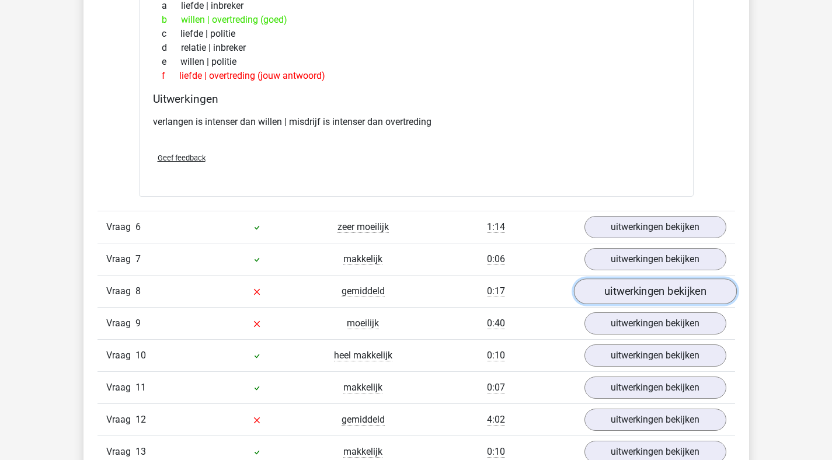
click at [604, 286] on link "uitwerkingen bekijken" at bounding box center [654, 291] width 163 height 26
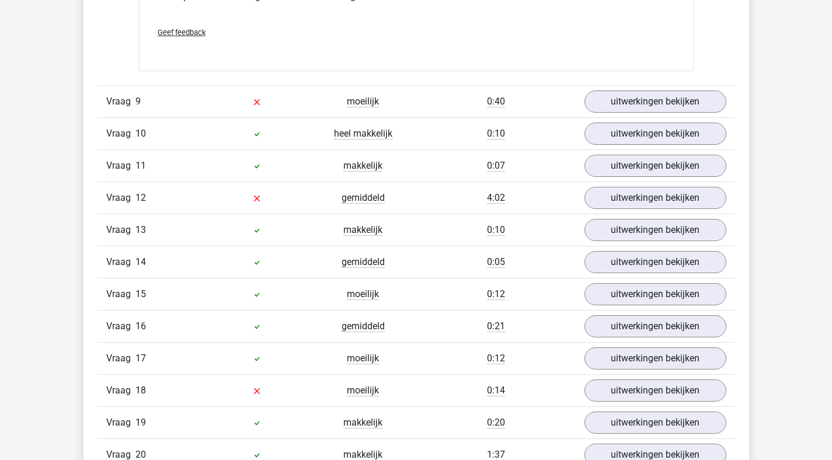
scroll to position [1943, 0]
click at [624, 97] on link "uitwerkingen bekijken" at bounding box center [654, 101] width 163 height 26
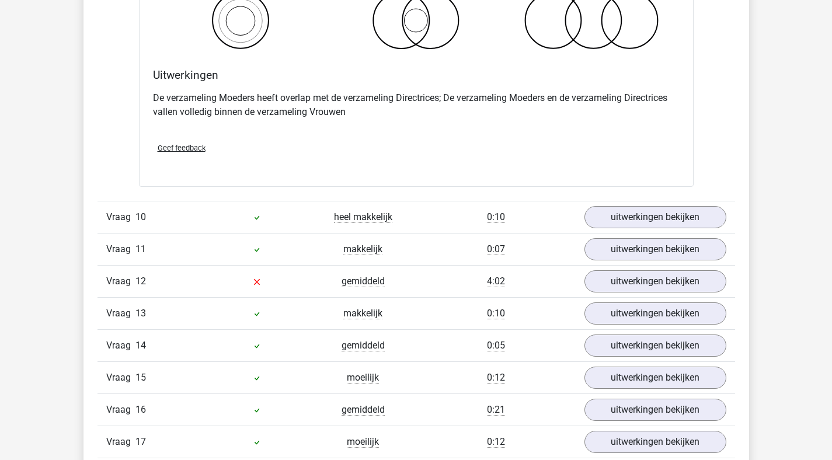
scroll to position [2321, 0]
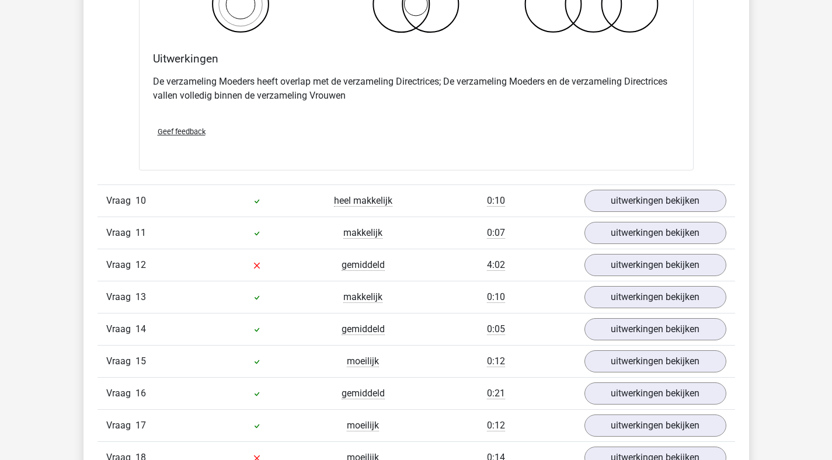
click at [658, 278] on div "Vraag 12 gemiddeld 4:02 uitwerkingen bekijken" at bounding box center [415, 265] width 637 height 32
click at [660, 273] on link "uitwerkingen bekijken" at bounding box center [654, 265] width 163 height 26
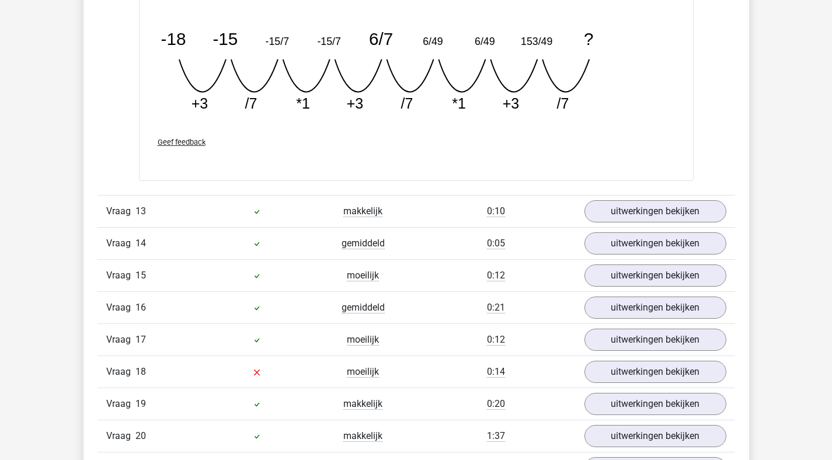
scroll to position [2949, 0]
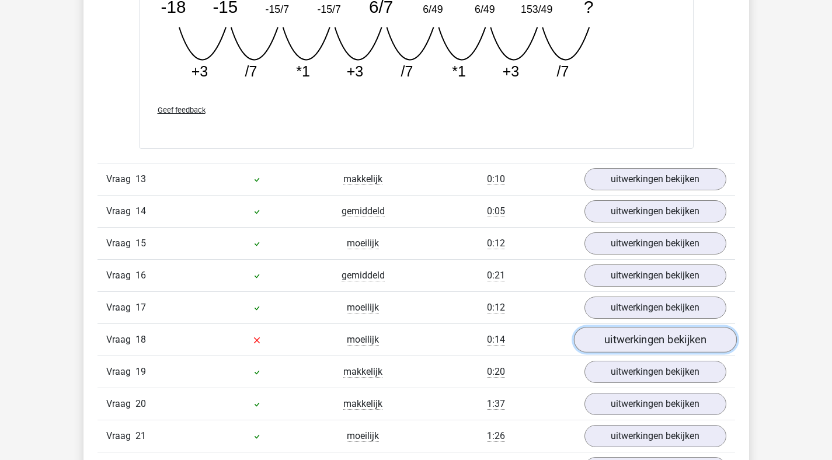
click at [618, 338] on link "uitwerkingen bekijken" at bounding box center [654, 340] width 163 height 26
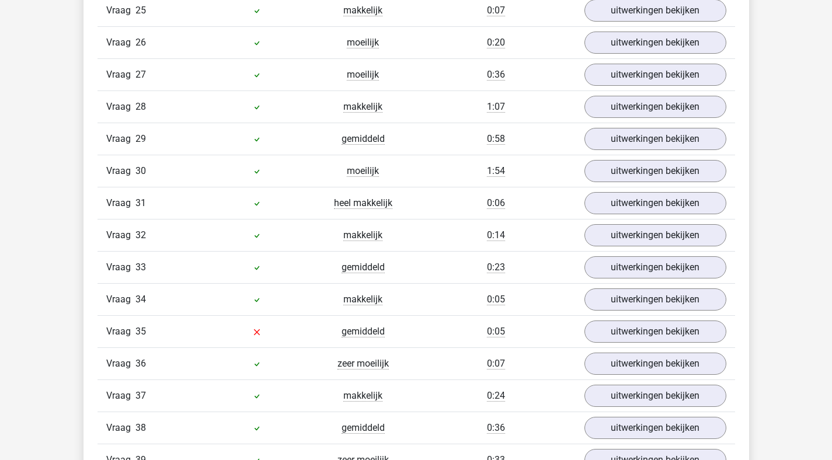
scroll to position [3949, 0]
click at [636, 329] on link "uitwerkingen bekijken" at bounding box center [654, 331] width 163 height 26
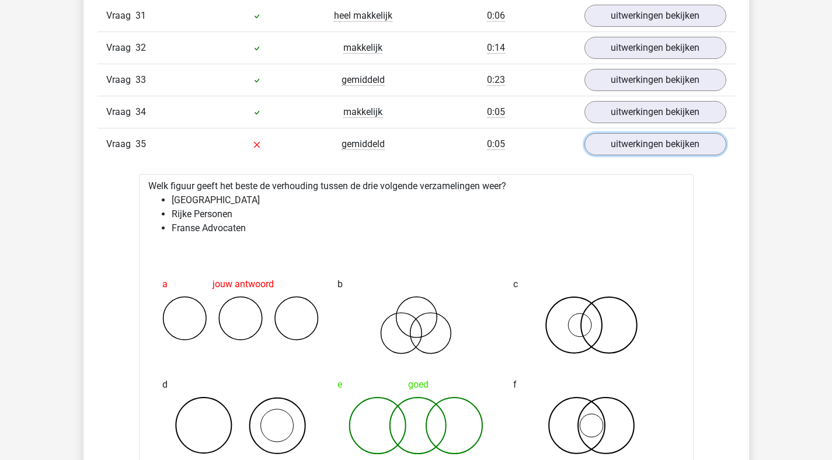
scroll to position [4170, 0]
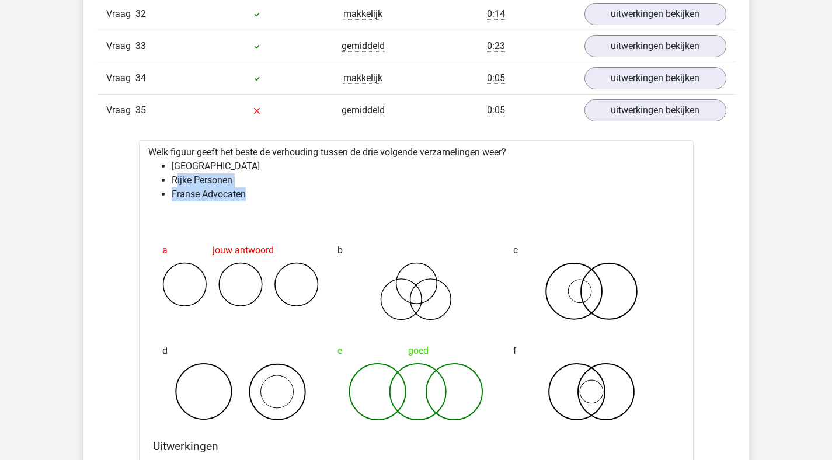
drag, startPoint x: 174, startPoint y: 180, endPoint x: 312, endPoint y: 187, distance: 138.5
click at [312, 187] on ul "Grote Filipijnen Rijke Personen [DEMOGRAPHIC_DATA] Advocaten" at bounding box center [416, 180] width 536 height 42
click at [295, 222] on div "Welk figuur geeft het beste de verhouding tussen de drie volgende verzamelingen…" at bounding box center [416, 349] width 554 height 418
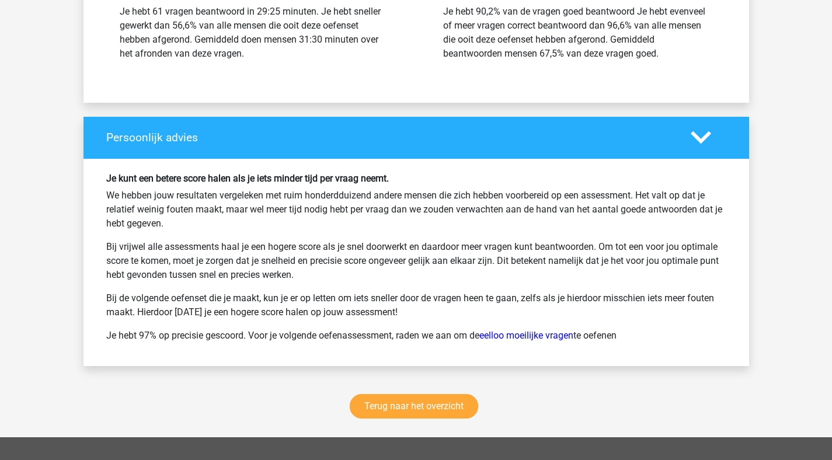
scroll to position [5900, 0]
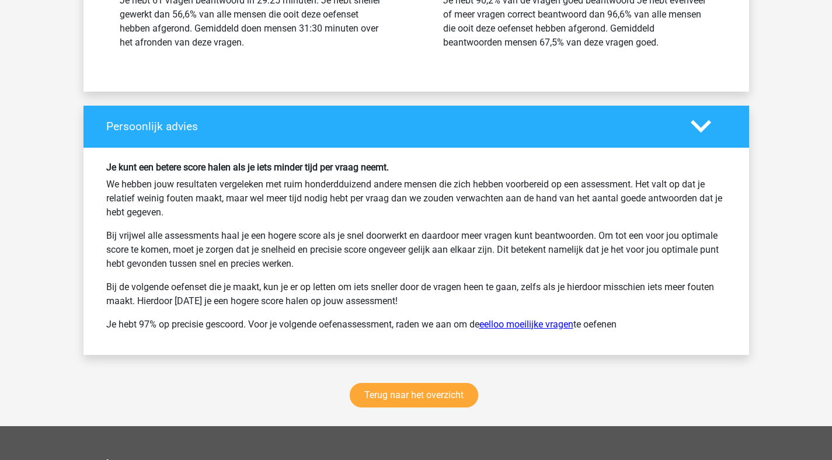
click at [538, 323] on link "eelloo moeilijke vragen" at bounding box center [526, 324] width 94 height 11
click at [455, 394] on link "Terug naar het overzicht" at bounding box center [414, 395] width 128 height 25
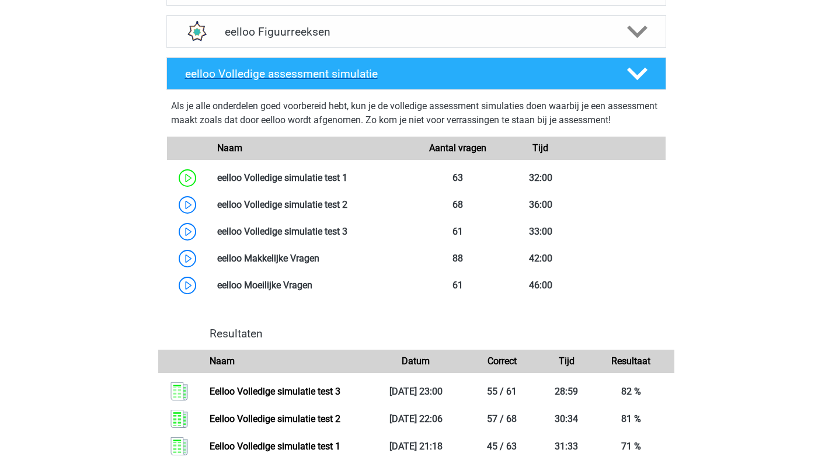
scroll to position [727, 0]
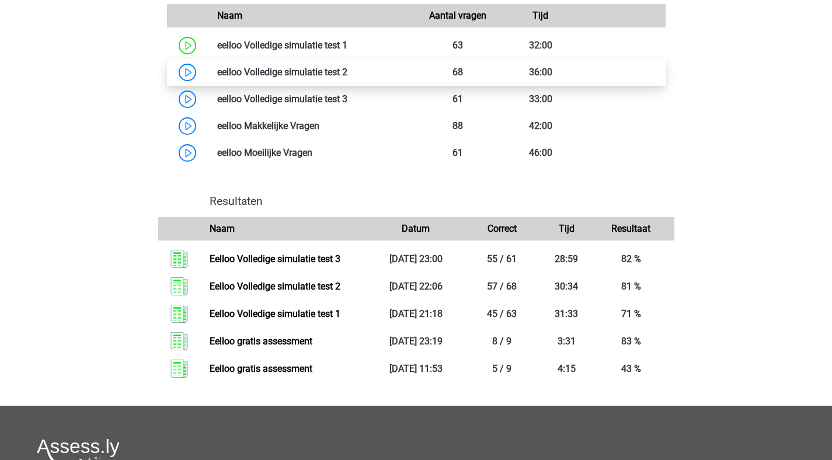
click at [347, 78] on link at bounding box center [347, 72] width 0 height 11
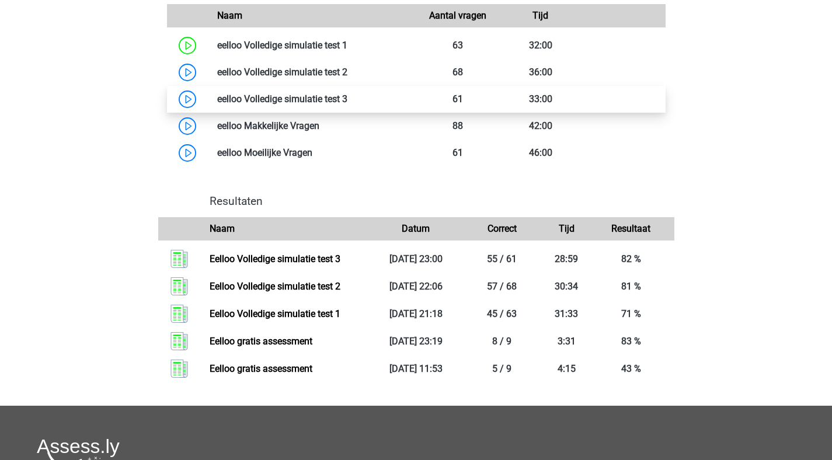
click at [347, 104] on link at bounding box center [347, 98] width 0 height 11
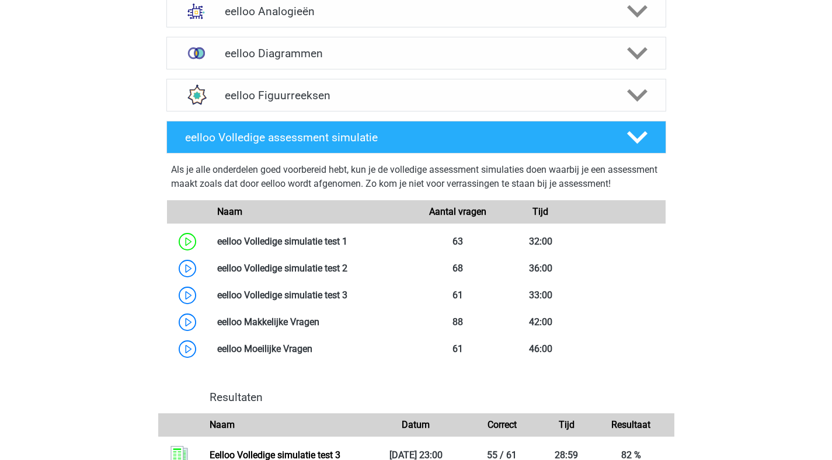
scroll to position [679, 0]
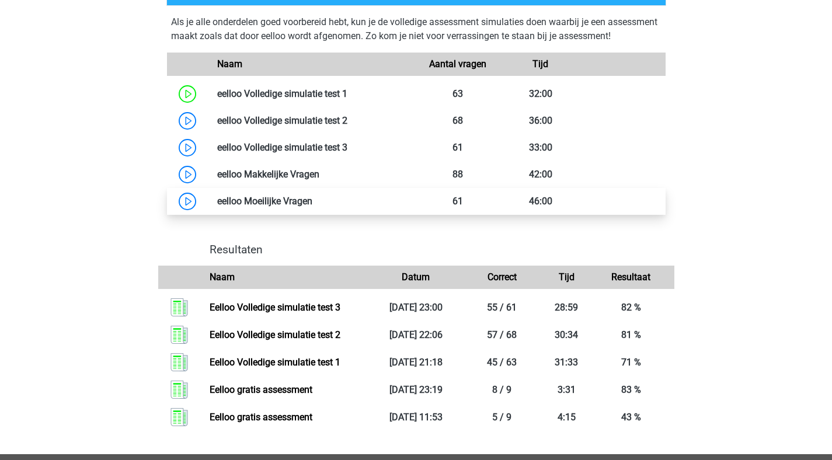
click at [312, 207] on link at bounding box center [312, 200] width 0 height 11
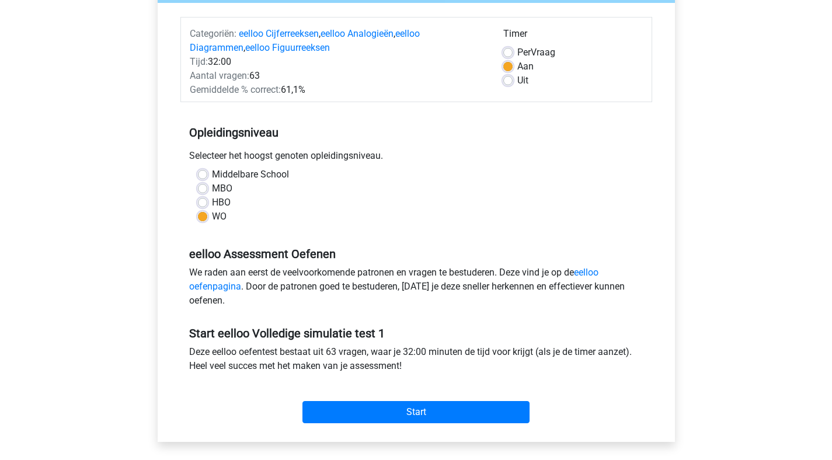
scroll to position [6, 0]
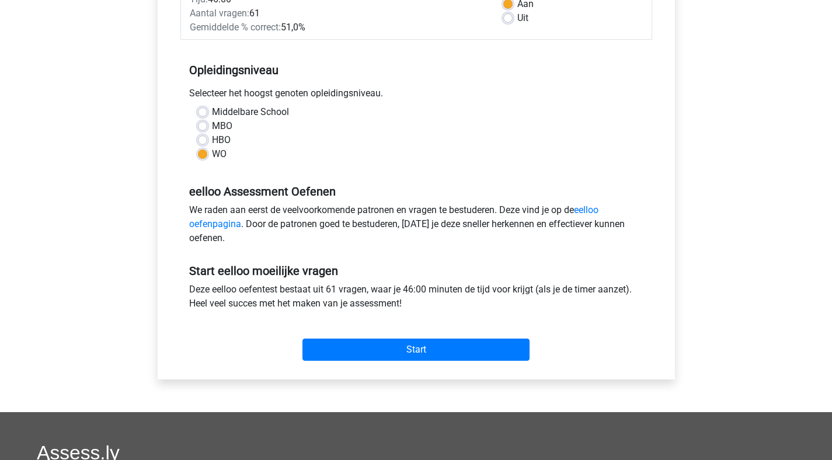
scroll to position [380, 0]
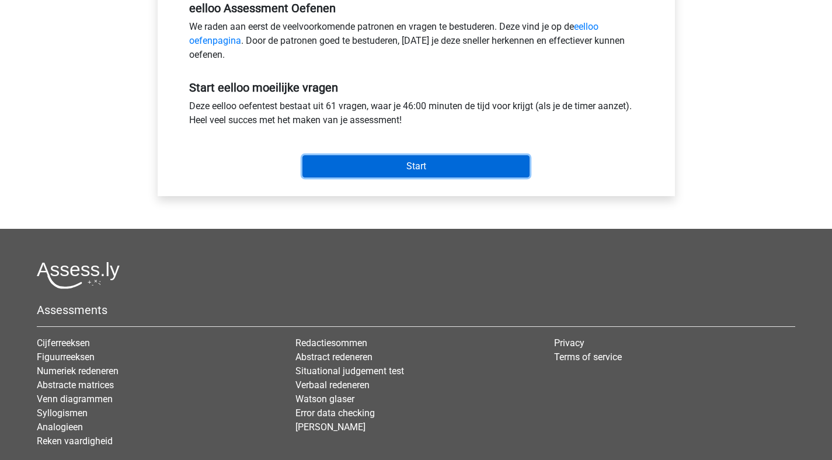
click at [432, 159] on input "Start" at bounding box center [415, 166] width 227 height 22
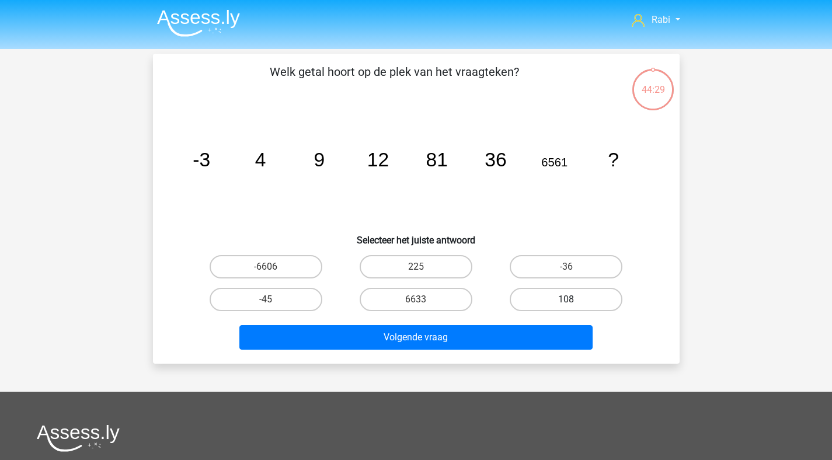
click at [575, 303] on label "108" at bounding box center [565, 299] width 113 height 23
click at [574, 303] on input "108" at bounding box center [570, 303] width 8 height 8
radio input "true"
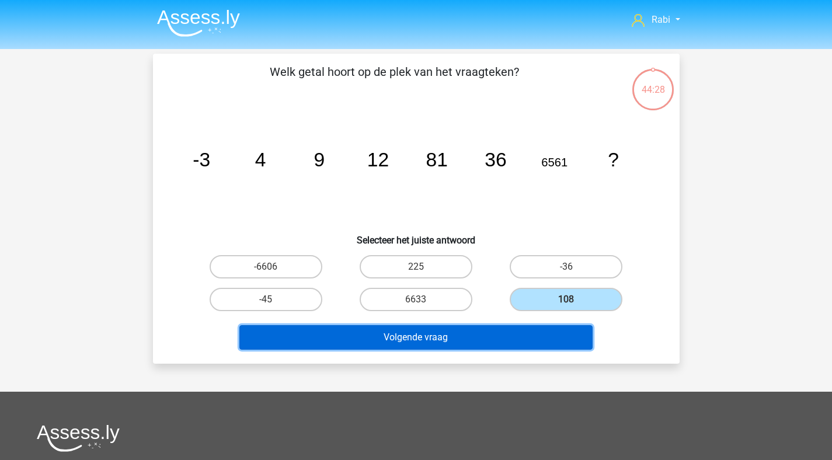
click at [456, 331] on button "Volgende vraag" at bounding box center [415, 337] width 353 height 25
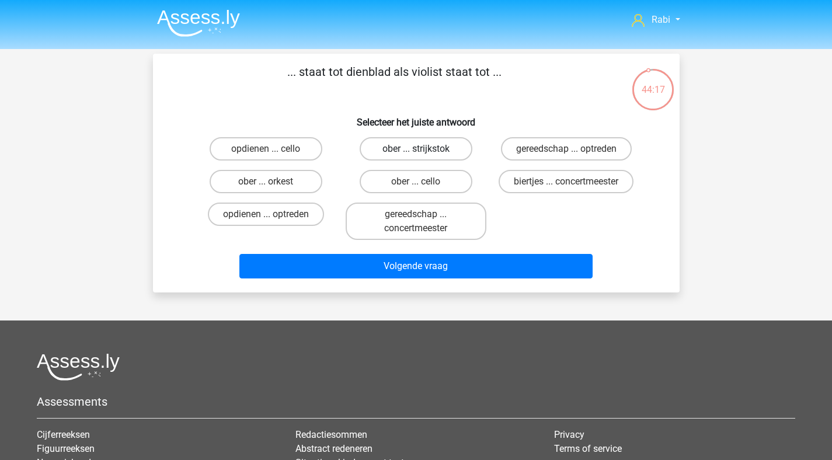
click at [438, 142] on label "ober ... strijkstok" at bounding box center [415, 148] width 113 height 23
click at [423, 149] on input "ober ... strijkstok" at bounding box center [419, 153] width 8 height 8
radio input "true"
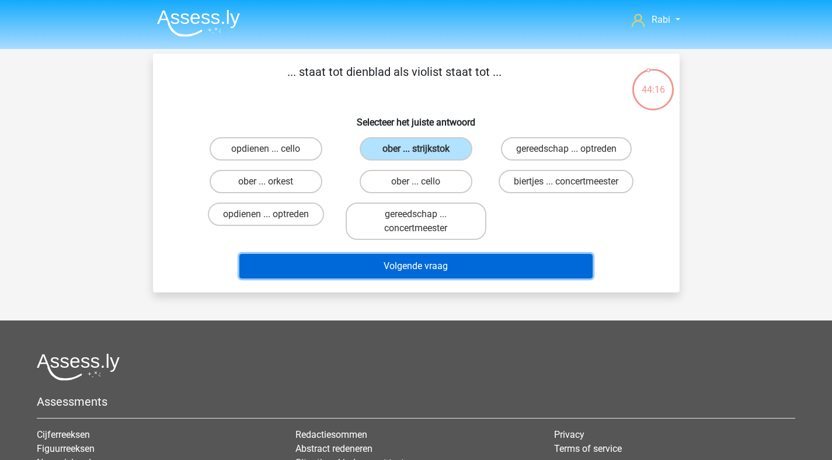
click at [452, 267] on button "Volgende vraag" at bounding box center [415, 266] width 353 height 25
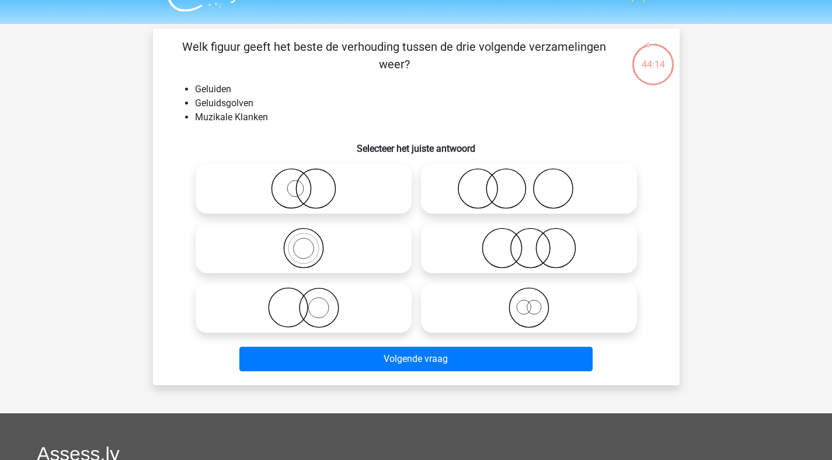
scroll to position [25, 0]
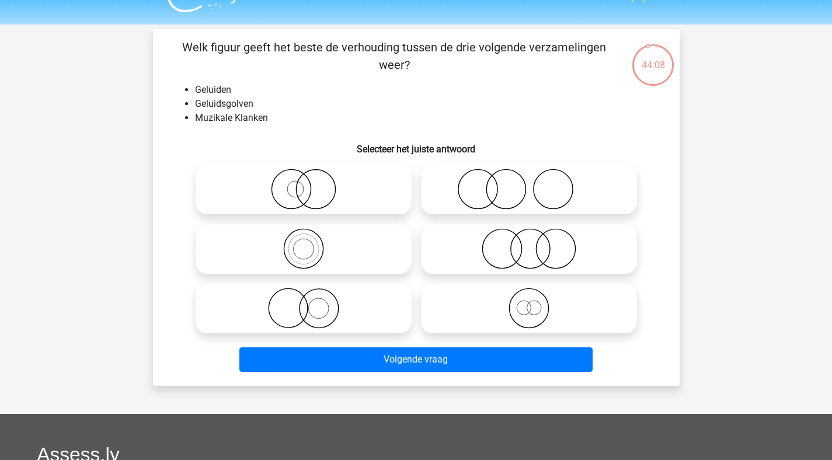
click at [329, 261] on icon at bounding box center [303, 248] width 207 height 41
click at [311, 243] on input "radio" at bounding box center [307, 239] width 8 height 8
radio input "true"
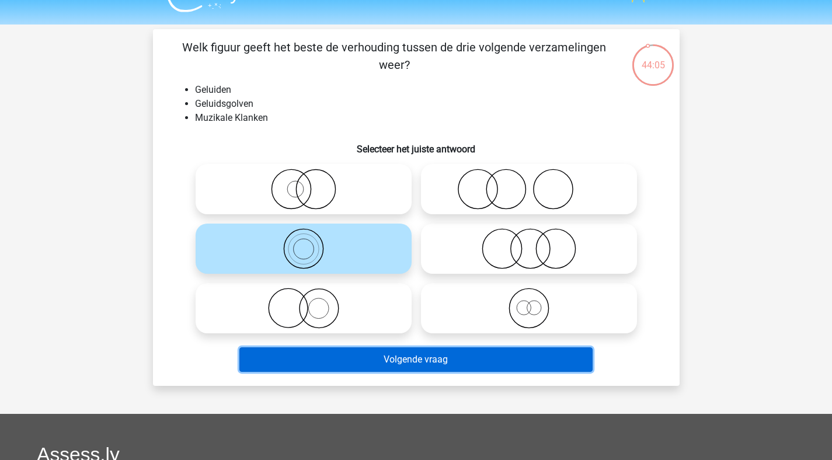
click at [441, 358] on button "Volgende vraag" at bounding box center [415, 359] width 353 height 25
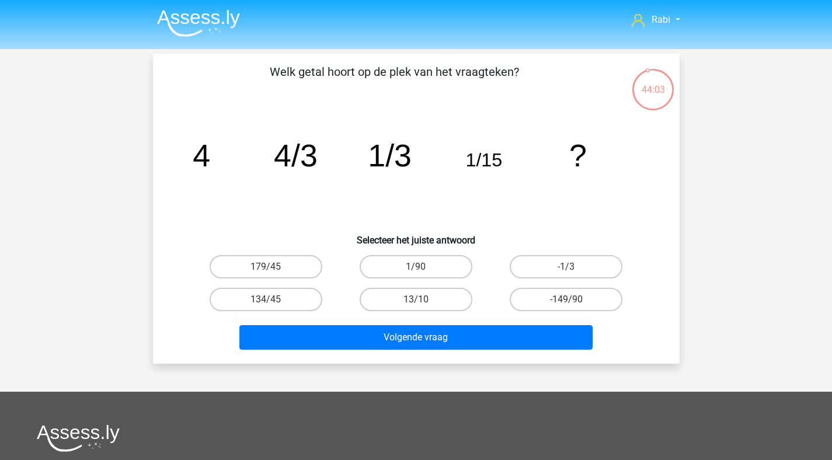
scroll to position [0, 0]
click at [427, 258] on label "1/90" at bounding box center [415, 266] width 113 height 23
click at [423, 267] on input "1/90" at bounding box center [419, 271] width 8 height 8
radio input "true"
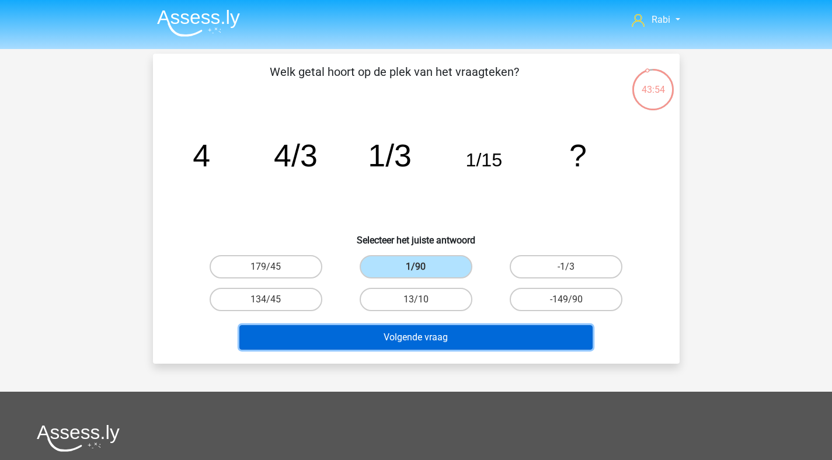
click at [444, 340] on button "Volgende vraag" at bounding box center [415, 337] width 353 height 25
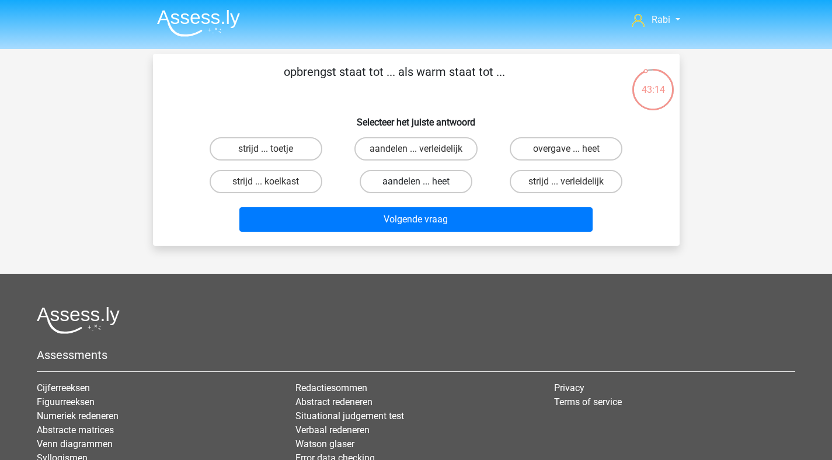
click at [428, 187] on label "aandelen ... heet" at bounding box center [415, 181] width 113 height 23
click at [423, 187] on input "aandelen ... heet" at bounding box center [419, 185] width 8 height 8
radio input "true"
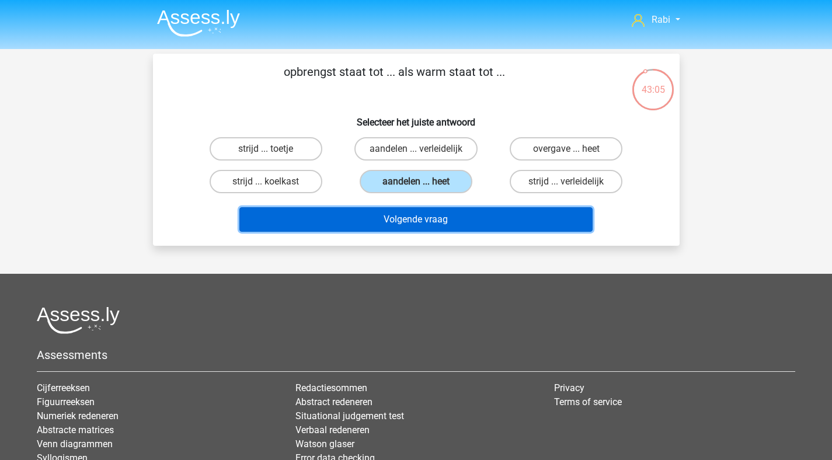
click at [449, 224] on button "Volgende vraag" at bounding box center [415, 219] width 353 height 25
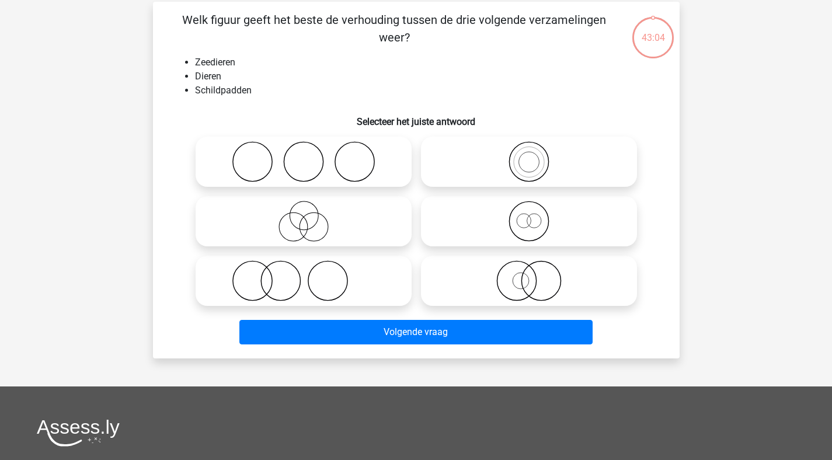
scroll to position [54, 0]
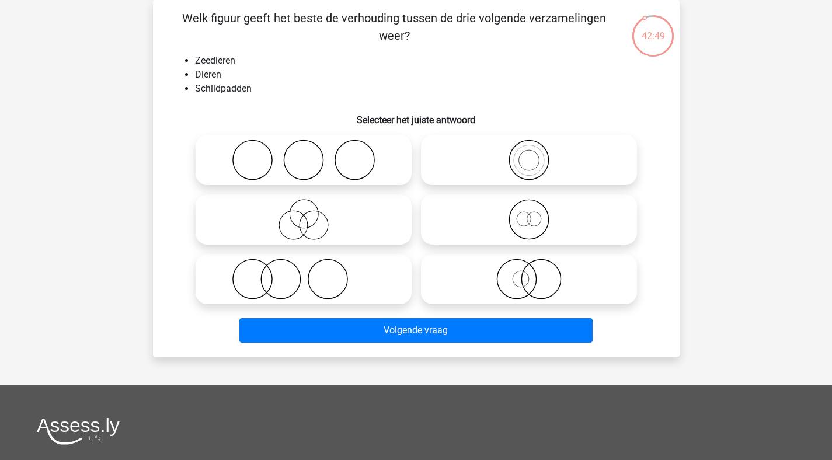
click at [544, 289] on icon at bounding box center [528, 279] width 207 height 41
click at [536, 273] on input "radio" at bounding box center [533, 270] width 8 height 8
radio input "true"
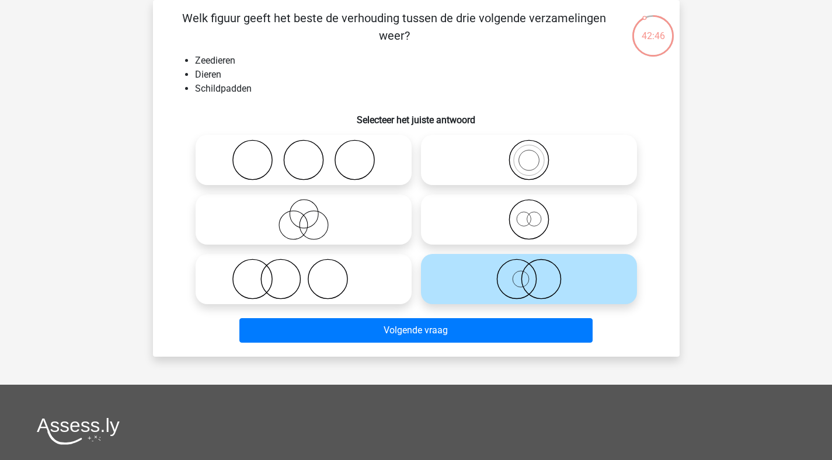
click at [515, 208] on icon at bounding box center [528, 219] width 207 height 41
click at [529, 208] on input "radio" at bounding box center [533, 210] width 8 height 8
radio input "true"
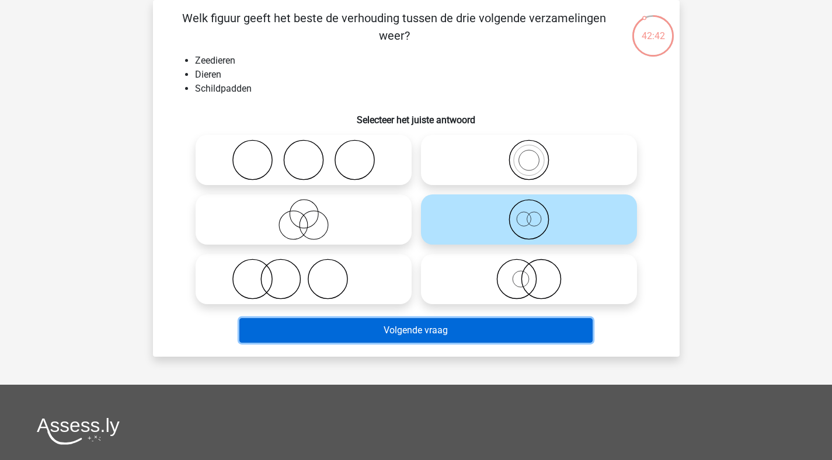
click at [434, 334] on button "Volgende vraag" at bounding box center [415, 330] width 353 height 25
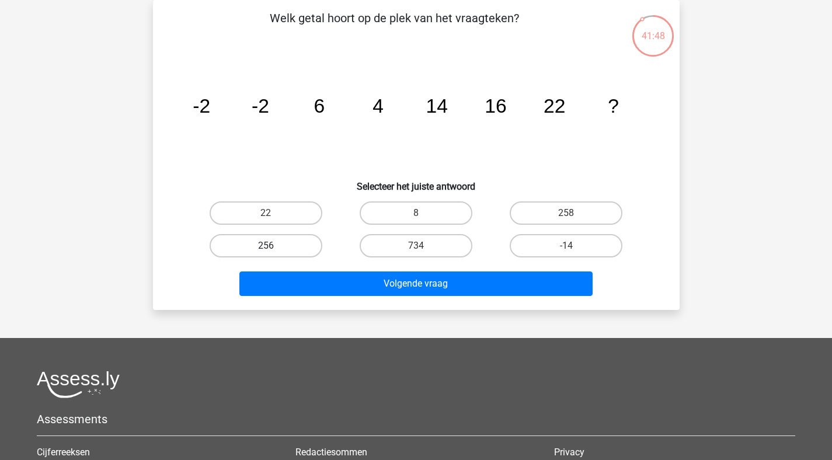
click at [291, 248] on label "256" at bounding box center [266, 245] width 113 height 23
click at [273, 248] on input "256" at bounding box center [270, 250] width 8 height 8
radio input "true"
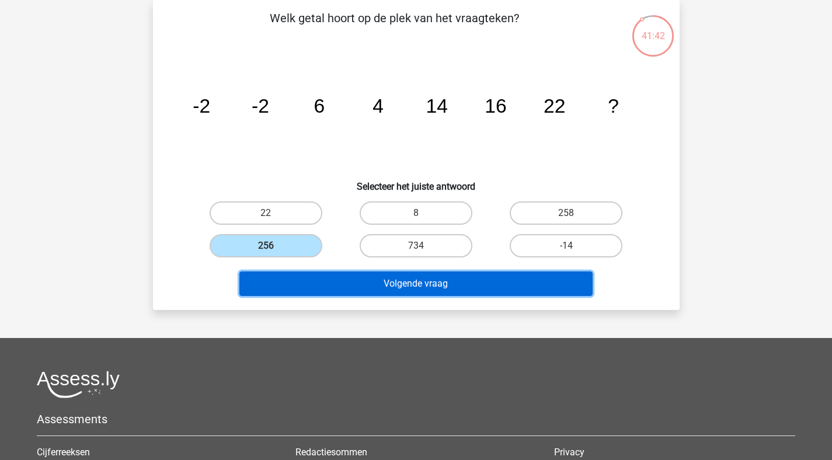
click at [397, 294] on button "Volgende vraag" at bounding box center [415, 283] width 353 height 25
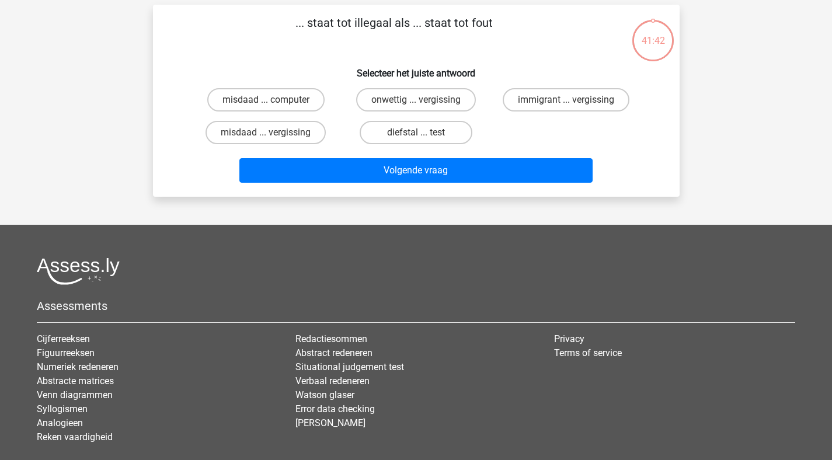
scroll to position [41, 0]
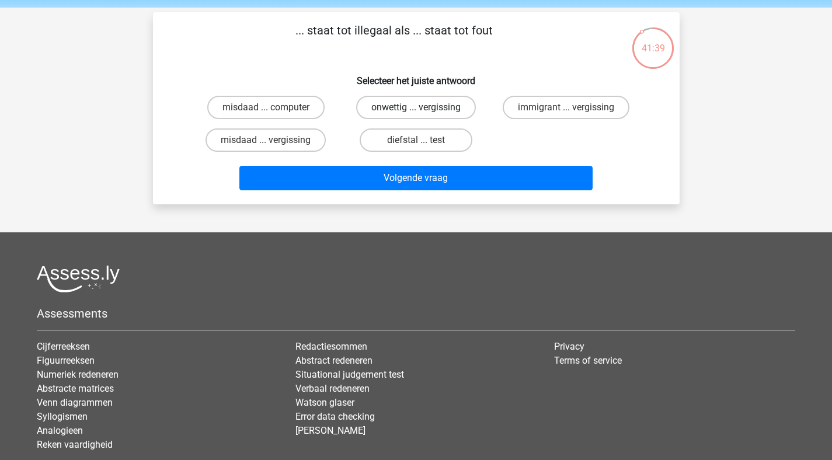
click at [424, 113] on label "onwettig ... vergissing" at bounding box center [416, 107] width 120 height 23
click at [423, 113] on input "onwettig ... vergissing" at bounding box center [419, 111] width 8 height 8
radio input "true"
click at [421, 194] on div "Volgende vraag" at bounding box center [416, 180] width 451 height 29
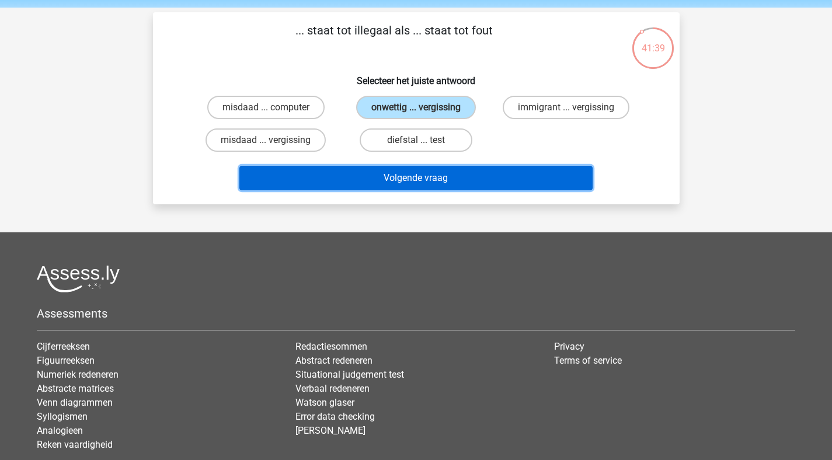
click at [424, 188] on button "Volgende vraag" at bounding box center [415, 178] width 353 height 25
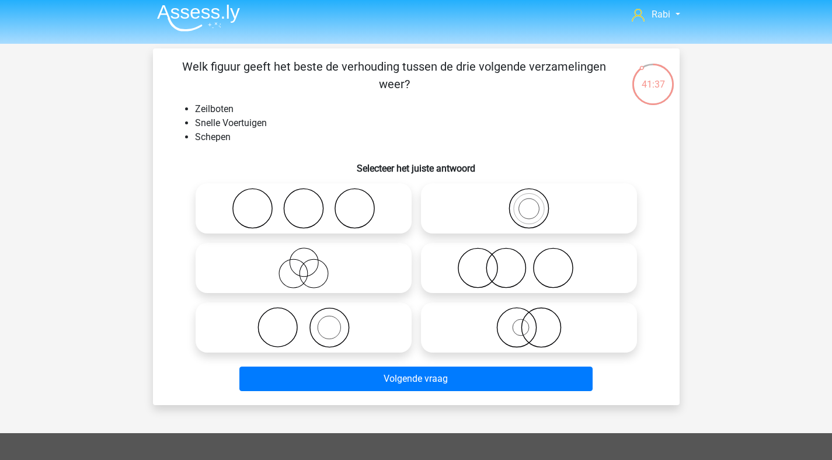
scroll to position [0, 0]
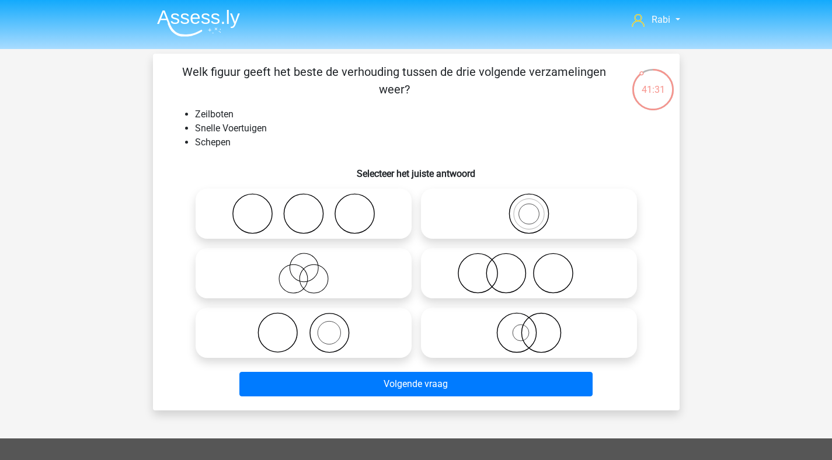
click at [543, 322] on icon at bounding box center [528, 332] width 207 height 41
click at [536, 322] on input "radio" at bounding box center [533, 323] width 8 height 8
radio input "true"
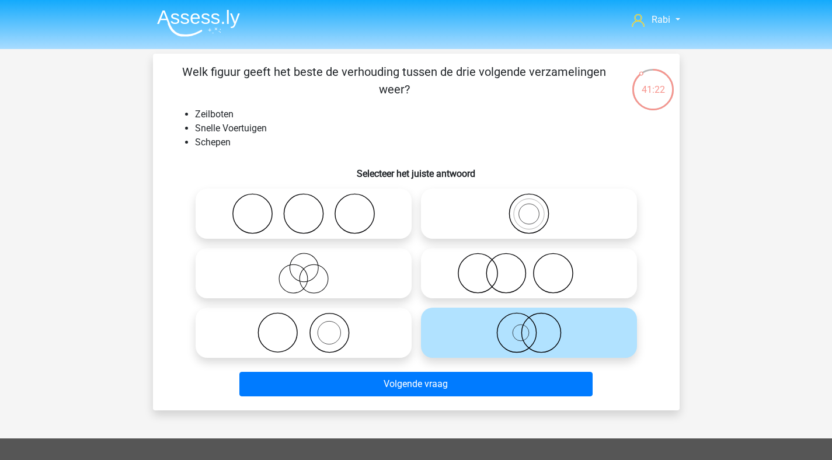
click at [500, 264] on icon at bounding box center [528, 273] width 207 height 41
click at [529, 264] on input "radio" at bounding box center [533, 264] width 8 height 8
radio input "true"
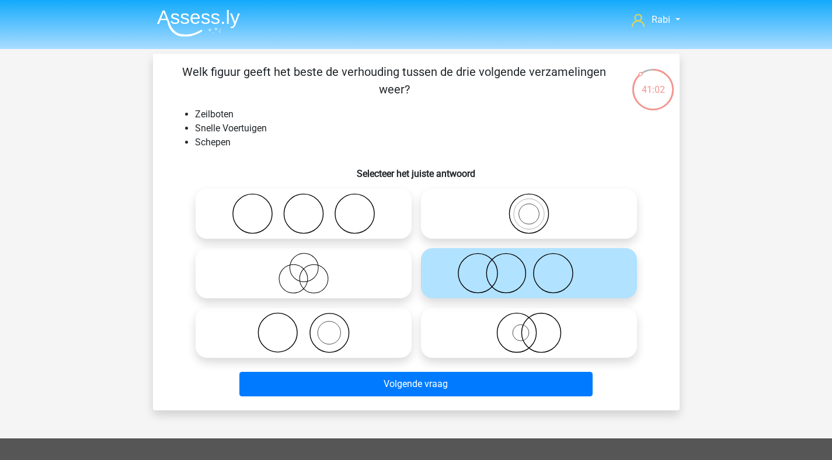
click at [362, 329] on icon at bounding box center [303, 332] width 207 height 41
click at [311, 327] on input "radio" at bounding box center [307, 323] width 8 height 8
radio input "true"
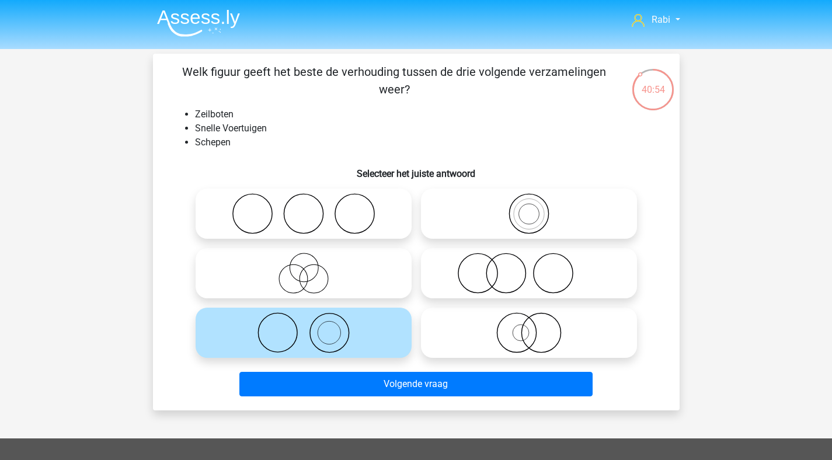
click at [533, 287] on icon at bounding box center [528, 273] width 207 height 41
click at [533, 267] on input "radio" at bounding box center [533, 264] width 8 height 8
radio input "true"
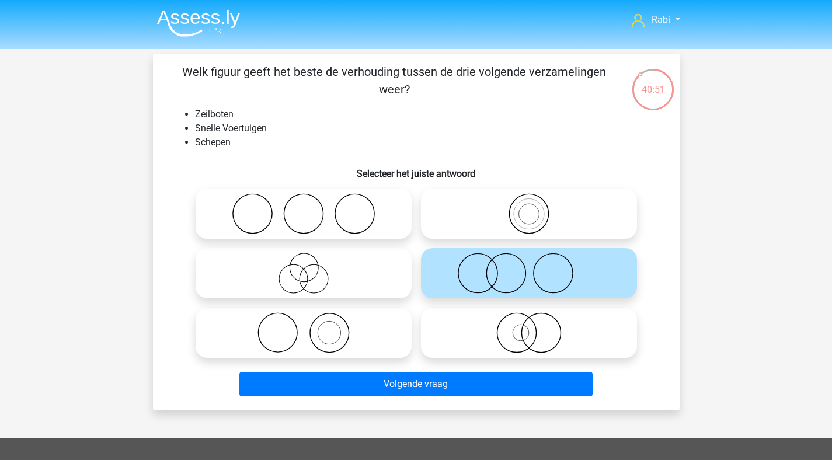
click at [393, 332] on icon at bounding box center [303, 332] width 207 height 41
click at [311, 327] on input "radio" at bounding box center [307, 323] width 8 height 8
radio input "true"
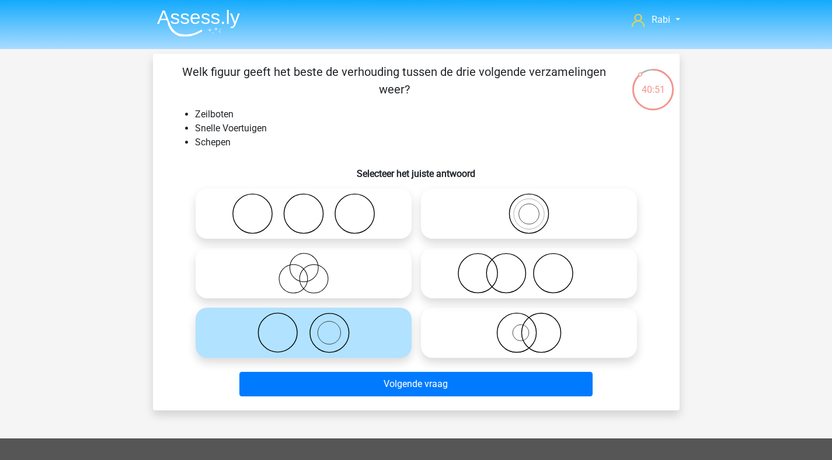
click at [516, 339] on icon at bounding box center [528, 332] width 207 height 41
click at [529, 327] on input "radio" at bounding box center [533, 323] width 8 height 8
radio input "true"
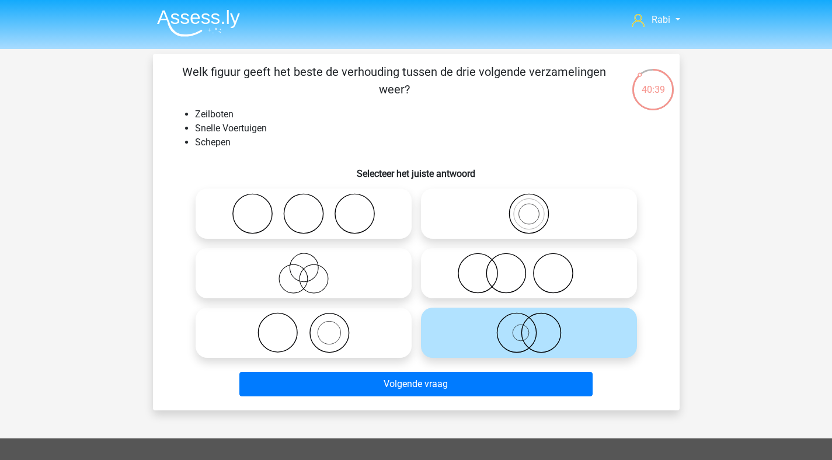
click at [348, 340] on icon at bounding box center [303, 332] width 207 height 41
click at [311, 327] on input "radio" at bounding box center [307, 323] width 8 height 8
radio input "true"
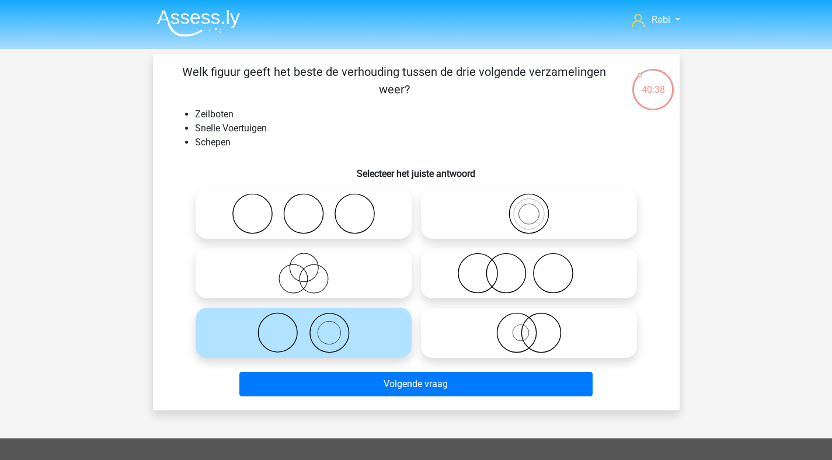
click at [428, 397] on div "Volgende vraag" at bounding box center [416, 386] width 451 height 29
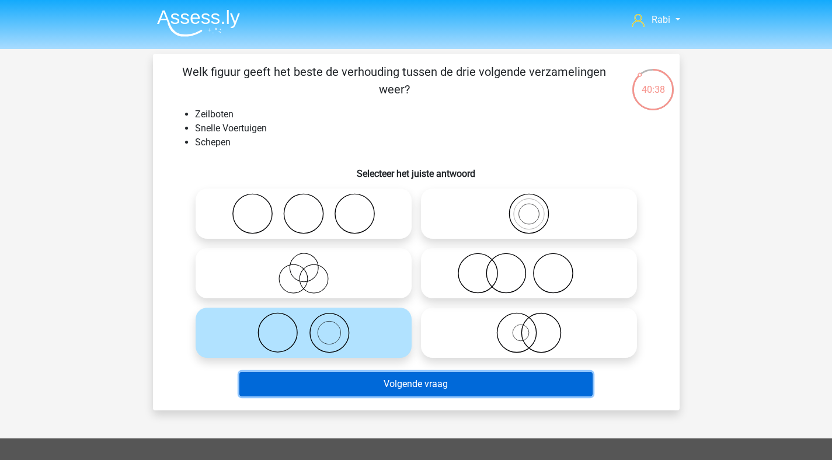
click at [436, 386] on button "Volgende vraag" at bounding box center [415, 384] width 353 height 25
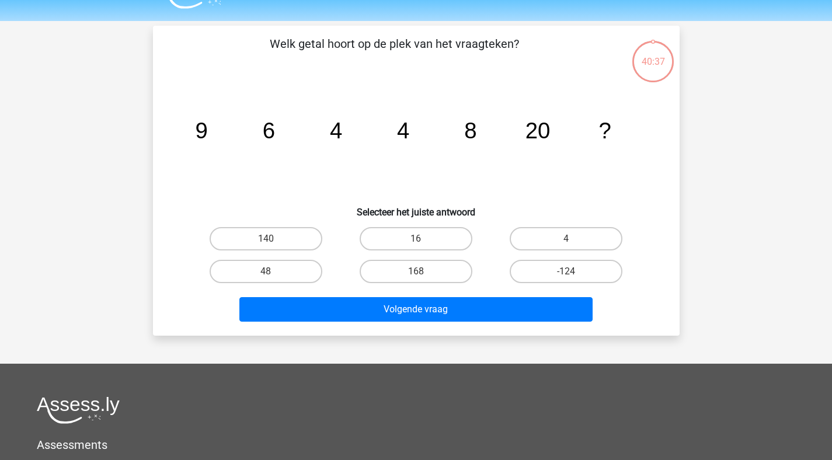
scroll to position [54, 0]
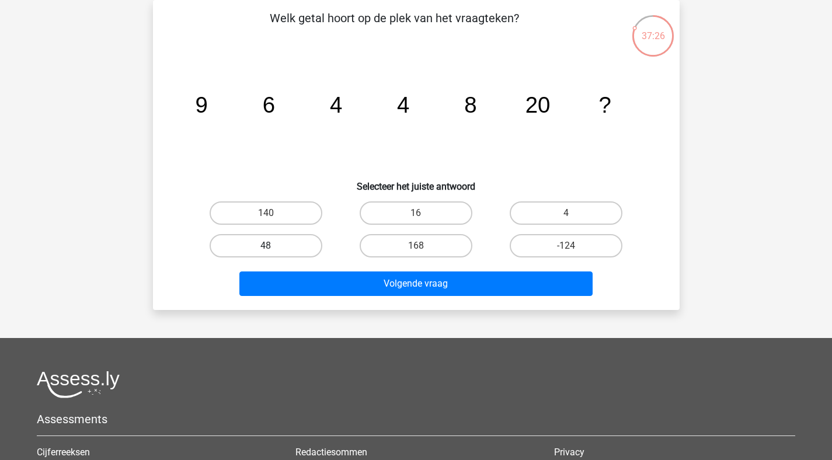
click at [290, 246] on label "48" at bounding box center [266, 245] width 113 height 23
click at [273, 246] on input "48" at bounding box center [270, 250] width 8 height 8
radio input "true"
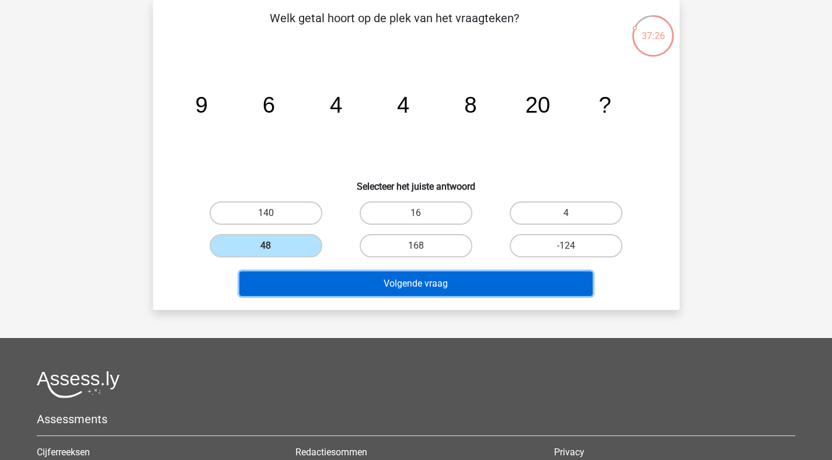
click at [397, 273] on button "Volgende vraag" at bounding box center [415, 283] width 353 height 25
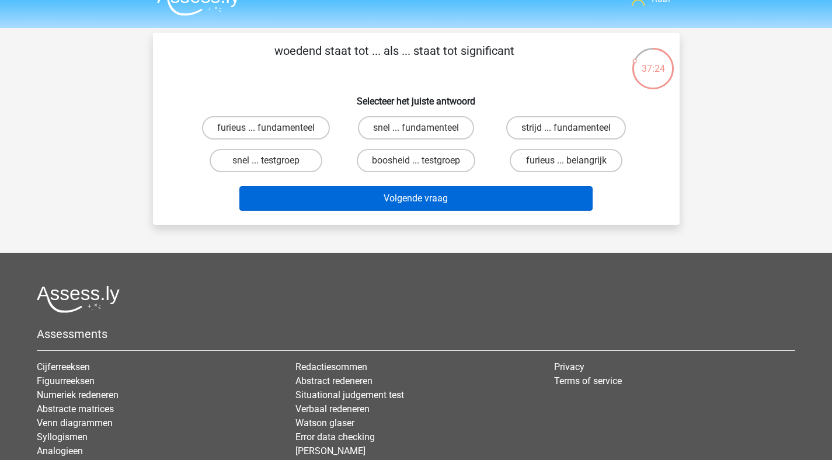
scroll to position [0, 0]
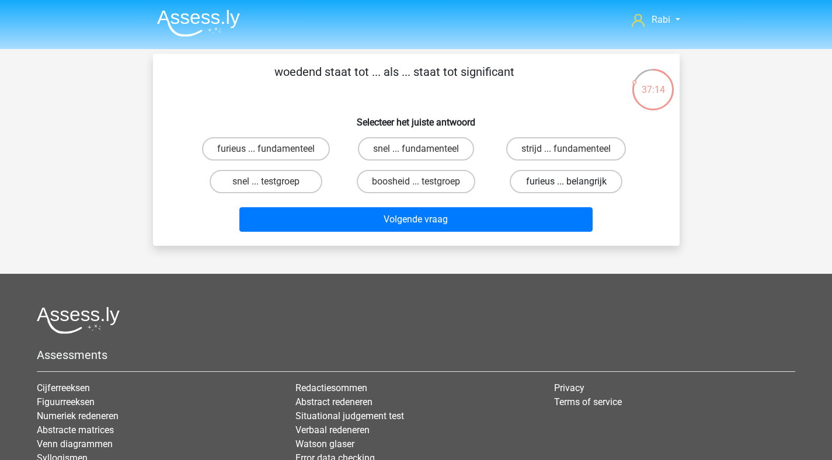
click at [574, 179] on label "furieus ... belangrijk" at bounding box center [565, 181] width 113 height 23
click at [574, 181] on input "furieus ... belangrijk" at bounding box center [570, 185] width 8 height 8
radio input "true"
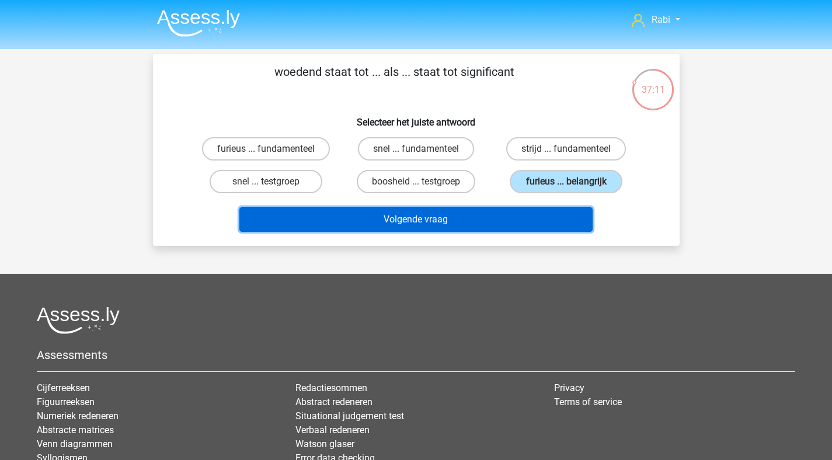
click at [391, 223] on button "Volgende vraag" at bounding box center [415, 219] width 353 height 25
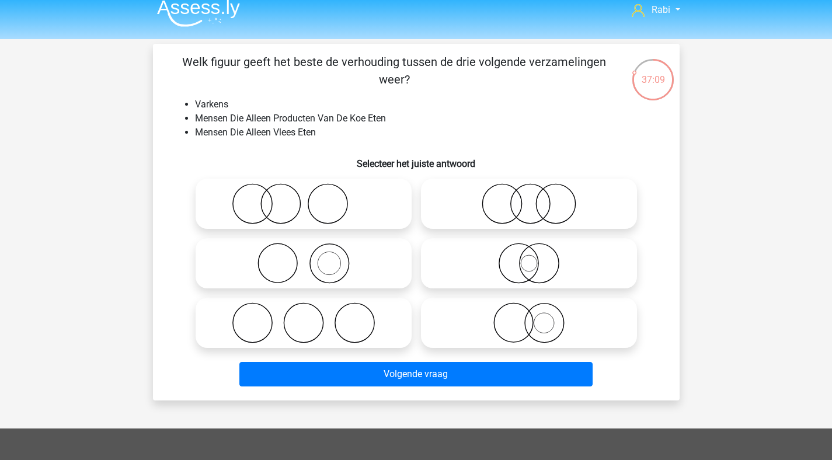
scroll to position [6, 0]
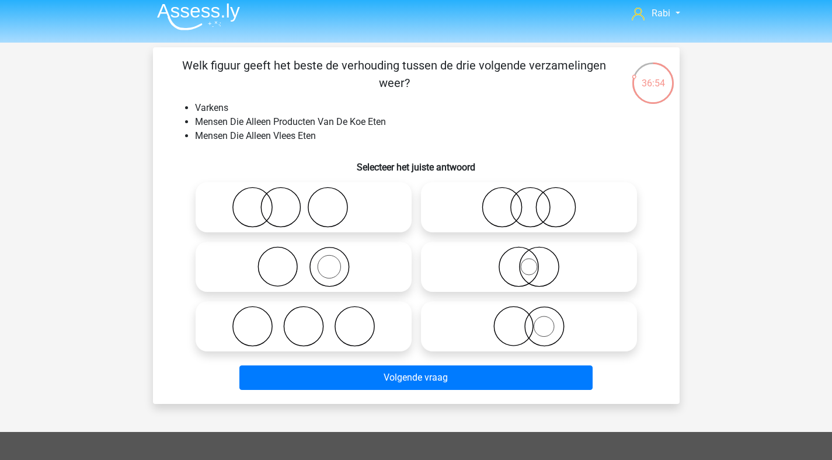
click at [559, 207] on icon at bounding box center [528, 207] width 207 height 41
click at [536, 201] on input "radio" at bounding box center [533, 198] width 8 height 8
radio input "true"
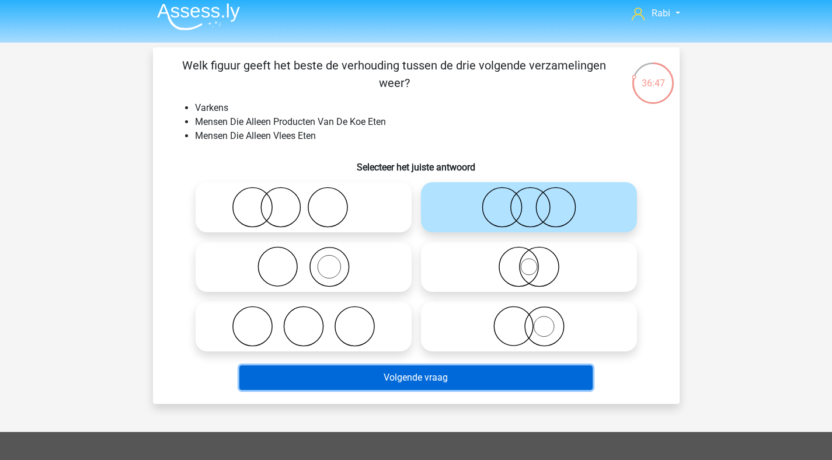
click at [430, 379] on button "Volgende vraag" at bounding box center [415, 377] width 353 height 25
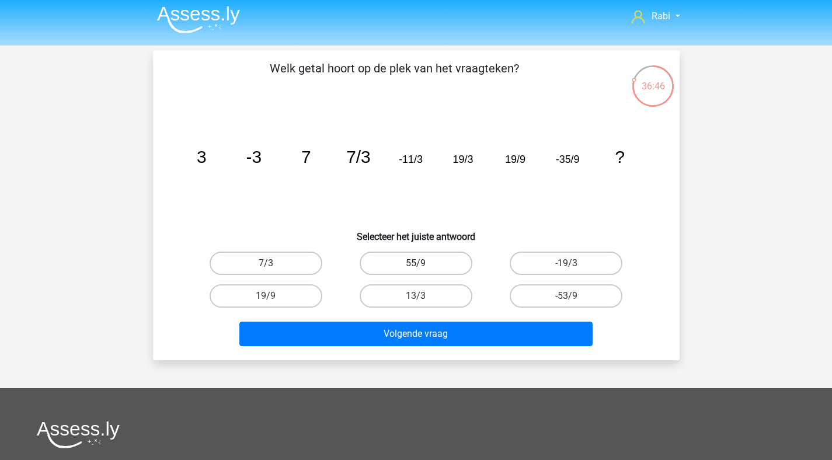
scroll to position [0, 0]
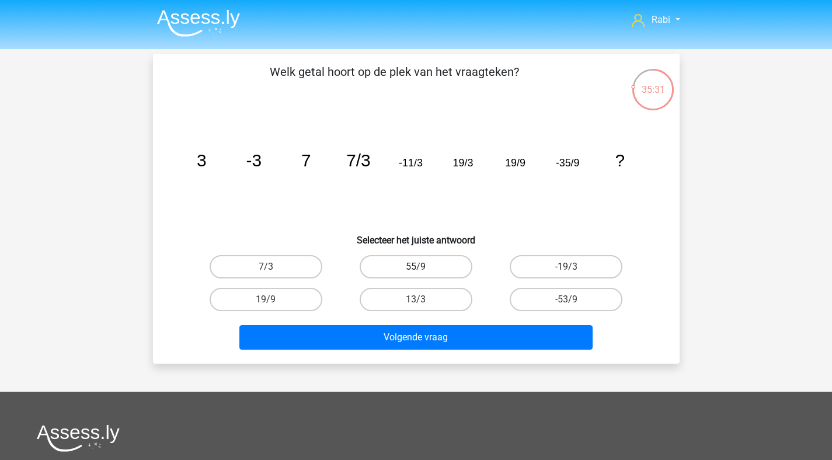
click at [444, 275] on label "55/9" at bounding box center [415, 266] width 113 height 23
click at [423, 274] on input "55/9" at bounding box center [419, 271] width 8 height 8
radio input "true"
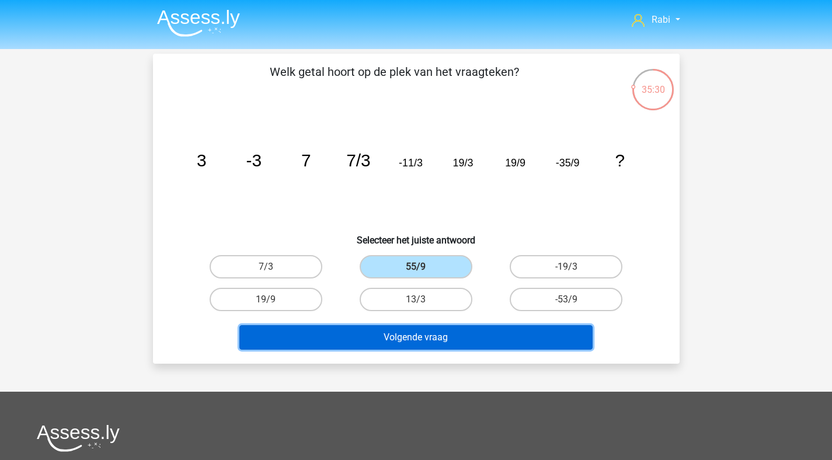
click at [469, 331] on button "Volgende vraag" at bounding box center [415, 337] width 353 height 25
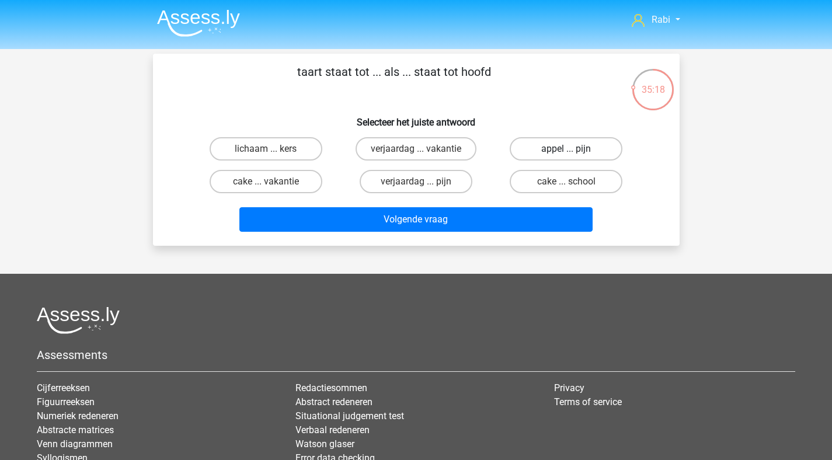
click at [565, 152] on label "appel ... pijn" at bounding box center [565, 148] width 113 height 23
click at [566, 152] on input "appel ... pijn" at bounding box center [570, 153] width 8 height 8
radio input "true"
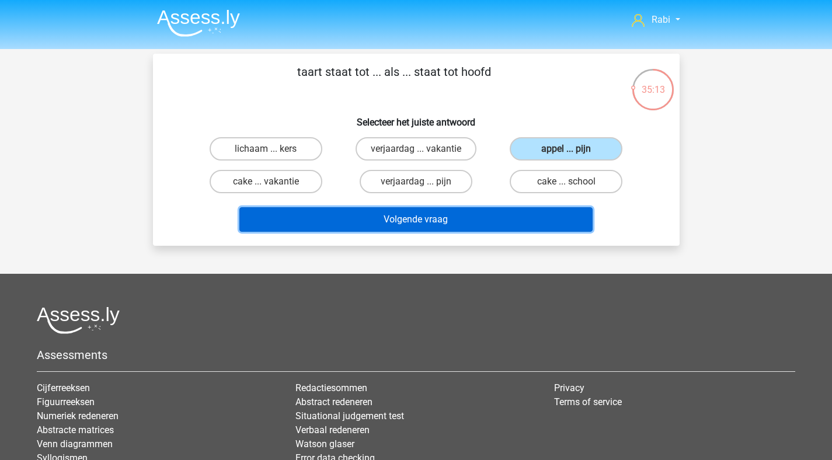
click at [429, 226] on button "Volgende vraag" at bounding box center [415, 219] width 353 height 25
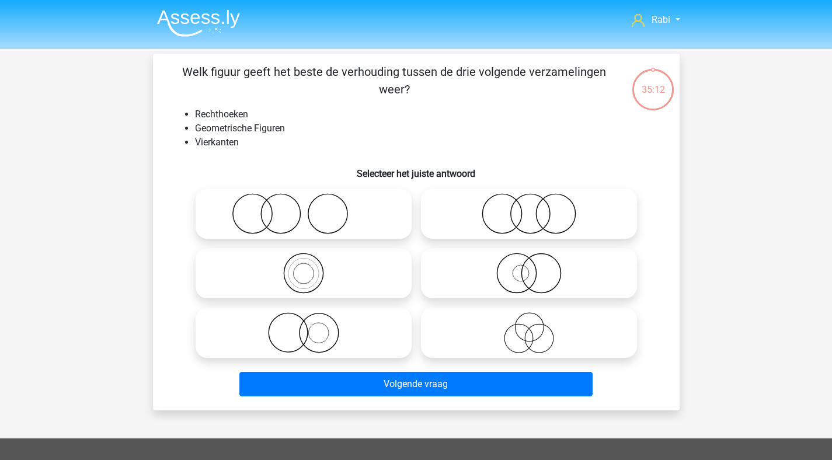
scroll to position [54, 0]
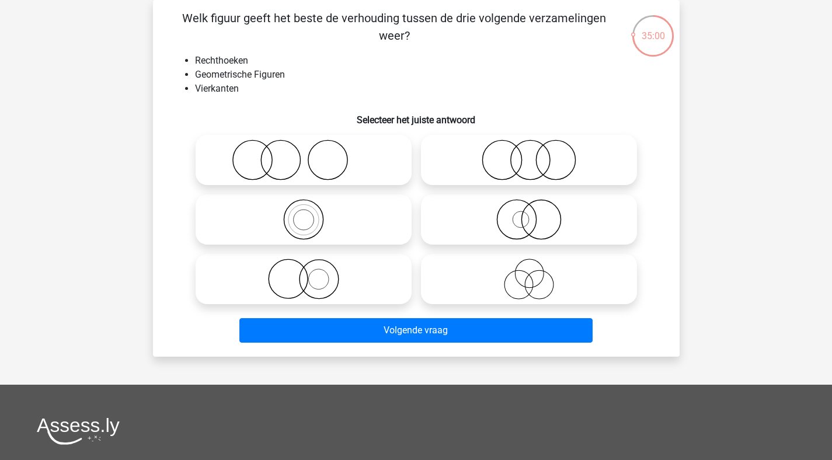
click at [378, 233] on icon at bounding box center [303, 219] width 207 height 41
click at [311, 214] on input "radio" at bounding box center [307, 210] width 8 height 8
radio input "true"
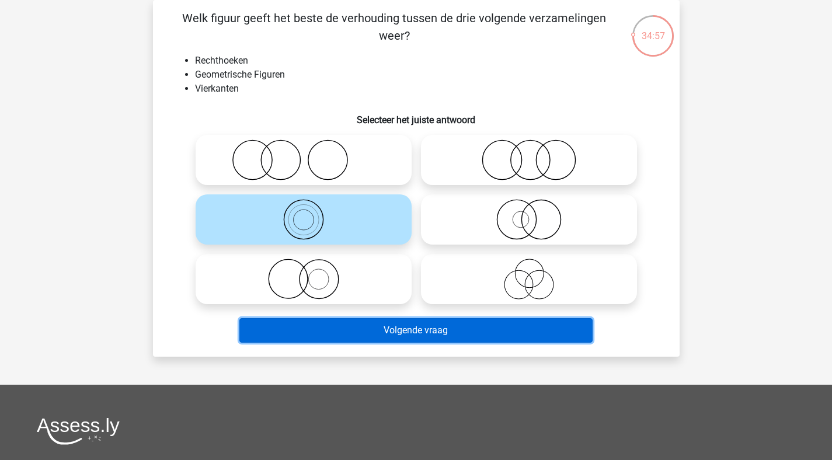
click at [424, 333] on button "Volgende vraag" at bounding box center [415, 330] width 353 height 25
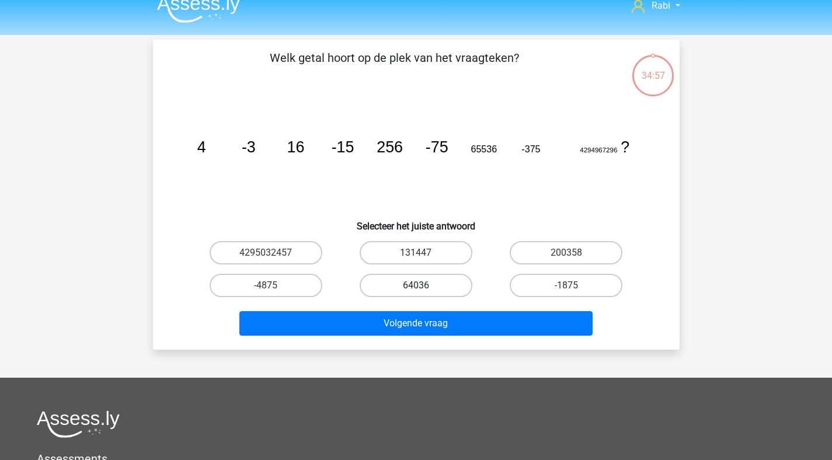
scroll to position [0, 0]
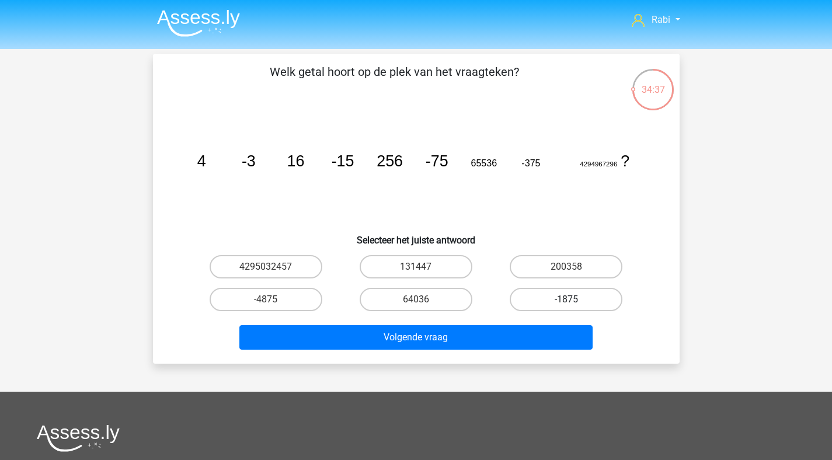
click at [582, 300] on label "-1875" at bounding box center [565, 299] width 113 height 23
click at [574, 300] on input "-1875" at bounding box center [570, 303] width 8 height 8
radio input "true"
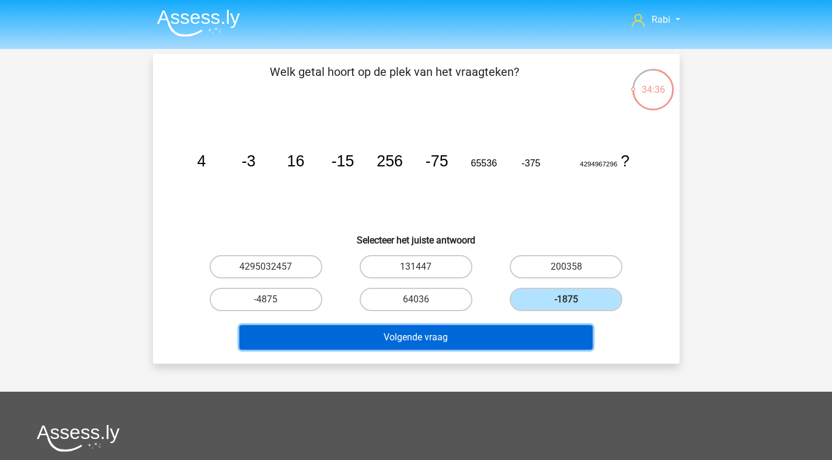
click at [522, 337] on button "Volgende vraag" at bounding box center [415, 337] width 353 height 25
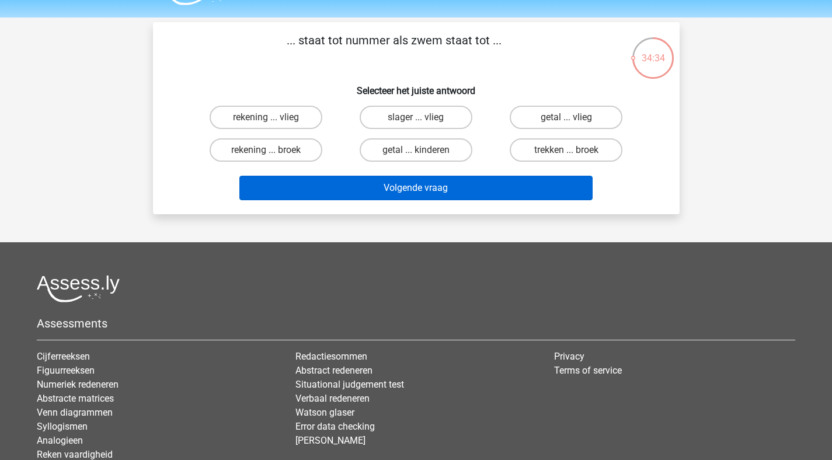
scroll to position [13, 0]
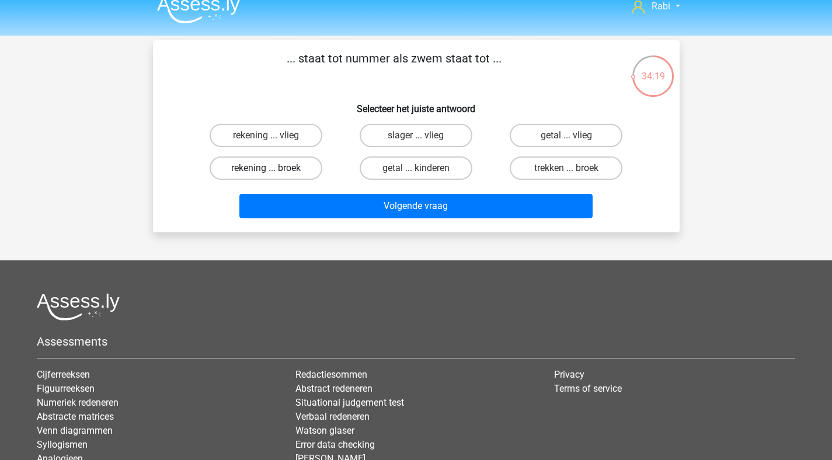
click at [291, 177] on label "rekening ... broek" at bounding box center [266, 167] width 113 height 23
click at [273, 176] on input "rekening ... broek" at bounding box center [270, 172] width 8 height 8
radio input "true"
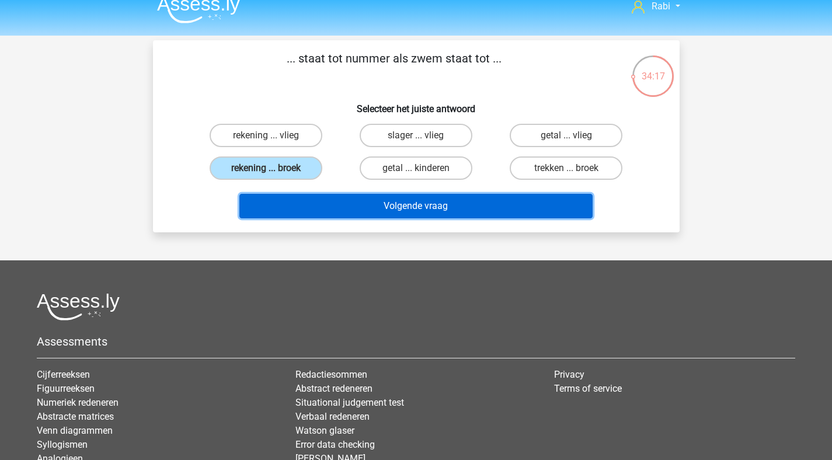
click at [418, 205] on button "Volgende vraag" at bounding box center [415, 206] width 353 height 25
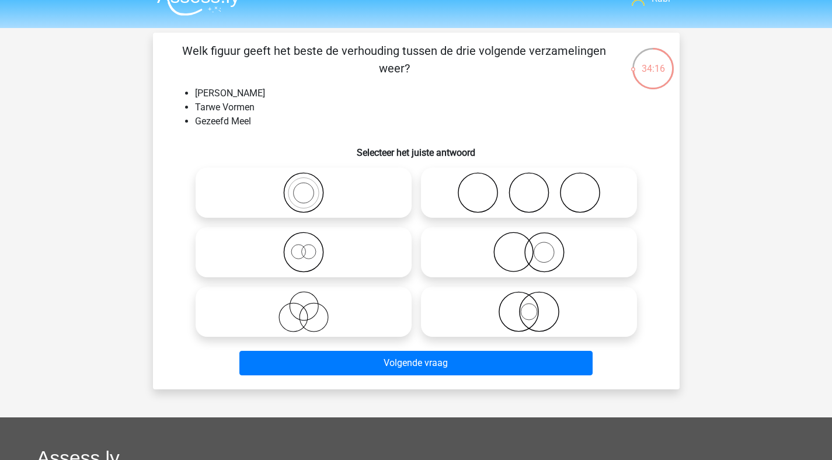
scroll to position [20, 0]
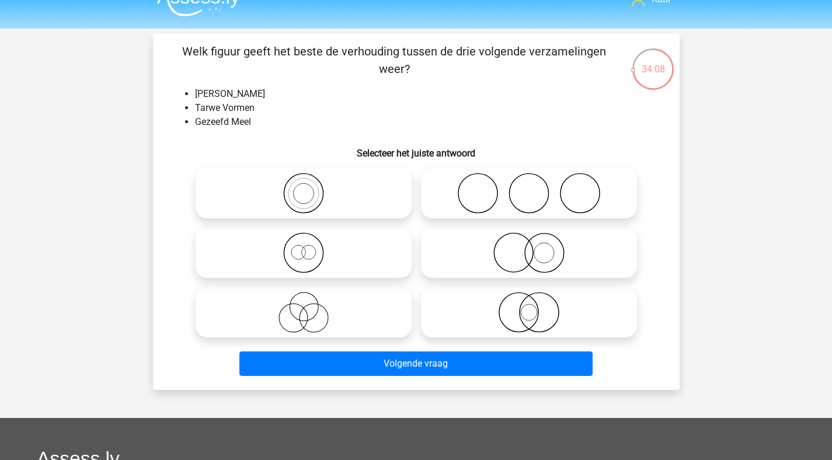
click at [336, 245] on icon at bounding box center [303, 252] width 207 height 41
click at [311, 245] on input "radio" at bounding box center [307, 243] width 8 height 8
radio input "true"
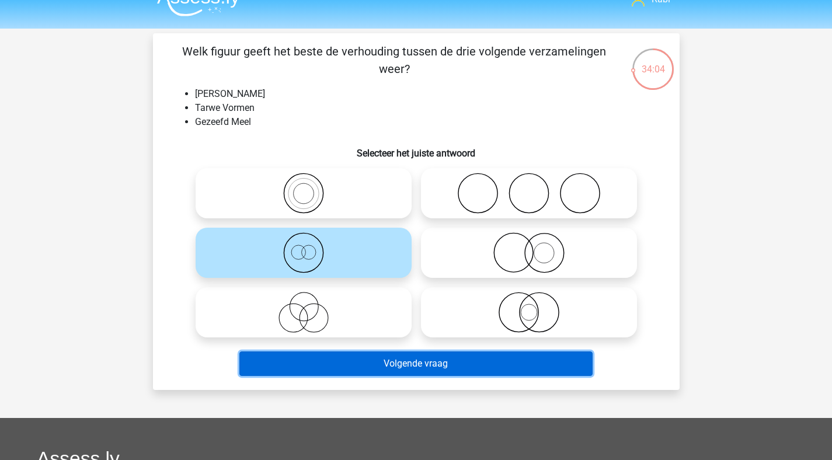
click at [433, 363] on button "Volgende vraag" at bounding box center [415, 363] width 353 height 25
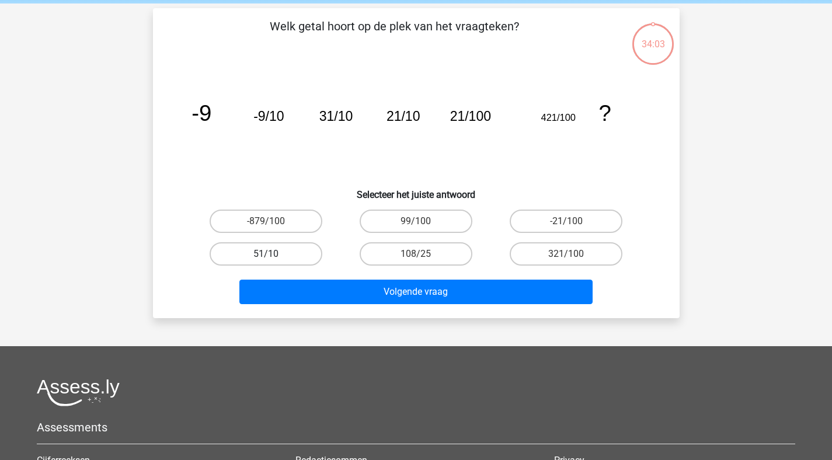
scroll to position [54, 0]
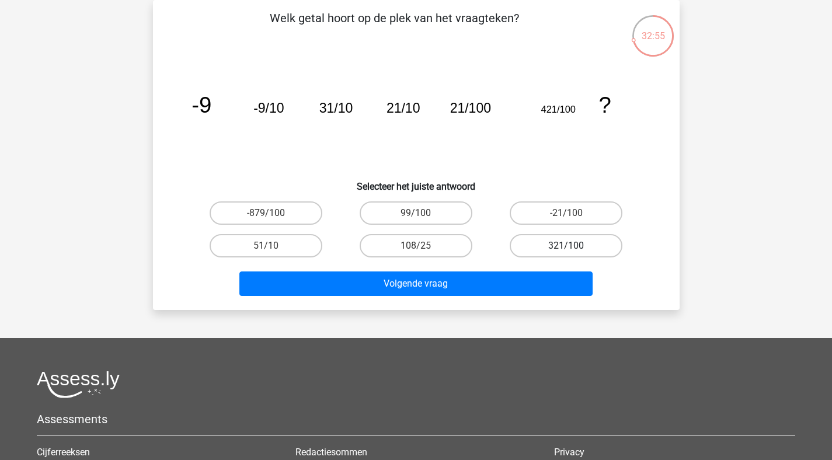
click at [563, 239] on label "321/100" at bounding box center [565, 245] width 113 height 23
click at [566, 246] on input "321/100" at bounding box center [570, 250] width 8 height 8
radio input "true"
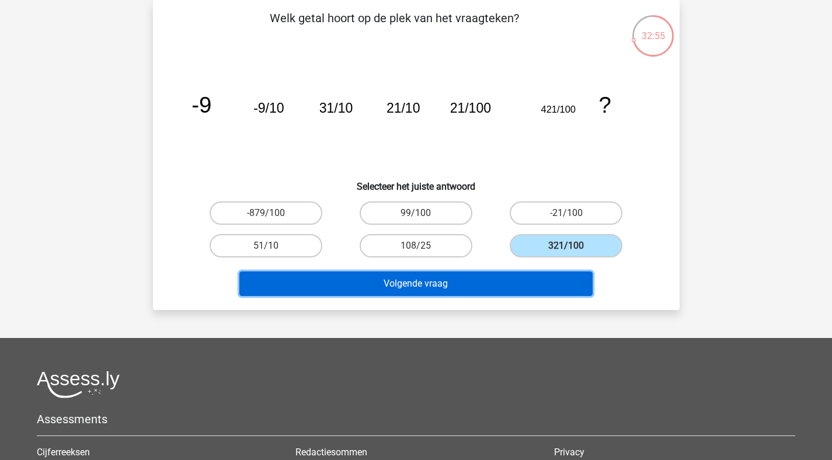
click at [498, 288] on button "Volgende vraag" at bounding box center [415, 283] width 353 height 25
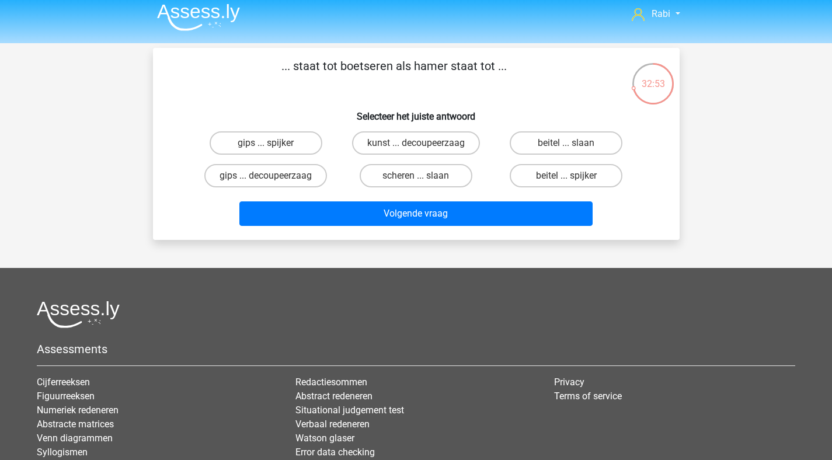
scroll to position [0, 0]
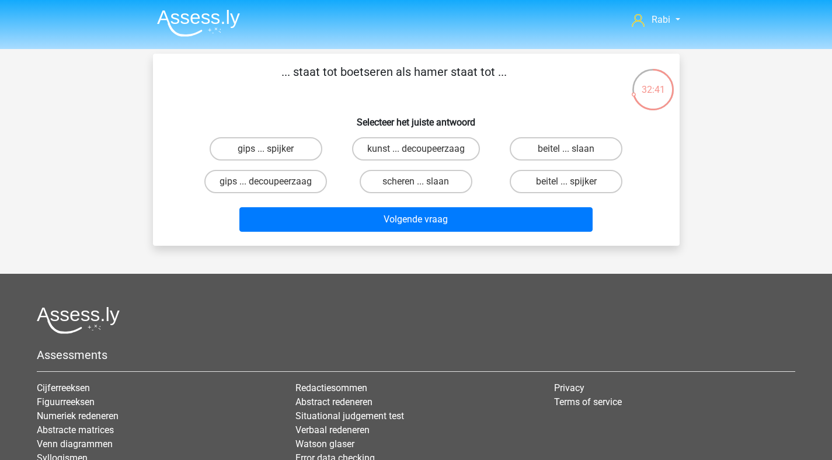
click at [572, 151] on input "beitel ... slaan" at bounding box center [570, 153] width 8 height 8
radio input "true"
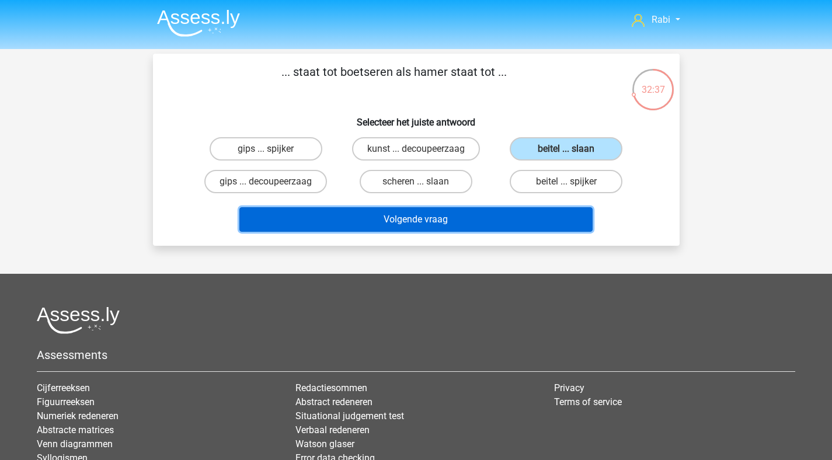
click at [413, 222] on button "Volgende vraag" at bounding box center [415, 219] width 353 height 25
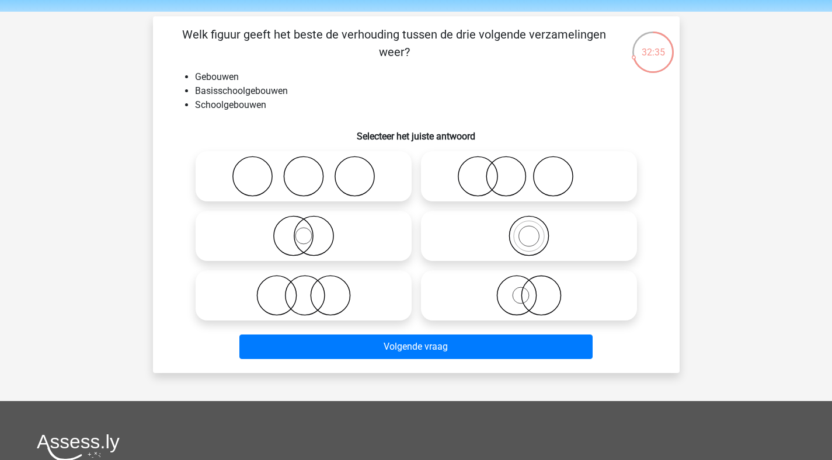
scroll to position [36, 0]
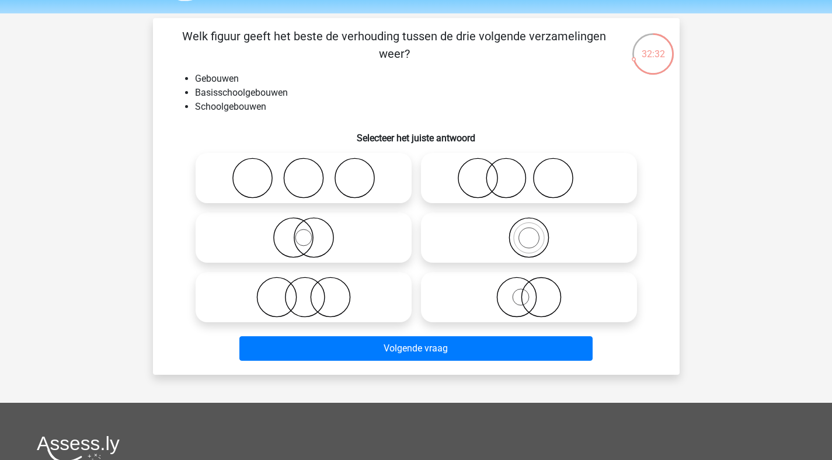
click at [558, 242] on icon at bounding box center [528, 237] width 207 height 41
click at [536, 232] on input "radio" at bounding box center [533, 228] width 8 height 8
radio input "true"
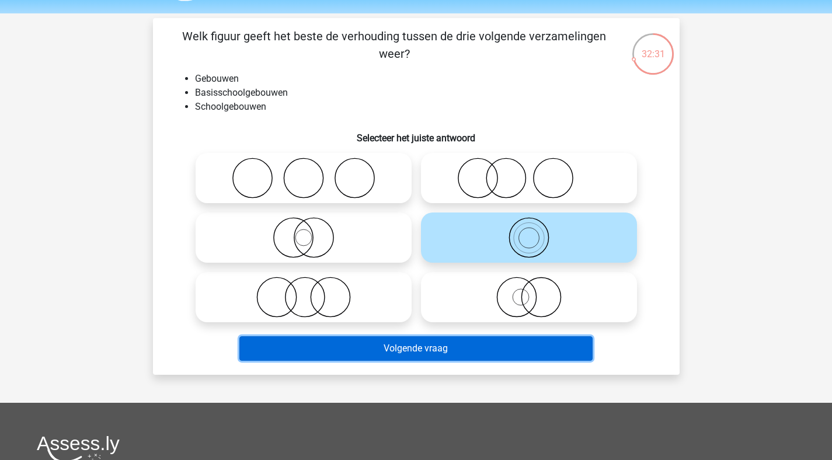
click at [462, 342] on button "Volgende vraag" at bounding box center [415, 348] width 353 height 25
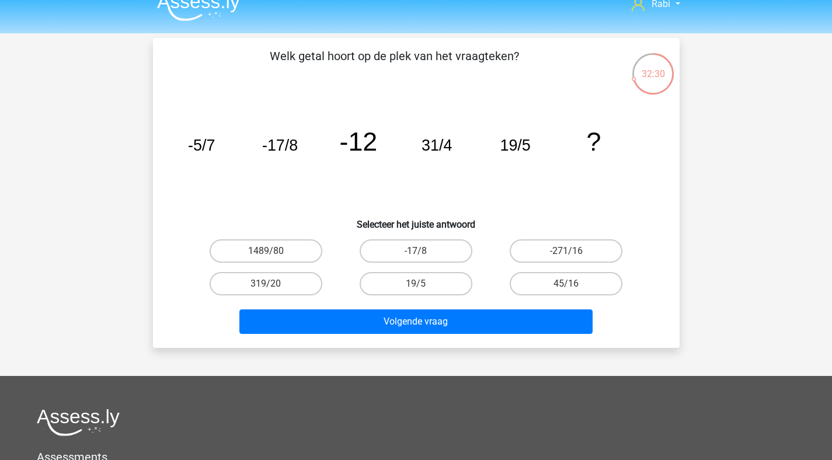
scroll to position [15, 0]
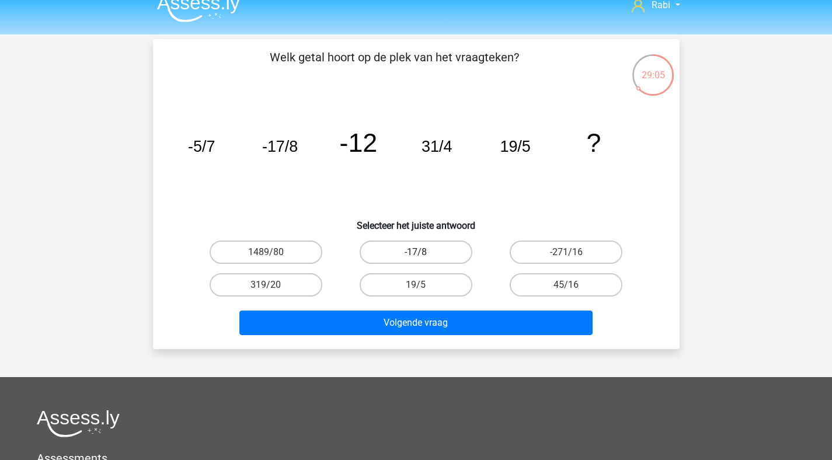
click at [463, 246] on label "-17/8" at bounding box center [415, 251] width 113 height 23
click at [423, 252] on input "-17/8" at bounding box center [419, 256] width 8 height 8
radio input "true"
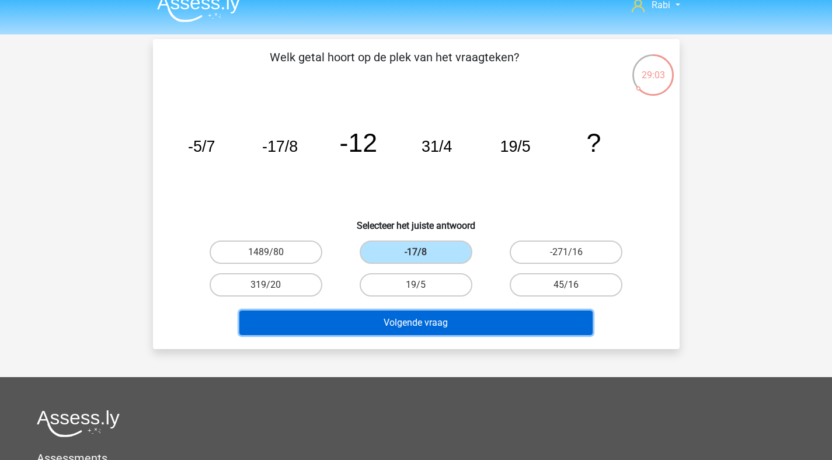
click at [461, 325] on button "Volgende vraag" at bounding box center [415, 322] width 353 height 25
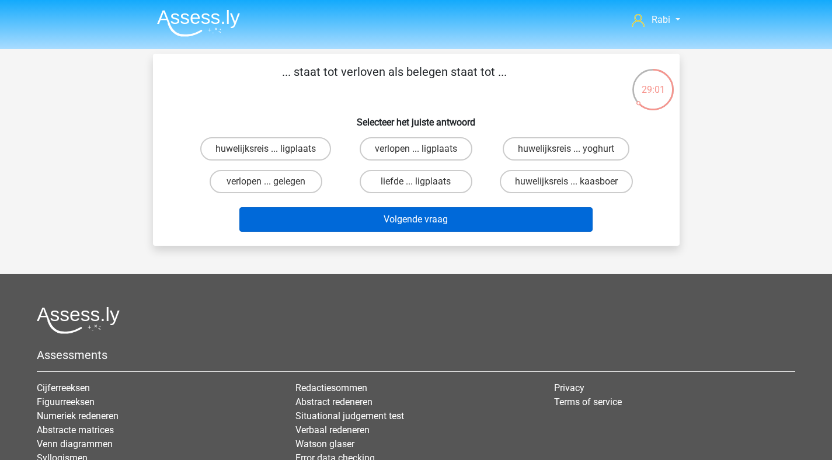
scroll to position [0, 0]
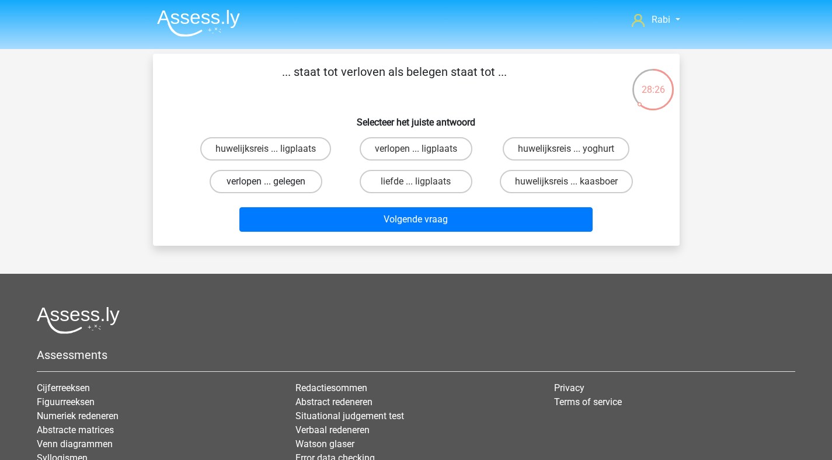
click at [314, 188] on label "verlopen ... gelegen" at bounding box center [266, 181] width 113 height 23
click at [273, 188] on input "verlopen ... gelegen" at bounding box center [270, 185] width 8 height 8
radio input "true"
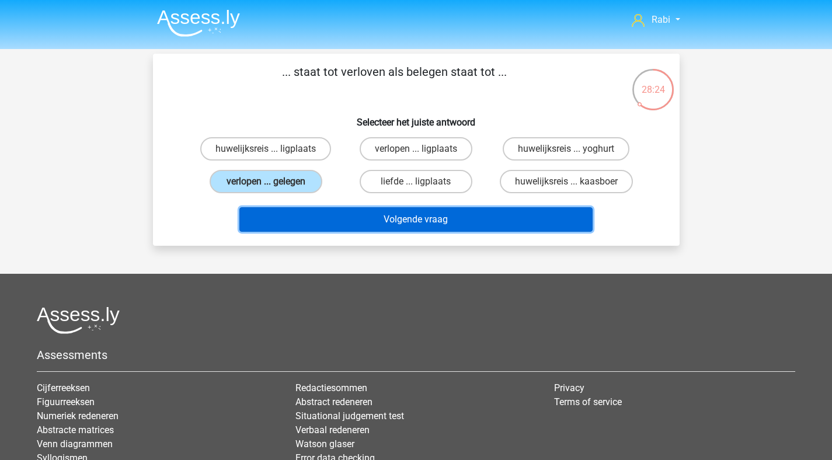
click at [364, 216] on button "Volgende vraag" at bounding box center [415, 219] width 353 height 25
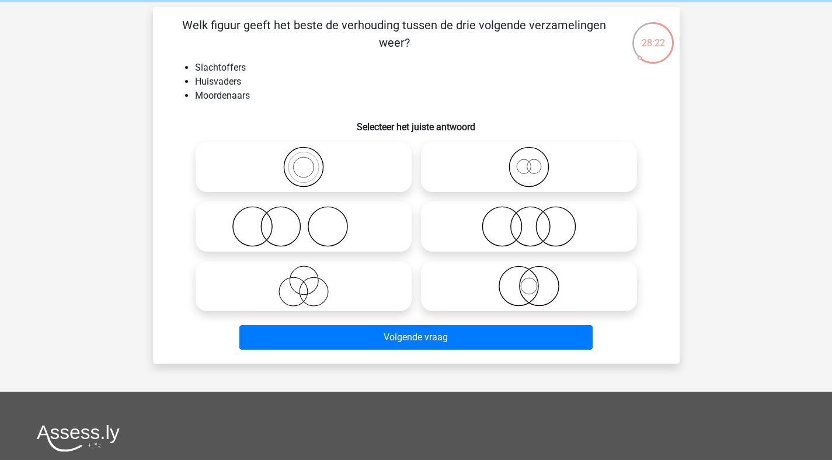
scroll to position [47, 0]
click at [533, 243] on icon at bounding box center [528, 226] width 207 height 41
click at [533, 221] on input "radio" at bounding box center [533, 217] width 8 height 8
radio input "true"
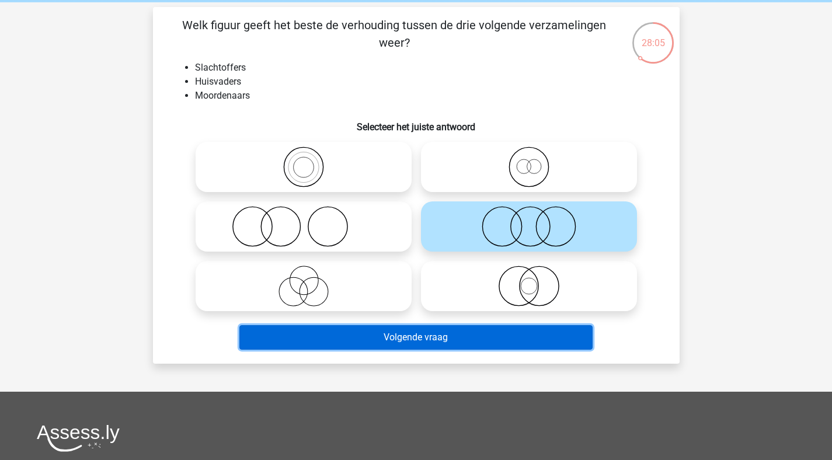
click at [415, 336] on button "Volgende vraag" at bounding box center [415, 337] width 353 height 25
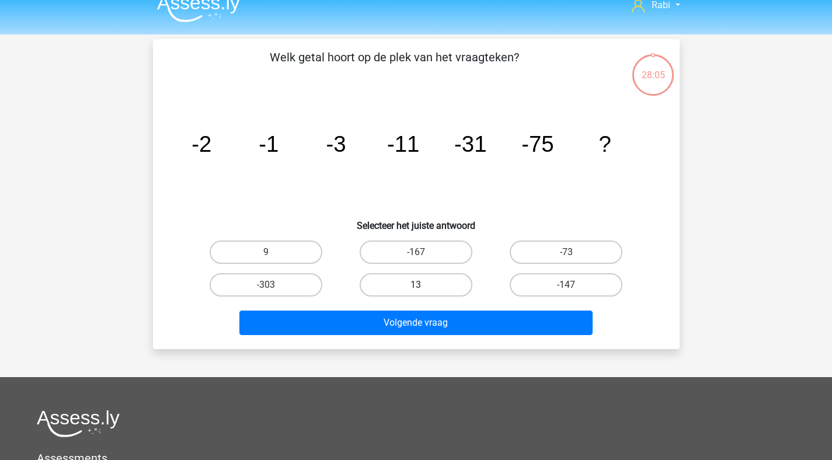
scroll to position [4, 0]
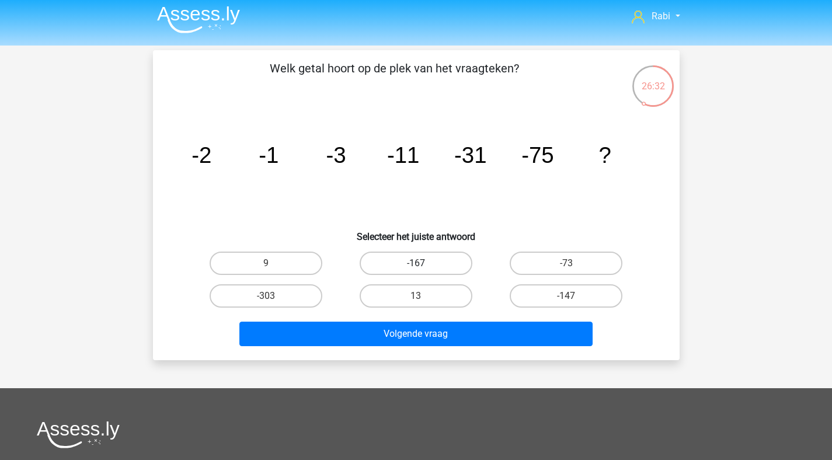
click at [429, 266] on label "-167" at bounding box center [415, 263] width 113 height 23
click at [423, 266] on input "-167" at bounding box center [419, 267] width 8 height 8
radio input "true"
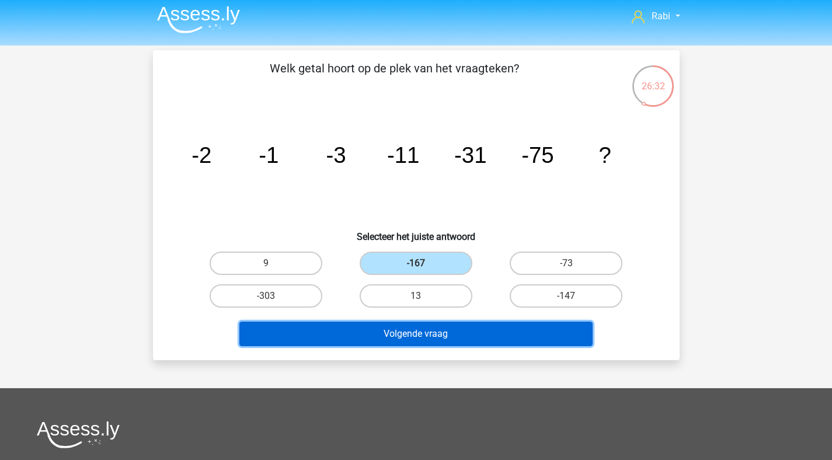
click at [438, 341] on button "Volgende vraag" at bounding box center [415, 334] width 353 height 25
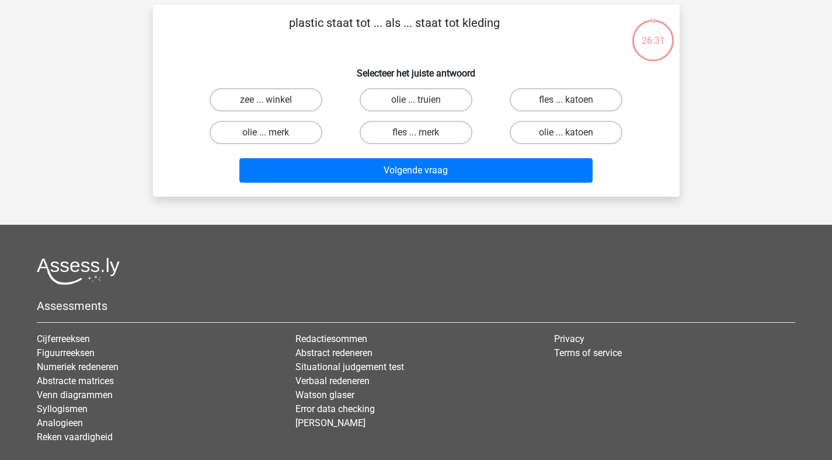
scroll to position [0, 0]
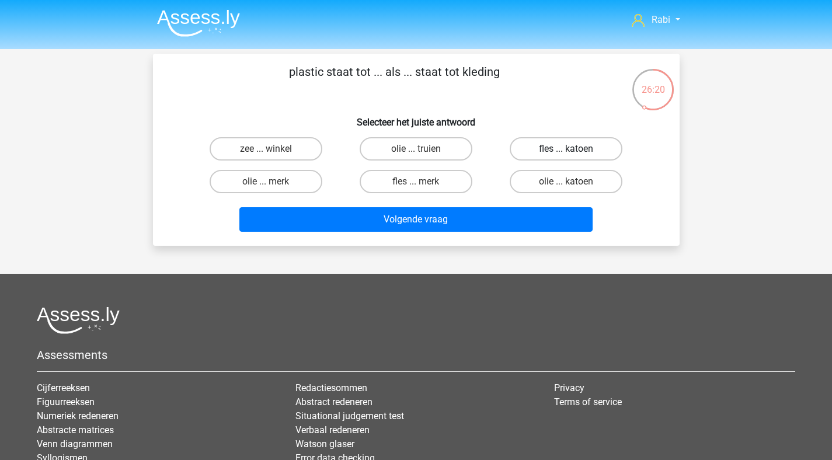
click at [560, 146] on label "fles ... katoen" at bounding box center [565, 148] width 113 height 23
click at [566, 149] on input "fles ... katoen" at bounding box center [570, 153] width 8 height 8
radio input "true"
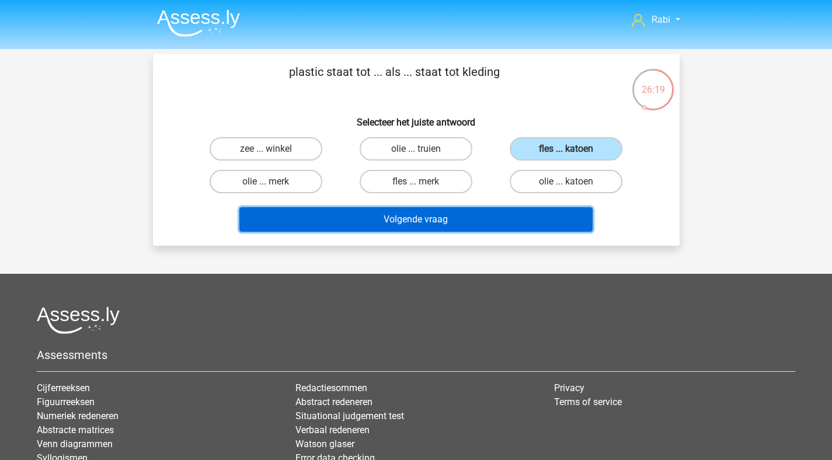
click at [413, 225] on button "Volgende vraag" at bounding box center [415, 219] width 353 height 25
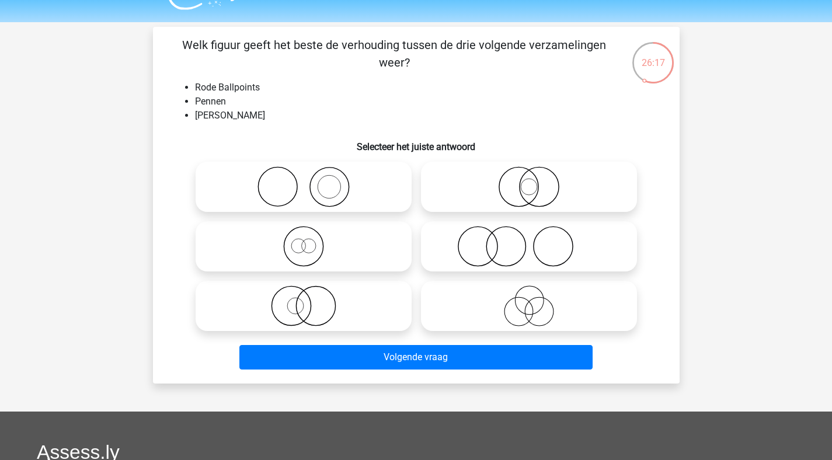
scroll to position [4, 0]
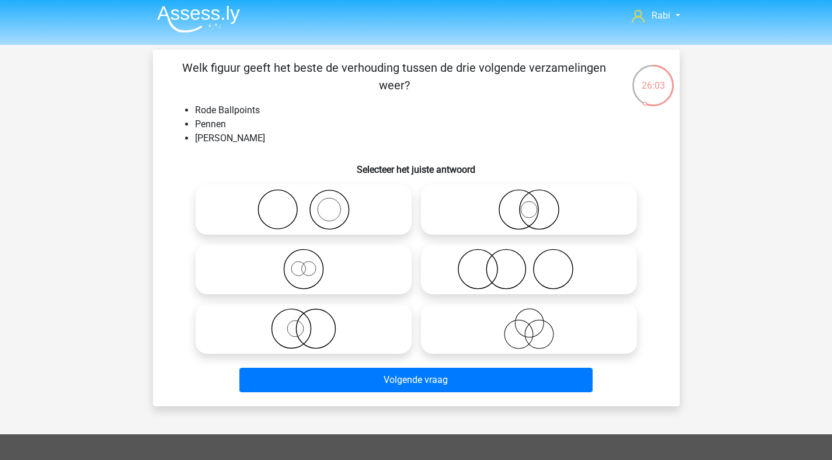
click at [508, 212] on icon at bounding box center [528, 209] width 207 height 41
click at [529, 204] on input "radio" at bounding box center [533, 200] width 8 height 8
radio input "true"
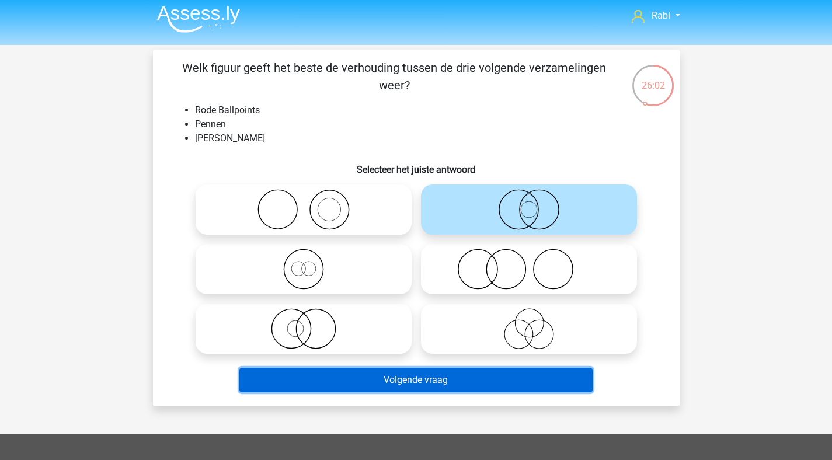
click at [422, 378] on button "Volgende vraag" at bounding box center [415, 380] width 353 height 25
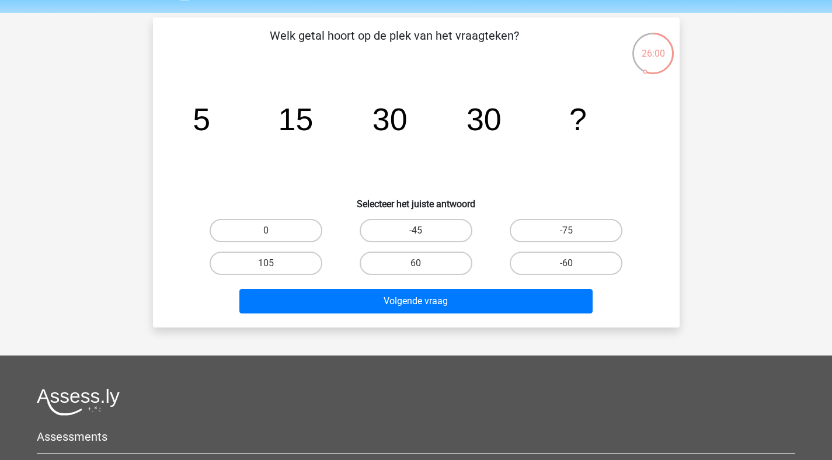
scroll to position [12, 0]
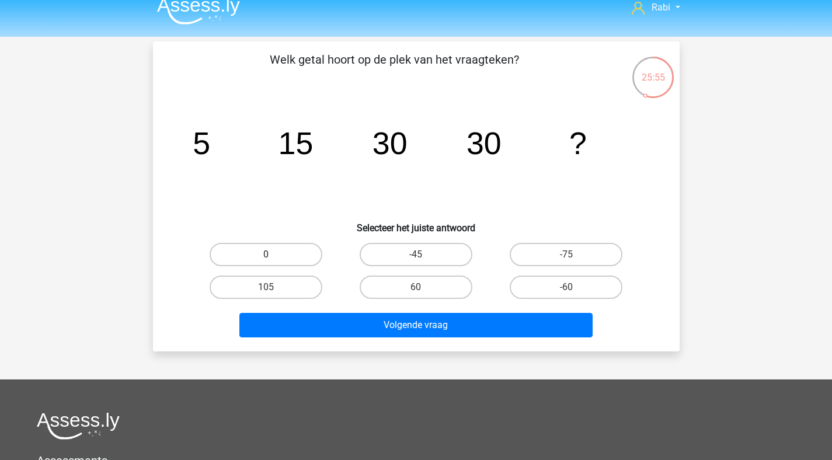
click at [271, 249] on label "0" at bounding box center [266, 254] width 113 height 23
click at [271, 254] on input "0" at bounding box center [270, 258] width 8 height 8
radio input "true"
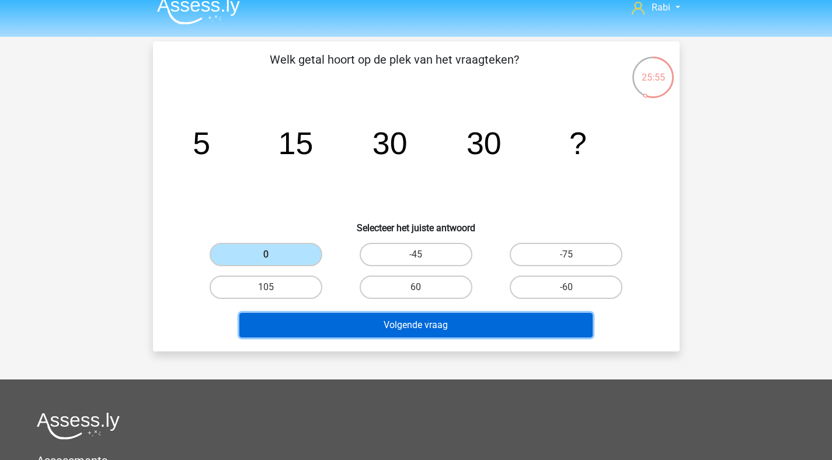
click at [400, 336] on button "Volgende vraag" at bounding box center [415, 325] width 353 height 25
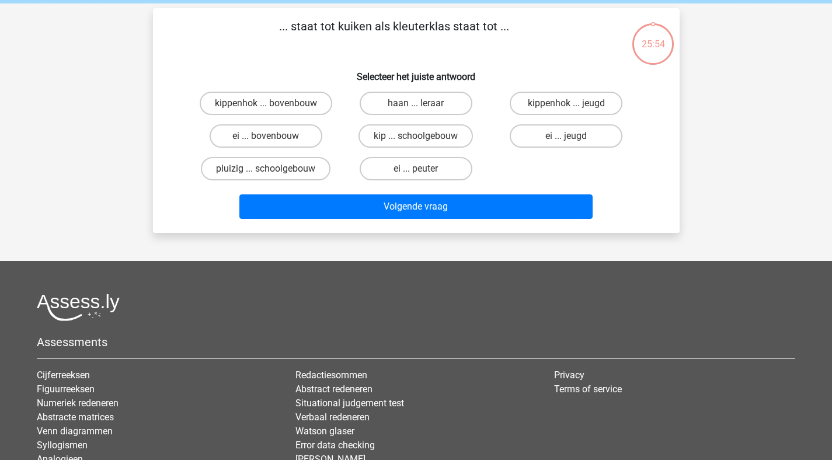
scroll to position [0, 0]
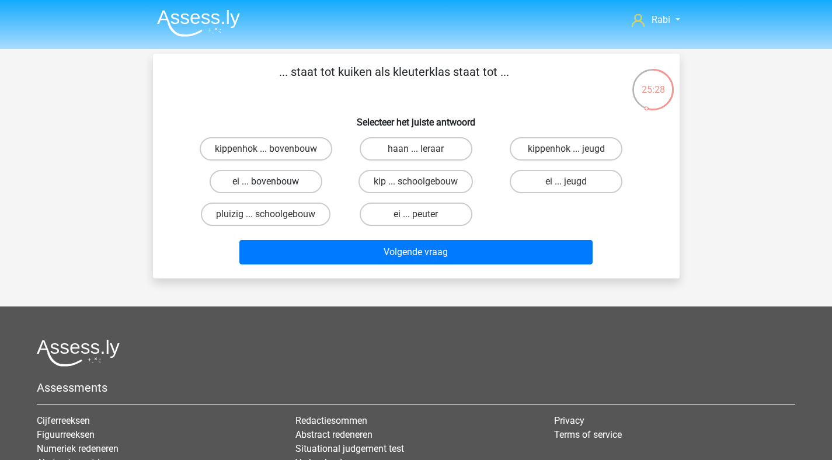
click at [281, 183] on label "ei ... bovenbouw" at bounding box center [266, 181] width 113 height 23
click at [273, 183] on input "ei ... bovenbouw" at bounding box center [270, 185] width 8 height 8
radio input "true"
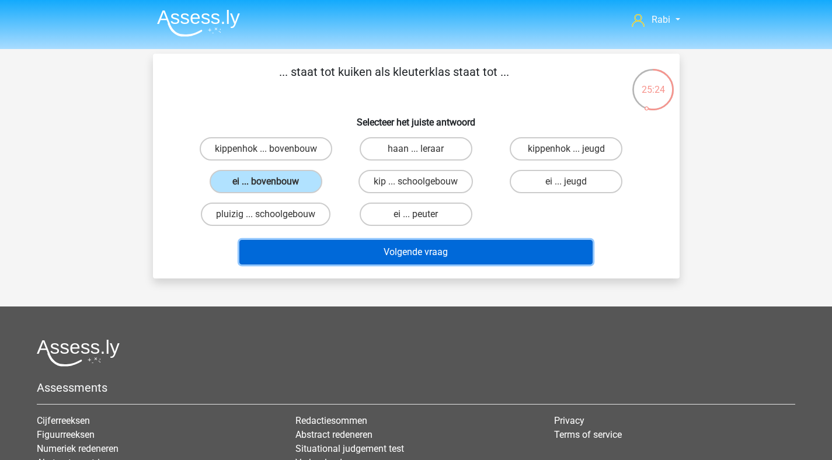
click at [401, 260] on button "Volgende vraag" at bounding box center [415, 252] width 353 height 25
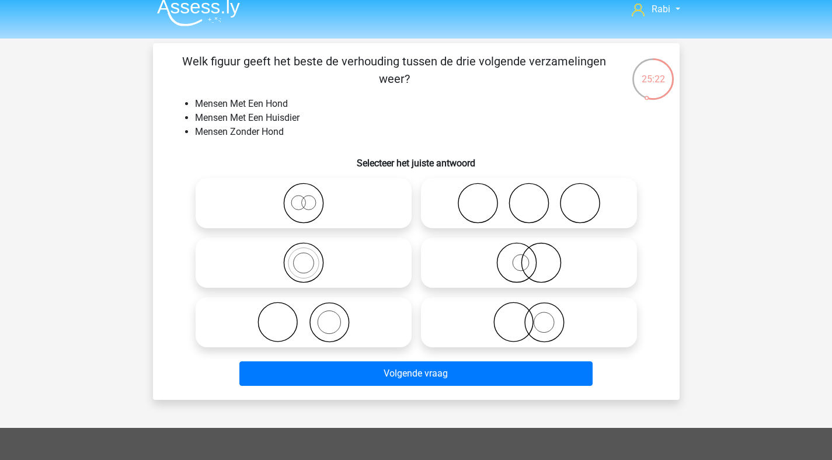
scroll to position [10, 0]
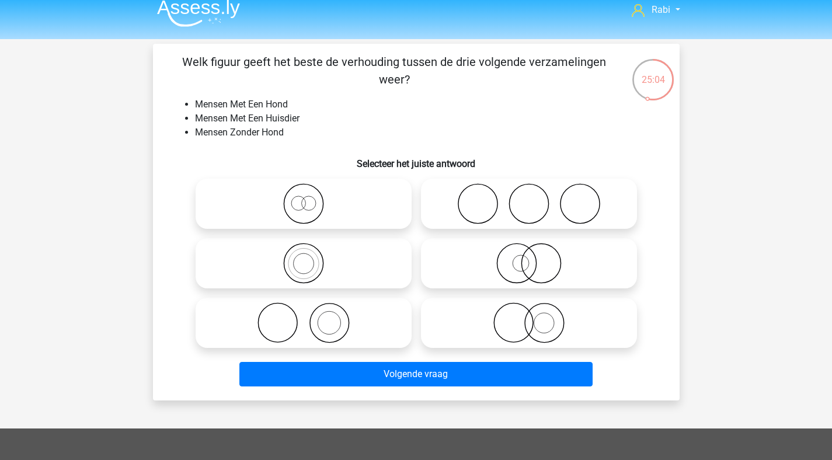
click at [556, 319] on icon at bounding box center [528, 322] width 207 height 41
click at [536, 317] on input "radio" at bounding box center [533, 313] width 8 height 8
radio input "true"
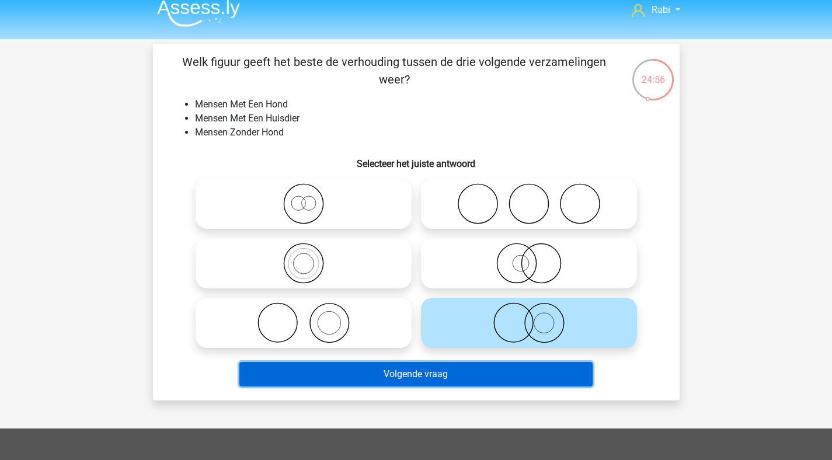
click at [414, 371] on button "Volgende vraag" at bounding box center [415, 374] width 353 height 25
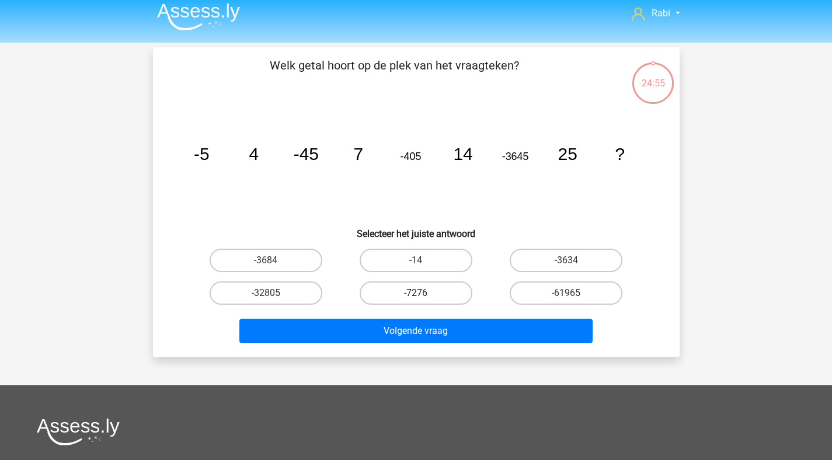
scroll to position [0, 0]
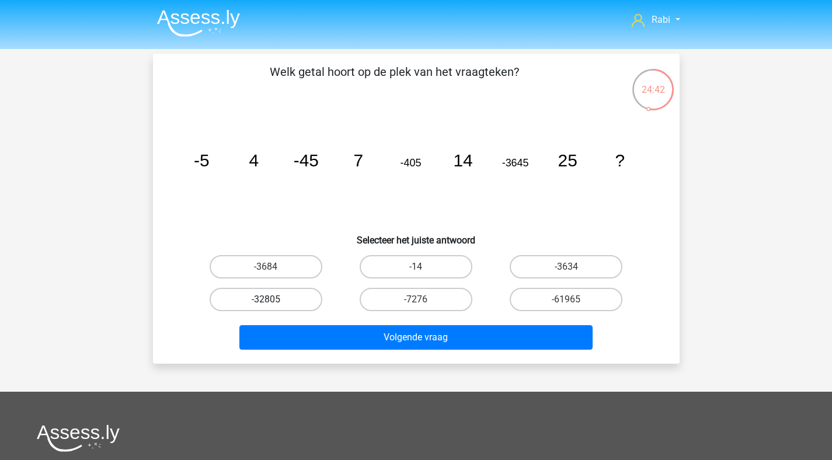
click at [285, 304] on label "-32805" at bounding box center [266, 299] width 113 height 23
click at [273, 304] on input "-32805" at bounding box center [270, 303] width 8 height 8
radio input "true"
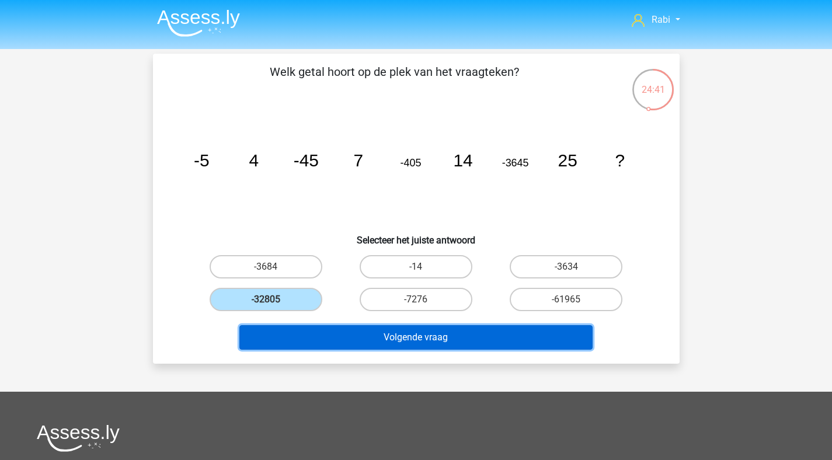
click at [334, 336] on button "Volgende vraag" at bounding box center [415, 337] width 353 height 25
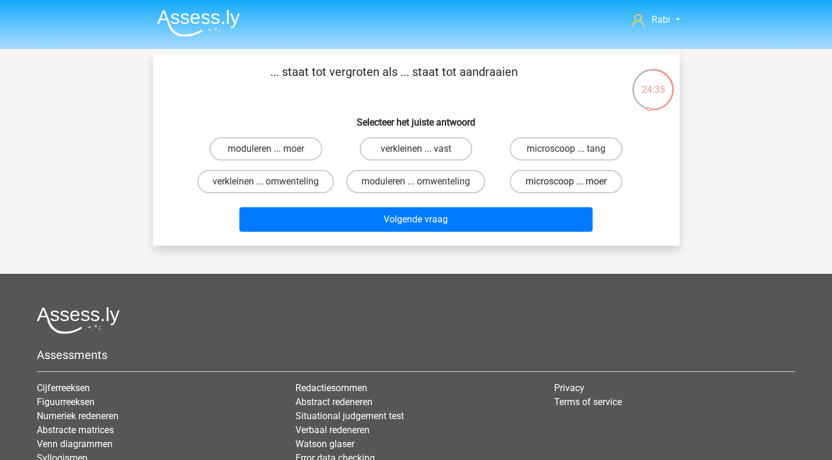
click at [538, 183] on label "microscoop ... moer" at bounding box center [565, 181] width 113 height 23
click at [566, 183] on input "microscoop ... moer" at bounding box center [570, 185] width 8 height 8
radio input "true"
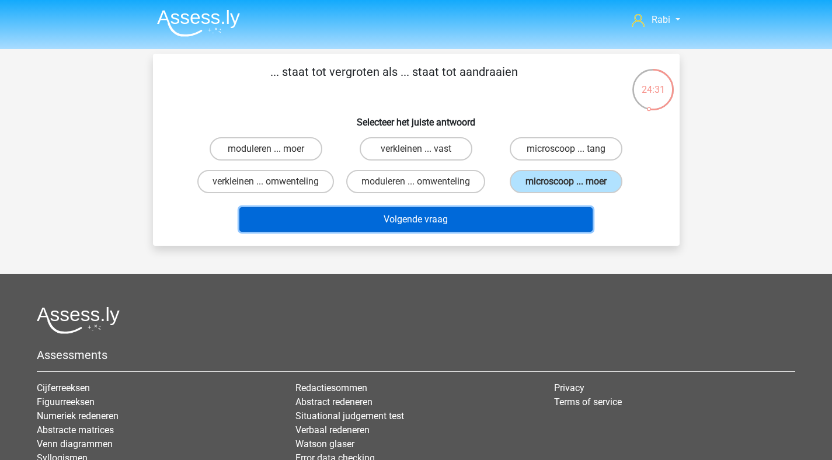
click at [421, 224] on button "Volgende vraag" at bounding box center [415, 219] width 353 height 25
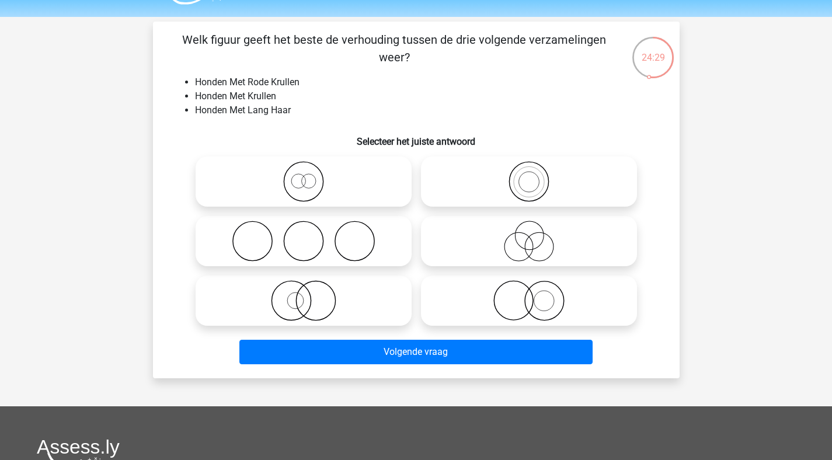
scroll to position [18, 0]
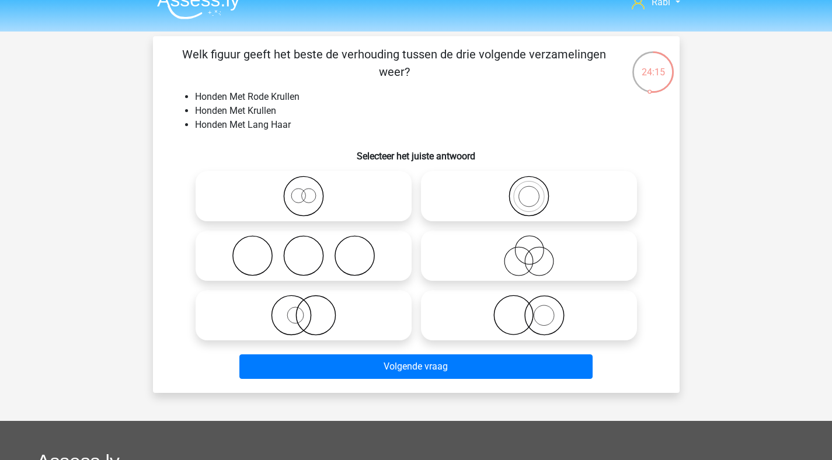
click at [506, 251] on icon at bounding box center [528, 255] width 207 height 41
click at [529, 250] on input "radio" at bounding box center [533, 246] width 8 height 8
radio input "true"
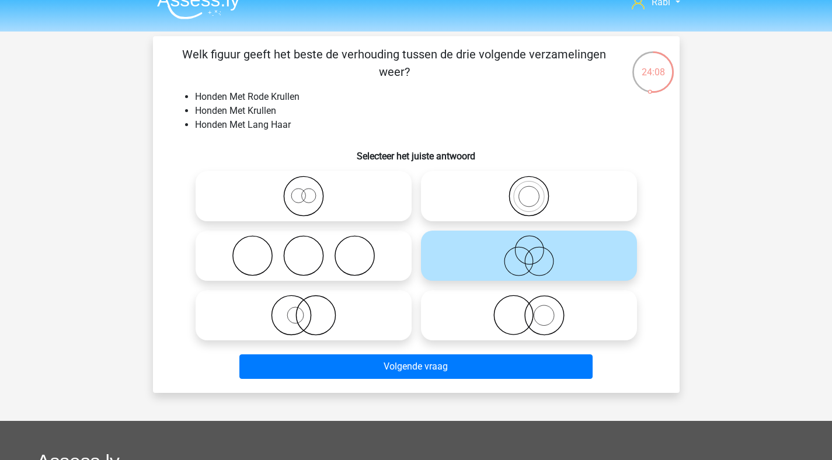
click at [343, 302] on icon at bounding box center [303, 315] width 207 height 41
click at [311, 302] on input "radio" at bounding box center [307, 306] width 8 height 8
radio input "true"
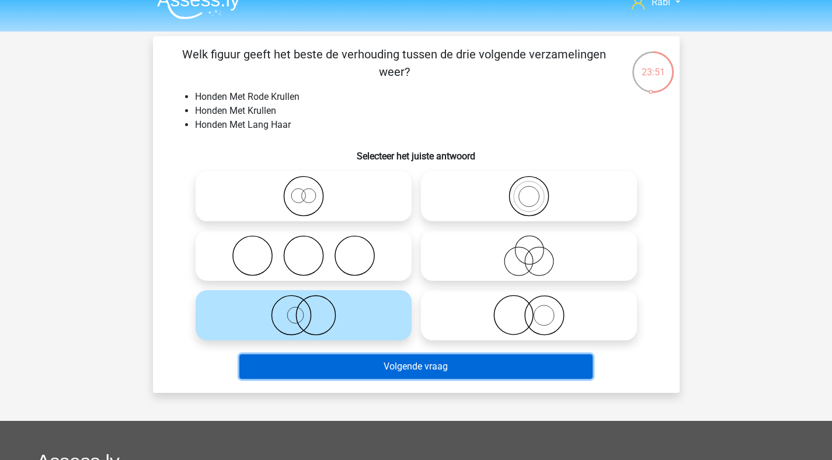
click at [414, 364] on button "Volgende vraag" at bounding box center [415, 366] width 353 height 25
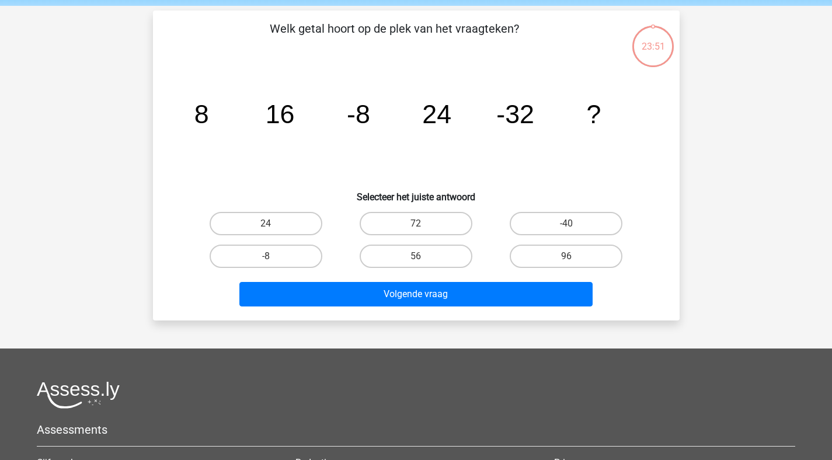
scroll to position [54, 0]
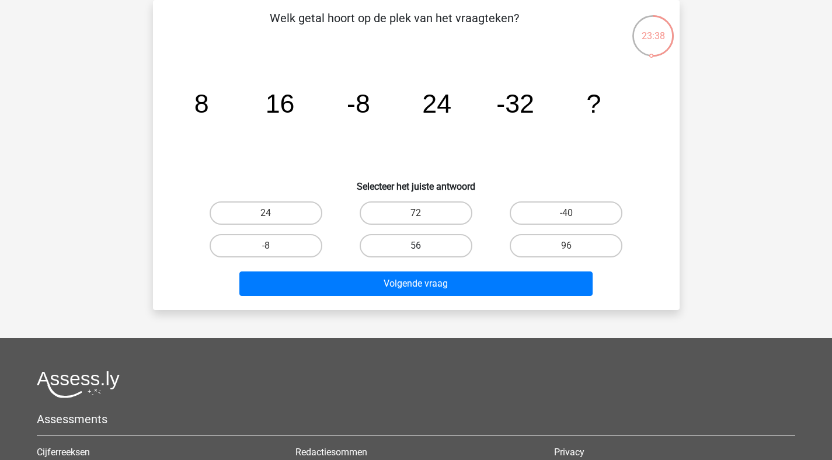
click at [440, 238] on label "56" at bounding box center [415, 245] width 113 height 23
click at [423, 246] on input "56" at bounding box center [419, 250] width 8 height 8
radio input "true"
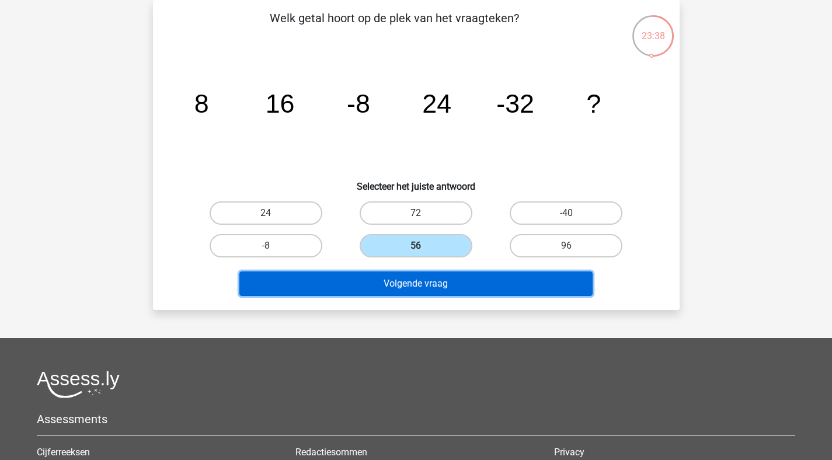
click at [434, 295] on button "Volgende vraag" at bounding box center [415, 283] width 353 height 25
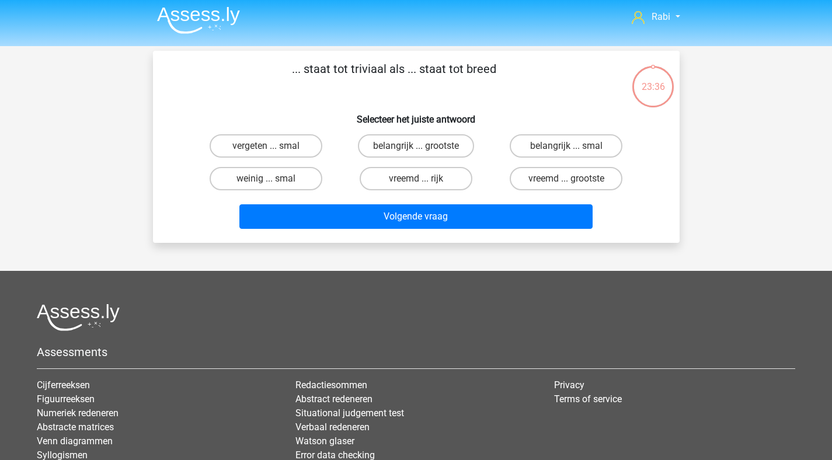
scroll to position [0, 0]
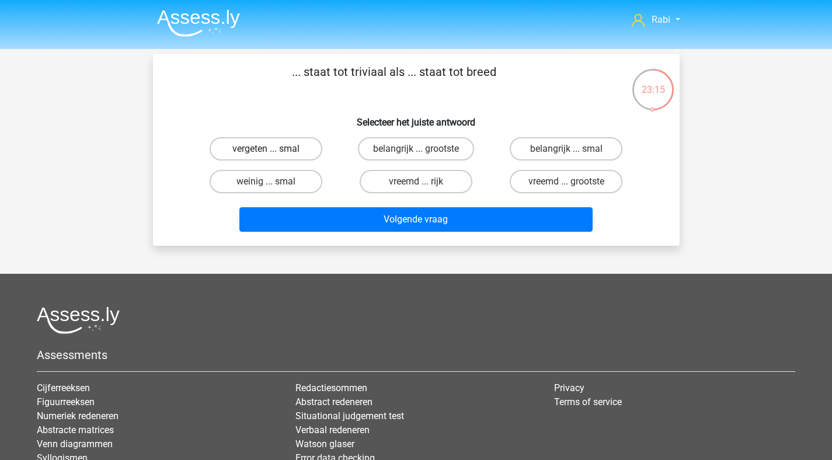
click at [305, 148] on label "vergeten ... smal" at bounding box center [266, 148] width 113 height 23
click at [273, 149] on input "vergeten ... smal" at bounding box center [270, 153] width 8 height 8
radio input "true"
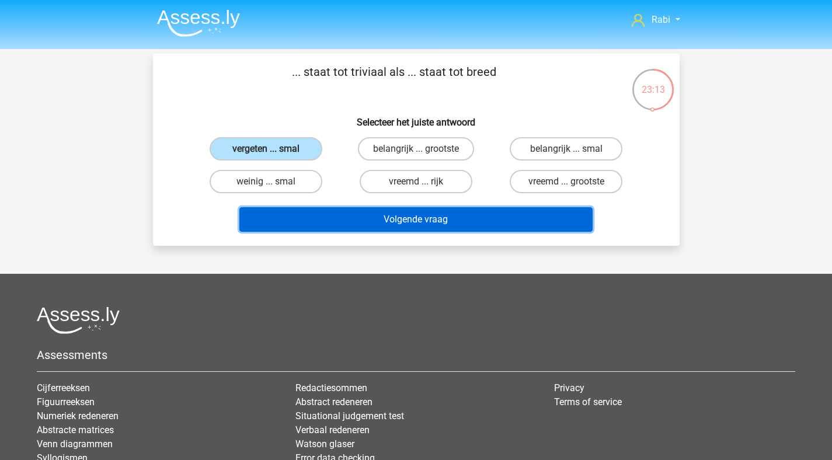
click at [411, 226] on button "Volgende vraag" at bounding box center [415, 219] width 353 height 25
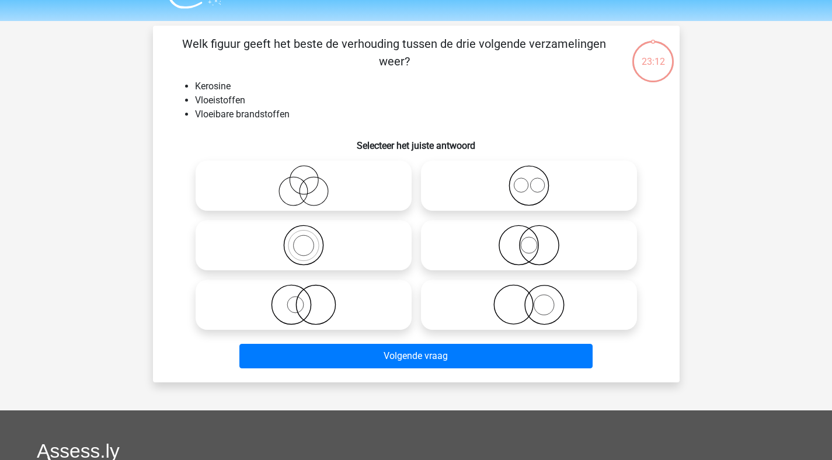
scroll to position [54, 0]
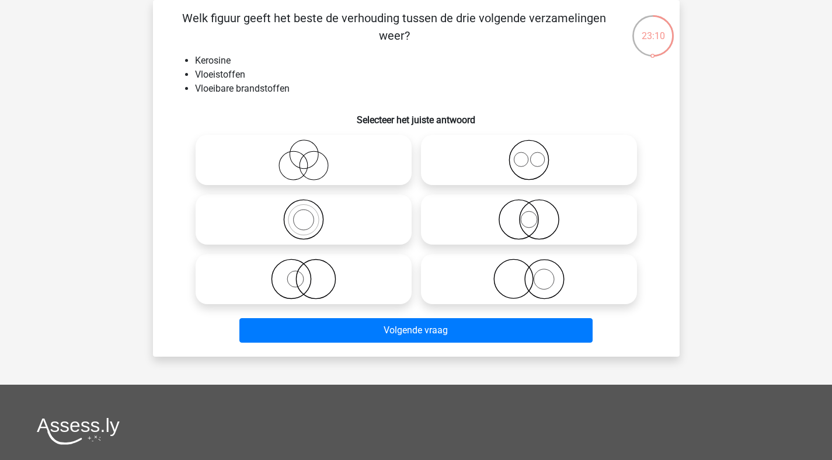
click at [318, 229] on icon at bounding box center [303, 219] width 207 height 41
click at [311, 214] on input "radio" at bounding box center [307, 210] width 8 height 8
radio input "true"
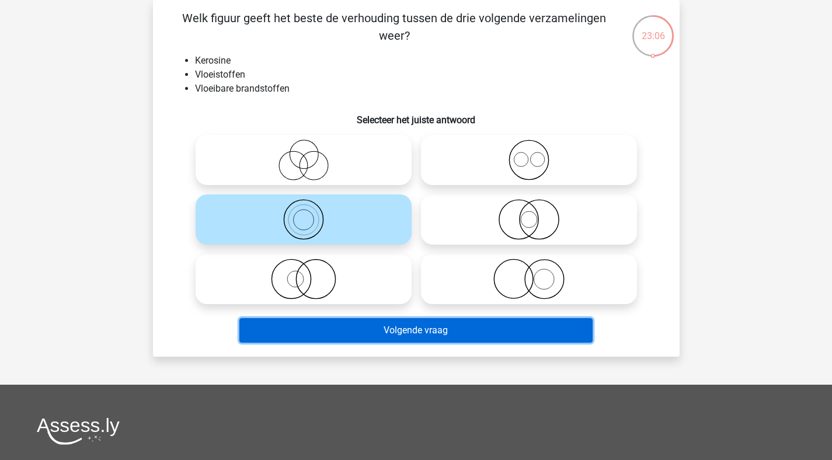
click at [432, 336] on button "Volgende vraag" at bounding box center [415, 330] width 353 height 25
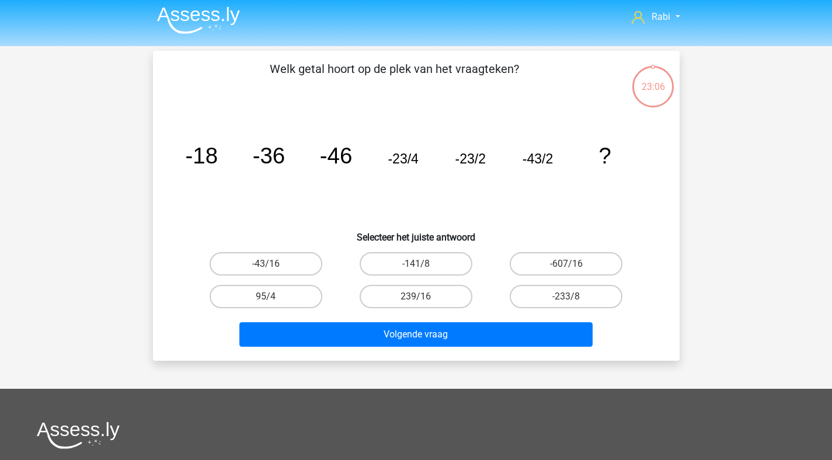
scroll to position [0, 0]
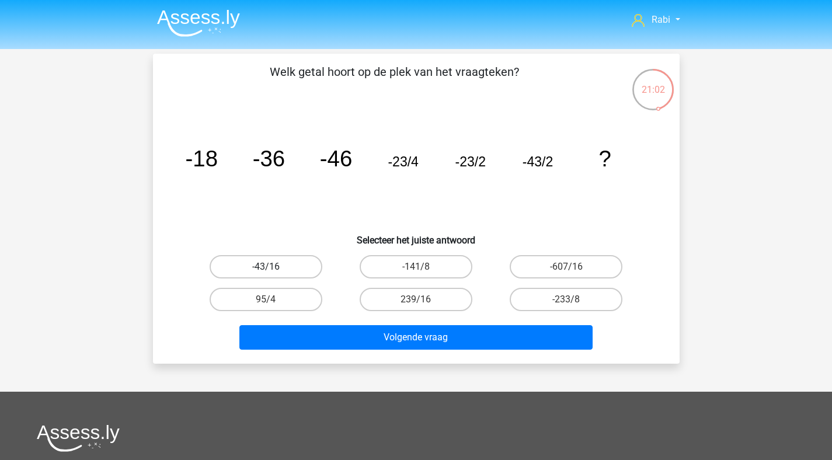
click at [294, 264] on label "-43/16" at bounding box center [266, 266] width 113 height 23
click at [273, 267] on input "-43/16" at bounding box center [270, 271] width 8 height 8
radio input "true"
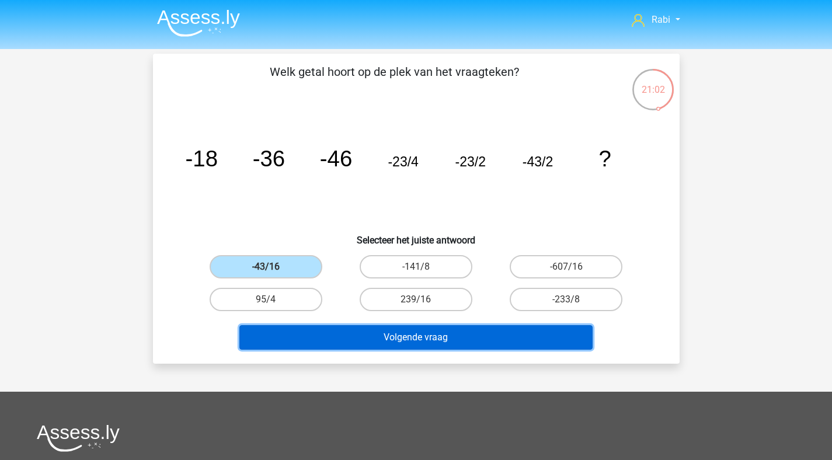
click at [414, 348] on button "Volgende vraag" at bounding box center [415, 337] width 353 height 25
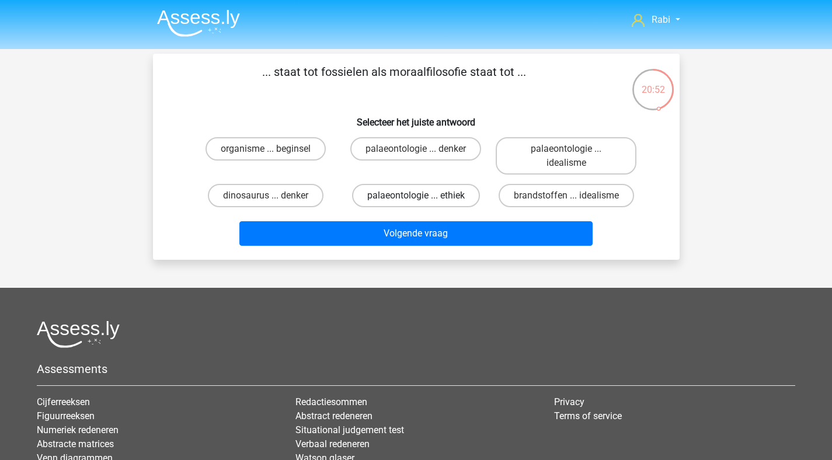
click at [423, 198] on label "palaeontologie ... ethiek" at bounding box center [416, 195] width 128 height 23
click at [423, 198] on input "palaeontologie ... ethiek" at bounding box center [419, 199] width 8 height 8
radio input "true"
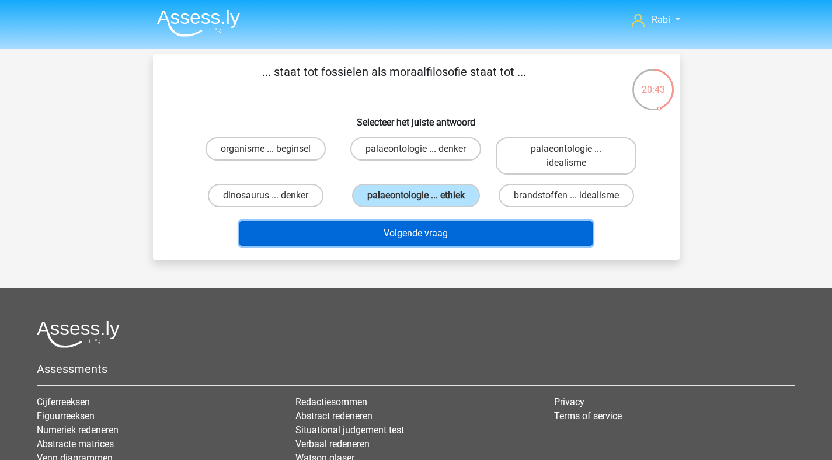
click at [441, 234] on button "Volgende vraag" at bounding box center [415, 233] width 353 height 25
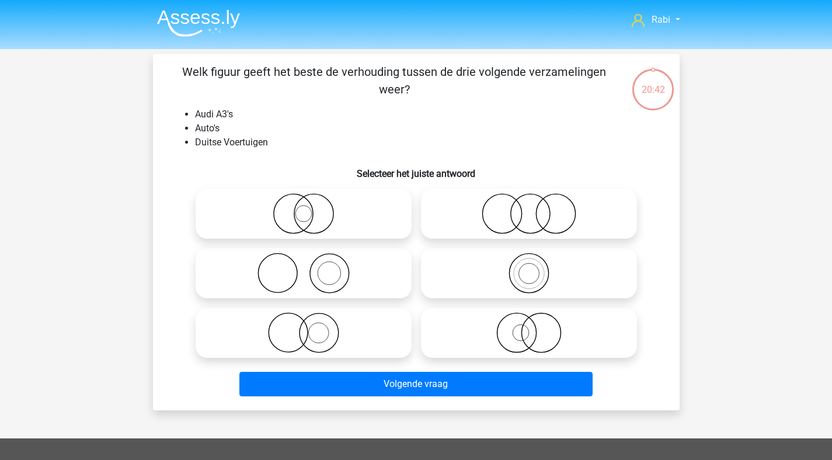
scroll to position [54, 0]
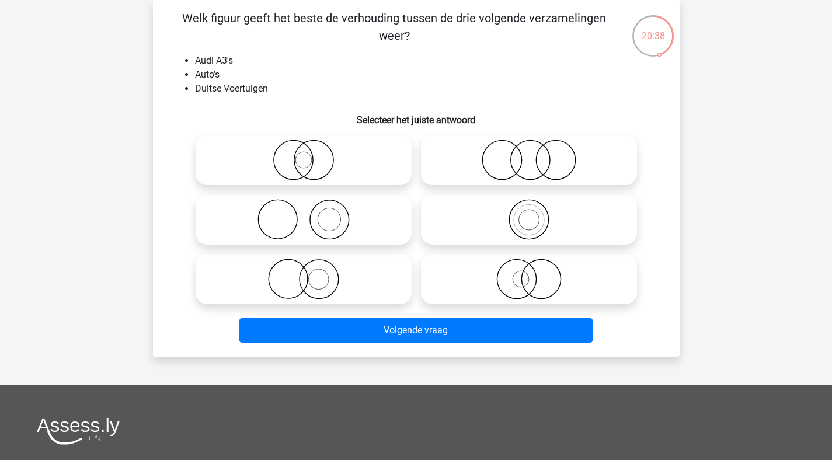
click at [547, 219] on circle at bounding box center [528, 219] width 39 height 39
click at [536, 214] on input "radio" at bounding box center [533, 210] width 8 height 8
radio input "true"
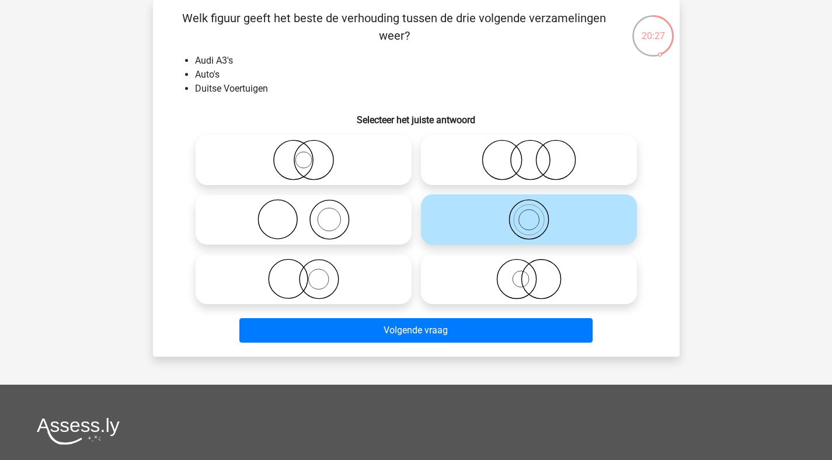
click at [573, 277] on icon at bounding box center [528, 279] width 207 height 41
click at [536, 273] on input "radio" at bounding box center [533, 270] width 8 height 8
radio input "true"
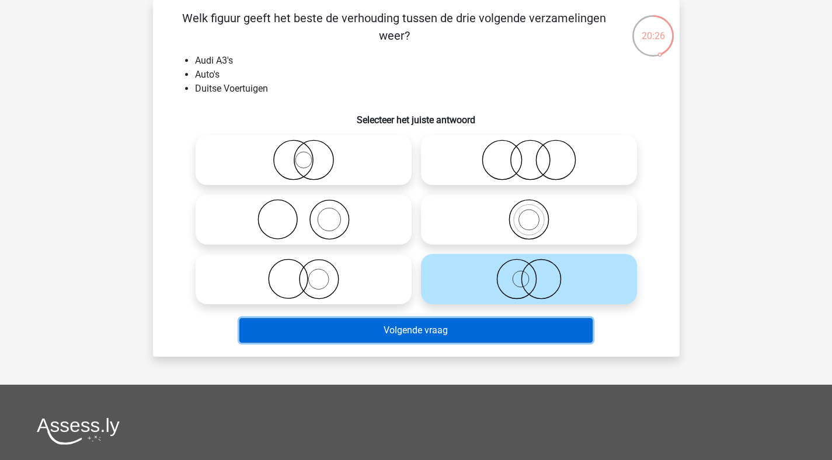
click at [514, 330] on button "Volgende vraag" at bounding box center [415, 330] width 353 height 25
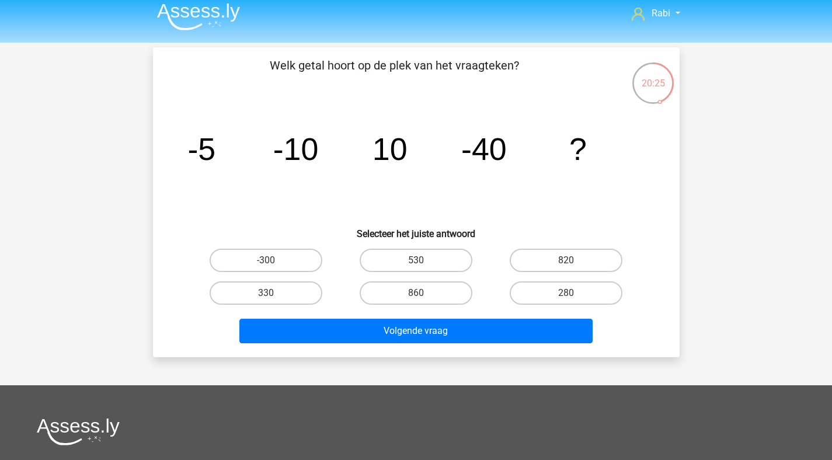
scroll to position [0, 0]
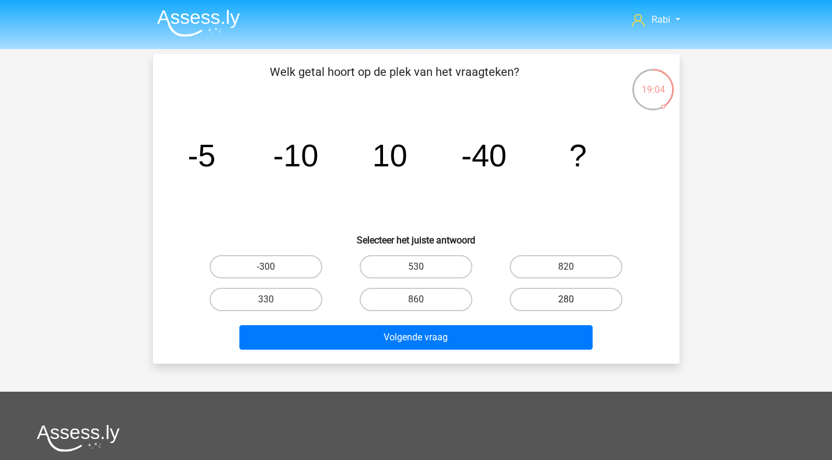
click at [526, 296] on label "280" at bounding box center [565, 299] width 113 height 23
click at [566, 299] on input "280" at bounding box center [570, 303] width 8 height 8
radio input "true"
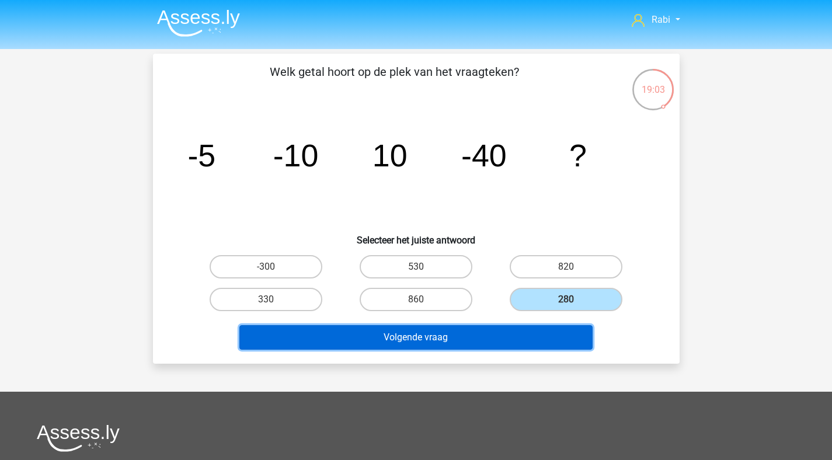
click at [498, 338] on button "Volgende vraag" at bounding box center [415, 337] width 353 height 25
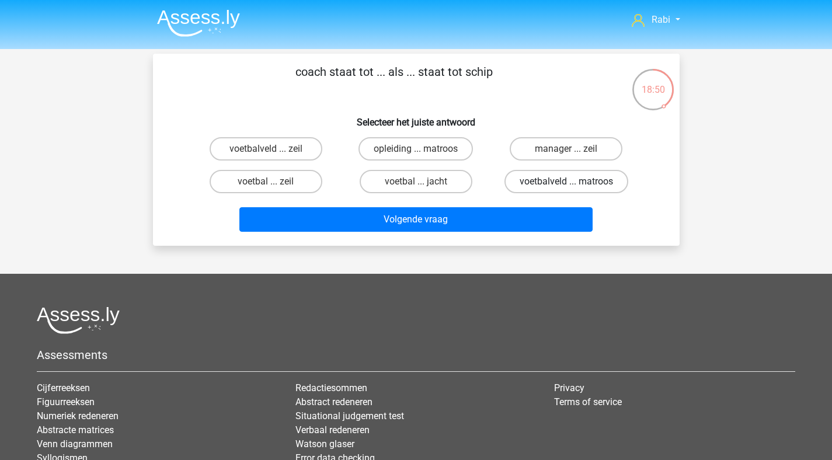
click at [543, 185] on label "voetbalveld ... matroos" at bounding box center [566, 181] width 124 height 23
click at [566, 185] on input "voetbalveld ... matroos" at bounding box center [570, 185] width 8 height 8
radio input "true"
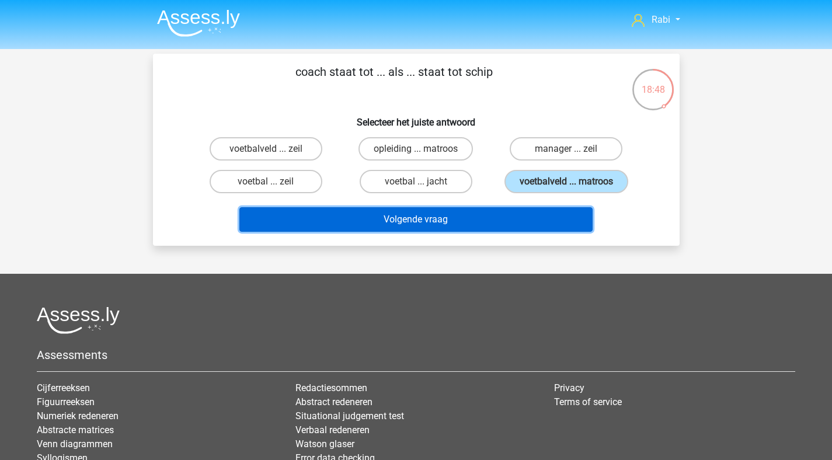
click at [424, 225] on button "Volgende vraag" at bounding box center [415, 219] width 353 height 25
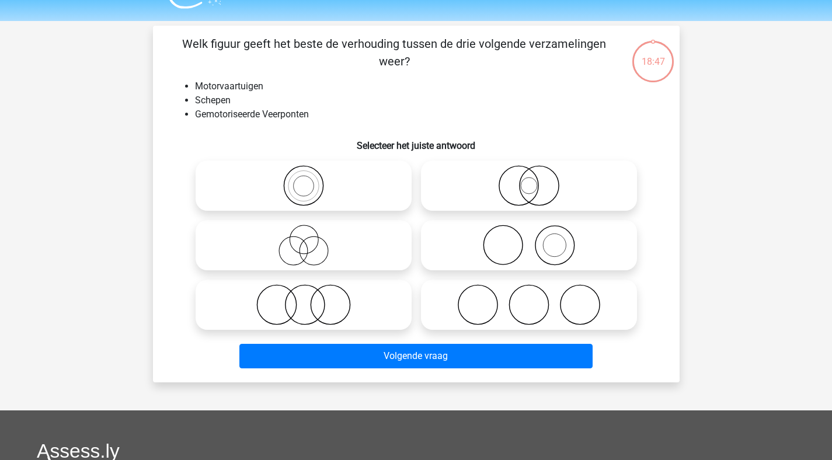
scroll to position [54, 0]
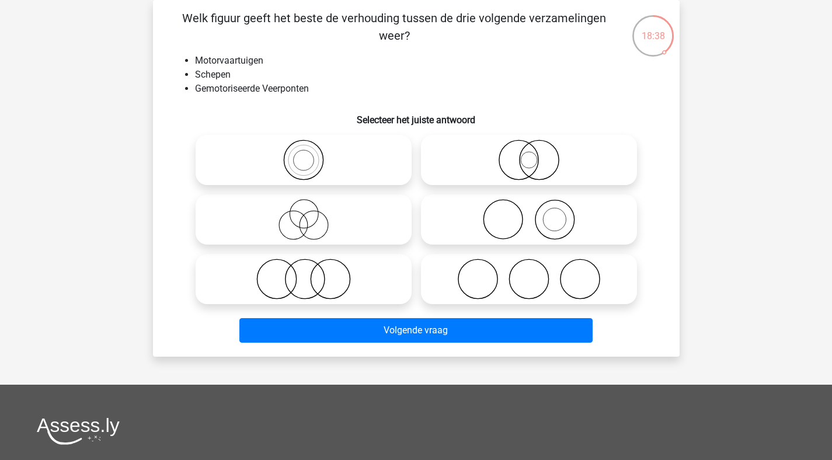
click at [522, 173] on icon at bounding box center [528, 159] width 207 height 41
click at [529, 154] on input "radio" at bounding box center [533, 150] width 8 height 8
radio input "true"
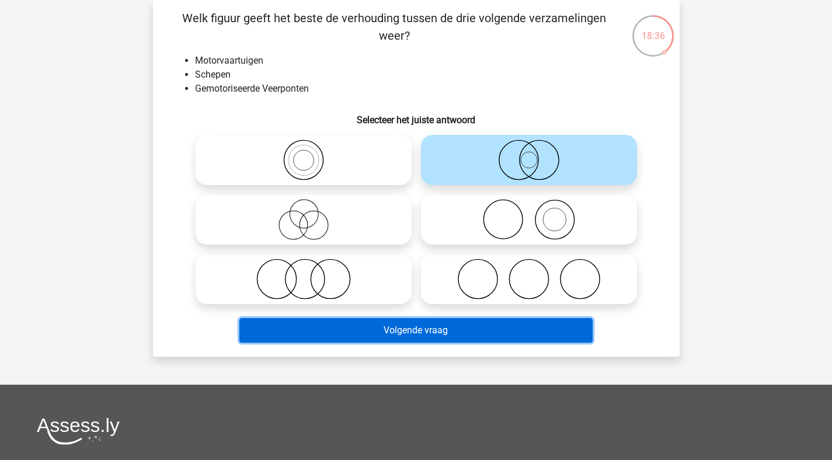
click at [398, 336] on button "Volgende vraag" at bounding box center [415, 330] width 353 height 25
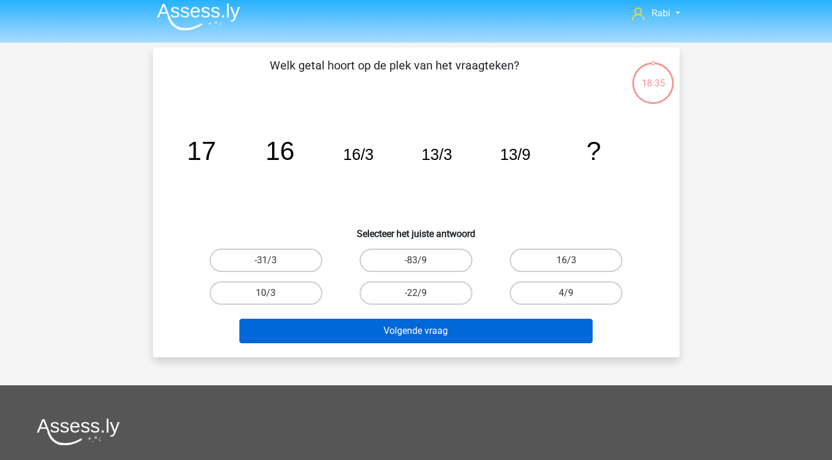
scroll to position [0, 0]
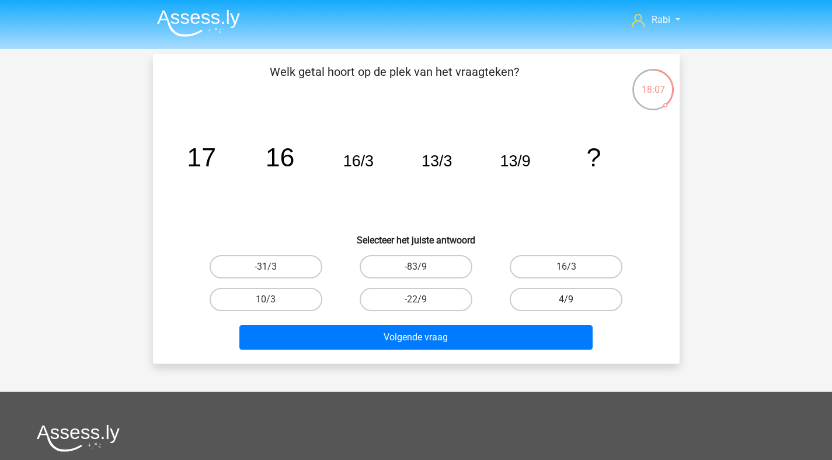
click at [575, 305] on label "4/9" at bounding box center [565, 299] width 113 height 23
click at [574, 305] on input "4/9" at bounding box center [570, 303] width 8 height 8
radio input "true"
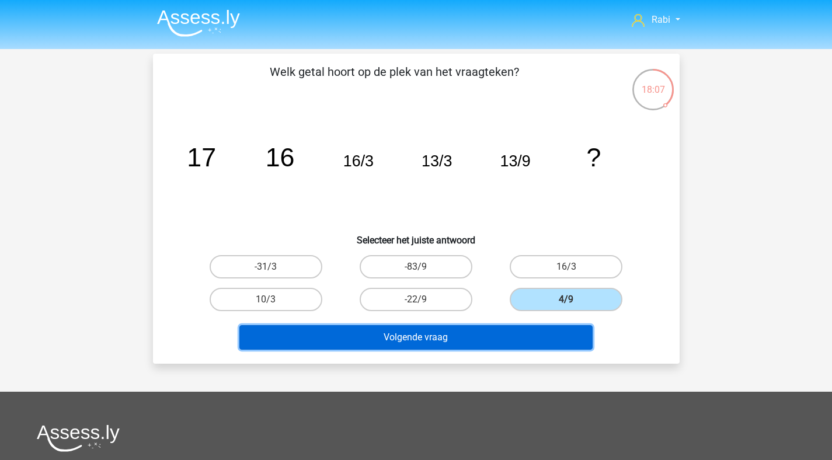
click at [547, 338] on button "Volgende vraag" at bounding box center [415, 337] width 353 height 25
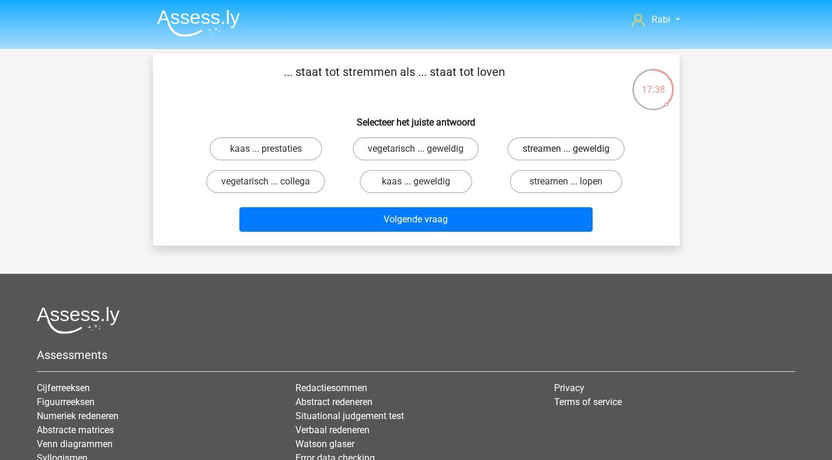
click at [535, 152] on label "streamen ... geweldig" at bounding box center [565, 148] width 117 height 23
click at [566, 152] on input "streamen ... geweldig" at bounding box center [570, 153] width 8 height 8
radio input "true"
click at [520, 180] on label "streamen ... lopen" at bounding box center [565, 181] width 113 height 23
click at [566, 181] on input "streamen ... lopen" at bounding box center [570, 185] width 8 height 8
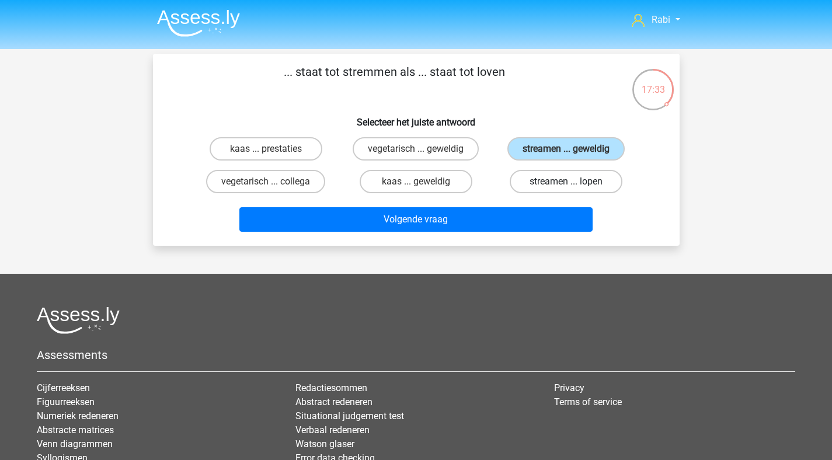
radio input "true"
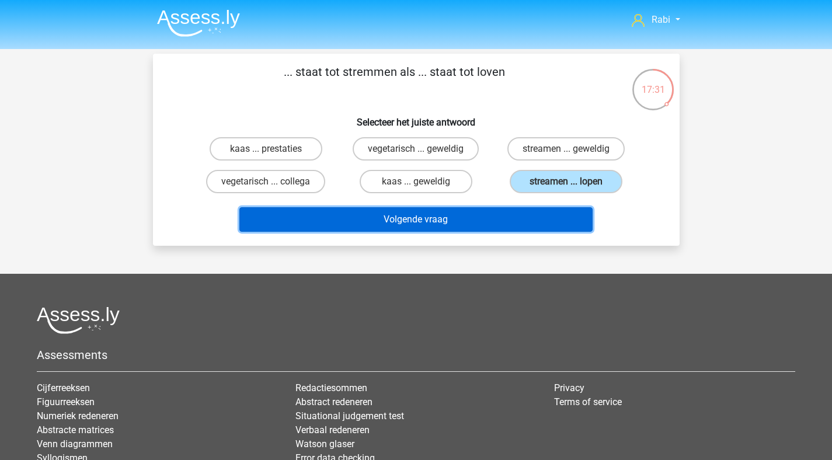
click at [473, 224] on button "Volgende vraag" at bounding box center [415, 219] width 353 height 25
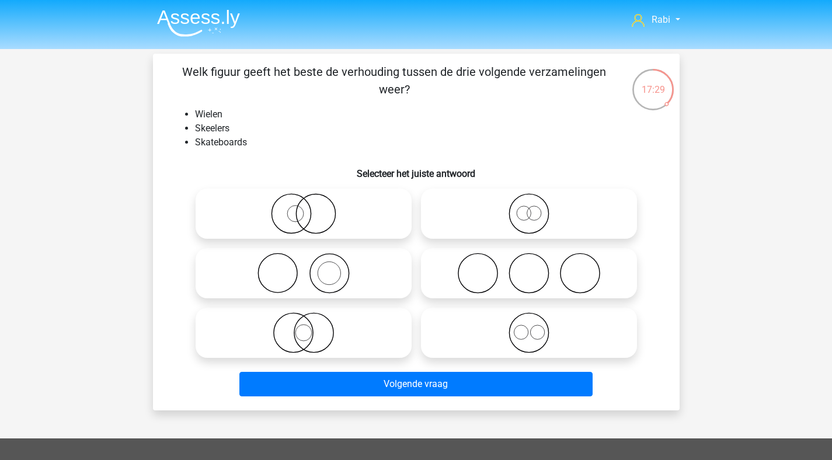
click at [499, 267] on icon at bounding box center [528, 273] width 207 height 41
click at [529, 267] on input "radio" at bounding box center [533, 264] width 8 height 8
radio input "true"
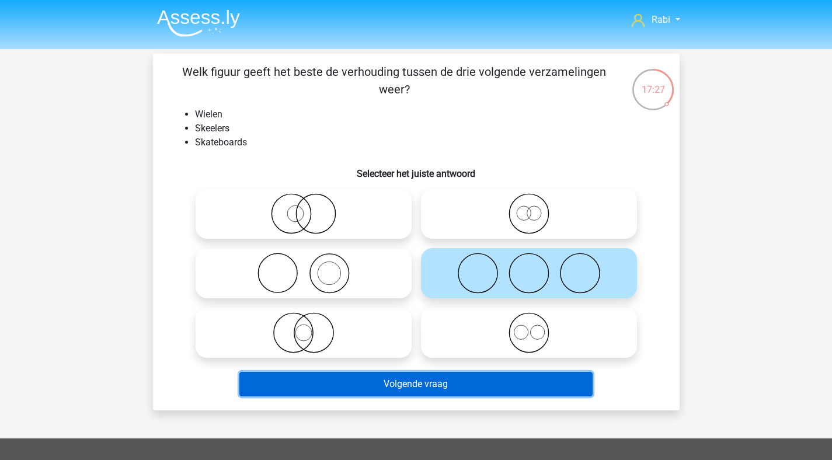
click at [440, 382] on button "Volgende vraag" at bounding box center [415, 384] width 353 height 25
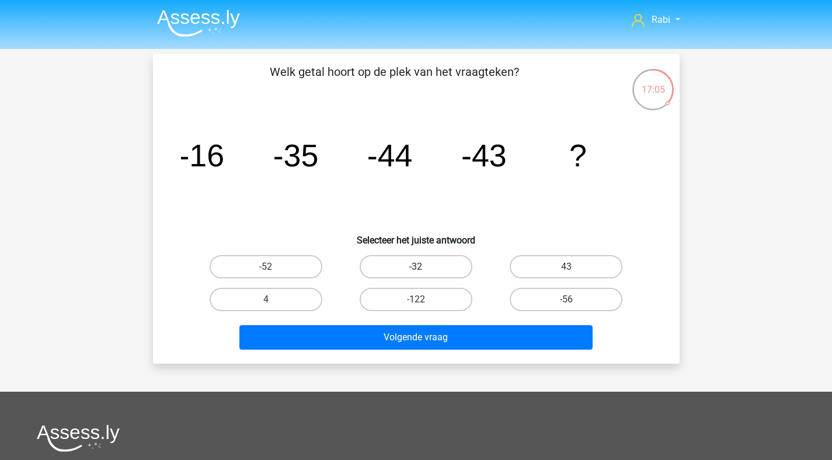
click at [452, 265] on label "-32" at bounding box center [415, 266] width 113 height 23
click at [423, 267] on input "-32" at bounding box center [419, 271] width 8 height 8
radio input "true"
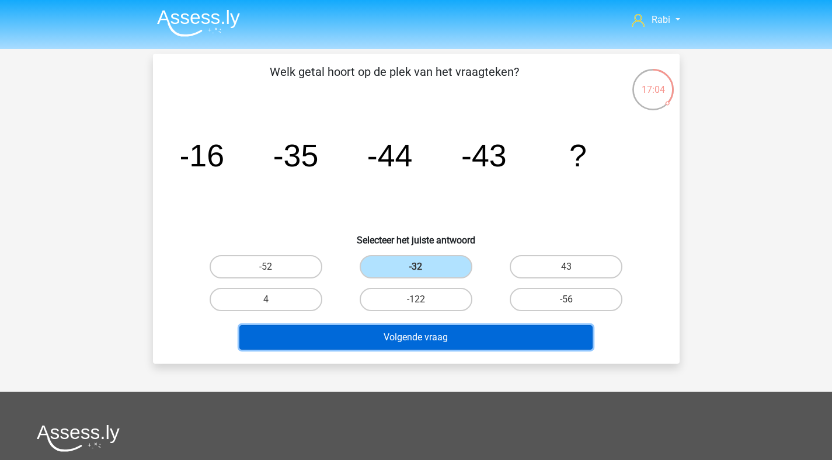
click at [459, 342] on button "Volgende vraag" at bounding box center [415, 337] width 353 height 25
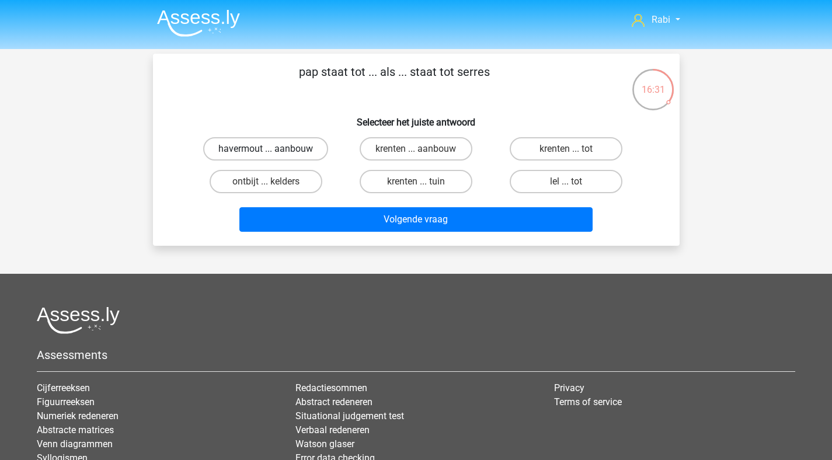
click at [309, 156] on label "havermout ... aanbouw" at bounding box center [265, 148] width 125 height 23
click at [273, 156] on input "havermout ... aanbouw" at bounding box center [270, 153] width 8 height 8
radio input "true"
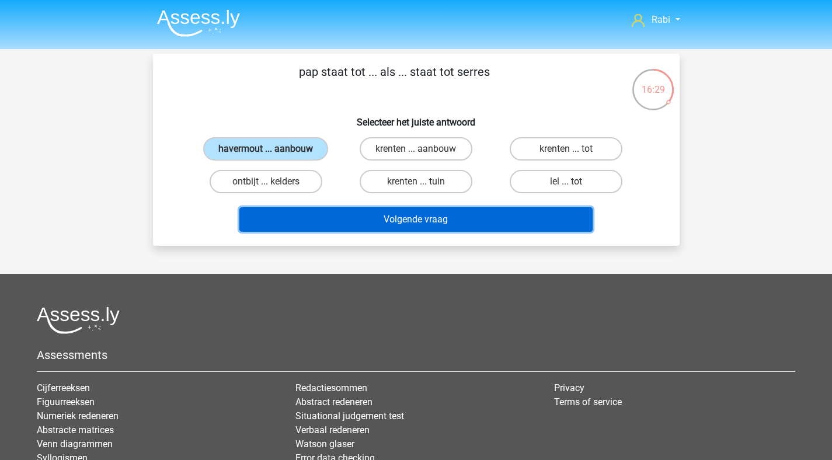
click at [387, 220] on button "Volgende vraag" at bounding box center [415, 219] width 353 height 25
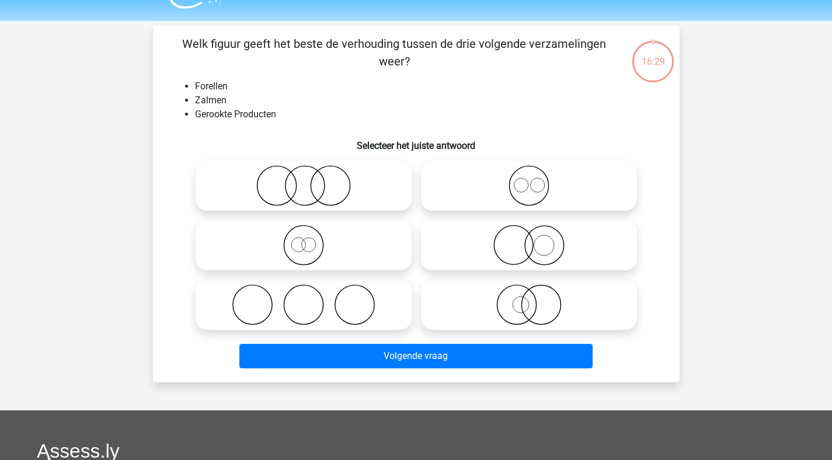
scroll to position [54, 0]
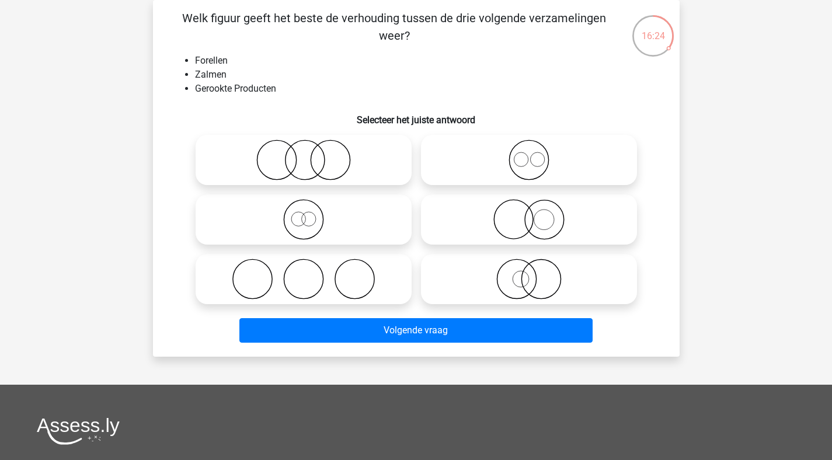
click at [324, 167] on icon at bounding box center [303, 159] width 207 height 41
click at [311, 154] on input "radio" at bounding box center [307, 150] width 8 height 8
radio input "true"
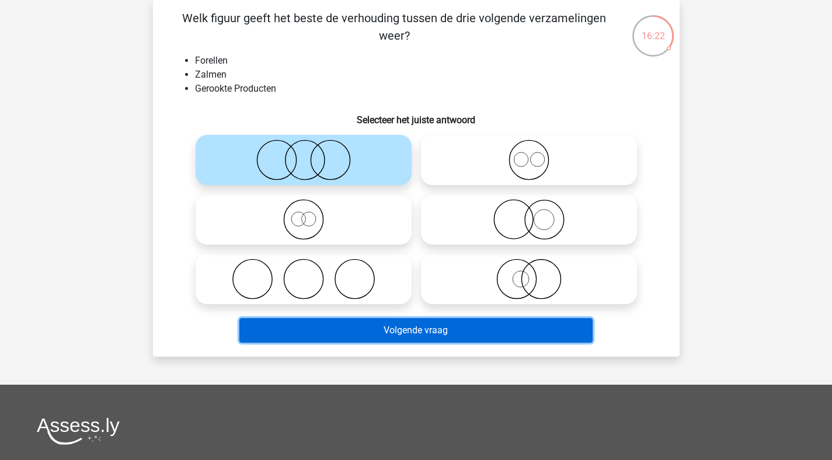
click at [456, 333] on button "Volgende vraag" at bounding box center [415, 330] width 353 height 25
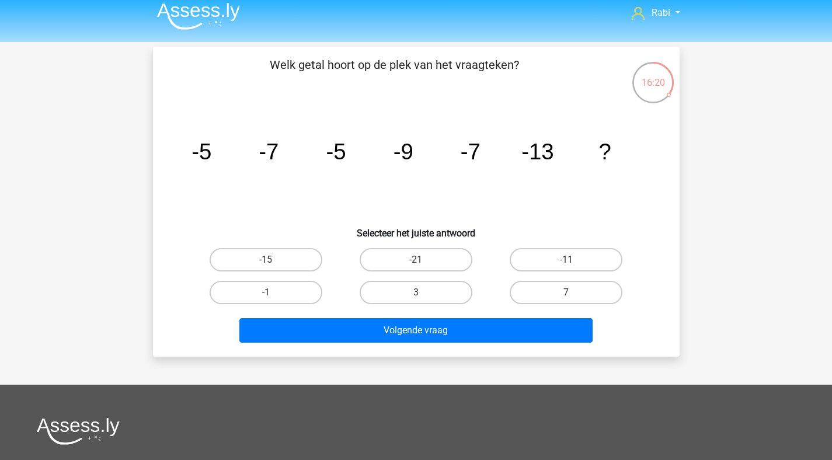
scroll to position [0, 0]
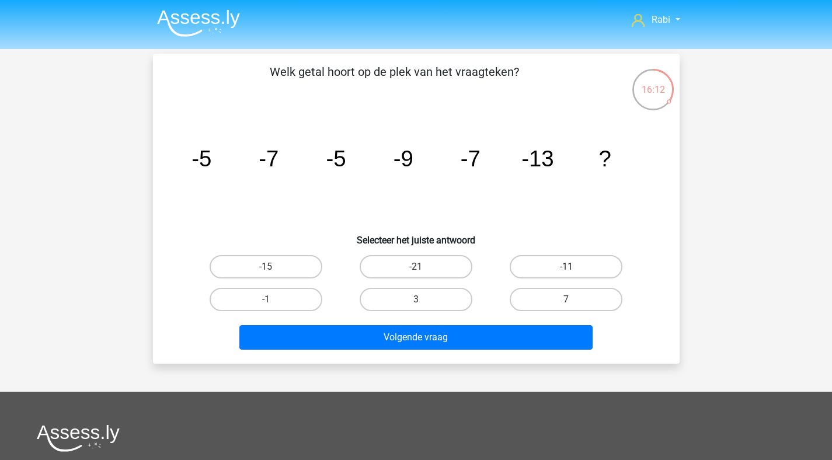
click at [564, 256] on label "-11" at bounding box center [565, 266] width 113 height 23
click at [566, 267] on input "-11" at bounding box center [570, 271] width 8 height 8
radio input "true"
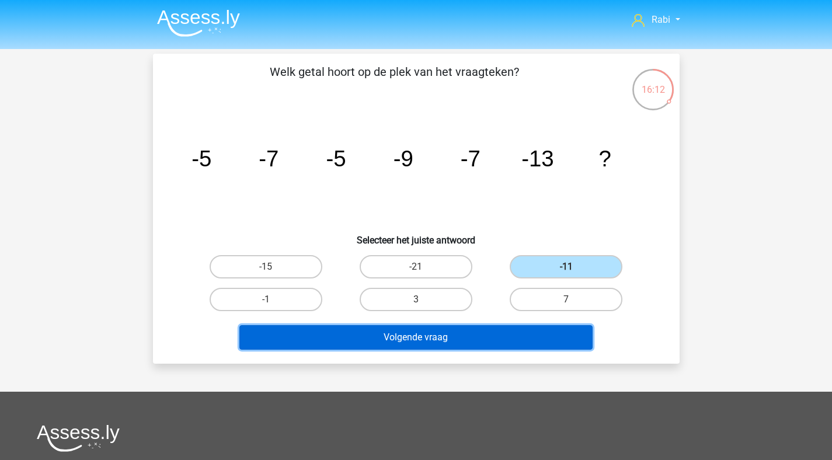
click at [453, 336] on button "Volgende vraag" at bounding box center [415, 337] width 353 height 25
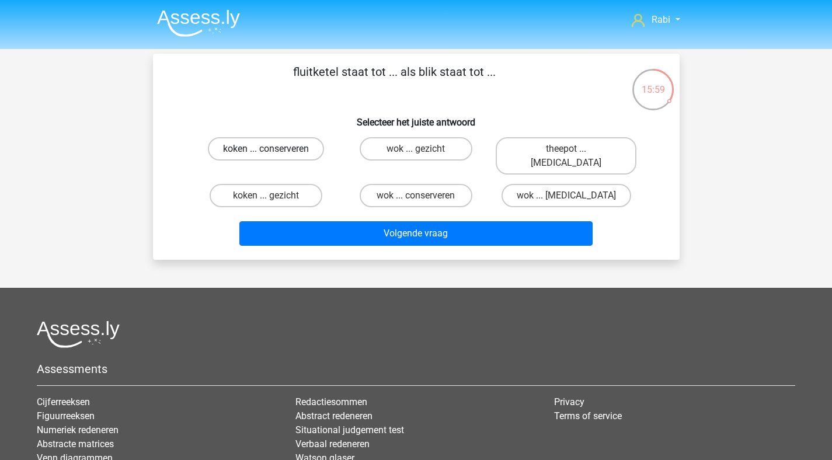
click at [279, 153] on label "koken ... conserveren" at bounding box center [266, 148] width 116 height 23
click at [273, 153] on input "koken ... conserveren" at bounding box center [270, 153] width 8 height 8
radio input "true"
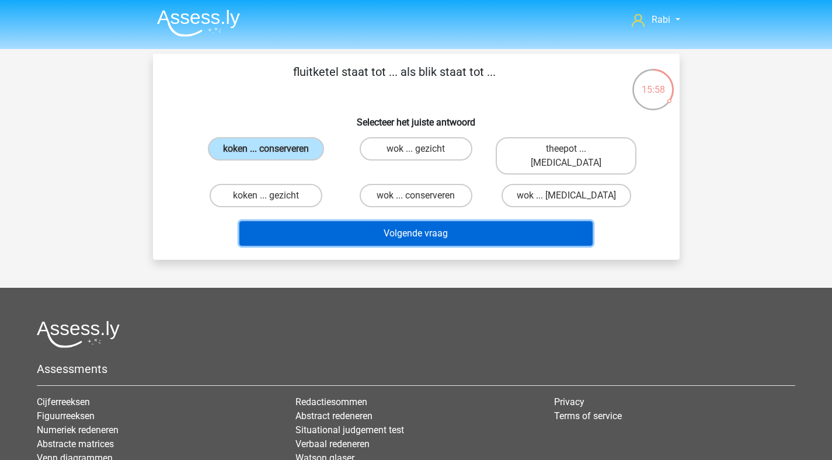
click at [415, 221] on button "Volgende vraag" at bounding box center [415, 233] width 353 height 25
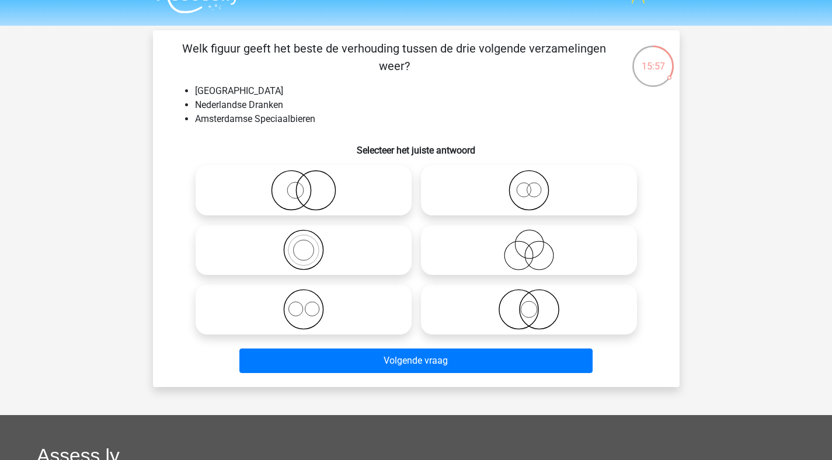
scroll to position [22, 0]
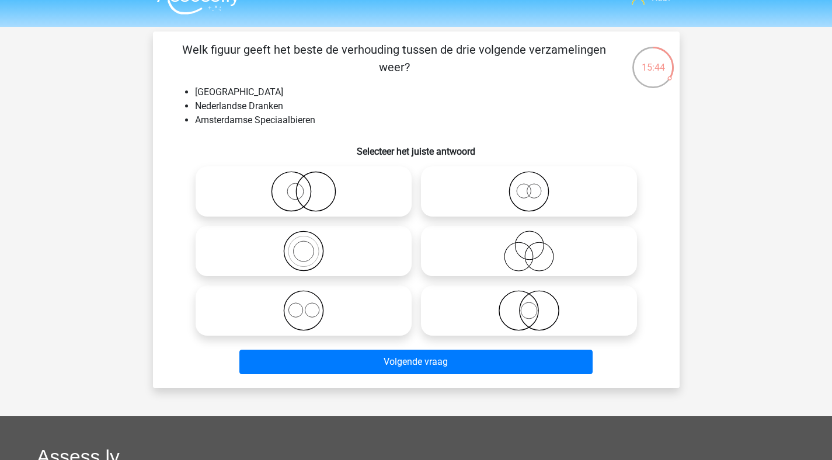
click at [317, 192] on icon at bounding box center [303, 191] width 207 height 41
click at [311, 186] on input "radio" at bounding box center [307, 182] width 8 height 8
radio input "true"
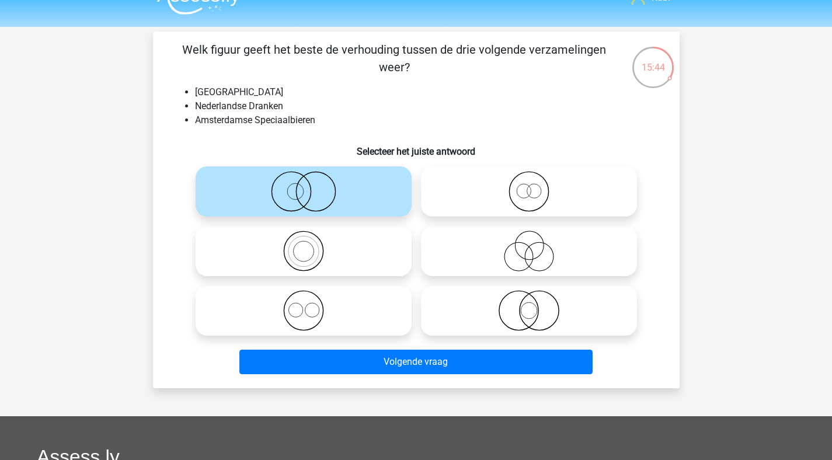
click at [421, 375] on div "Volgende vraag" at bounding box center [416, 364] width 451 height 29
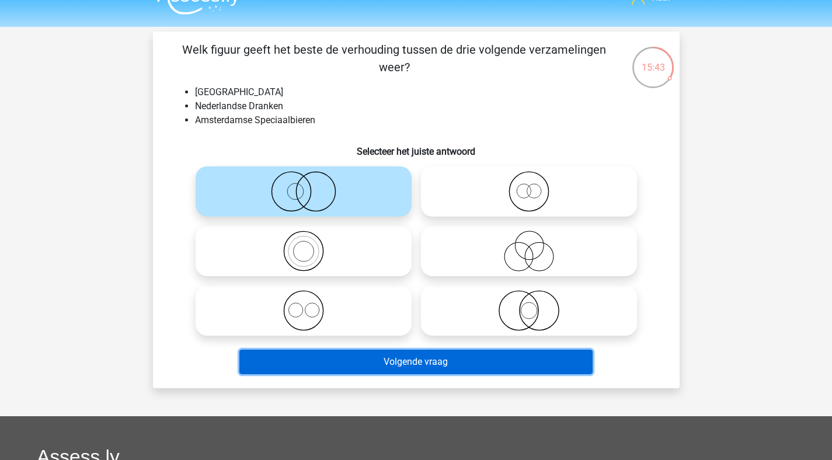
click at [424, 367] on button "Volgende vraag" at bounding box center [415, 362] width 353 height 25
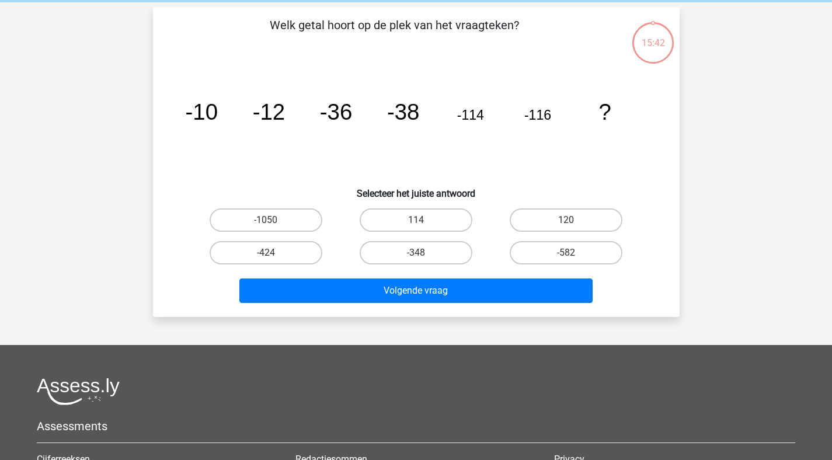
scroll to position [54, 0]
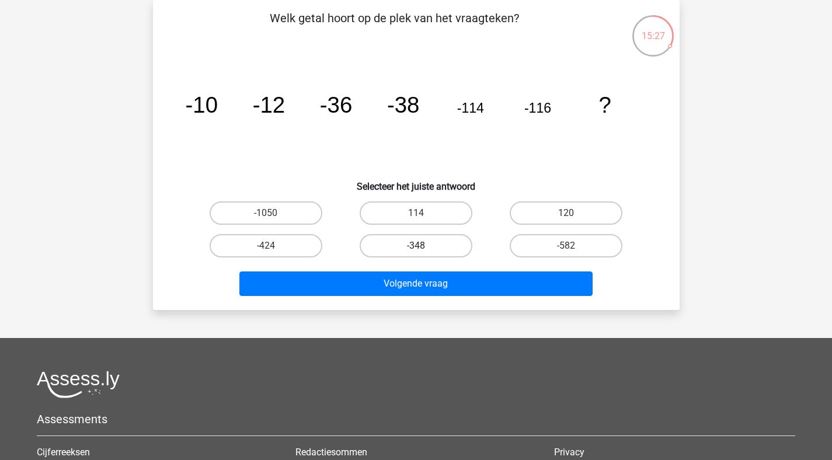
click at [450, 249] on label "-348" at bounding box center [415, 245] width 113 height 23
click at [423, 249] on input "-348" at bounding box center [419, 250] width 8 height 8
radio input "true"
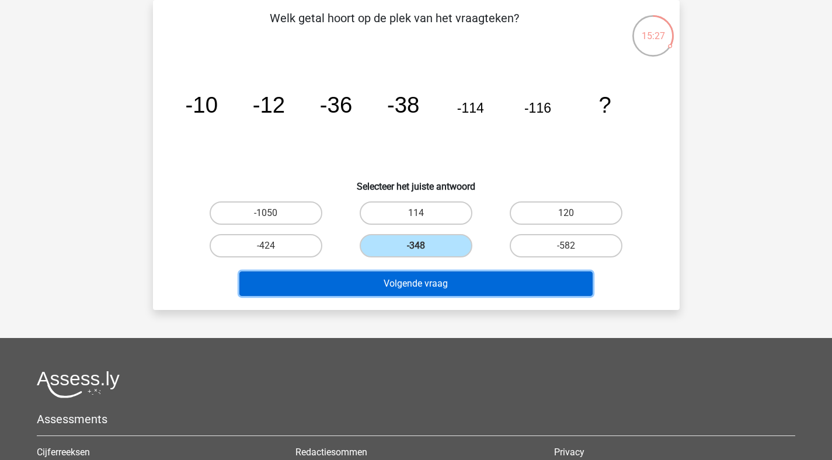
click at [441, 285] on button "Volgende vraag" at bounding box center [415, 283] width 353 height 25
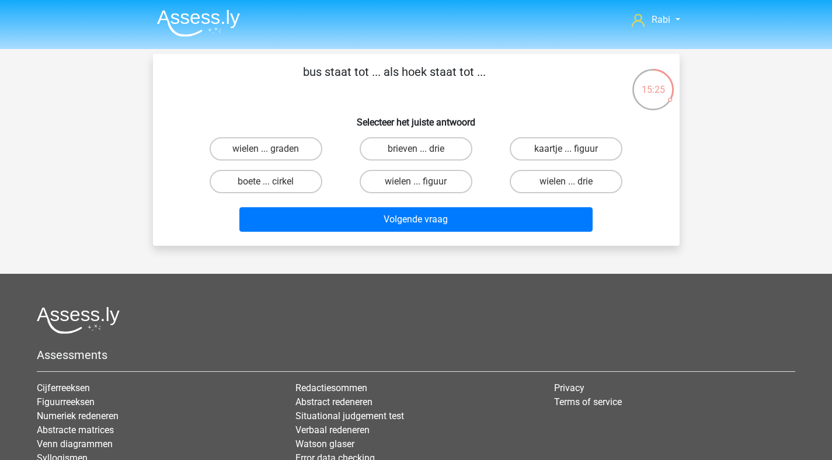
scroll to position [0, 0]
click at [431, 148] on label "brieven ... drie" at bounding box center [415, 148] width 113 height 23
click at [423, 149] on input "brieven ... drie" at bounding box center [419, 153] width 8 height 8
radio input "true"
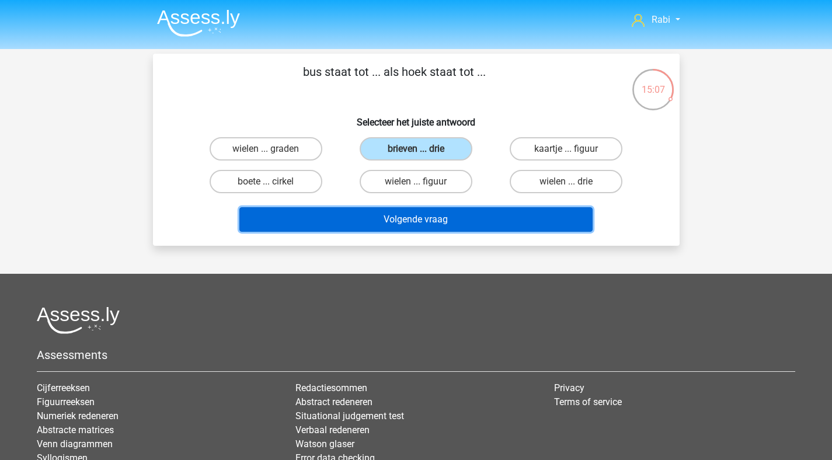
click at [438, 222] on button "Volgende vraag" at bounding box center [415, 219] width 353 height 25
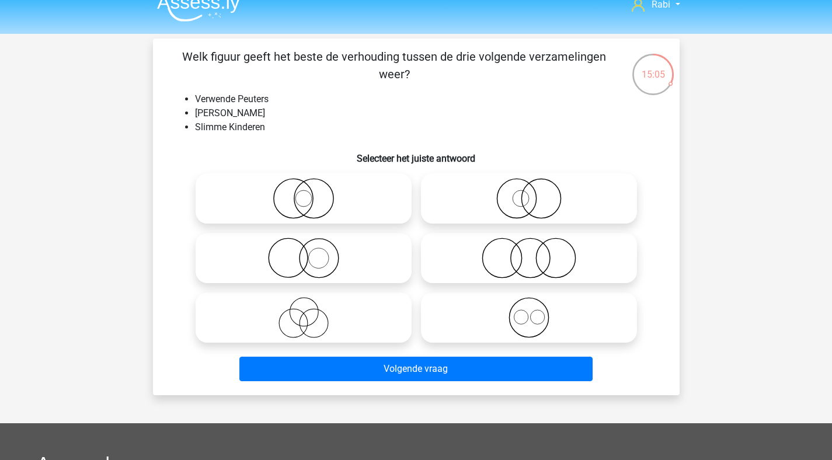
scroll to position [15, 0]
click at [540, 253] on icon at bounding box center [528, 258] width 207 height 41
click at [536, 252] on input "radio" at bounding box center [533, 249] width 8 height 8
radio input "true"
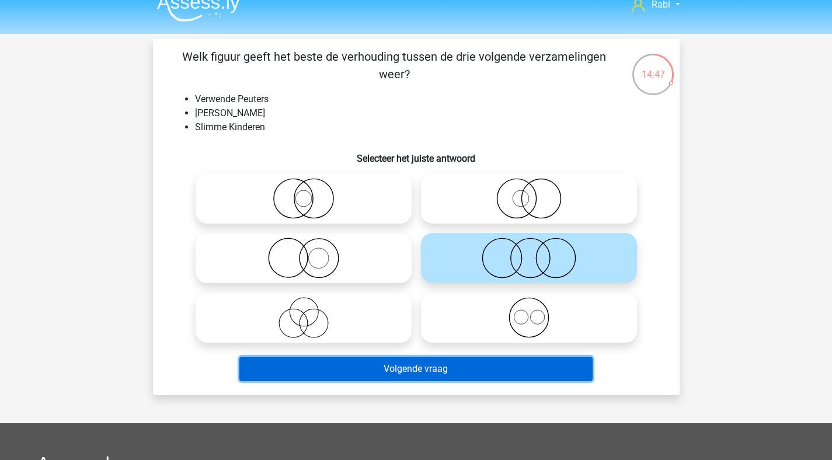
click at [422, 372] on button "Volgende vraag" at bounding box center [415, 369] width 353 height 25
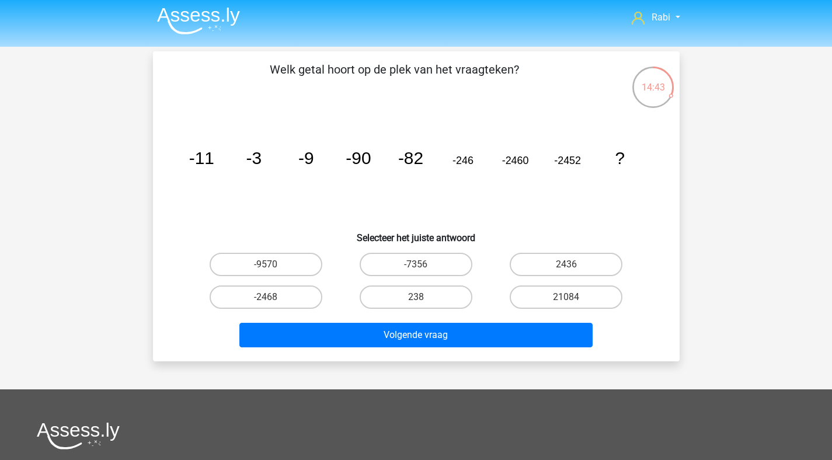
scroll to position [0, 0]
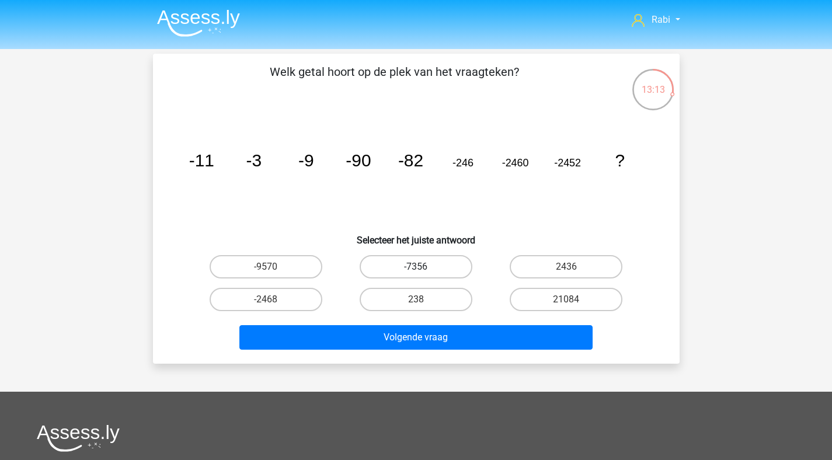
click at [467, 268] on label "-7356" at bounding box center [415, 266] width 113 height 23
click at [423, 268] on input "-7356" at bounding box center [419, 271] width 8 height 8
radio input "true"
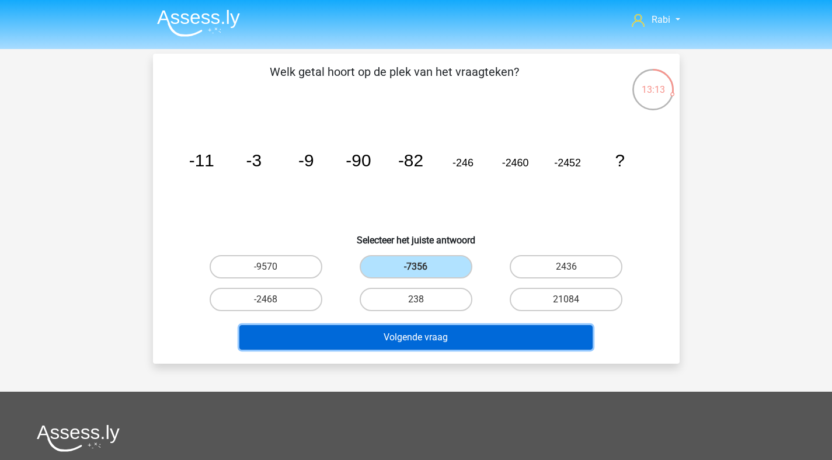
click at [468, 338] on button "Volgende vraag" at bounding box center [415, 337] width 353 height 25
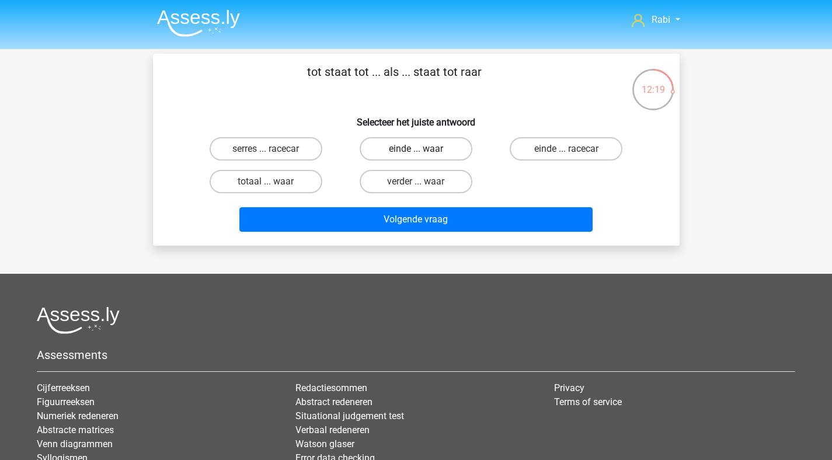
click at [436, 153] on label "einde ... waar" at bounding box center [415, 148] width 113 height 23
click at [423, 153] on input "einde ... waar" at bounding box center [419, 153] width 8 height 8
radio input "true"
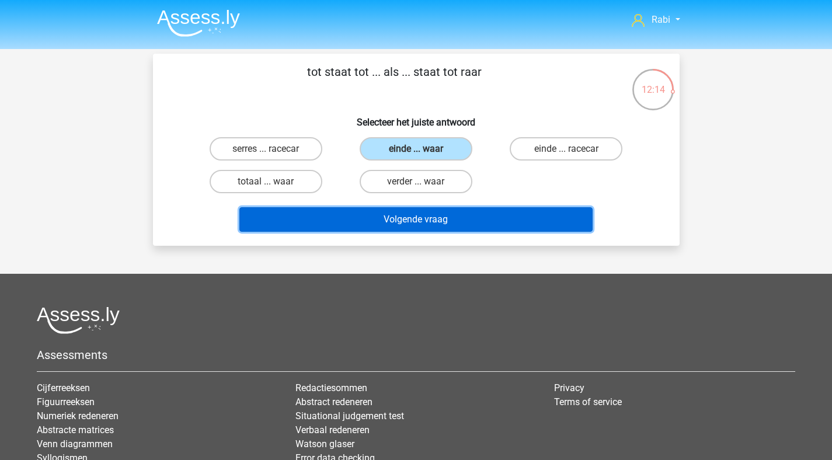
click at [431, 222] on button "Volgende vraag" at bounding box center [415, 219] width 353 height 25
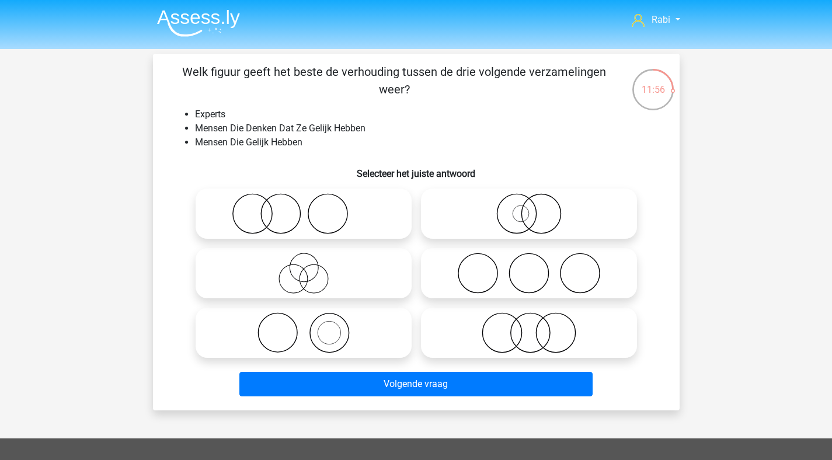
click at [351, 321] on icon at bounding box center [303, 332] width 207 height 41
click at [311, 321] on input "radio" at bounding box center [307, 323] width 8 height 8
radio input "true"
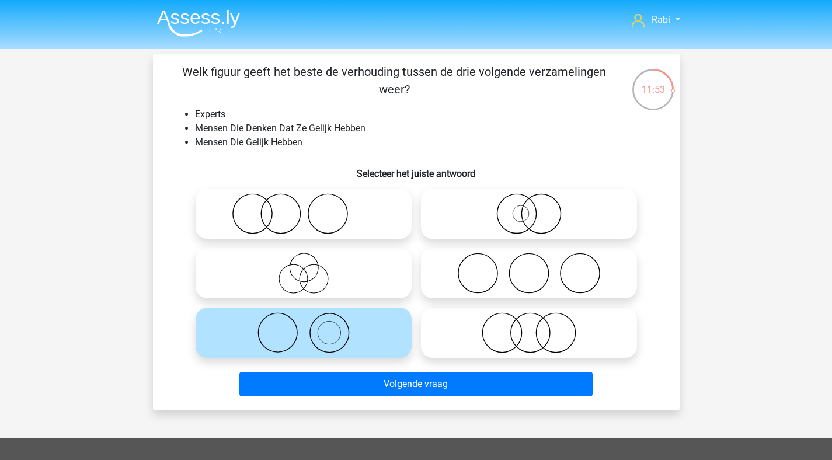
click at [501, 334] on icon at bounding box center [528, 332] width 207 height 41
click at [529, 327] on input "radio" at bounding box center [533, 323] width 8 height 8
radio input "true"
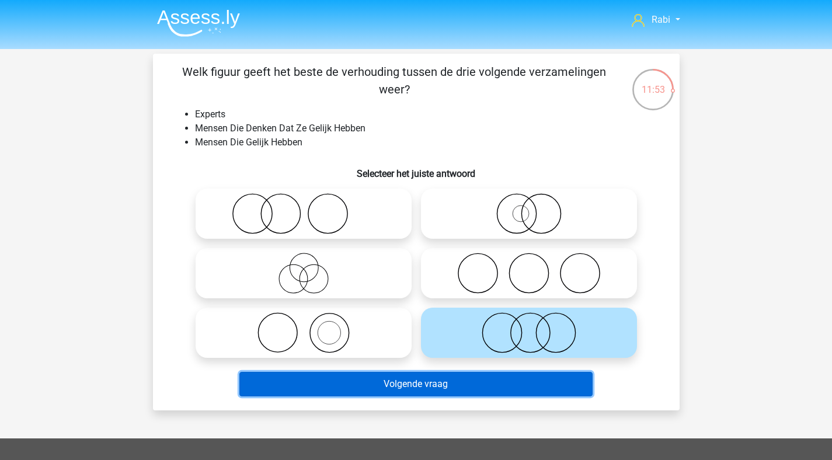
click at [463, 380] on button "Volgende vraag" at bounding box center [415, 384] width 353 height 25
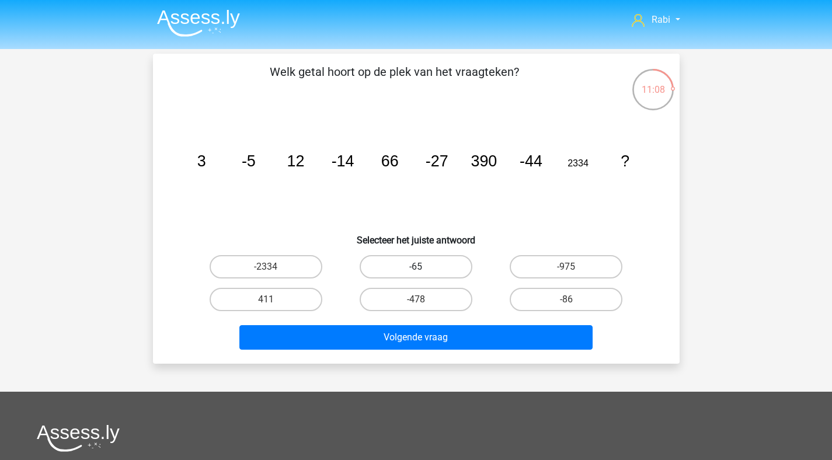
click at [464, 274] on label "-65" at bounding box center [415, 266] width 113 height 23
click at [423, 274] on input "-65" at bounding box center [419, 271] width 8 height 8
radio input "true"
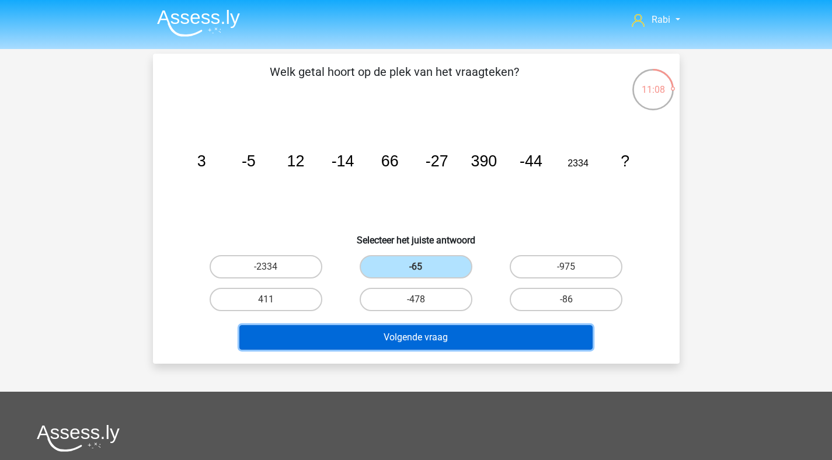
click at [481, 336] on button "Volgende vraag" at bounding box center [415, 337] width 353 height 25
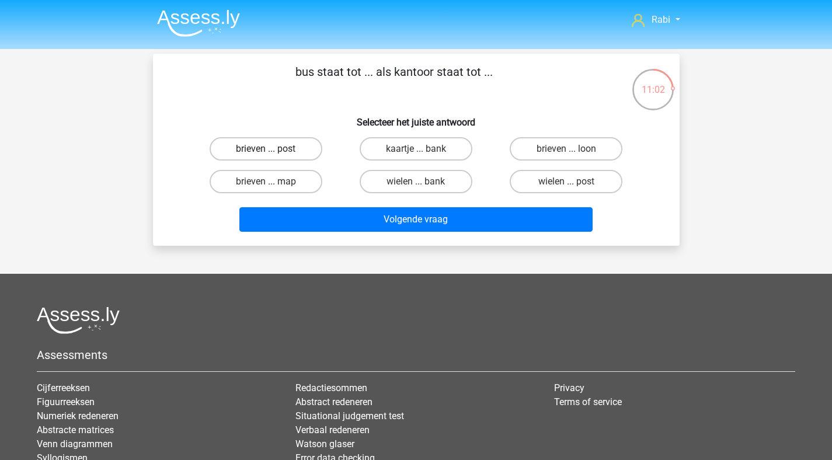
click at [289, 155] on label "brieven ... post" at bounding box center [266, 148] width 113 height 23
click at [273, 155] on input "brieven ... post" at bounding box center [270, 153] width 8 height 8
radio input "true"
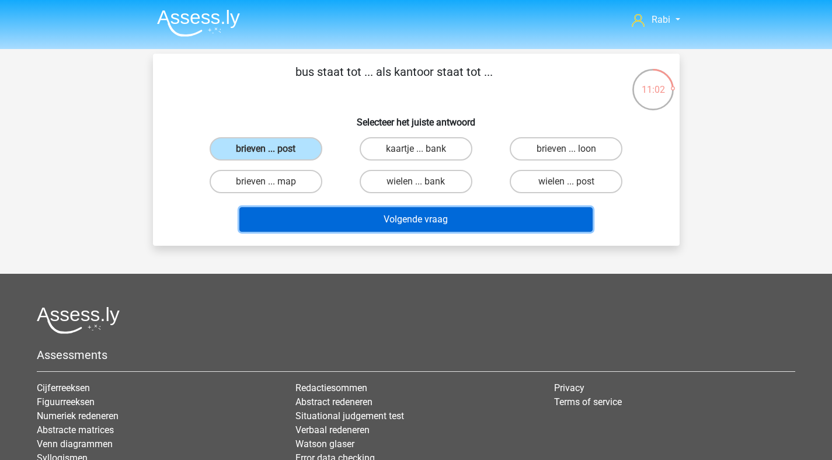
click at [376, 224] on button "Volgende vraag" at bounding box center [415, 219] width 353 height 25
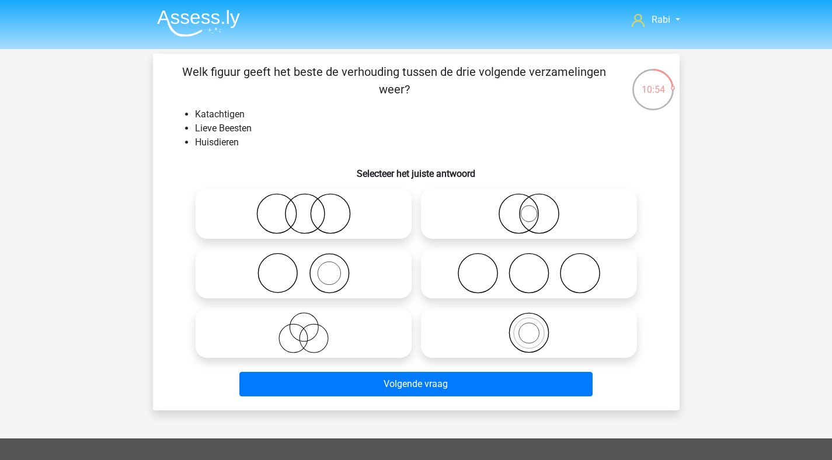
click at [366, 211] on icon at bounding box center [303, 213] width 207 height 41
click at [311, 208] on input "radio" at bounding box center [307, 204] width 8 height 8
radio input "true"
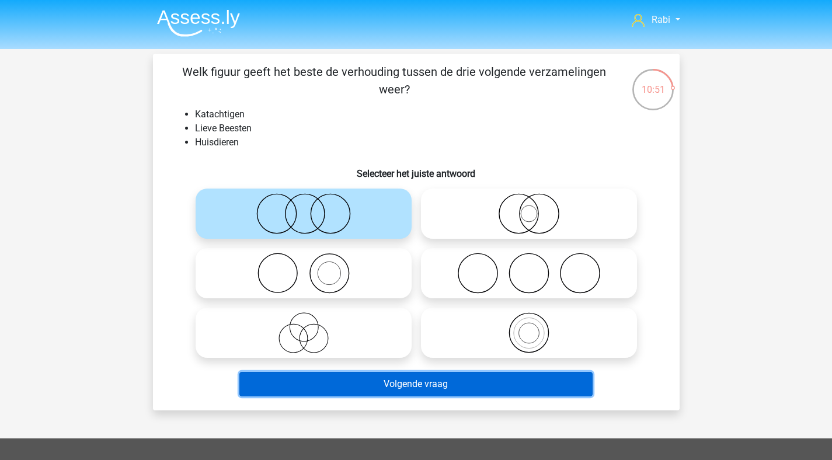
click at [456, 387] on button "Volgende vraag" at bounding box center [415, 384] width 353 height 25
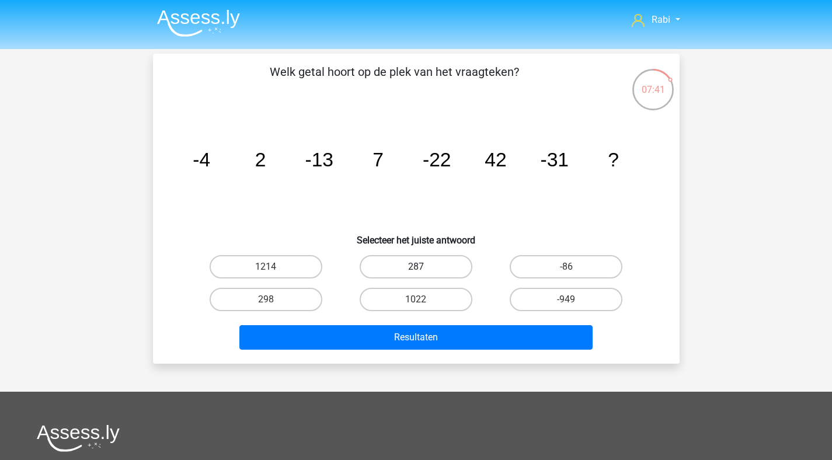
click at [410, 271] on label "287" at bounding box center [415, 266] width 113 height 23
click at [415, 271] on input "287" at bounding box center [419, 271] width 8 height 8
radio input "true"
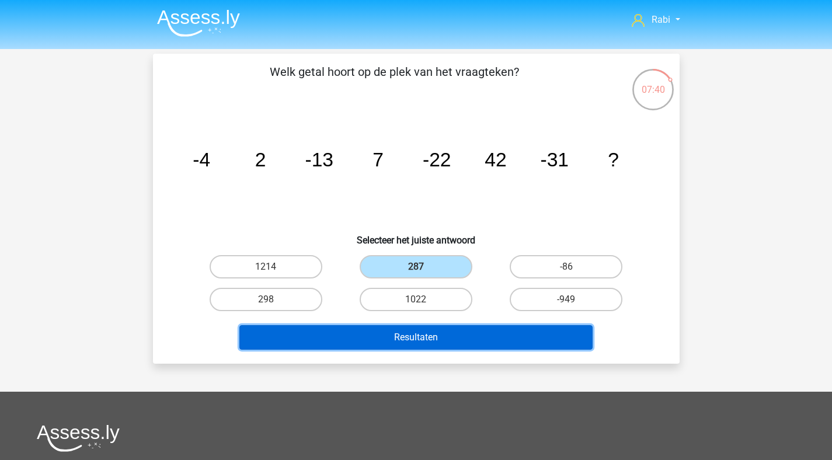
click at [451, 334] on button "Resultaten" at bounding box center [415, 337] width 353 height 25
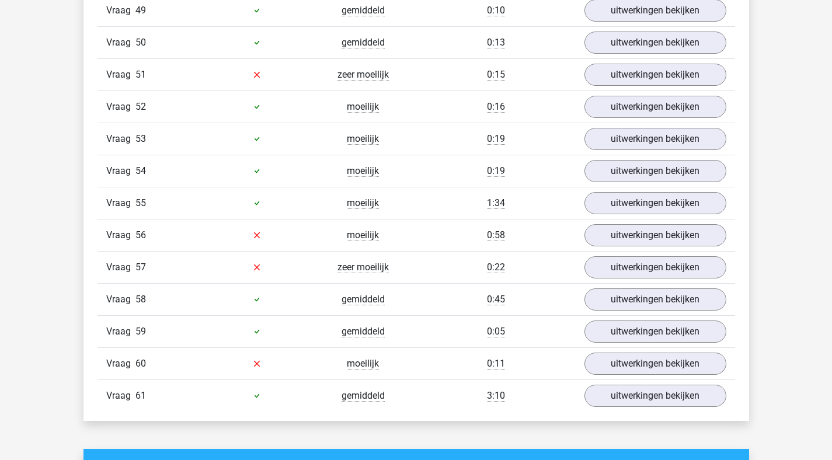
scroll to position [2749, 0]
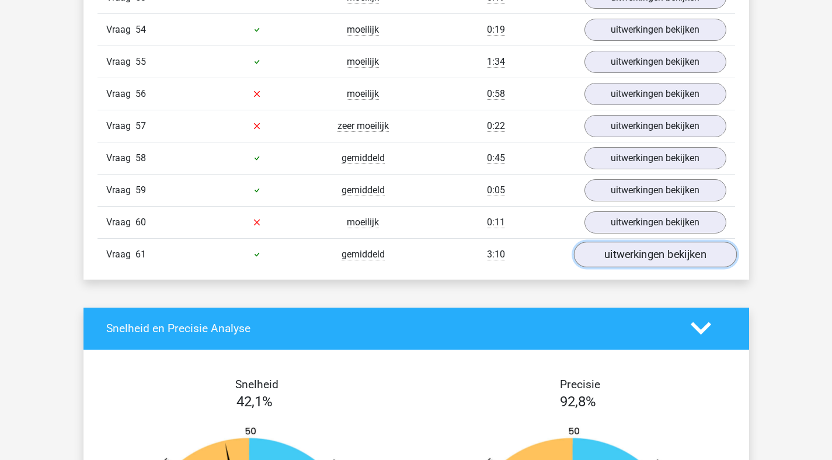
click at [632, 257] on link "uitwerkingen bekijken" at bounding box center [654, 255] width 163 height 26
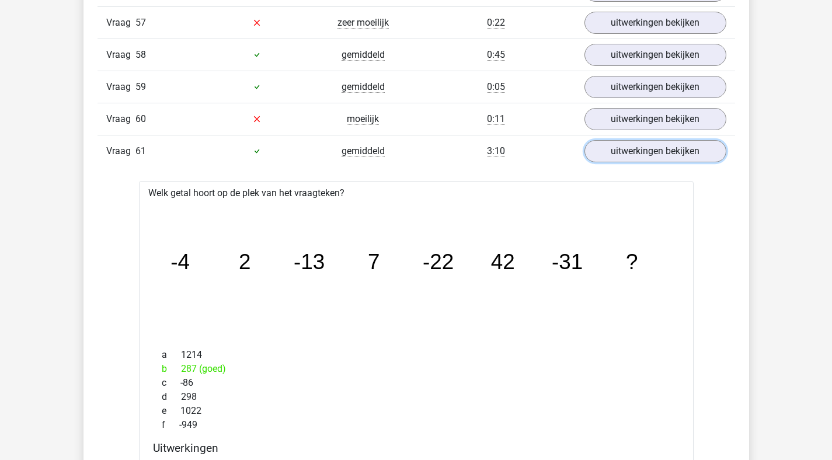
scroll to position [2830, 0]
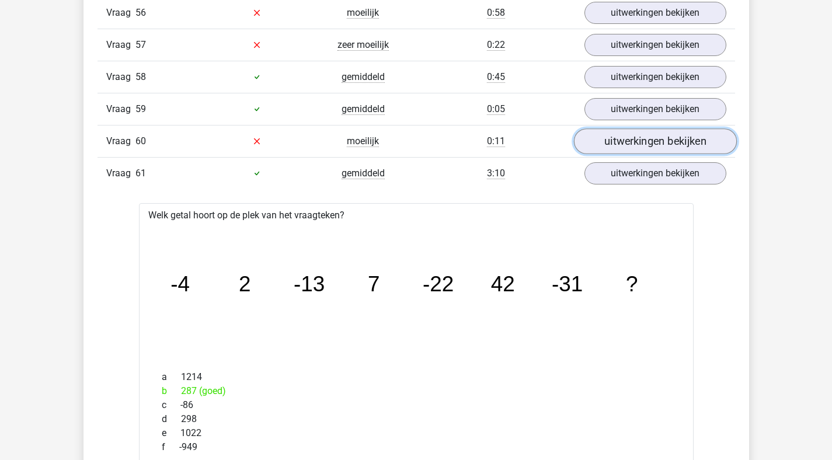
click at [615, 142] on link "uitwerkingen bekijken" at bounding box center [654, 141] width 163 height 26
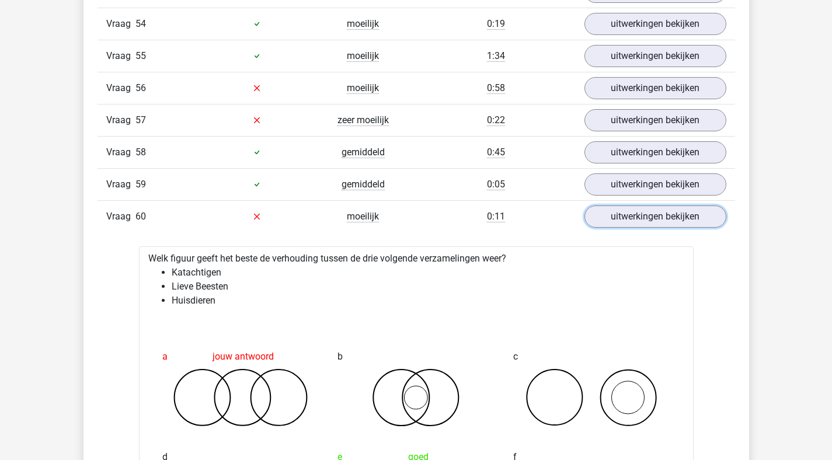
scroll to position [2700, 0]
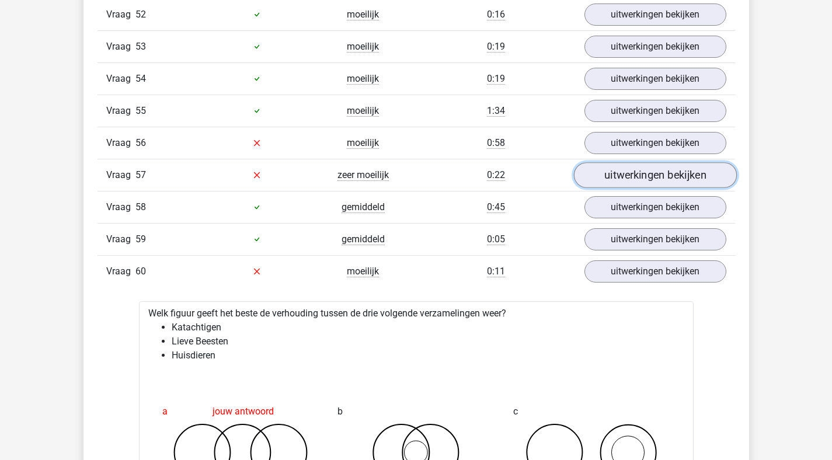
click at [595, 176] on link "uitwerkingen bekijken" at bounding box center [654, 175] width 163 height 26
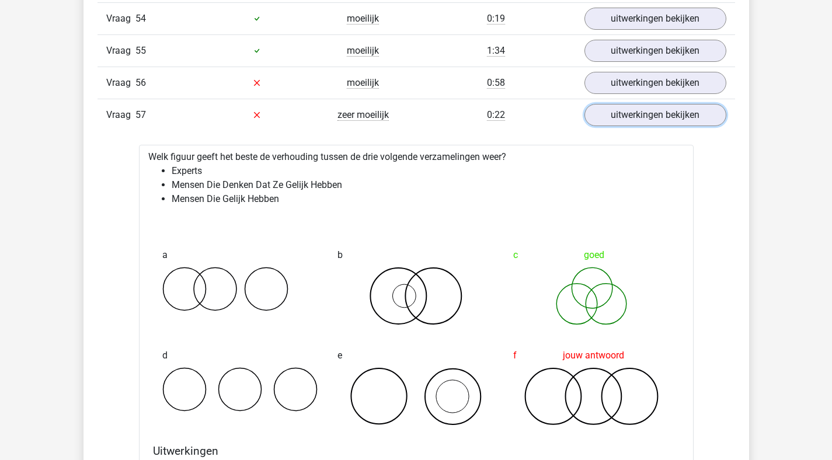
scroll to position [2768, 0]
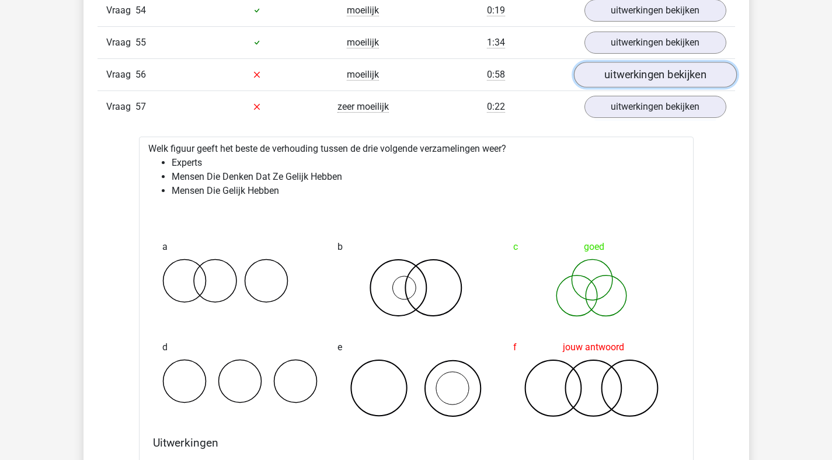
click at [641, 79] on link "uitwerkingen bekijken" at bounding box center [654, 75] width 163 height 26
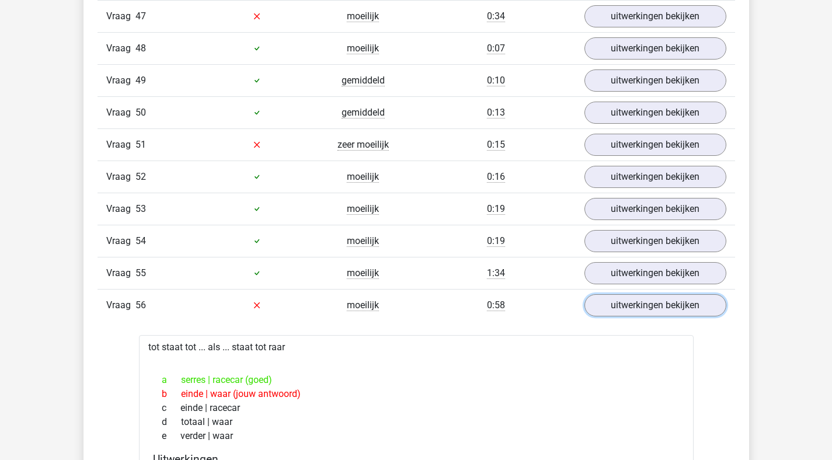
scroll to position [2501, 0]
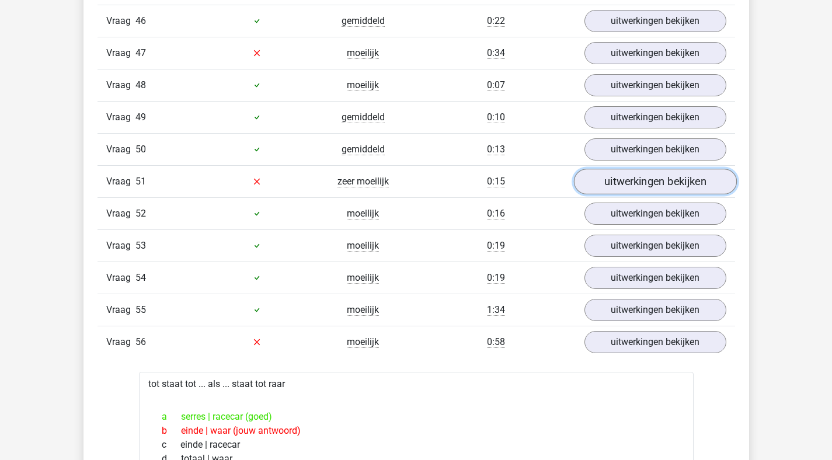
click at [614, 181] on link "uitwerkingen bekijken" at bounding box center [654, 182] width 163 height 26
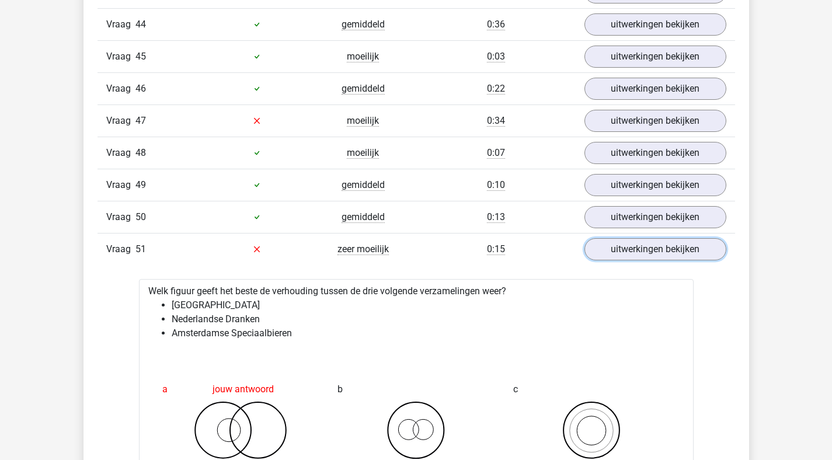
scroll to position [2431, 0]
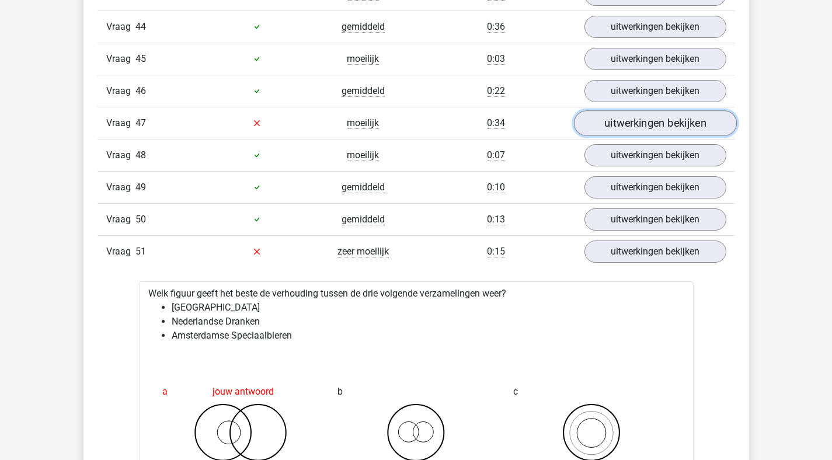
click at [610, 124] on link "uitwerkingen bekijken" at bounding box center [654, 123] width 163 height 26
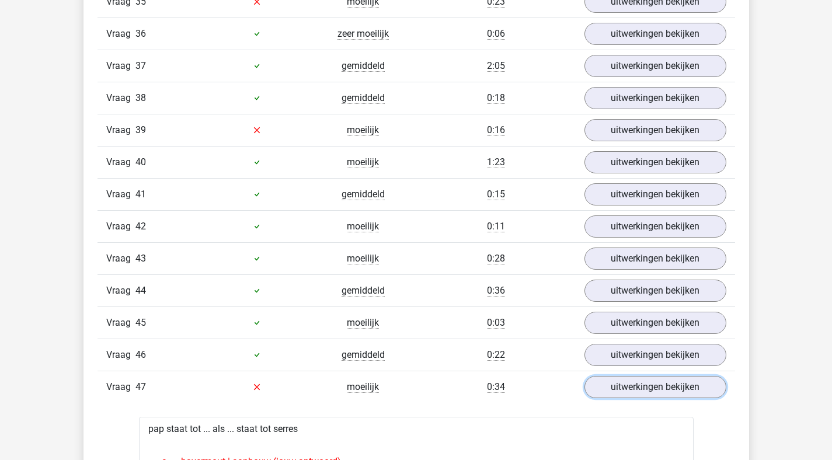
scroll to position [2163, 0]
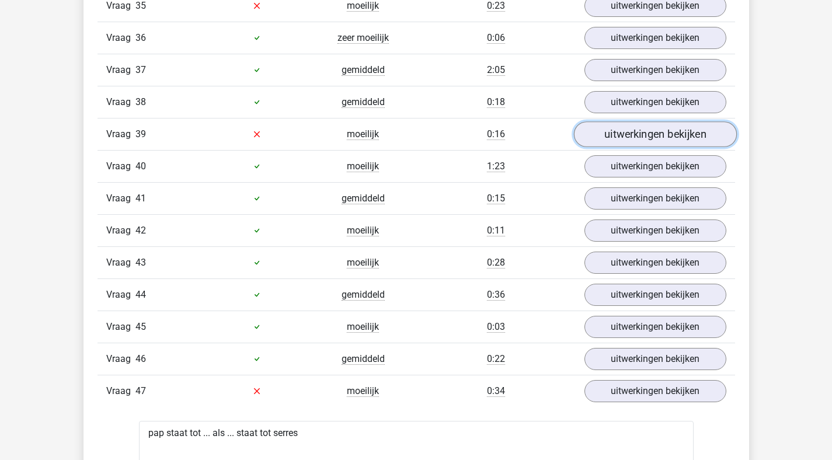
click at [613, 128] on link "uitwerkingen bekijken" at bounding box center [654, 134] width 163 height 26
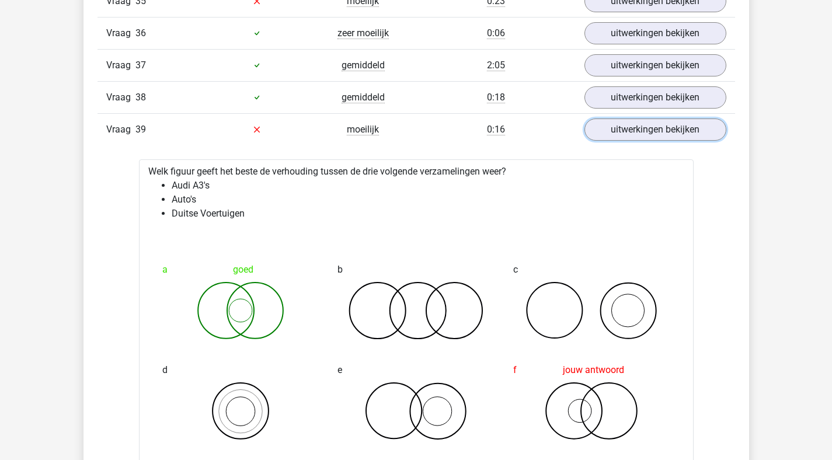
scroll to position [1876, 0]
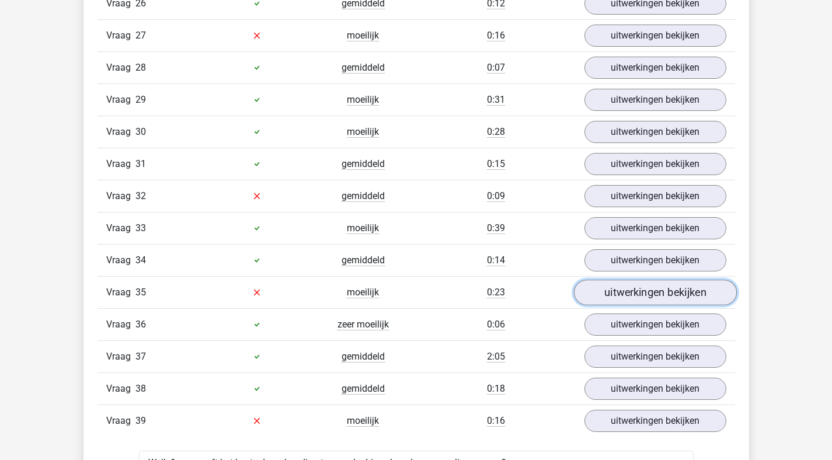
click at [607, 287] on link "uitwerkingen bekijken" at bounding box center [654, 293] width 163 height 26
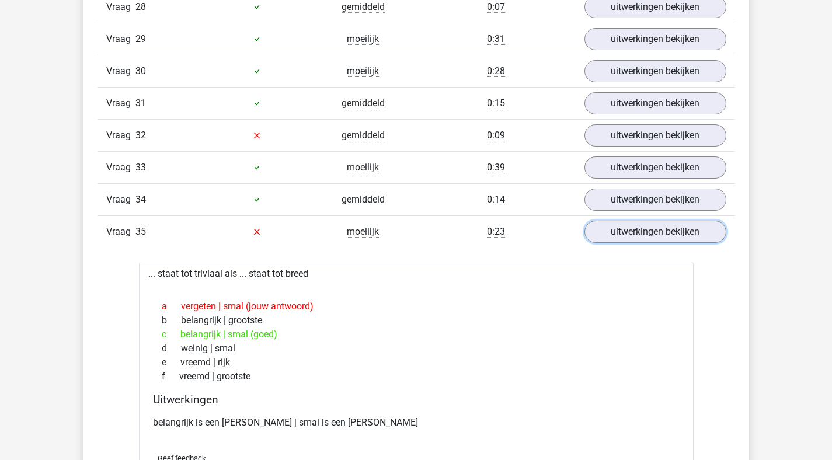
scroll to position [1918, 0]
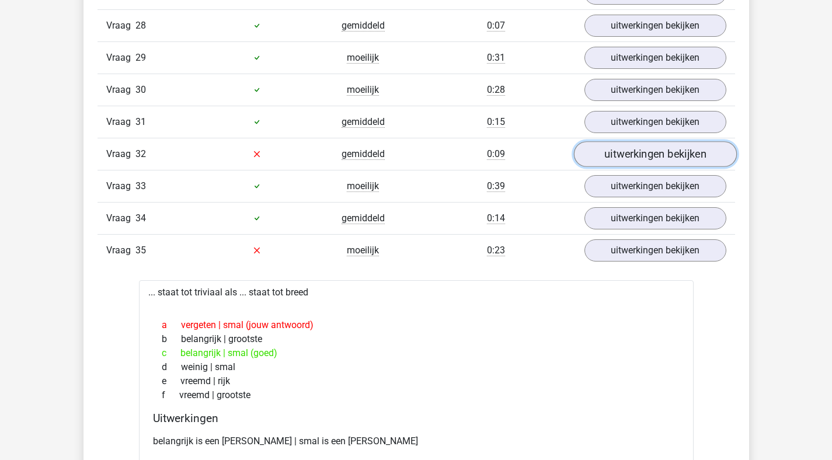
click at [612, 145] on link "uitwerkingen bekijken" at bounding box center [654, 154] width 163 height 26
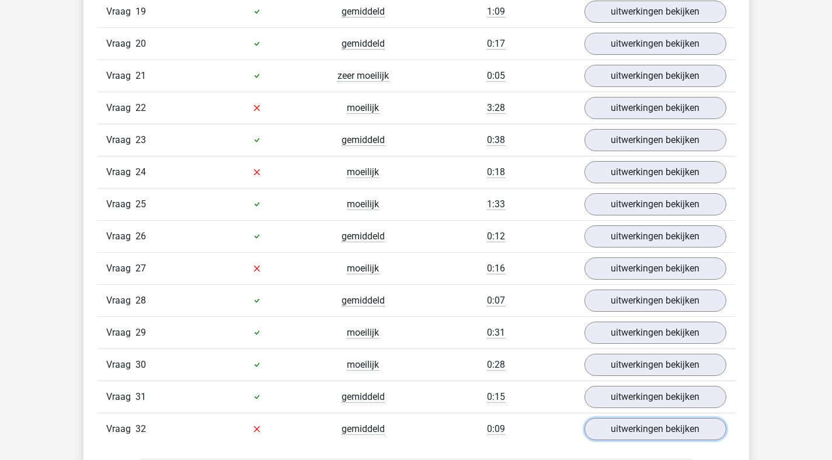
scroll to position [1703, 0]
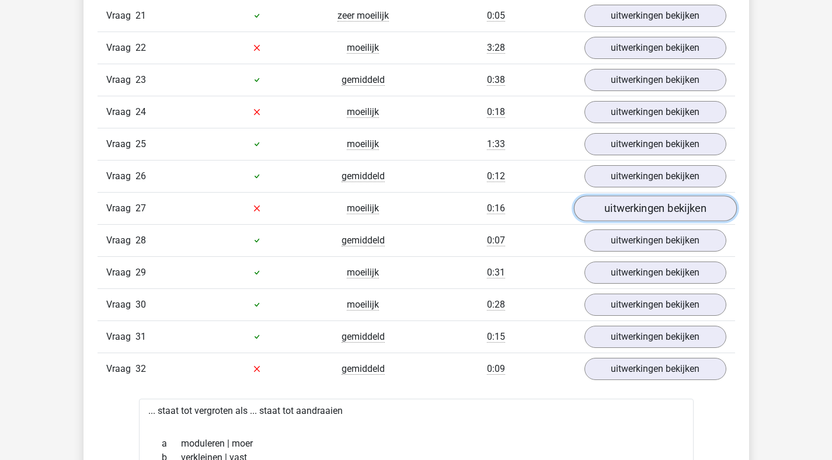
click at [643, 215] on link "uitwerkingen bekijken" at bounding box center [654, 208] width 163 height 26
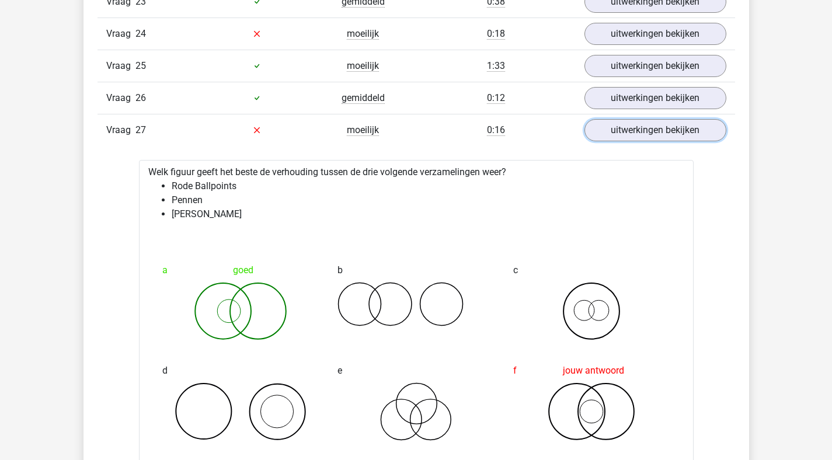
scroll to position [1634, 0]
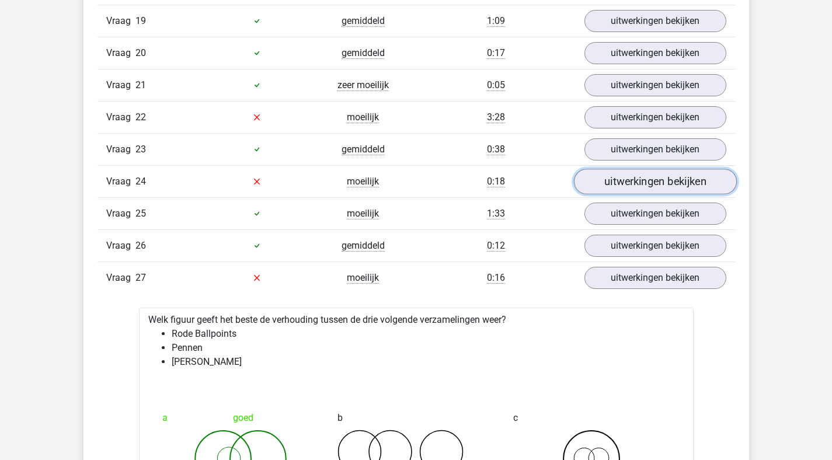
click at [590, 184] on link "uitwerkingen bekijken" at bounding box center [654, 182] width 163 height 26
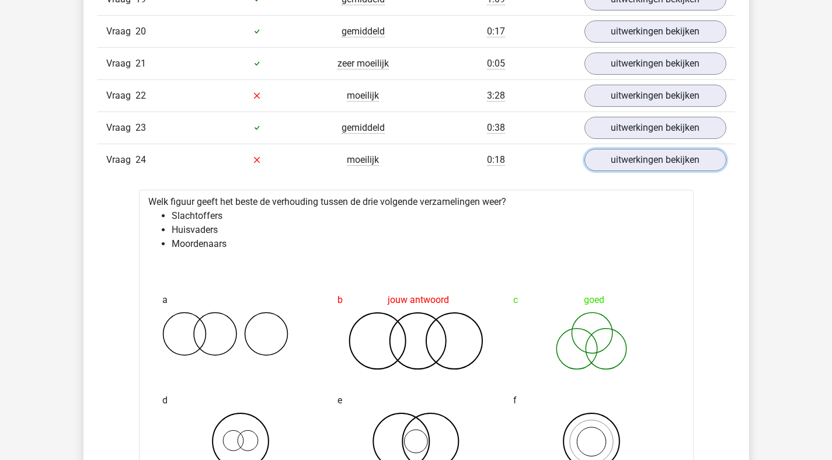
scroll to position [1639, 0]
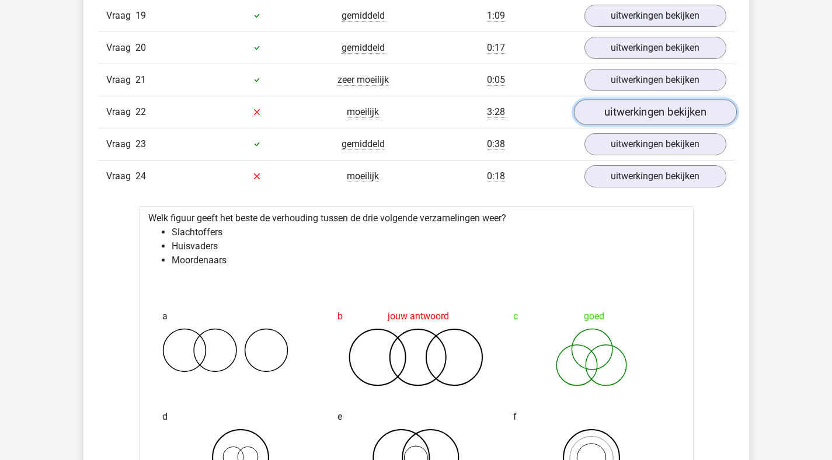
click at [644, 113] on link "uitwerkingen bekijken" at bounding box center [654, 112] width 163 height 26
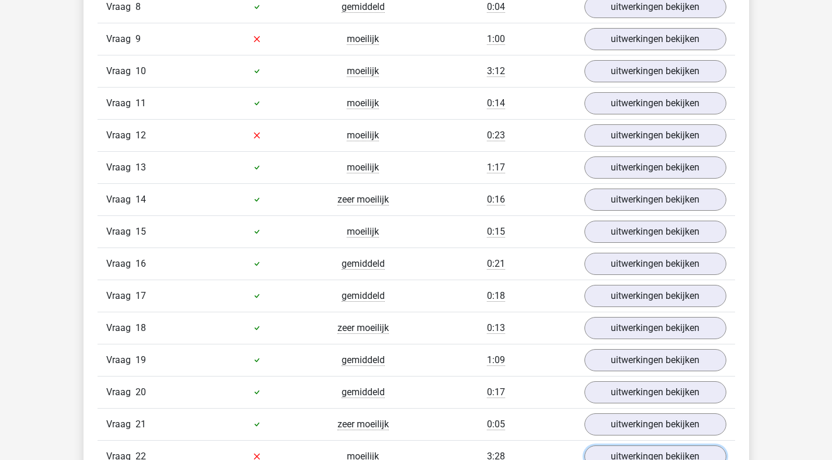
scroll to position [1273, 0]
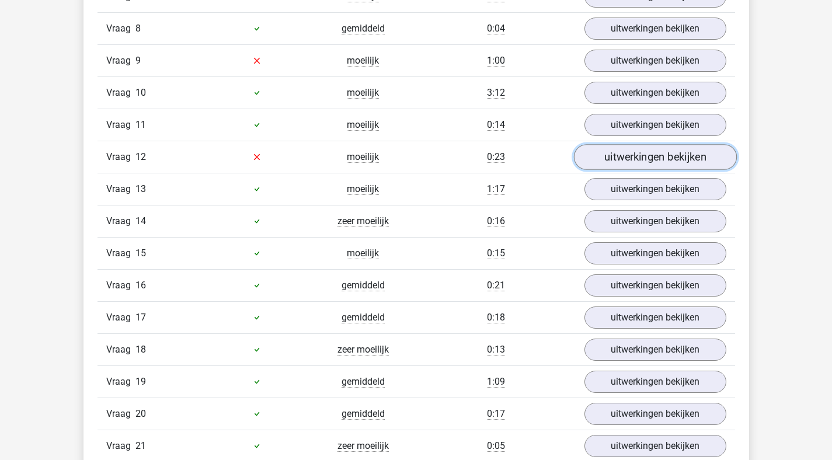
click at [606, 163] on link "uitwerkingen bekijken" at bounding box center [654, 157] width 163 height 26
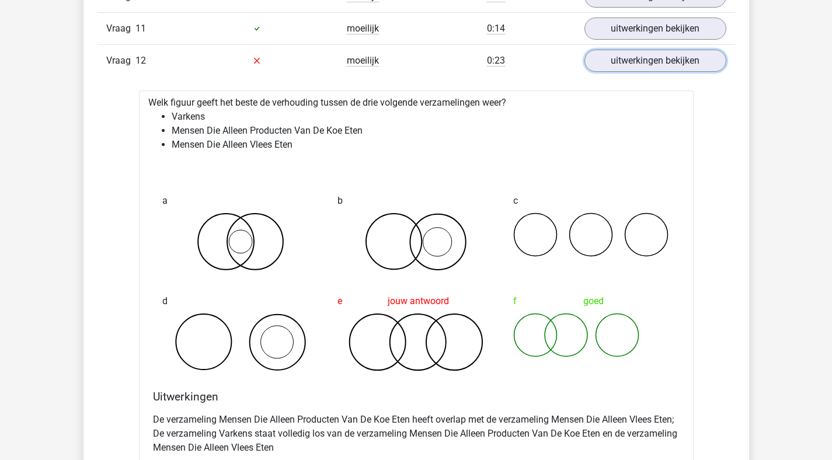
scroll to position [1205, 0]
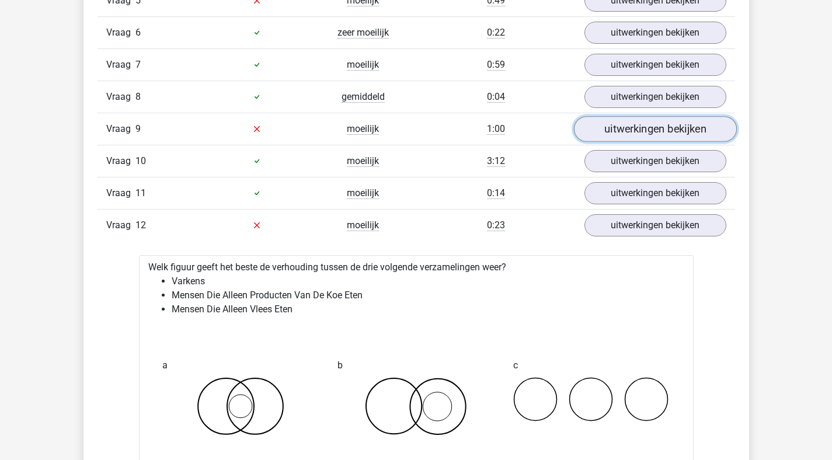
click at [619, 130] on link "uitwerkingen bekijken" at bounding box center [654, 129] width 163 height 26
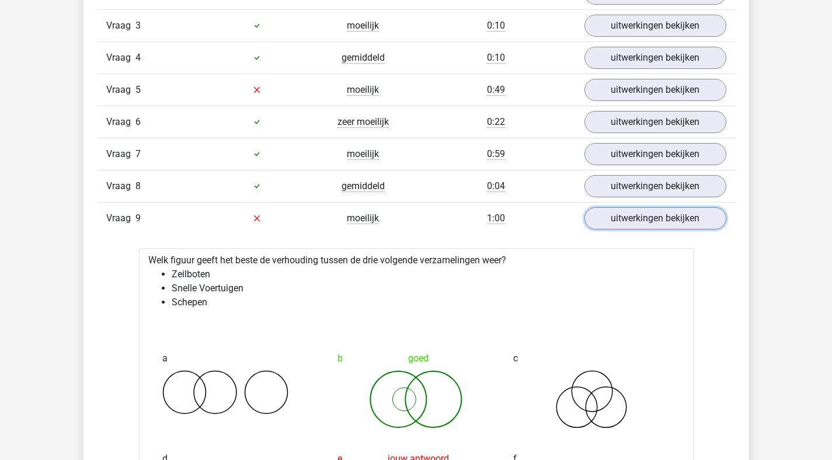
scroll to position [1091, 0]
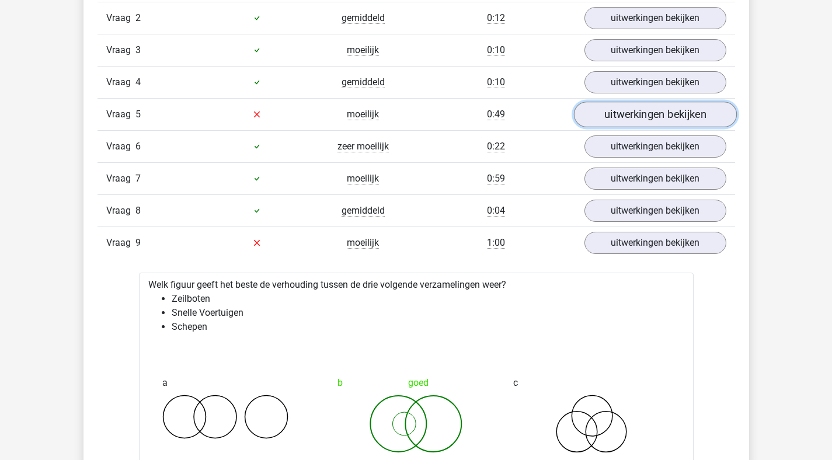
click at [609, 114] on link "uitwerkingen bekijken" at bounding box center [654, 115] width 163 height 26
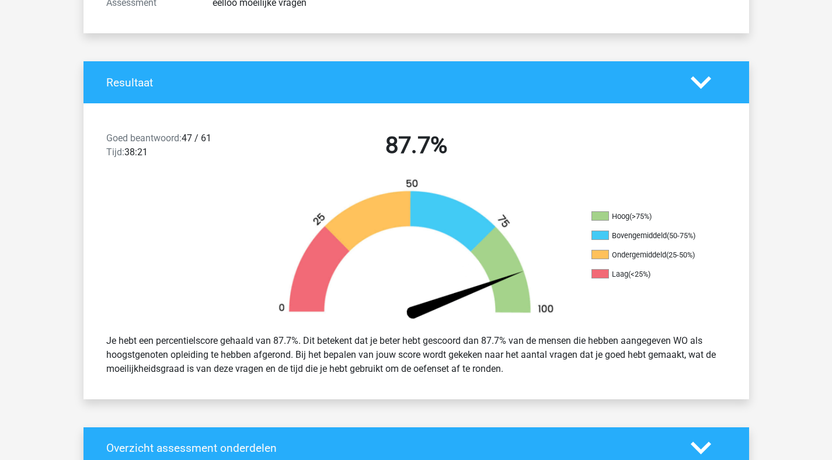
scroll to position [0, 0]
